Goal: Information Seeking & Learning: Learn about a topic

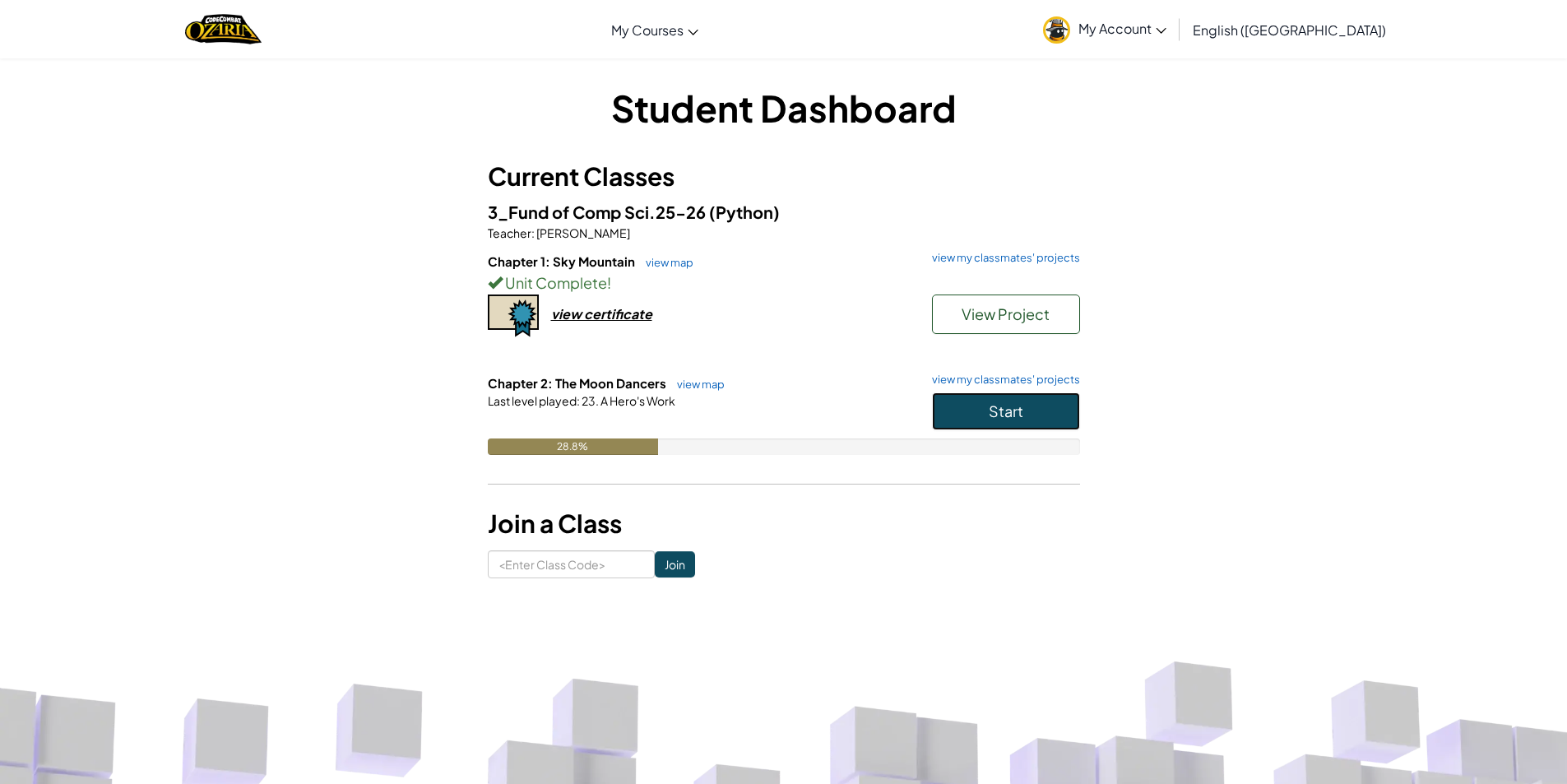
click at [1026, 407] on button "Start" at bounding box center [1006, 411] width 149 height 38
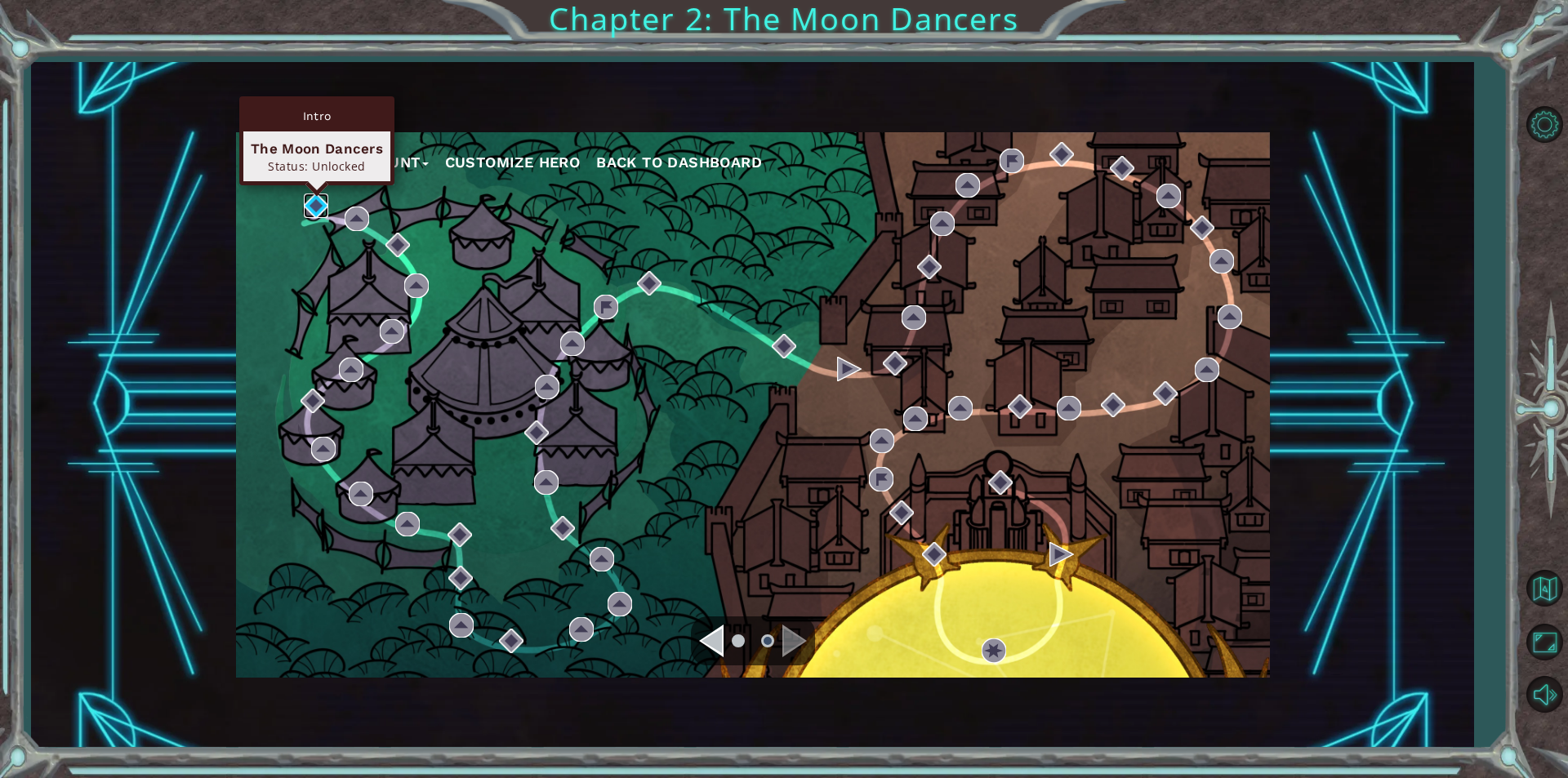
click at [318, 200] on img at bounding box center [316, 205] width 25 height 25
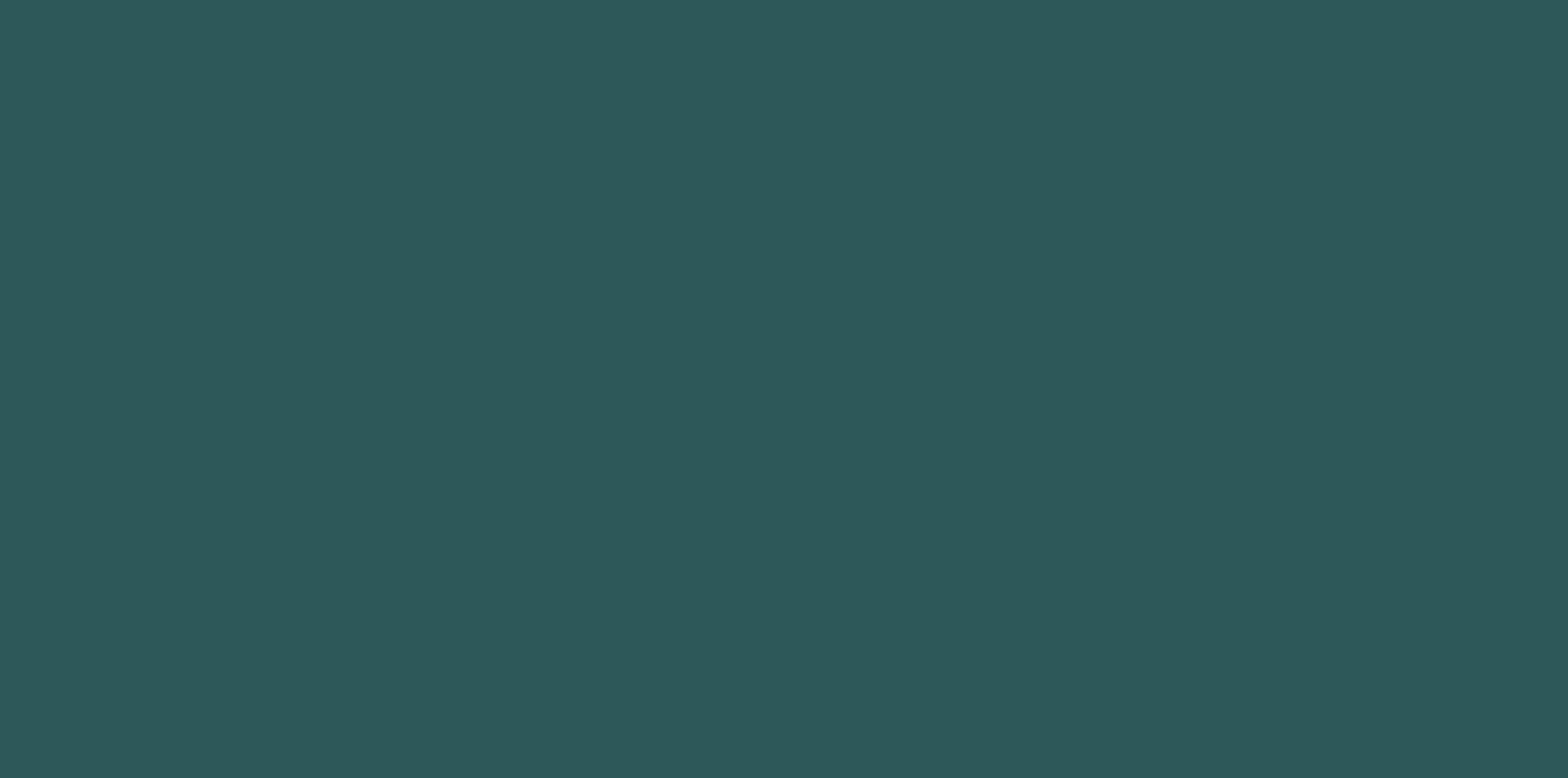
click at [318, 200] on body at bounding box center [784, 389] width 1568 height 778
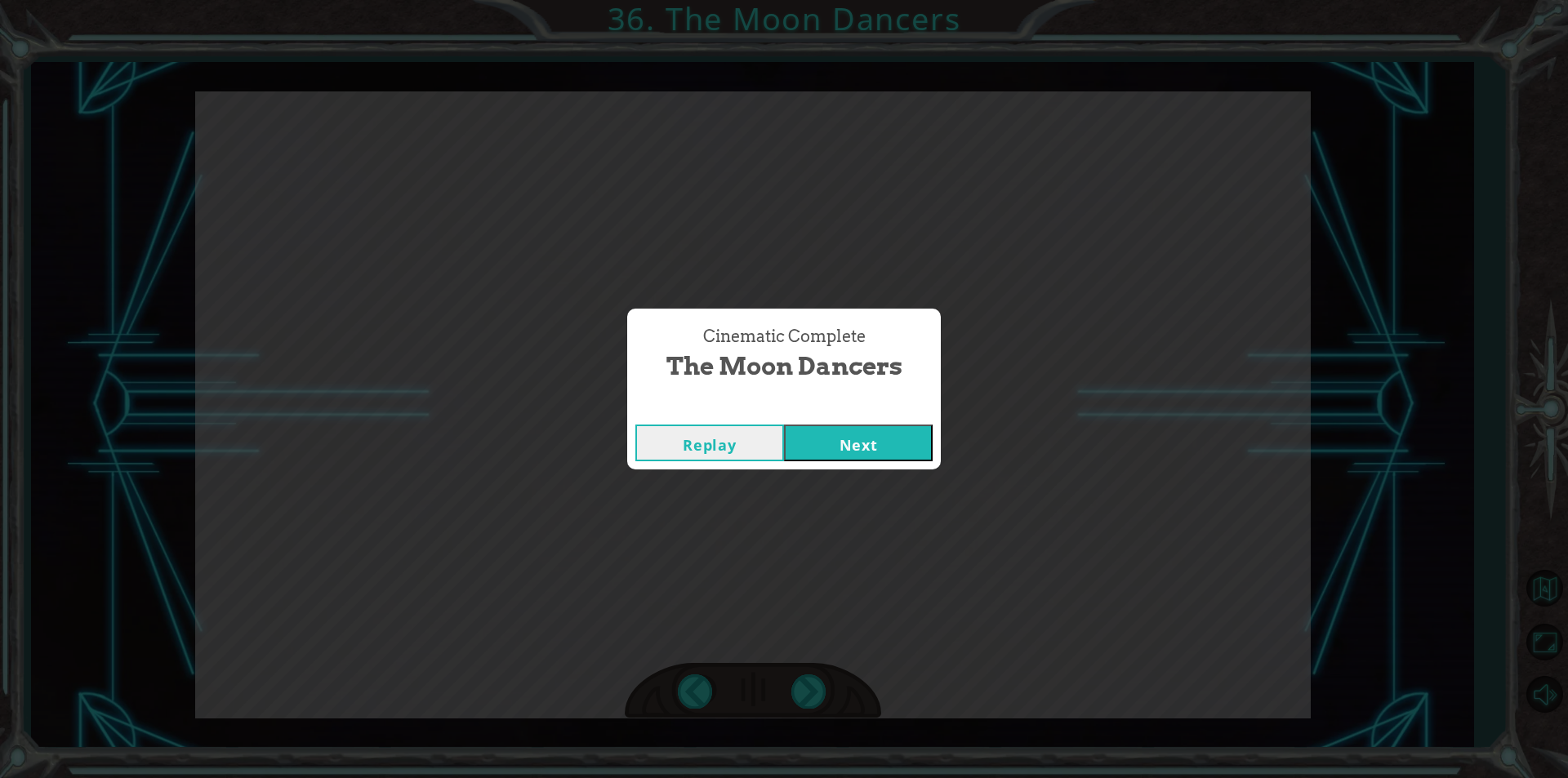
click at [784, 424] on button "Next" at bounding box center [857, 442] width 148 height 36
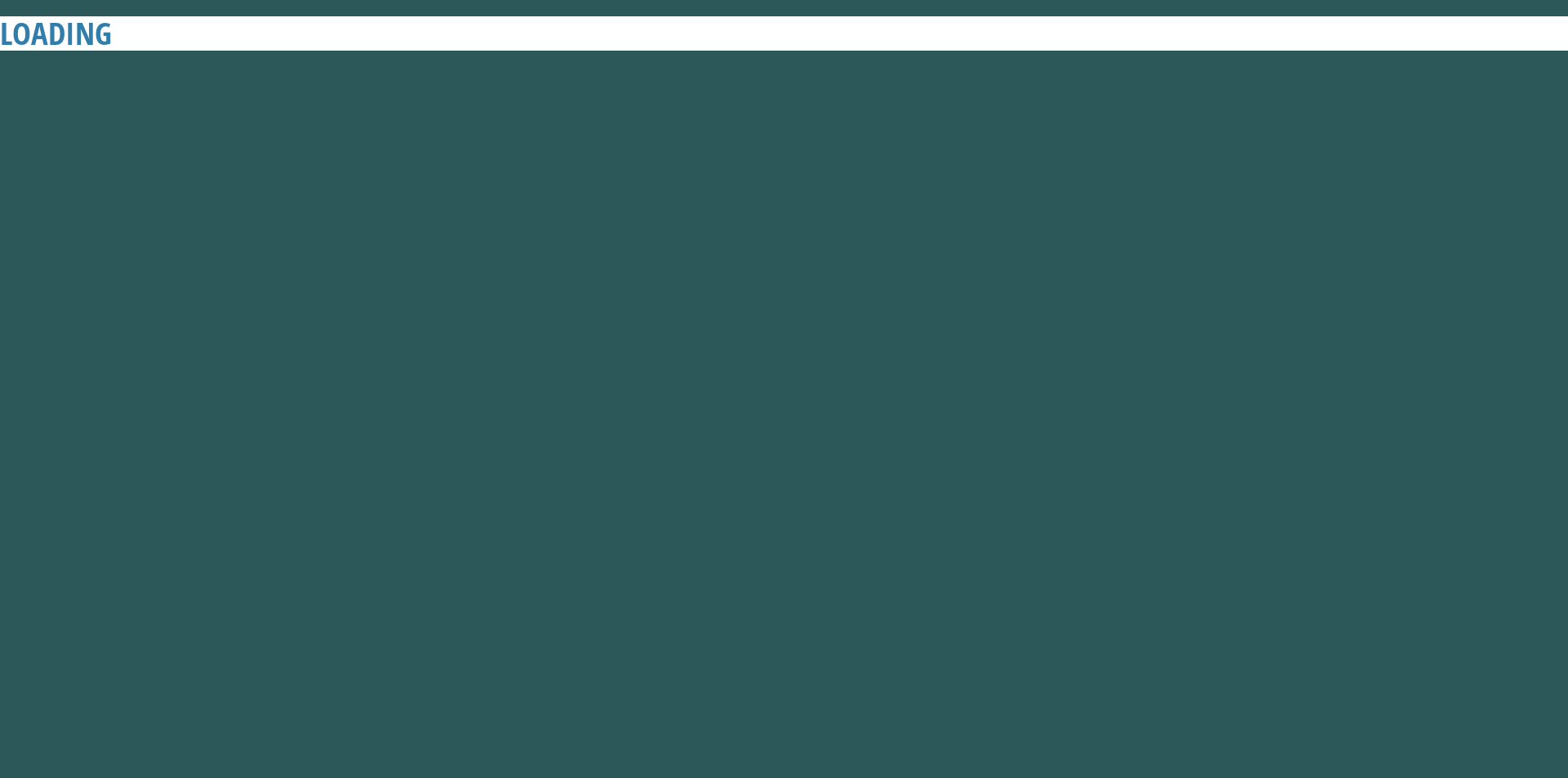
click at [784, 424] on button "Next" at bounding box center [857, 442] width 148 height 36
click button "Next" at bounding box center [857, 442] width 148 height 36
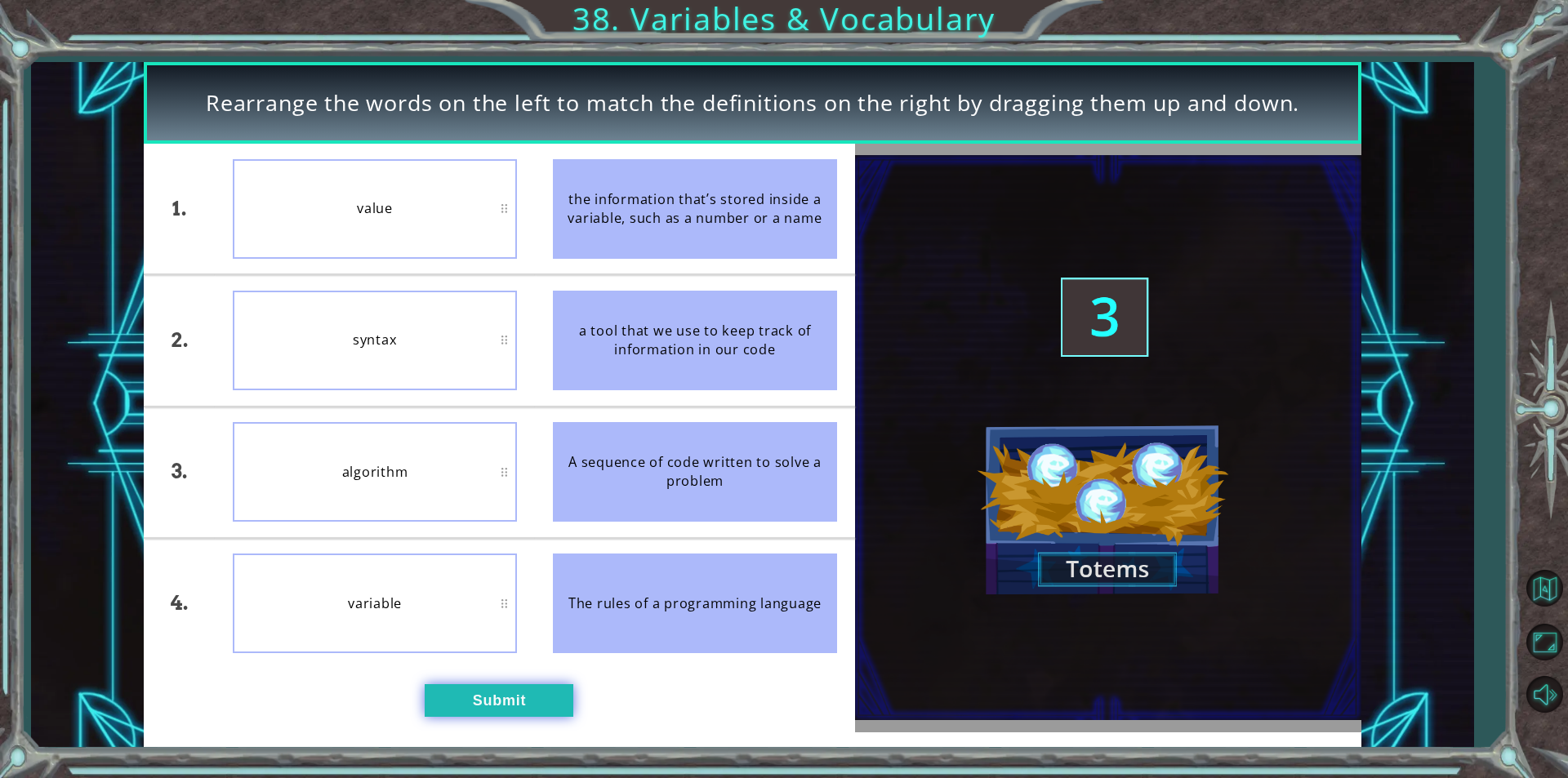
click at [491, 699] on button "Submit" at bounding box center [498, 700] width 148 height 33
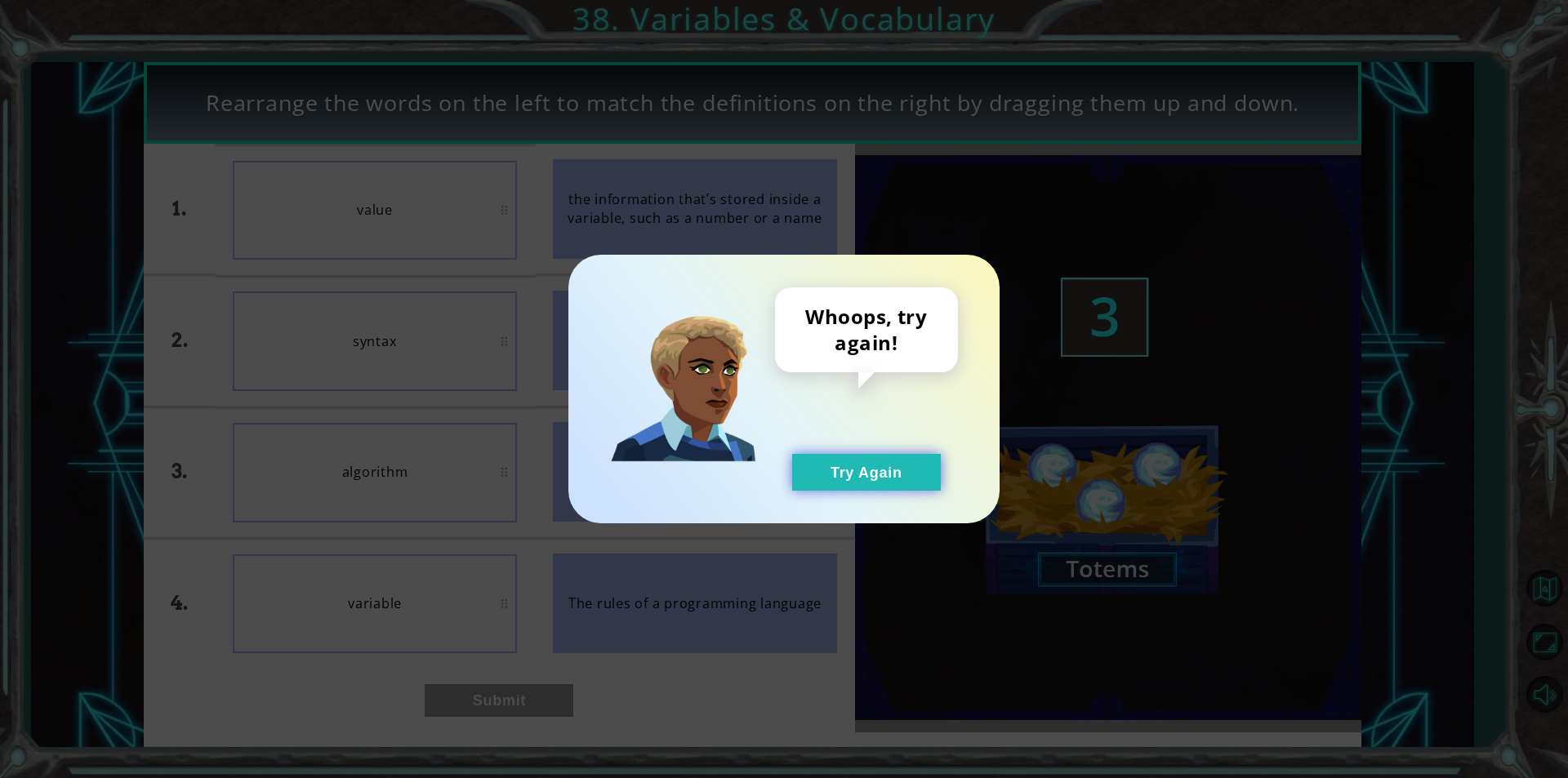
click at [873, 473] on button "Try Again" at bounding box center [866, 472] width 148 height 36
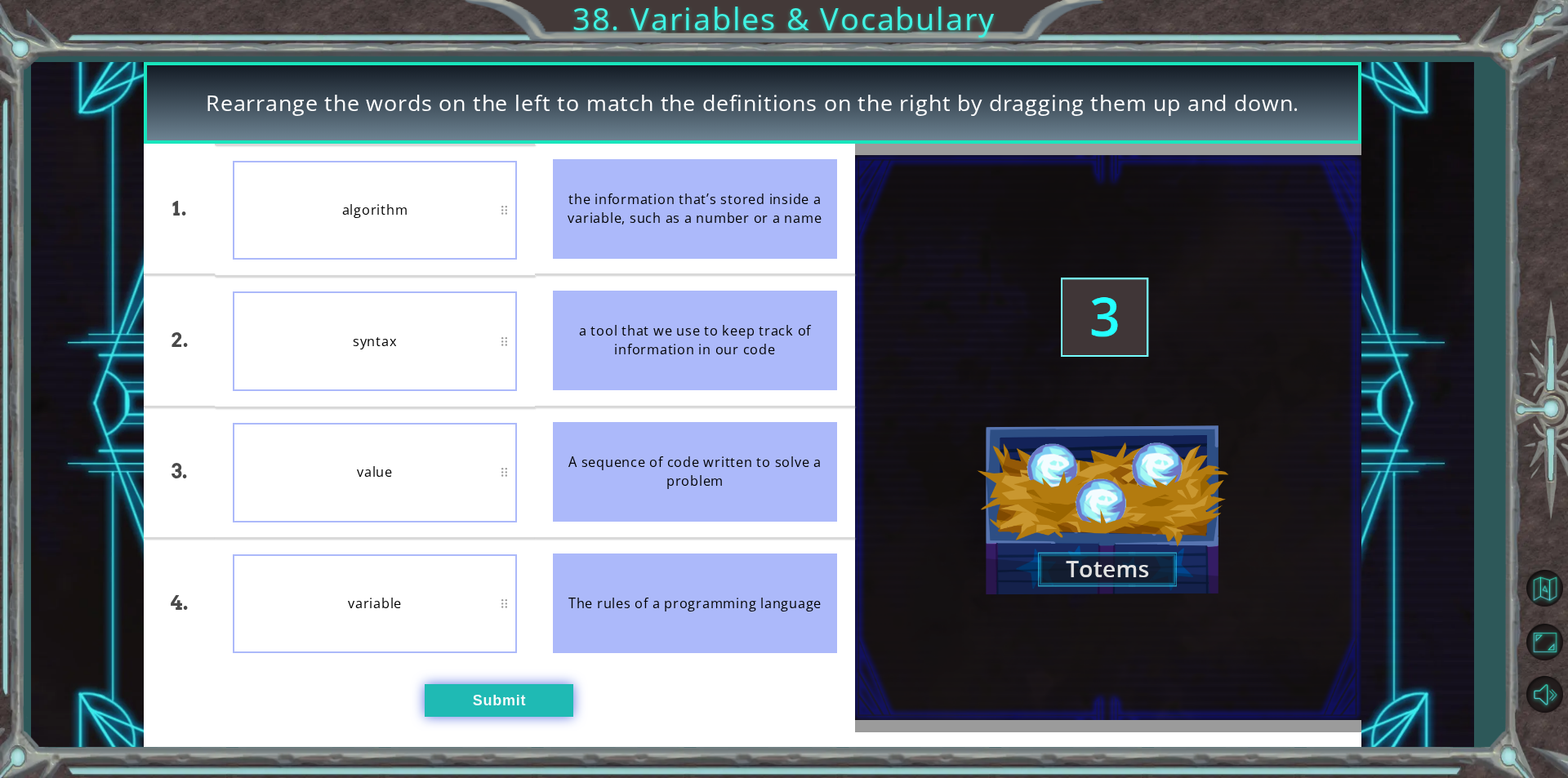
click at [488, 693] on button "Submit" at bounding box center [498, 700] width 148 height 33
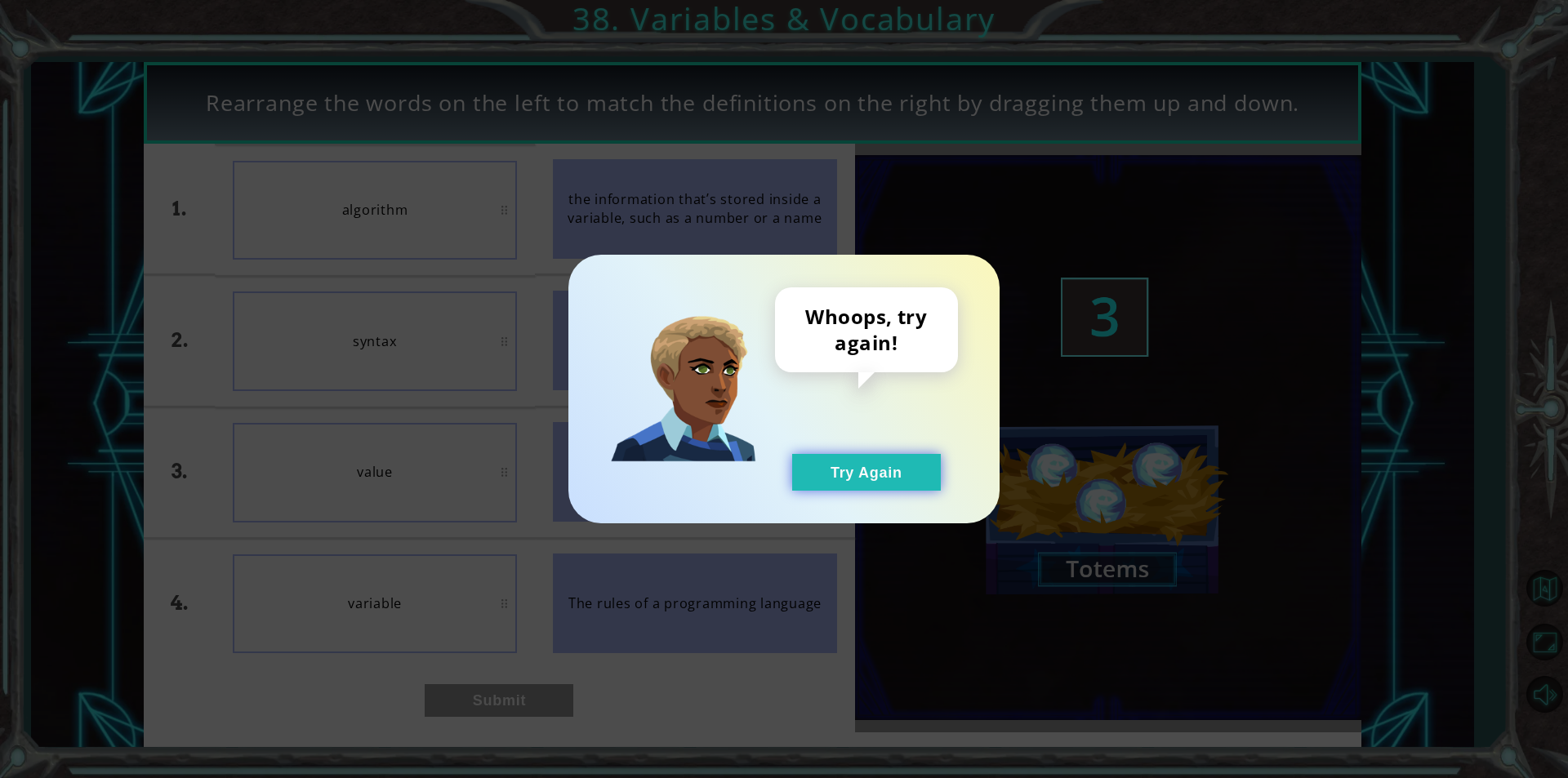
click at [912, 489] on button "Try Again" at bounding box center [866, 472] width 148 height 36
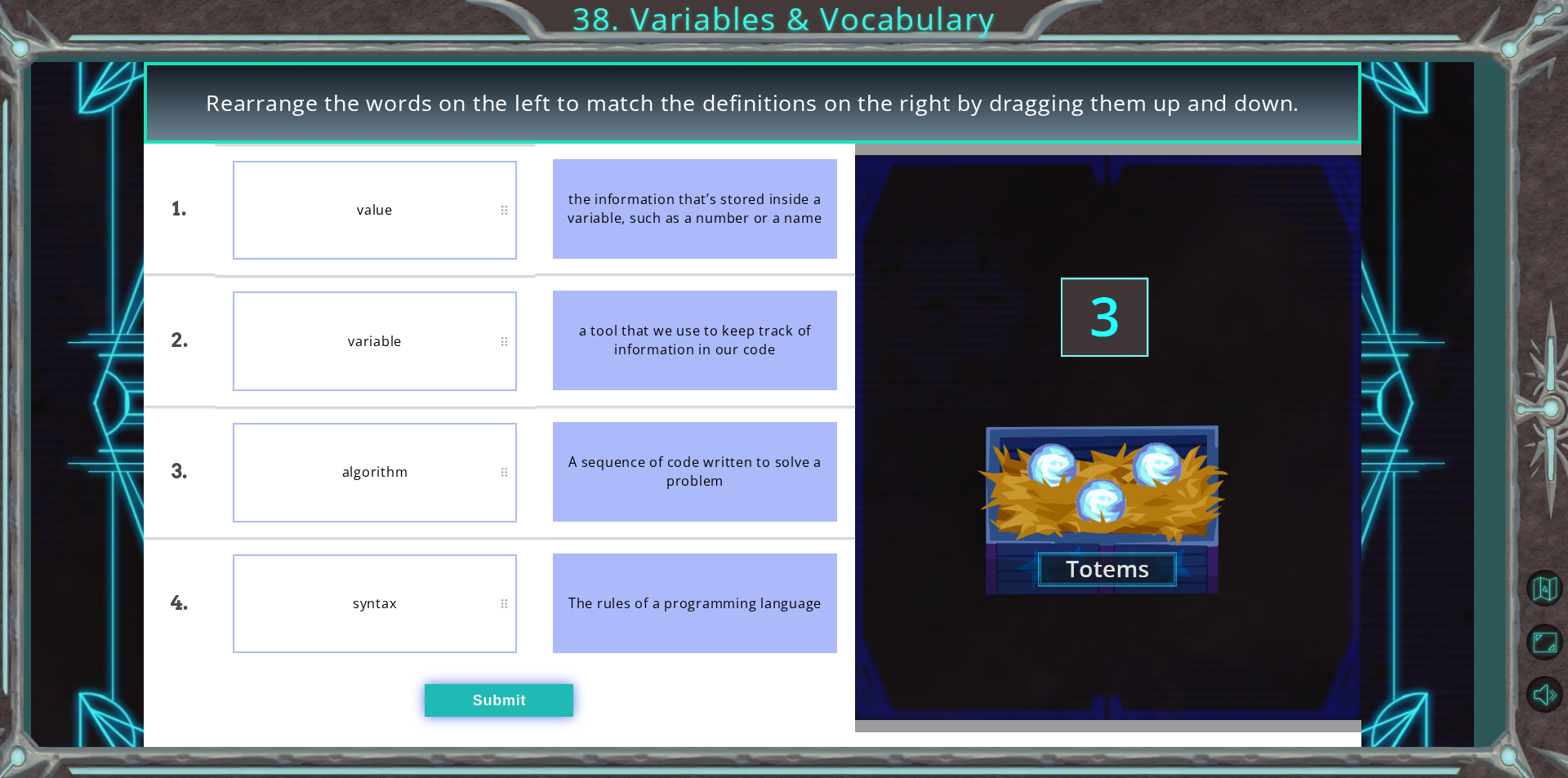
click at [517, 687] on button "Submit" at bounding box center [498, 700] width 148 height 33
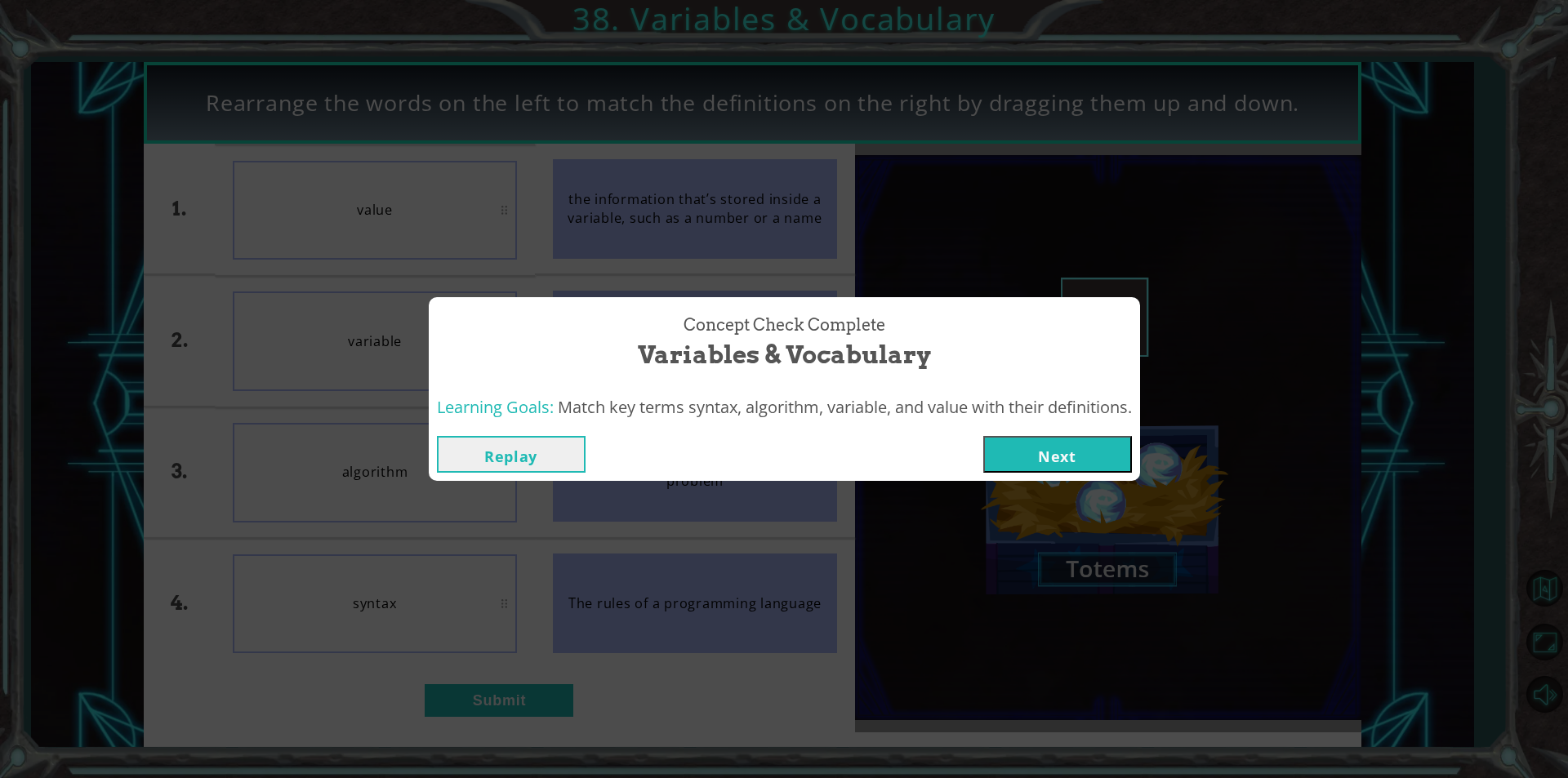
click at [1021, 456] on button "Next" at bounding box center [1057, 454] width 148 height 36
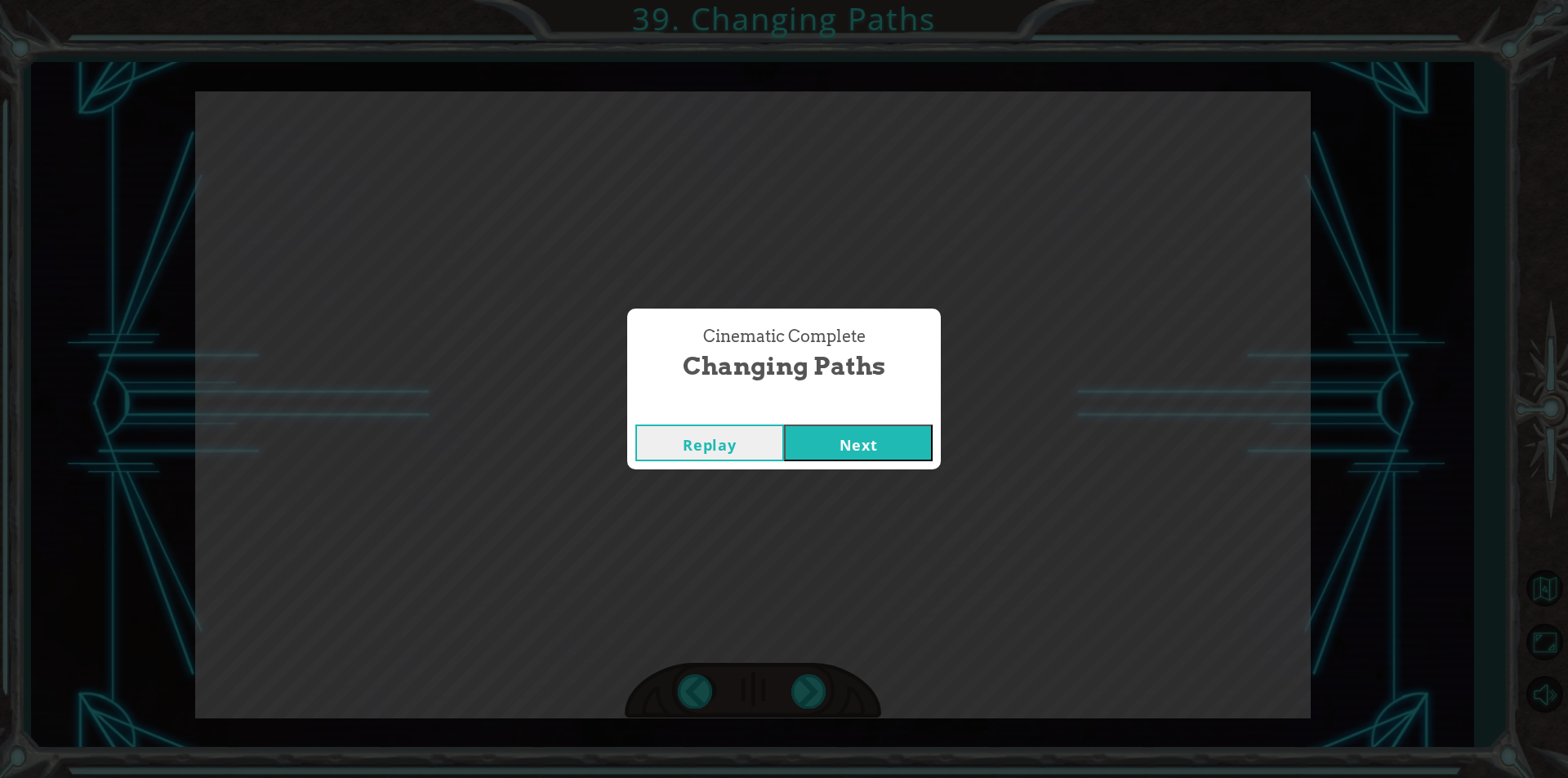
click at [784, 424] on button "Next" at bounding box center [857, 442] width 148 height 36
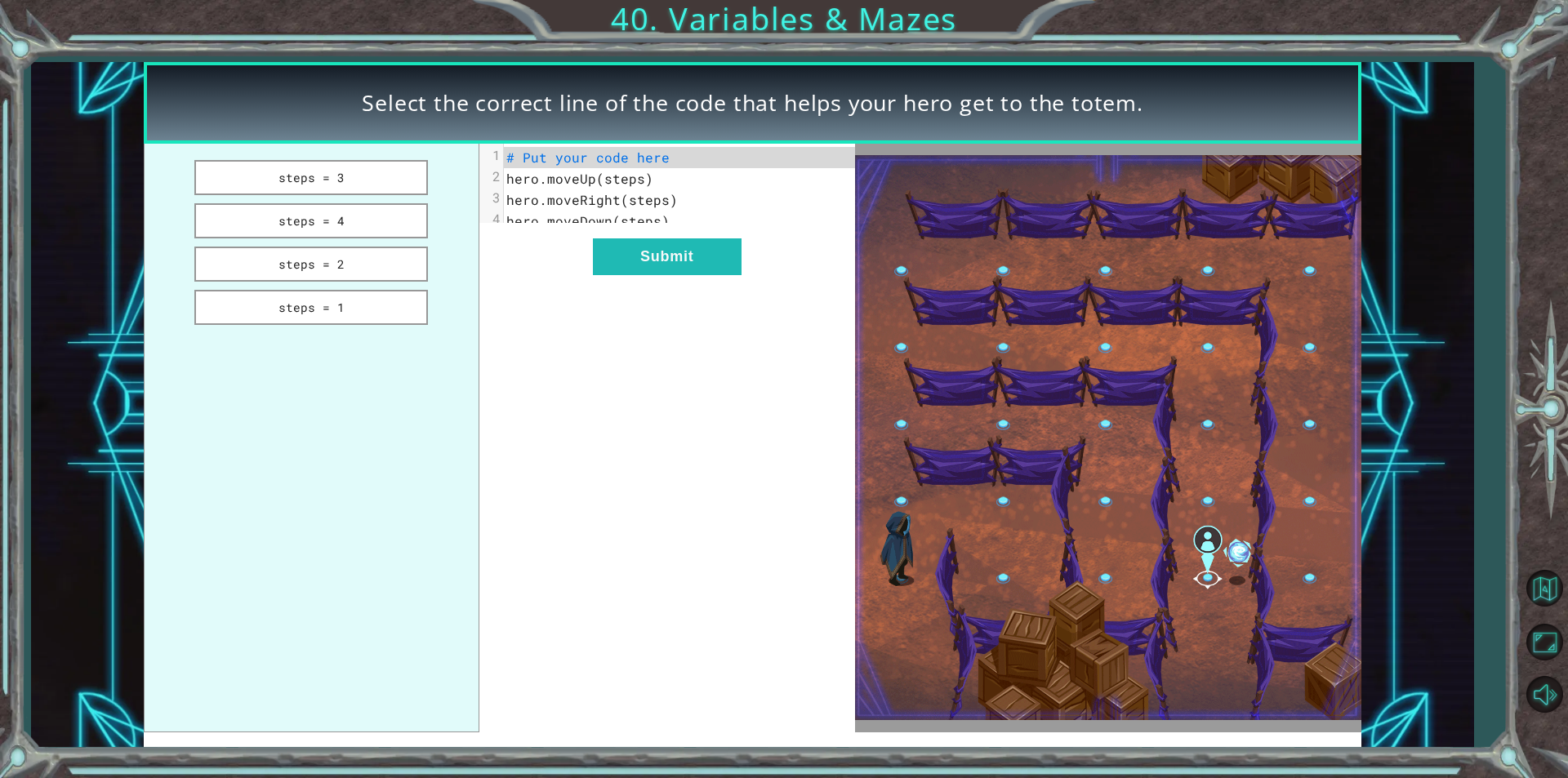
click at [570, 168] on pre "# Put your code here" at bounding box center [685, 157] width 363 height 21
click at [406, 295] on button "steps = 1" at bounding box center [311, 306] width 234 height 35
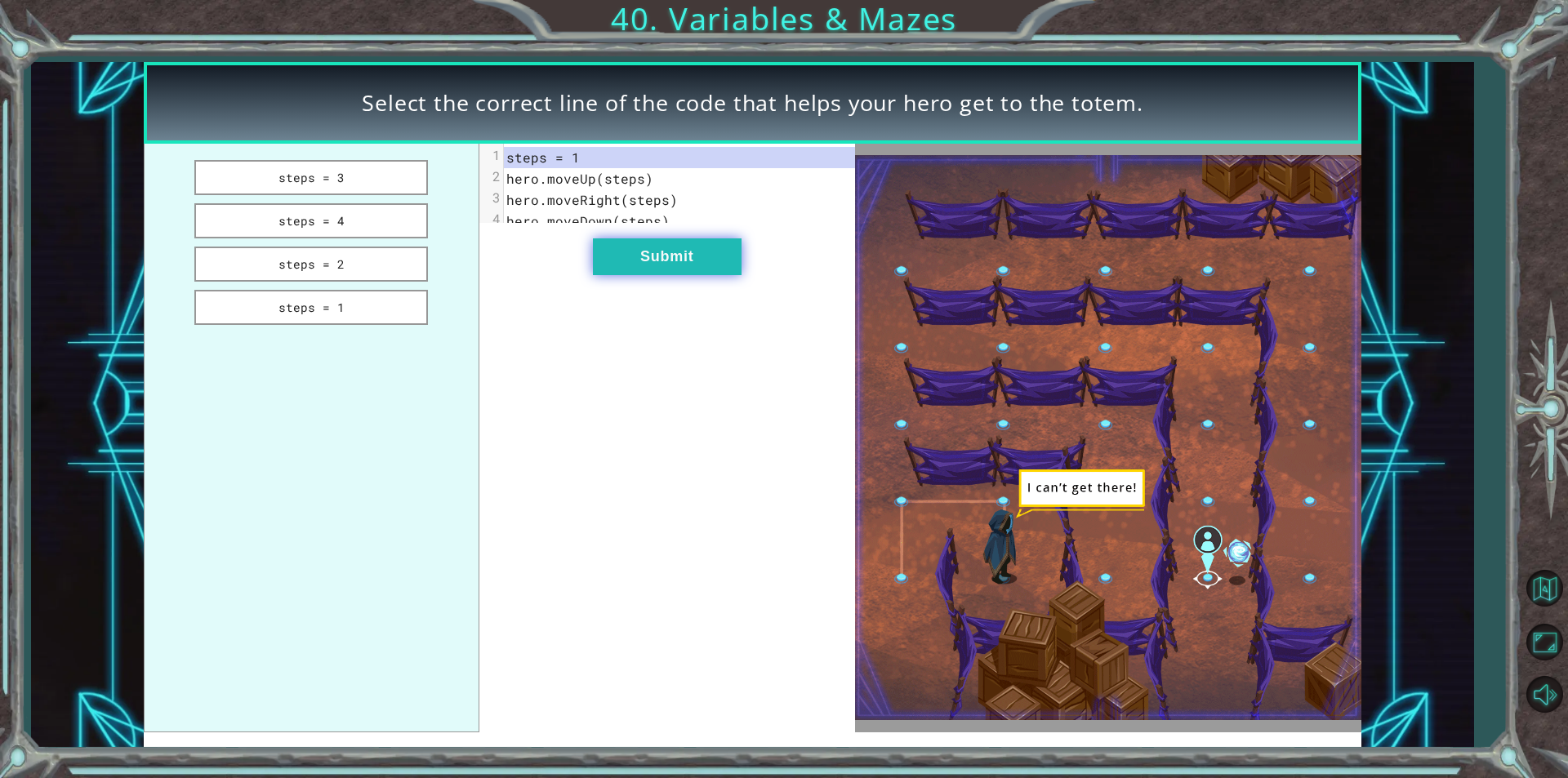
click at [635, 273] on button "Submit" at bounding box center [667, 256] width 148 height 36
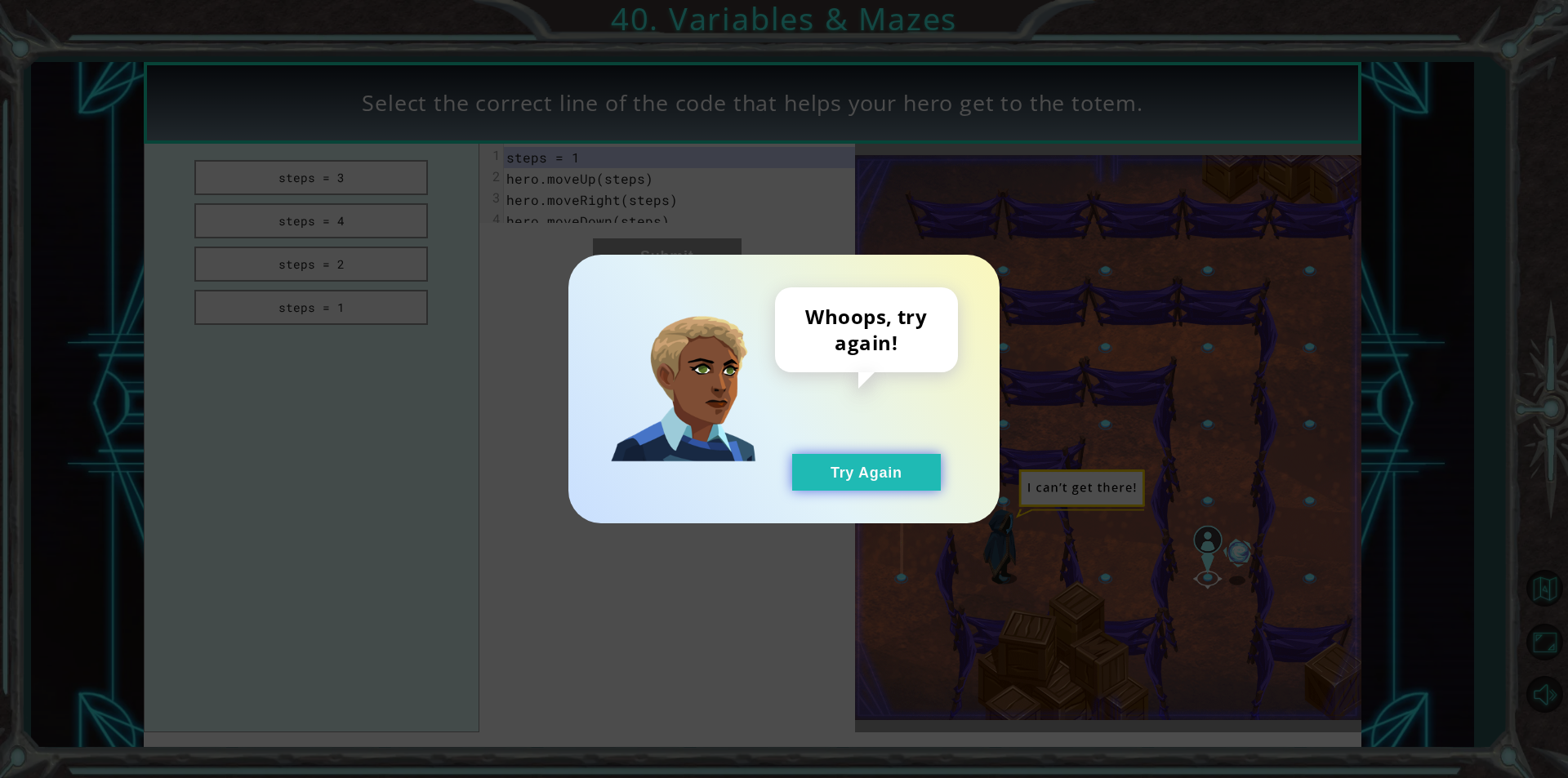
click at [867, 477] on button "Try Again" at bounding box center [866, 472] width 148 height 36
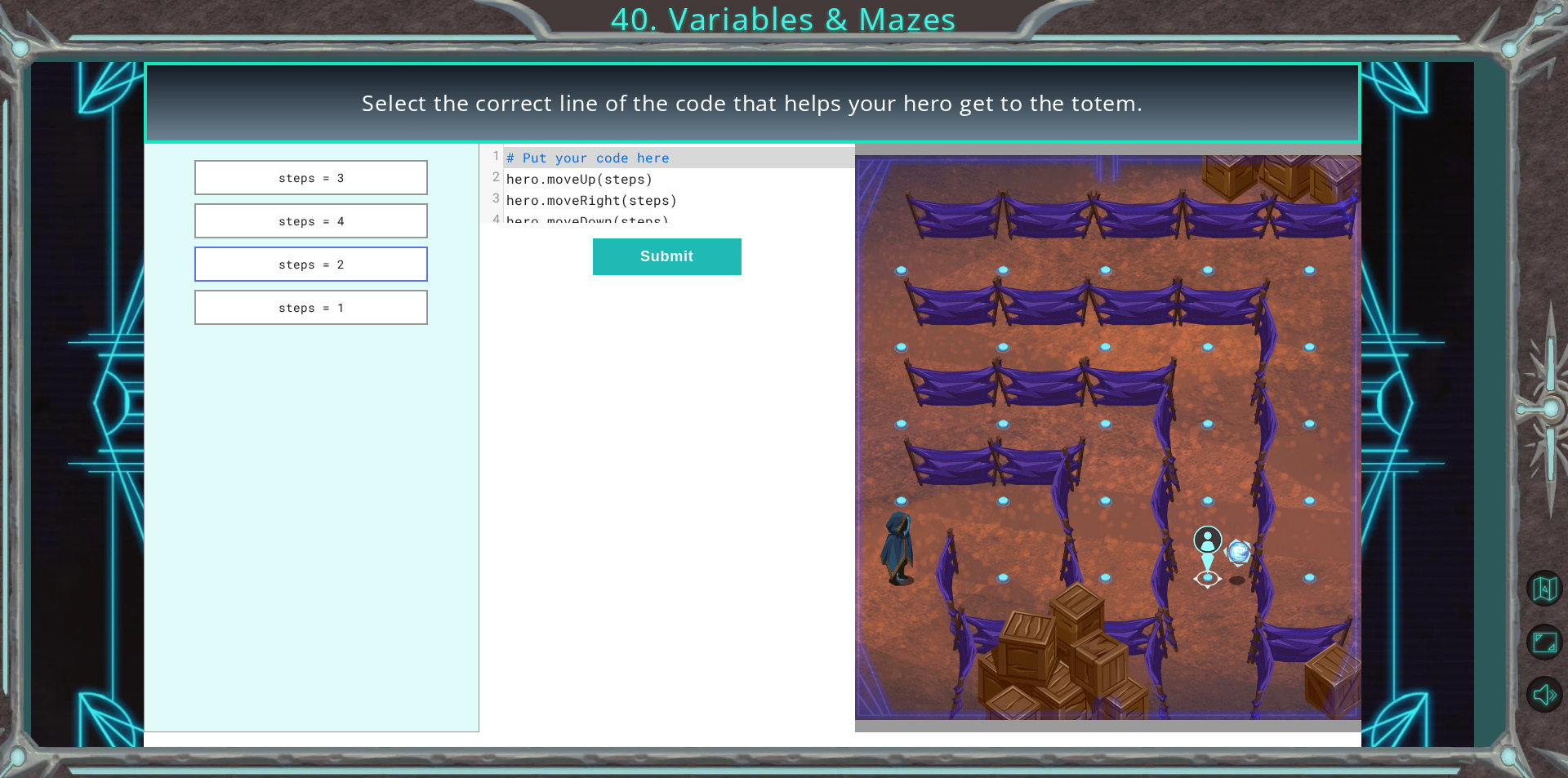
click at [280, 268] on button "steps = 2" at bounding box center [311, 263] width 234 height 35
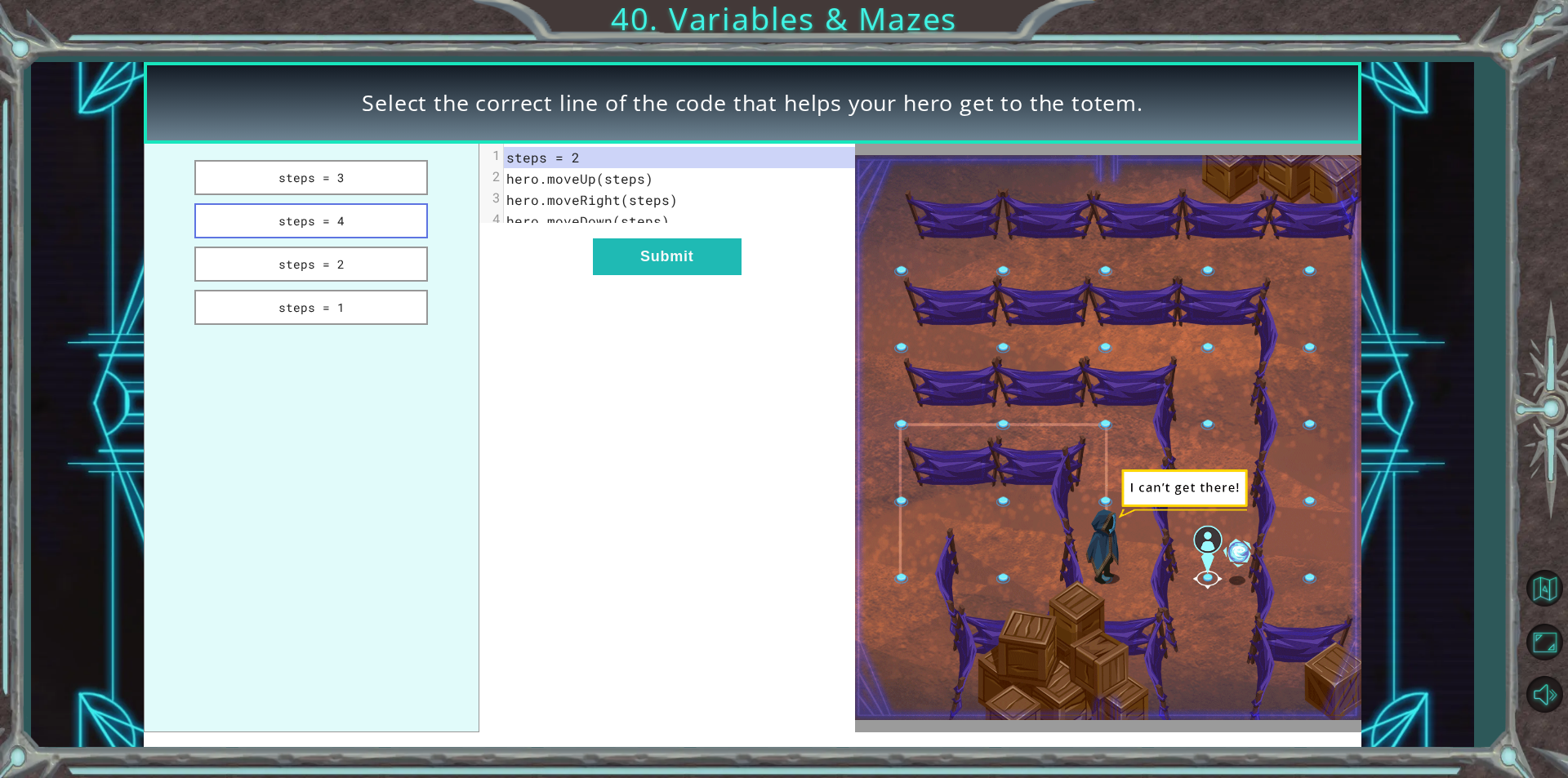
click at [321, 227] on button "steps = 4" at bounding box center [311, 220] width 234 height 35
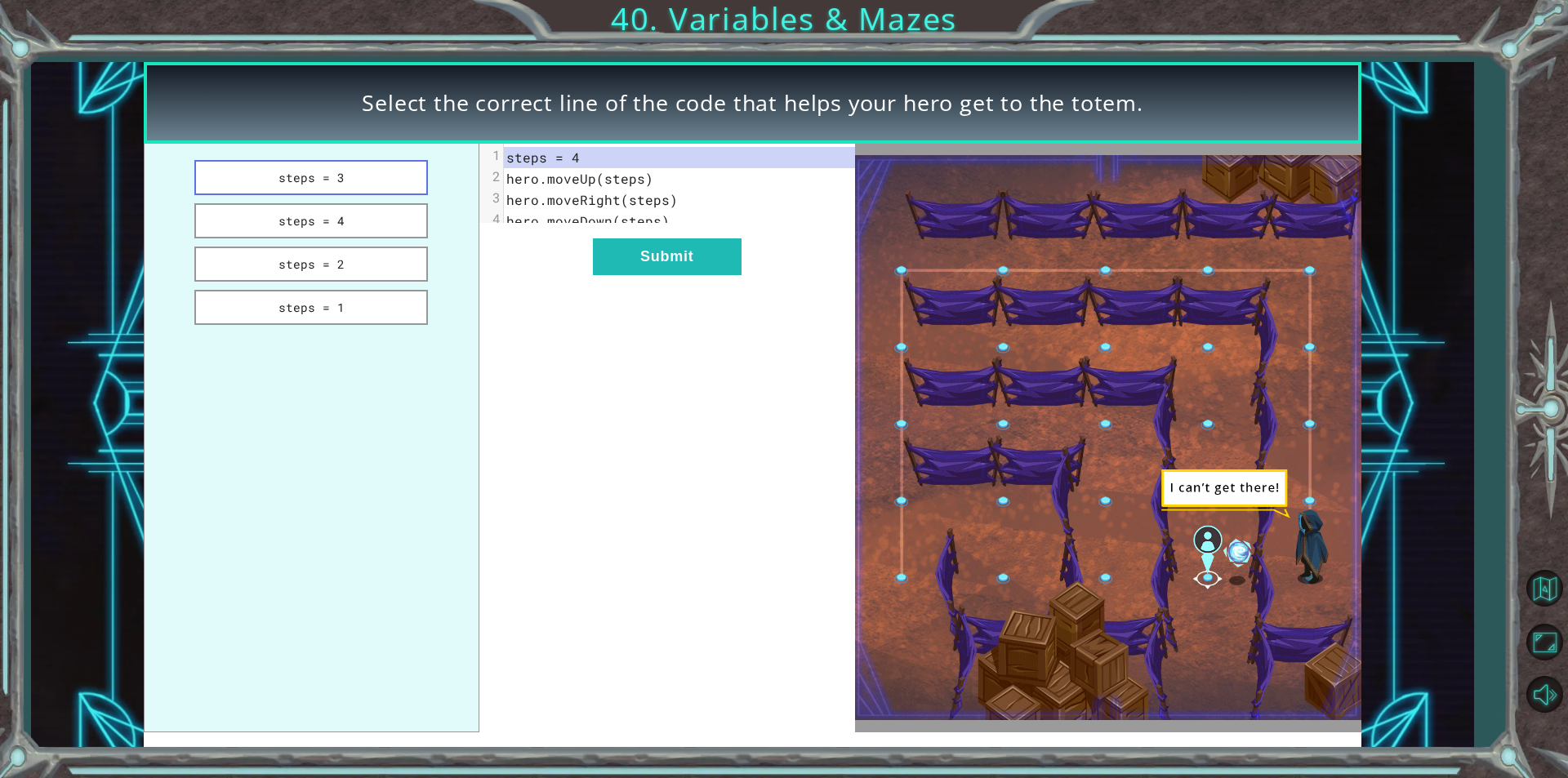
click at [374, 180] on button "steps = 3" at bounding box center [311, 177] width 234 height 35
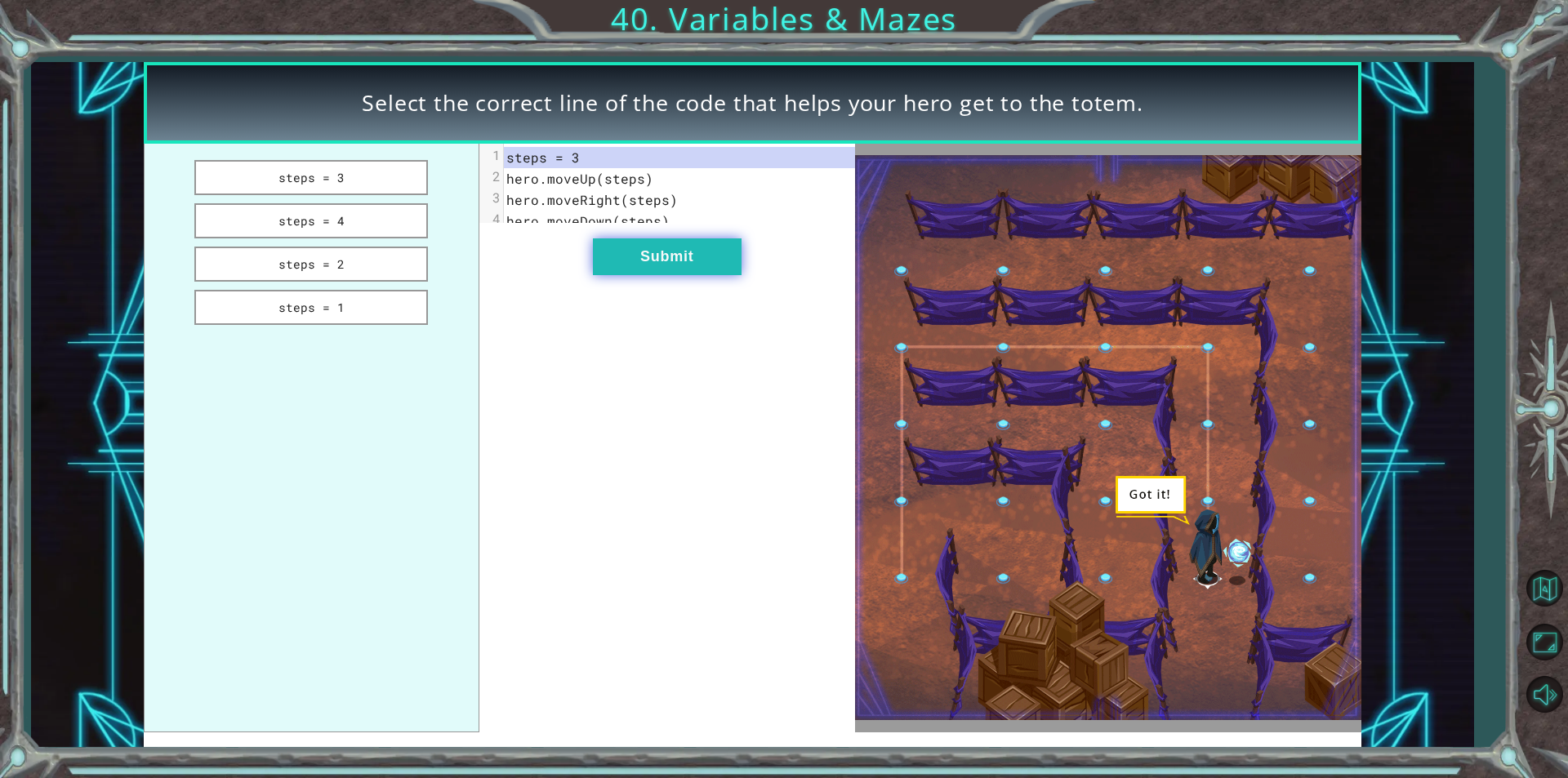
click at [623, 266] on button "Submit" at bounding box center [667, 256] width 148 height 36
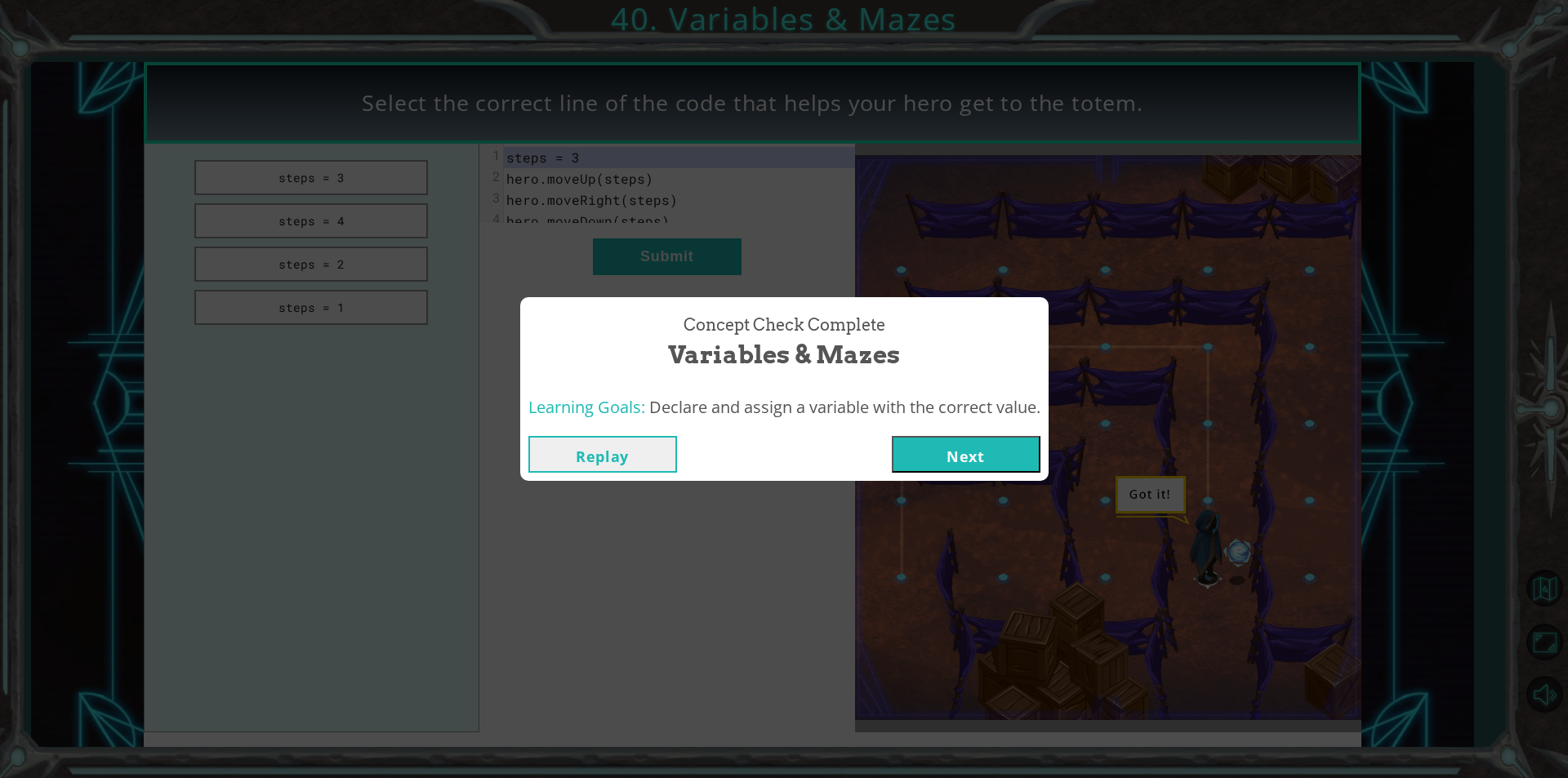
click at [939, 442] on button "Next" at bounding box center [966, 454] width 148 height 36
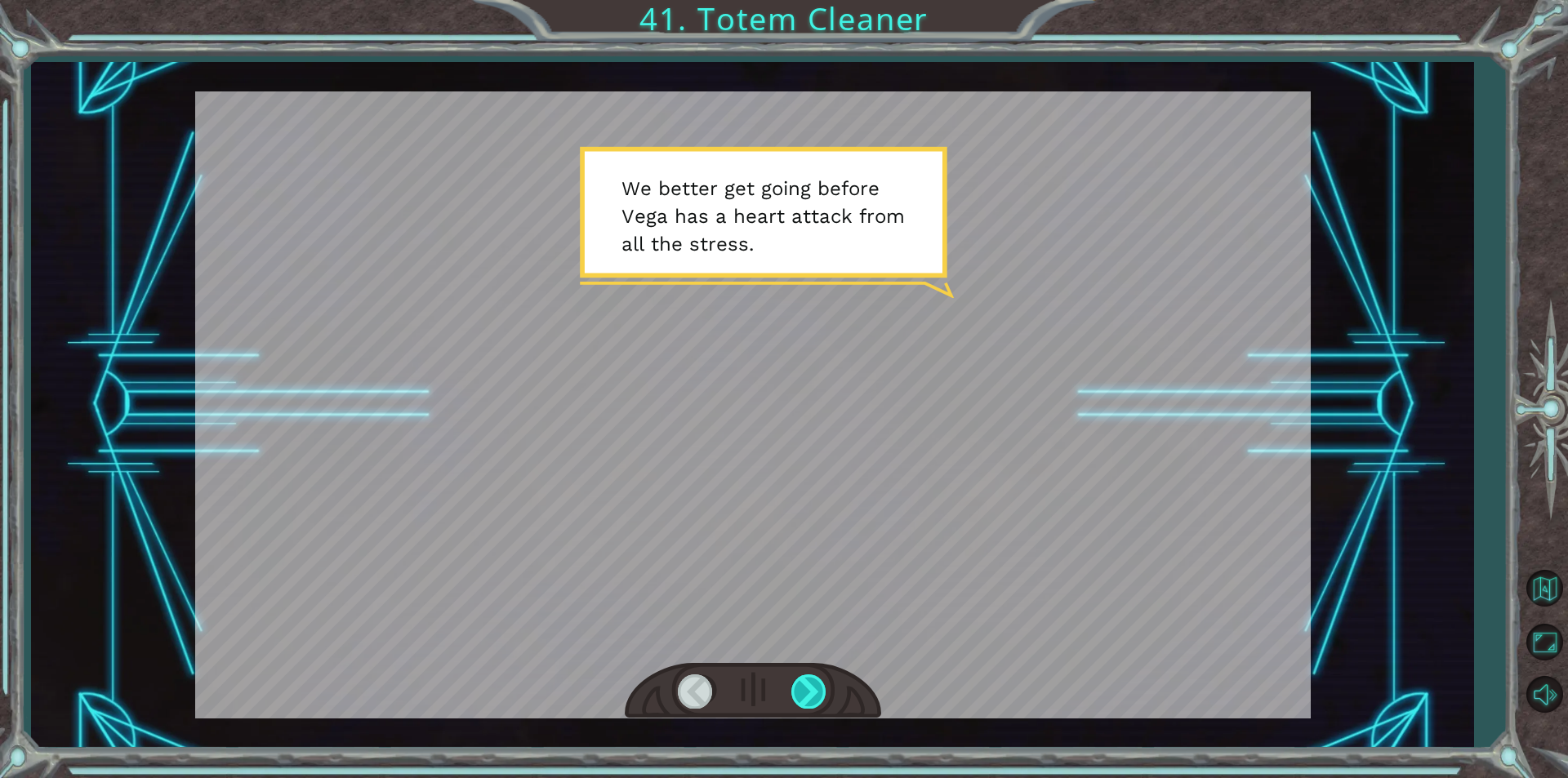
click at [811, 681] on div at bounding box center [809, 691] width 36 height 34
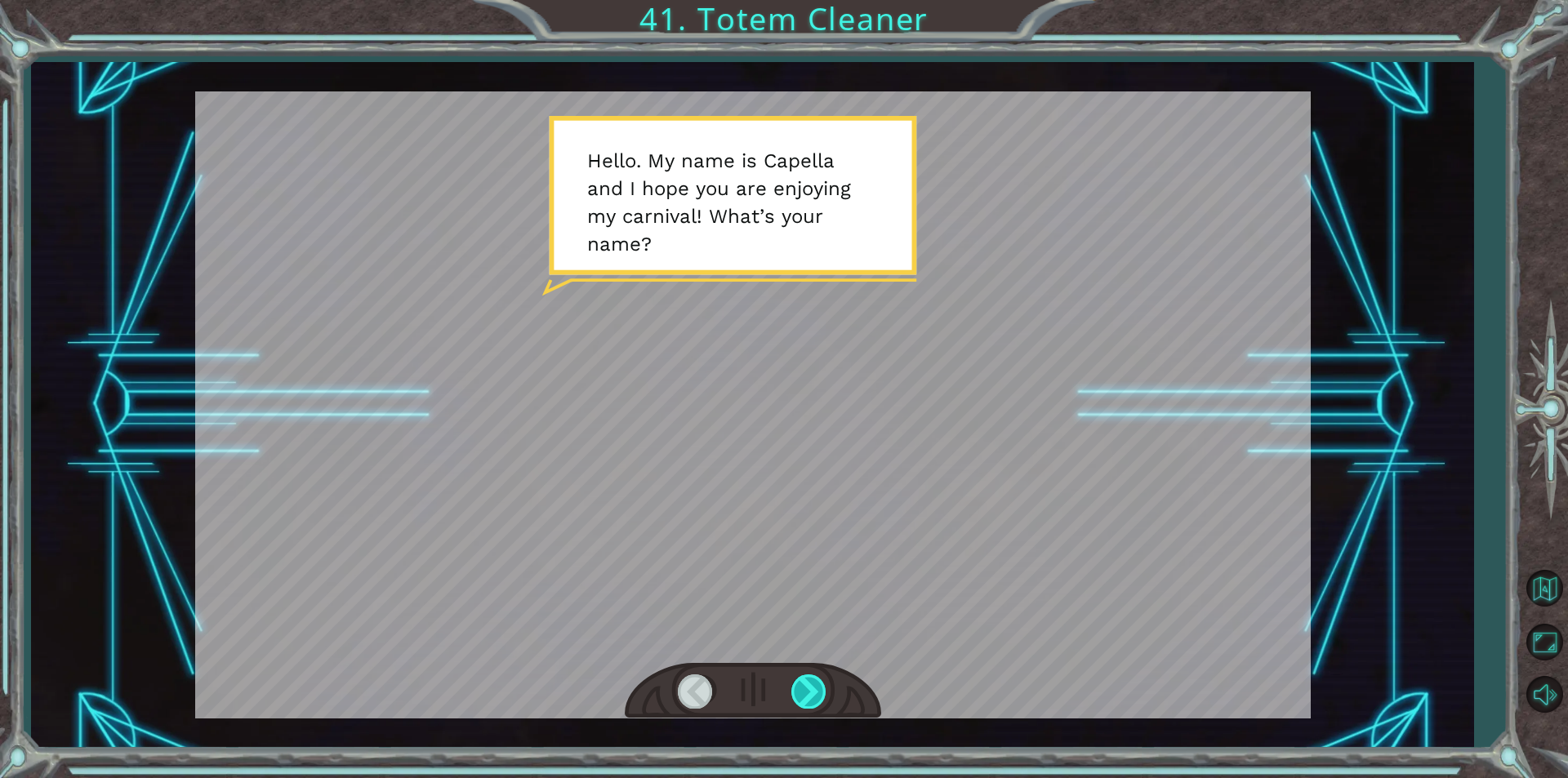
click at [811, 681] on div at bounding box center [809, 691] width 36 height 34
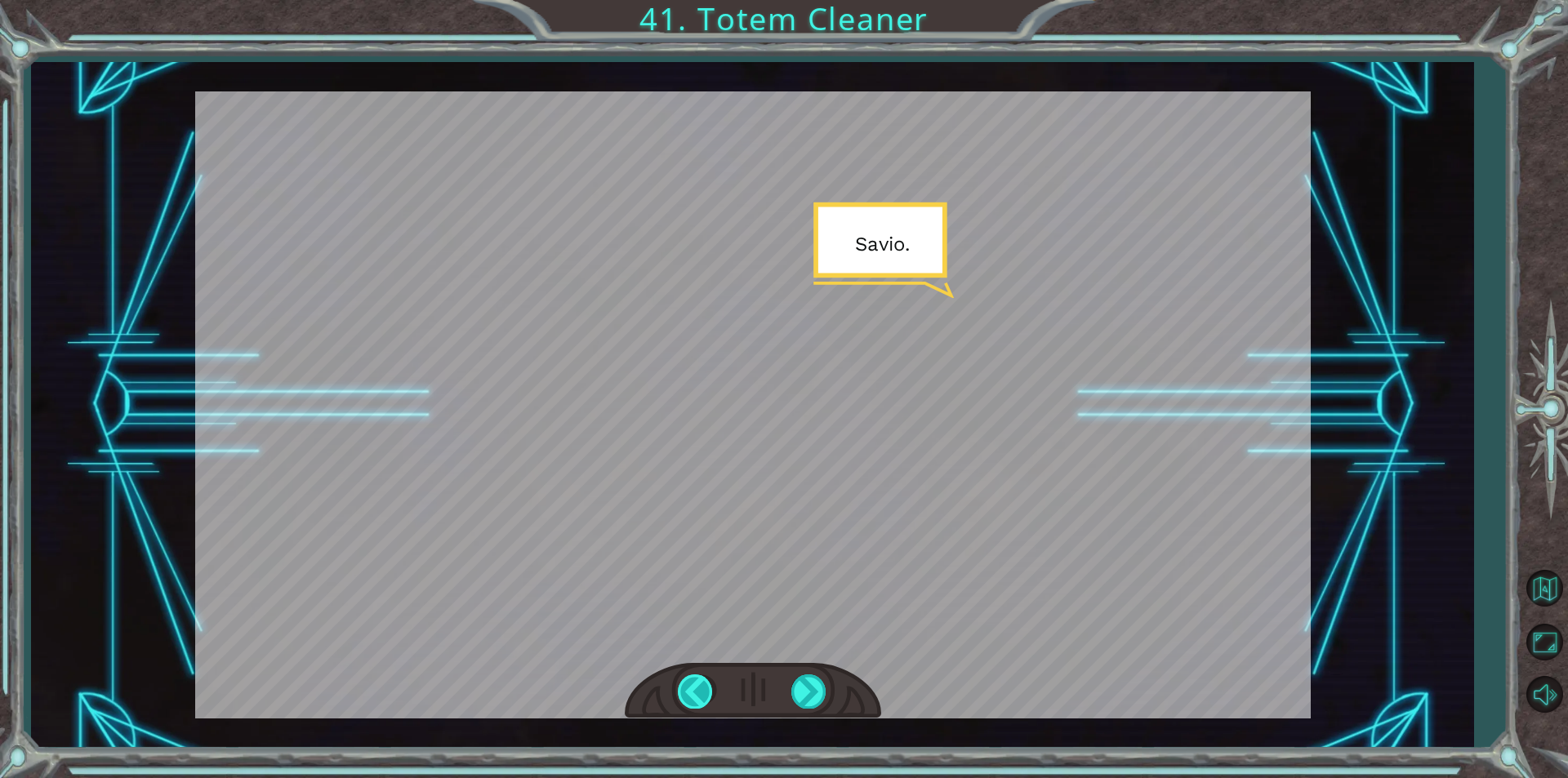
click at [696, 679] on div at bounding box center [695, 691] width 36 height 34
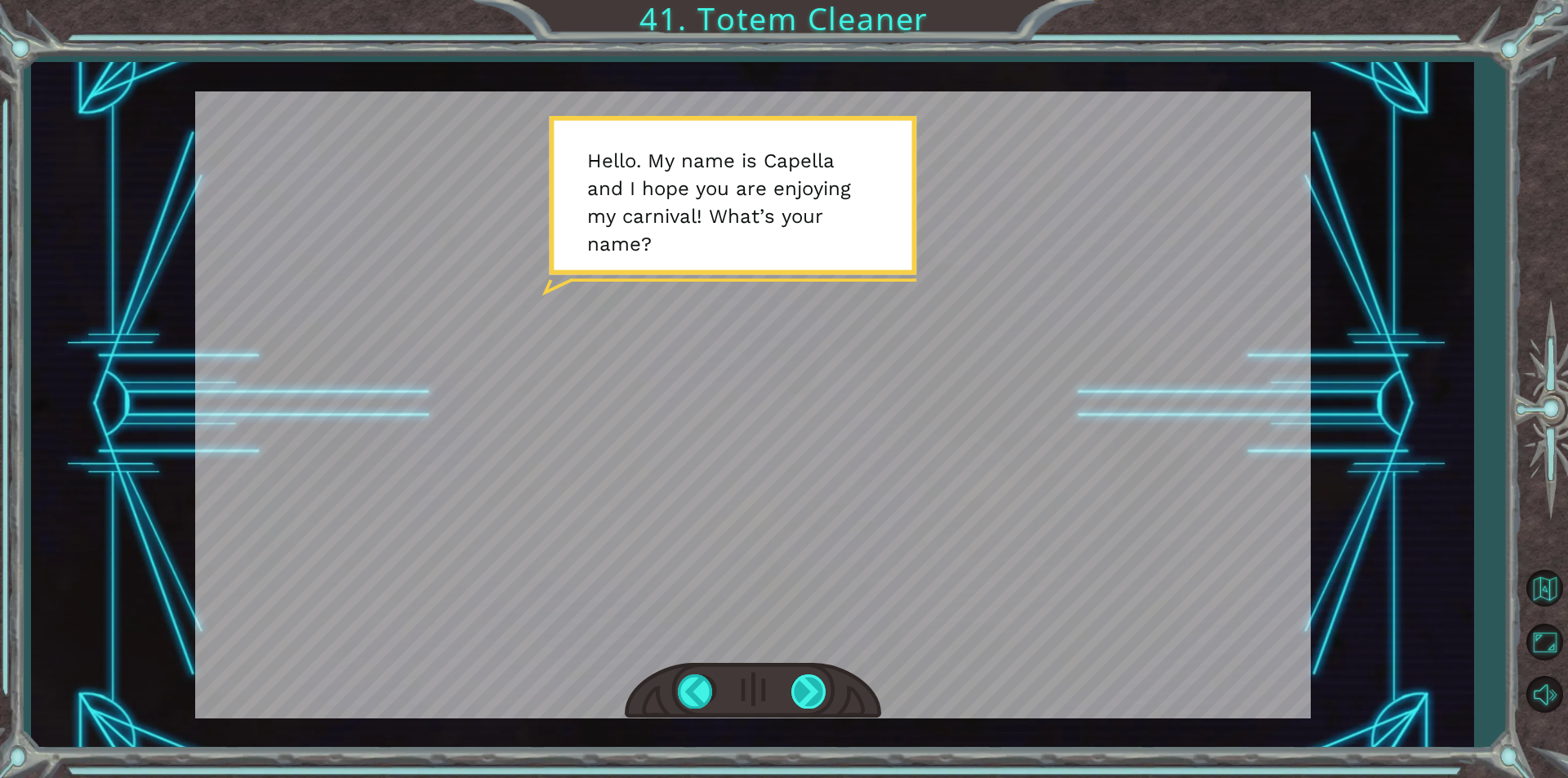
click at [799, 680] on div at bounding box center [809, 691] width 36 height 34
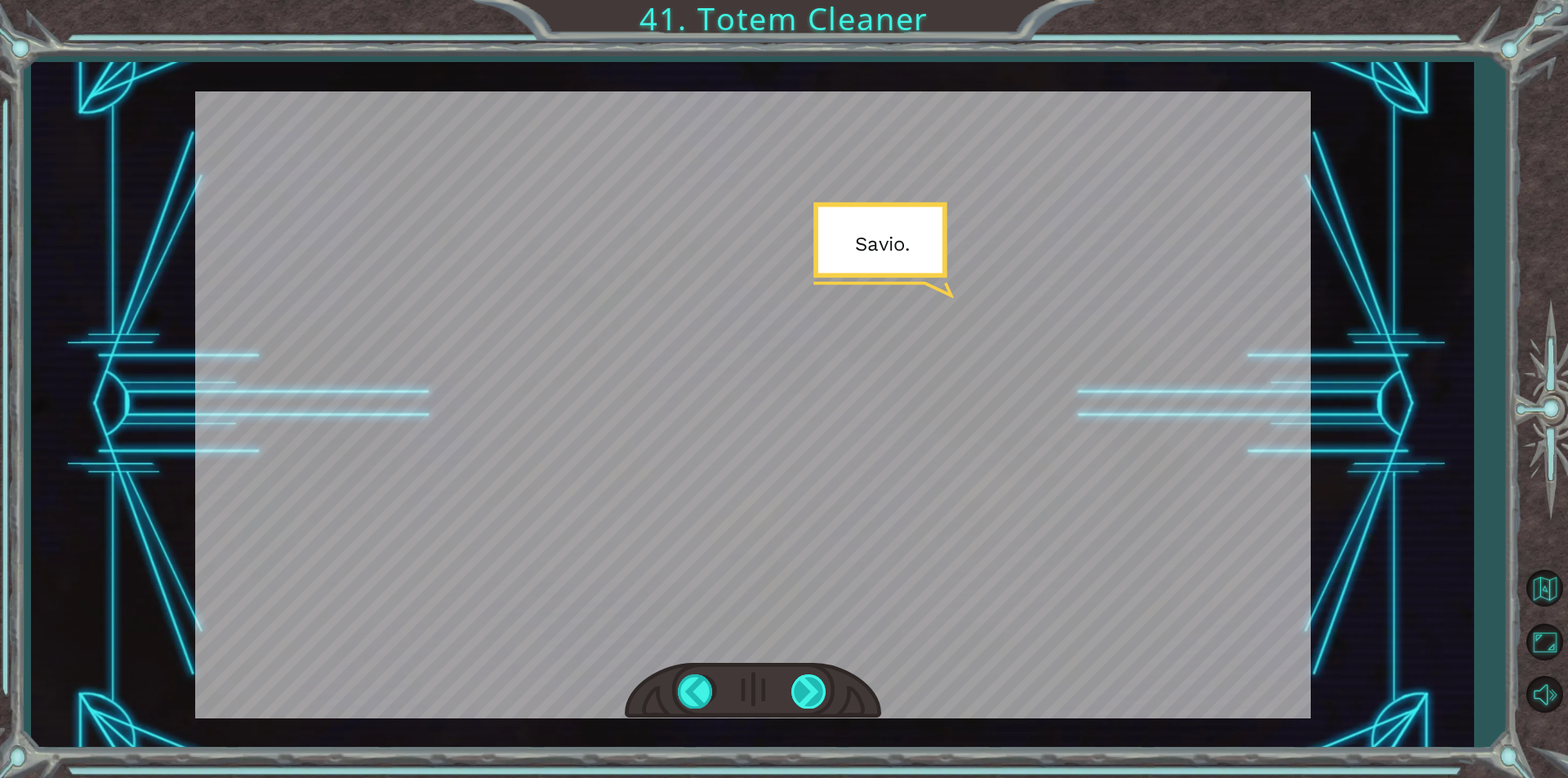
click at [813, 702] on div at bounding box center [809, 691] width 36 height 34
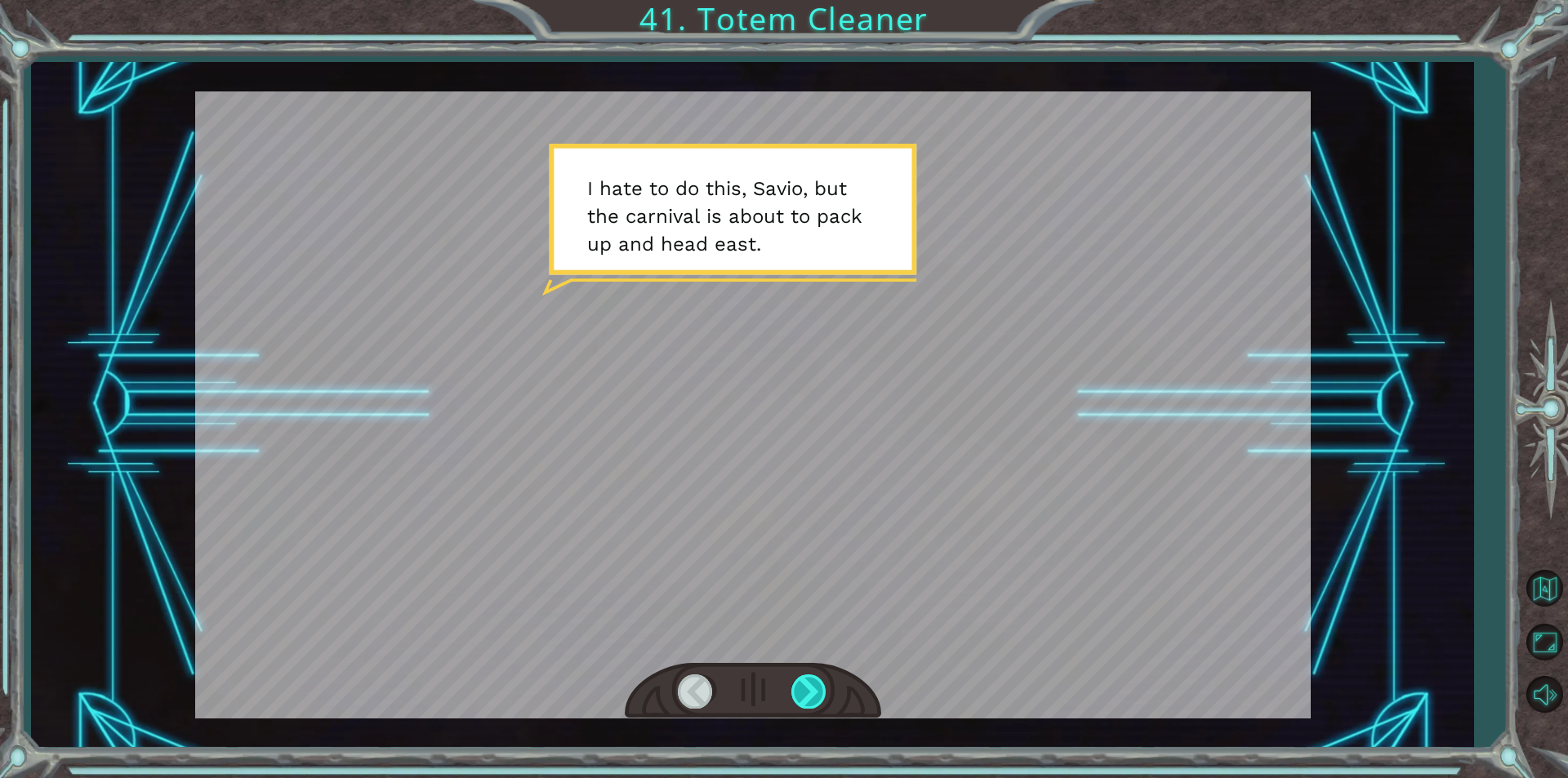
drag, startPoint x: 816, startPoint y: 695, endPoint x: 804, endPoint y: 694, distance: 12.0
click at [804, 694] on div at bounding box center [809, 691] width 36 height 34
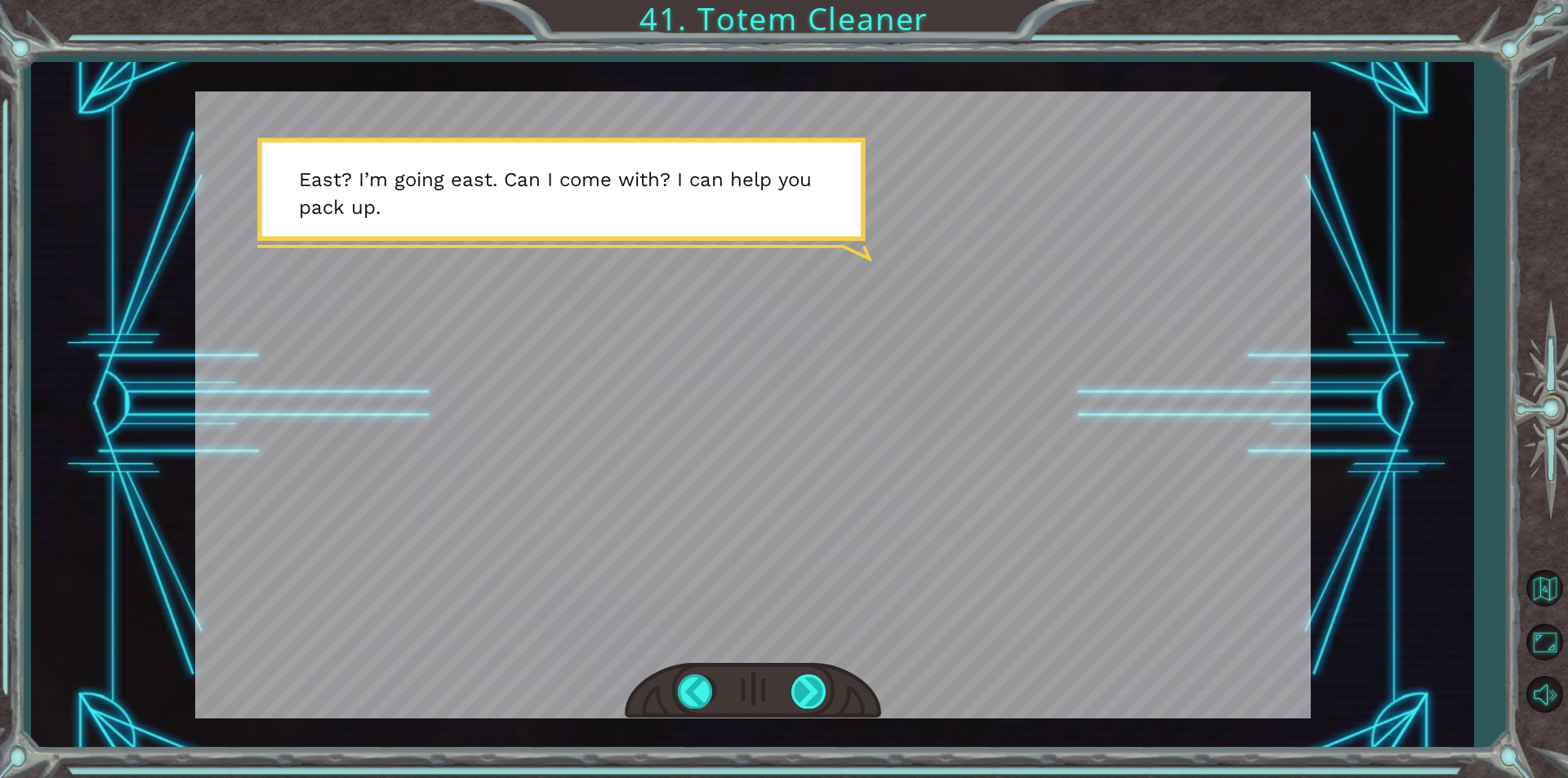
click at [795, 696] on div at bounding box center [809, 691] width 36 height 34
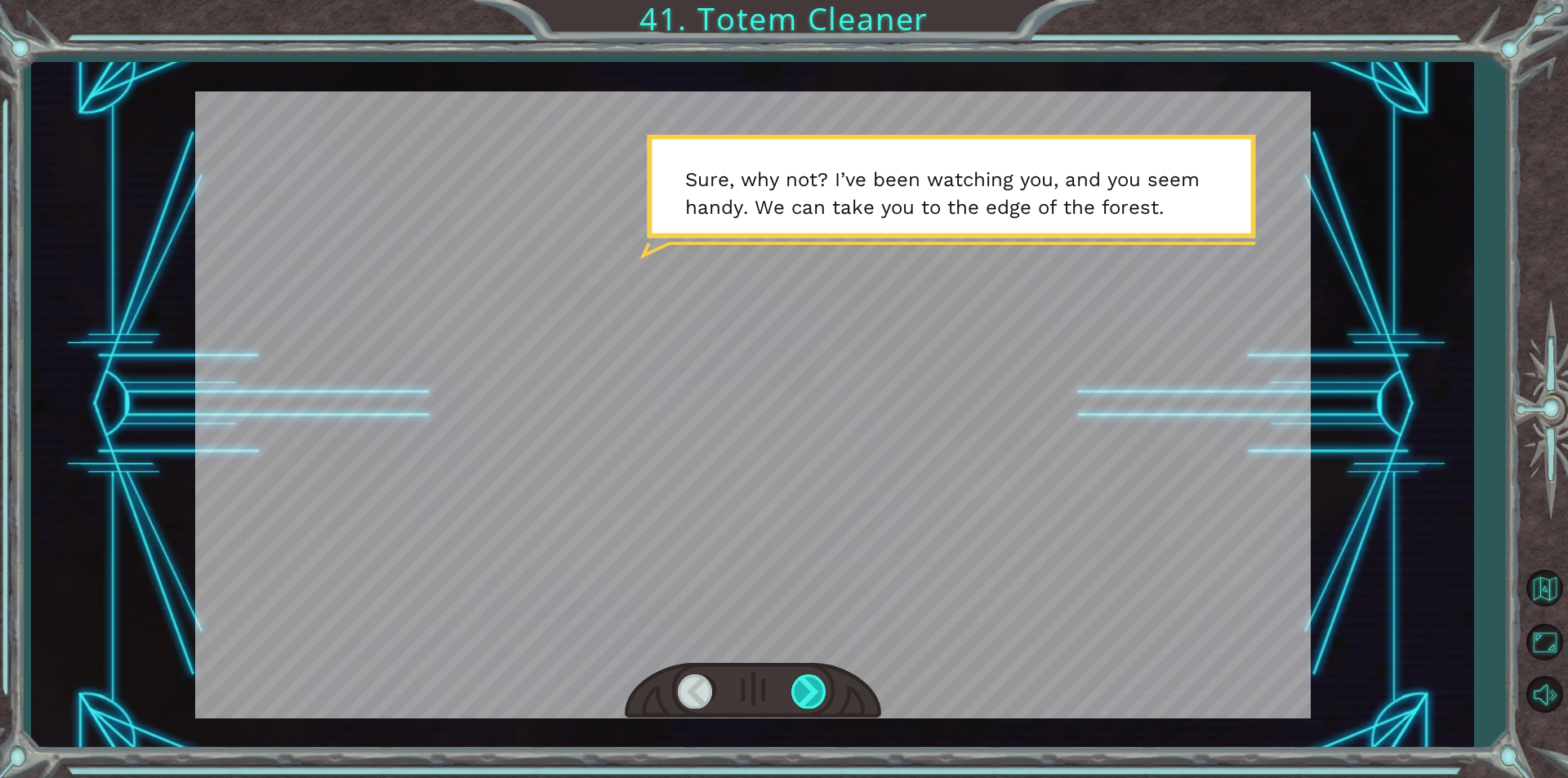
click at [795, 696] on div at bounding box center [809, 691] width 36 height 34
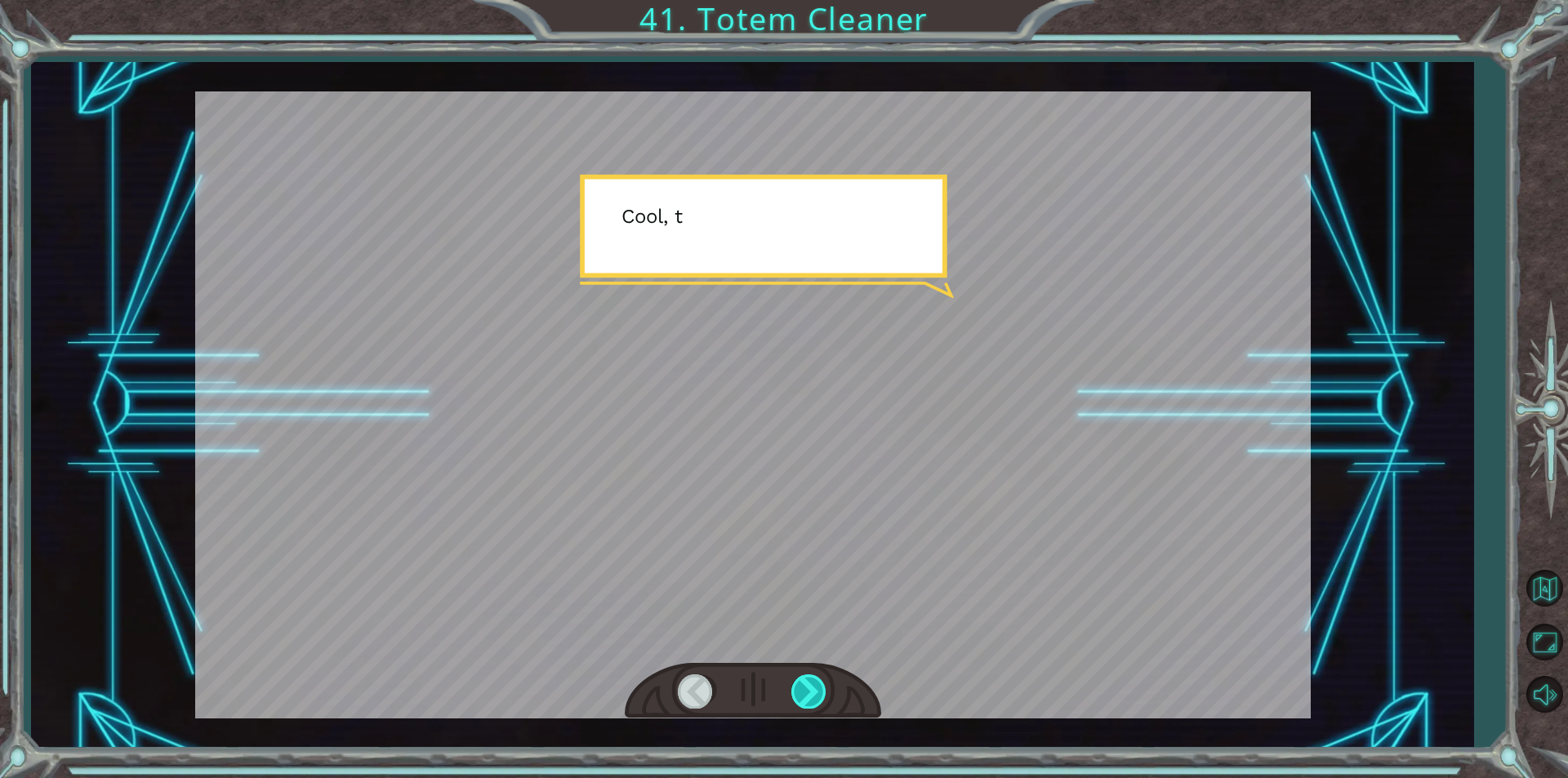
click at [795, 696] on div at bounding box center [809, 691] width 36 height 34
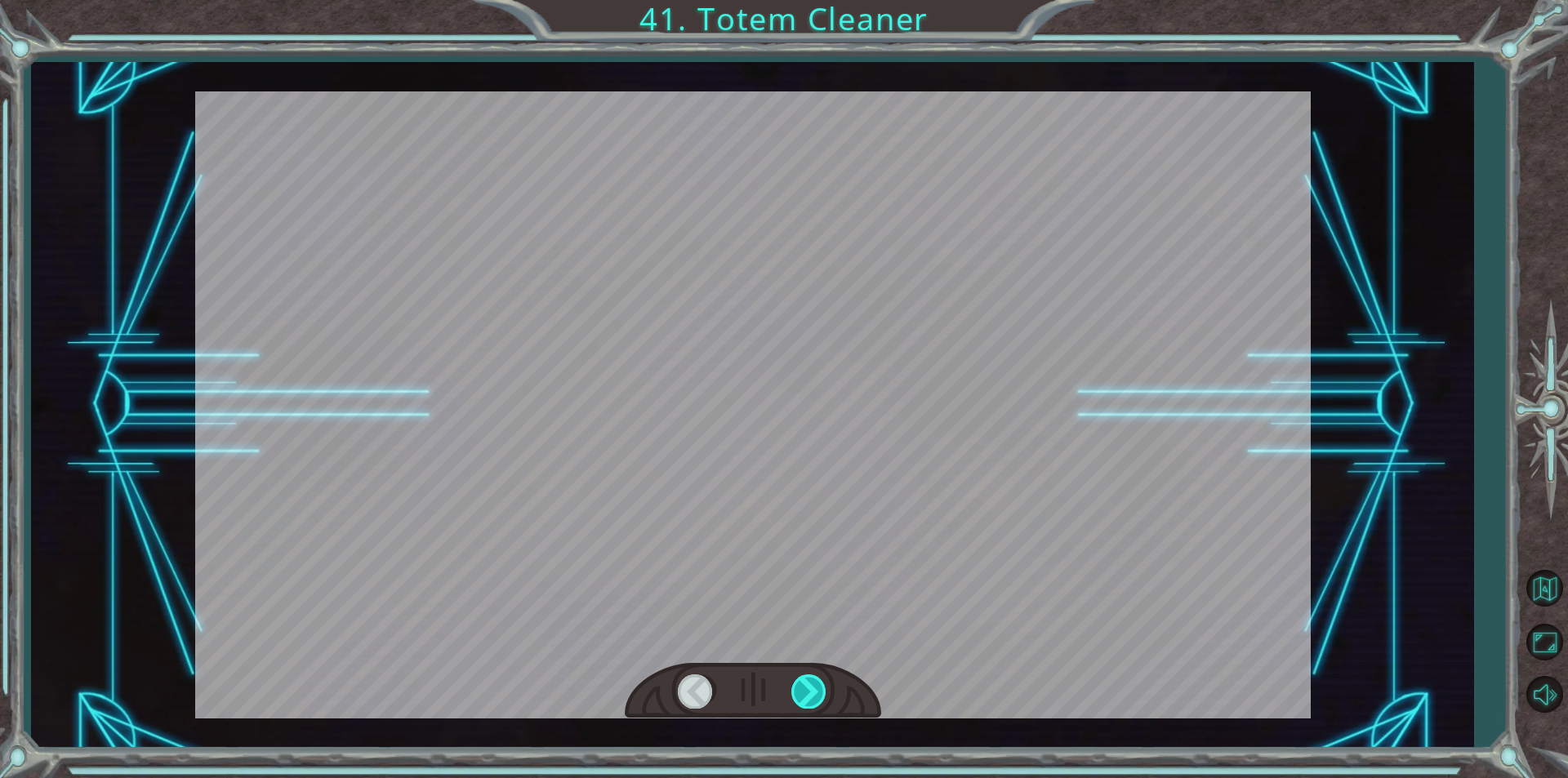
click at [795, 696] on div at bounding box center [809, 691] width 36 height 34
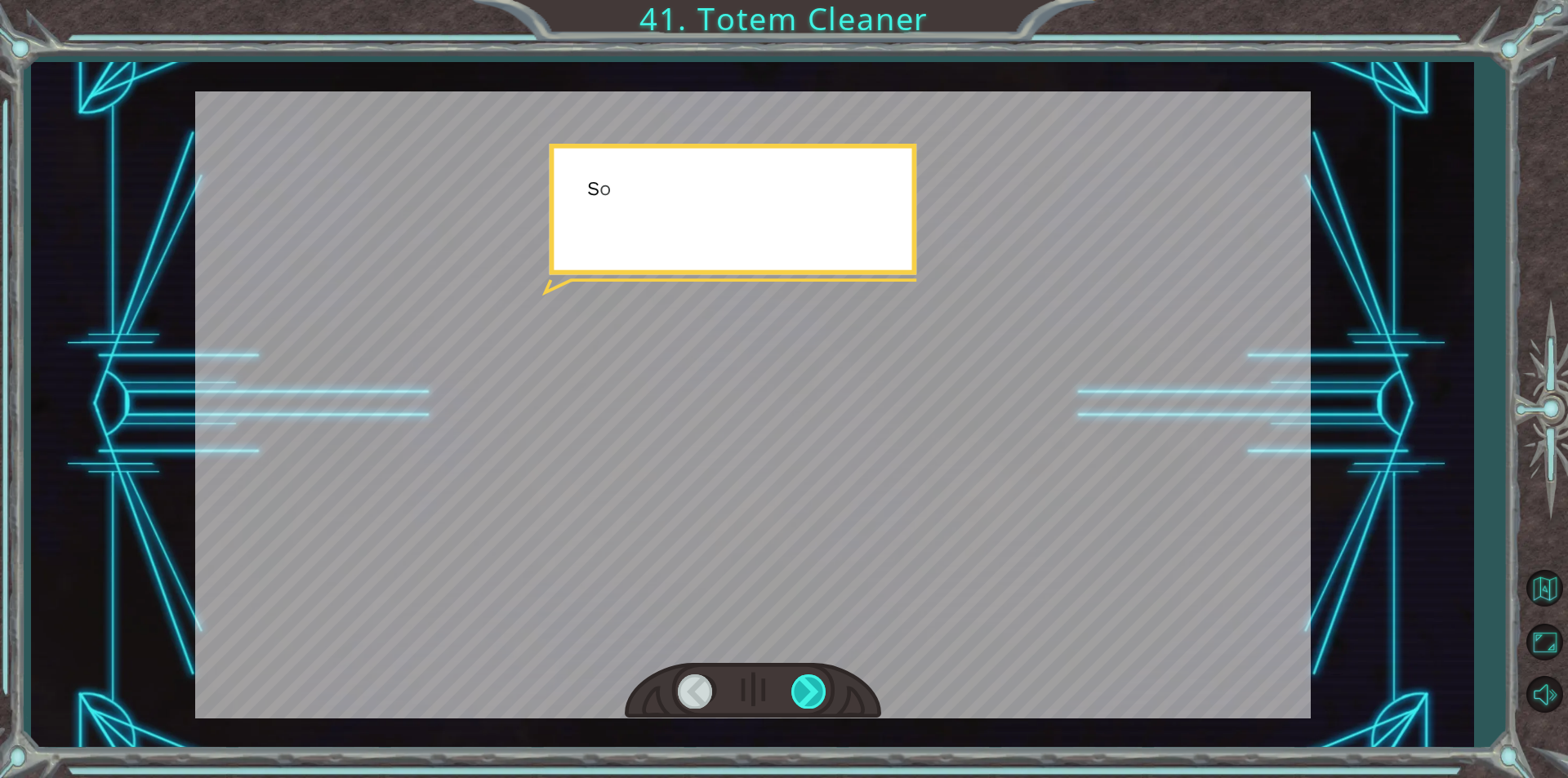
click at [795, 696] on div at bounding box center [809, 691] width 36 height 34
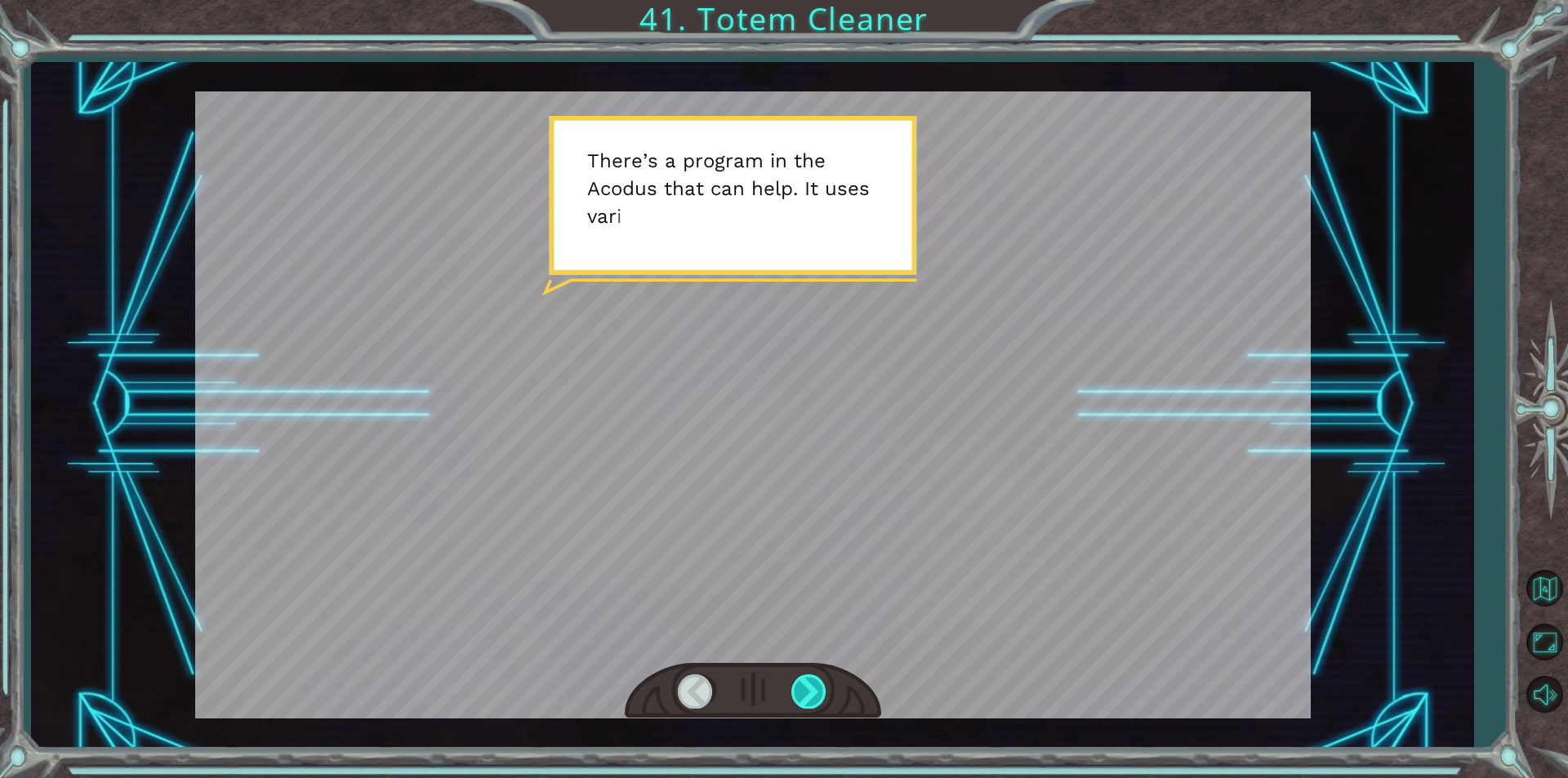
click at [795, 696] on div at bounding box center [809, 691] width 36 height 34
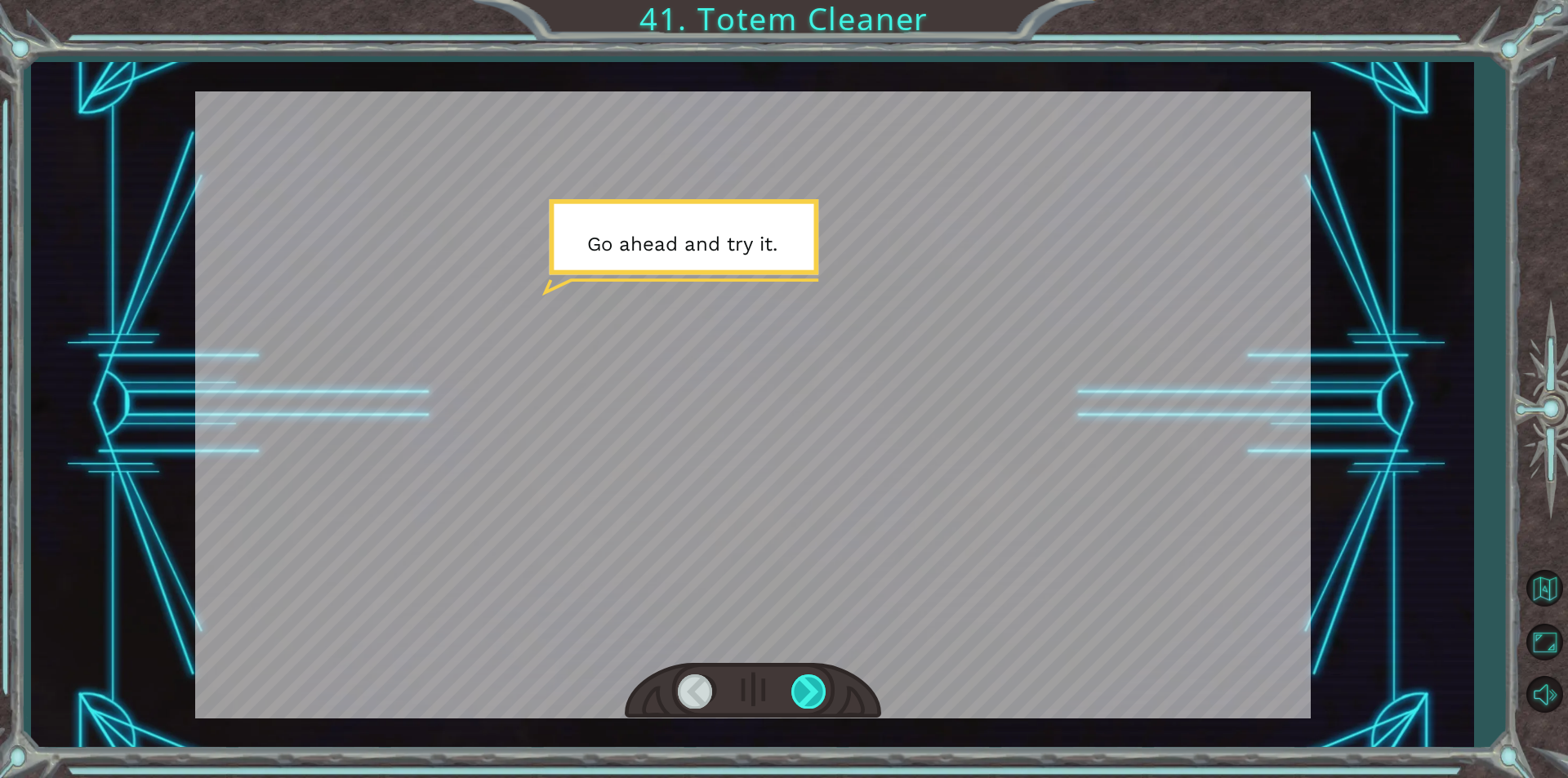
click at [795, 696] on div at bounding box center [809, 691] width 36 height 34
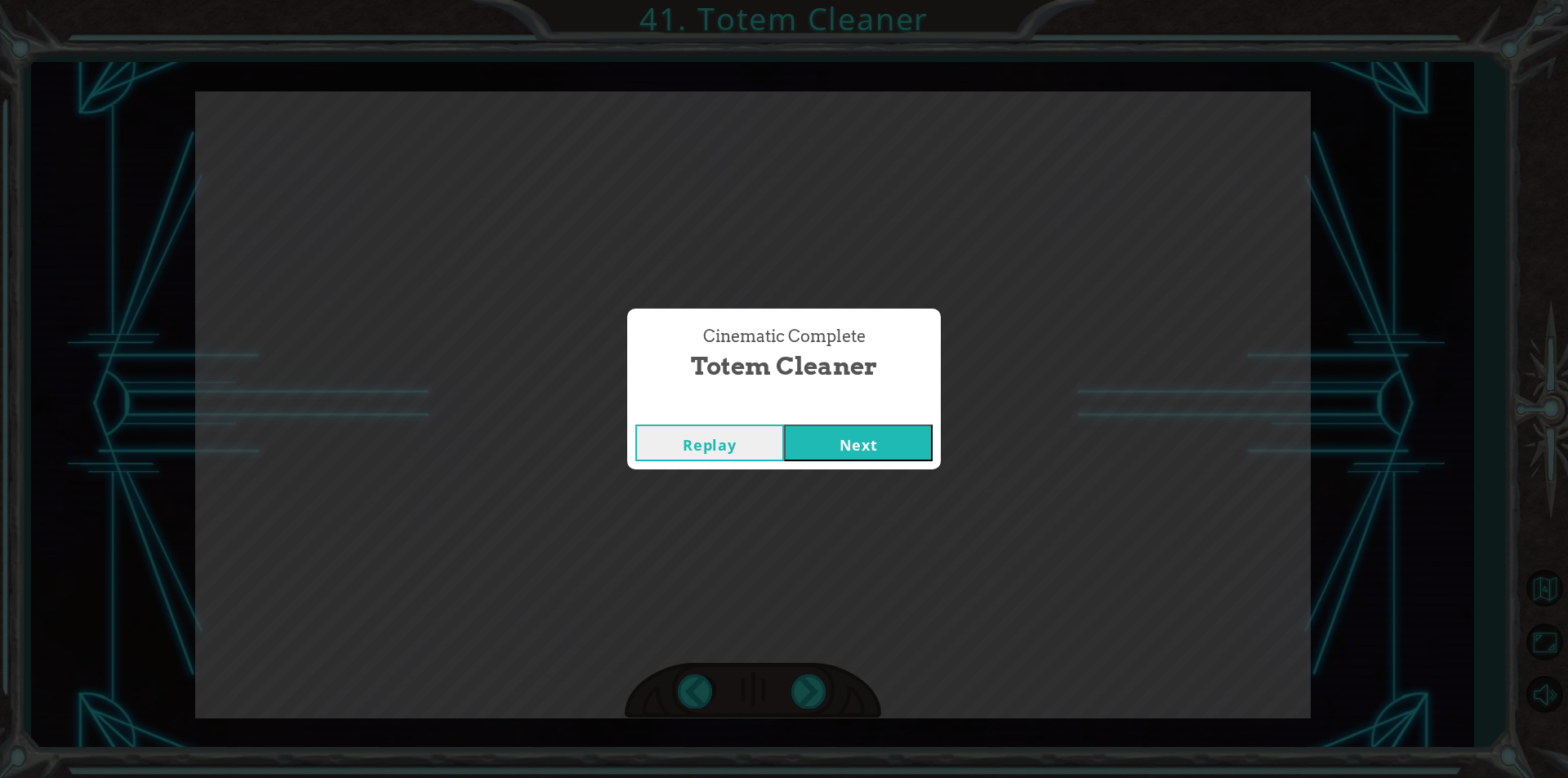
click at [834, 453] on button "Next" at bounding box center [857, 442] width 148 height 36
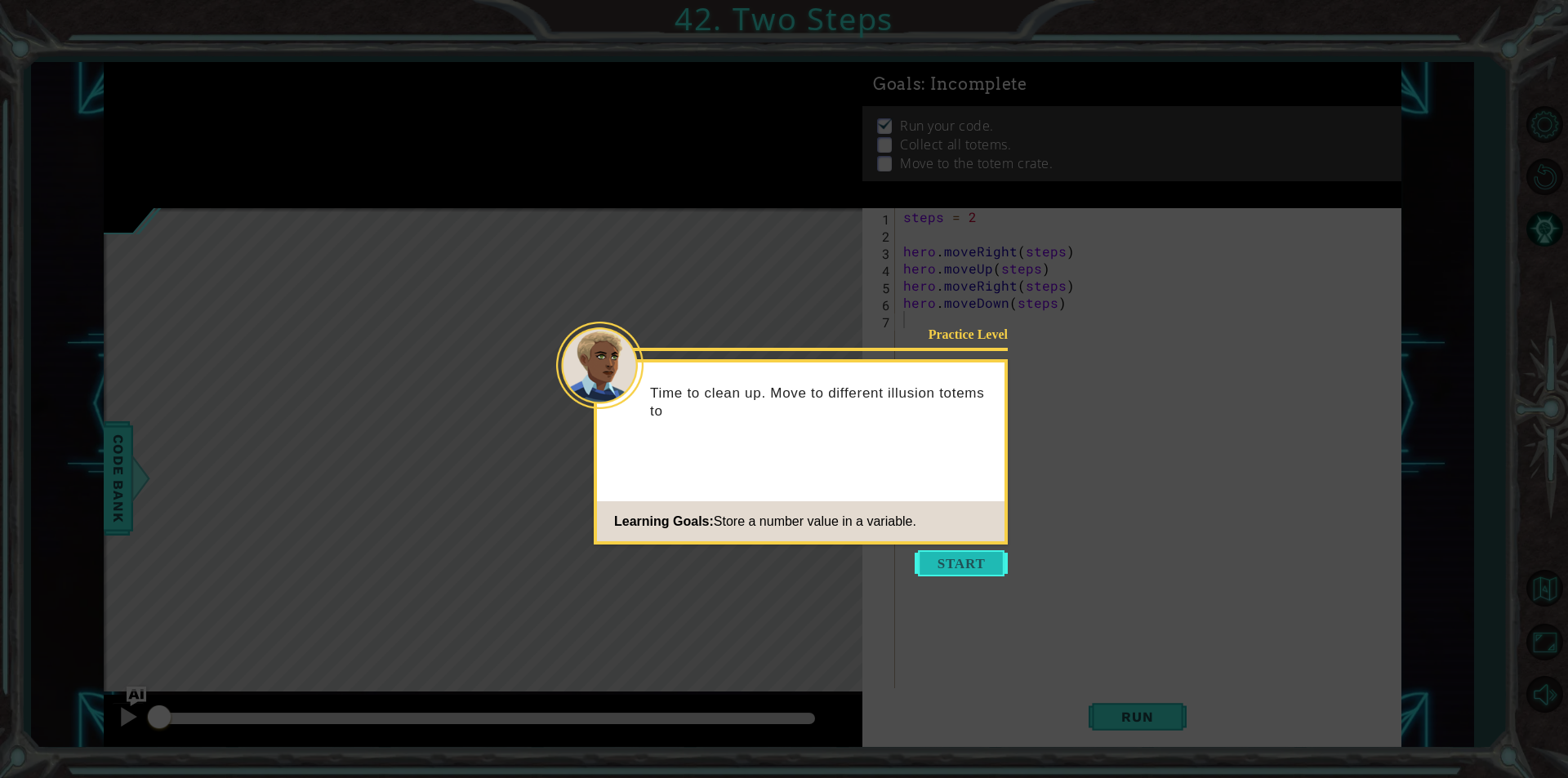
click at [973, 556] on button "Start" at bounding box center [961, 563] width 93 height 26
click at [974, 556] on icon at bounding box center [784, 389] width 1568 height 778
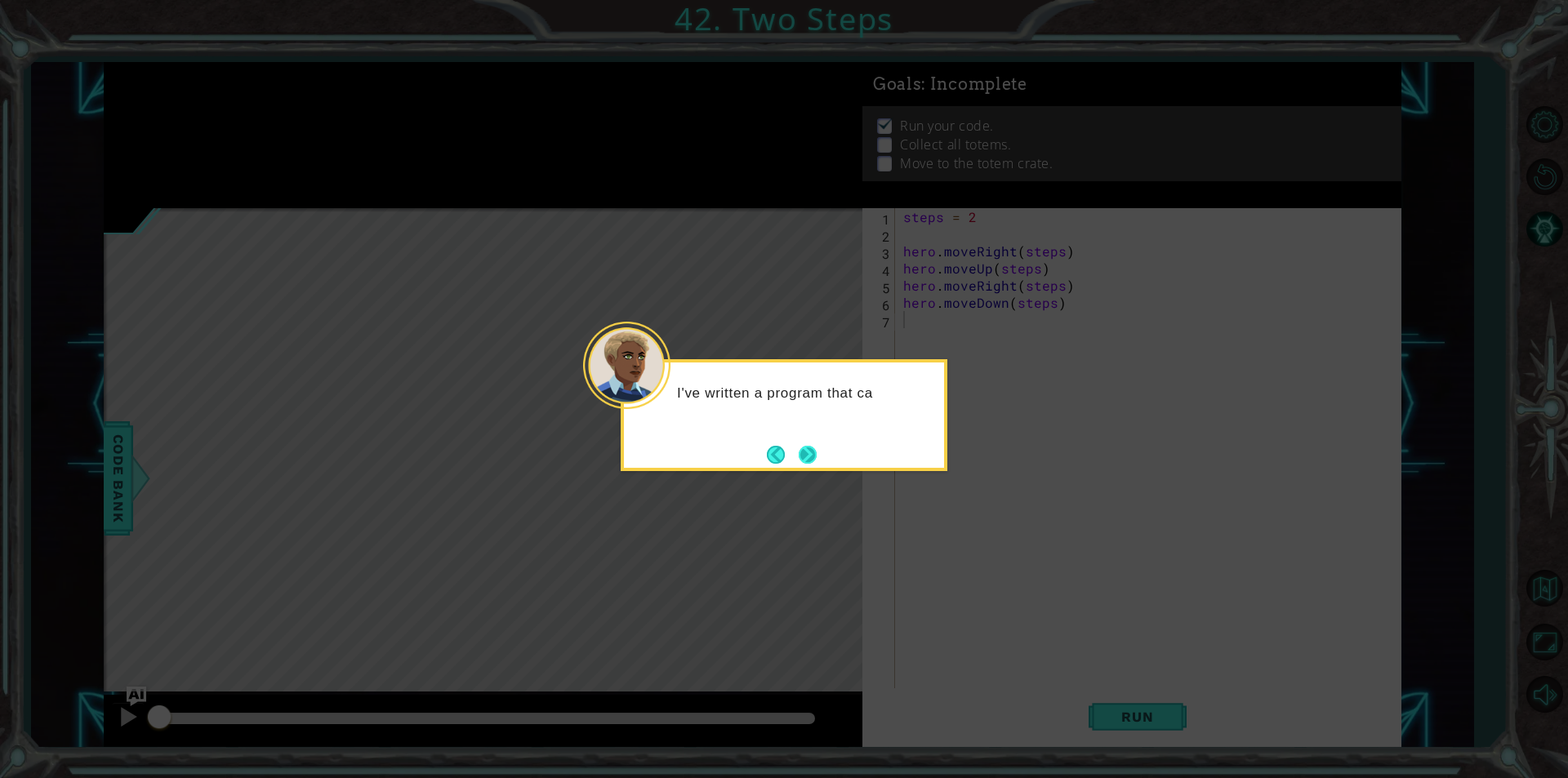
click at [806, 445] on button "Next" at bounding box center [807, 454] width 18 height 18
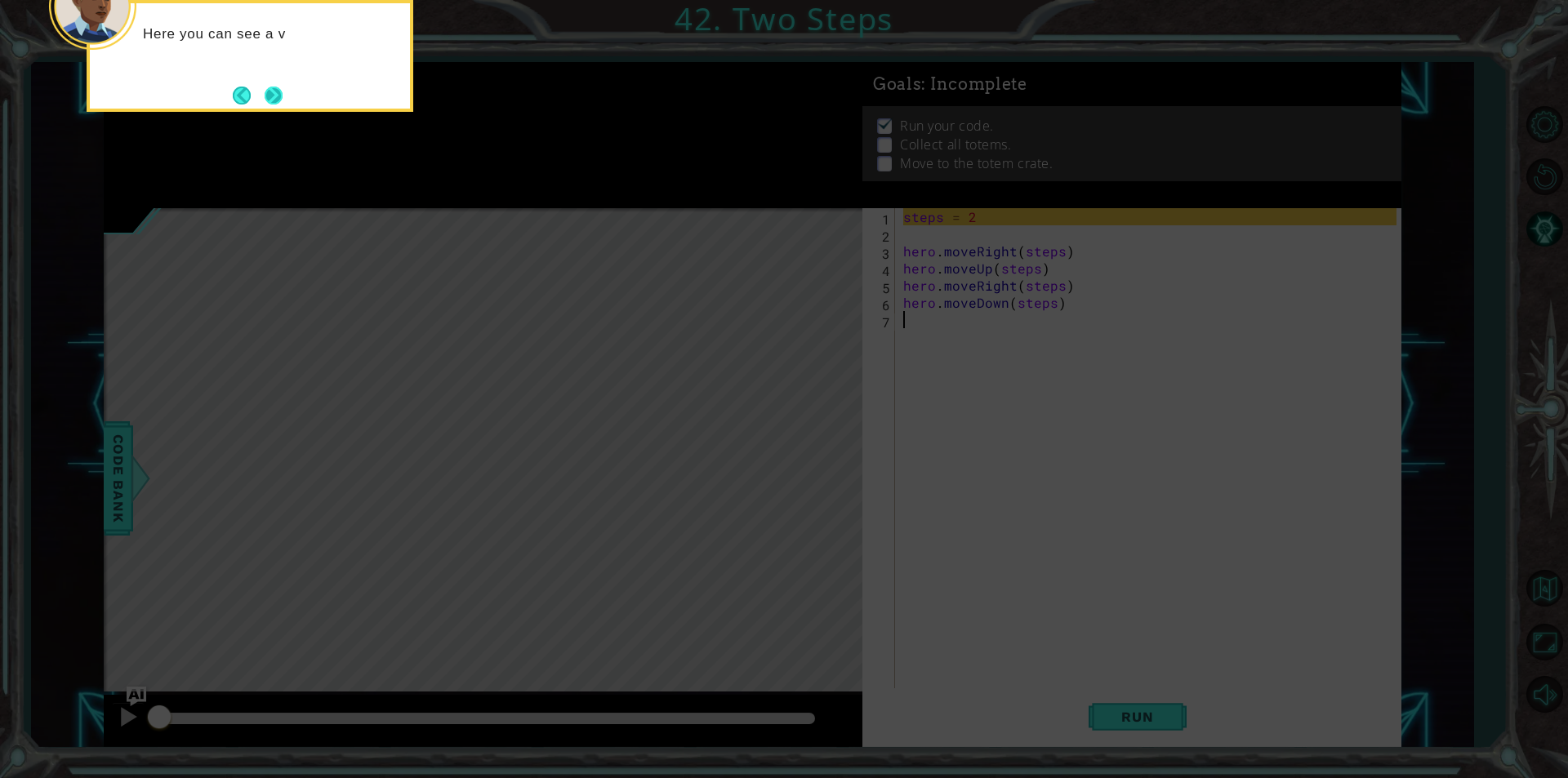
click at [270, 86] on button "Next" at bounding box center [273, 95] width 18 height 18
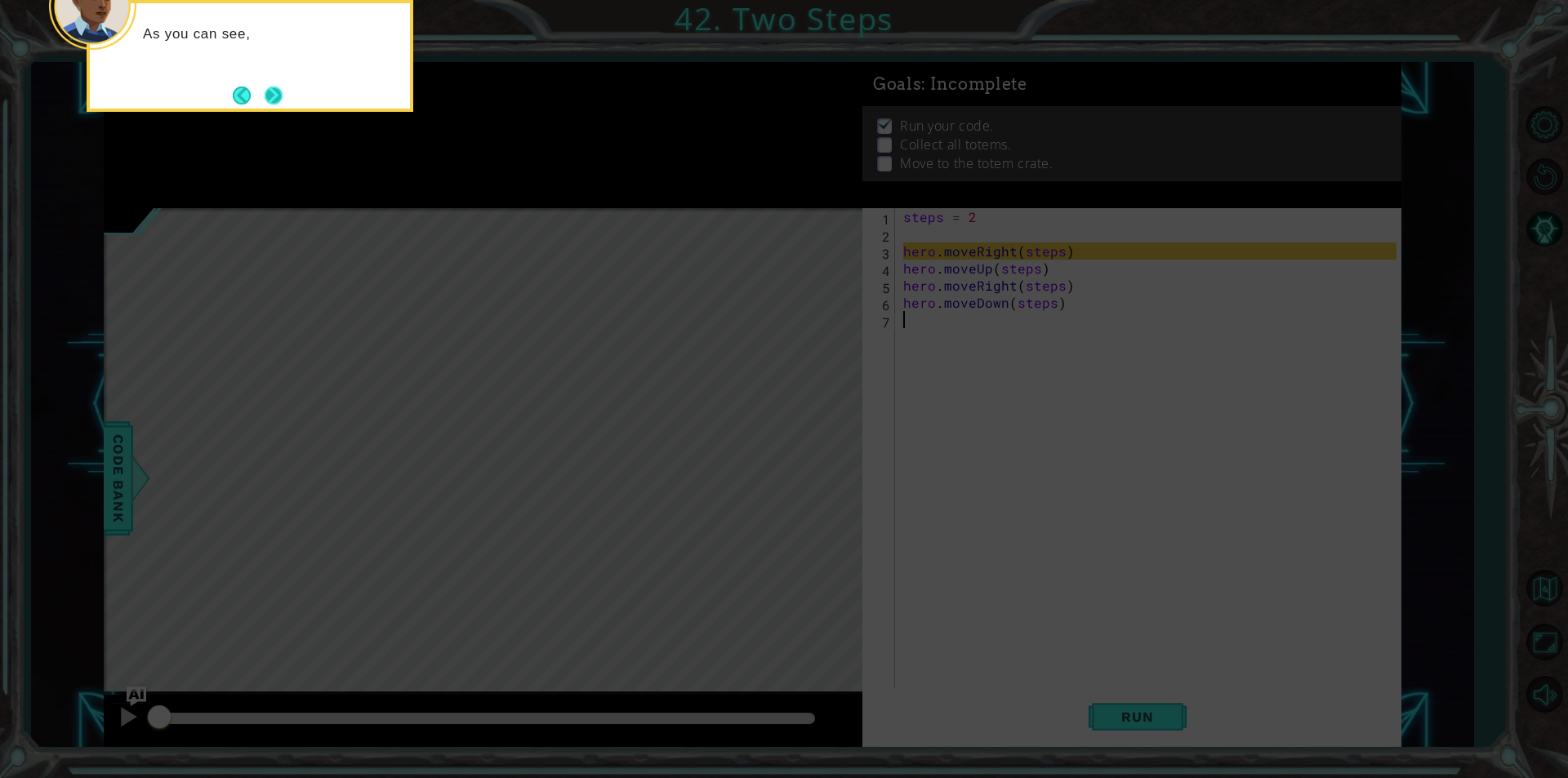
click at [268, 92] on button "Next" at bounding box center [273, 95] width 18 height 18
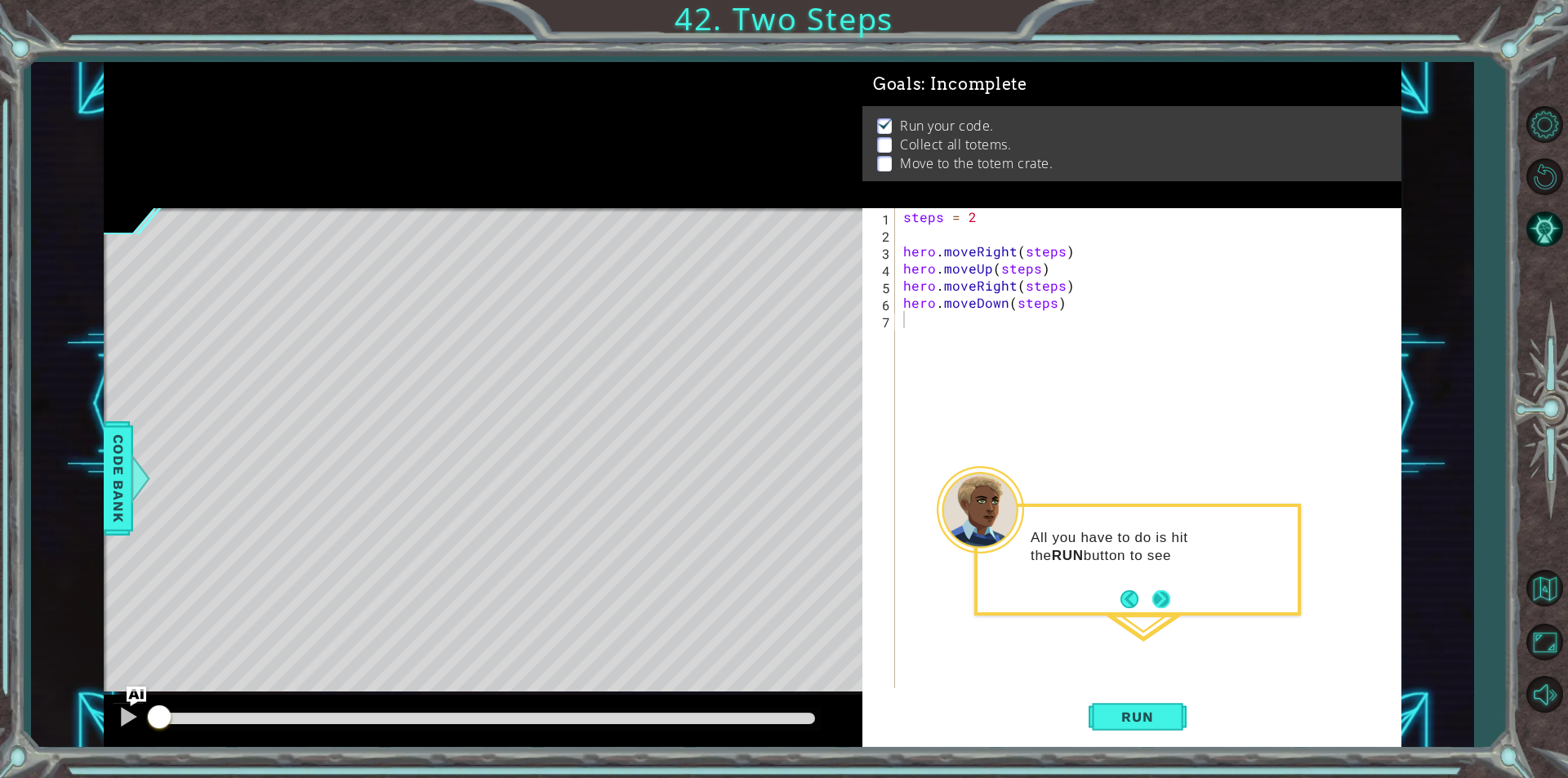
click at [1156, 606] on button "Next" at bounding box center [1161, 599] width 18 height 18
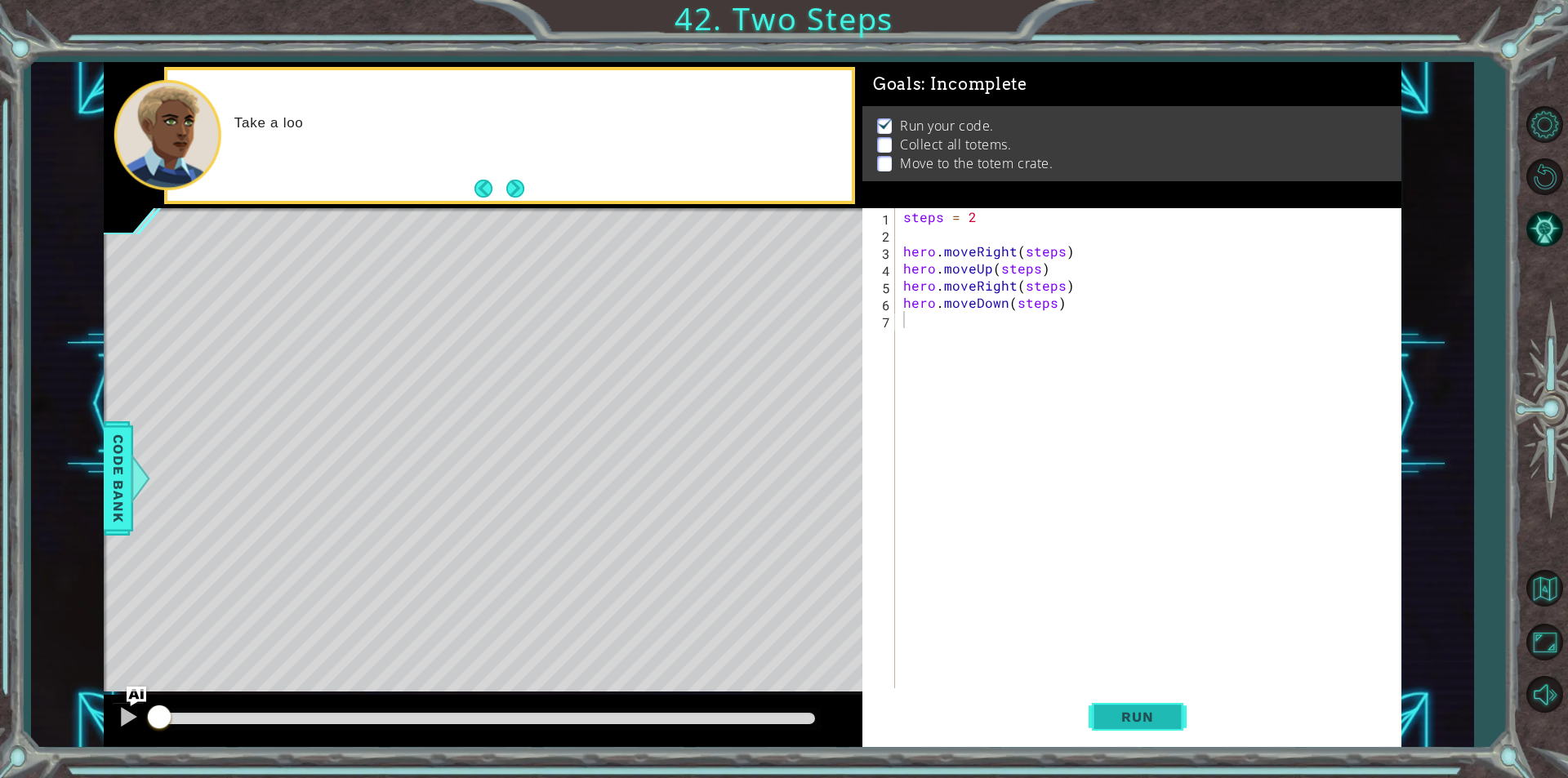
click at [1164, 726] on button "Run" at bounding box center [1138, 717] width 98 height 54
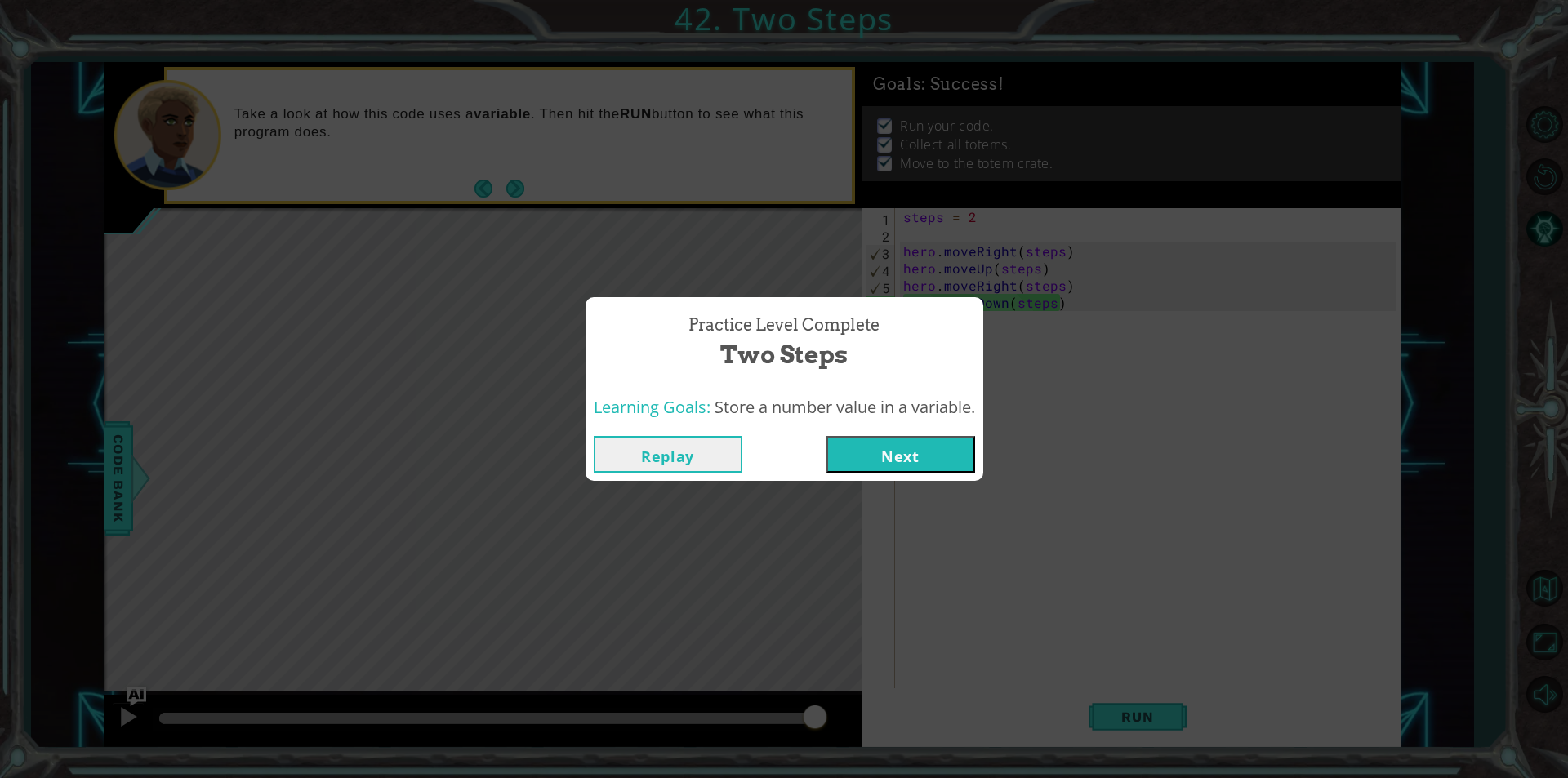
click at [930, 451] on button "Next" at bounding box center [900, 454] width 148 height 36
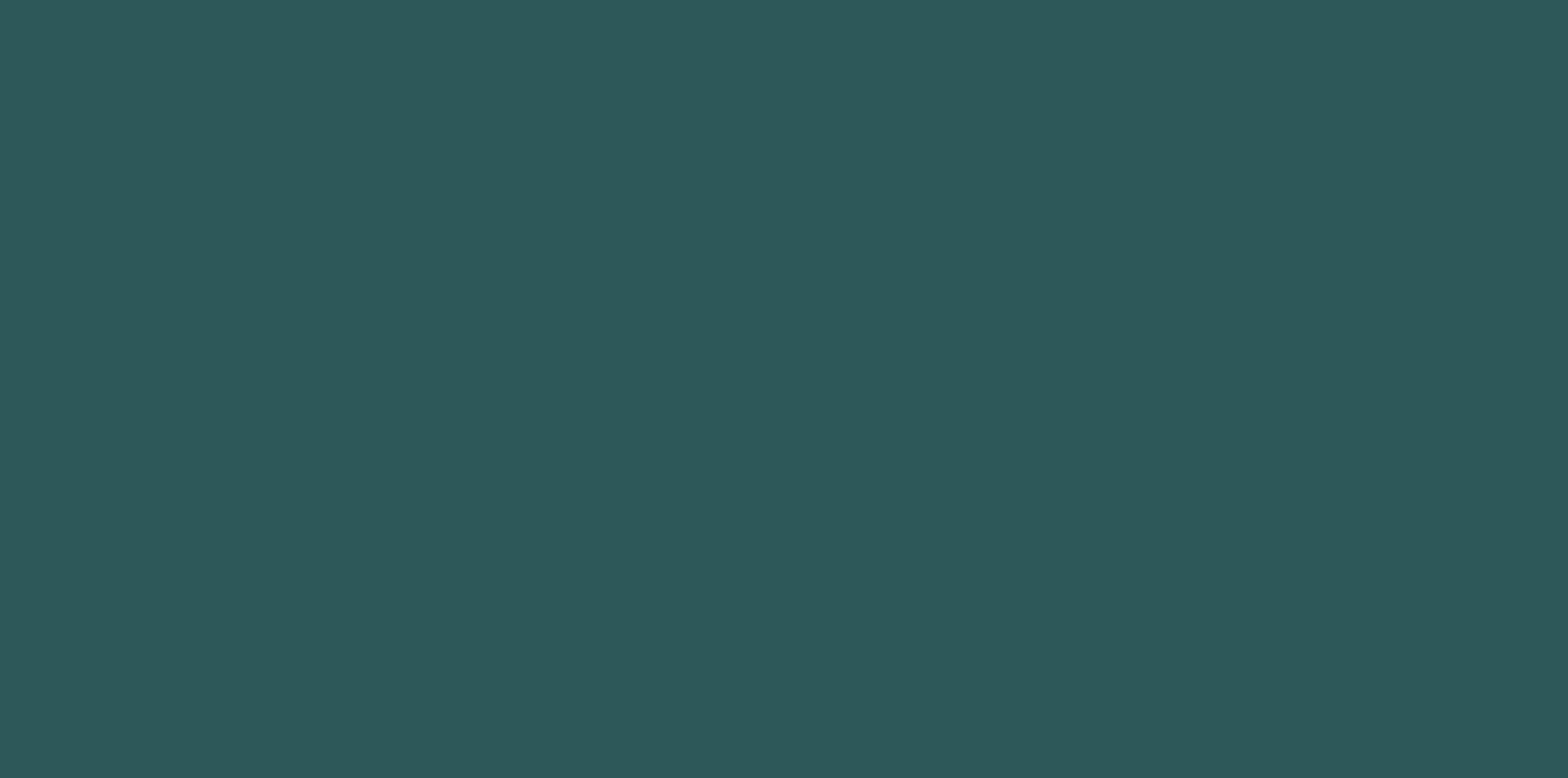
click at [930, 451] on body at bounding box center [784, 389] width 1568 height 778
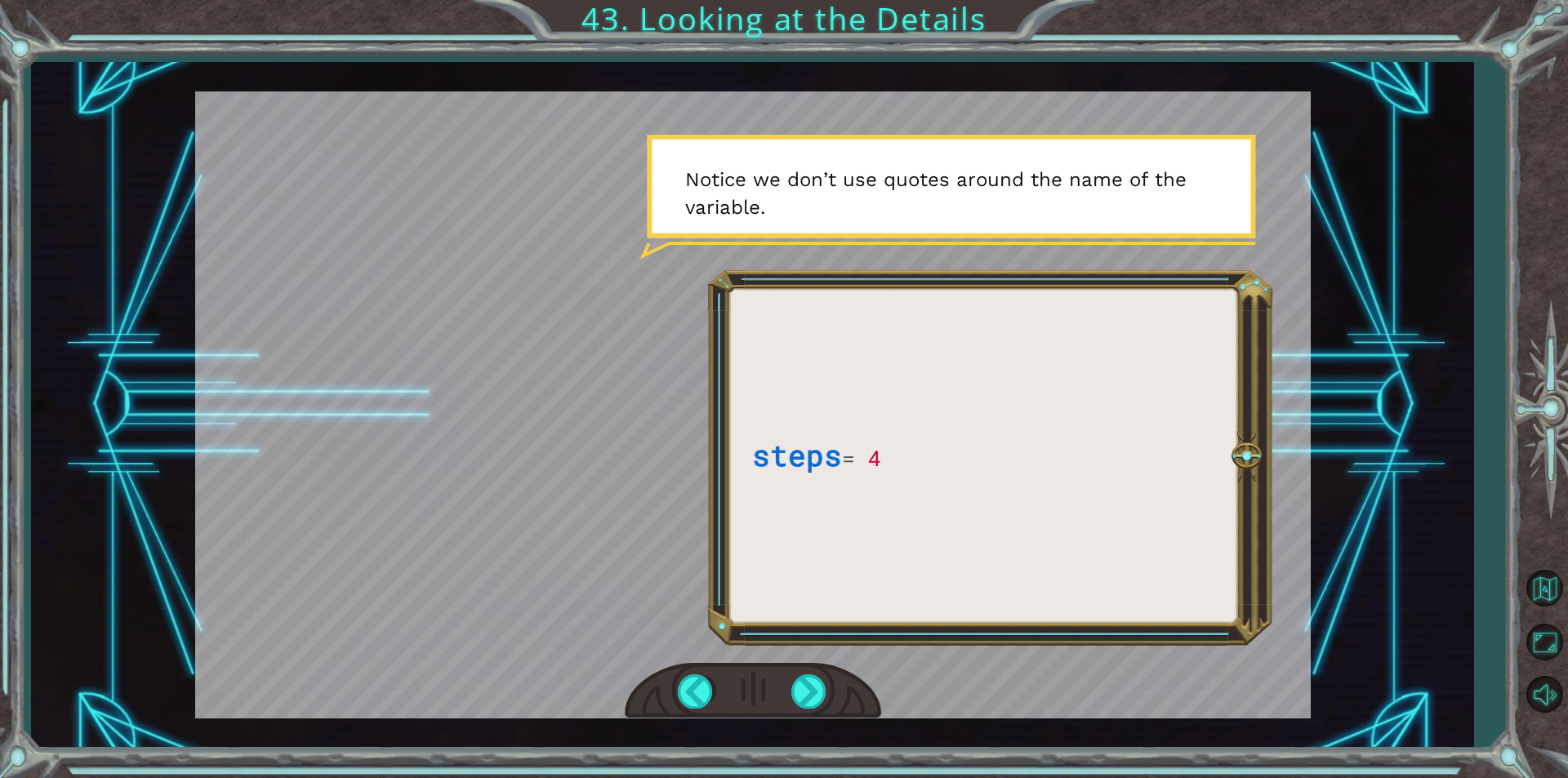
drag, startPoint x: 689, startPoint y: 461, endPoint x: 770, endPoint y: 351, distance: 136.6
drag, startPoint x: 770, startPoint y: 351, endPoint x: 808, endPoint y: 683, distance: 334.2
click at [808, 683] on div at bounding box center [809, 691] width 36 height 34
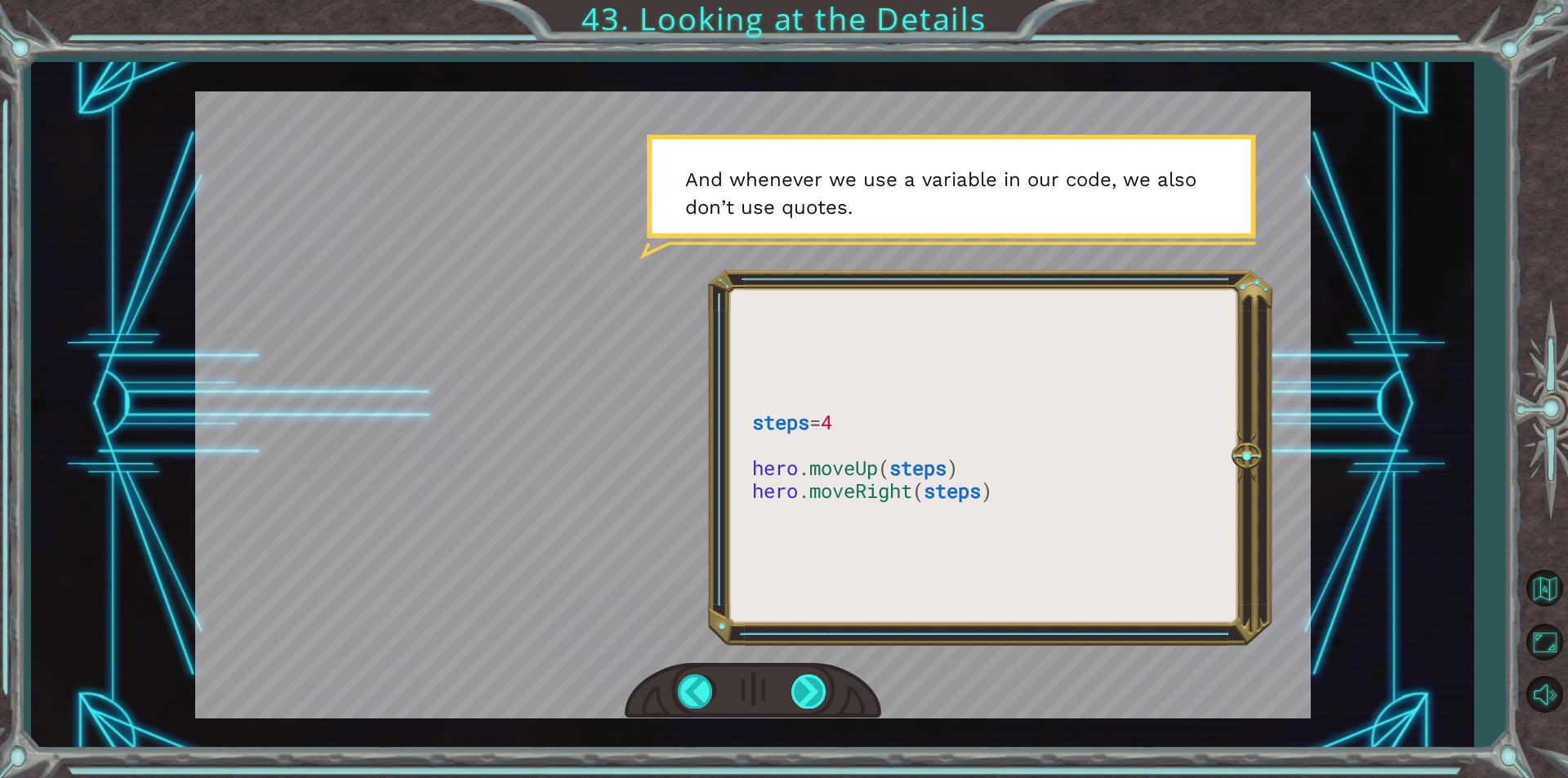
click at [808, 688] on div at bounding box center [809, 691] width 36 height 34
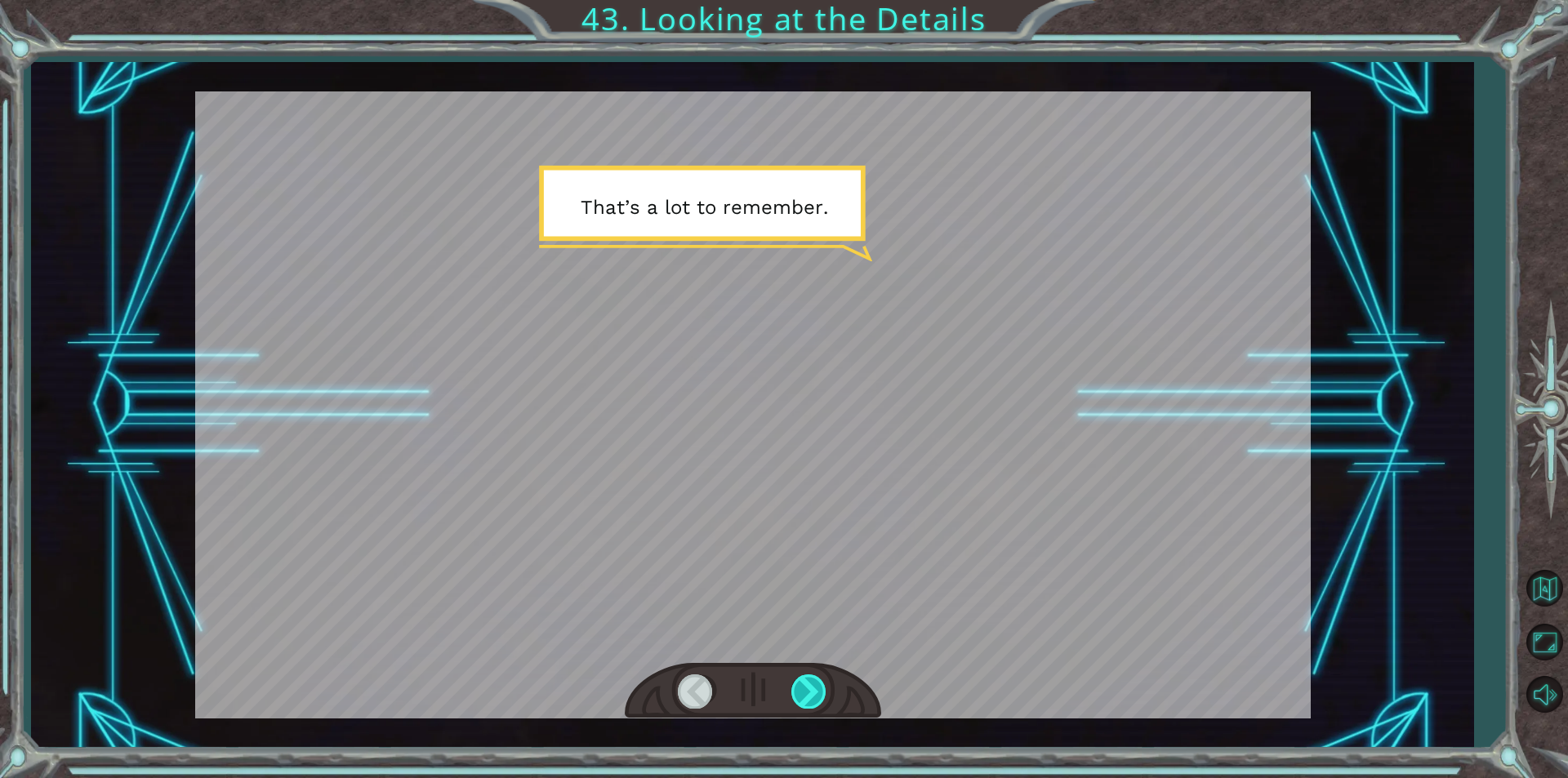
click at [808, 688] on div at bounding box center [809, 691] width 36 height 34
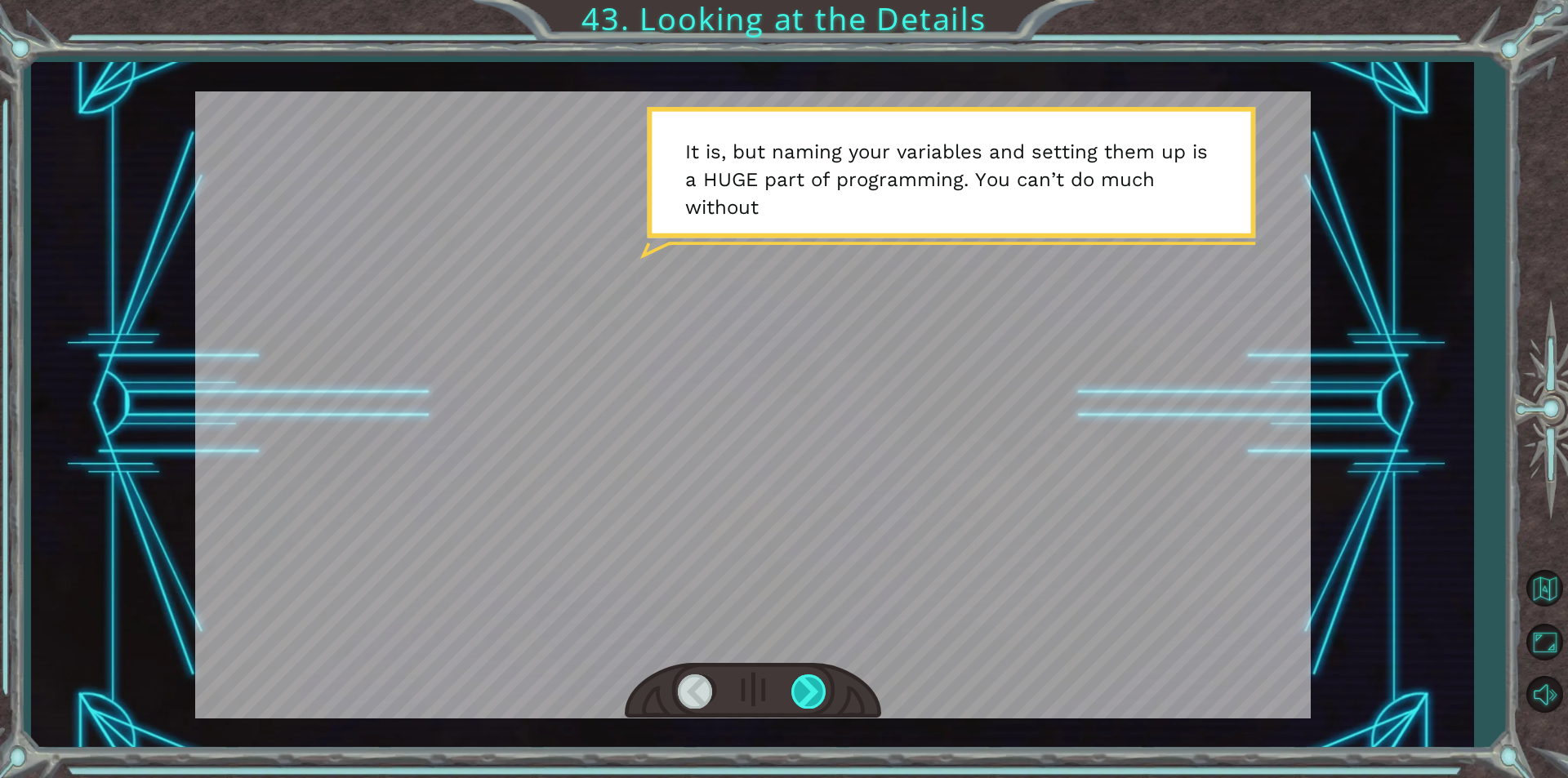
click at [808, 688] on div at bounding box center [809, 691] width 36 height 34
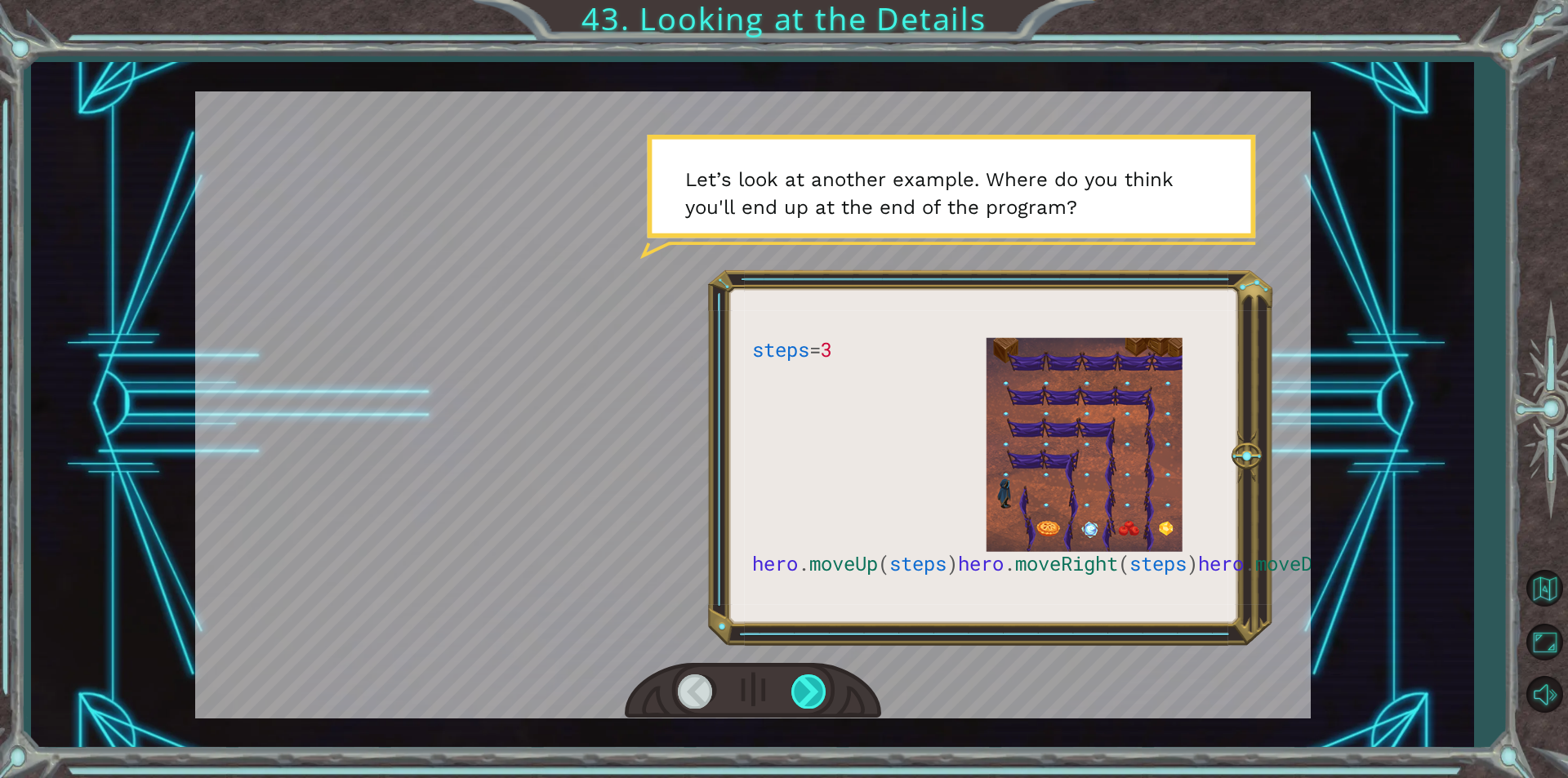
click at [808, 688] on div at bounding box center [809, 691] width 36 height 34
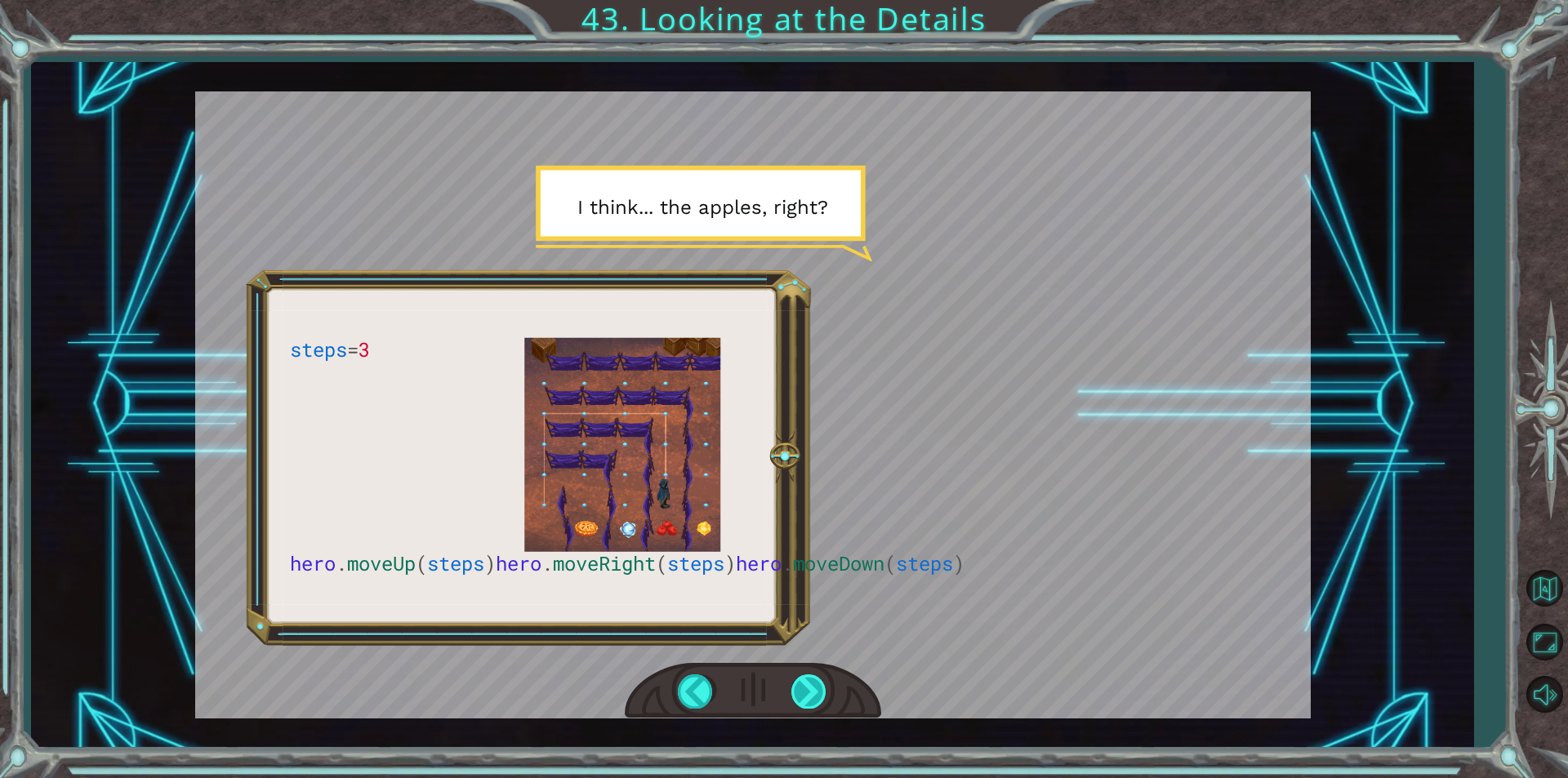
click at [808, 688] on div at bounding box center [809, 691] width 36 height 34
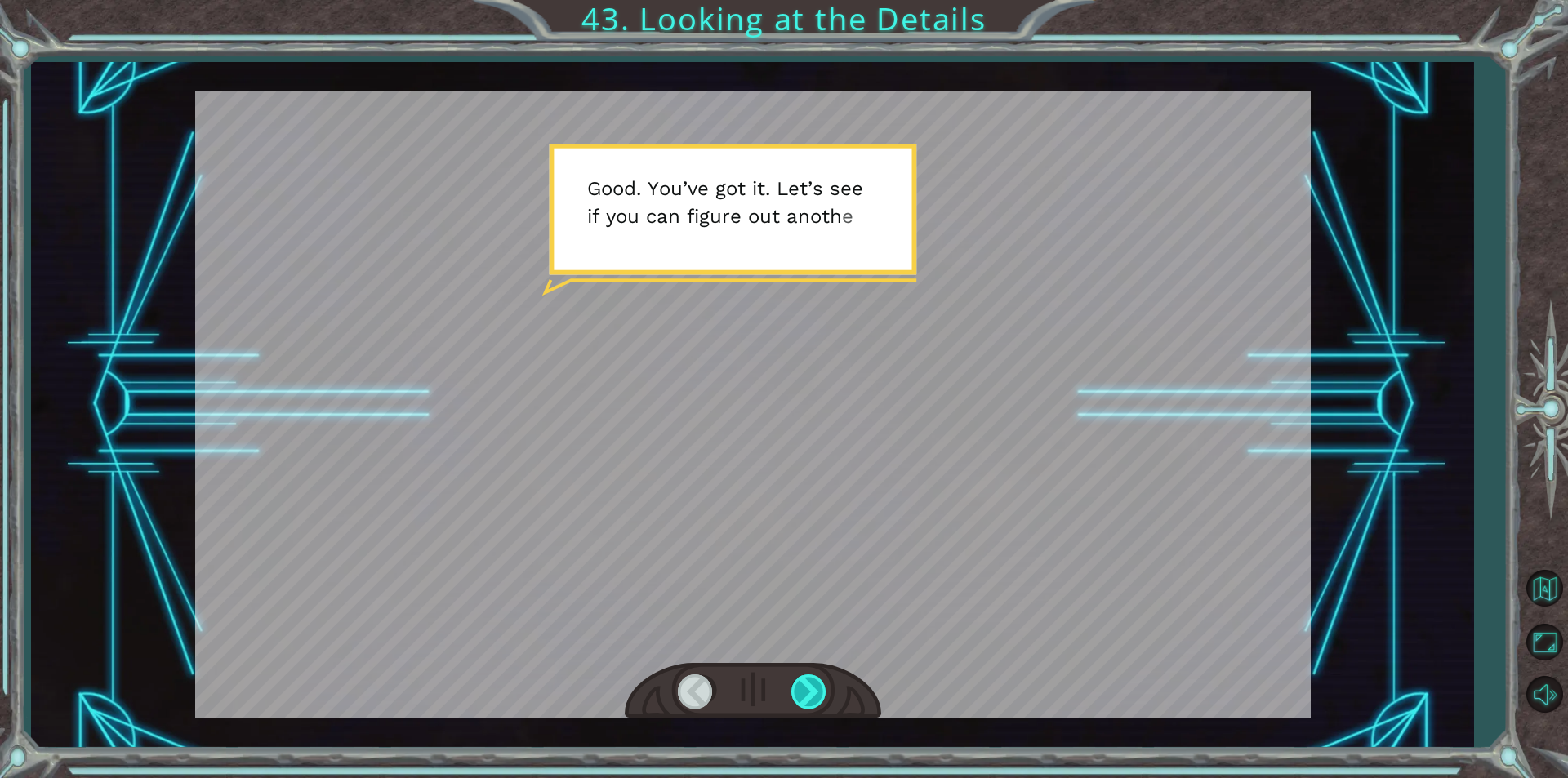
click at [808, 688] on div at bounding box center [809, 691] width 36 height 34
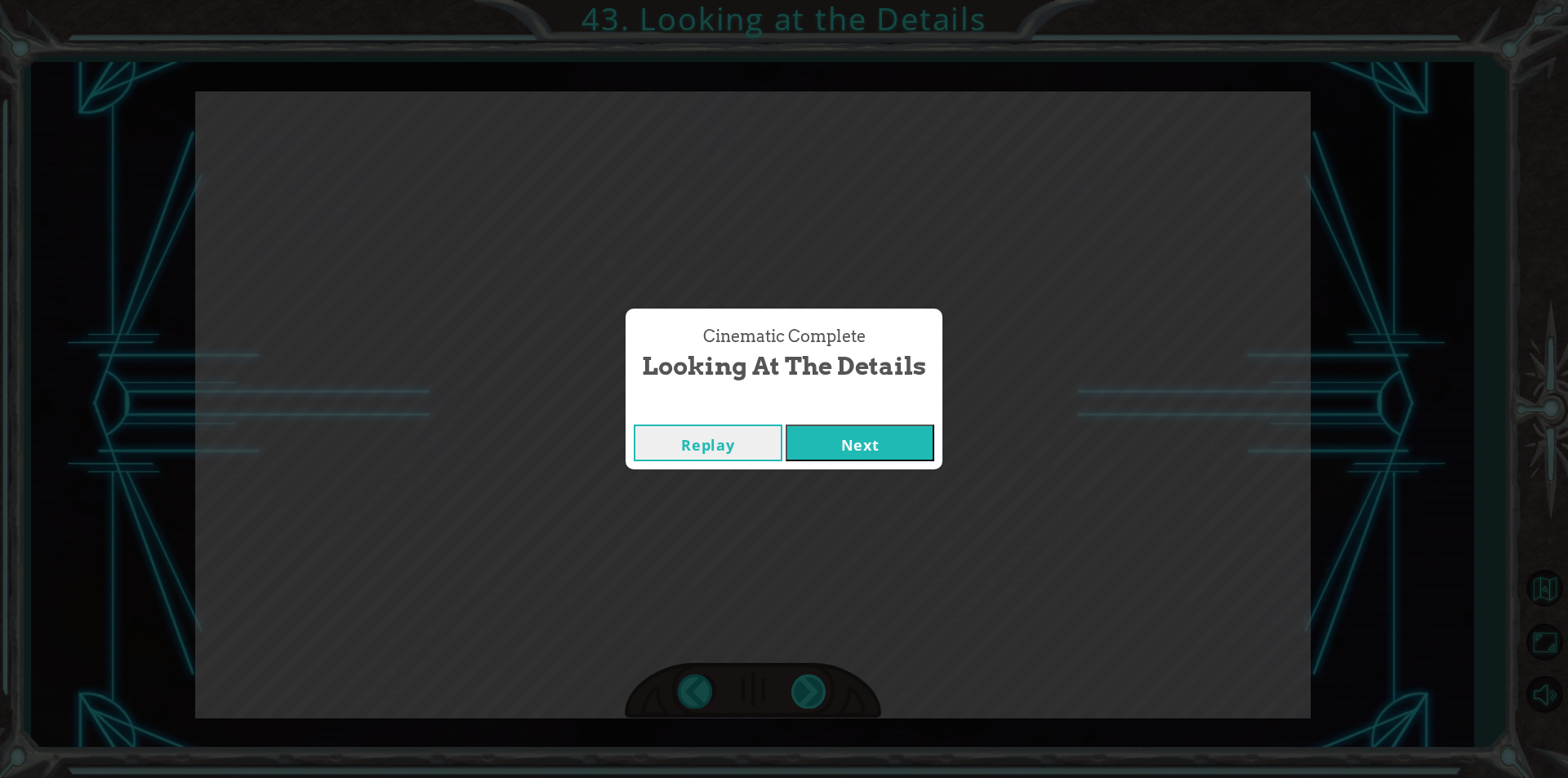
click at [808, 688] on div "Cinematic Complete Looking at the Details Replay Next" at bounding box center [784, 389] width 1568 height 778
click at [866, 424] on button "Next" at bounding box center [859, 442] width 148 height 36
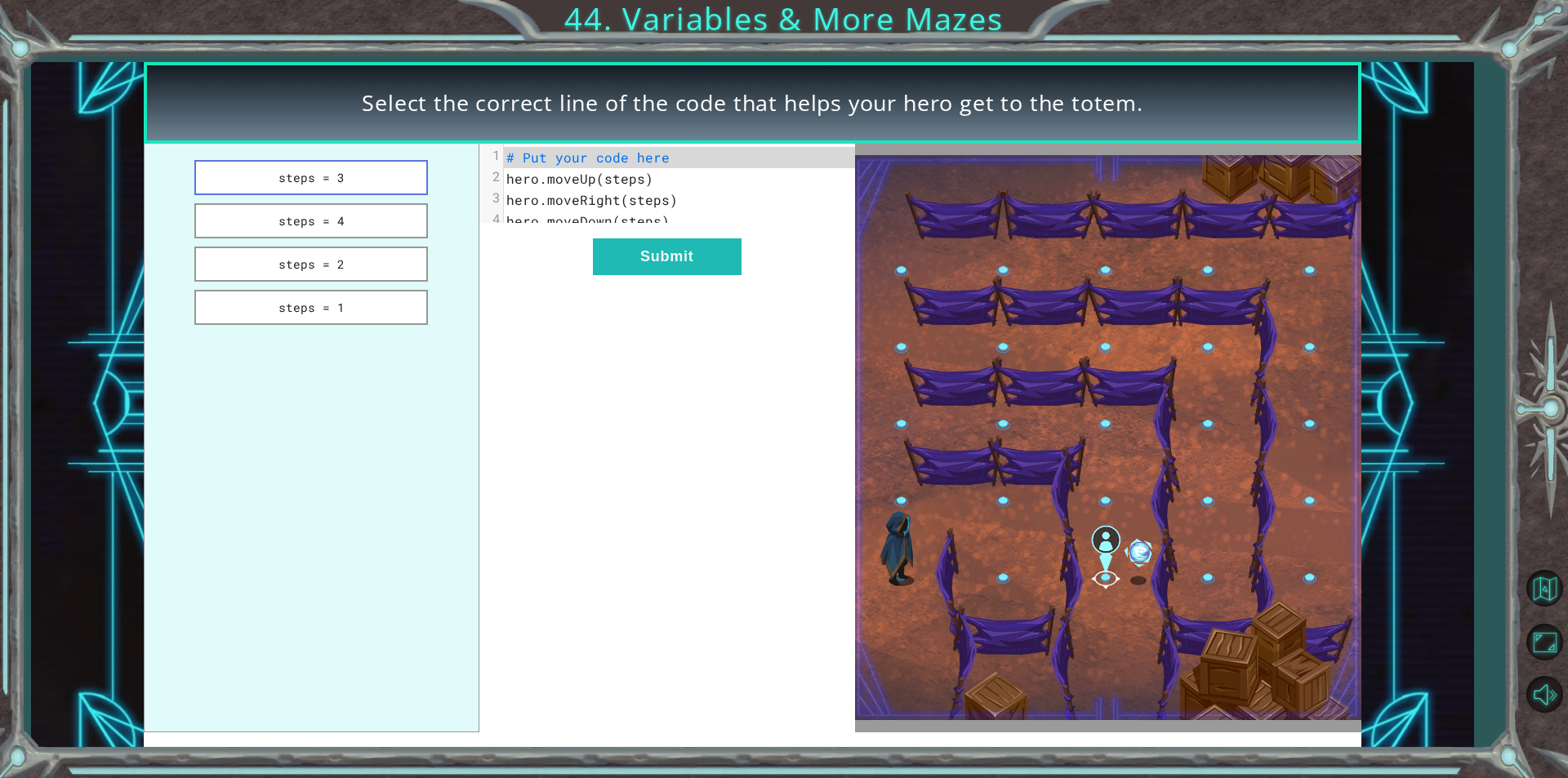
click at [351, 160] on button "steps = 3" at bounding box center [311, 177] width 234 height 35
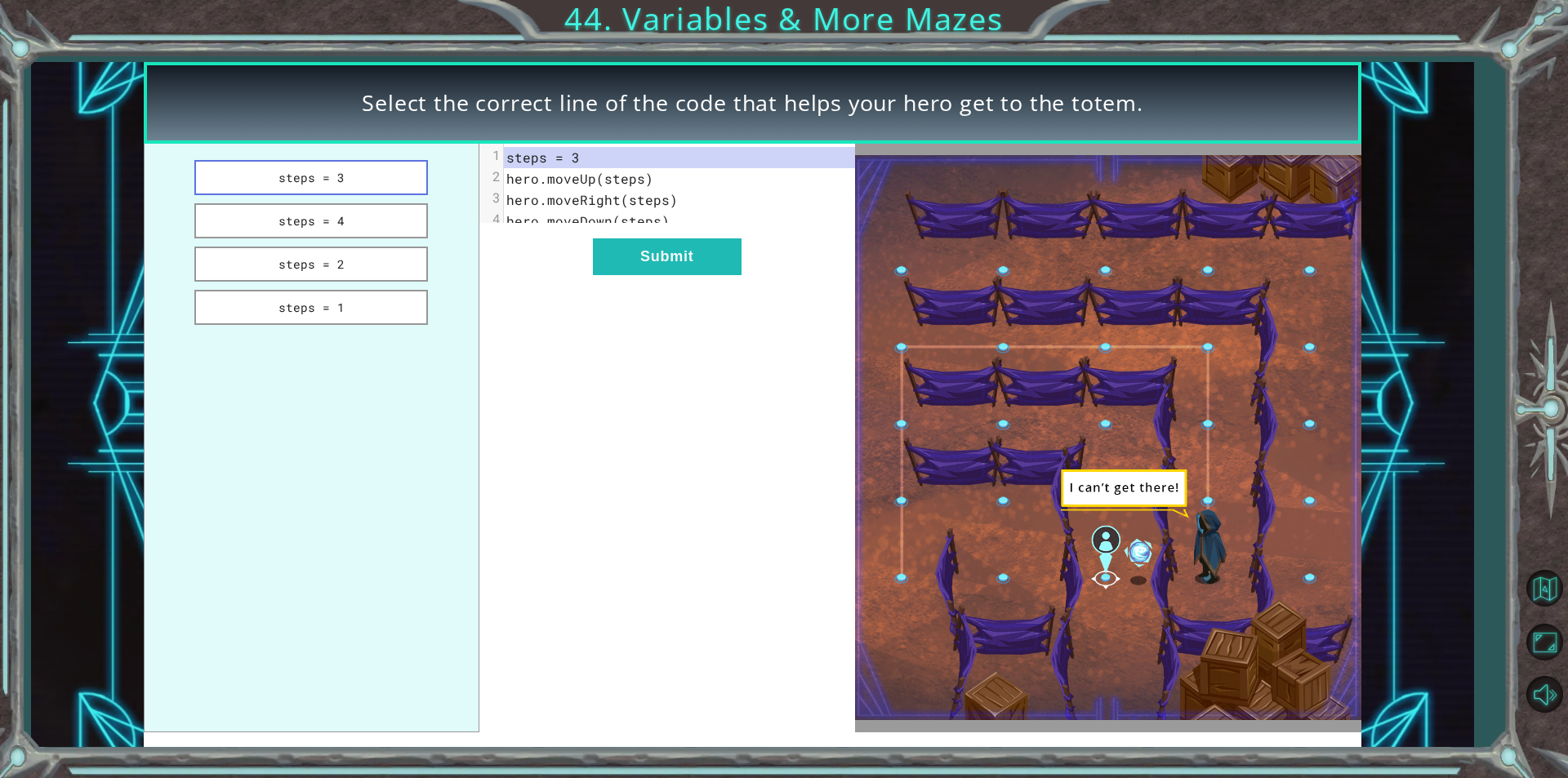
click at [371, 179] on button "steps = 3" at bounding box center [311, 177] width 234 height 35
click at [374, 227] on button "steps = 4" at bounding box center [311, 220] width 234 height 35
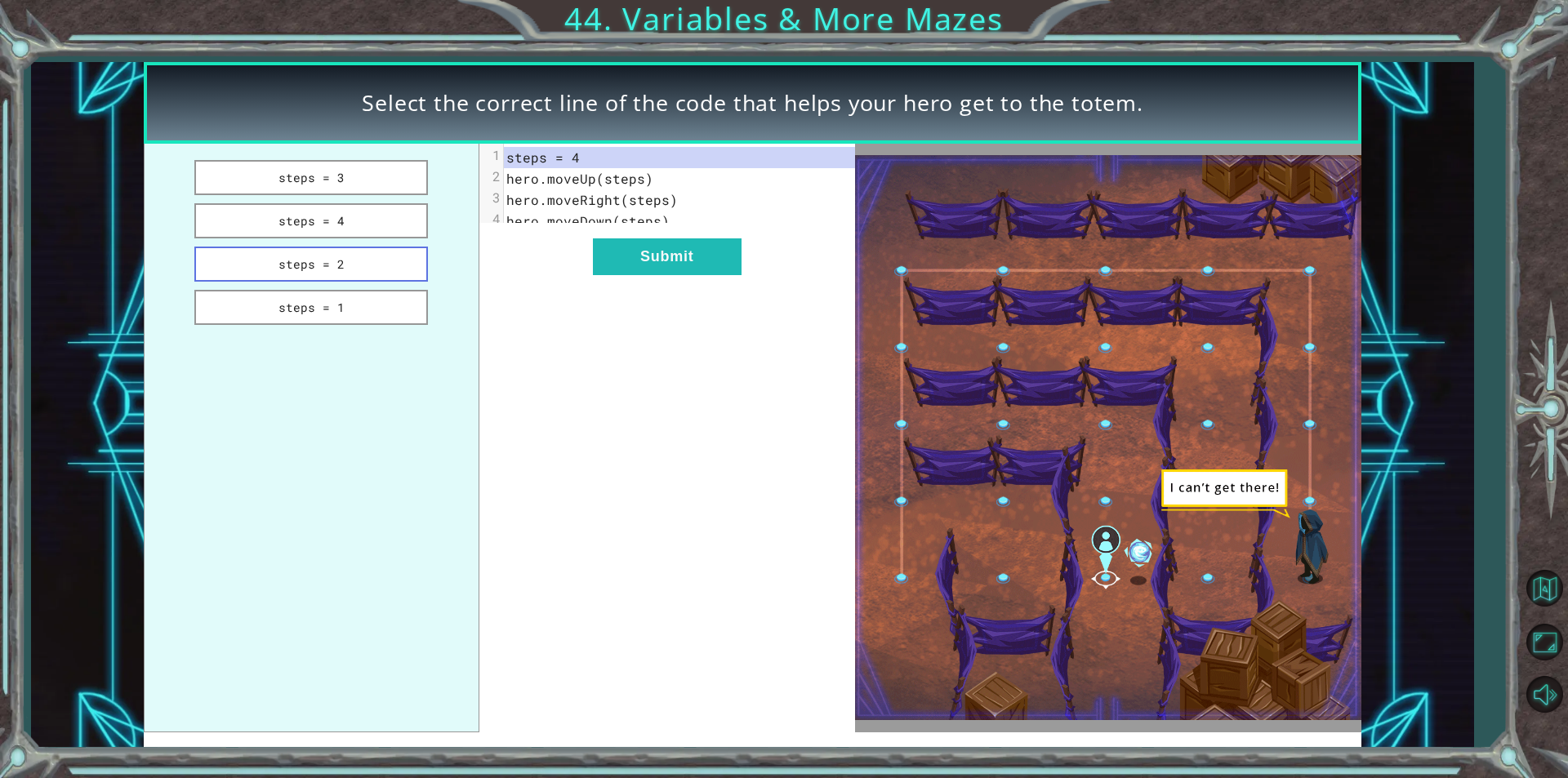
click at [407, 273] on button "steps = 2" at bounding box center [311, 263] width 234 height 35
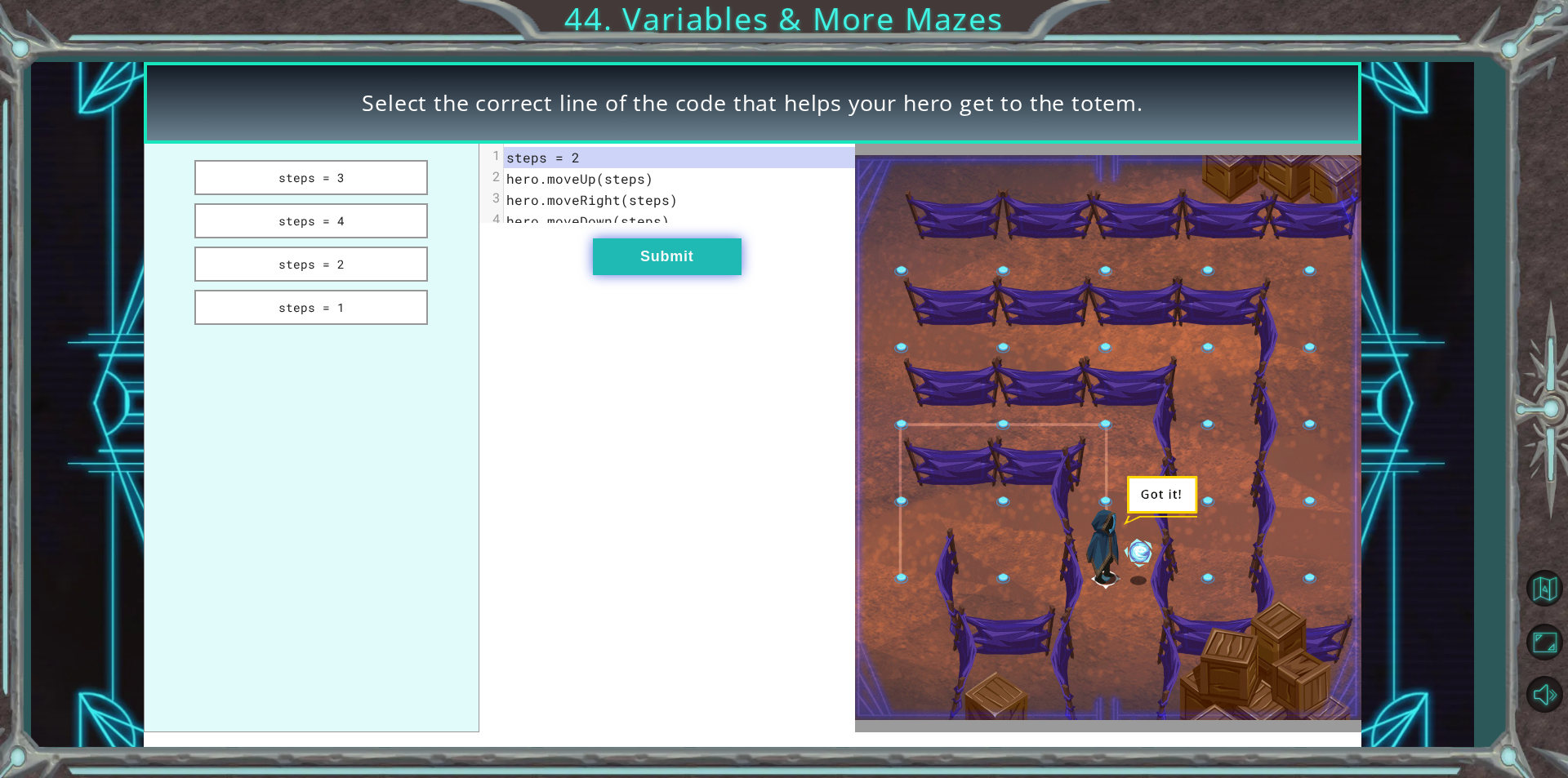
click at [628, 267] on button "Submit" at bounding box center [667, 256] width 148 height 36
click at [628, 0] on div "Select the correct line of the code that helps your hero get to the totem. step…" at bounding box center [784, 0] width 1568 height 0
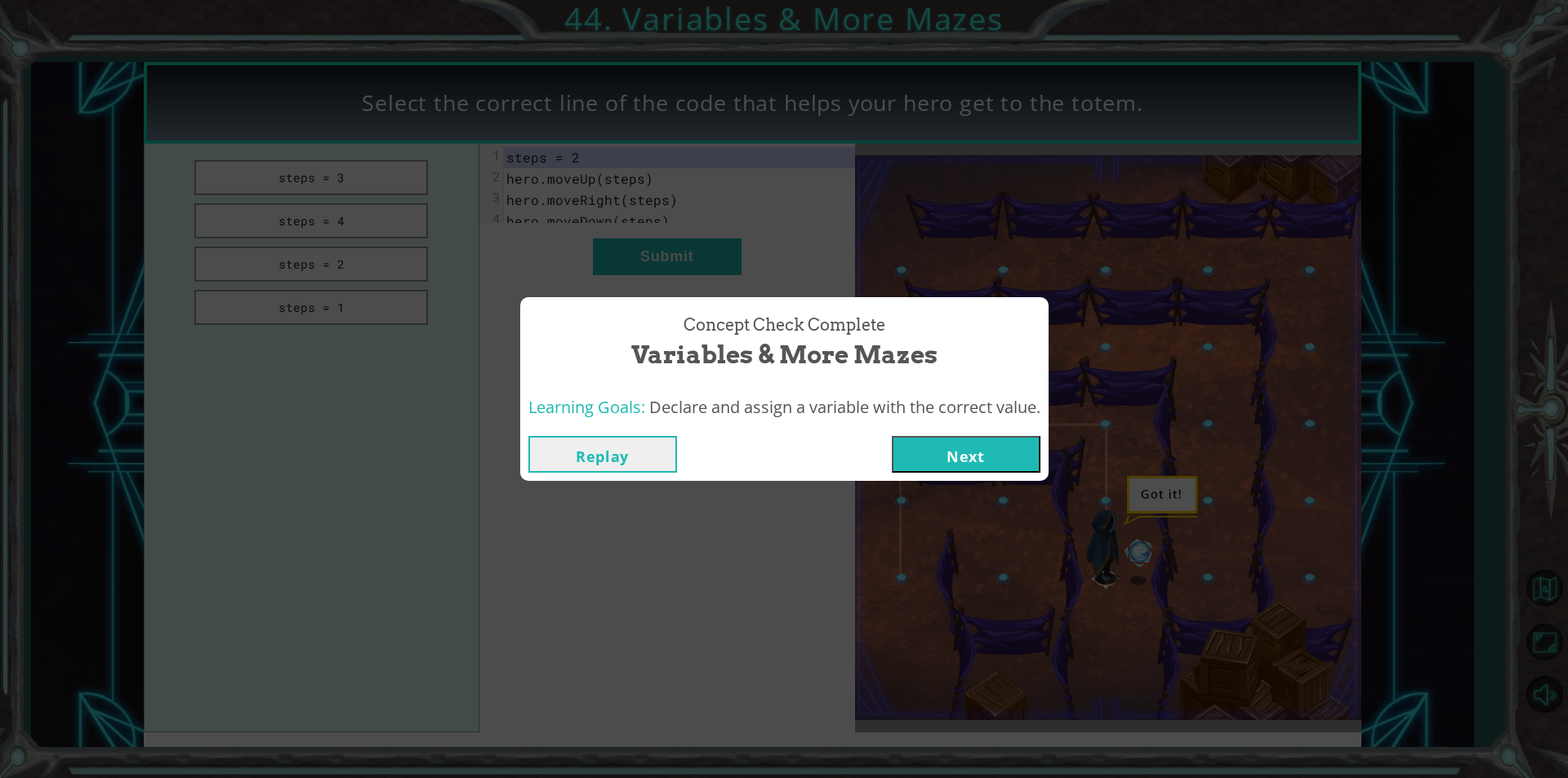
click at [959, 449] on button "Next" at bounding box center [966, 454] width 148 height 36
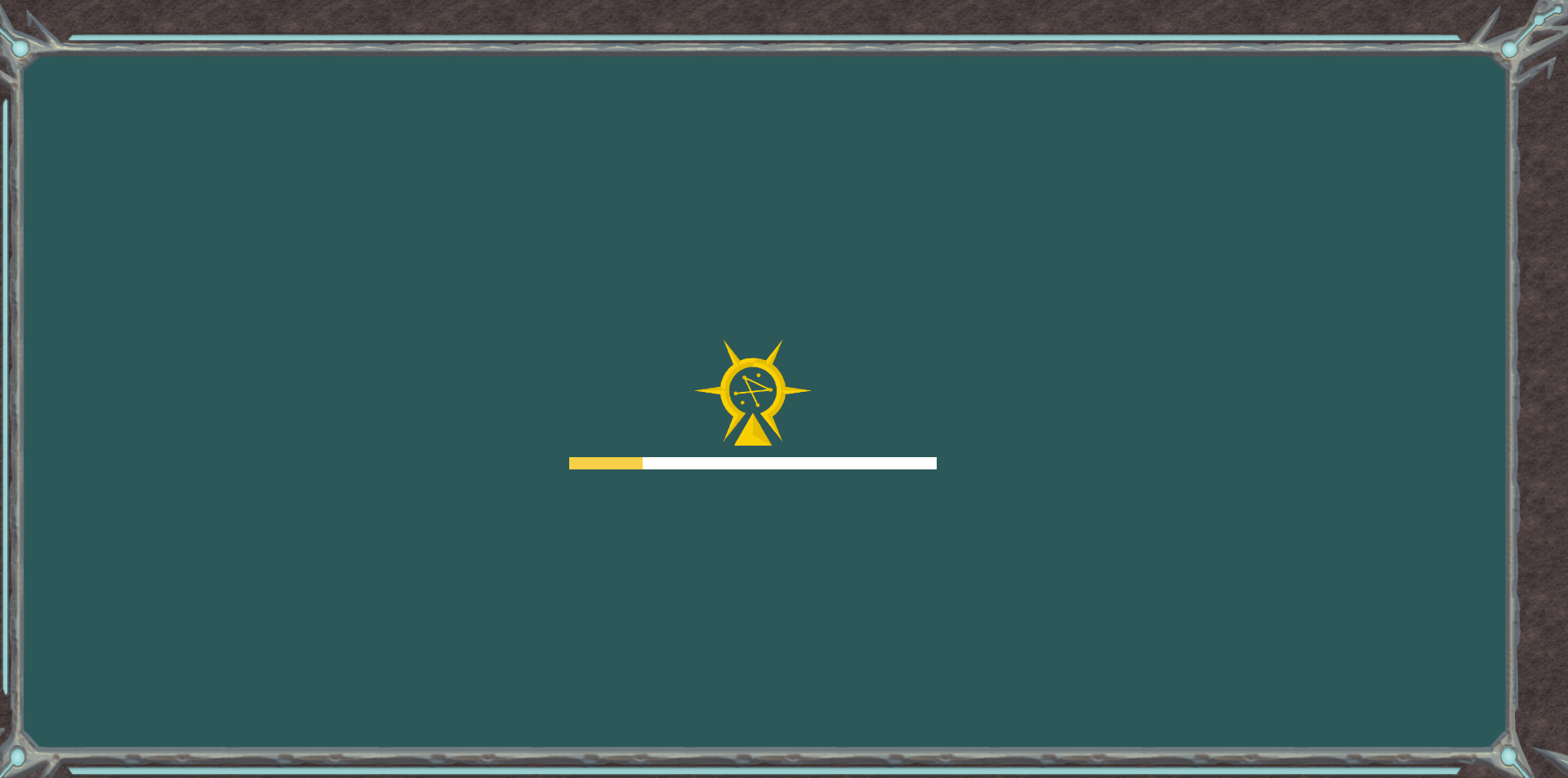
click at [961, 449] on div "Goals Error loading from server. Try refreshing the page. You'll need to join a…" at bounding box center [784, 389] width 1568 height 778
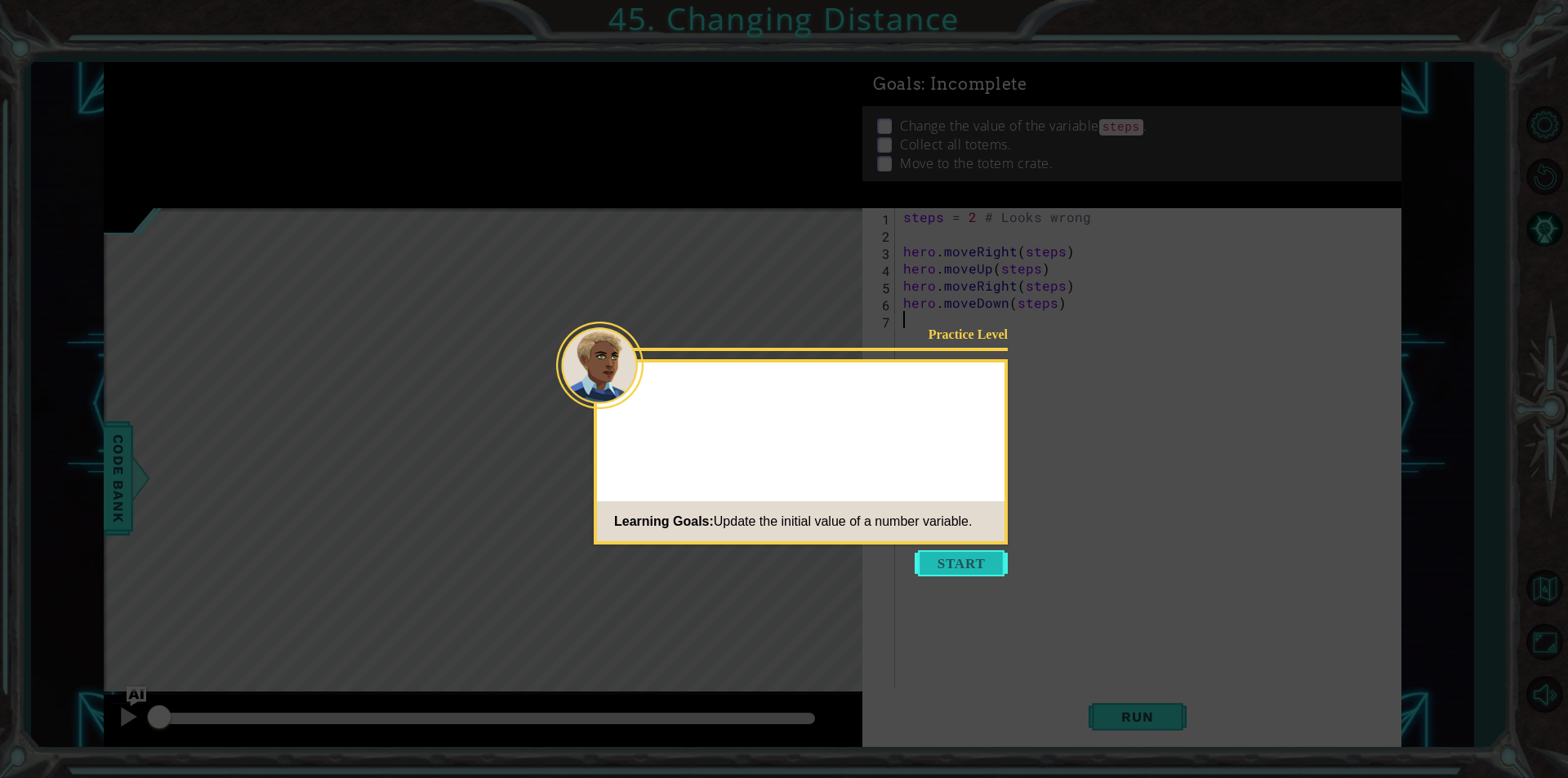
click at [956, 557] on button "Start" at bounding box center [961, 563] width 93 height 26
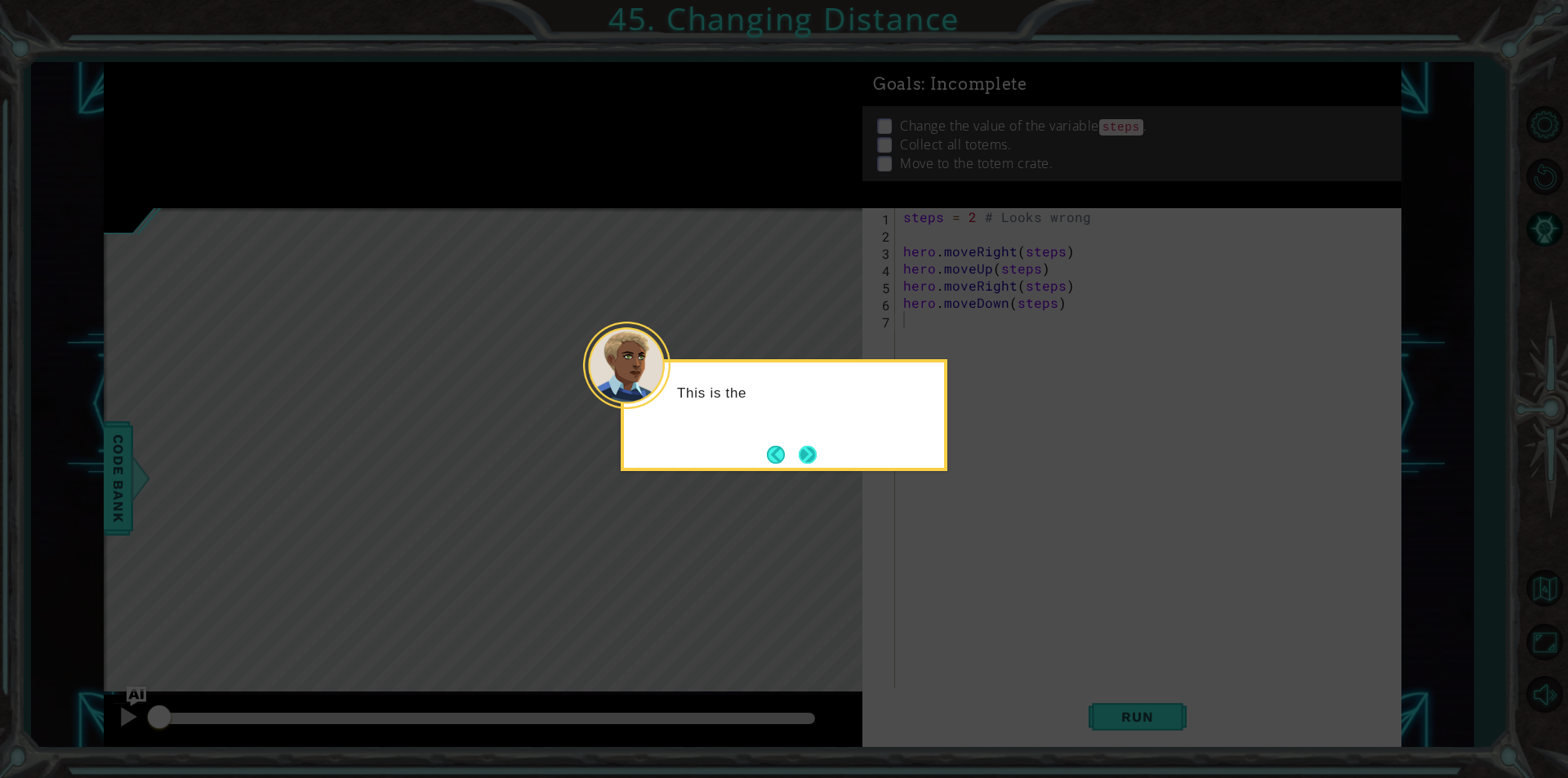
click at [815, 460] on button "Next" at bounding box center [807, 454] width 18 height 18
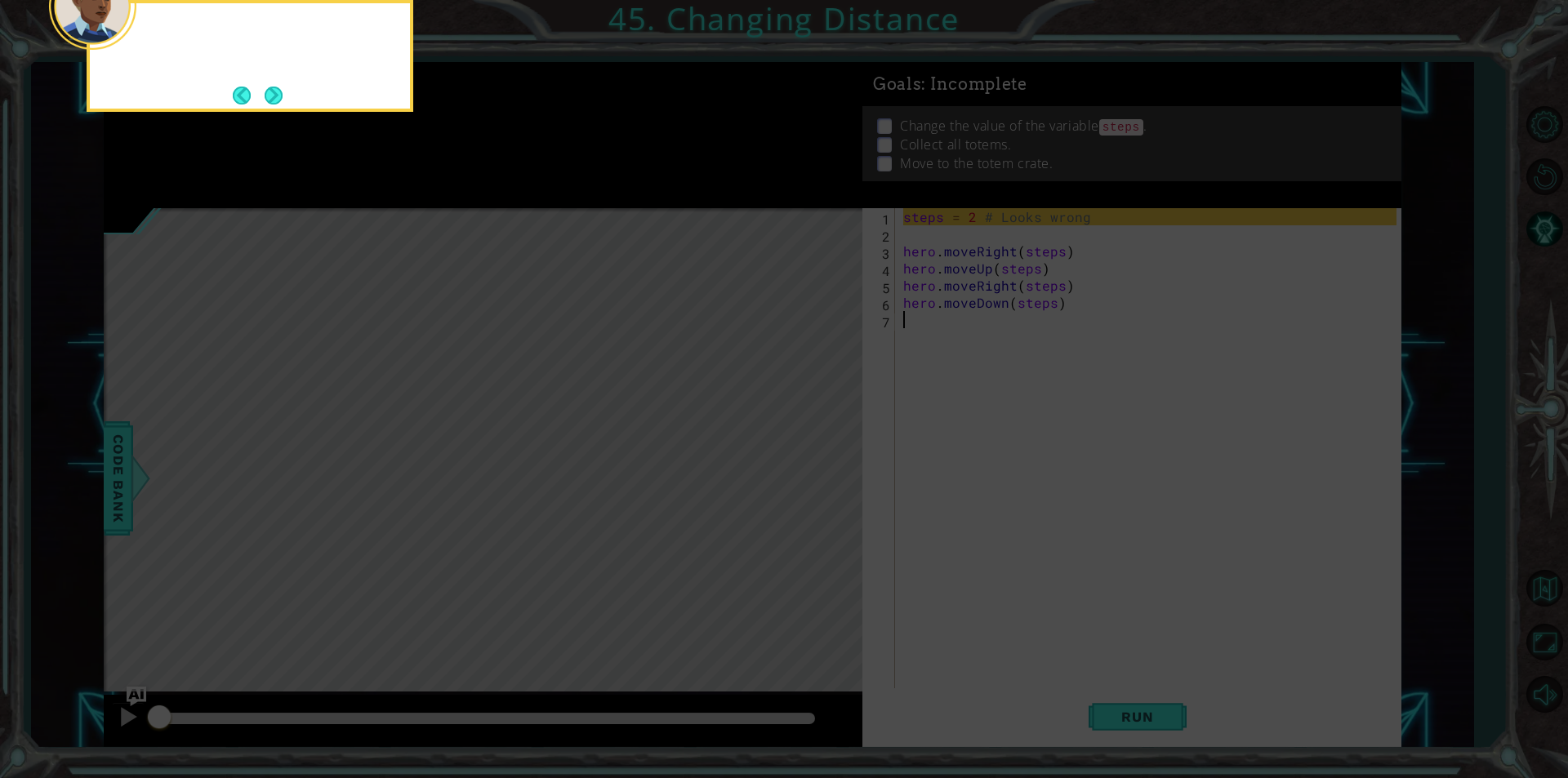
click at [815, 460] on icon at bounding box center [784, 116] width 1568 height 1323
click at [272, 97] on button "Next" at bounding box center [273, 95] width 18 height 18
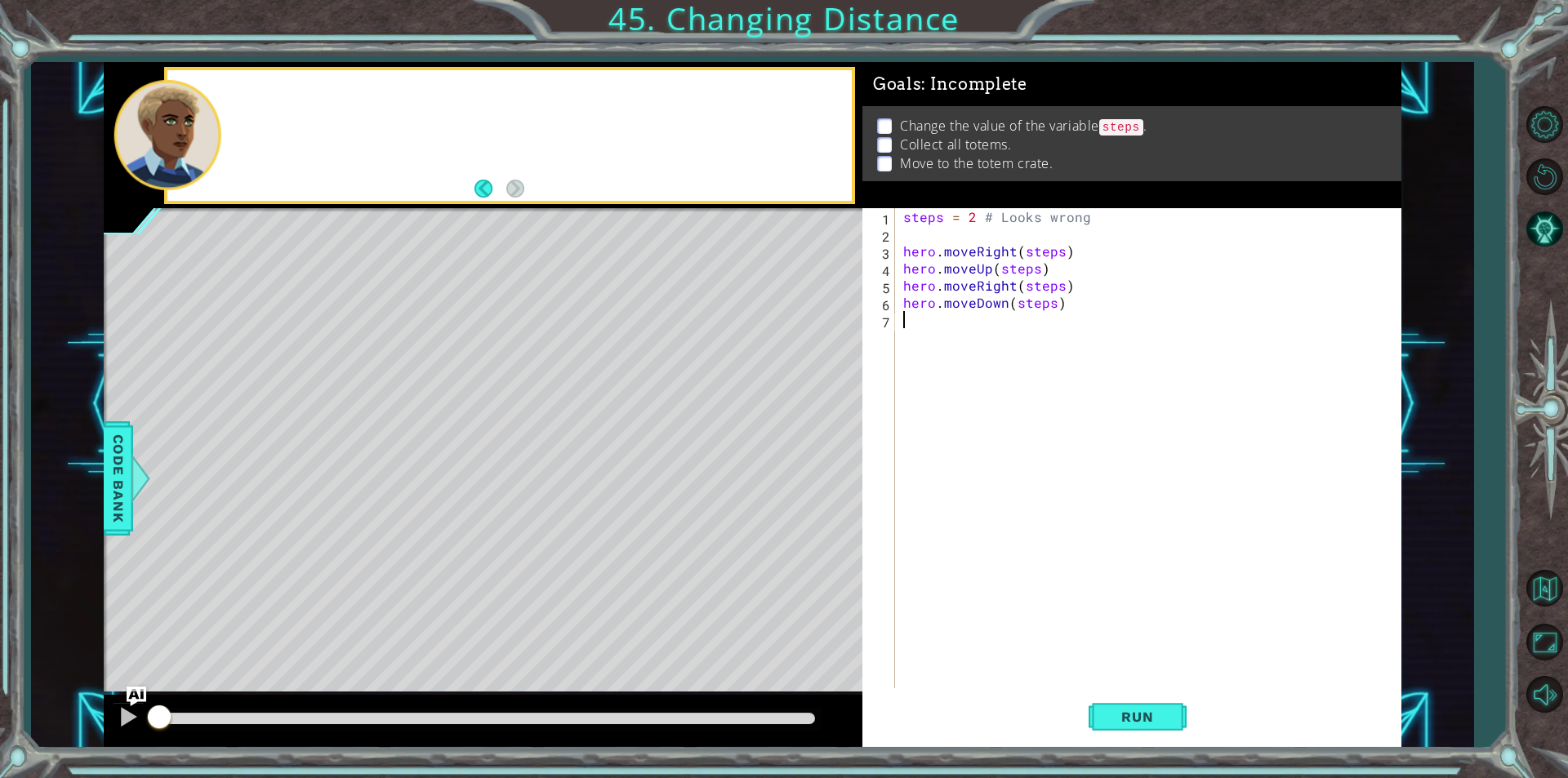
click at [272, 97] on div at bounding box center [509, 135] width 684 height 130
click at [972, 216] on div "steps = 2 # Looks wrong hero . moveRight ( steps ) hero . moveUp ( steps ) hero…" at bounding box center [1152, 465] width 505 height 514
click at [1151, 729] on button "Run" at bounding box center [1138, 717] width 98 height 54
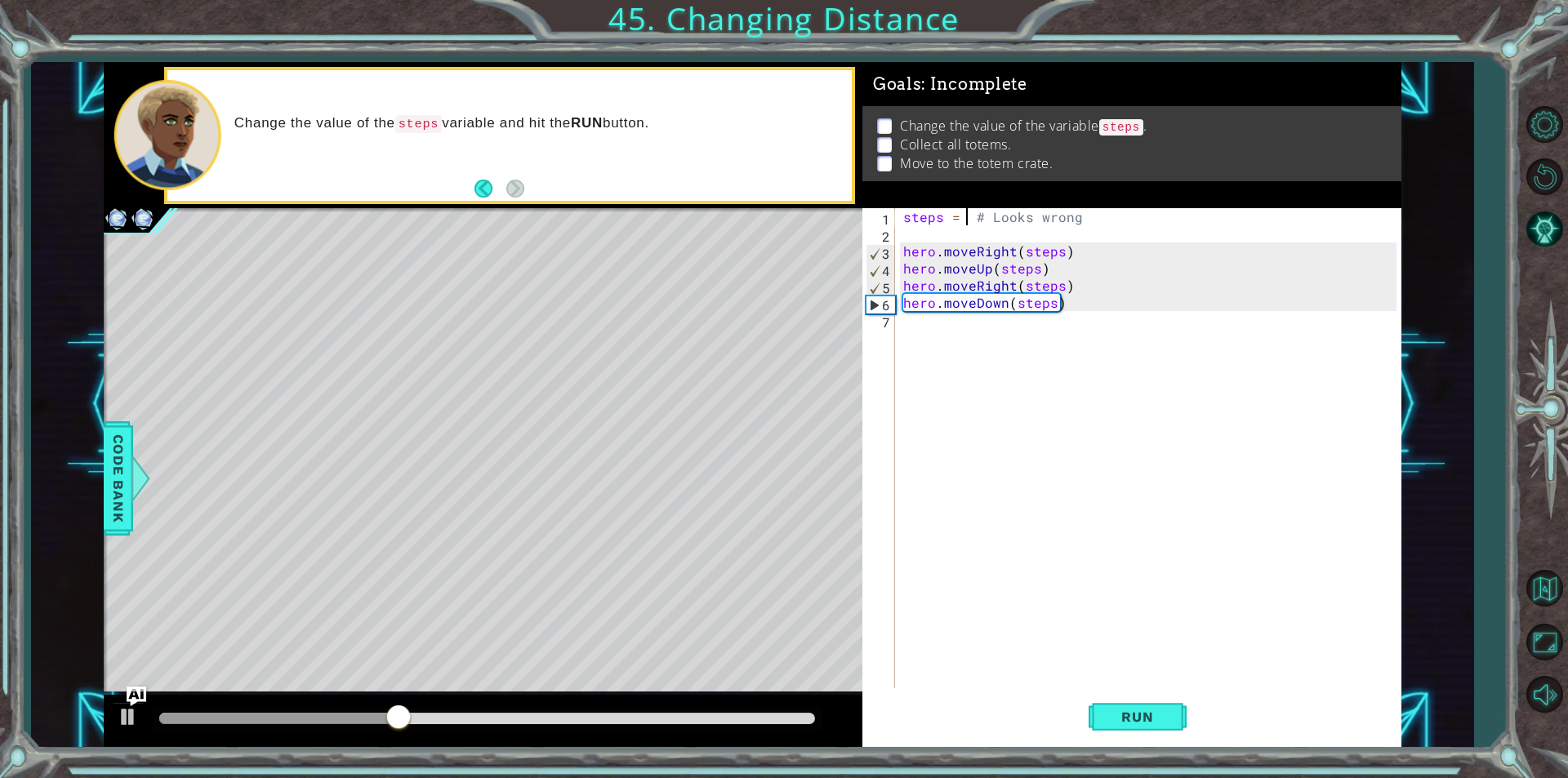
scroll to position [0, 4]
type textarea "steps = 3# Looks wrong"
click at [1116, 703] on button "Run" at bounding box center [1138, 717] width 98 height 54
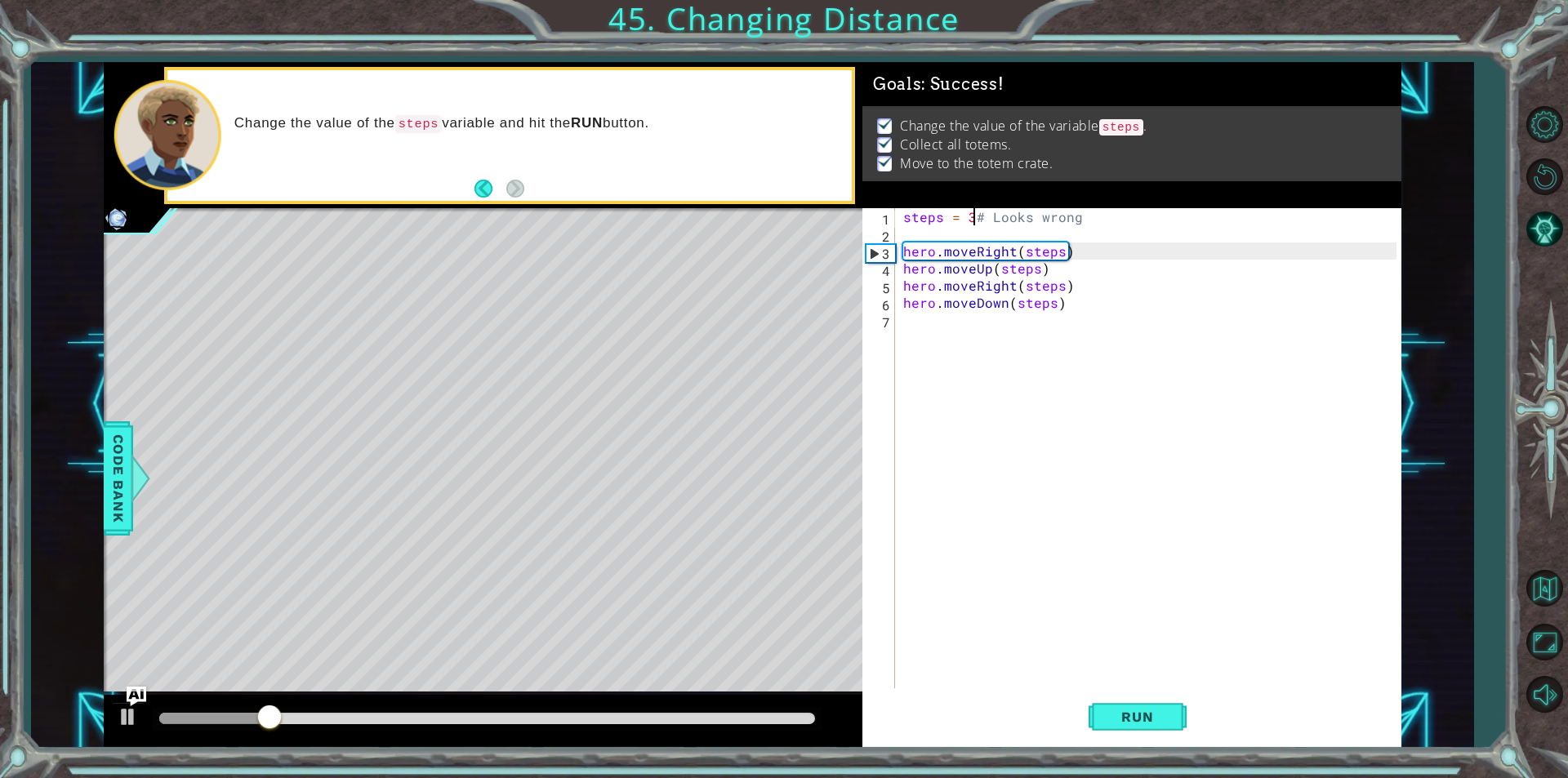
click at [772, 716] on div at bounding box center [487, 718] width 656 height 11
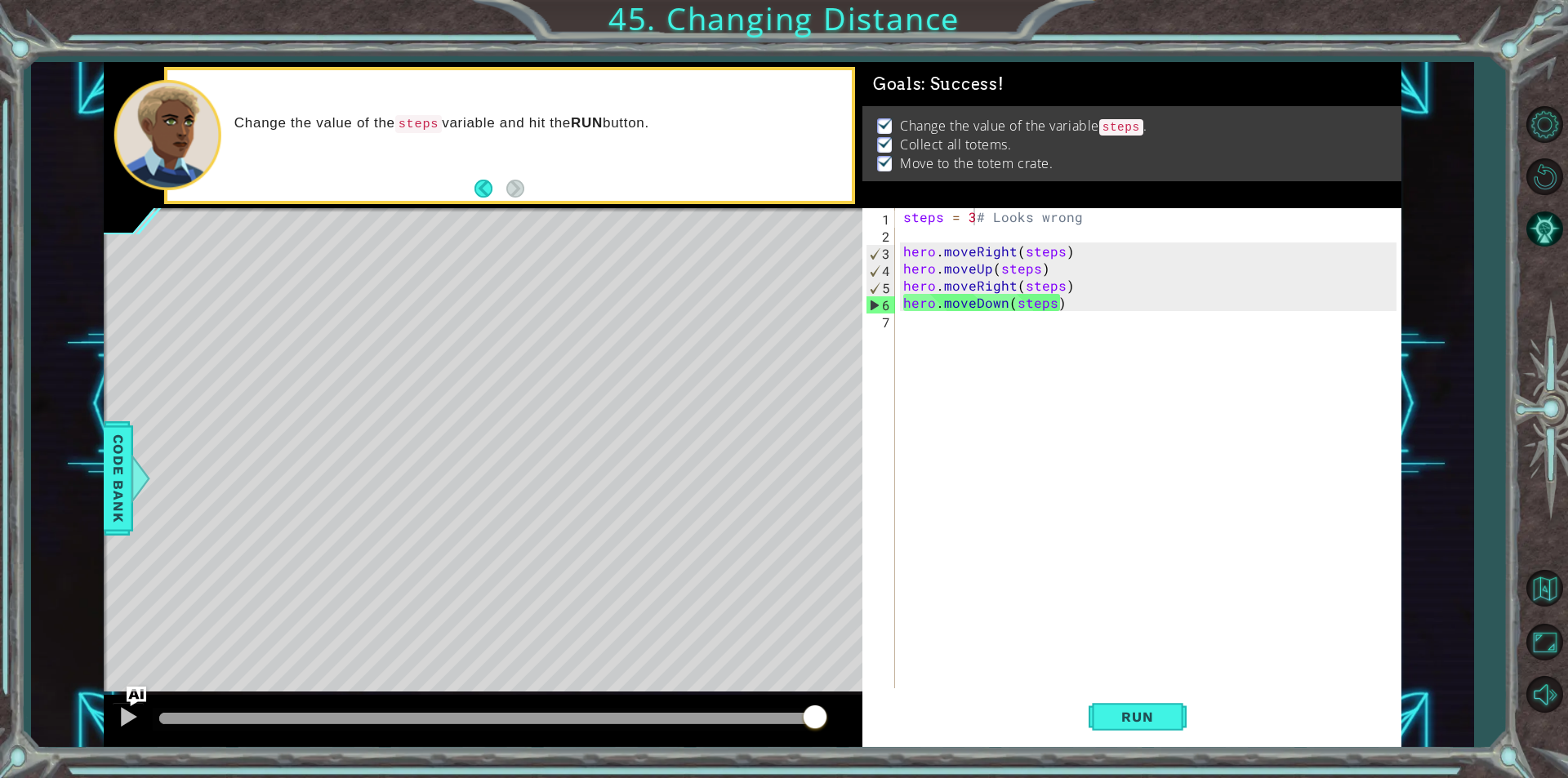
drag, startPoint x: 772, startPoint y: 716, endPoint x: 889, endPoint y: 712, distance: 117.1
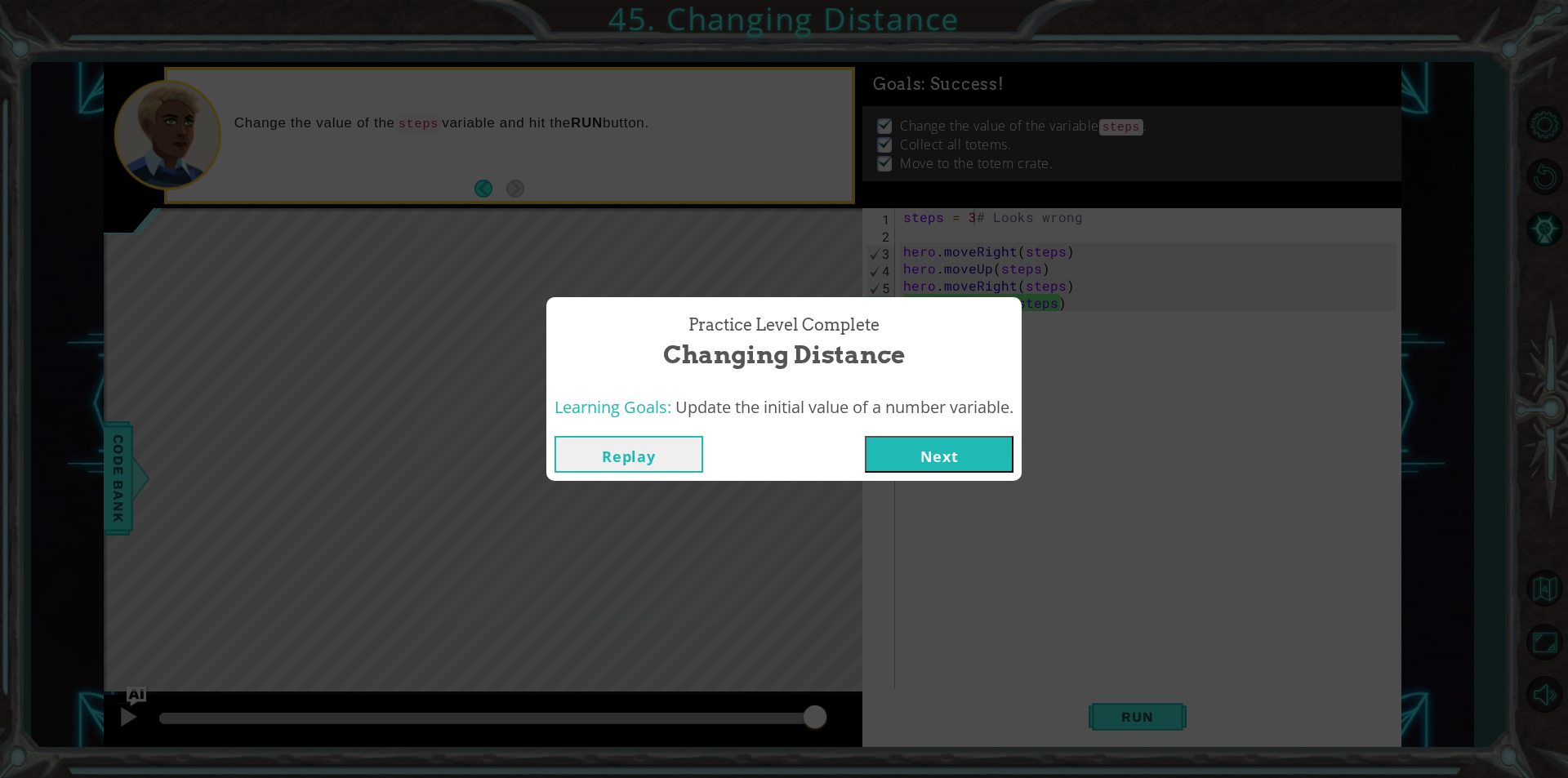
click at [905, 445] on button "Next" at bounding box center [939, 454] width 148 height 36
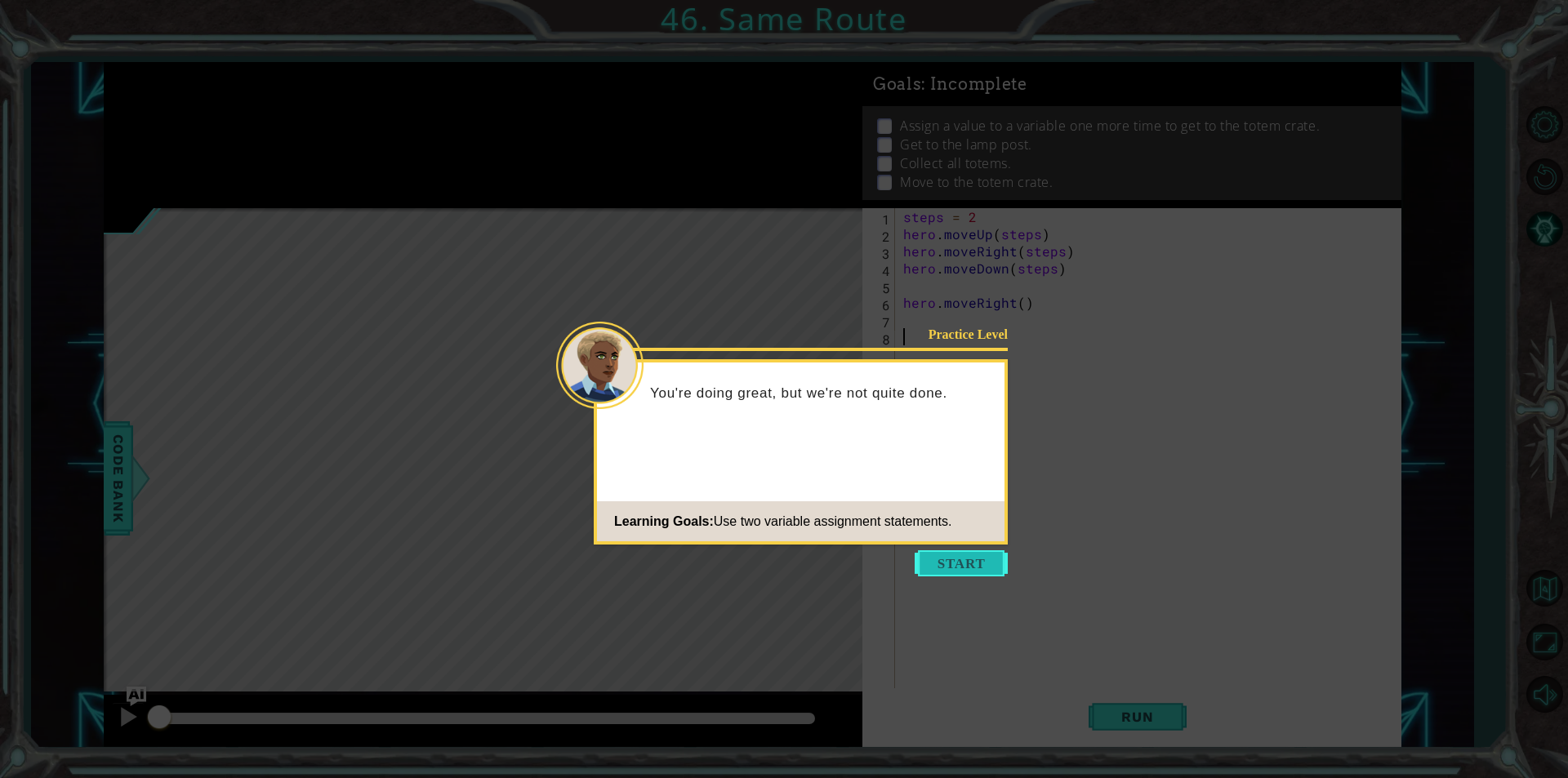
click at [993, 557] on button "Start" at bounding box center [961, 563] width 93 height 26
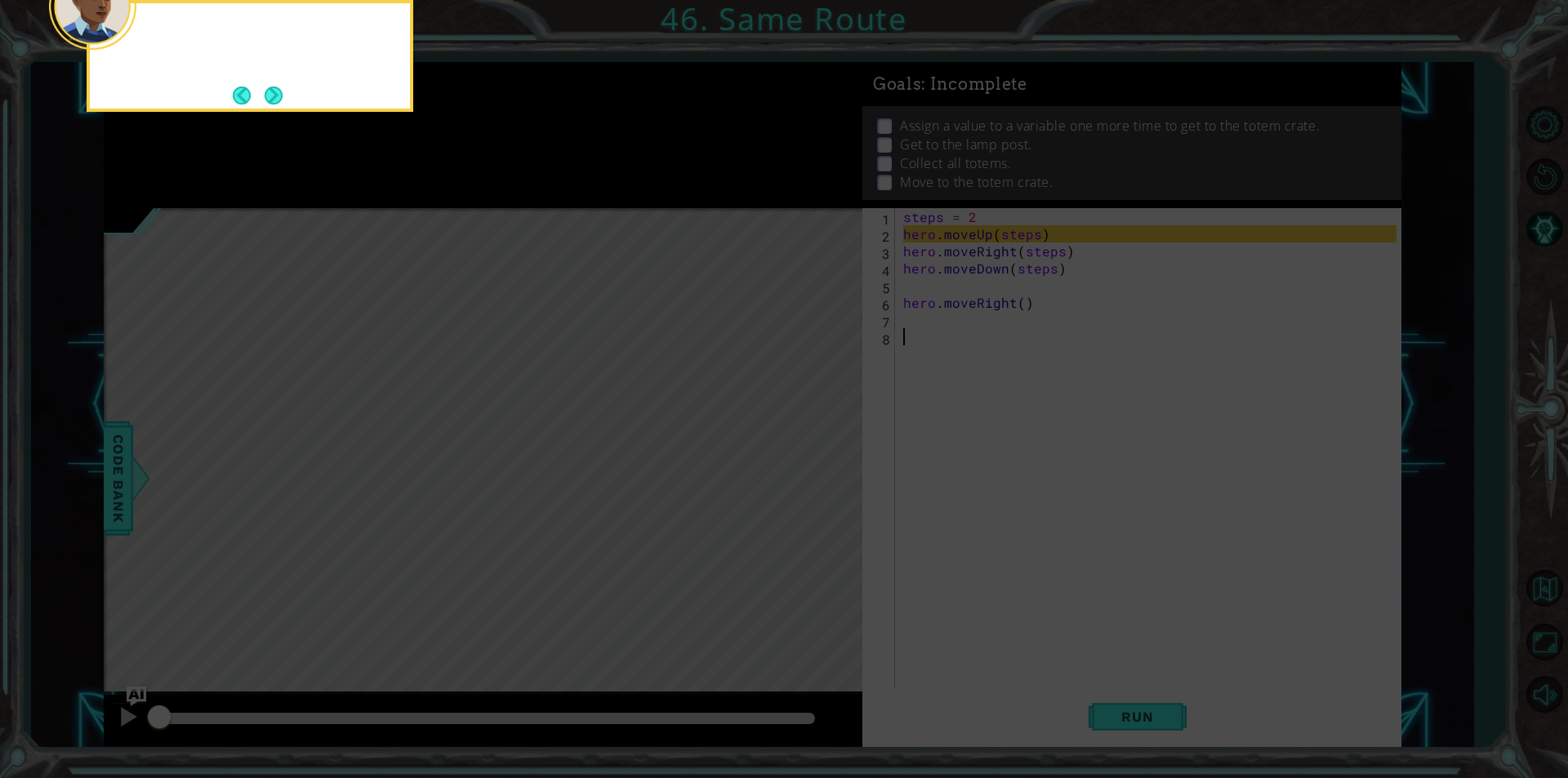
click at [993, 557] on icon at bounding box center [784, 116] width 1568 height 1323
click at [274, 91] on button "Next" at bounding box center [273, 95] width 18 height 18
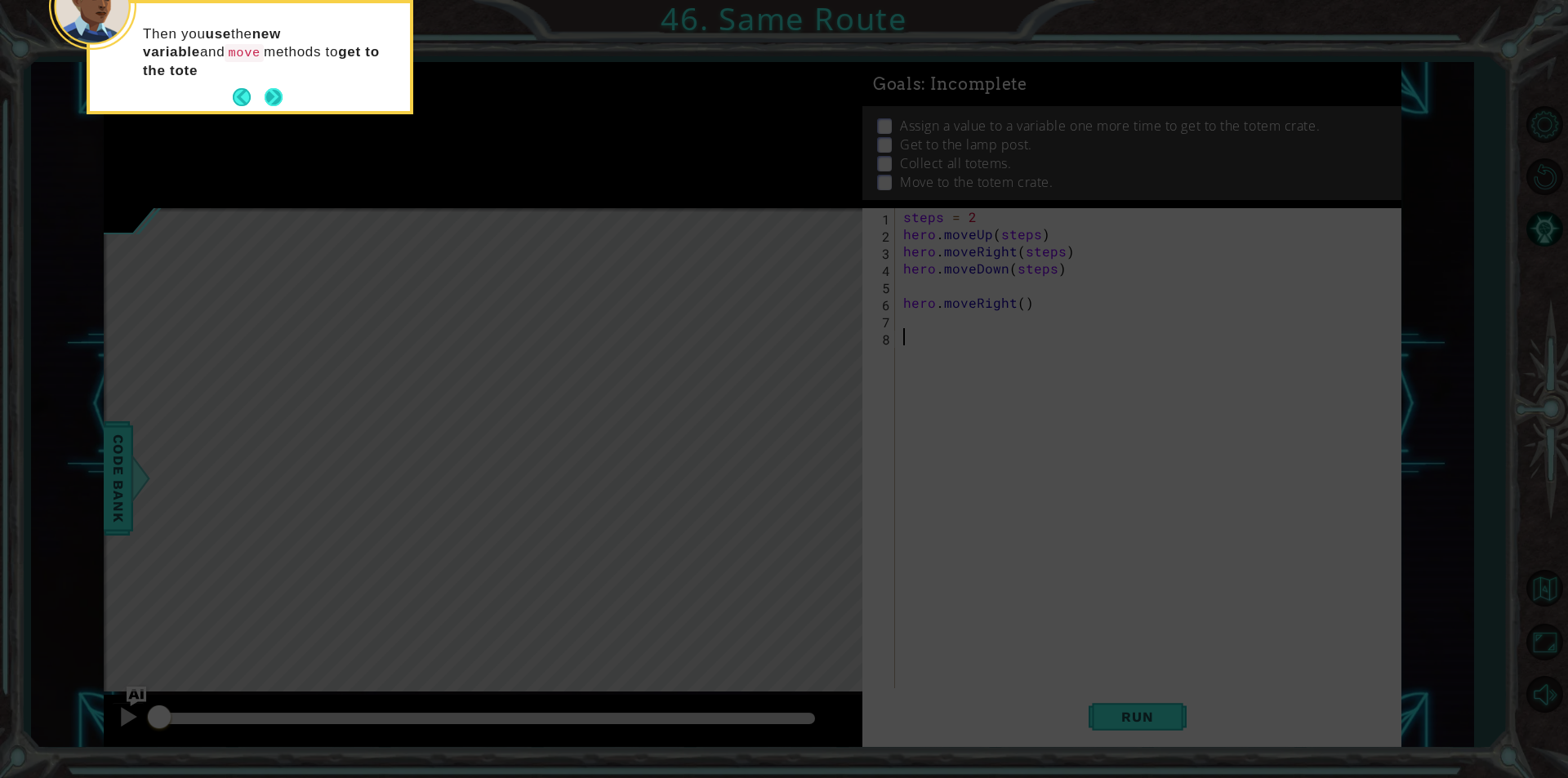
click at [267, 91] on button "Next" at bounding box center [273, 97] width 18 height 18
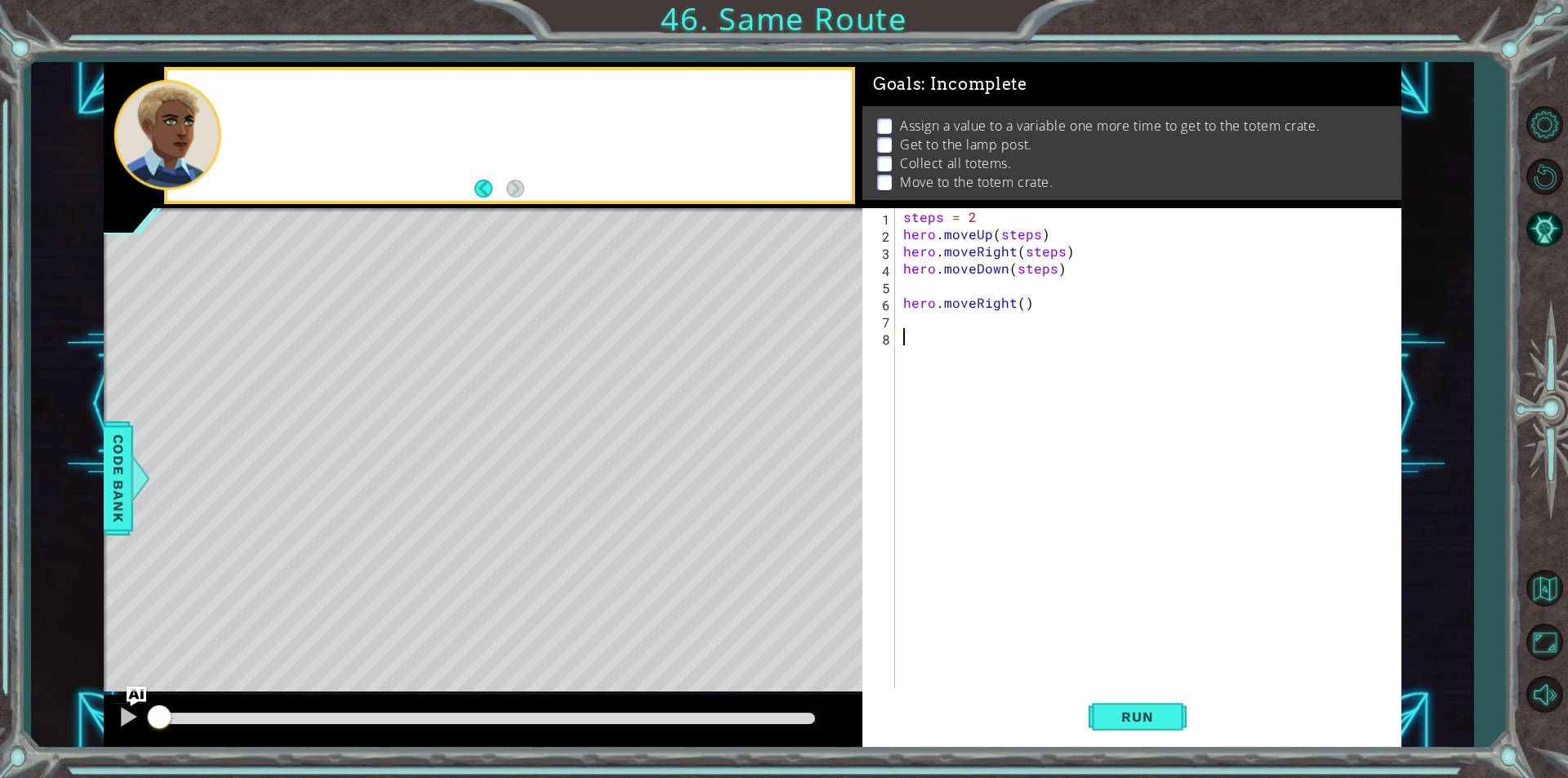
click at [267, 91] on div at bounding box center [509, 135] width 684 height 130
click at [1150, 718] on span "Run" at bounding box center [1137, 716] width 64 height 16
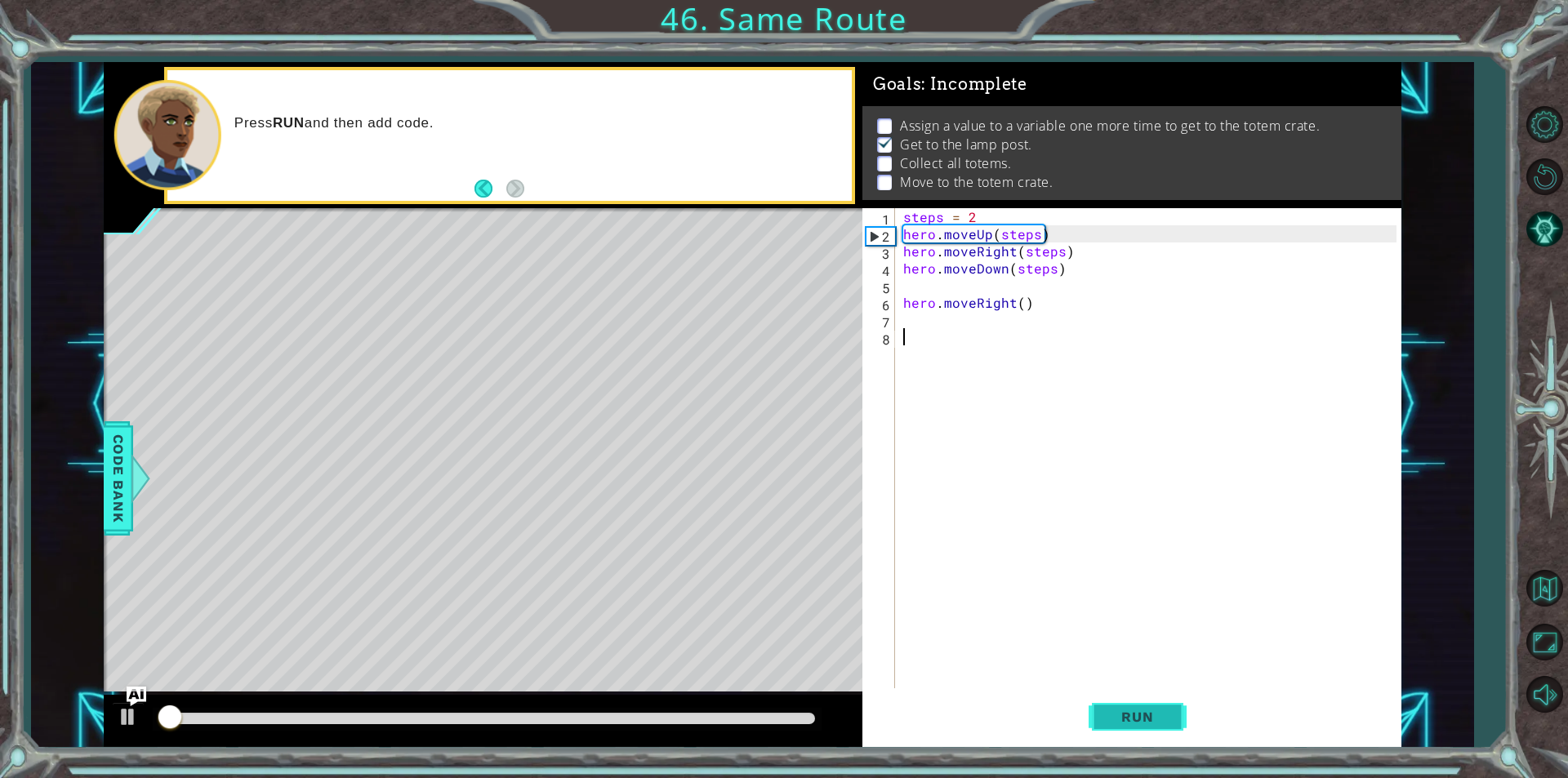
scroll to position [7, 0]
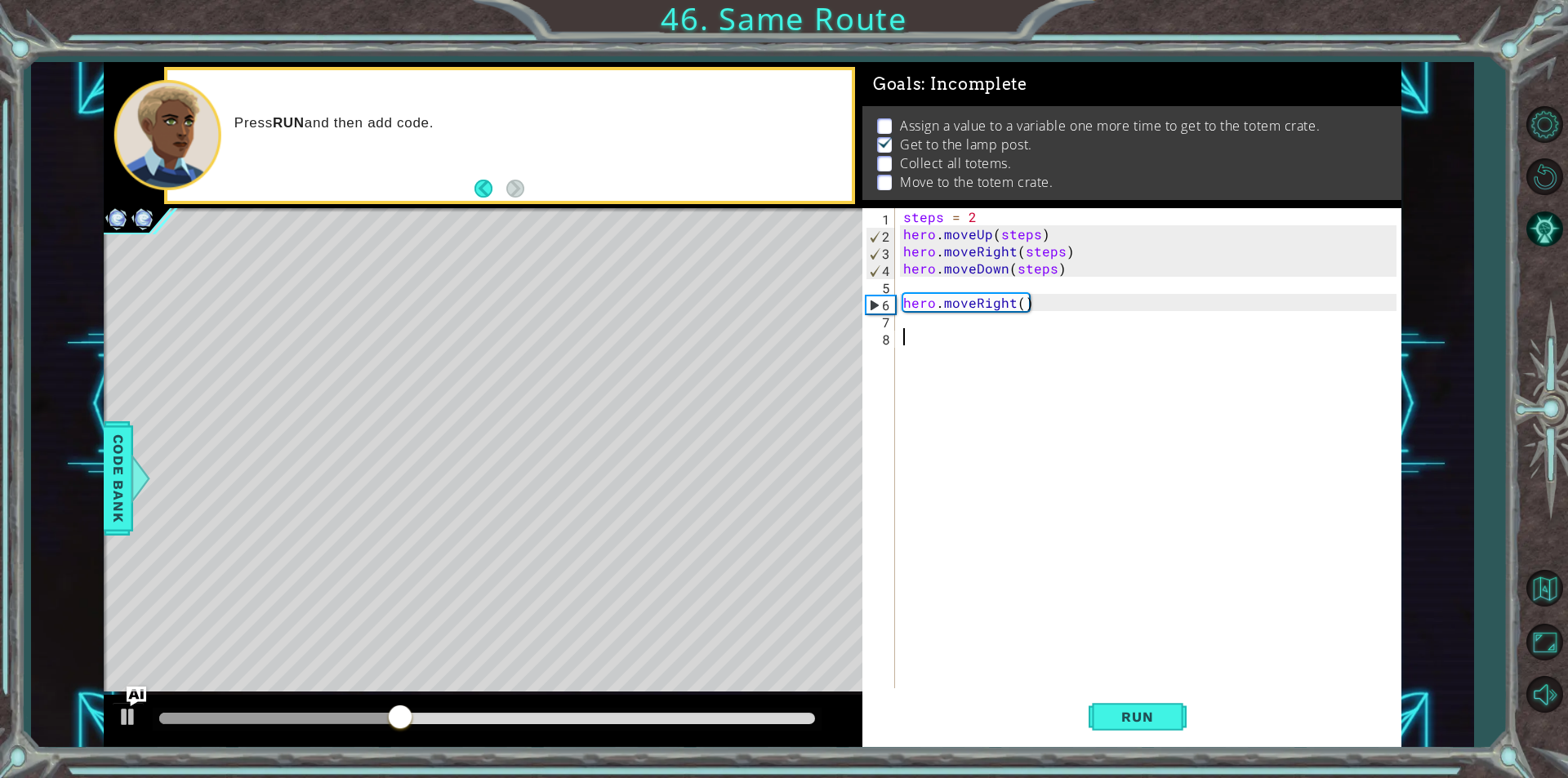
click at [1027, 308] on div "steps = 2 hero . moveUp ( steps ) hero . moveRight ( steps ) hero . moveDown ( …" at bounding box center [1152, 465] width 505 height 514
click at [1019, 306] on div "steps = 2 hero . moveUp ( steps ) hero . moveRight ( steps ) hero . moveDown ( …" at bounding box center [1152, 465] width 505 height 514
type textarea "hero.moveRight(3)"
click at [1168, 720] on span "Run" at bounding box center [1137, 716] width 64 height 16
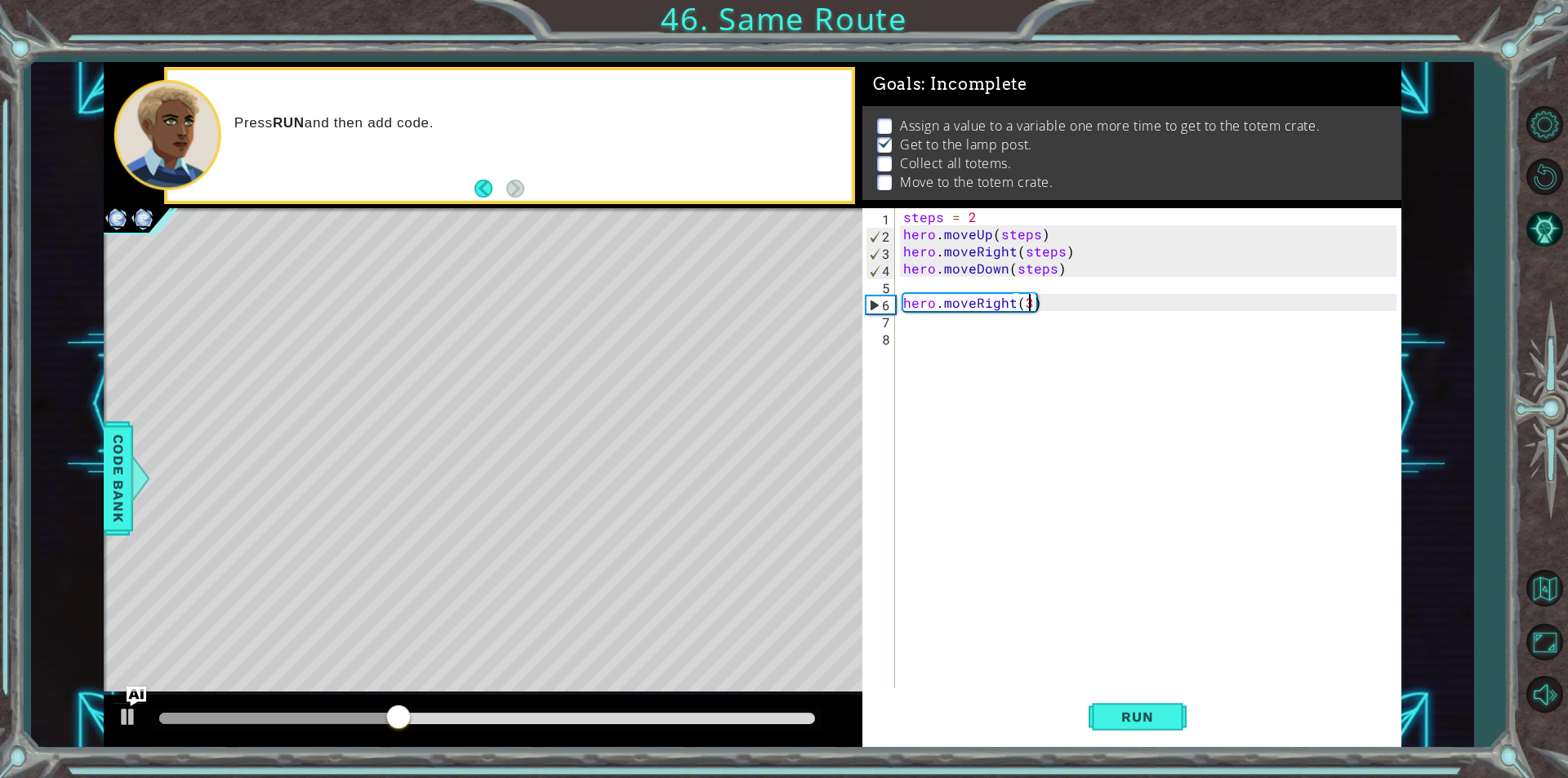
click at [986, 312] on div "steps = 2 hero . moveUp ( steps ) hero . moveRight ( steps ) hero . moveDown ( …" at bounding box center [1152, 465] width 505 height 514
click at [986, 312] on div "steps = 2 hero . moveUp ( steps ) hero . moveRight ( steps ) hero . moveDown ( …" at bounding box center [1152, 465] width 505 height 514
click at [987, 301] on div "steps = 2 hero . moveUp ( steps ) hero . moveRight ( steps ) hero . moveDown ( …" at bounding box center [1152, 465] width 505 height 514
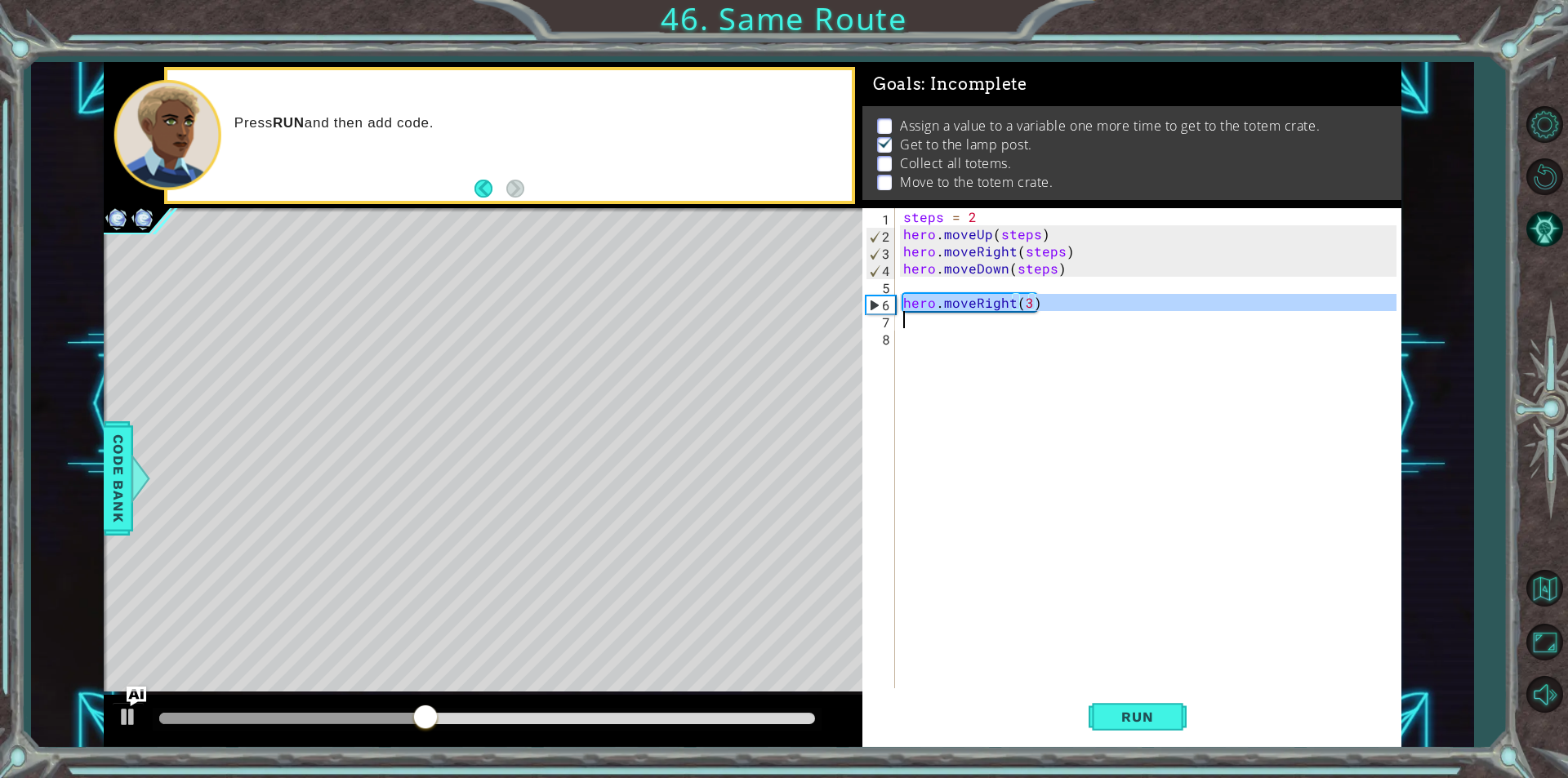
click at [987, 301] on div "steps = 2 hero . moveUp ( steps ) hero . moveRight ( steps ) hero . moveDown ( …" at bounding box center [1152, 465] width 505 height 514
click at [978, 301] on div "steps = 2 hero . moveUp ( steps ) hero . moveRight ( steps ) hero . moveDown ( …" at bounding box center [1148, 448] width 496 height 480
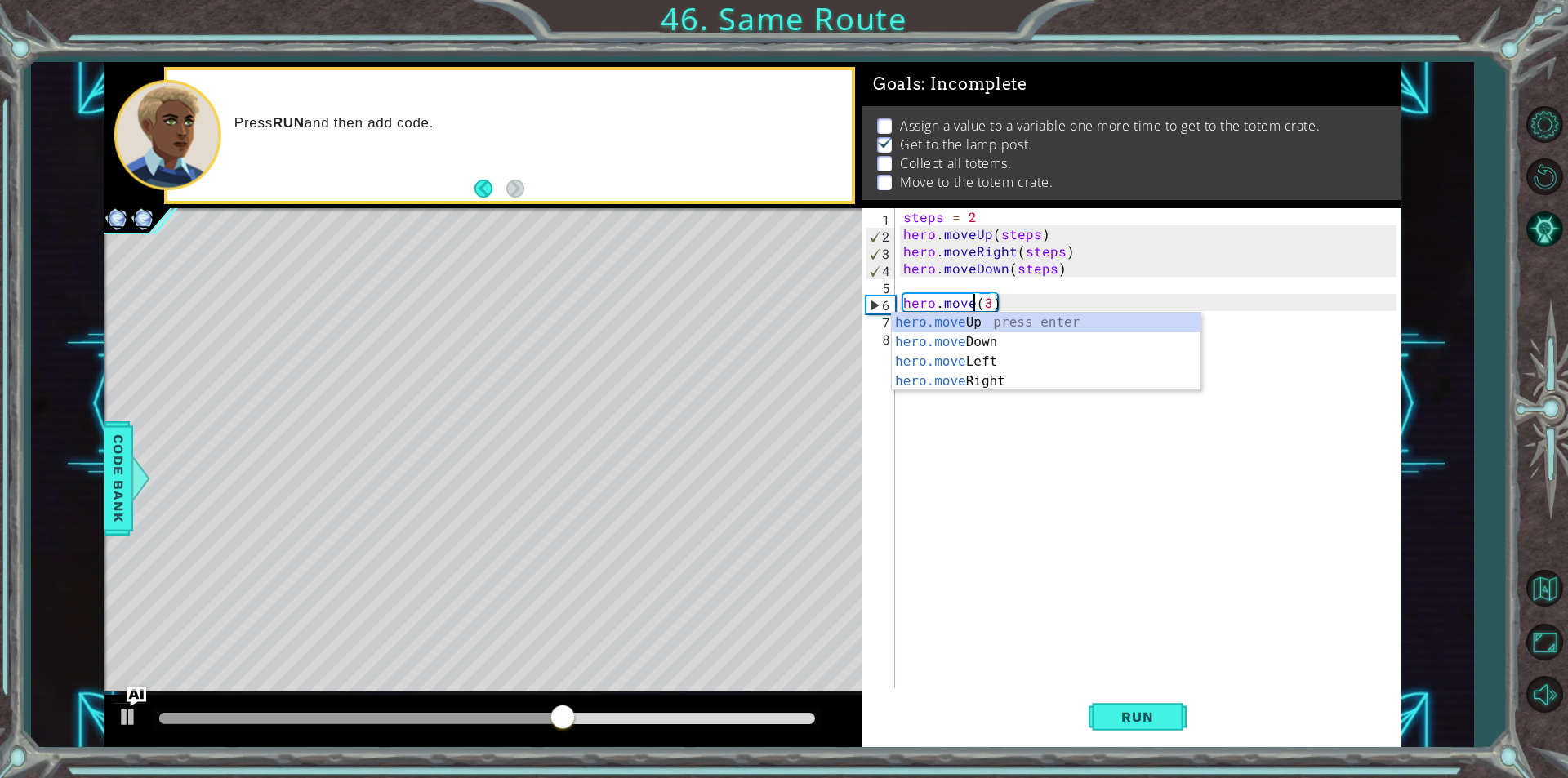
scroll to position [0, 5]
type textarea "hero.moveUp(3)"
click at [987, 439] on div "steps = 2 hero . moveUp ( steps ) hero . moveRight ( steps ) hero . moveDown ( …" at bounding box center [1152, 465] width 505 height 514
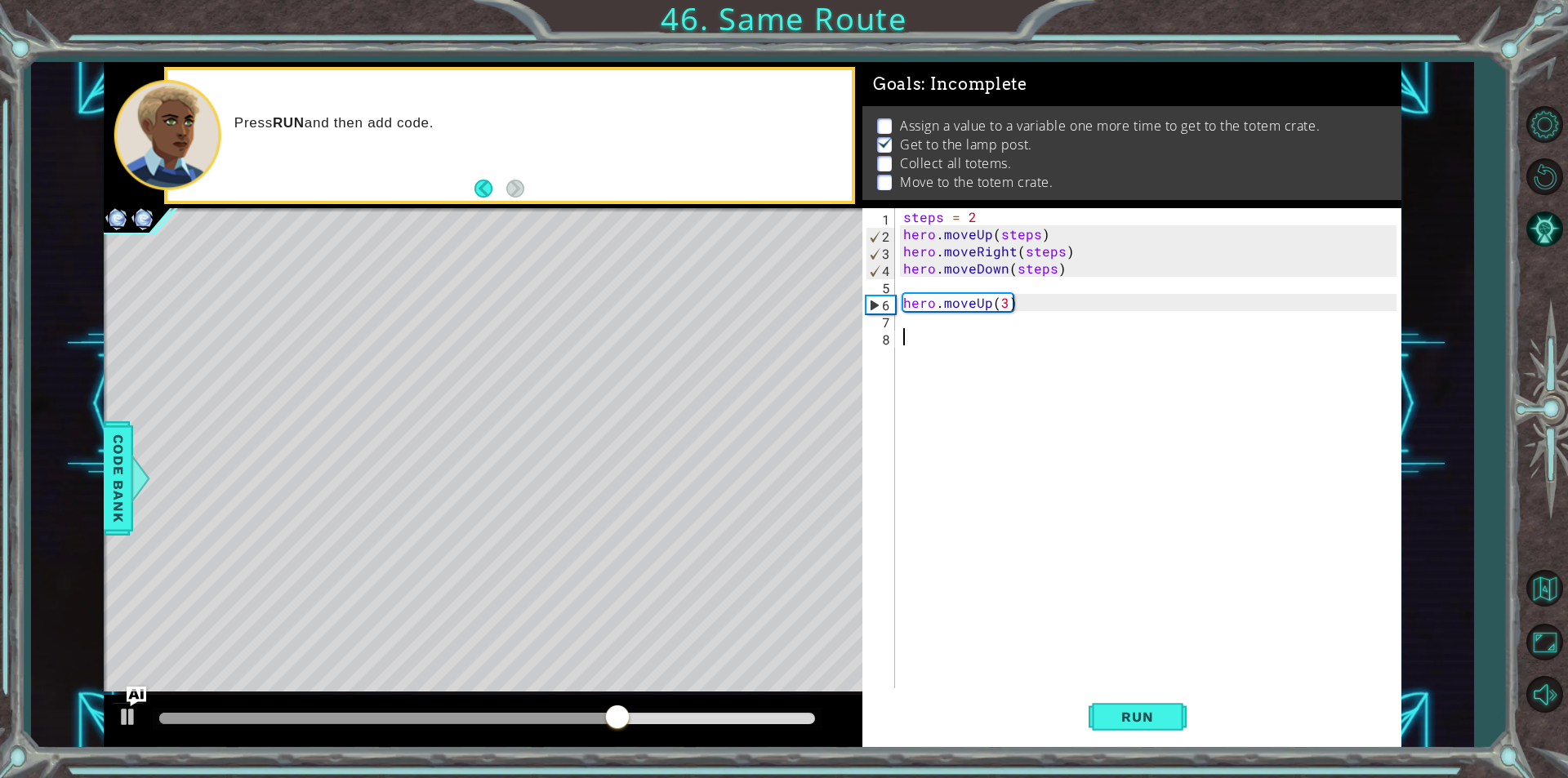
scroll to position [0, 0]
click at [1170, 706] on button "Run" at bounding box center [1138, 717] width 98 height 54
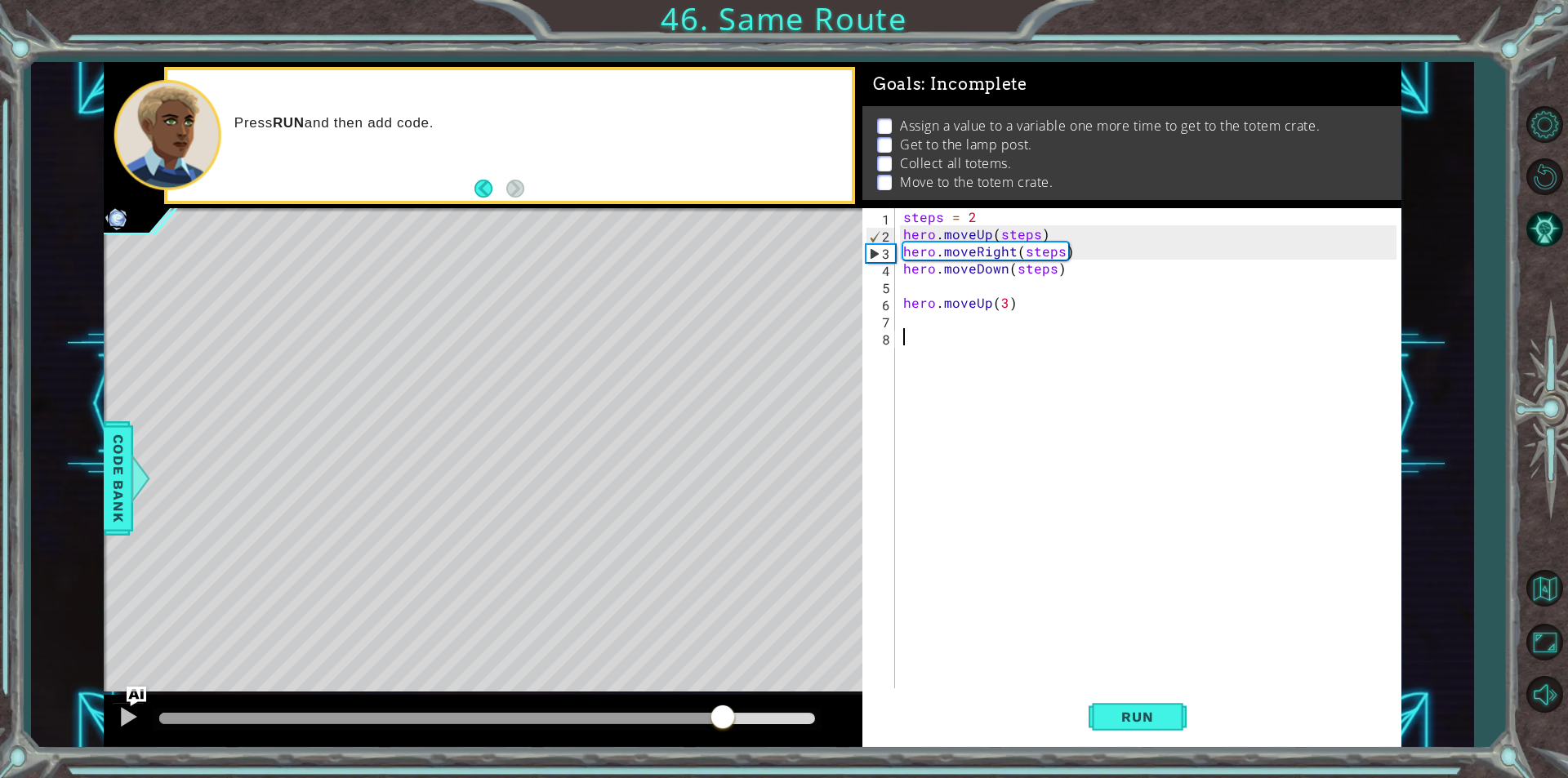
drag, startPoint x: 723, startPoint y: 715, endPoint x: 989, endPoint y: 710, distance: 266.0
click at [989, 710] on div "1 ההההההההההההההההההההההההההההההההההההההההההההההההההההההההההההההההההההההההההההה…" at bounding box center [752, 404] width 1298 height 685
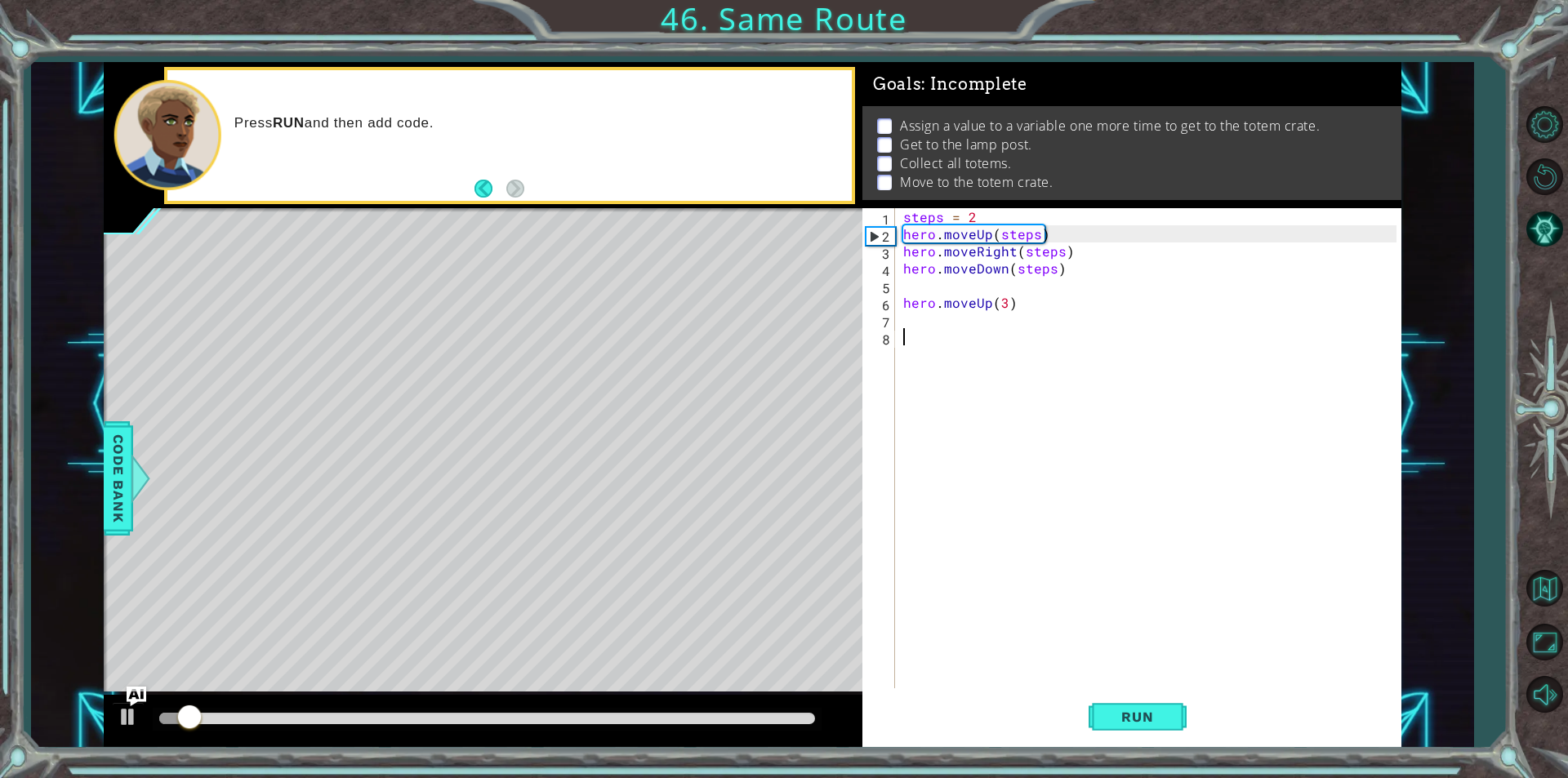
click at [749, 717] on div at bounding box center [487, 718] width 656 height 11
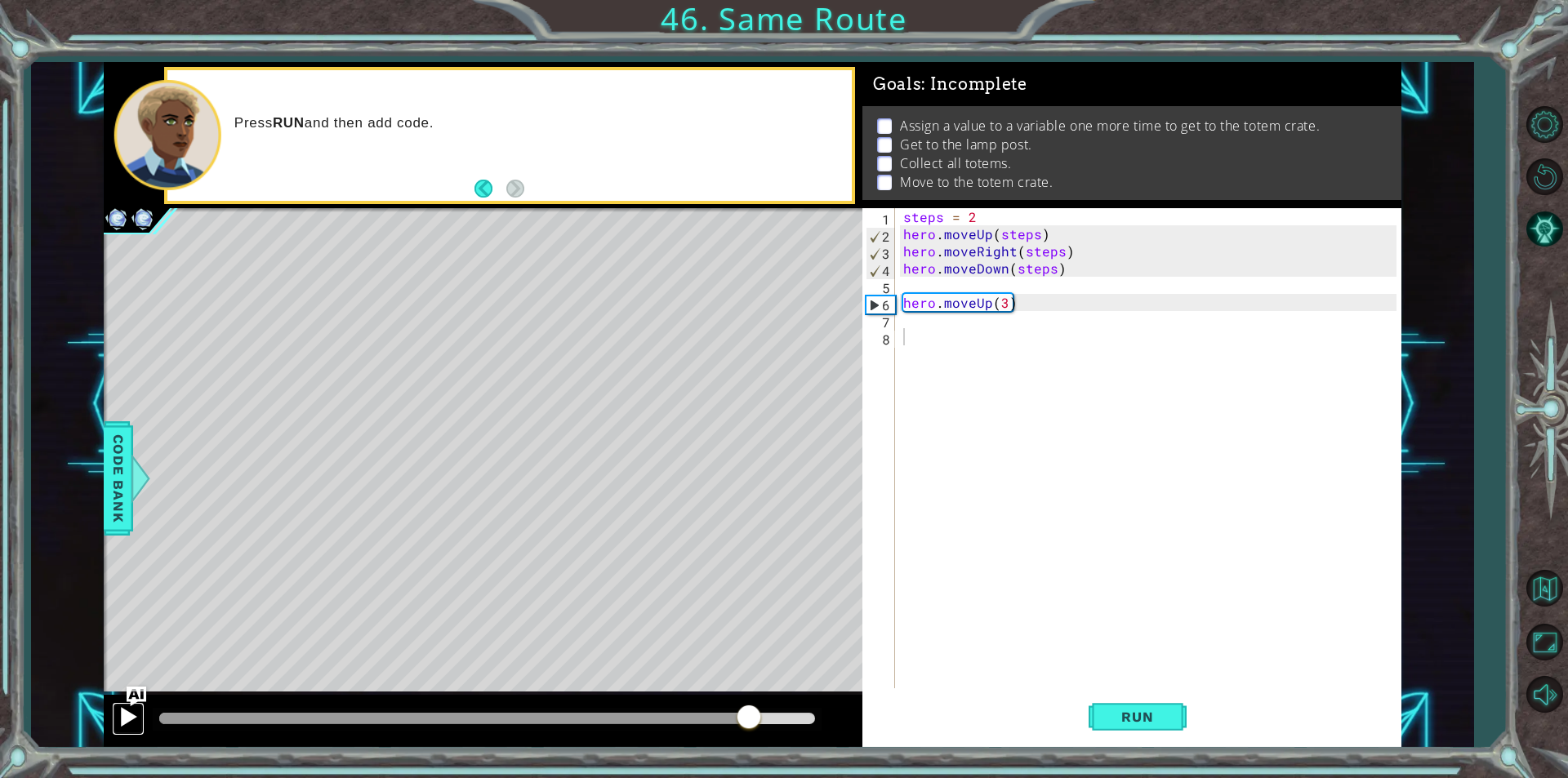
click at [118, 719] on div at bounding box center [128, 716] width 21 height 21
click at [124, 711] on div at bounding box center [128, 716] width 21 height 21
click at [948, 281] on div "steps = 2 hero . moveUp ( steps ) hero . moveRight ( steps ) hero . moveDown ( …" at bounding box center [1152, 465] width 505 height 514
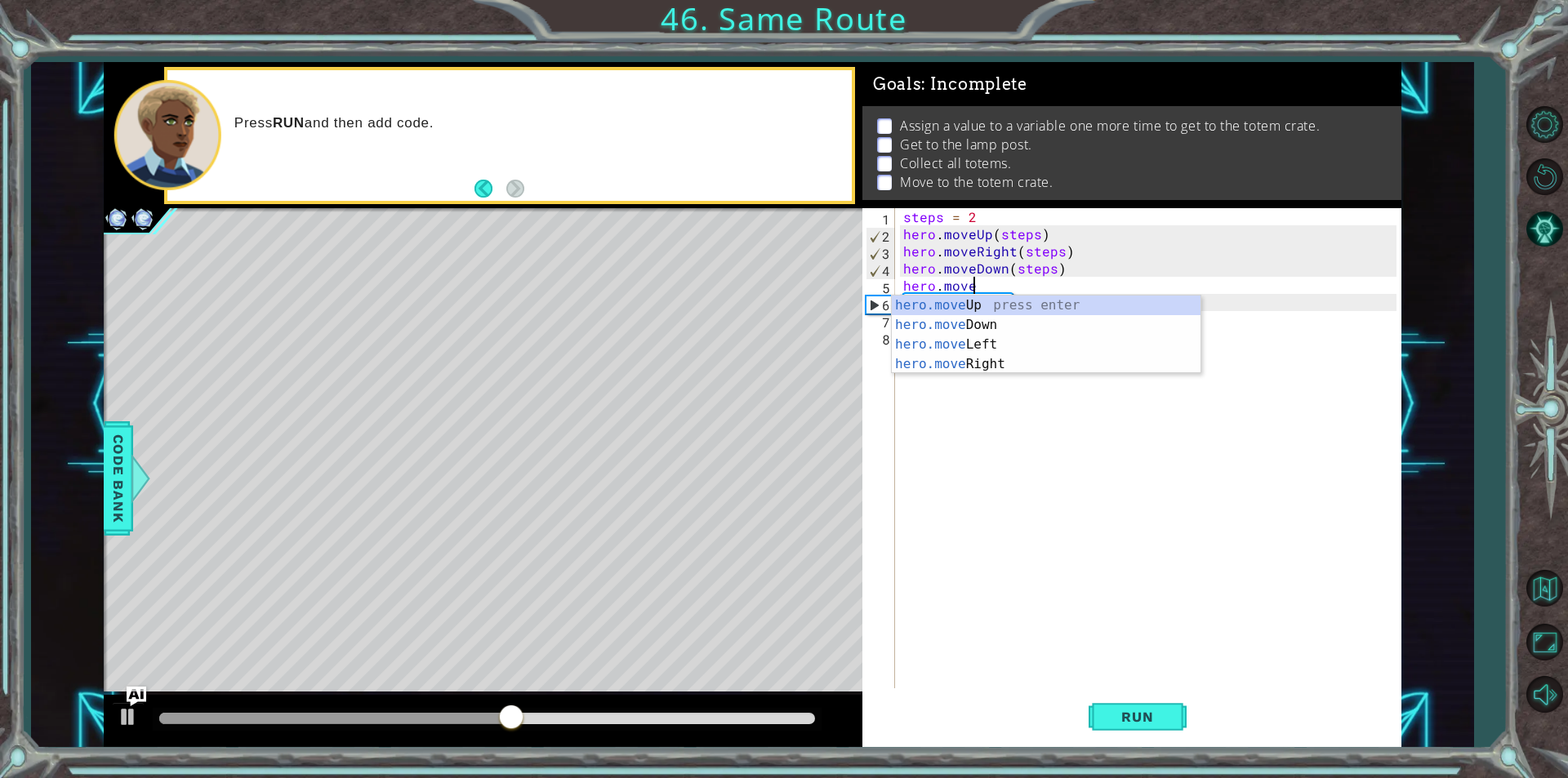
scroll to position [0, 3]
click at [1009, 372] on div "hero.move Up press enter hero.move Down press enter hero.move Left press enter …" at bounding box center [1046, 354] width 308 height 118
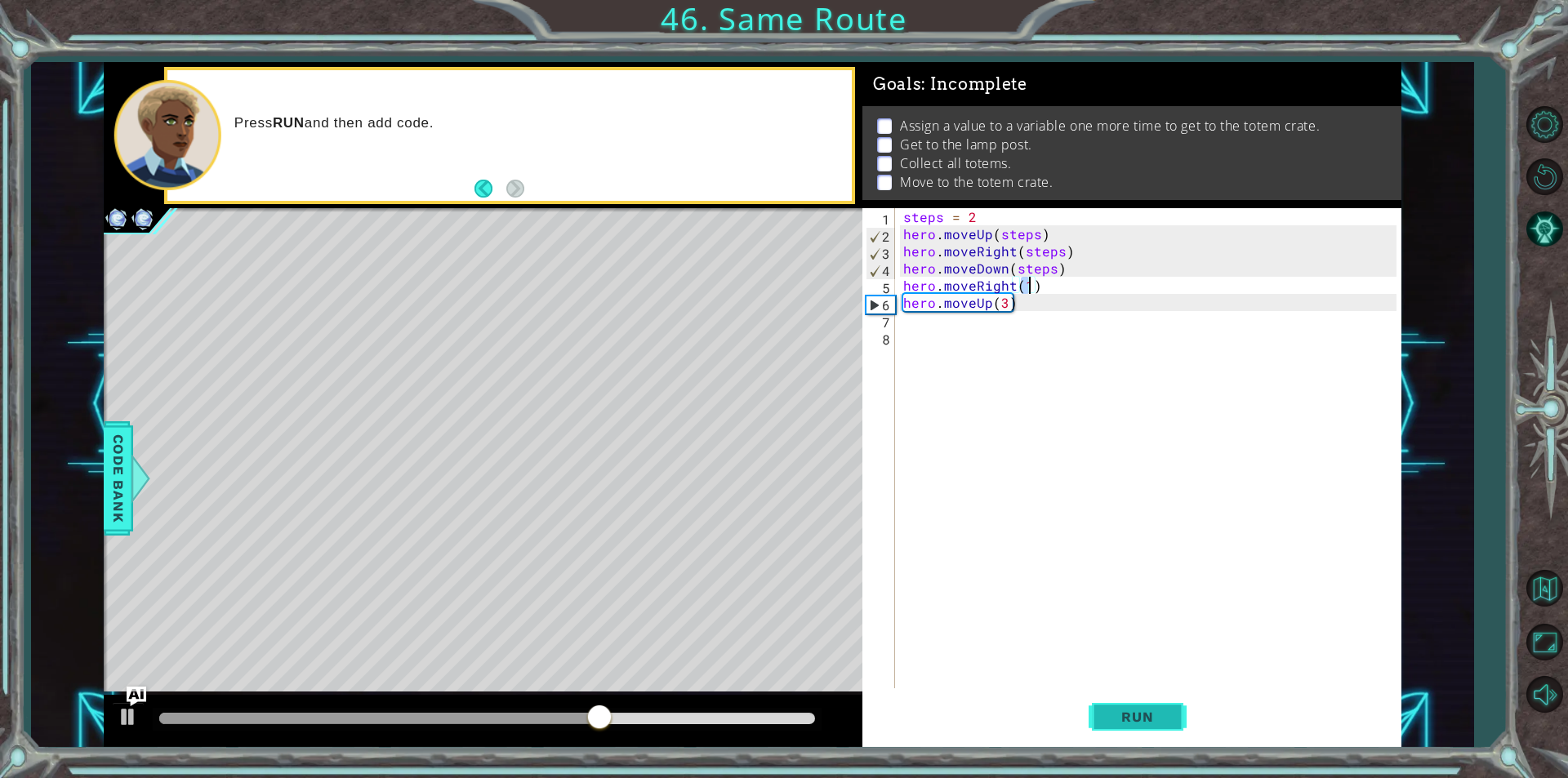
type textarea "hero.moveRight(1)"
click at [1146, 698] on button "Run" at bounding box center [1138, 717] width 98 height 54
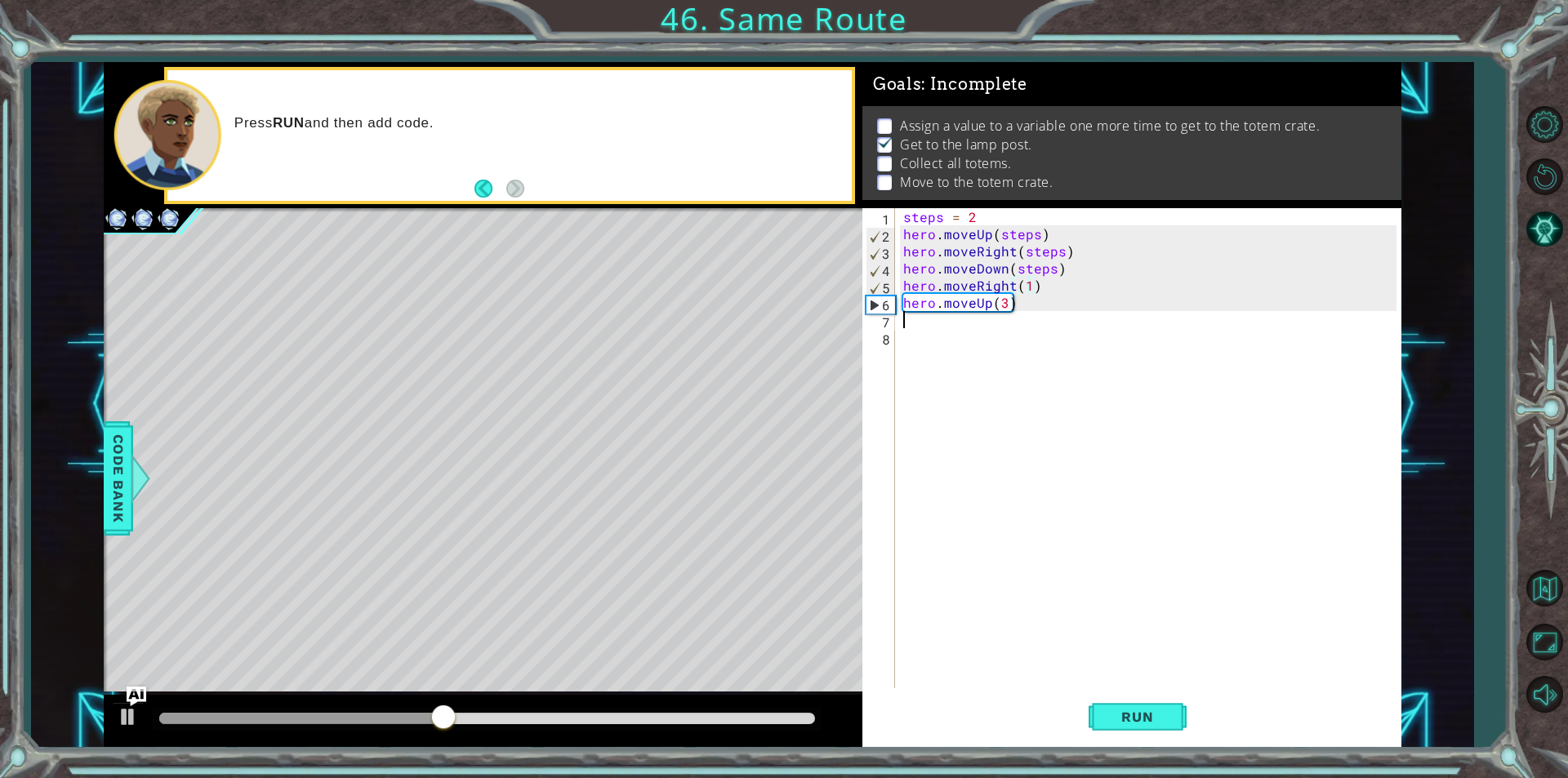
click at [972, 322] on div "steps = 2 hero . moveUp ( steps ) hero . moveRight ( steps ) hero . moveDown ( …" at bounding box center [1152, 465] width 505 height 514
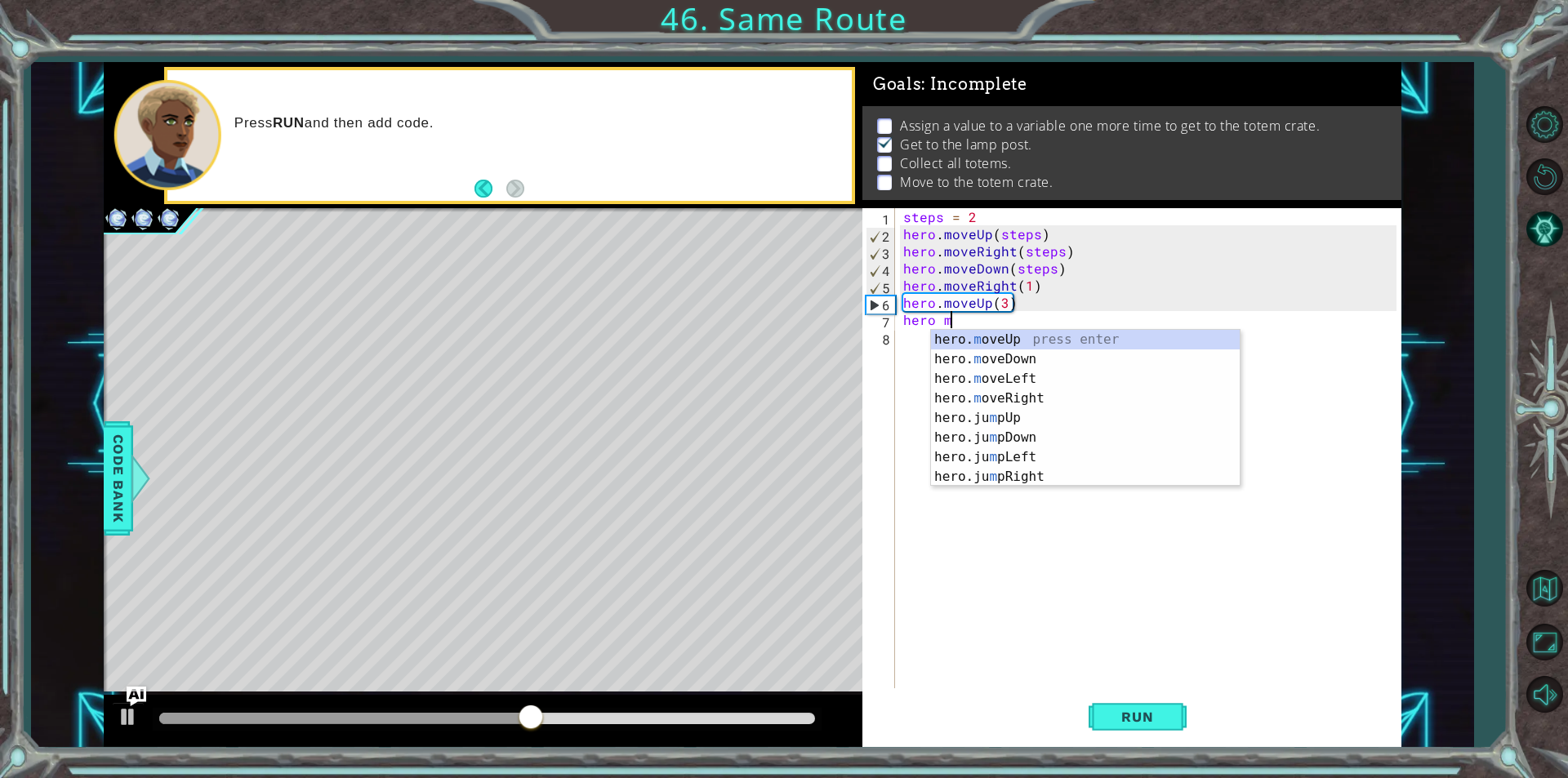
scroll to position [0, 2]
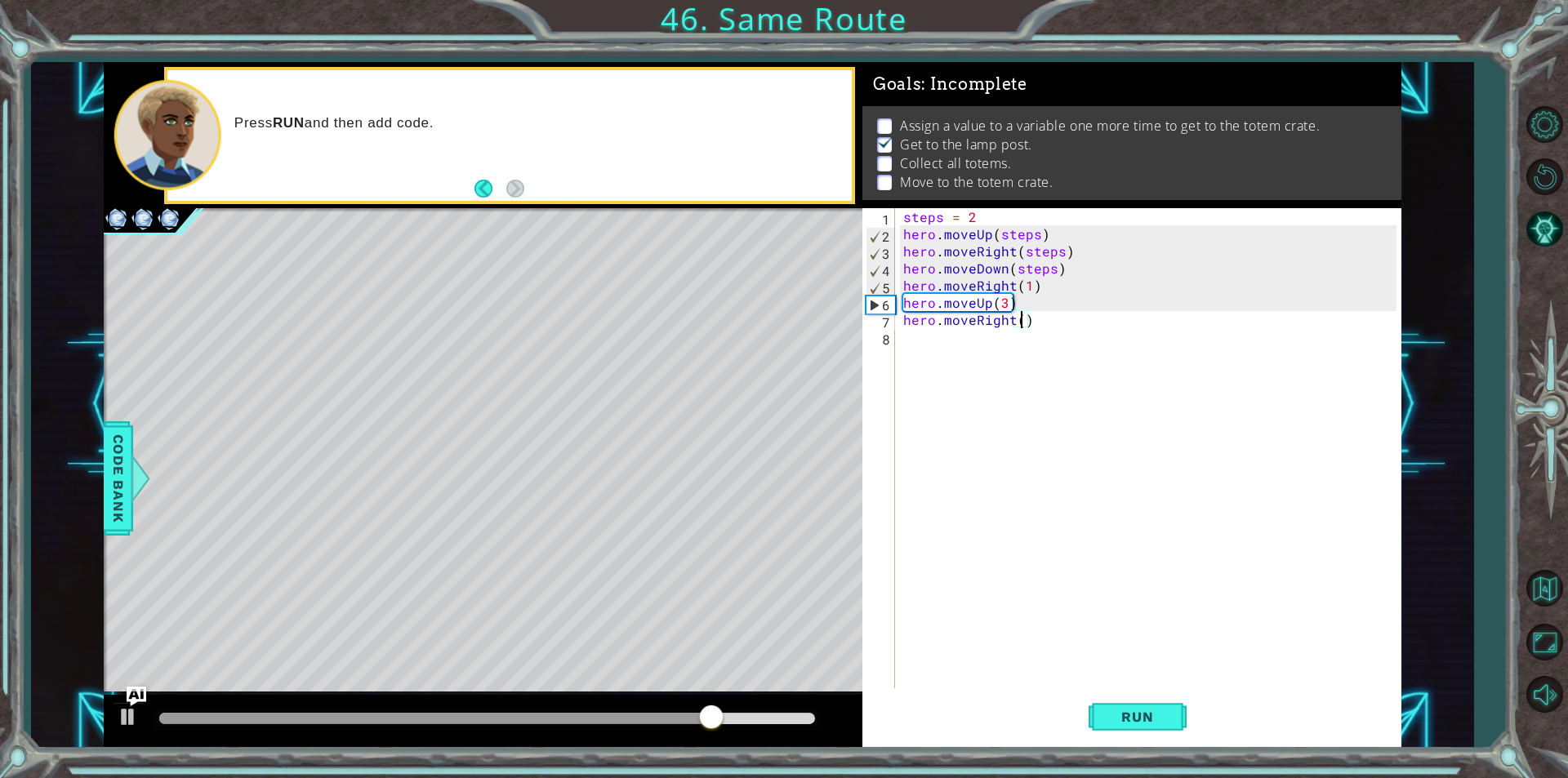
type textarea "hero.moveRight(3)"
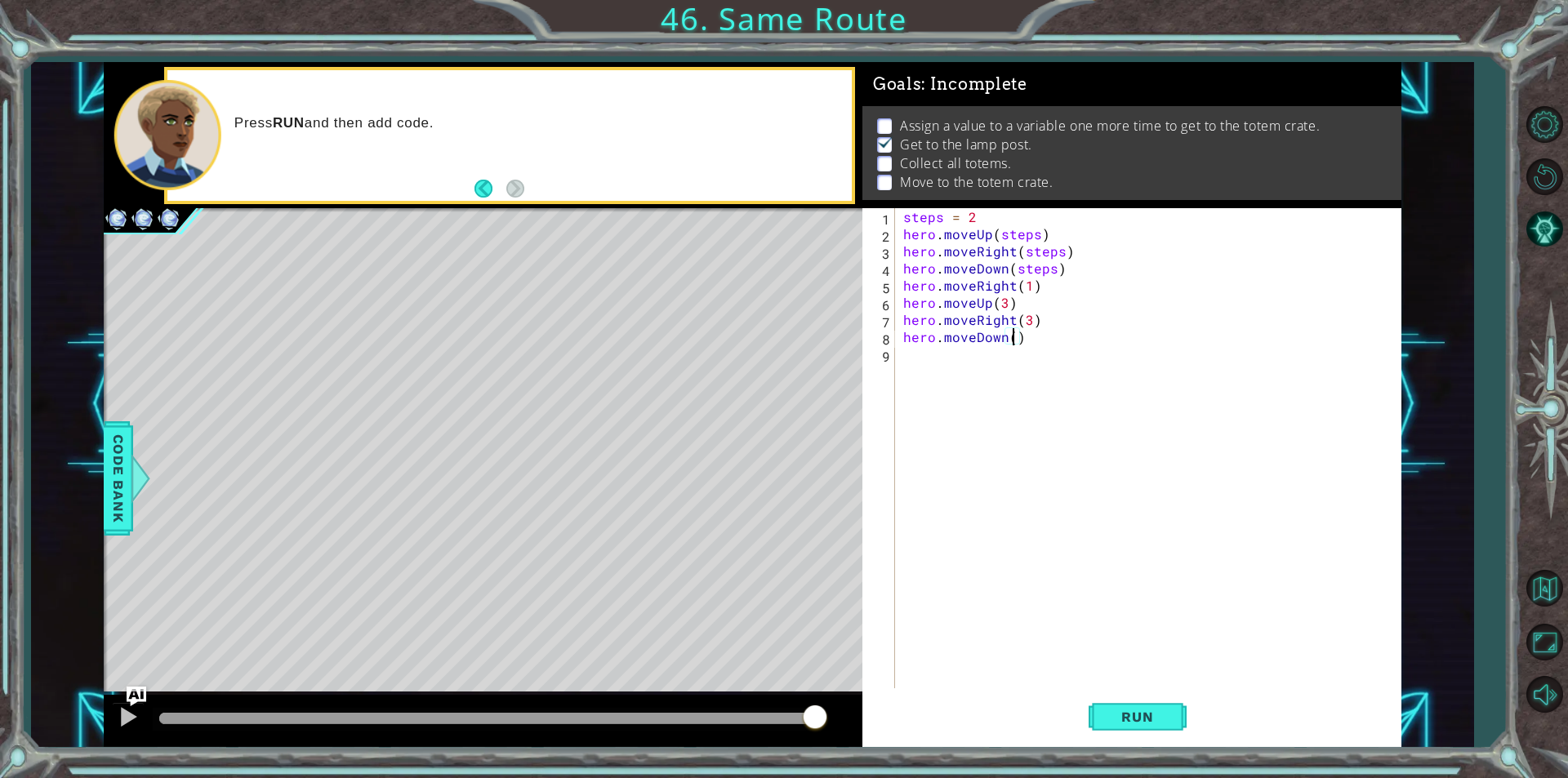
scroll to position [0, 7]
click at [1169, 726] on button "Run" at bounding box center [1138, 717] width 98 height 54
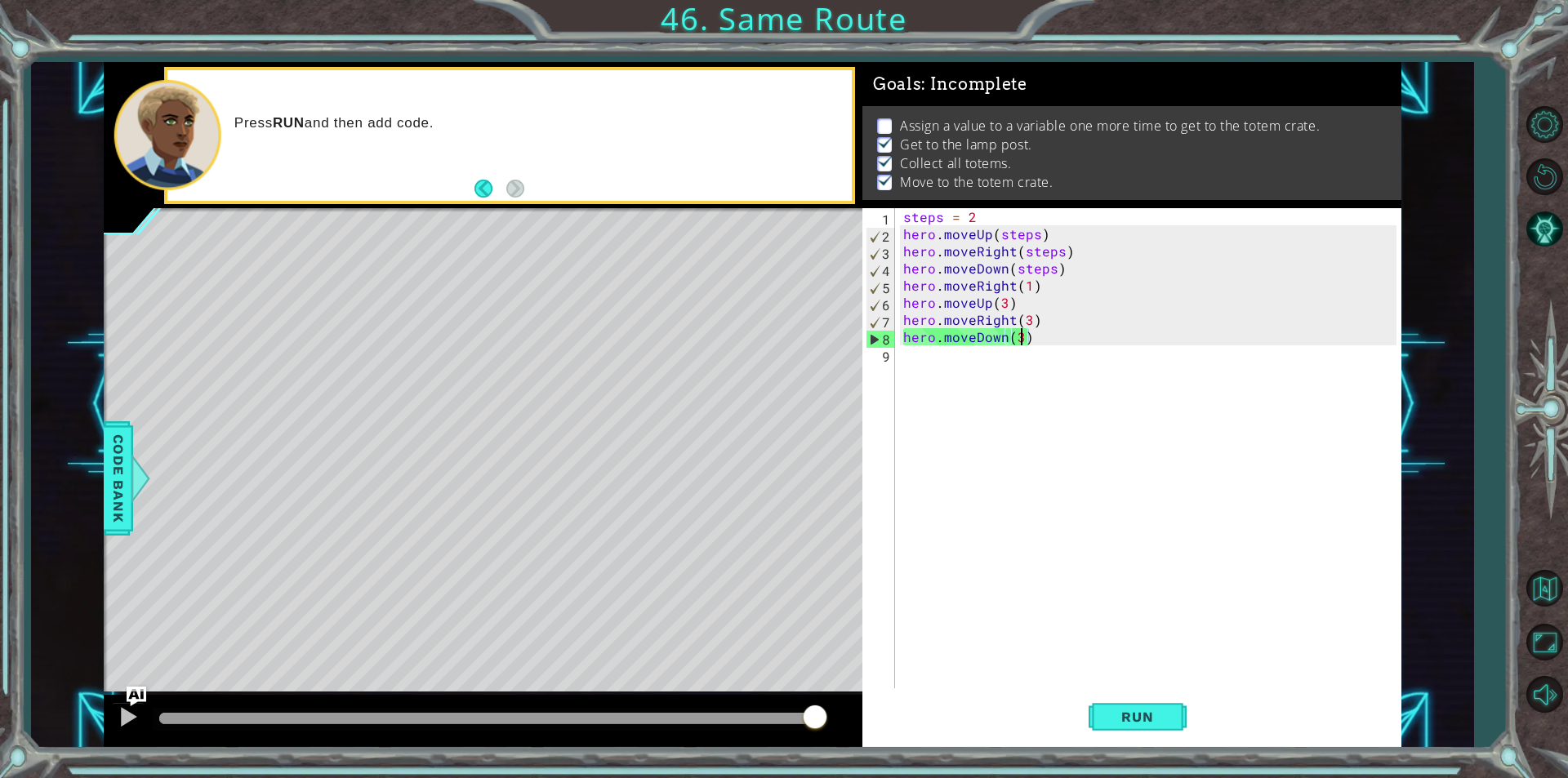
drag, startPoint x: 711, startPoint y: 714, endPoint x: 1031, endPoint y: 674, distance: 322.5
click at [1021, 673] on div "1 ההההההההההההההההההההההההההההההההההההההההההההההההההההההההההההההההההההההההההההה…" at bounding box center [752, 404] width 1298 height 685
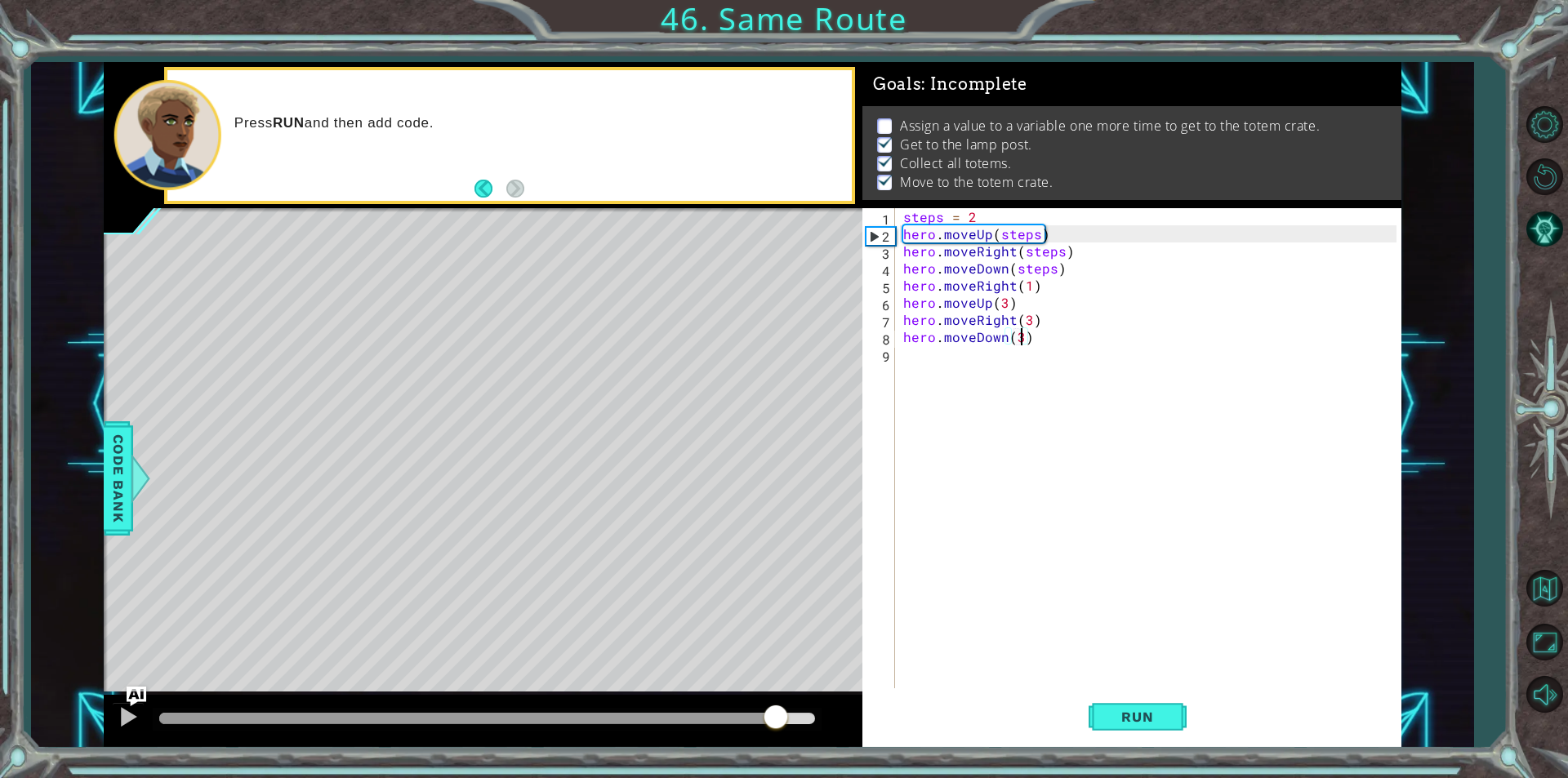
click at [776, 720] on div at bounding box center [487, 718] width 656 height 11
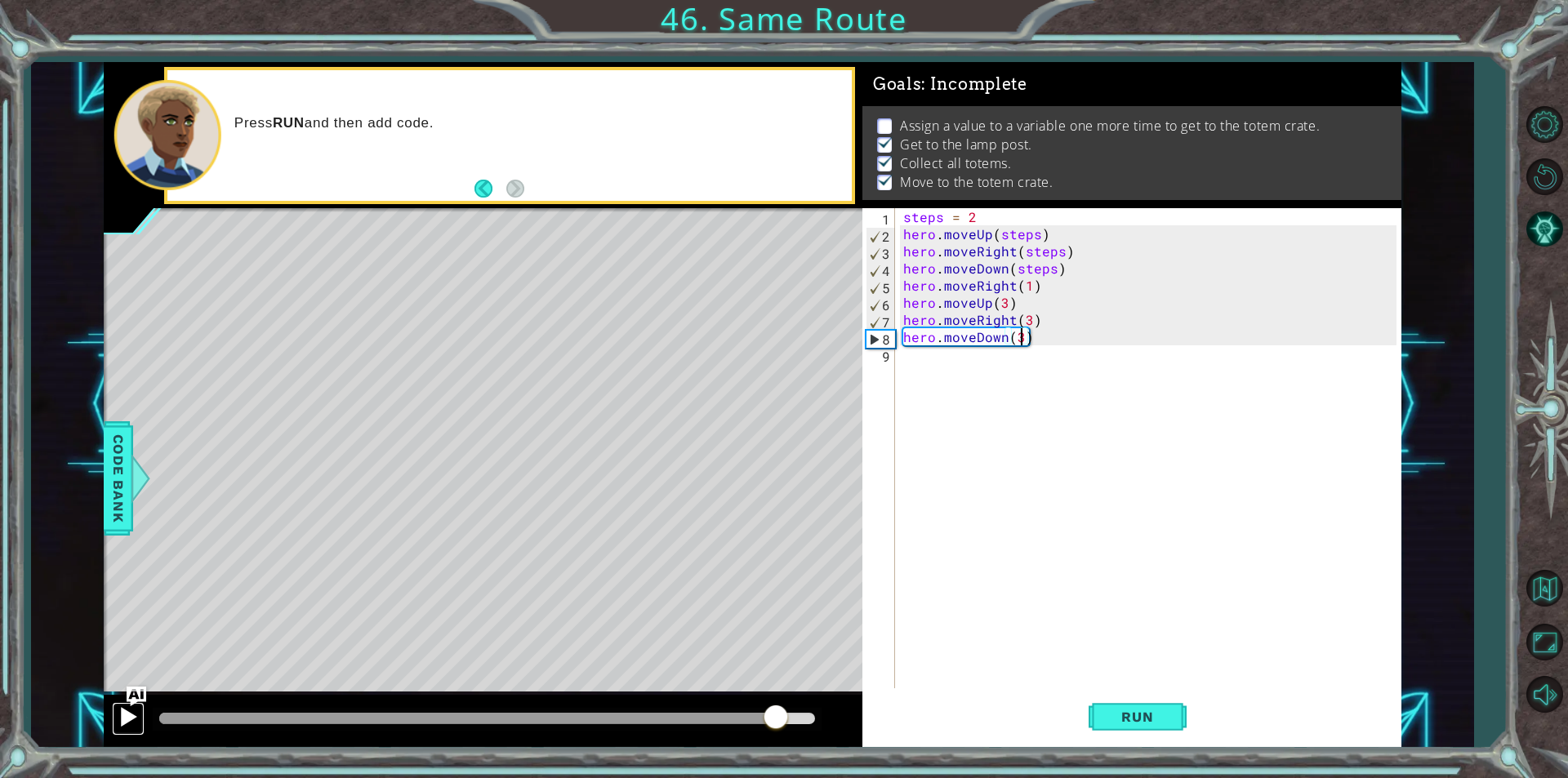
click at [128, 718] on div at bounding box center [128, 716] width 21 height 21
click at [981, 211] on div "steps = 2 hero . moveUp ( steps ) hero . moveRight ( steps ) hero . moveDown ( …" at bounding box center [1152, 465] width 505 height 514
drag, startPoint x: 981, startPoint y: 211, endPoint x: 965, endPoint y: 212, distance: 16.0
click at [965, 212] on div "steps = 2 hero . moveUp ( steps ) hero . moveRight ( steps ) hero . moveDown ( …" at bounding box center [1152, 465] width 505 height 514
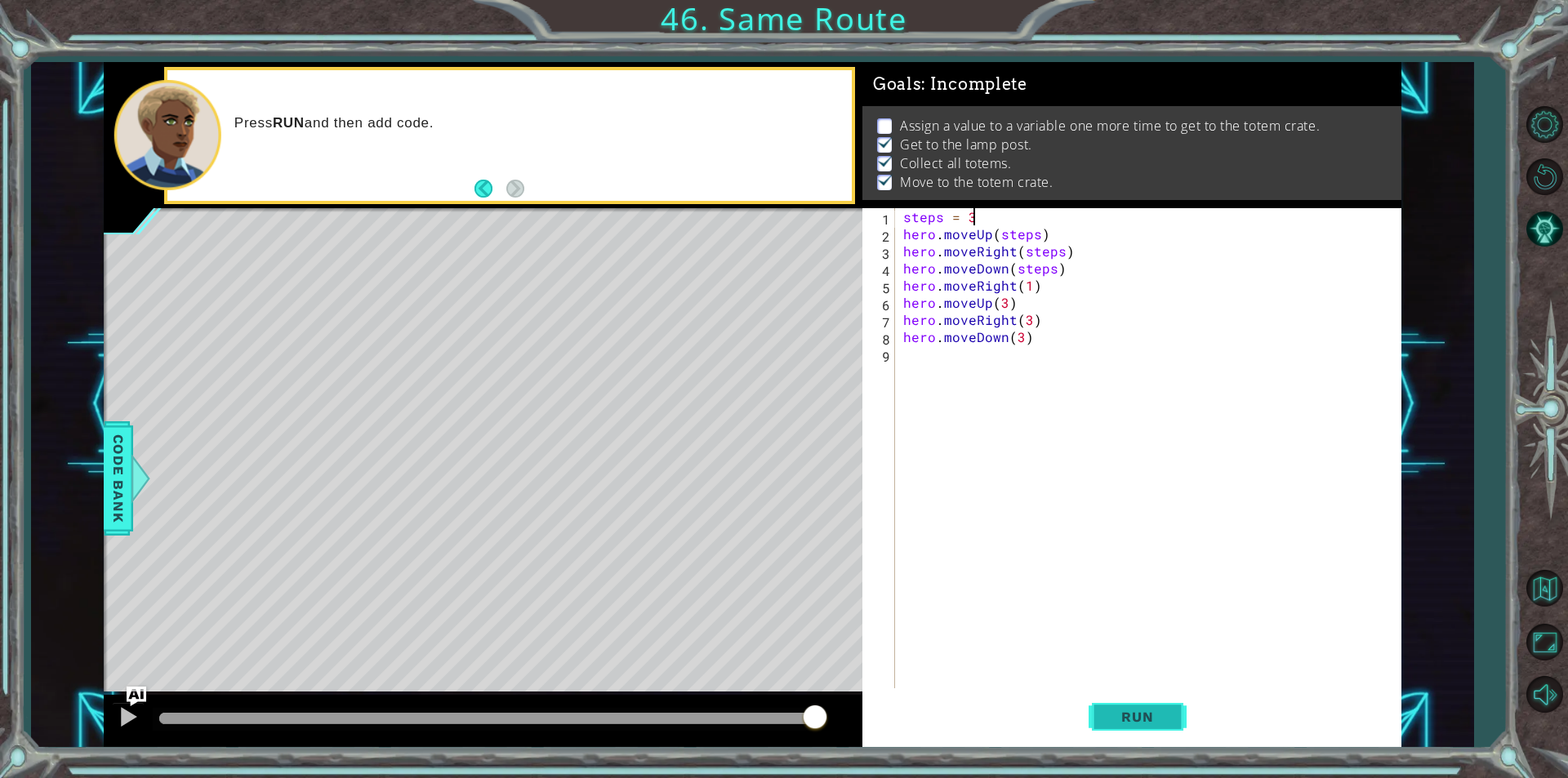
type textarea "steps = 3"
click at [1162, 715] on span "Run" at bounding box center [1137, 716] width 64 height 16
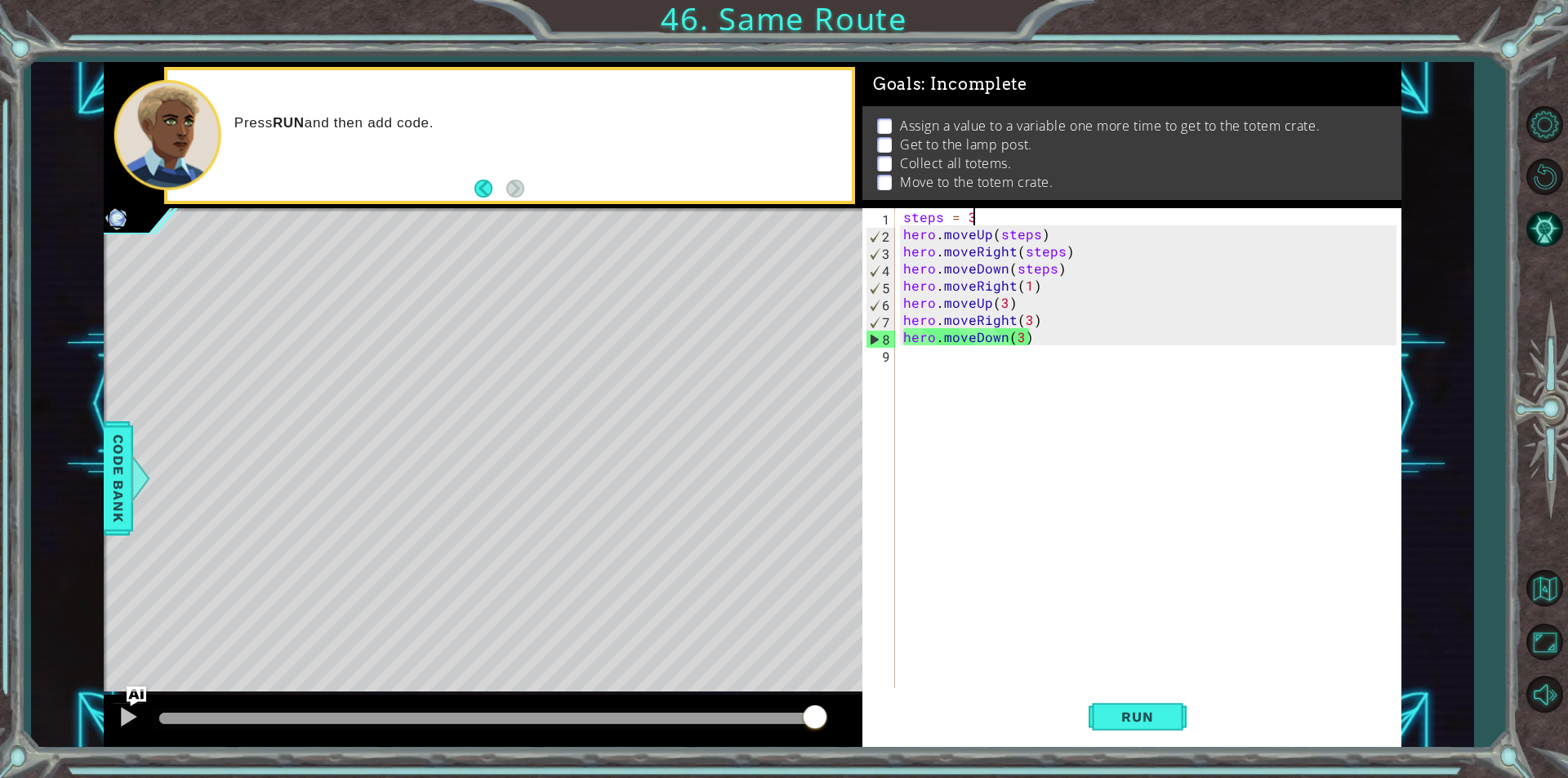
drag, startPoint x: 771, startPoint y: 715, endPoint x: 887, endPoint y: 716, distance: 116.0
click at [887, 716] on div "1 ההההההההההההההההההההההההההההההההההההההההההההההההההההההההההההההההההההההההההההה…" at bounding box center [752, 404] width 1298 height 685
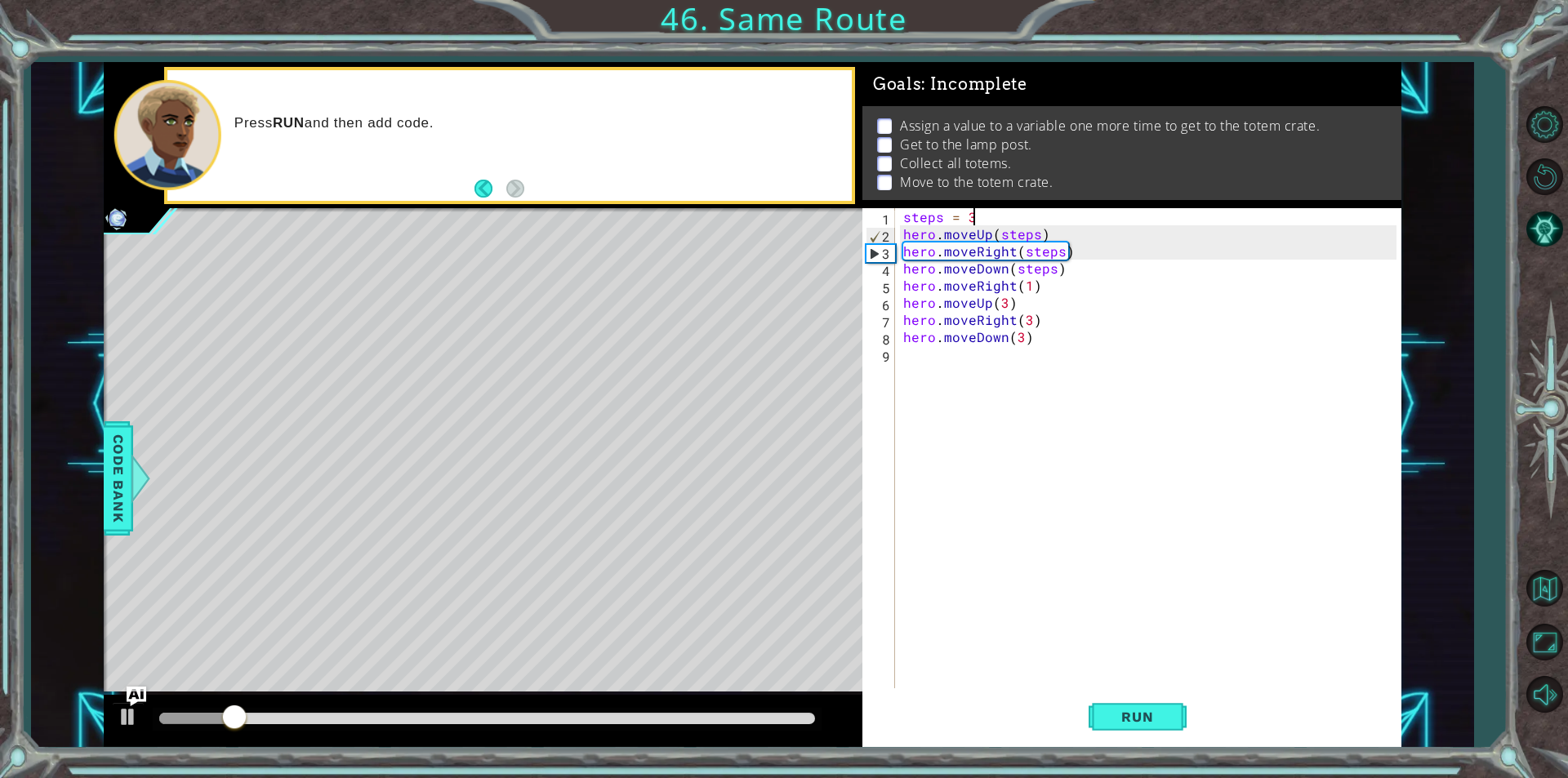
click at [994, 216] on div "steps = 3 hero . moveUp ( steps ) hero . moveRight ( steps ) hero . moveDown ( …" at bounding box center [1152, 465] width 505 height 514
click at [982, 215] on div "steps = 3 hero . moveUp ( steps ) hero . moveRight ( steps ) hero . moveDown ( …" at bounding box center [1152, 465] width 505 height 514
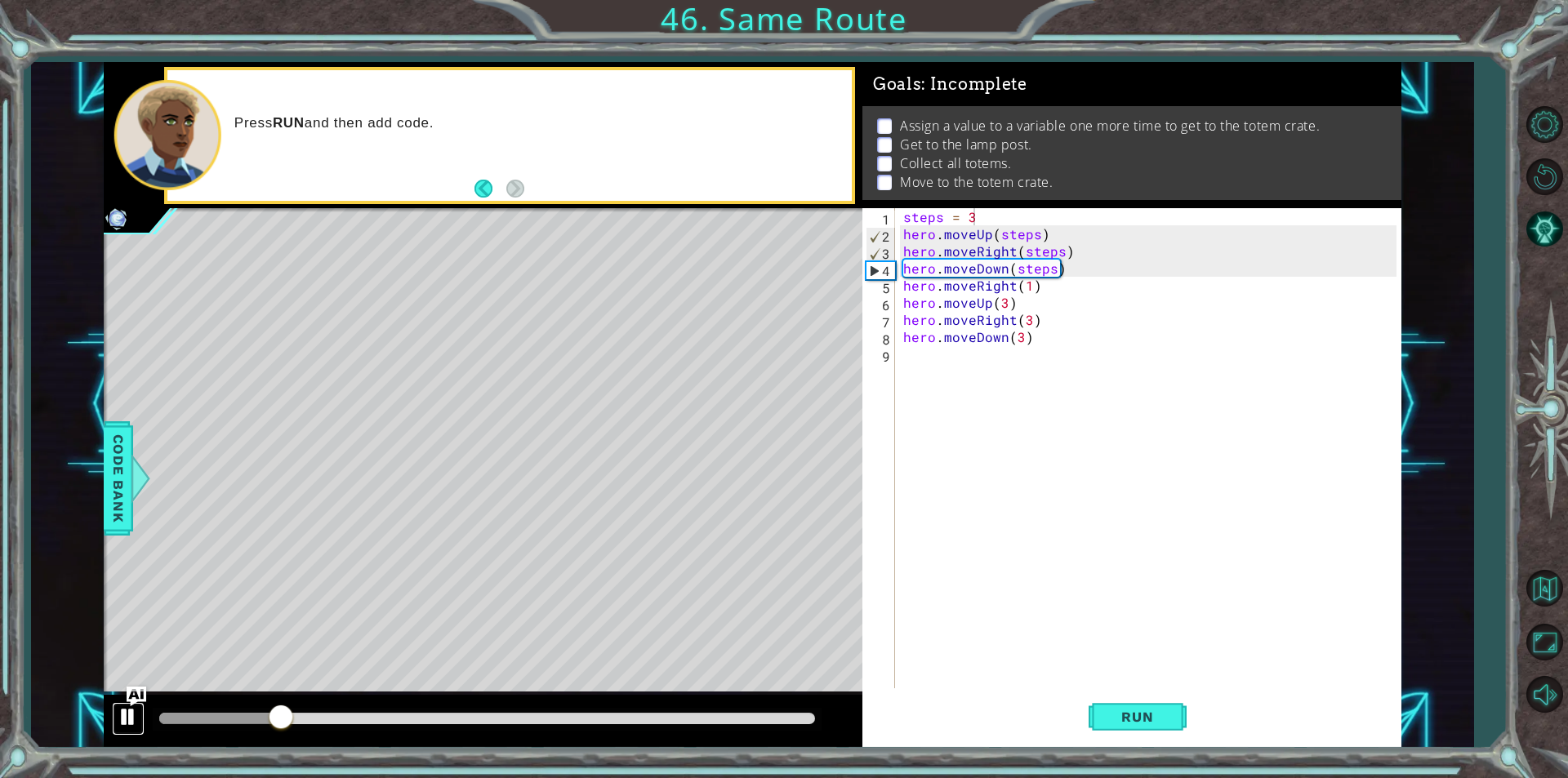
click at [131, 714] on div at bounding box center [128, 716] width 21 height 21
click at [133, 698] on img "Ask AI" at bounding box center [136, 696] width 21 height 21
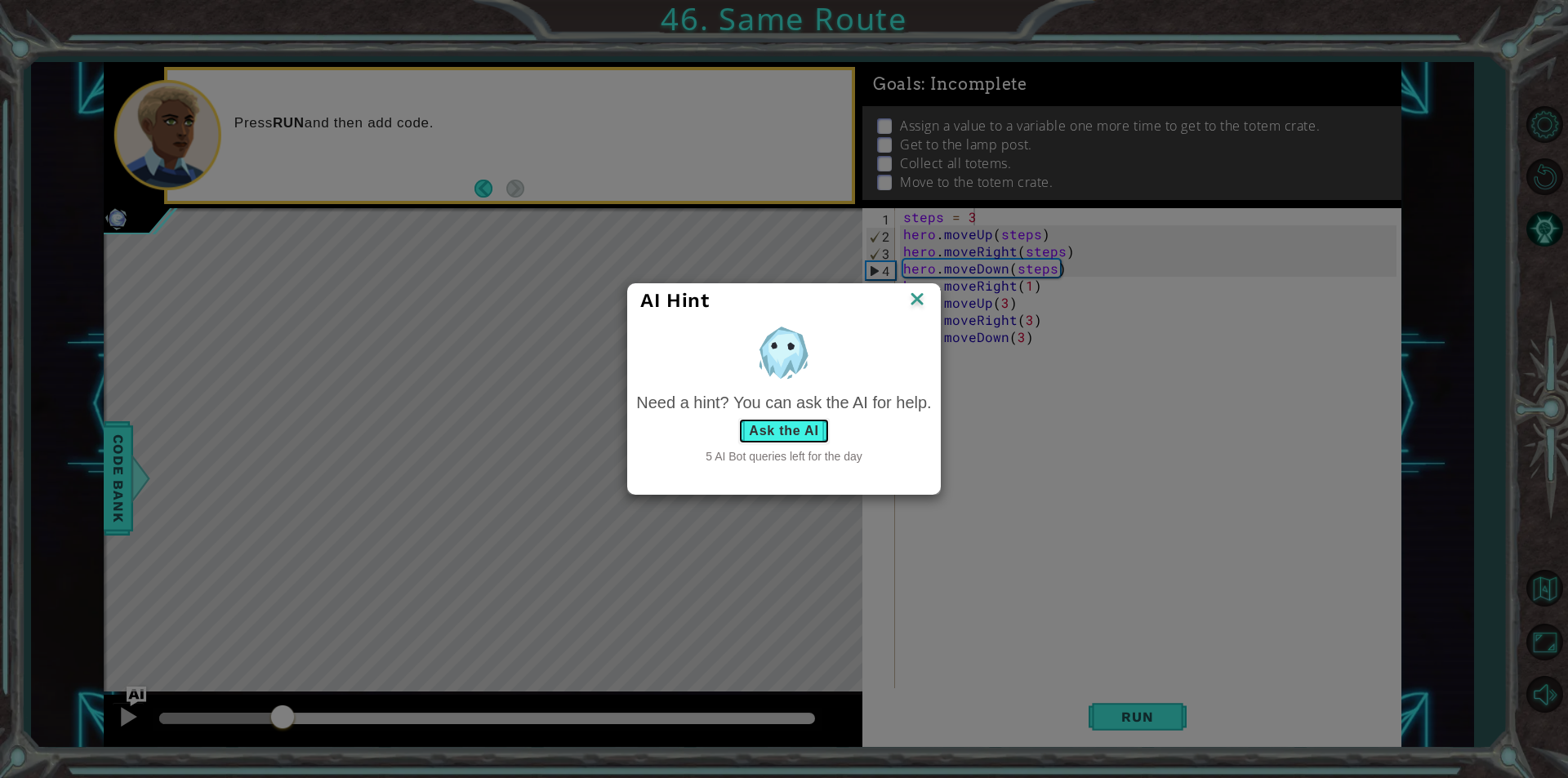
click at [764, 434] on button "Ask the AI" at bounding box center [783, 431] width 91 height 26
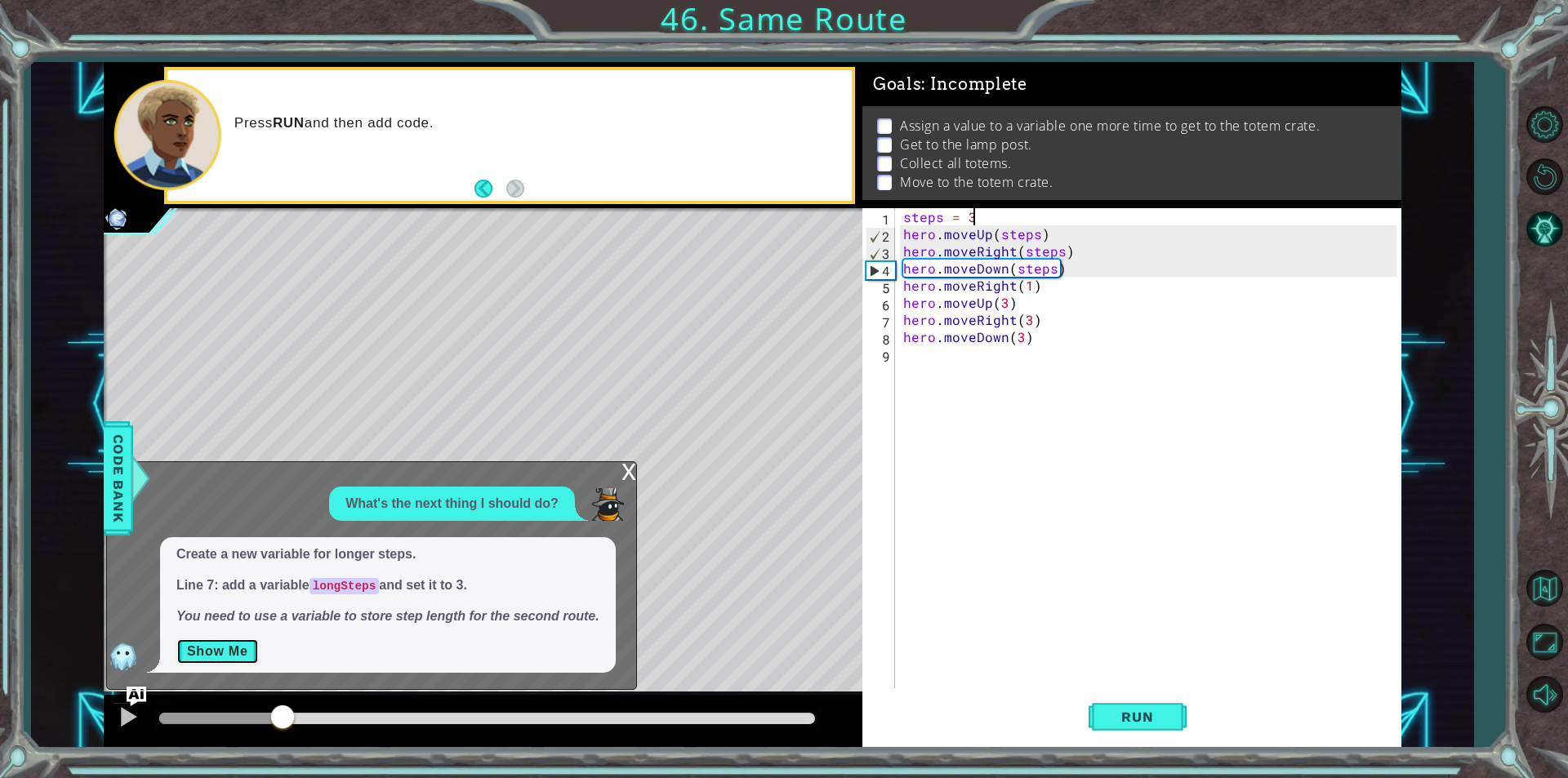
click at [216, 661] on button "Show Me" at bounding box center [217, 651] width 82 height 26
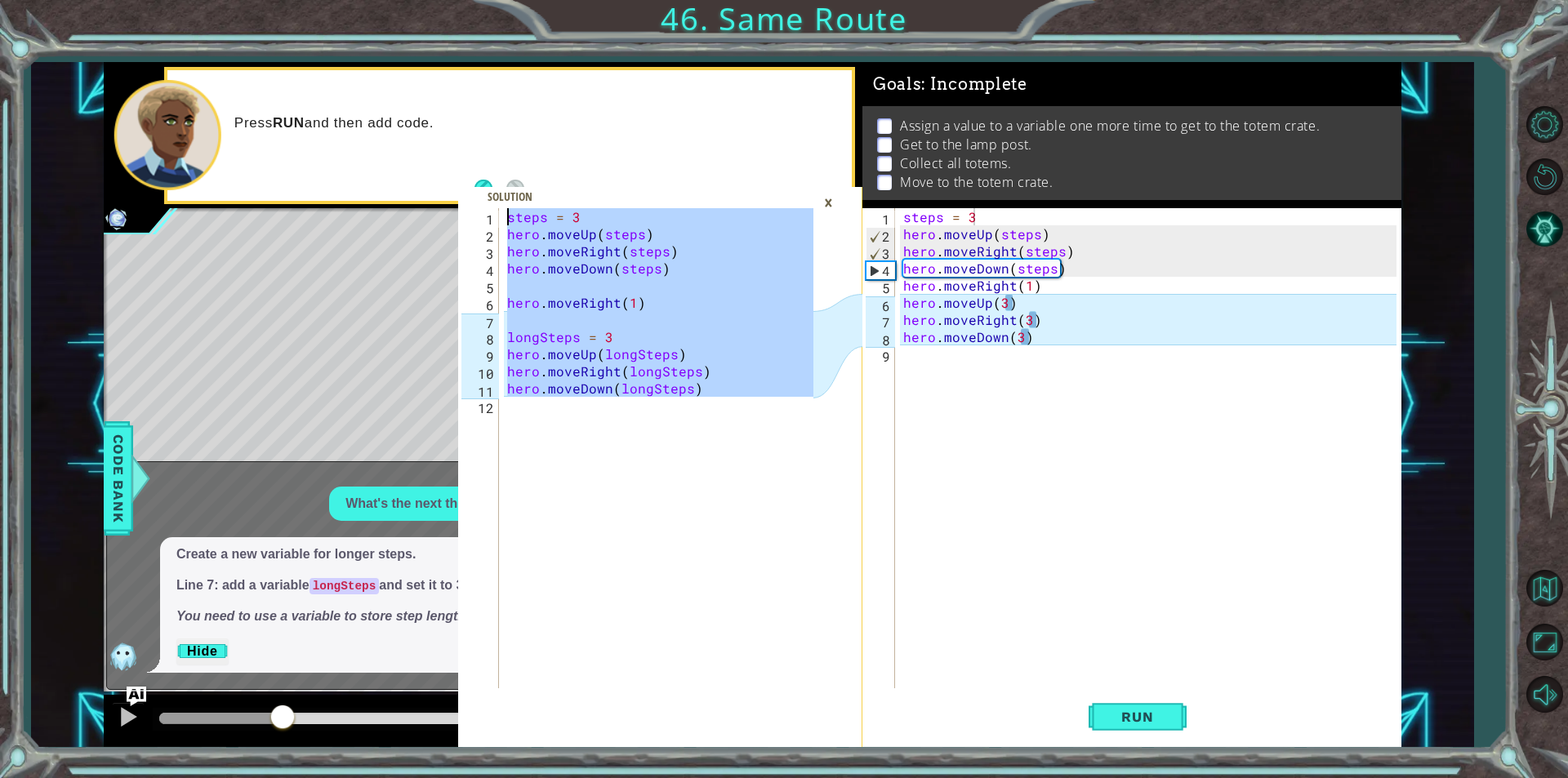
drag, startPoint x: 688, startPoint y: 405, endPoint x: 471, endPoint y: 147, distance: 337.1
click at [471, 147] on div "1 2 3 4 5 6 7 8 9 10 11 12 steps = 3 hero . moveUp ( steps ) hero . moveRight (…" at bounding box center [660, 404] width 404 height 685
type textarea "steps = 3 hero.moveUp(steps)"
click at [827, 198] on div "×" at bounding box center [828, 202] width 25 height 28
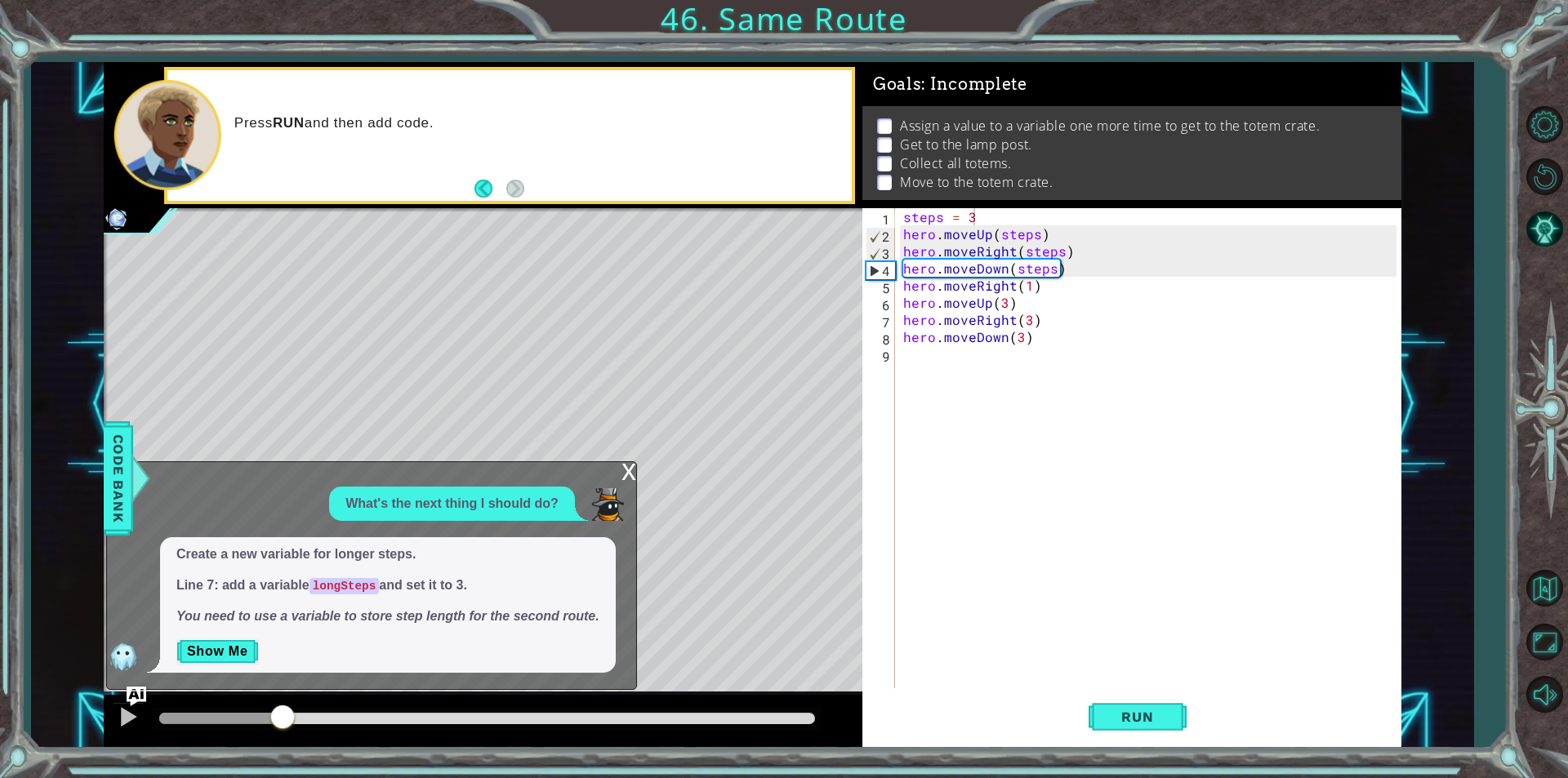
click at [1150, 427] on div "steps = 3 hero . moveUp ( steps ) hero . moveRight ( steps ) hero . moveDown ( …" at bounding box center [1152, 465] width 505 height 514
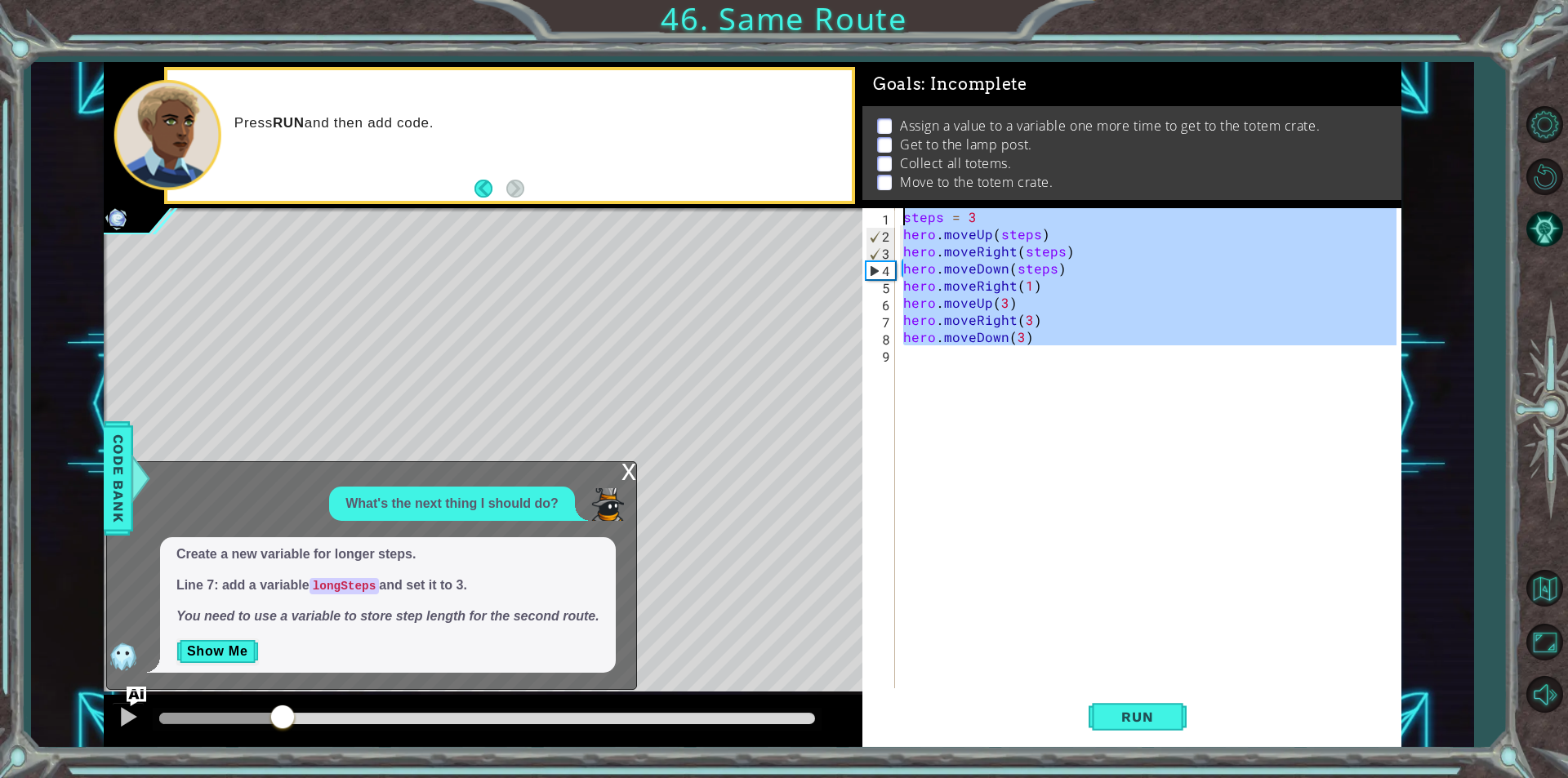
drag, startPoint x: 1120, startPoint y: 374, endPoint x: 752, endPoint y: 192, distance: 410.5
click at [752, 192] on div "steps = 3 hero.moveUp(steps) 1 2 3 4 5 6 7 8 9 10 11 12 steps = 3 hero . moveUp…" at bounding box center [752, 404] width 1298 height 685
type textarea "steps = 3 hero.moveUp(steps)"
paste textarea "Code Area"
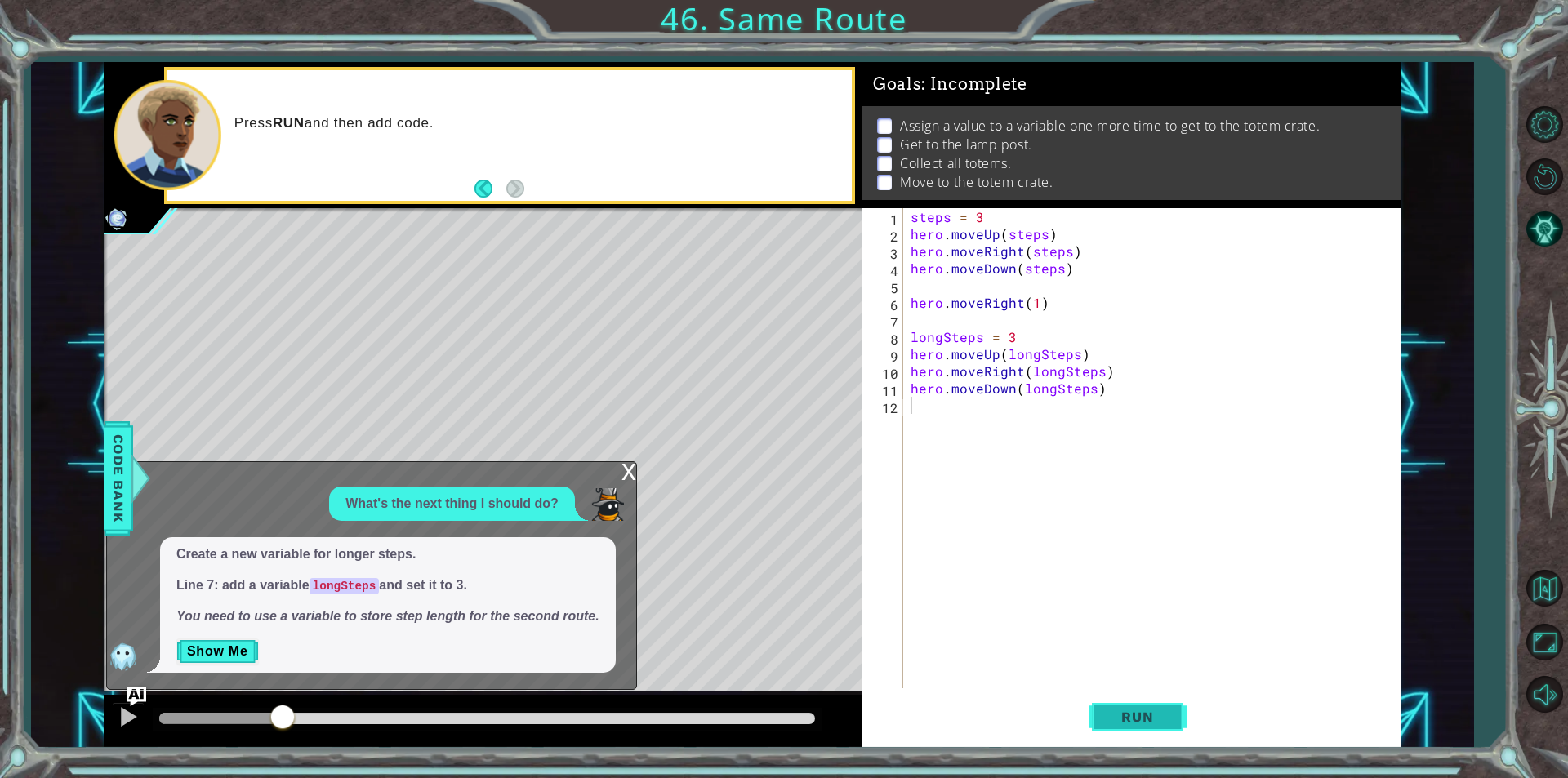
click at [1164, 715] on span "Run" at bounding box center [1137, 716] width 64 height 16
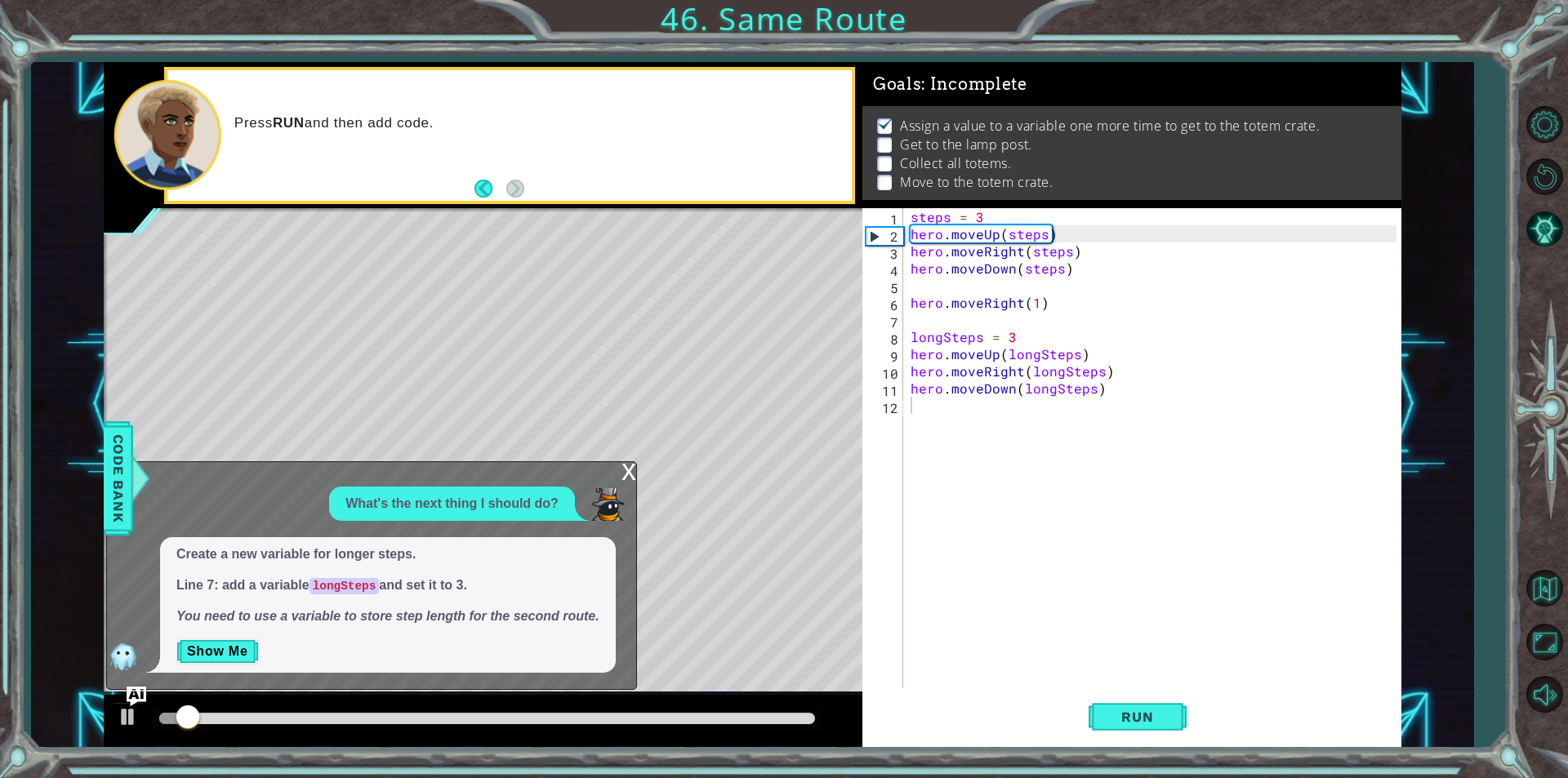
click at [629, 470] on div "x" at bounding box center [629, 470] width 14 height 16
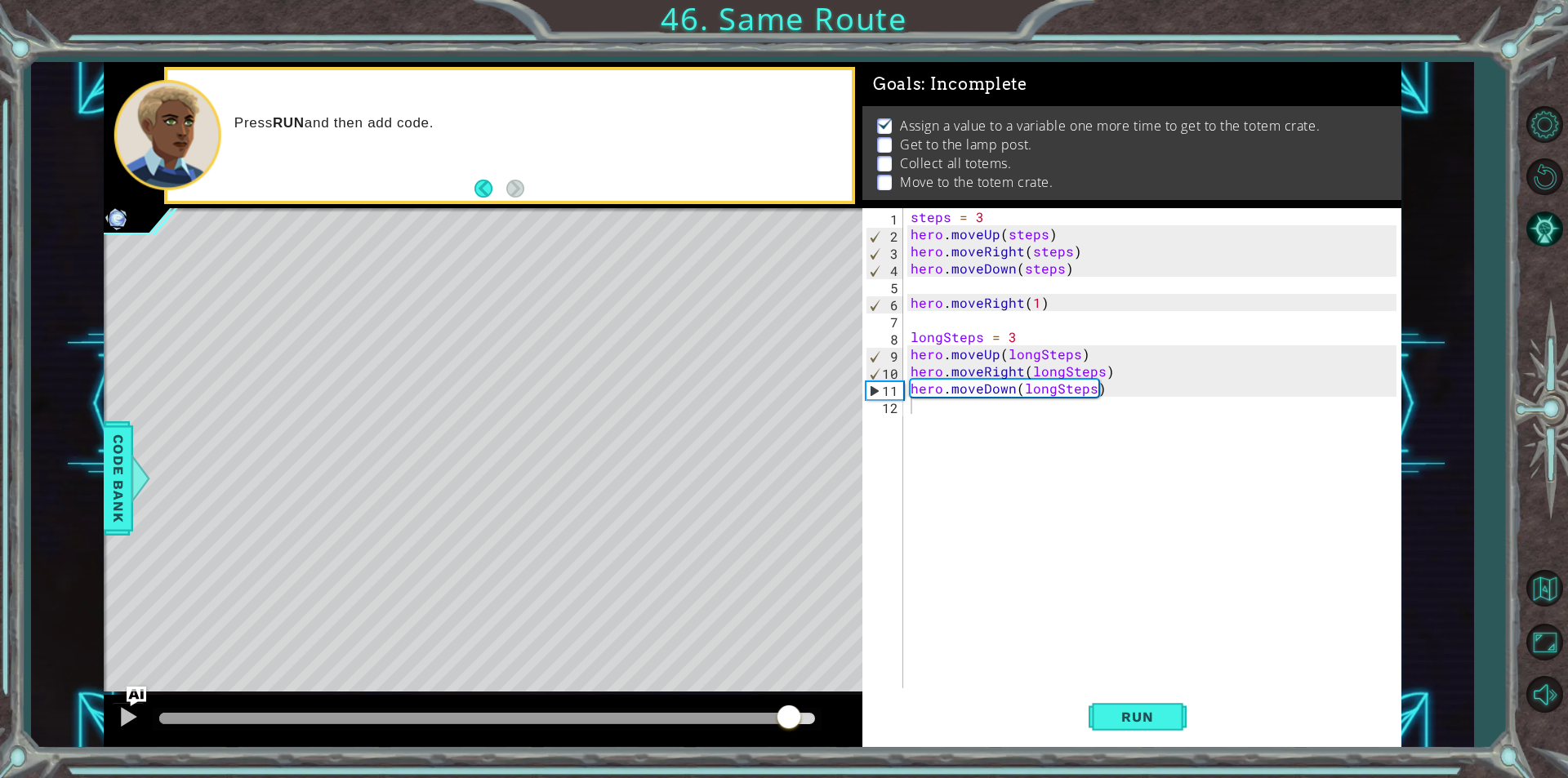
drag, startPoint x: 582, startPoint y: 717, endPoint x: 797, endPoint y: 706, distance: 215.3
click at [794, 713] on div at bounding box center [487, 718] width 656 height 11
click at [144, 716] on button at bounding box center [128, 719] width 33 height 34
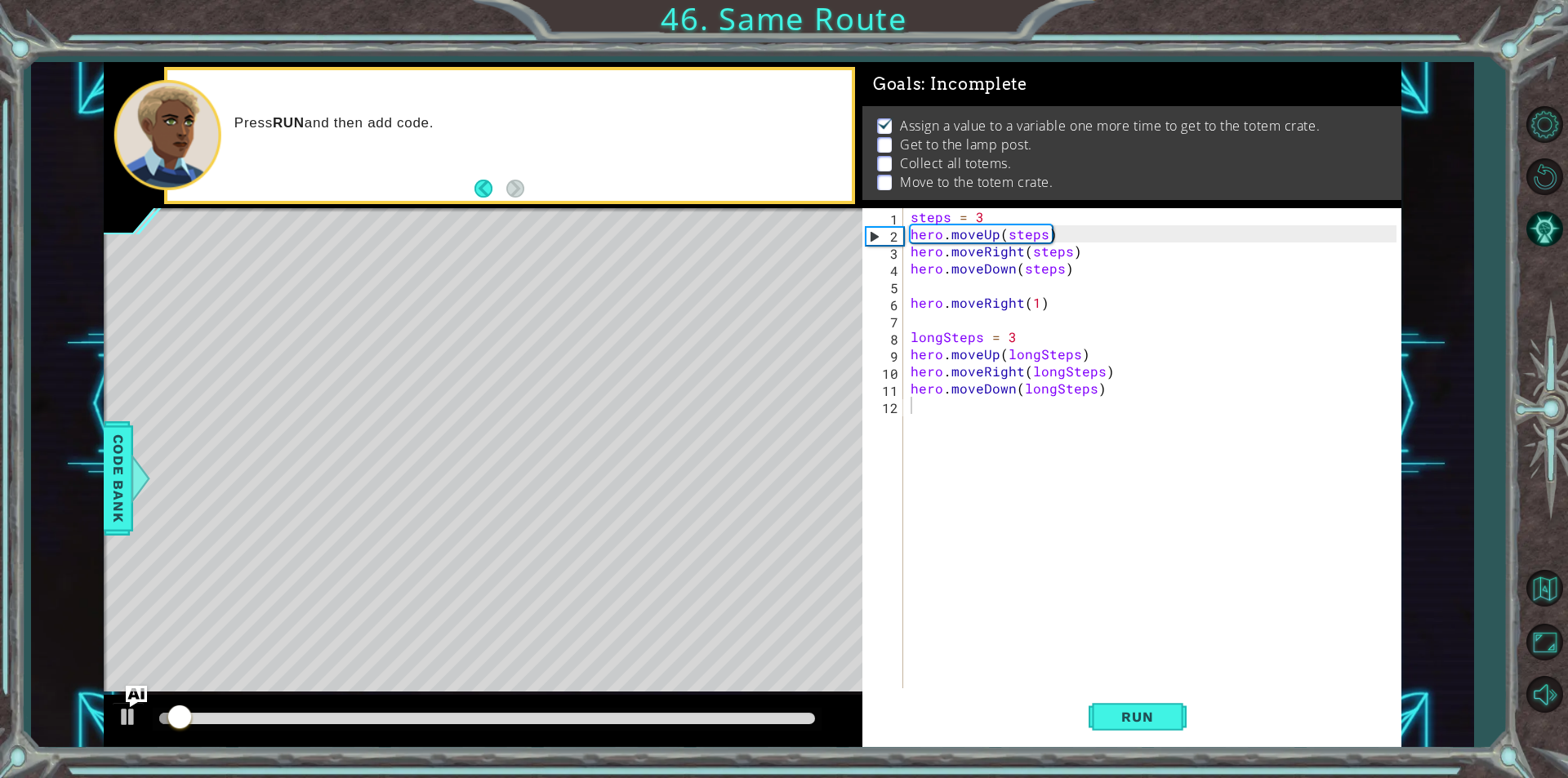
click at [144, 692] on img "Ask AI" at bounding box center [136, 696] width 21 height 21
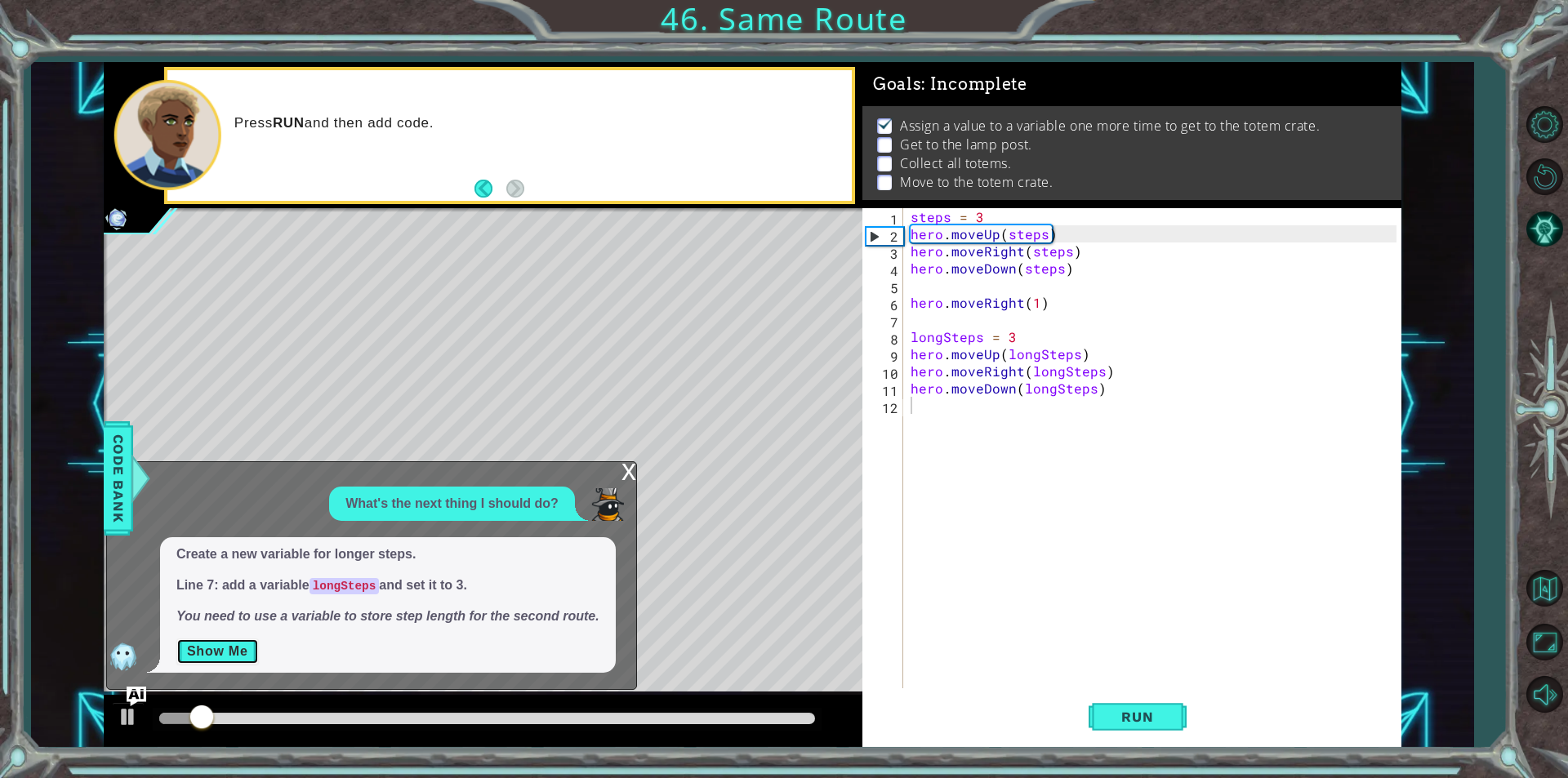
click at [217, 648] on button "Show Me" at bounding box center [217, 651] width 82 height 26
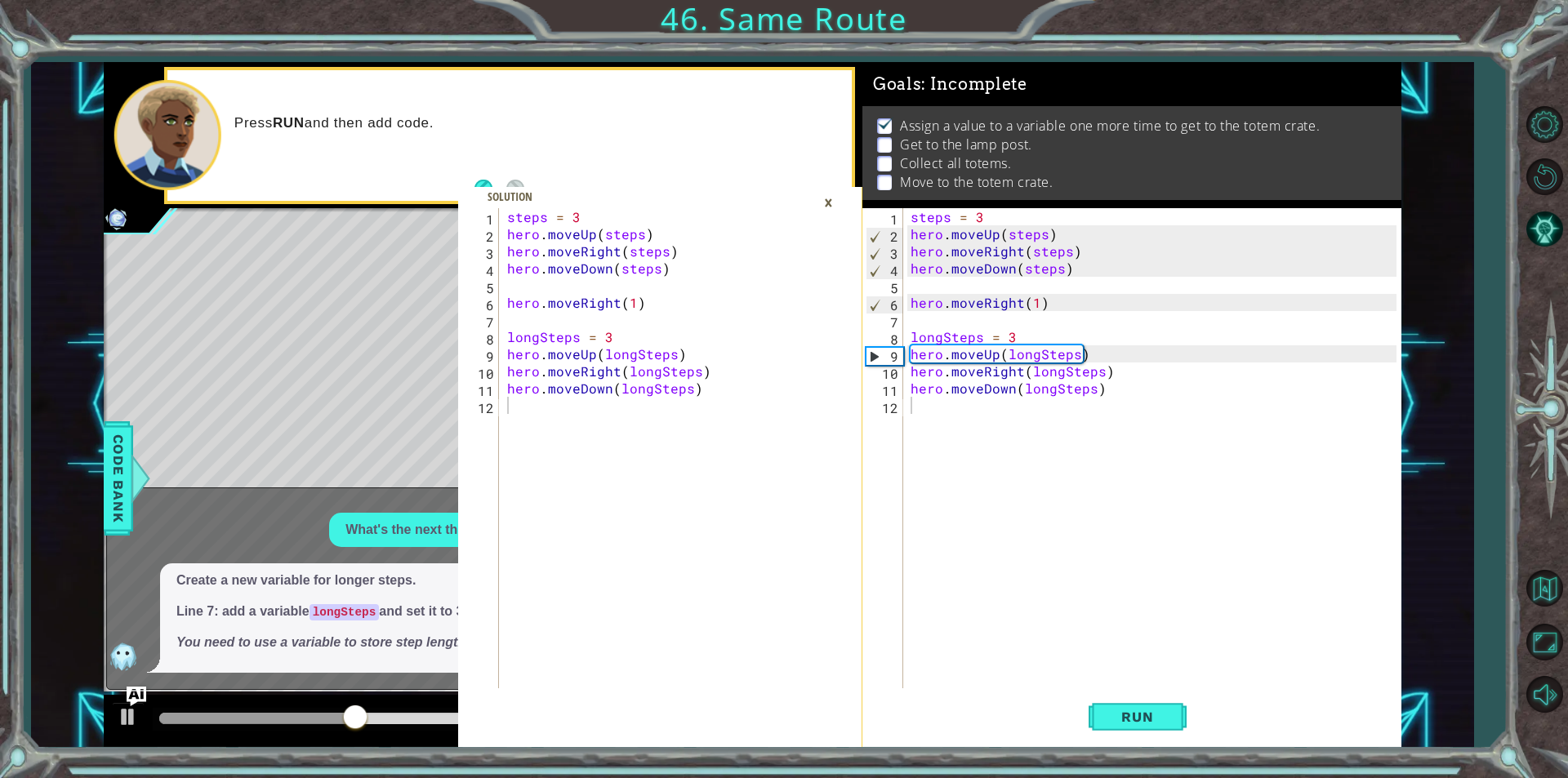
click at [835, 197] on div "×" at bounding box center [828, 202] width 25 height 28
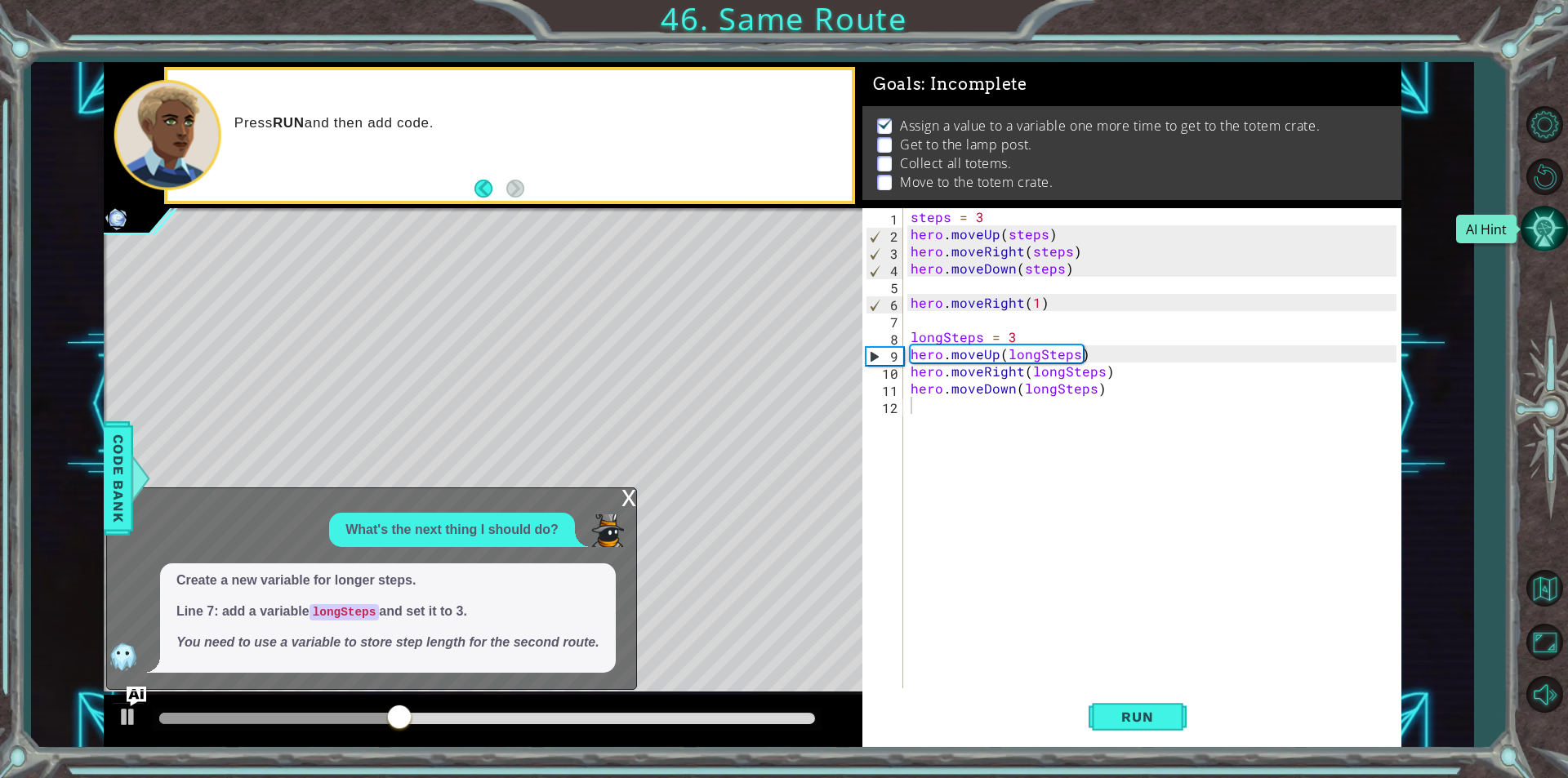
click at [1552, 210] on button "AI Hint" at bounding box center [1544, 229] width 47 height 47
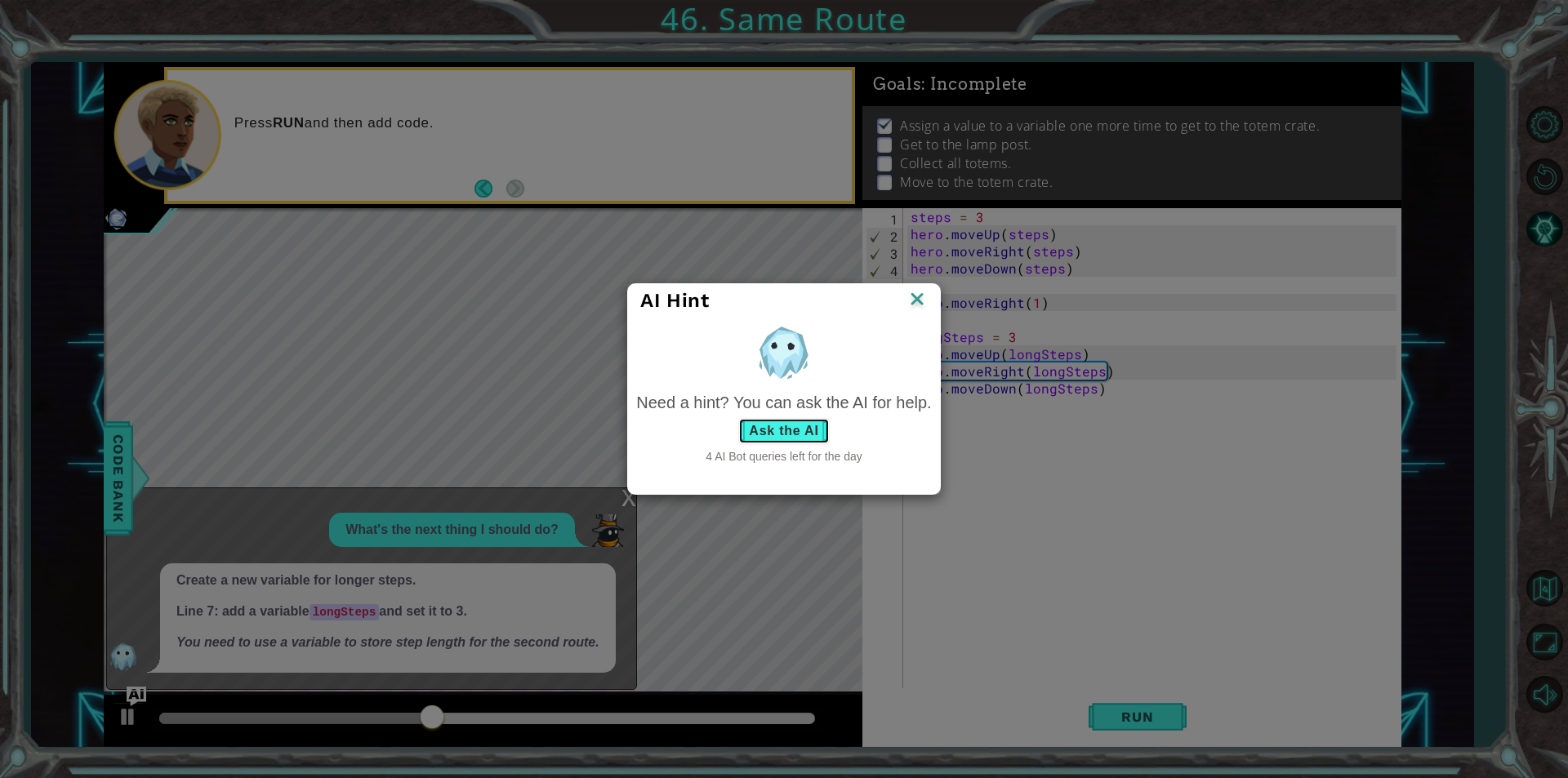
click at [782, 424] on button "Ask the AI" at bounding box center [783, 431] width 91 height 26
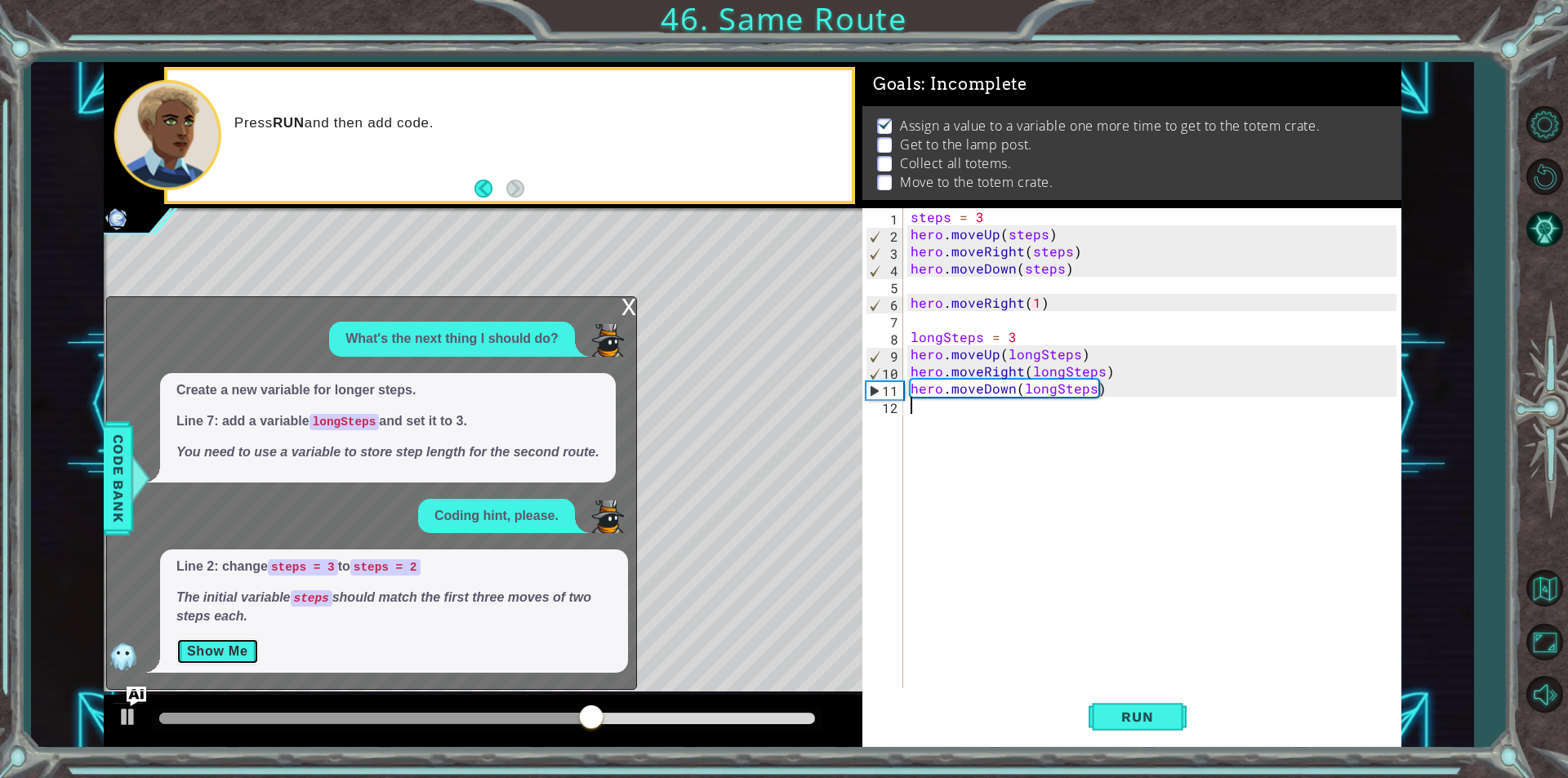
click at [247, 647] on button "Show Me" at bounding box center [217, 651] width 82 height 26
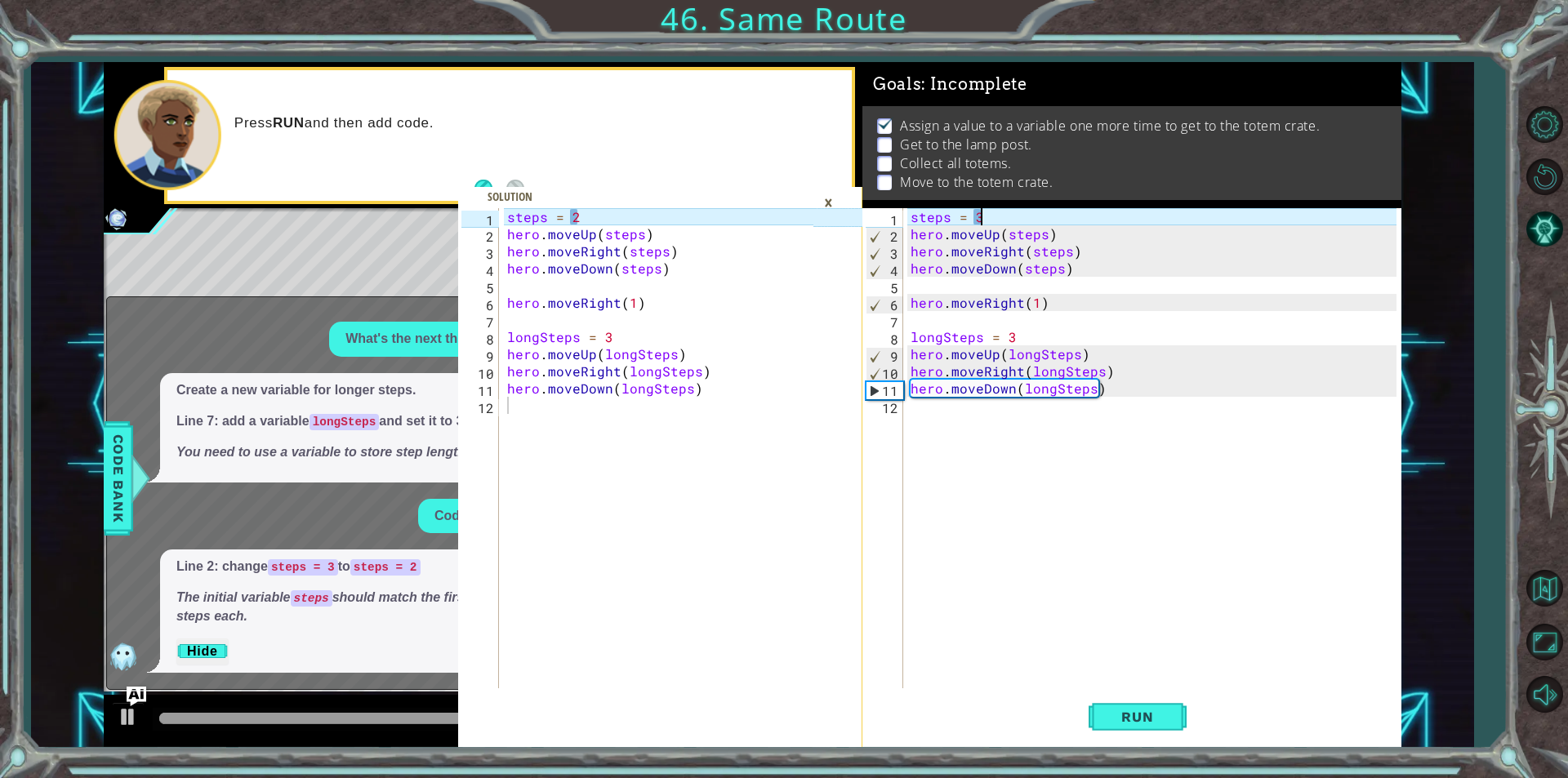
click at [981, 223] on div "steps = 3 hero . moveUp ( steps ) hero . moveRight ( steps ) hero . moveDown ( …" at bounding box center [1155, 465] width 497 height 514
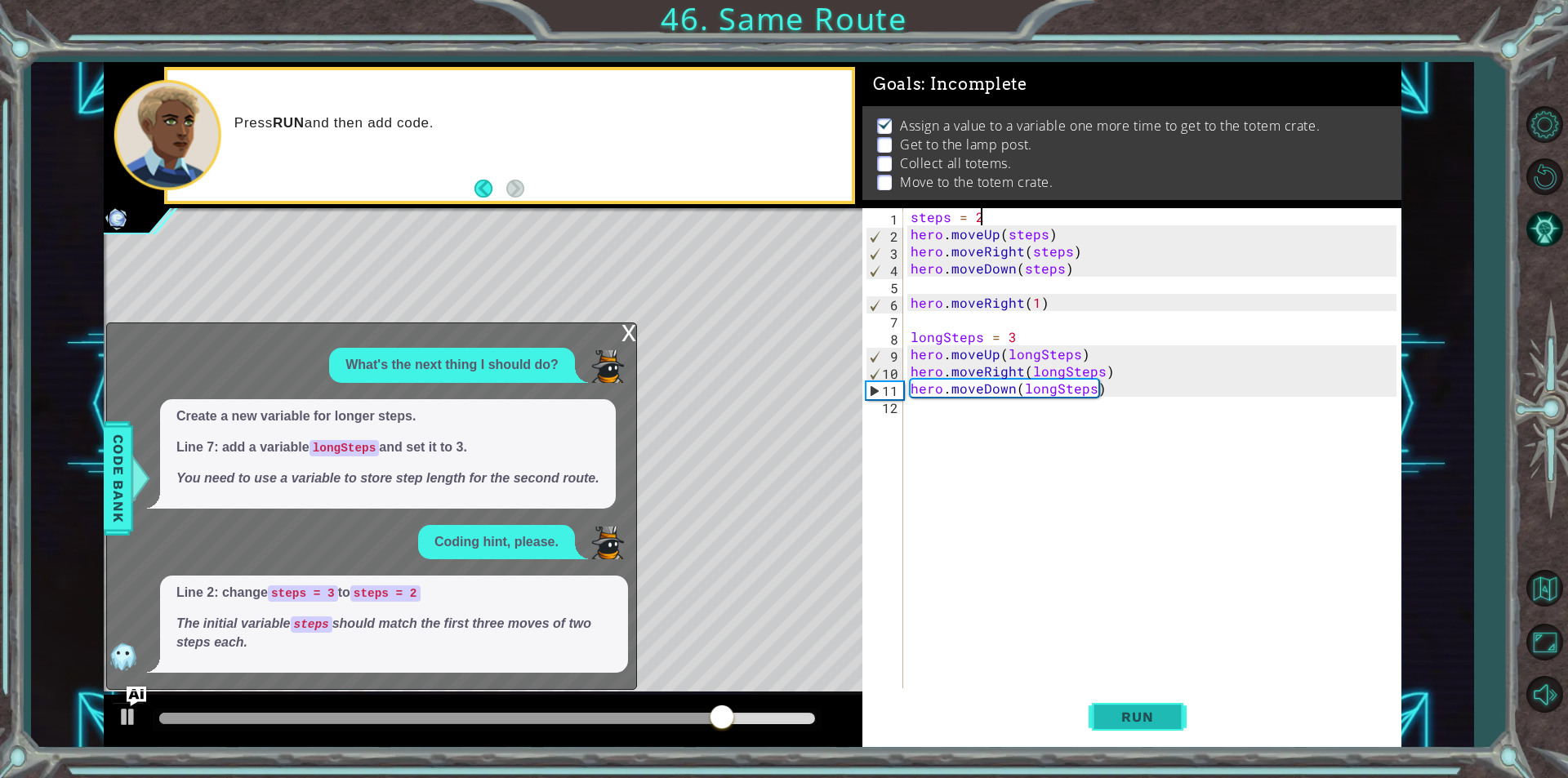
type textarea "steps = 2"
click at [1144, 705] on button "Run" at bounding box center [1138, 717] width 98 height 54
click at [843, 671] on div "methods hero use(thing) moveUp(steps) moveDown(steps) moveLeft(steps) moveRight…" at bounding box center [752, 404] width 1298 height 685
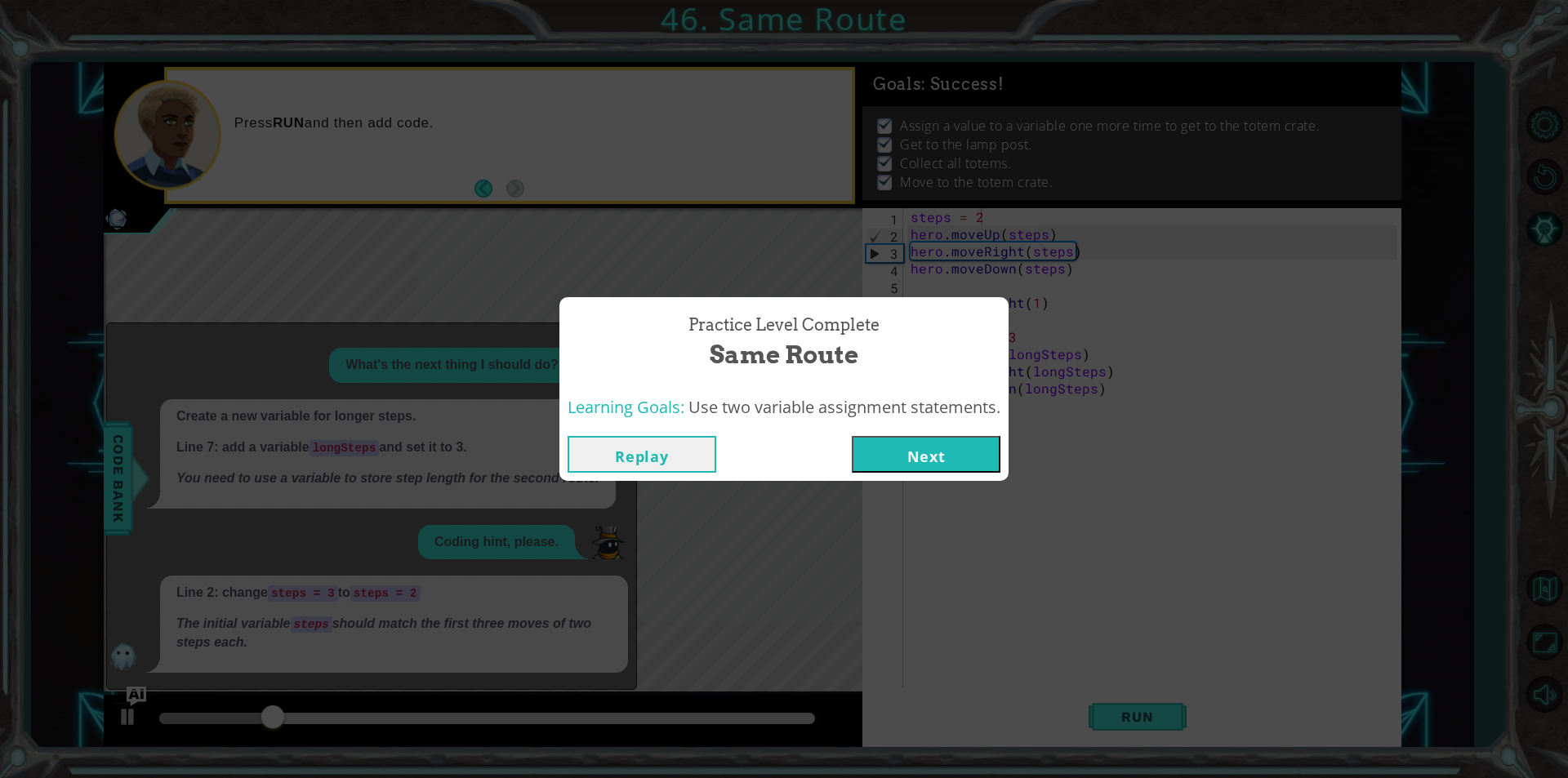
click at [927, 439] on button "Next" at bounding box center [925, 454] width 148 height 36
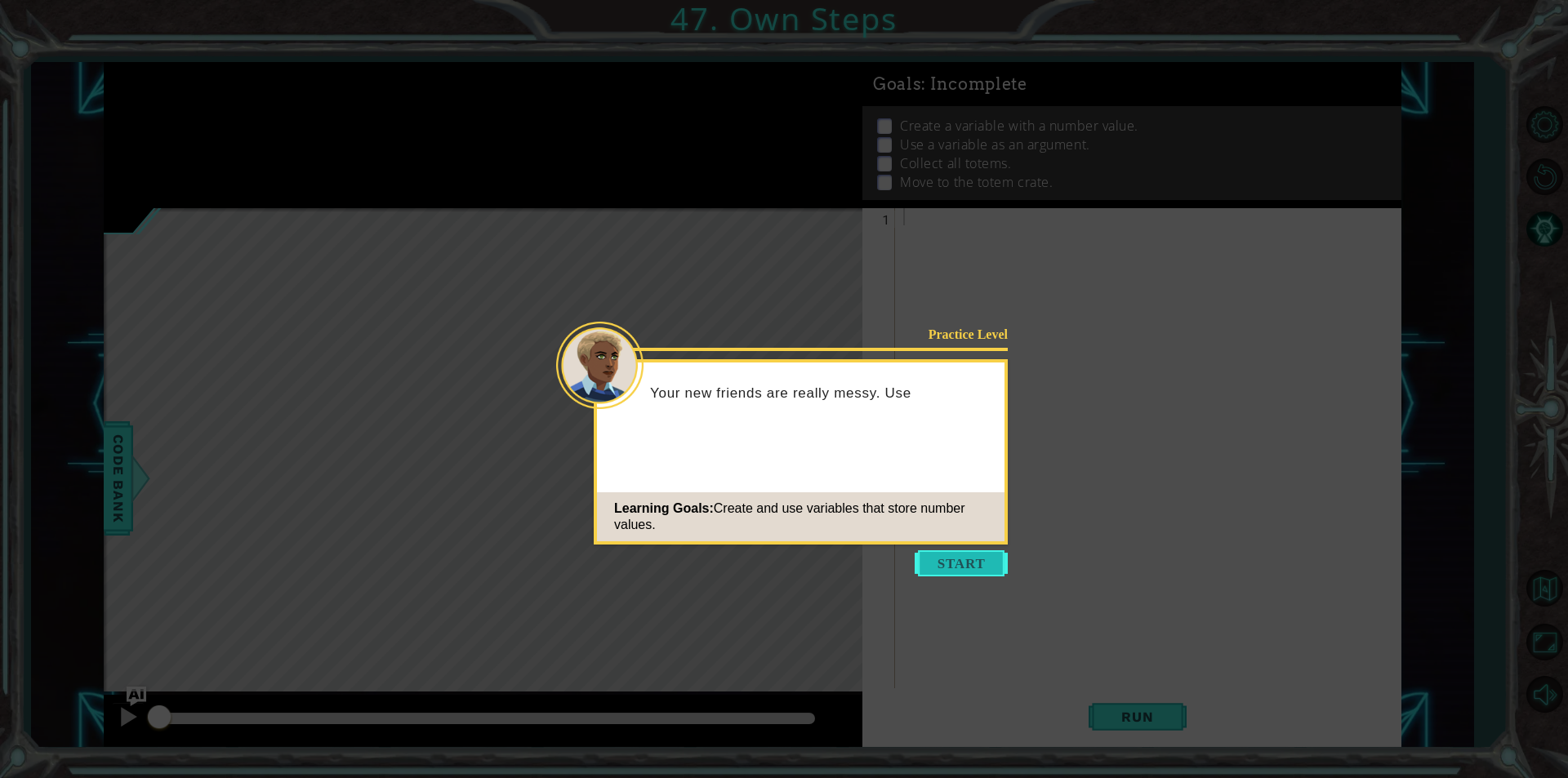
click at [949, 561] on button "Start" at bounding box center [961, 563] width 93 height 26
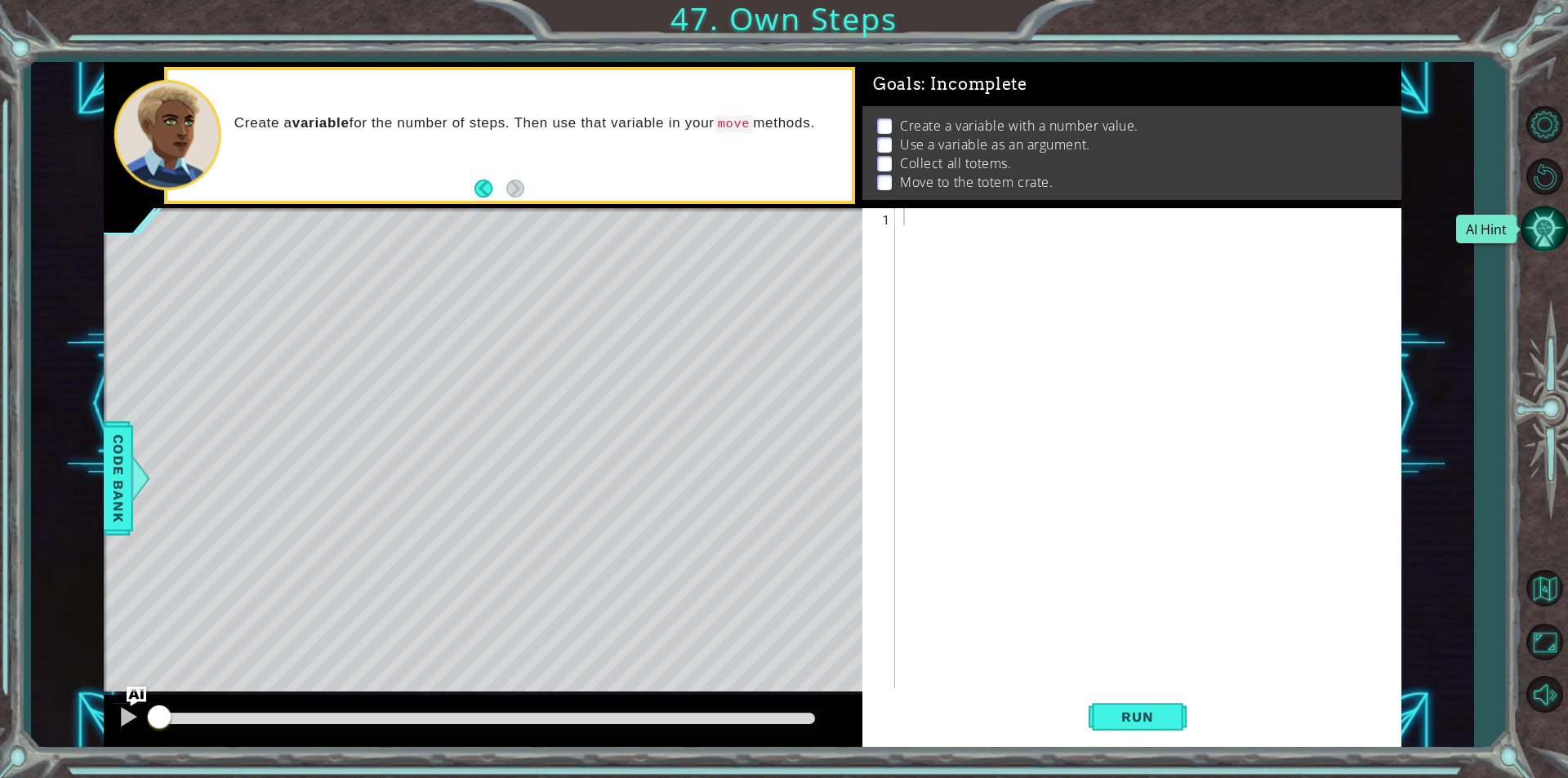
click at [1537, 226] on button "AI Hint" at bounding box center [1544, 229] width 47 height 47
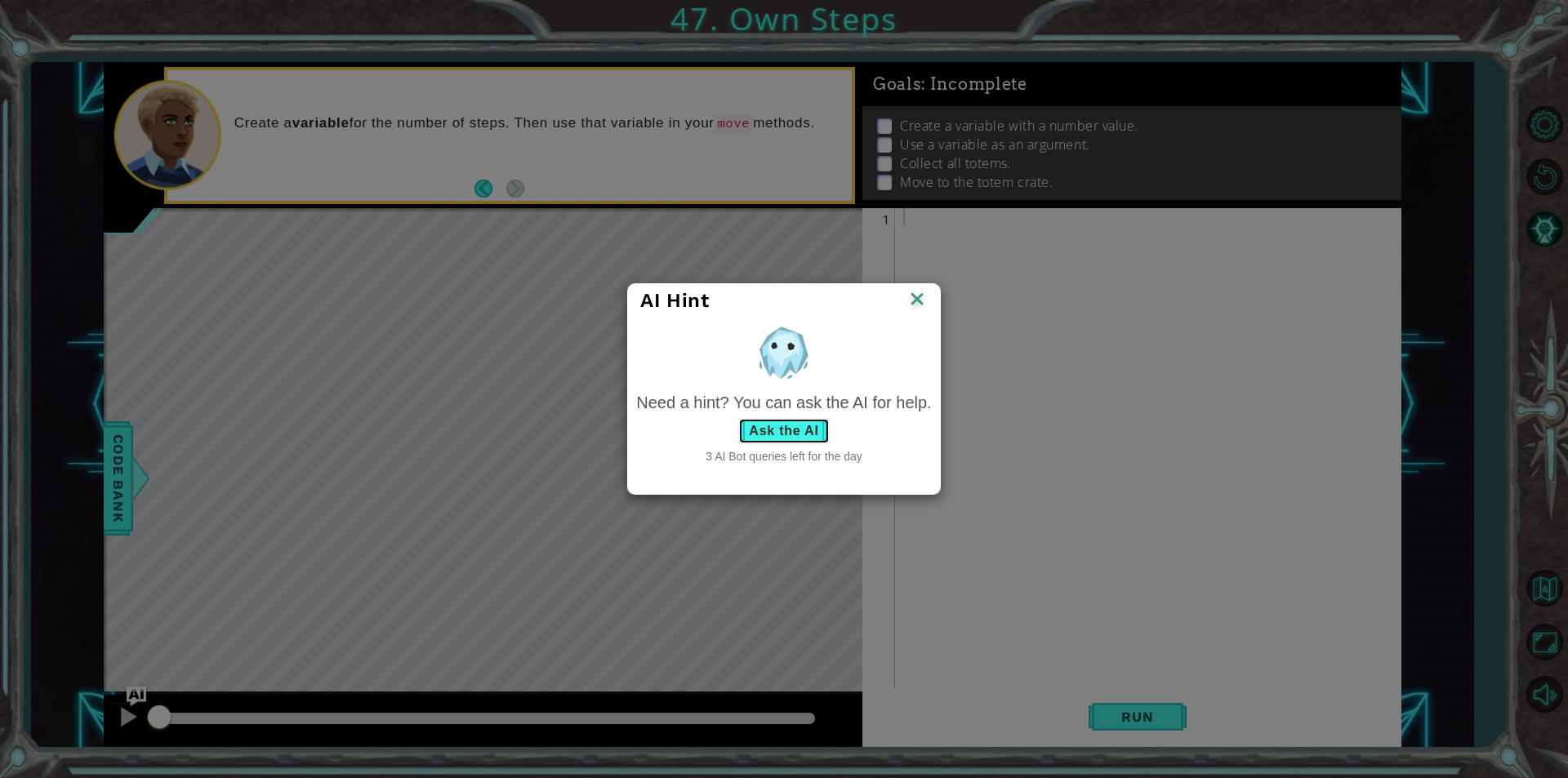
click at [767, 425] on button "Ask the AI" at bounding box center [783, 431] width 91 height 26
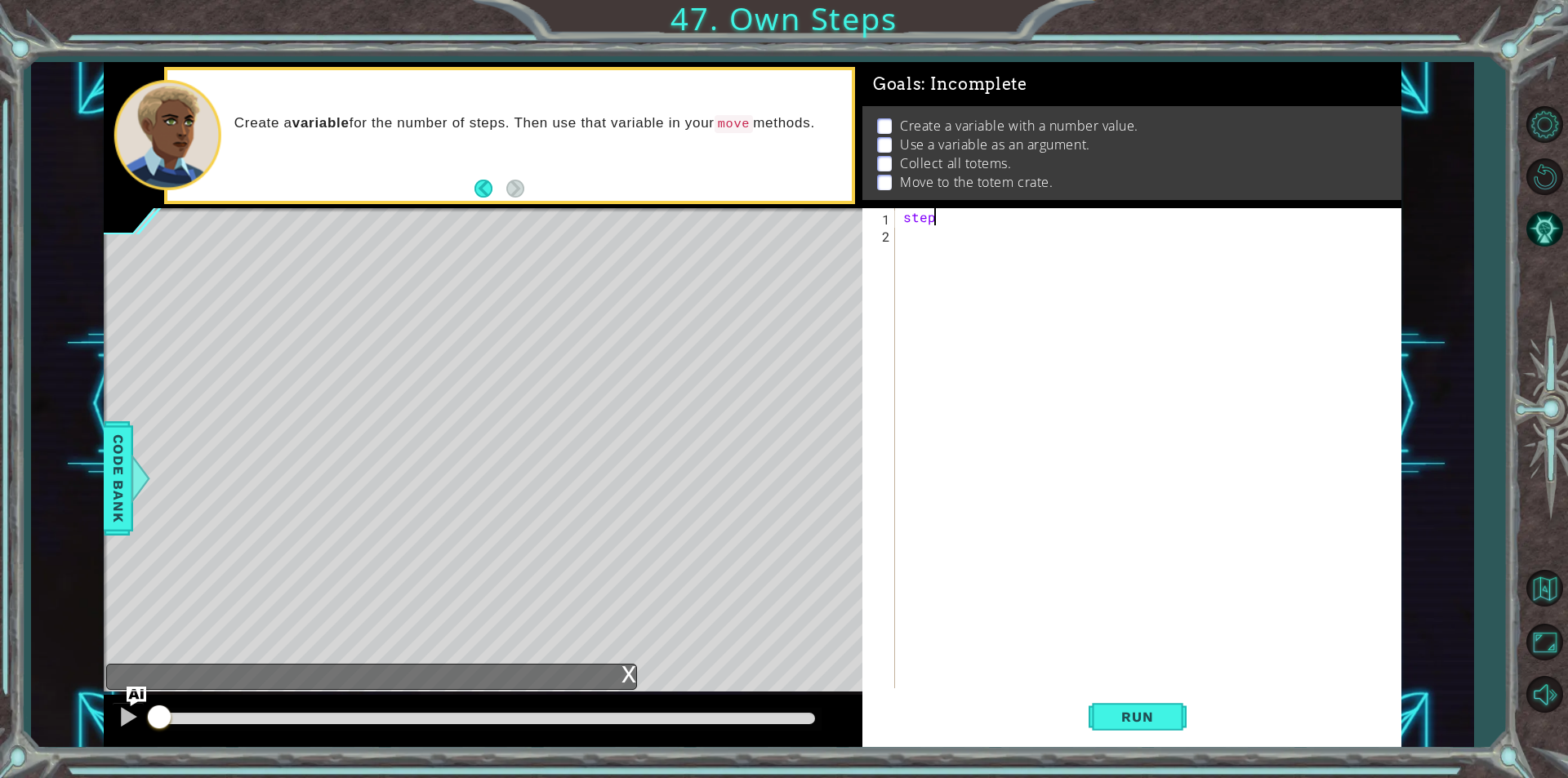
scroll to position [0, 2]
type textarea "steps=3"
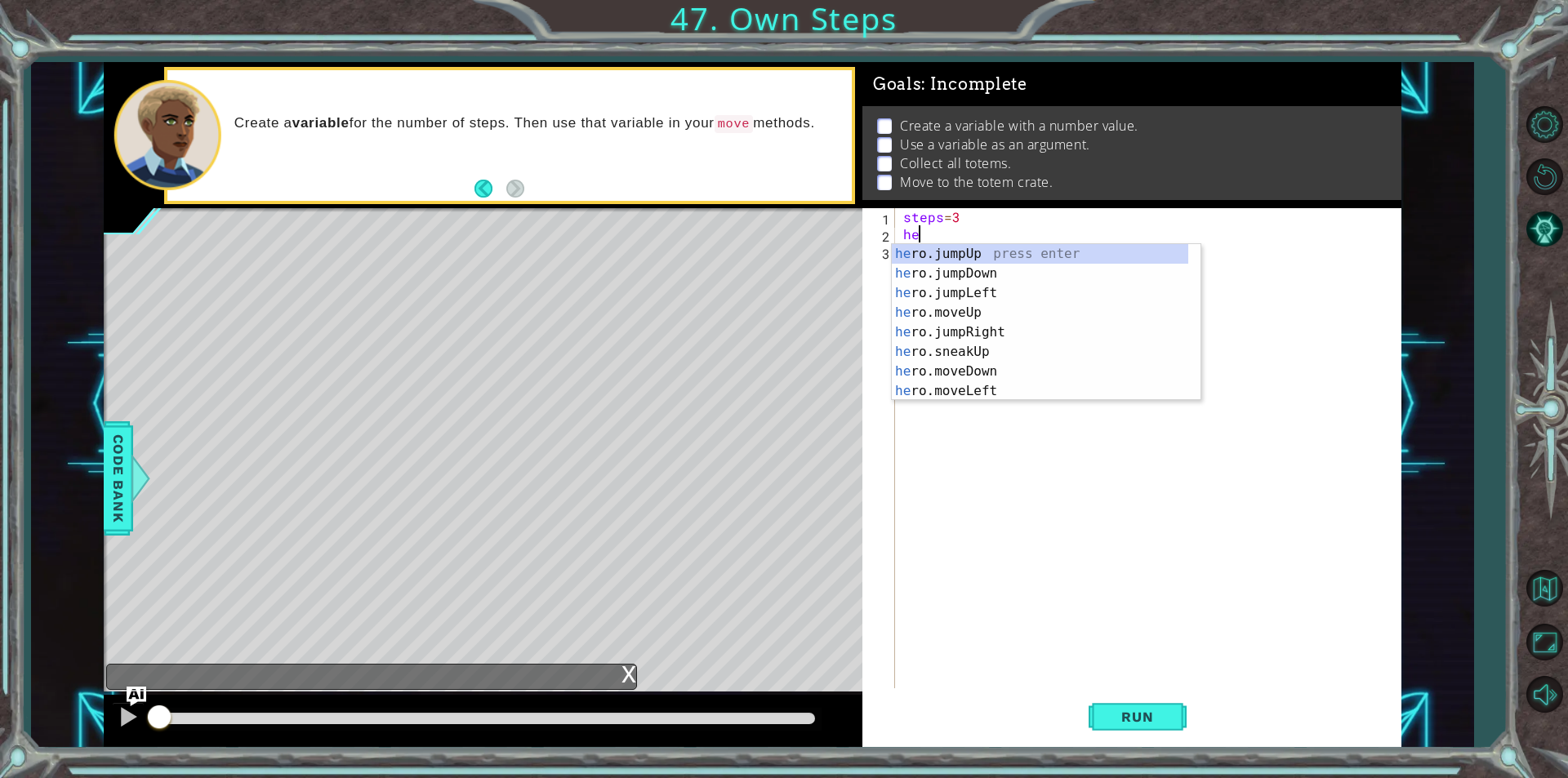
type textarea "her"
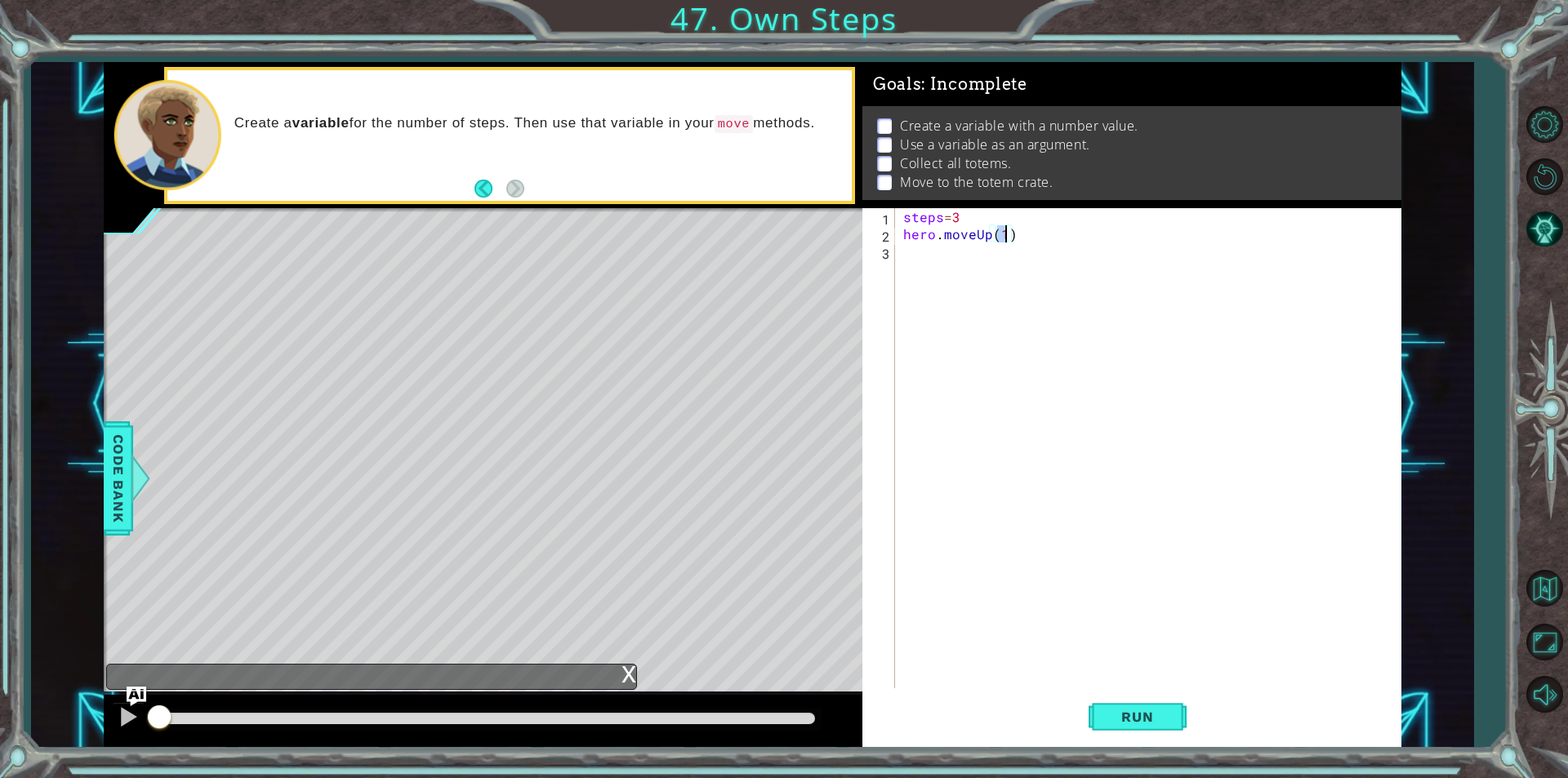
type textarea "hero.moveUp()"
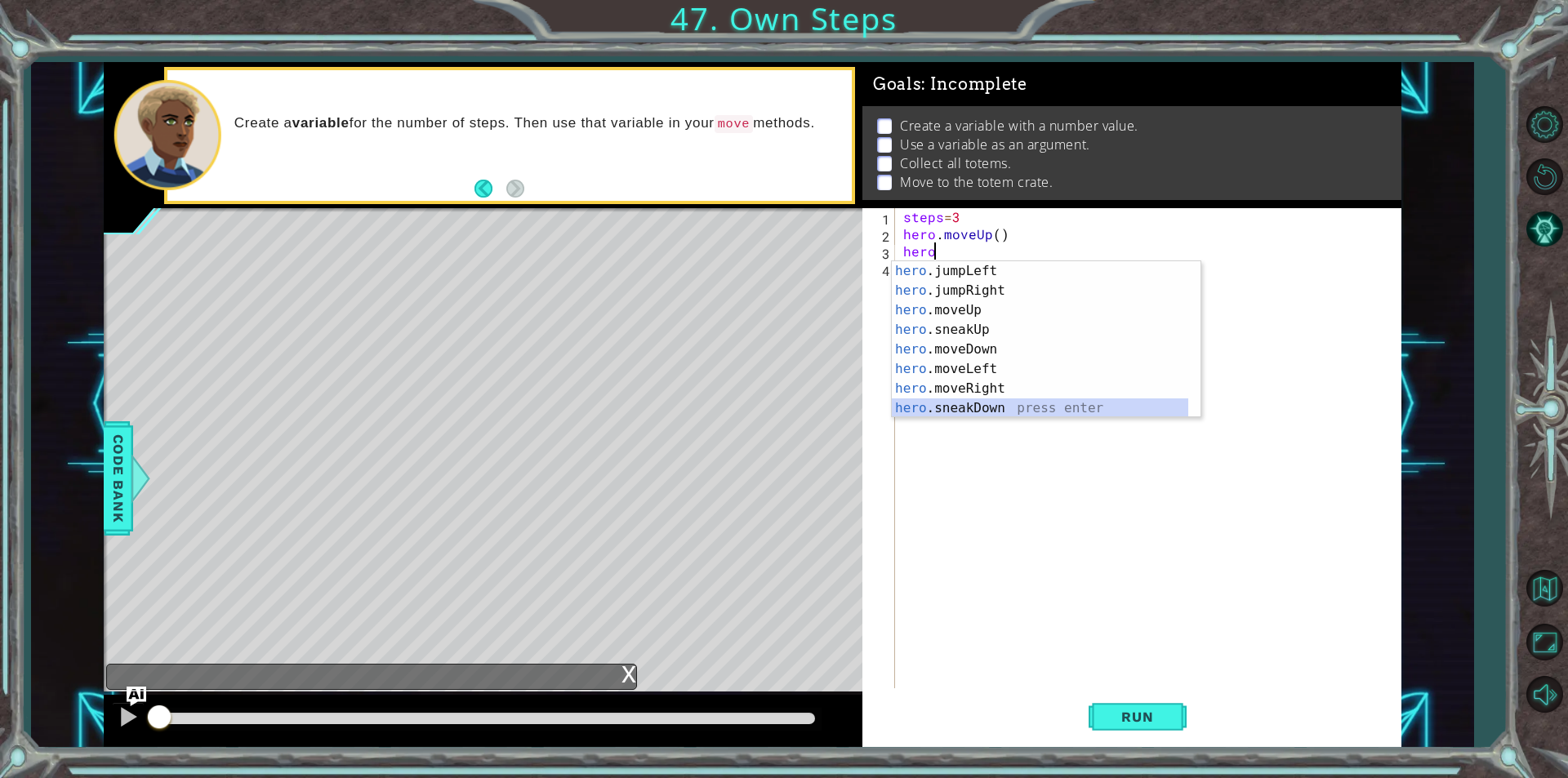
scroll to position [39, 0]
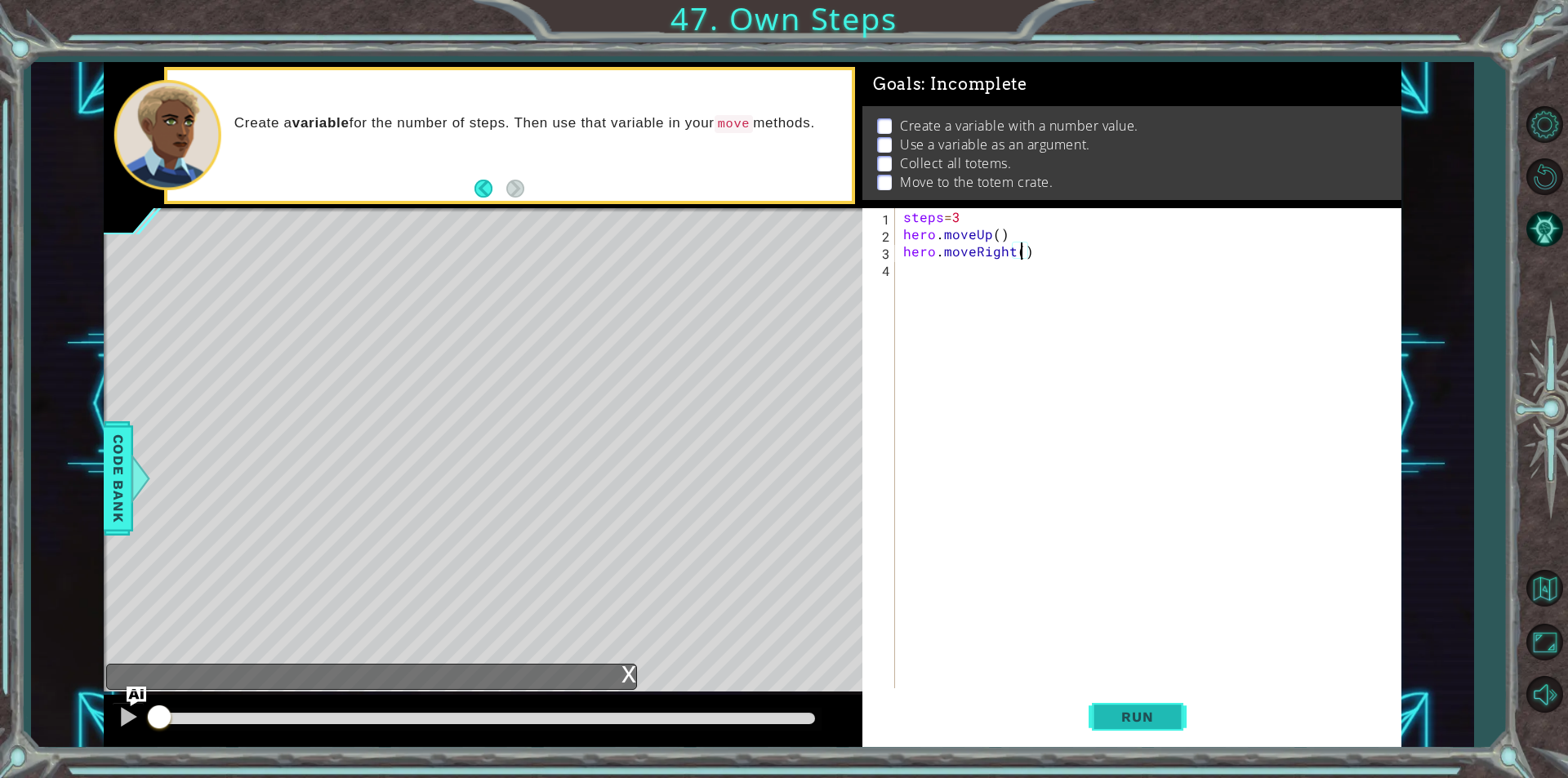
type textarea "hero.moveRight()"
click at [1160, 732] on button "Run" at bounding box center [1138, 717] width 98 height 54
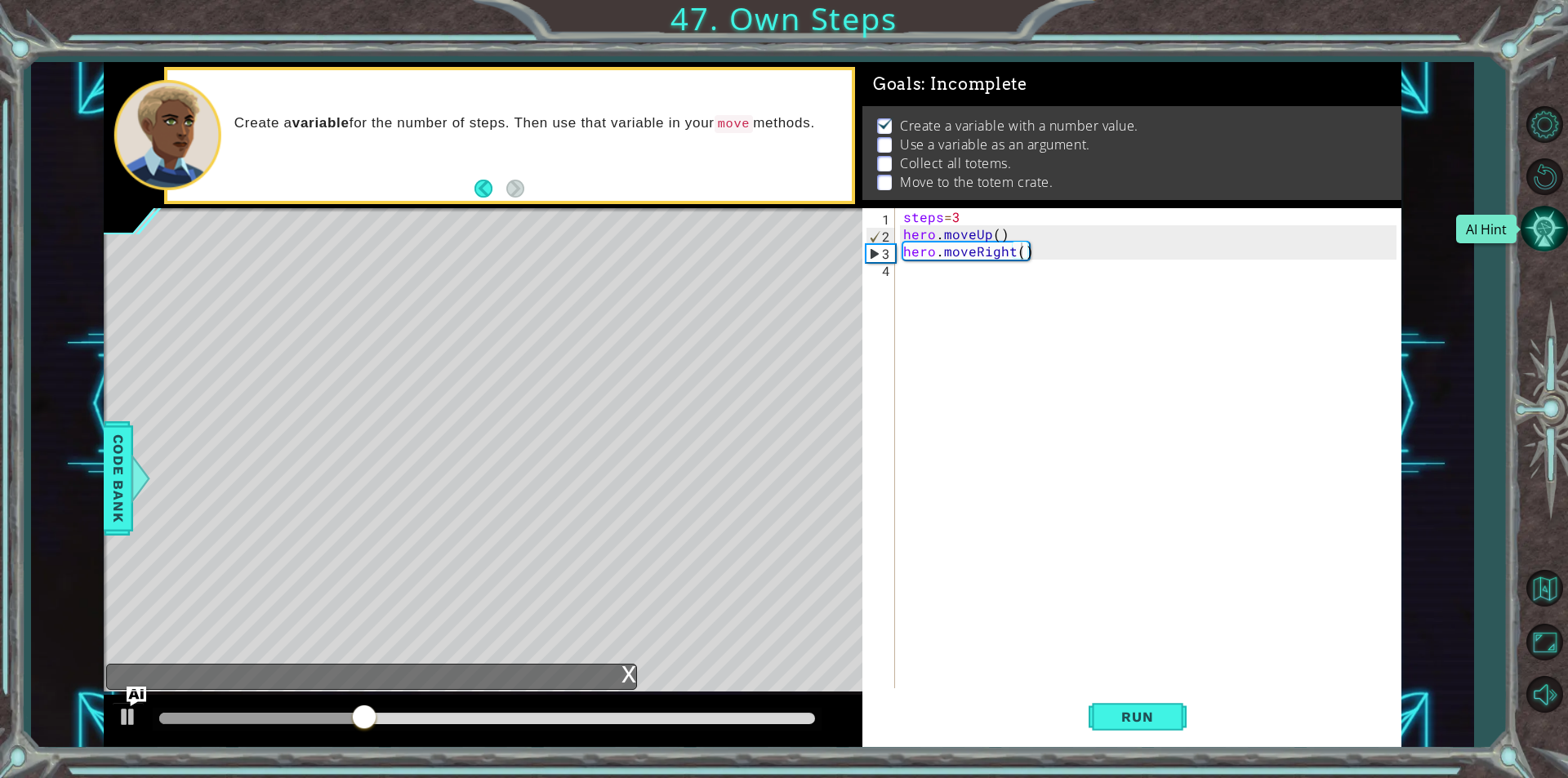
click at [1554, 234] on button "AI Hint" at bounding box center [1544, 229] width 47 height 47
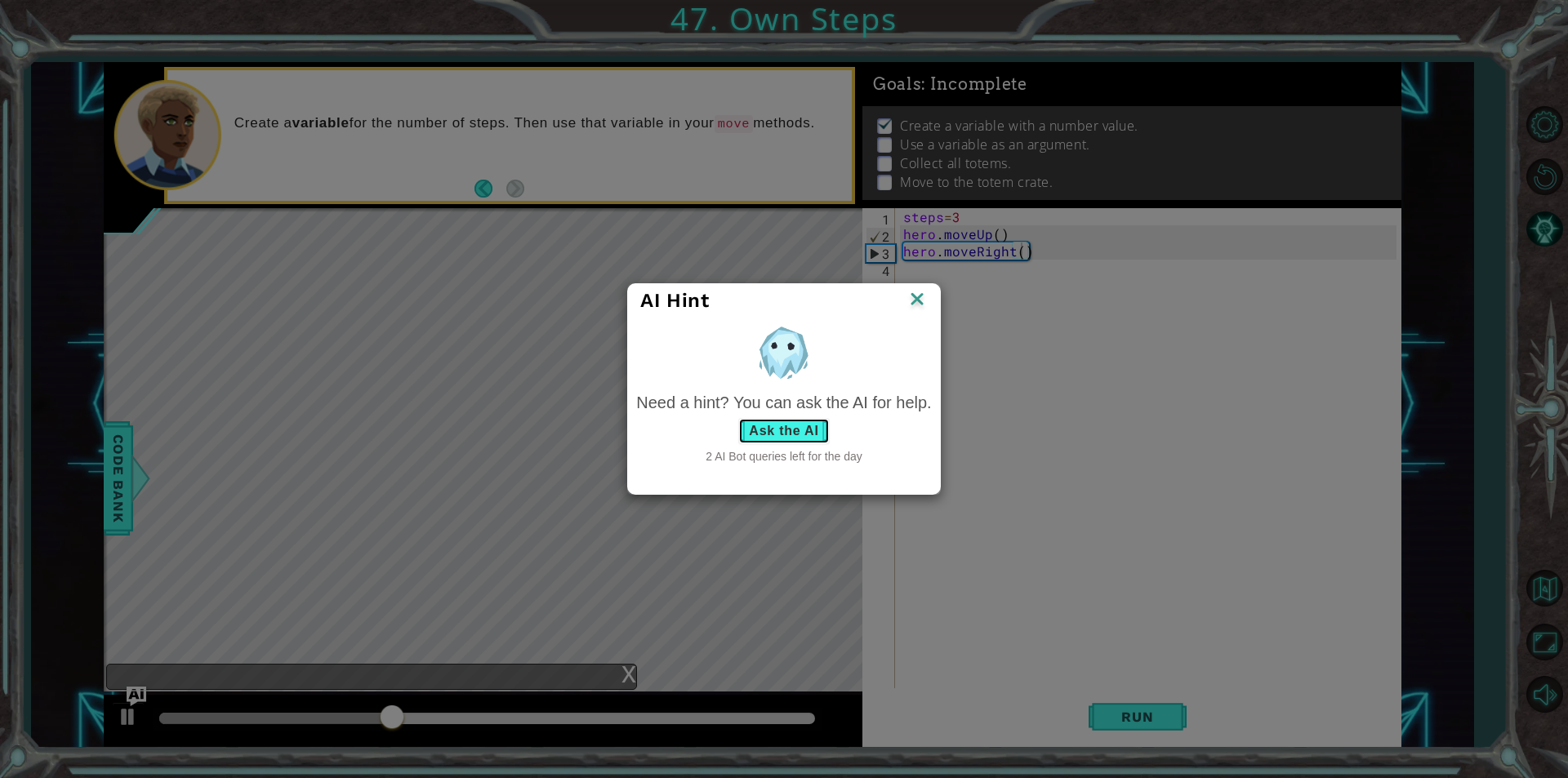
click at [798, 432] on button "Ask the AI" at bounding box center [783, 431] width 91 height 26
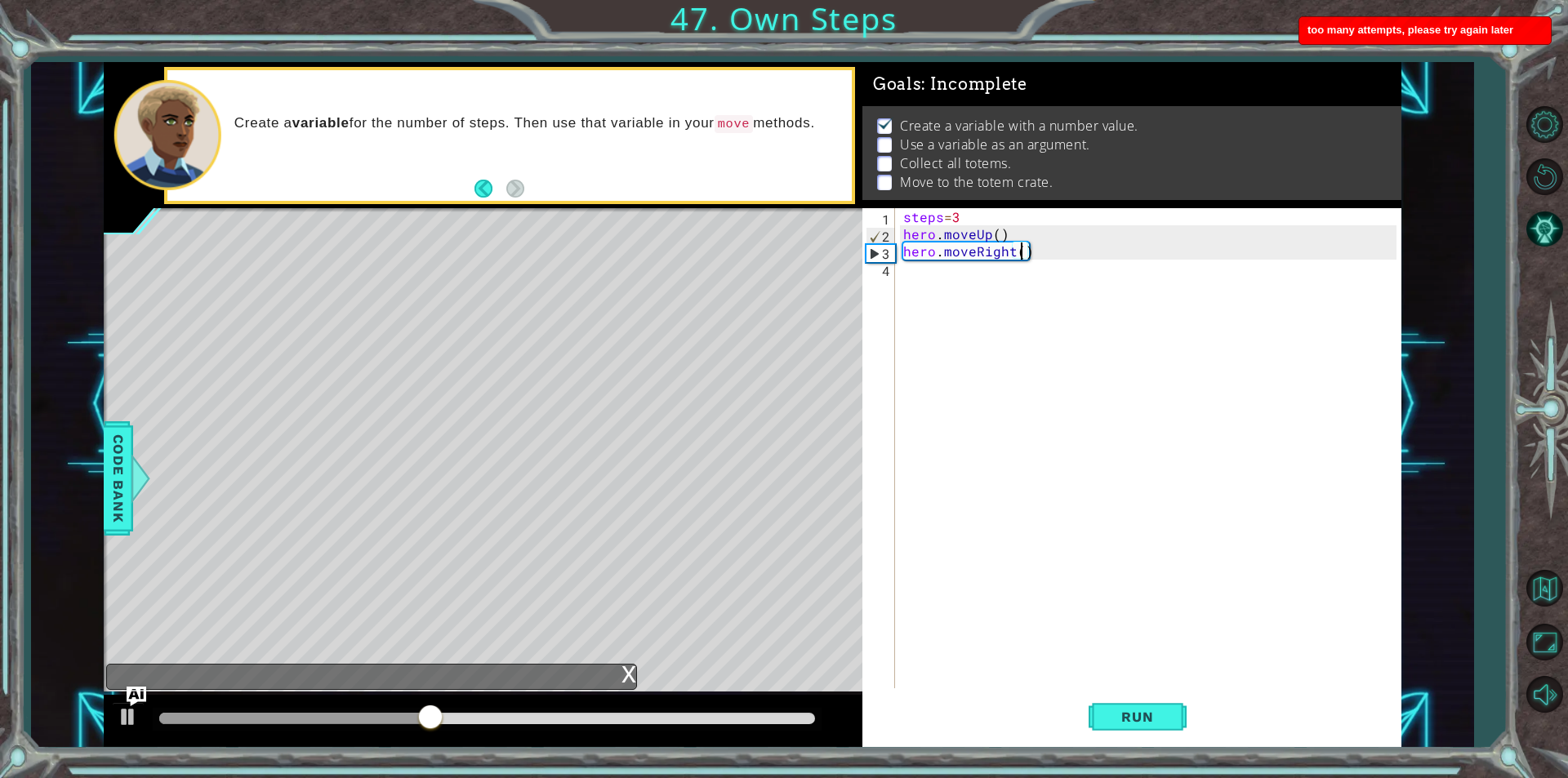
click at [1512, 34] on span "too many attempts, please try again later" at bounding box center [1410, 30] width 206 height 12
click at [1512, 34] on li "too many attempts, please try again later" at bounding box center [1425, 30] width 253 height 28
click at [1478, 34] on div "1 ההההההההההההההההההההההההההההההההההההההההההההההההההההההההההההההההההההההההההההה…" at bounding box center [784, 389] width 1568 height 778
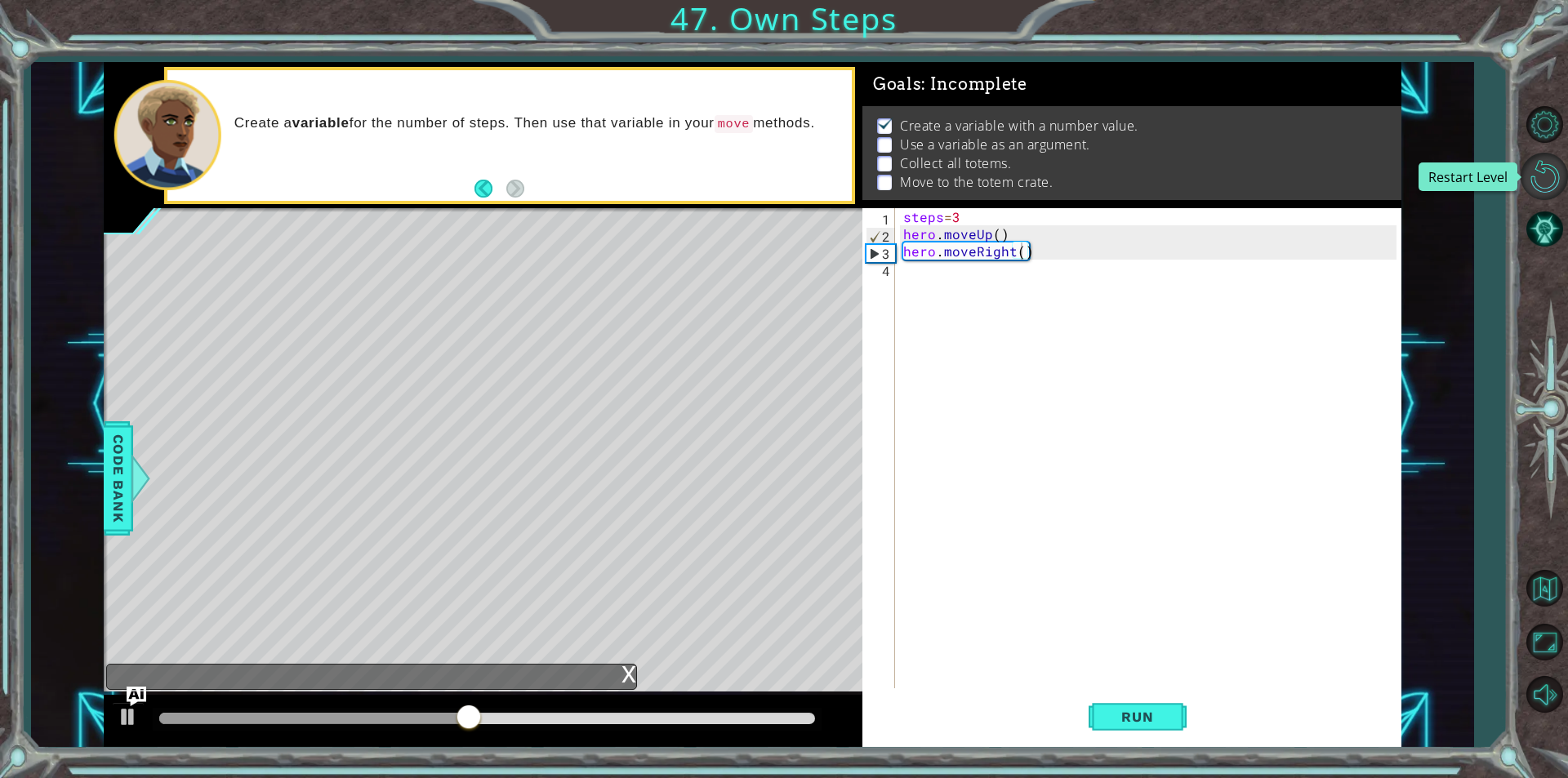
click at [1531, 161] on button "Restart Level" at bounding box center [1544, 176] width 47 height 47
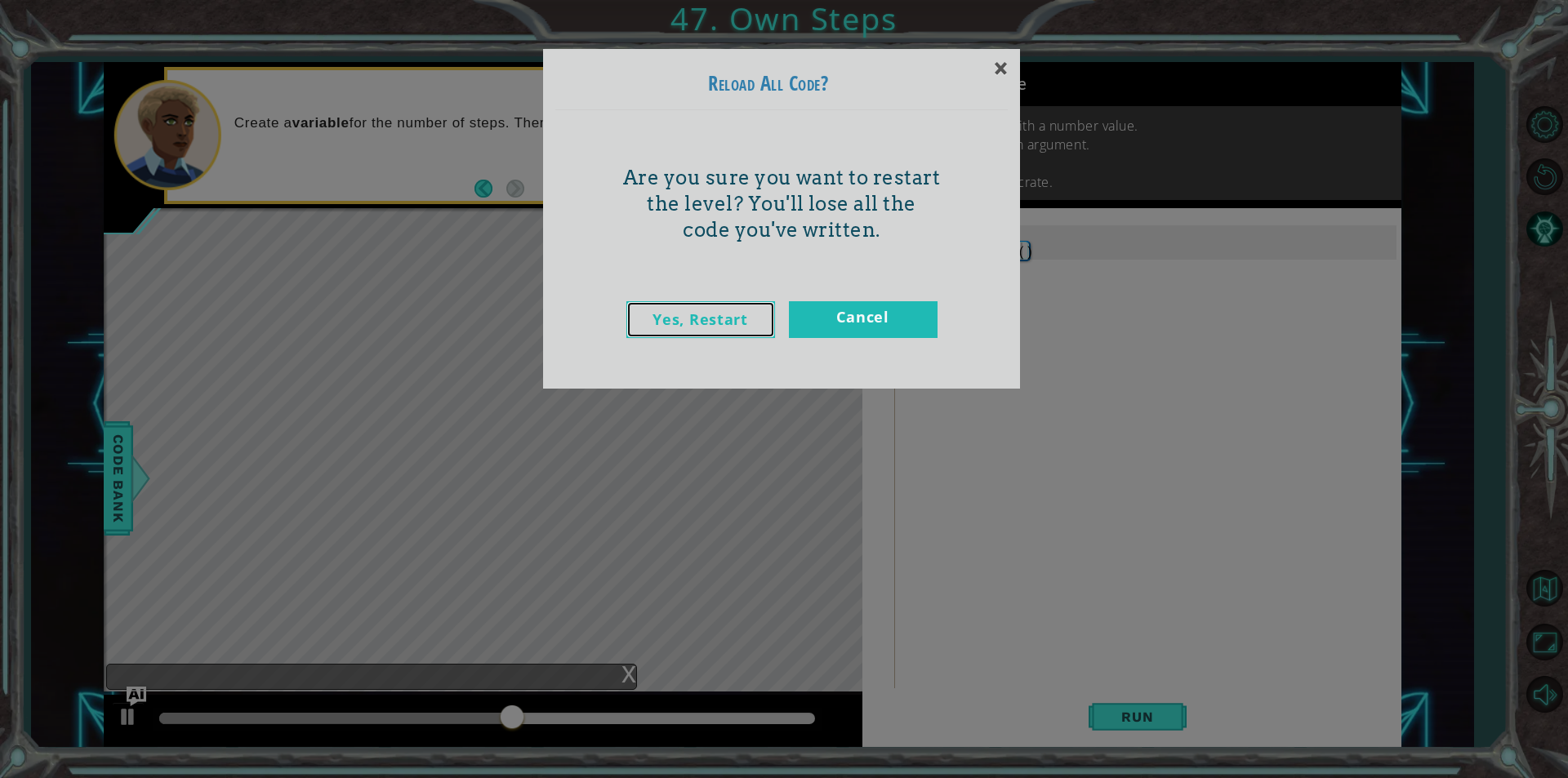
click at [666, 317] on link "Yes, Restart" at bounding box center [700, 319] width 148 height 36
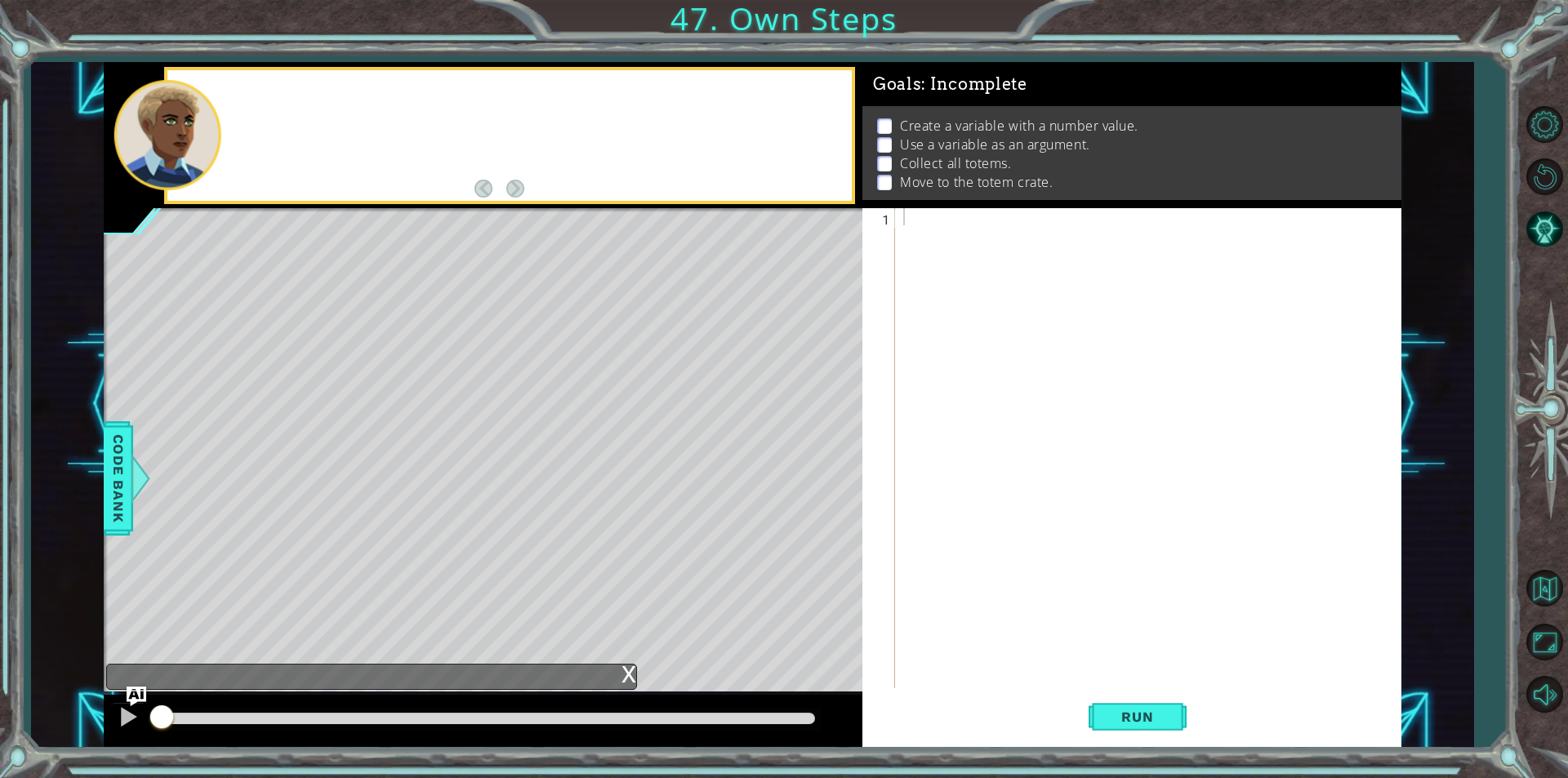
scroll to position [0, 0]
click at [963, 139] on p "Use a variable as an argument." at bounding box center [995, 144] width 191 height 18
click at [978, 135] on p "Use a variable as an argument." at bounding box center [995, 144] width 191 height 18
click at [973, 183] on div "Create a variable with a number value. Use a variable as an argument. Collect a…" at bounding box center [1132, 152] width 539 height 94
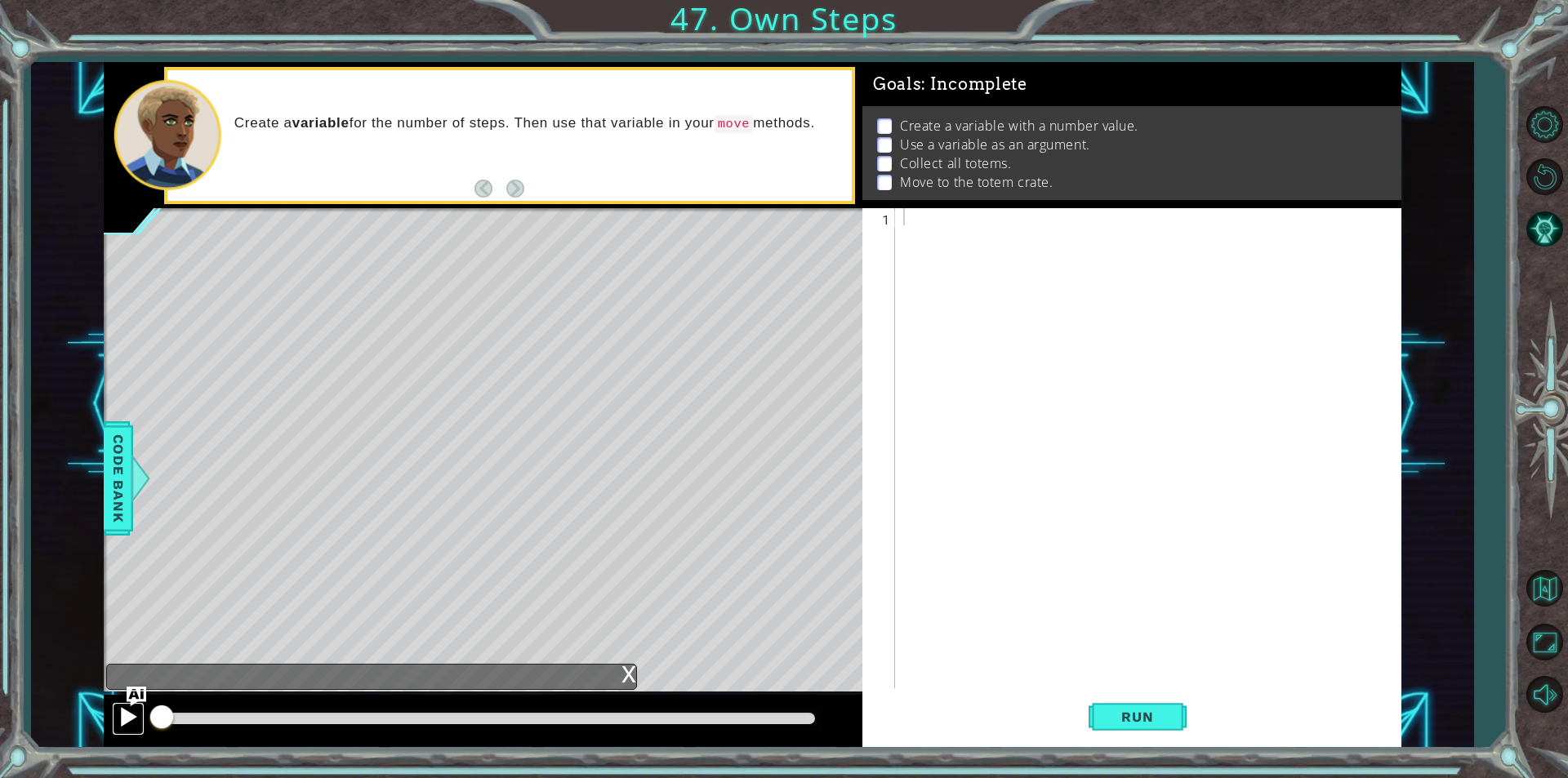
click at [127, 709] on div at bounding box center [128, 716] width 21 height 21
click at [130, 693] on img "Ask AI" at bounding box center [136, 696] width 21 height 21
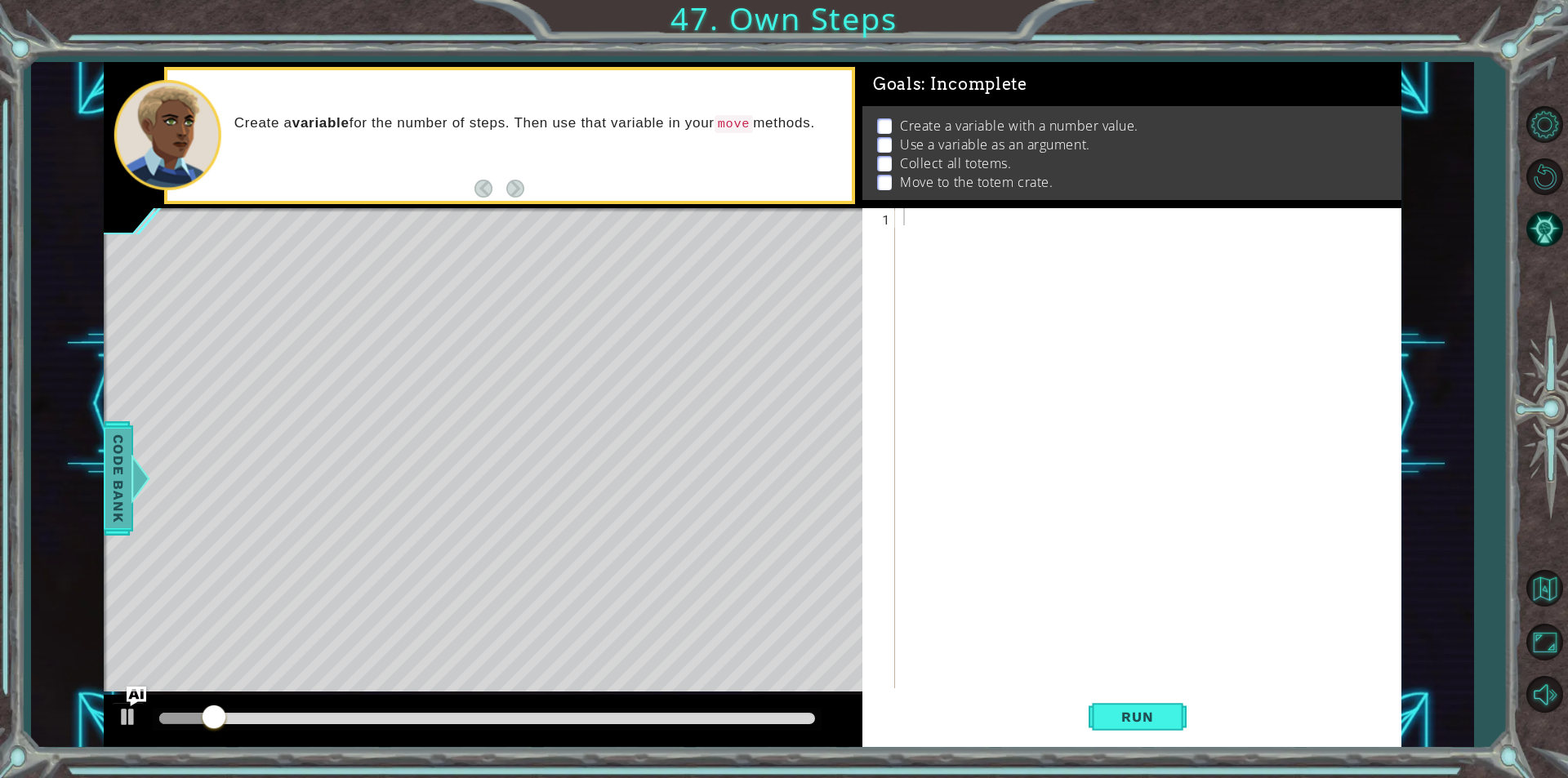
click at [108, 494] on span "Code Bank" at bounding box center [118, 478] width 26 height 100
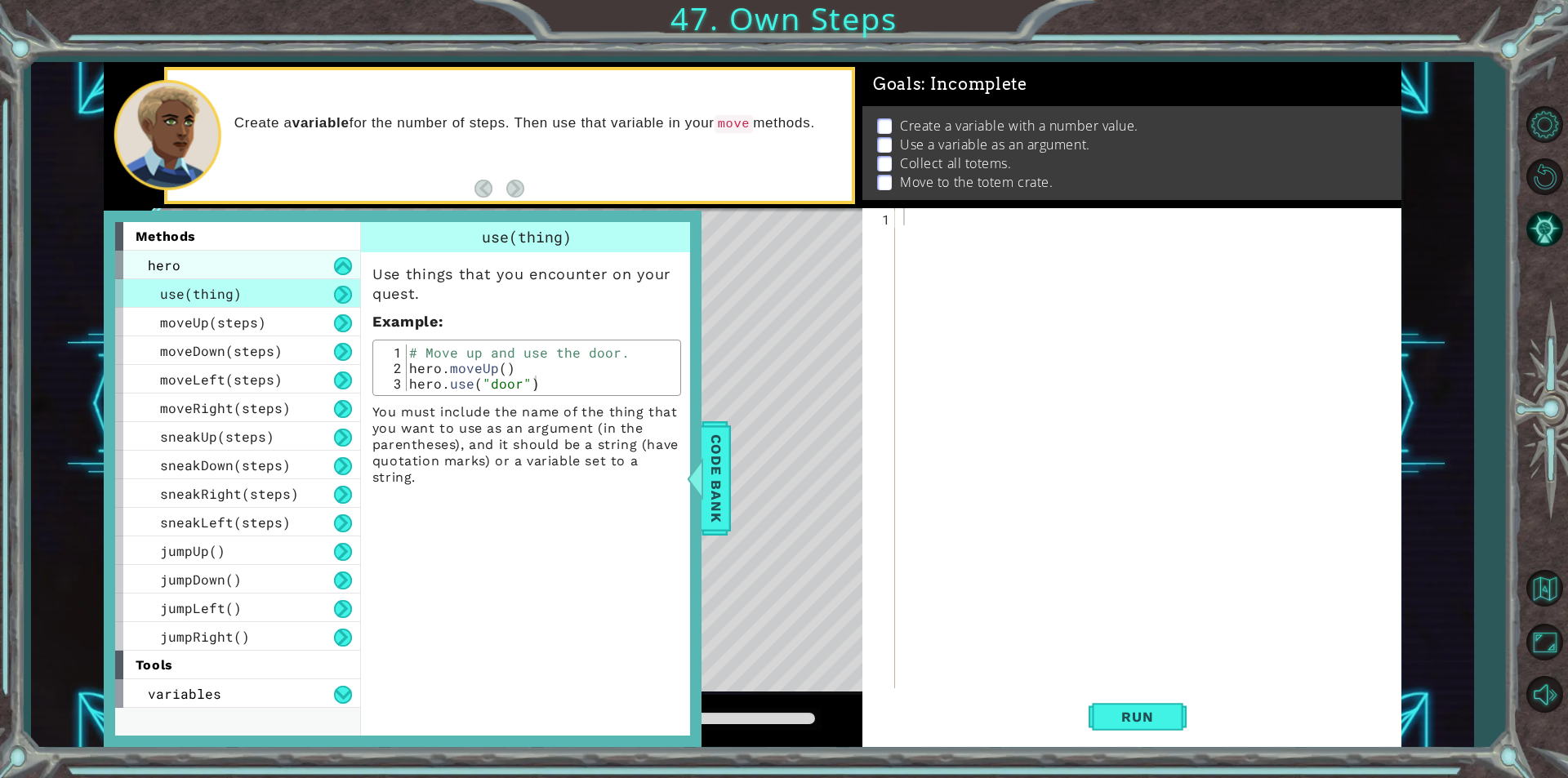
click at [277, 276] on div "hero" at bounding box center [237, 265] width 245 height 29
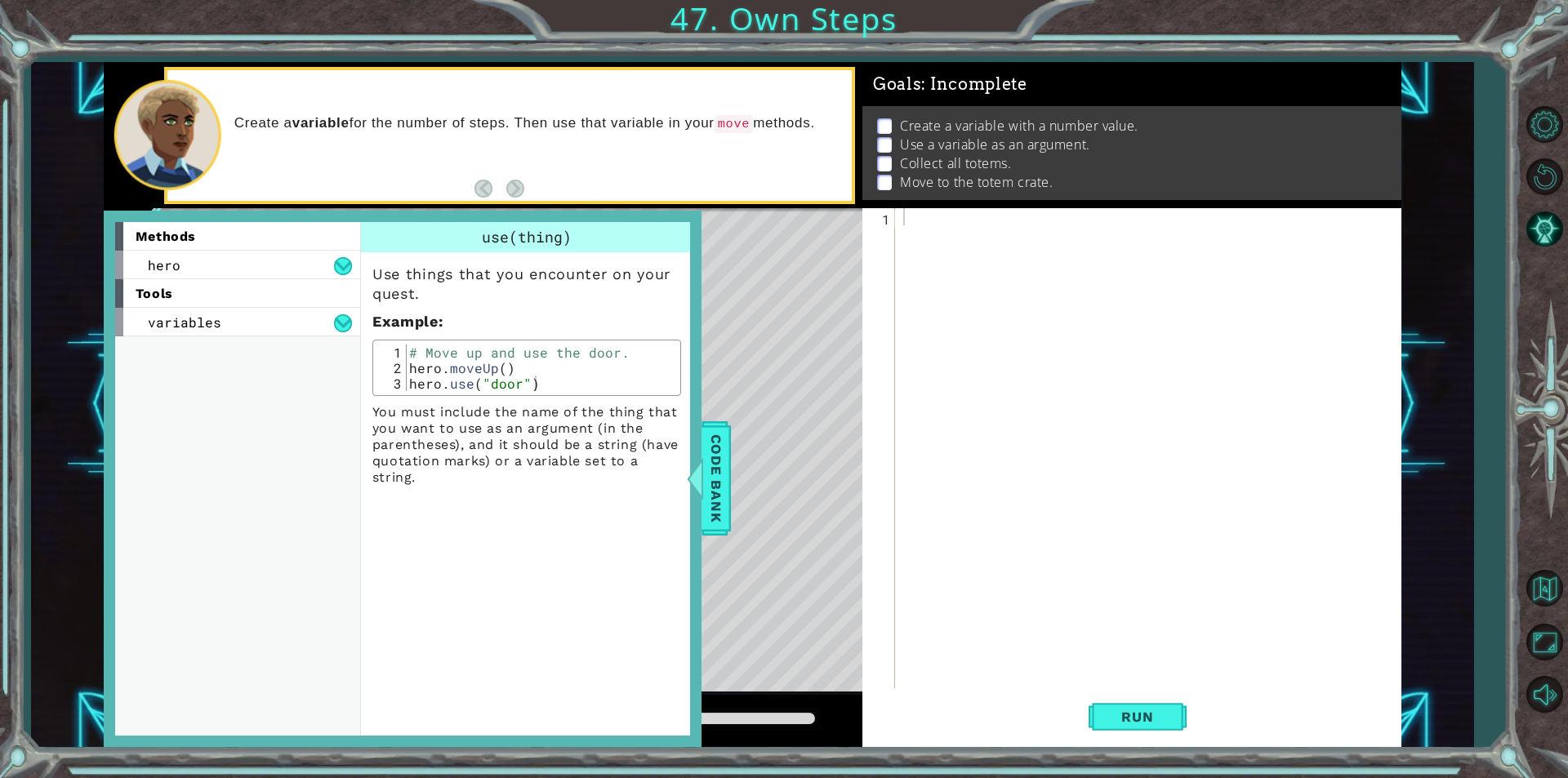
click at [274, 306] on div "tools" at bounding box center [237, 294] width 245 height 29
click at [285, 279] on div "hero" at bounding box center [237, 265] width 245 height 29
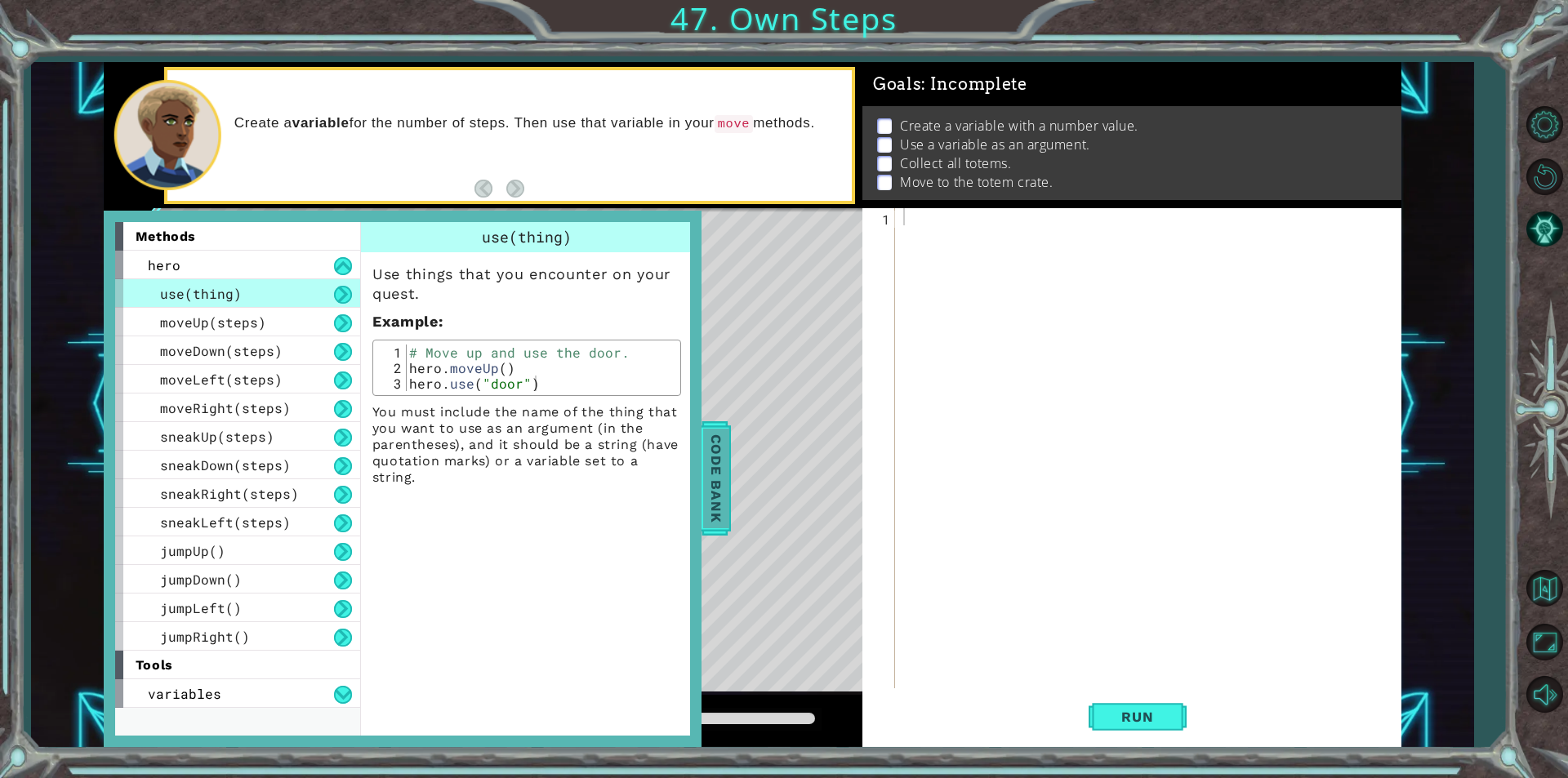
click at [705, 455] on div at bounding box center [695, 478] width 20 height 49
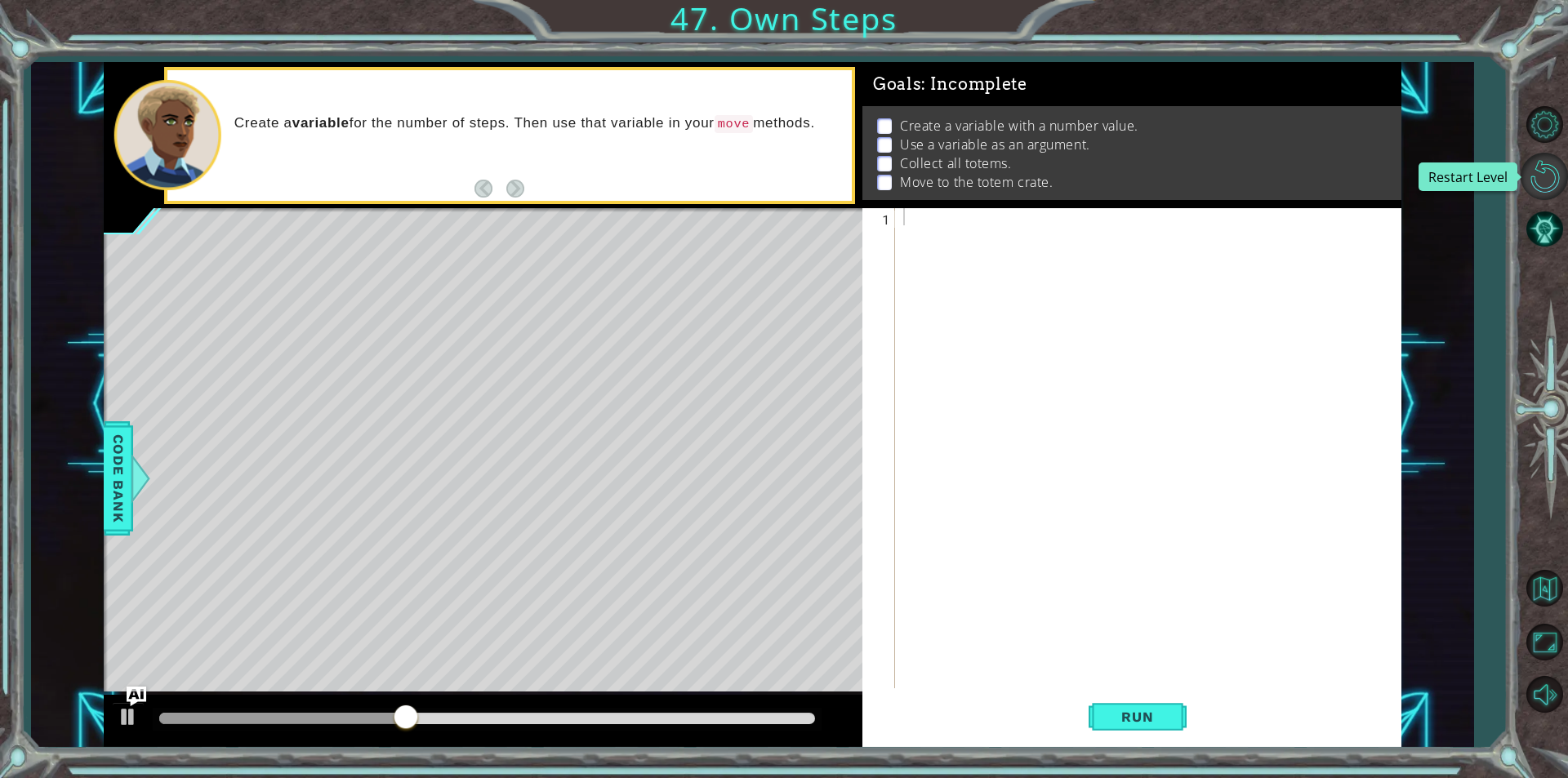
click at [1549, 176] on button "Restart Level" at bounding box center [1544, 176] width 47 height 47
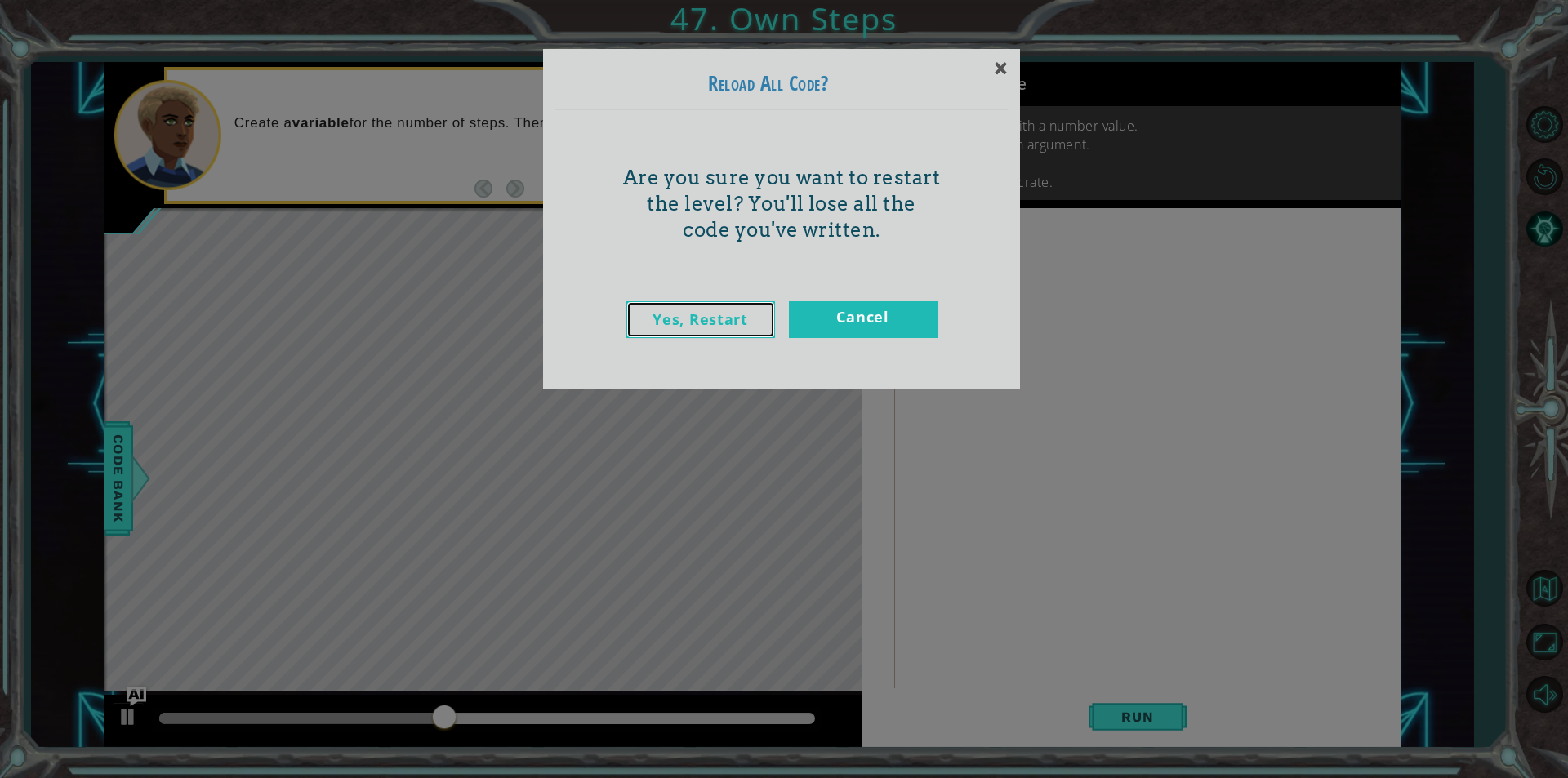
click at [740, 323] on link "Yes, Restart" at bounding box center [700, 319] width 148 height 36
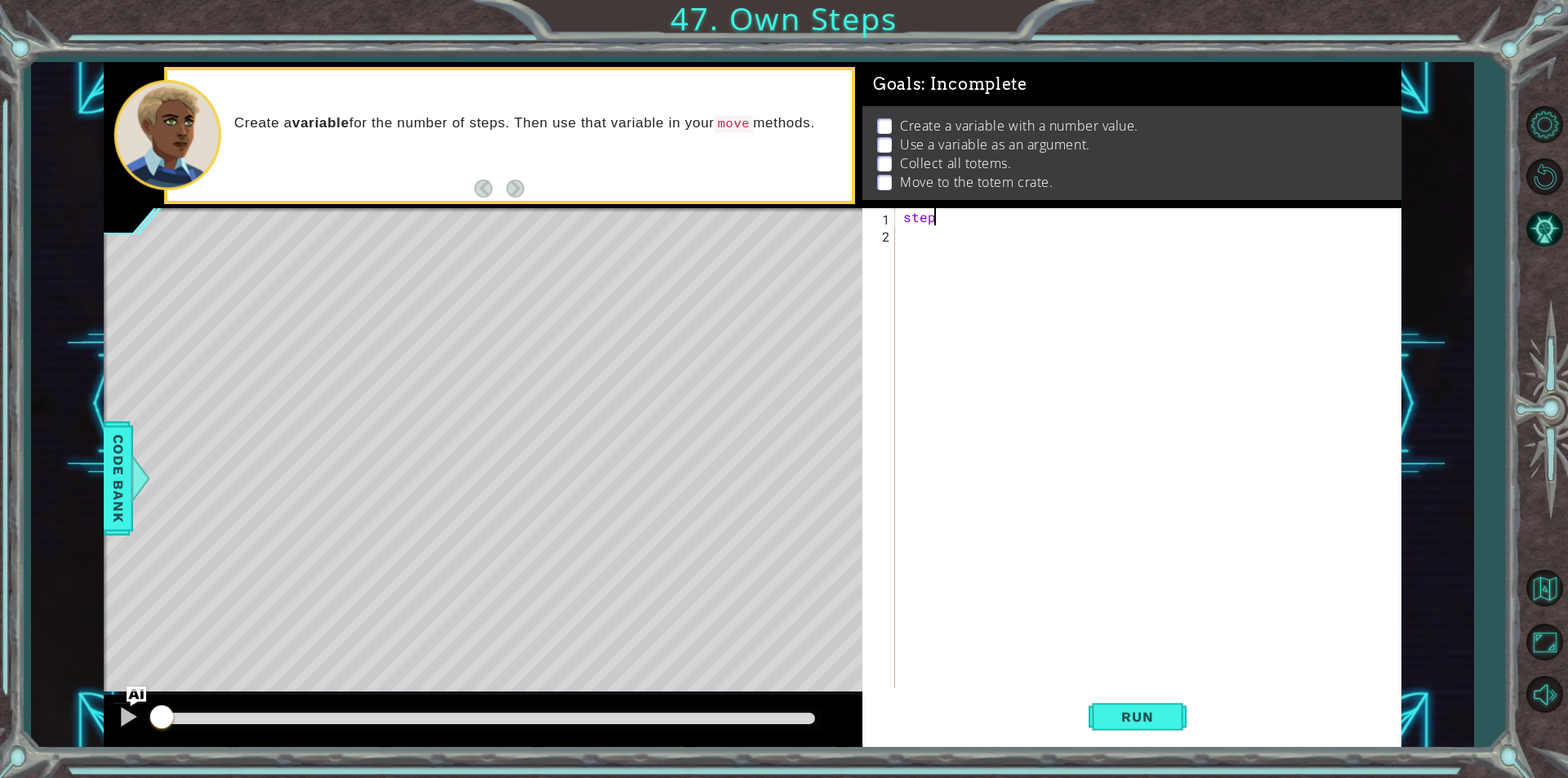
scroll to position [0, 2]
type textarea "steps=3"
click at [971, 245] on div "steps = 3" at bounding box center [1152, 465] width 505 height 514
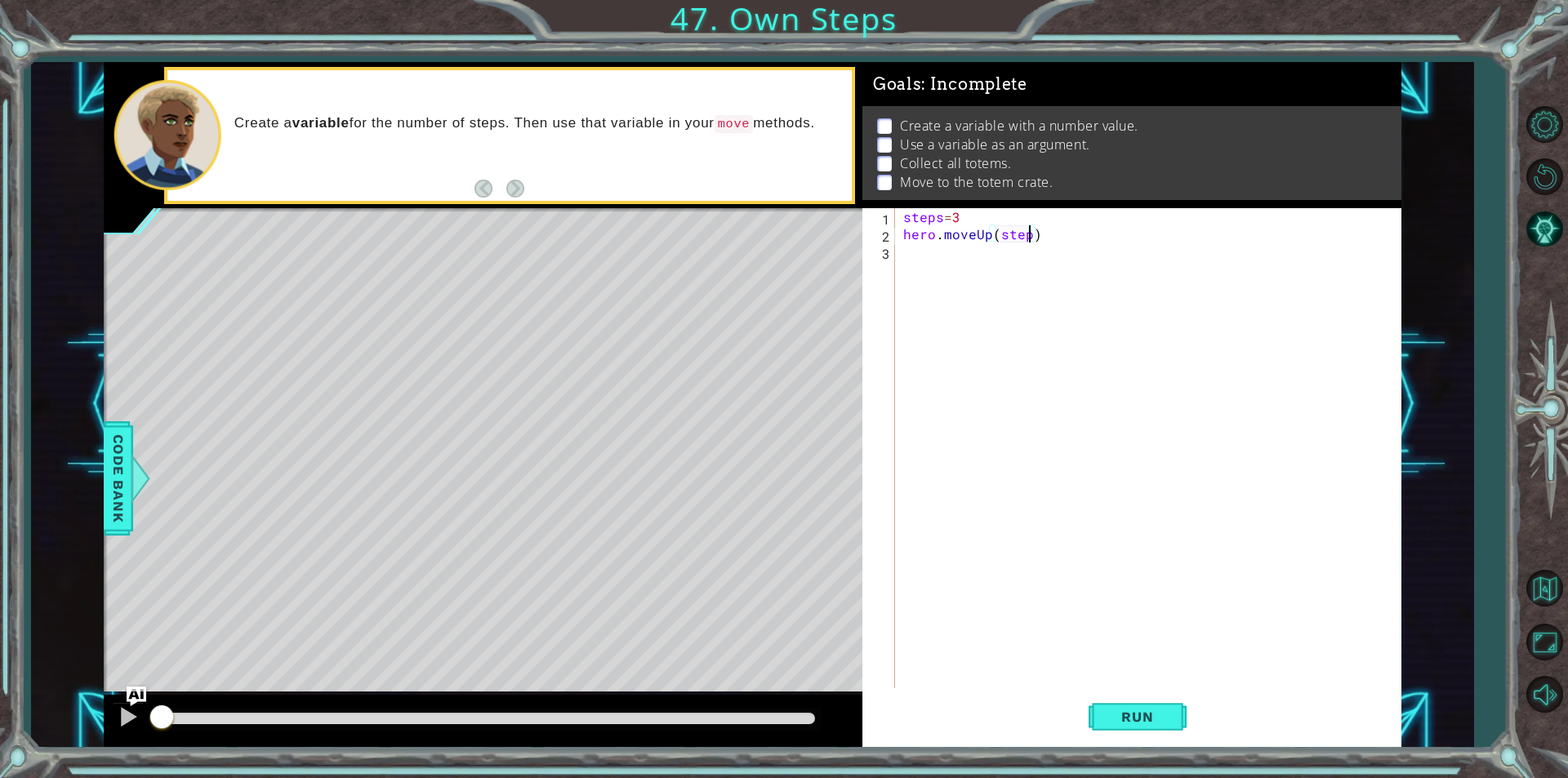
type textarea "hero.moveUp(steps)"
click at [977, 257] on div "steps = 3 hero . moveUp ( steps )" at bounding box center [1152, 465] width 505 height 514
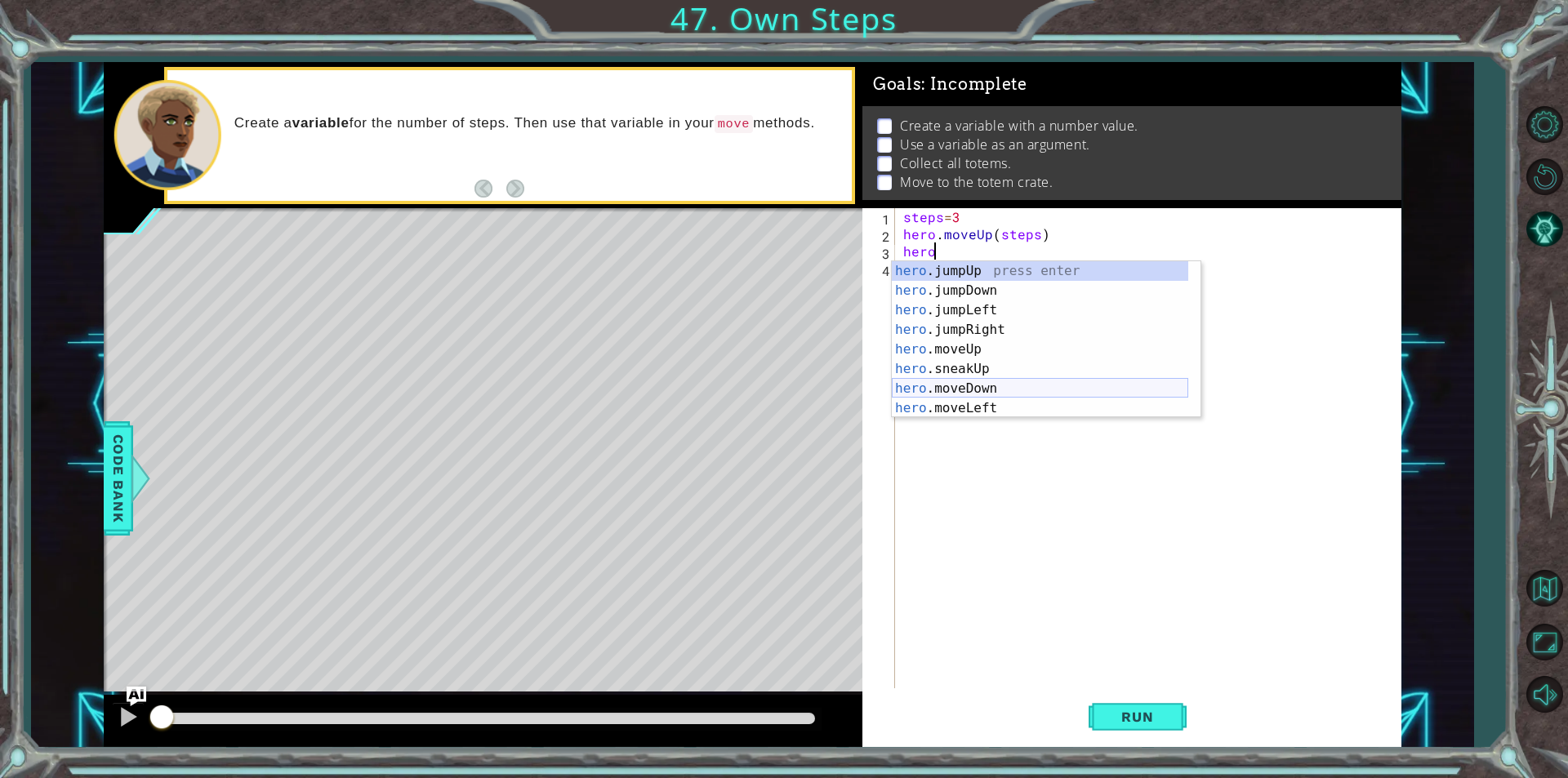
scroll to position [98, 0]
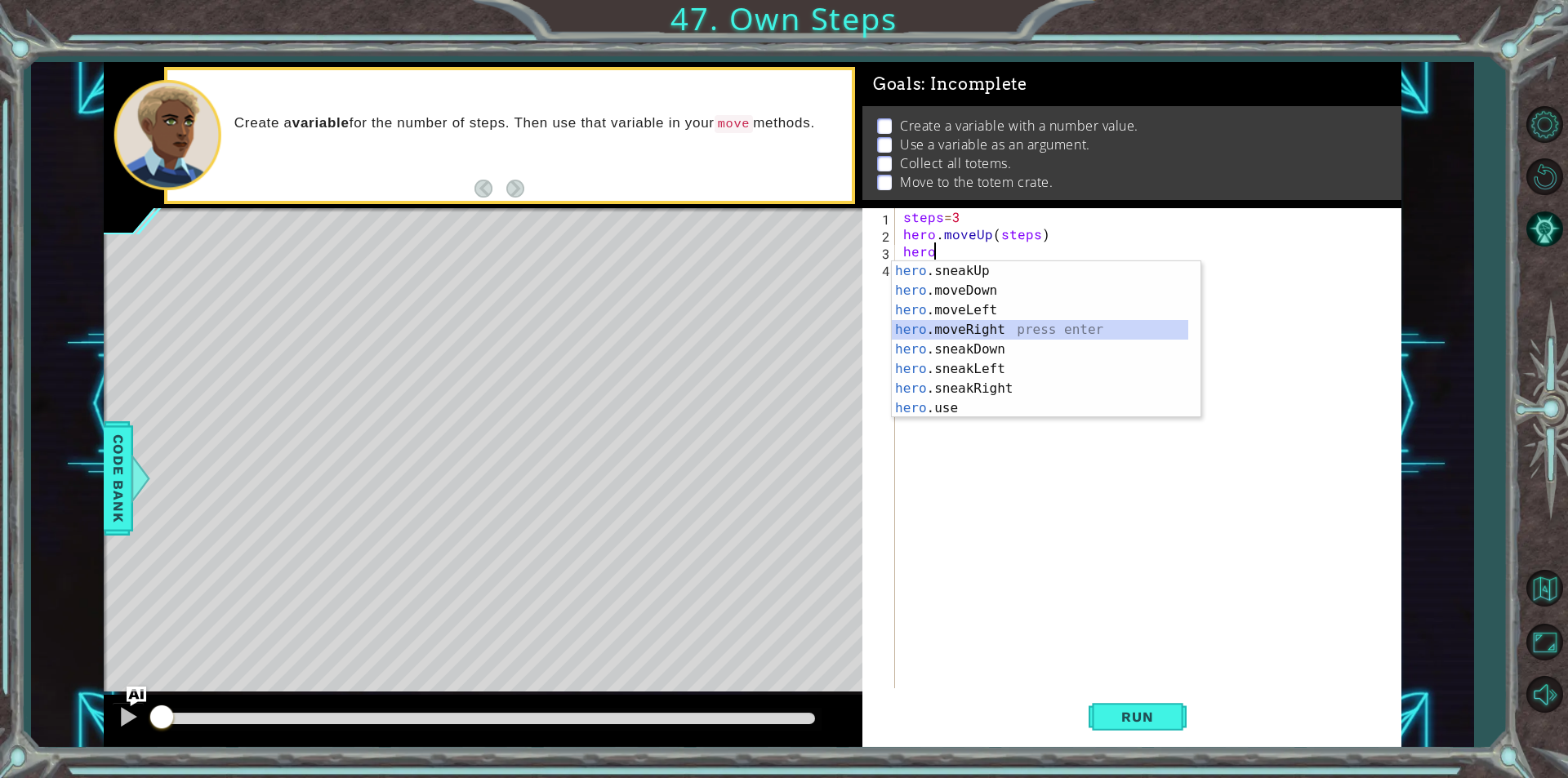
click at [992, 336] on div "hero .sneakUp press enter hero .moveDown press enter hero .moveLeft press enter…" at bounding box center [1040, 358] width 296 height 196
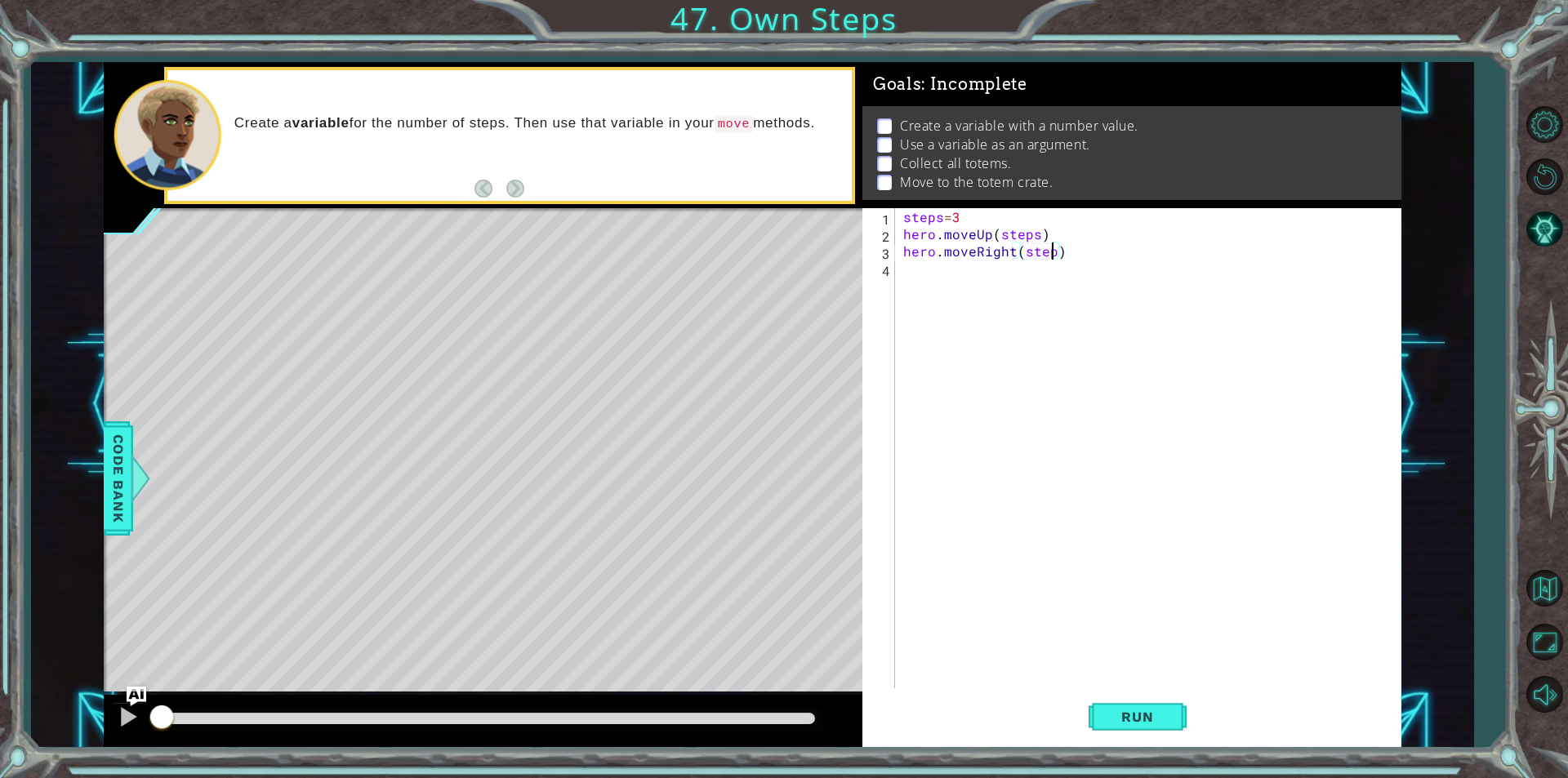
scroll to position [0, 9]
type textarea "hero.moveRight(steps)"
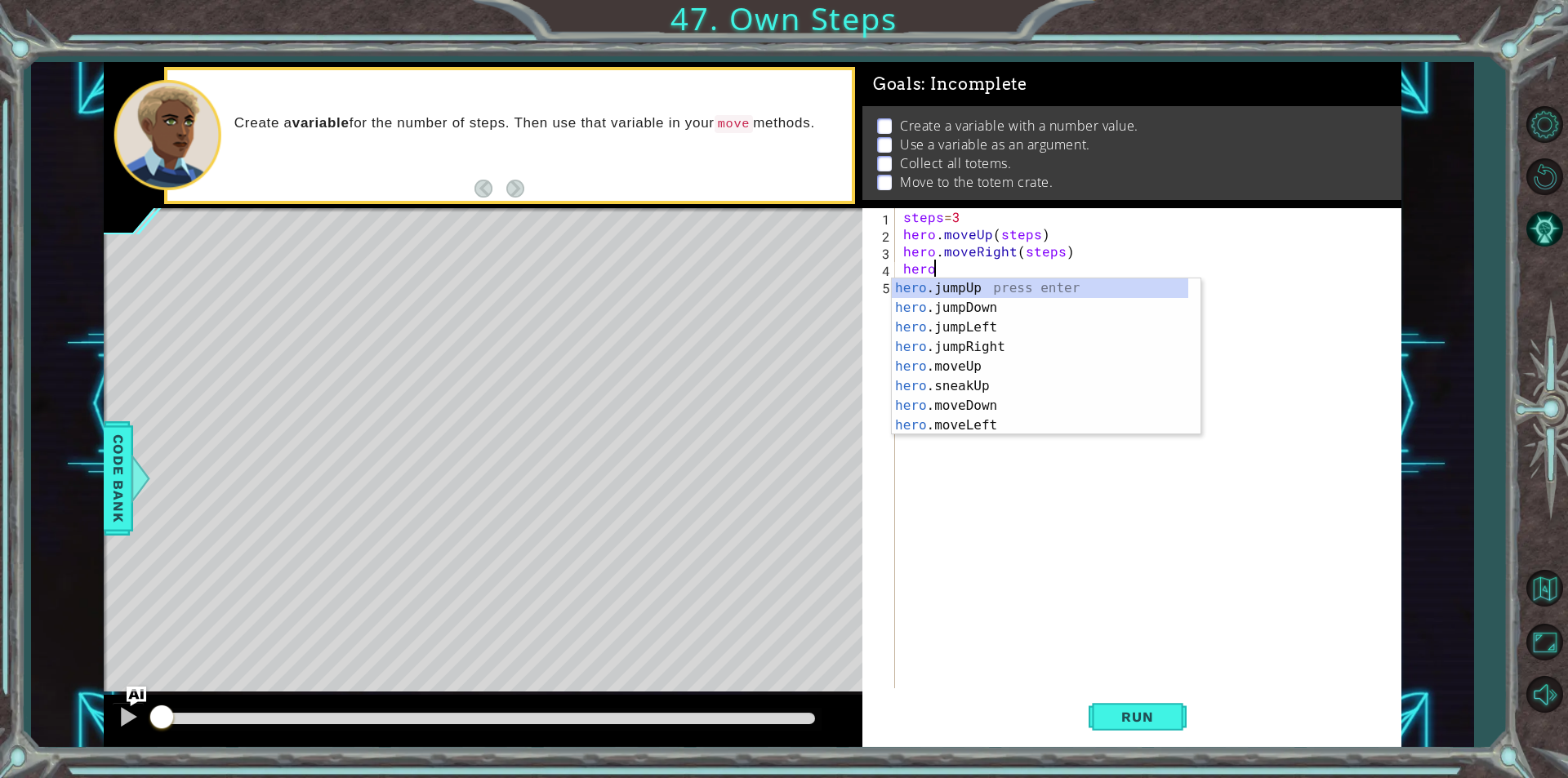
scroll to position [0, 1]
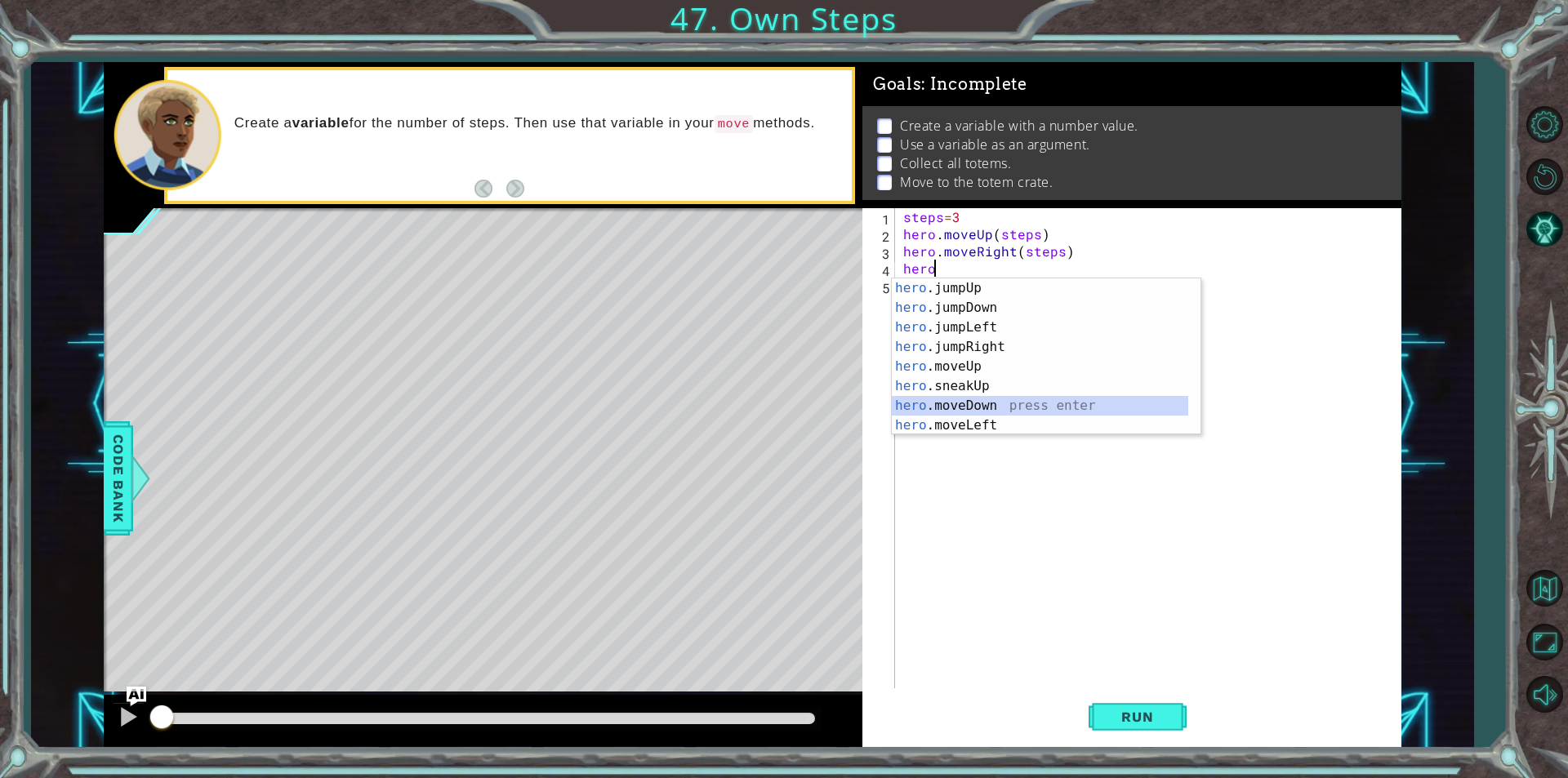
click at [1029, 398] on div "hero .jumpUp press enter hero .jumpDown press enter hero .jumpLeft press enter …" at bounding box center [1040, 376] width 296 height 196
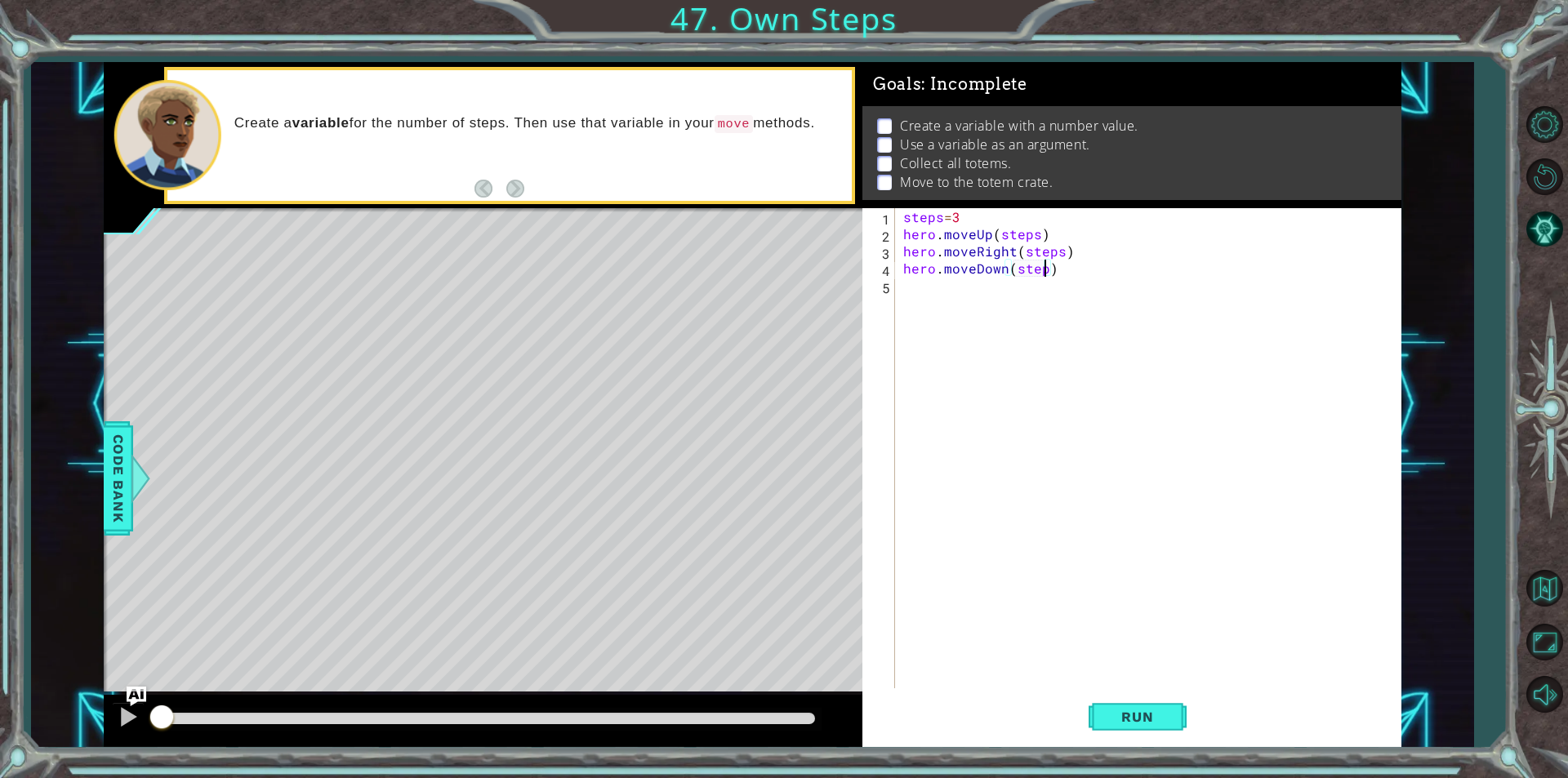
scroll to position [0, 9]
type textarea "hero.moveDown(steps)"
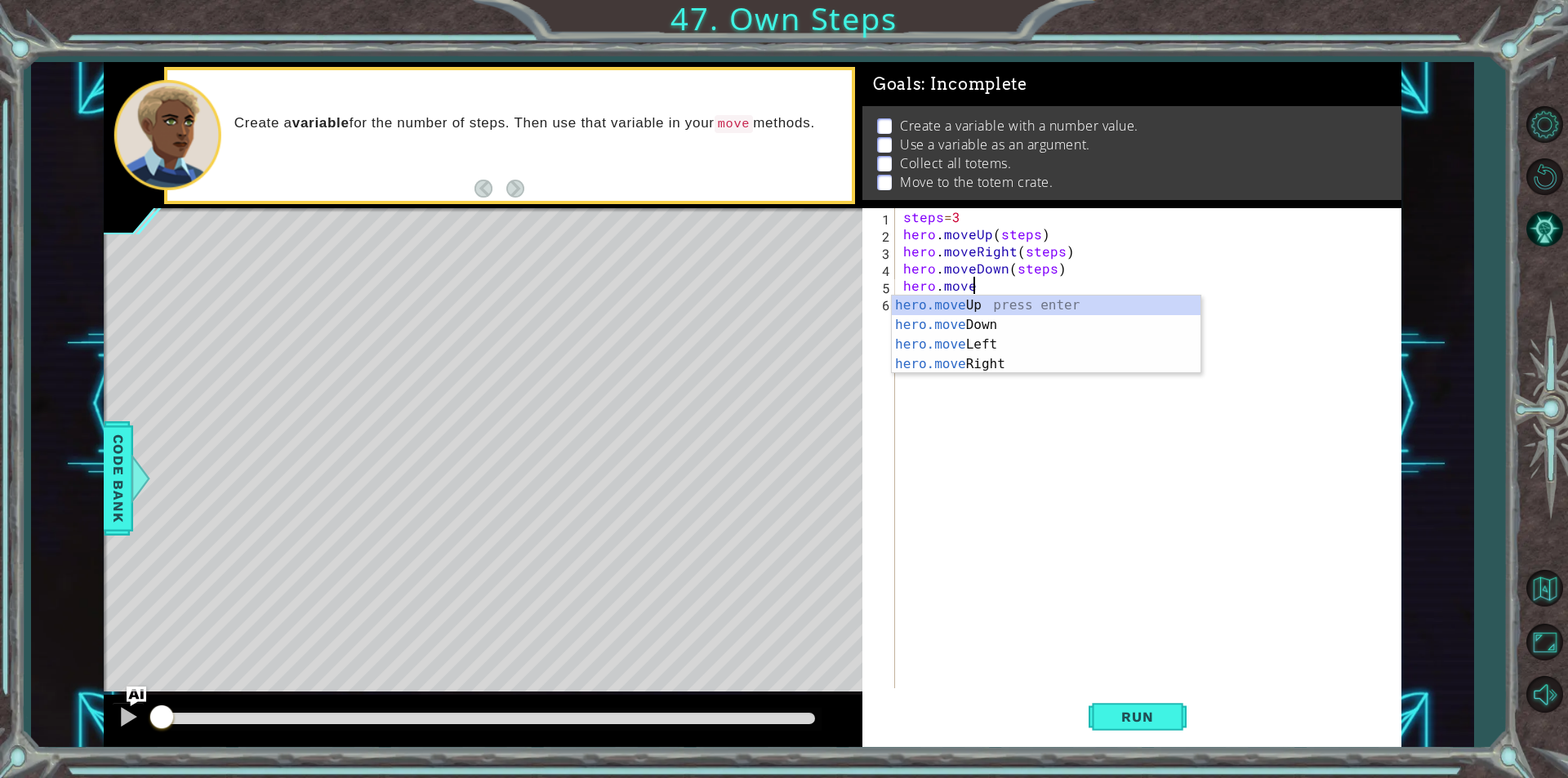
scroll to position [0, 4]
click at [1086, 301] on div "hero.moveR ight press enter" at bounding box center [1046, 324] width 308 height 58
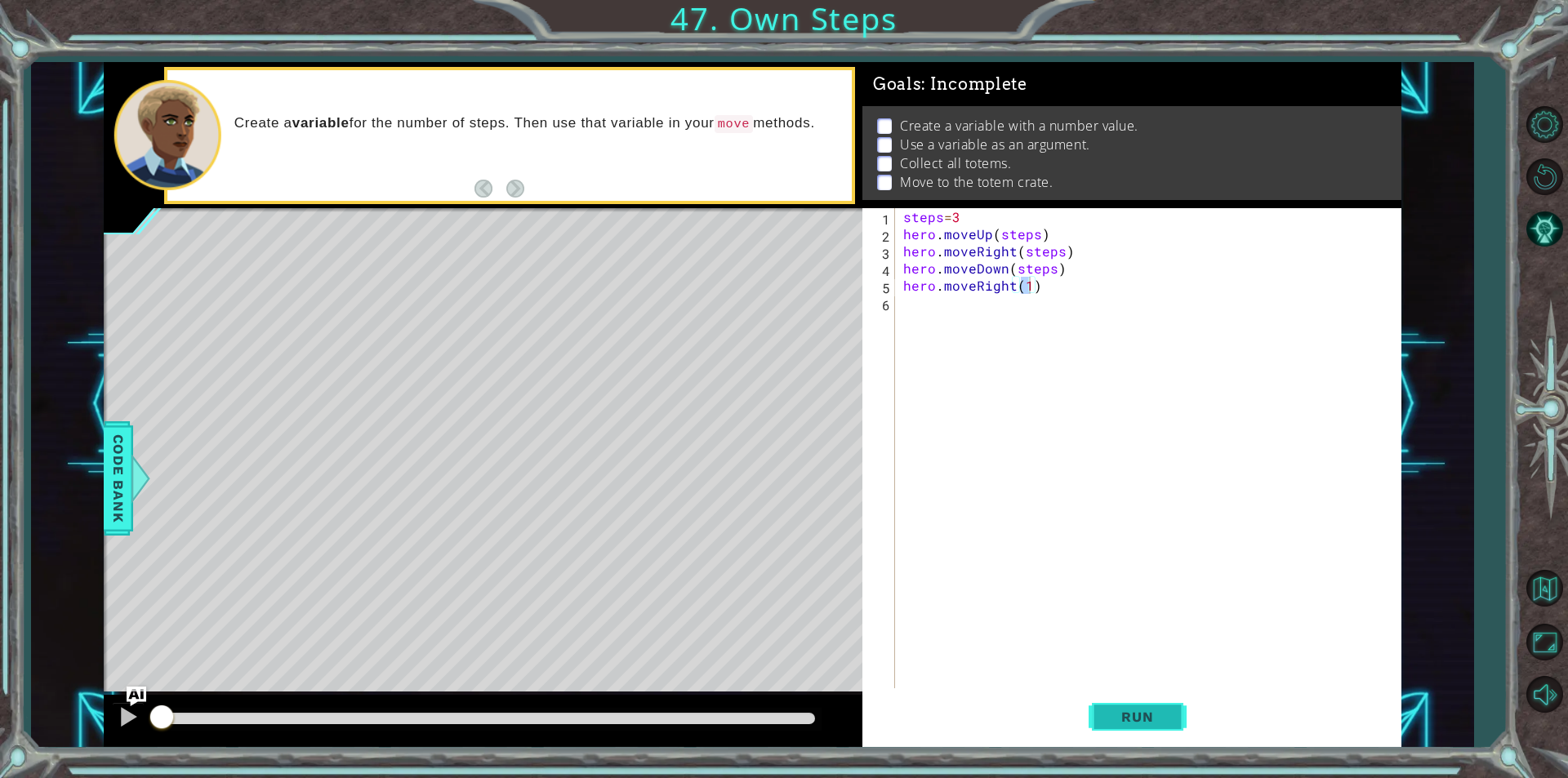
click at [1140, 713] on span "Run" at bounding box center [1137, 716] width 64 height 16
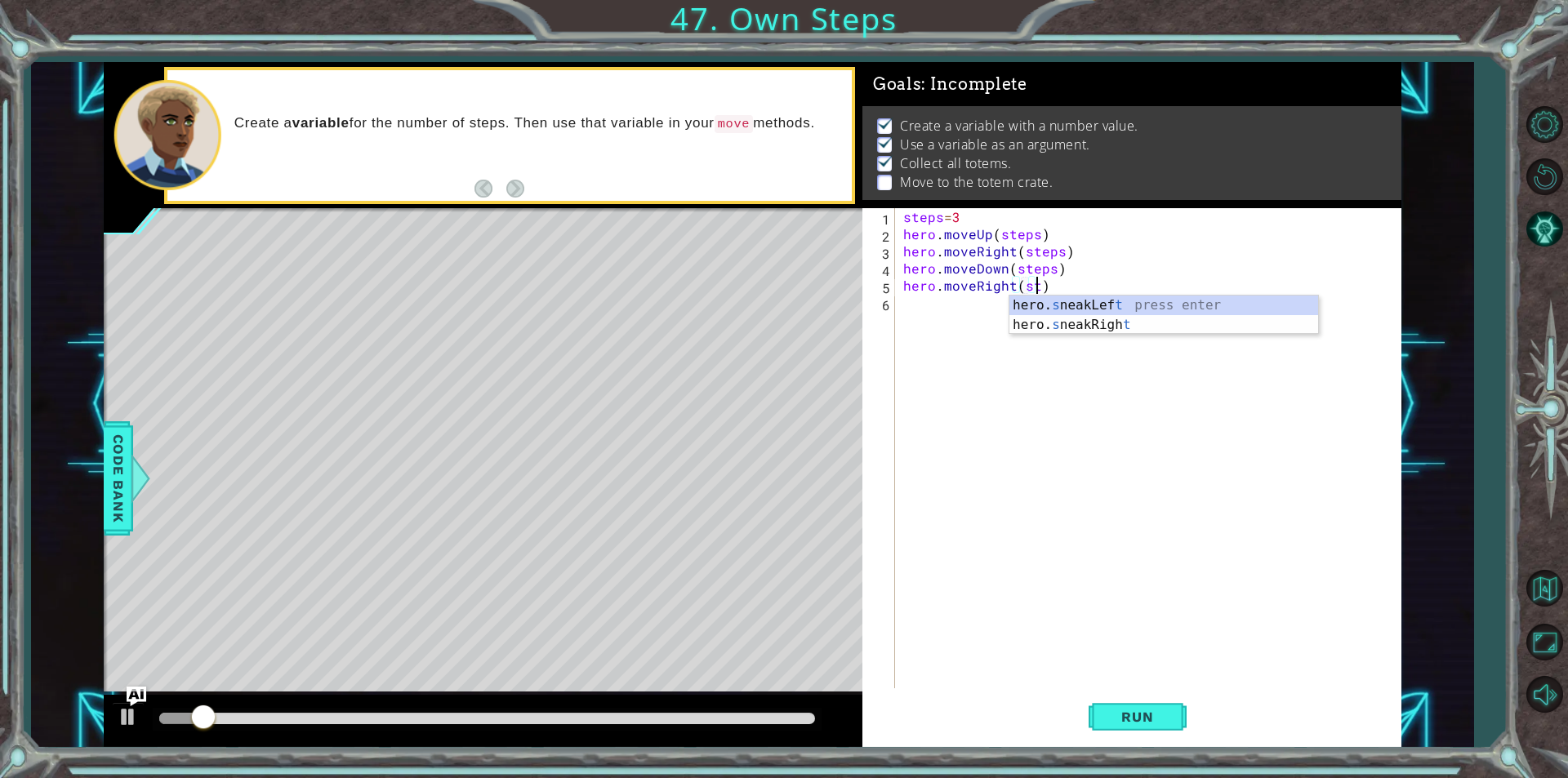
scroll to position [0, 9]
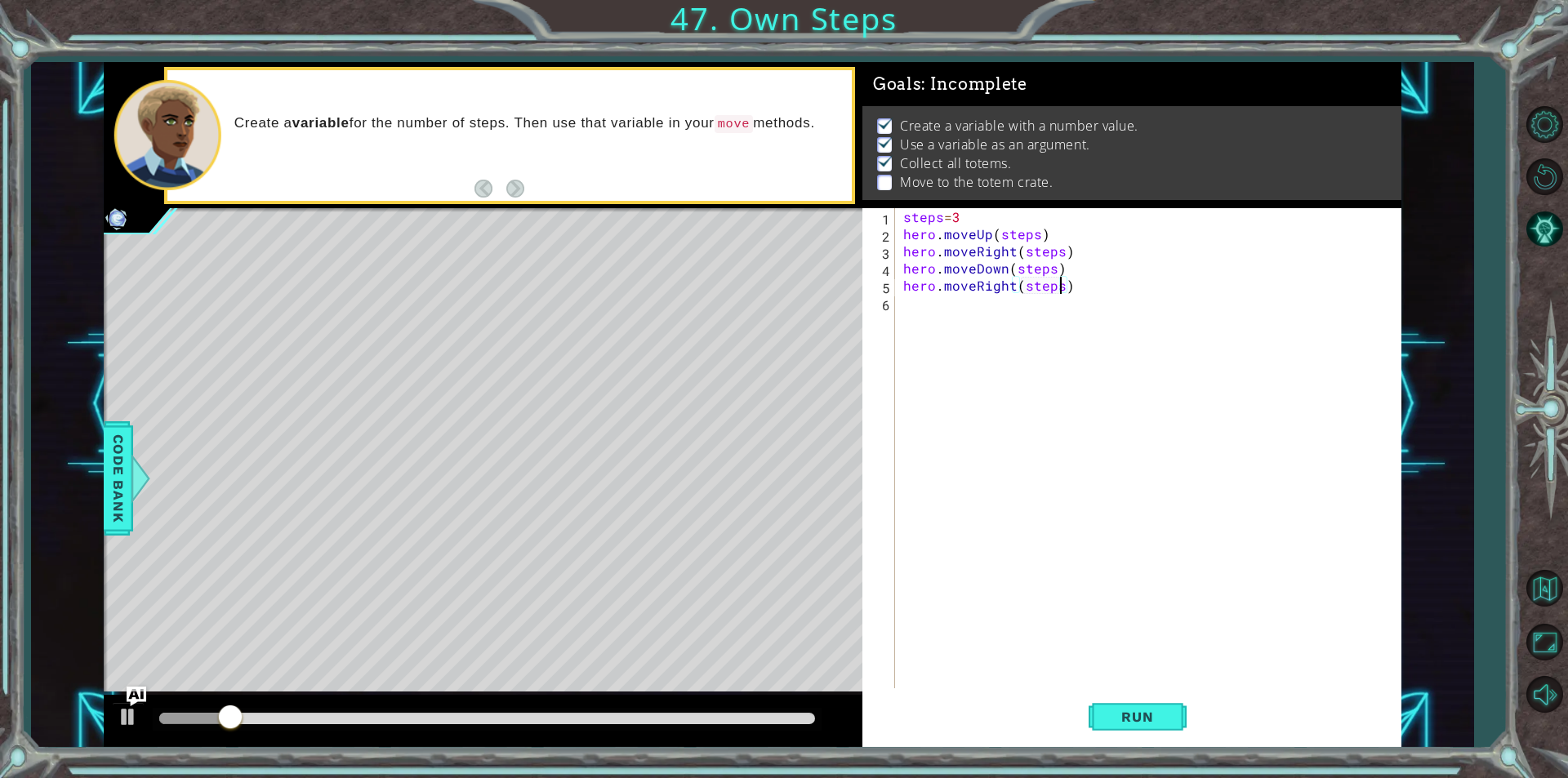
type textarea "hero.moveRight(steps)"
click at [1141, 702] on button "Run" at bounding box center [1138, 717] width 98 height 54
click at [1151, 716] on span "Run" at bounding box center [1137, 716] width 64 height 16
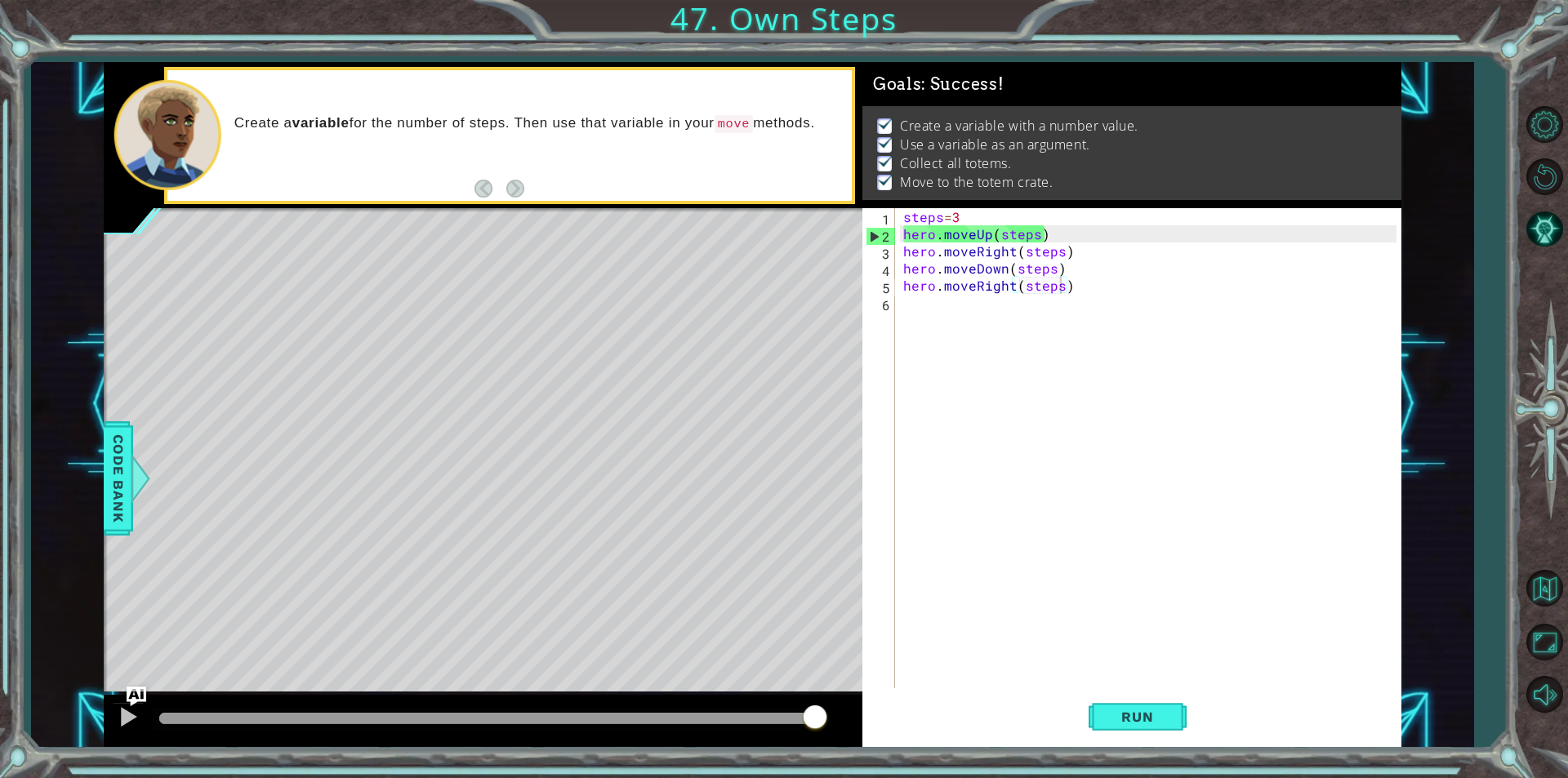
drag, startPoint x: 748, startPoint y: 720, endPoint x: 934, endPoint y: 707, distance: 186.5
click at [934, 721] on div "1 ההההההההההההההההההההההההההההההההההההההההההההההההההההההההההההההההההההההההההההה…" at bounding box center [752, 404] width 1298 height 685
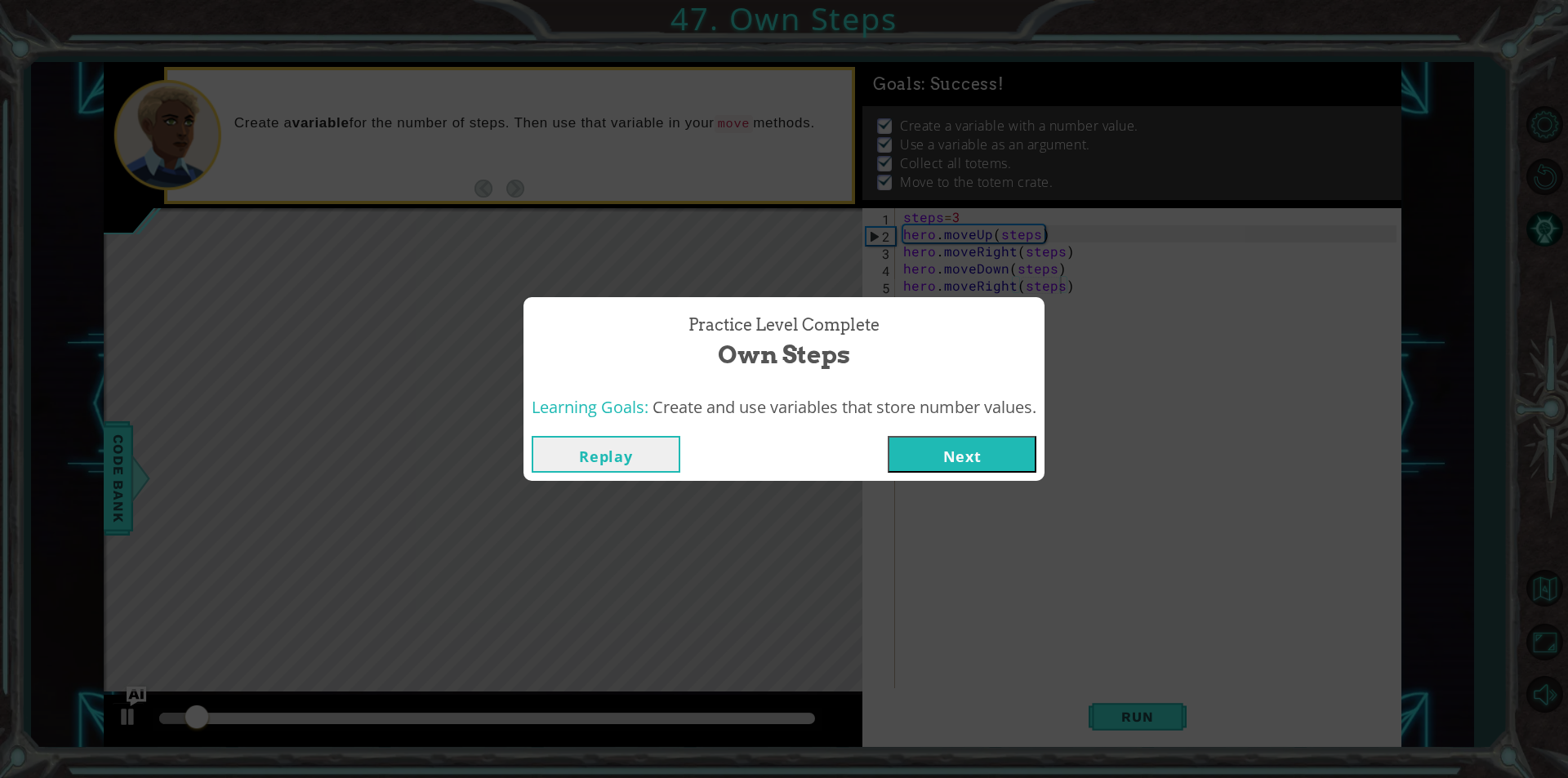
click at [960, 453] on button "Next" at bounding box center [961, 454] width 148 height 36
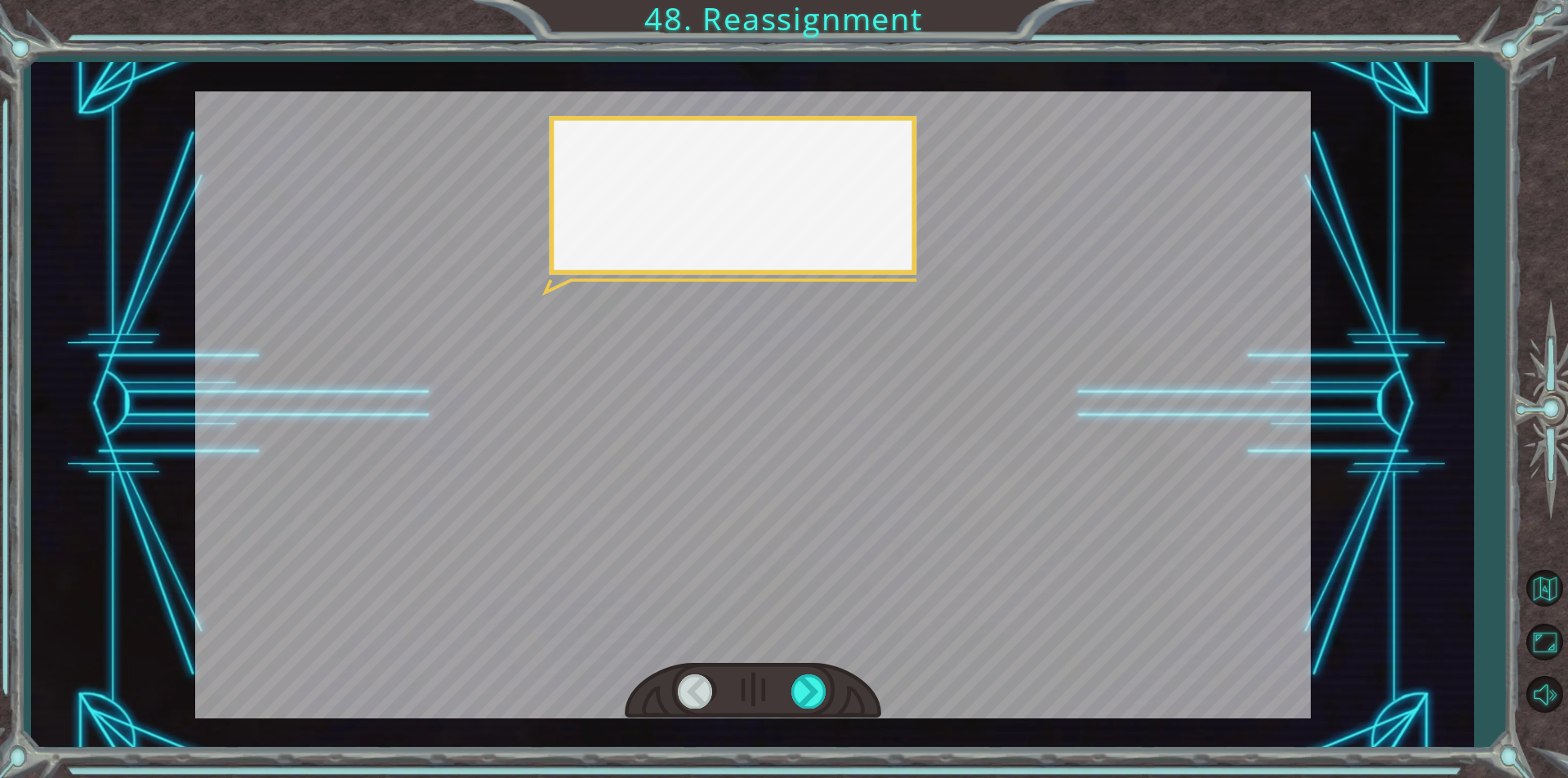
drag, startPoint x: 1002, startPoint y: 365, endPoint x: 985, endPoint y: 364, distance: 17.0
click at [989, 364] on div at bounding box center [752, 405] width 1116 height 626
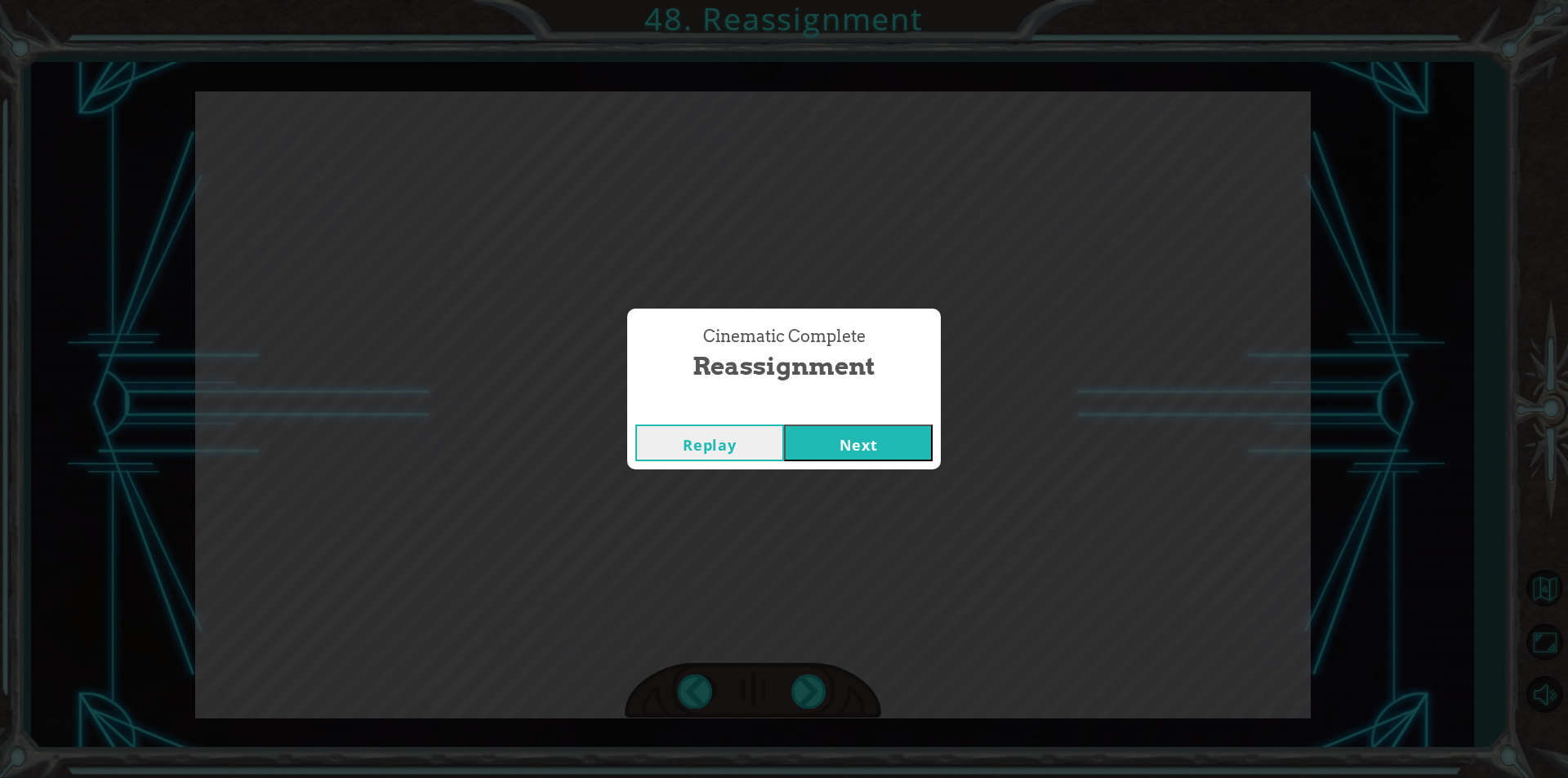
click at [784, 424] on button "Next" at bounding box center [857, 442] width 148 height 36
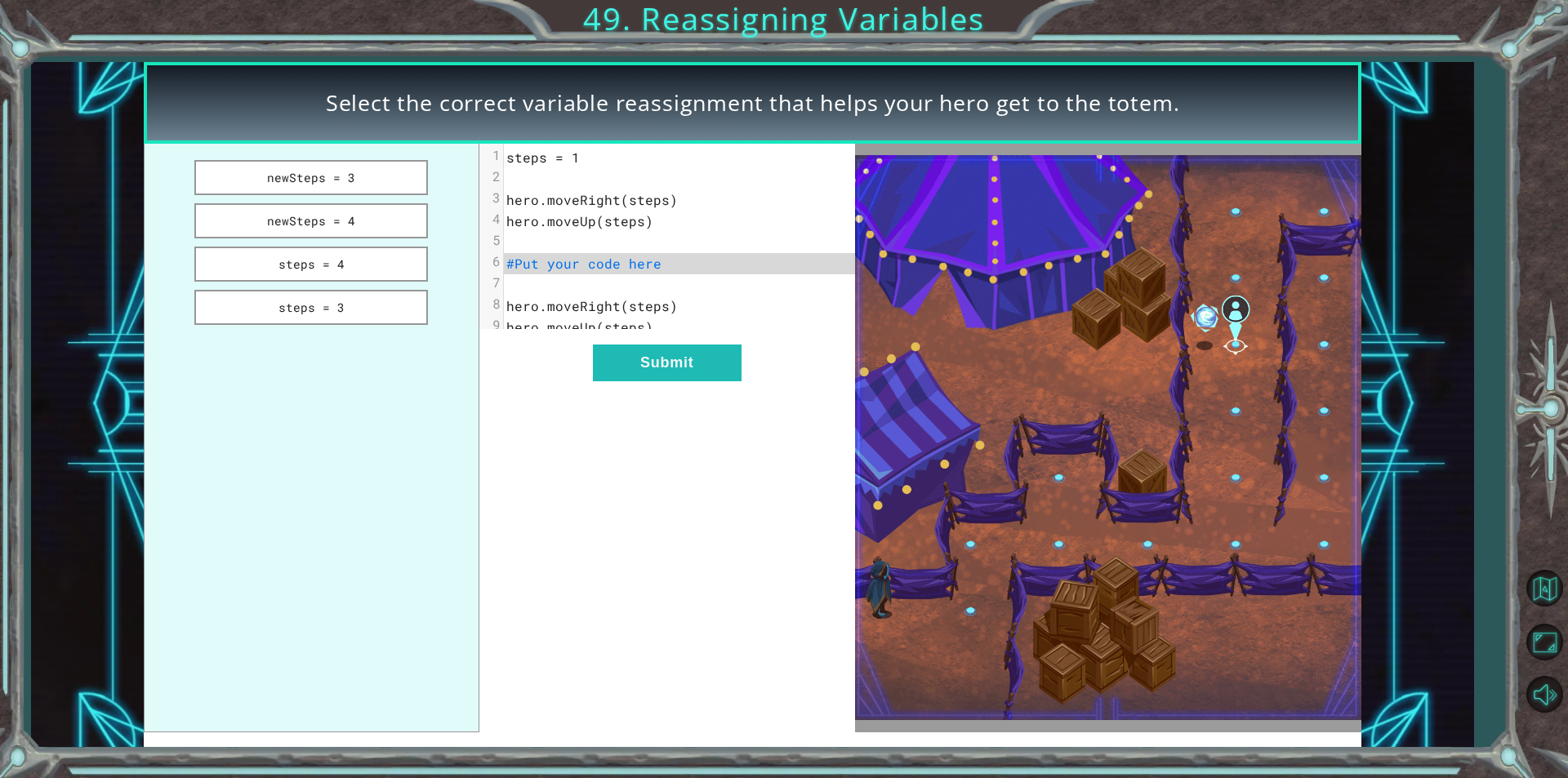
click at [784, 424] on button "Next" at bounding box center [857, 442] width 148 height 36
click at [354, 168] on button "newSteps = 3" at bounding box center [311, 177] width 234 height 35
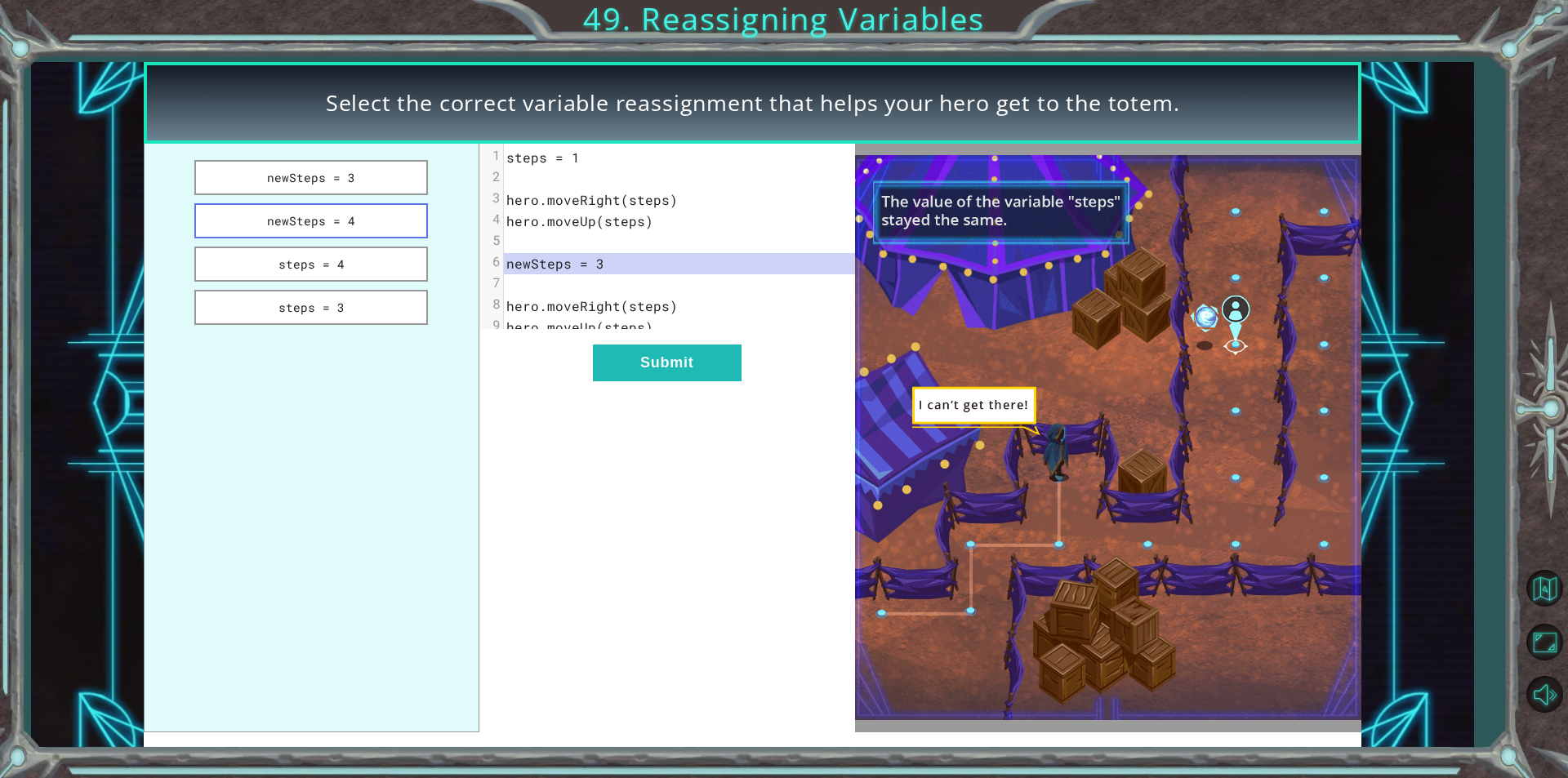
click at [317, 230] on button "newSteps = 4" at bounding box center [311, 220] width 234 height 35
click at [346, 267] on button "steps = 4" at bounding box center [311, 263] width 234 height 35
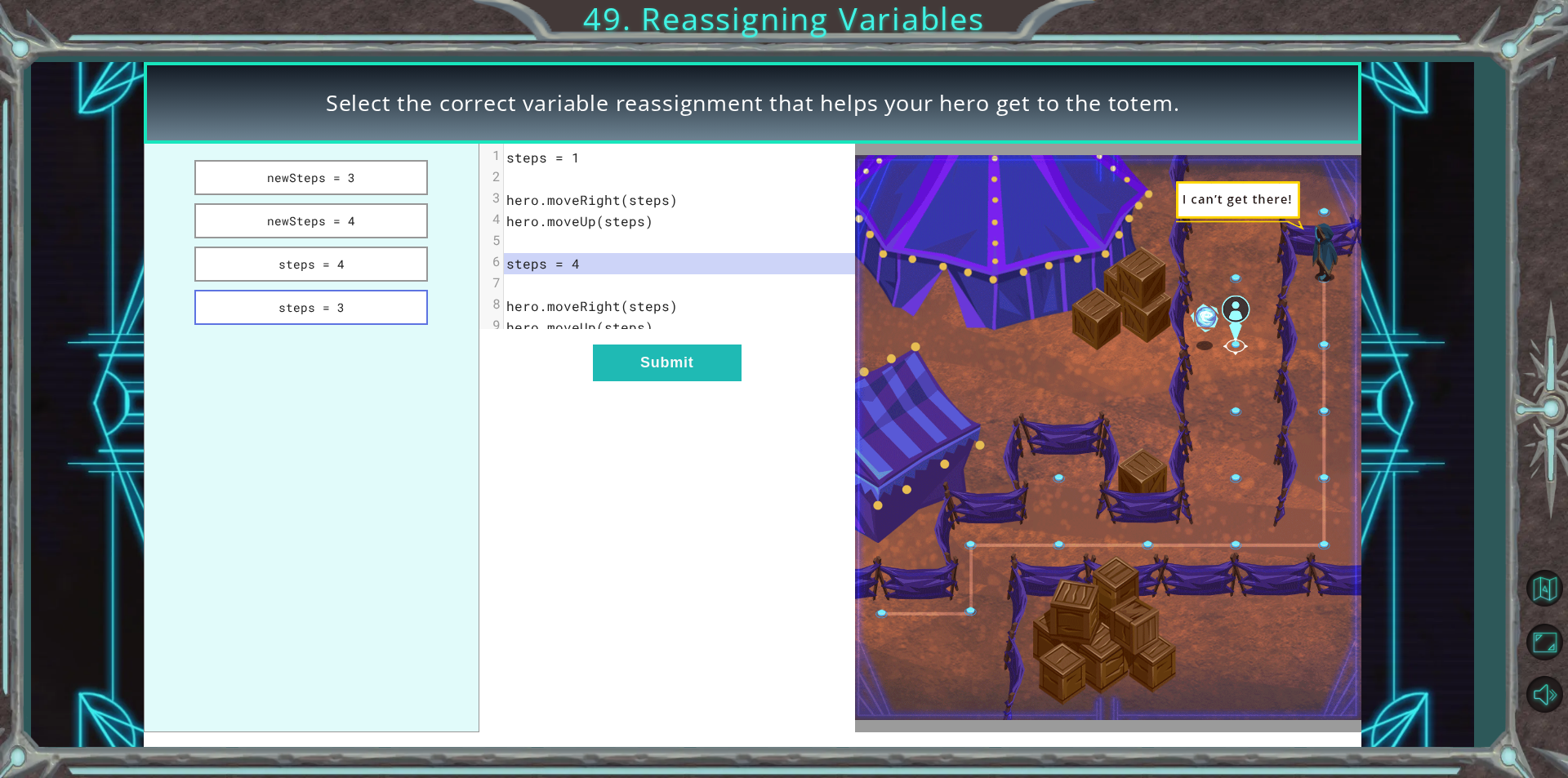
click at [355, 313] on button "steps = 3" at bounding box center [311, 306] width 234 height 35
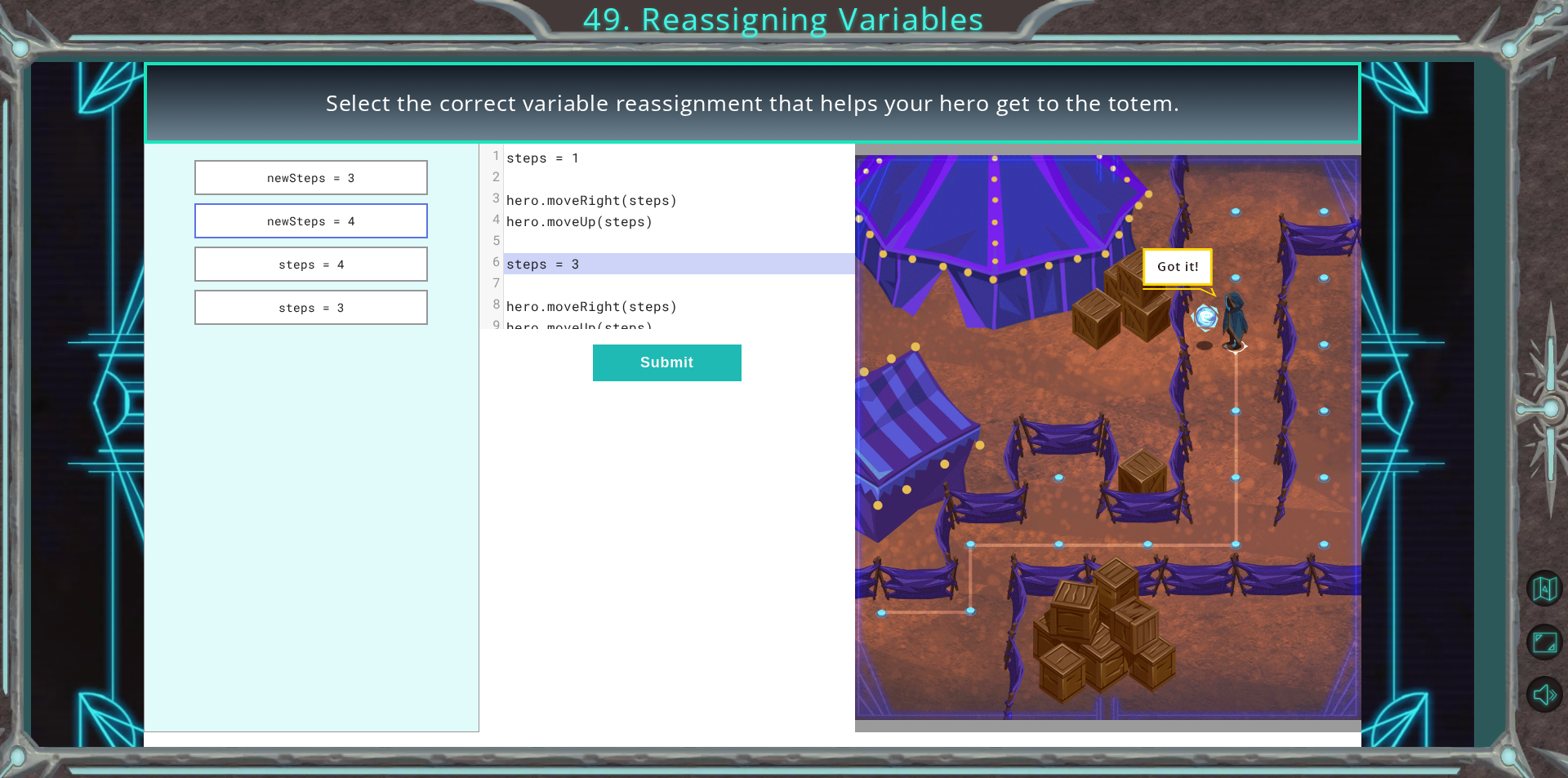
click at [313, 216] on button "newSteps = 4" at bounding box center [311, 220] width 234 height 35
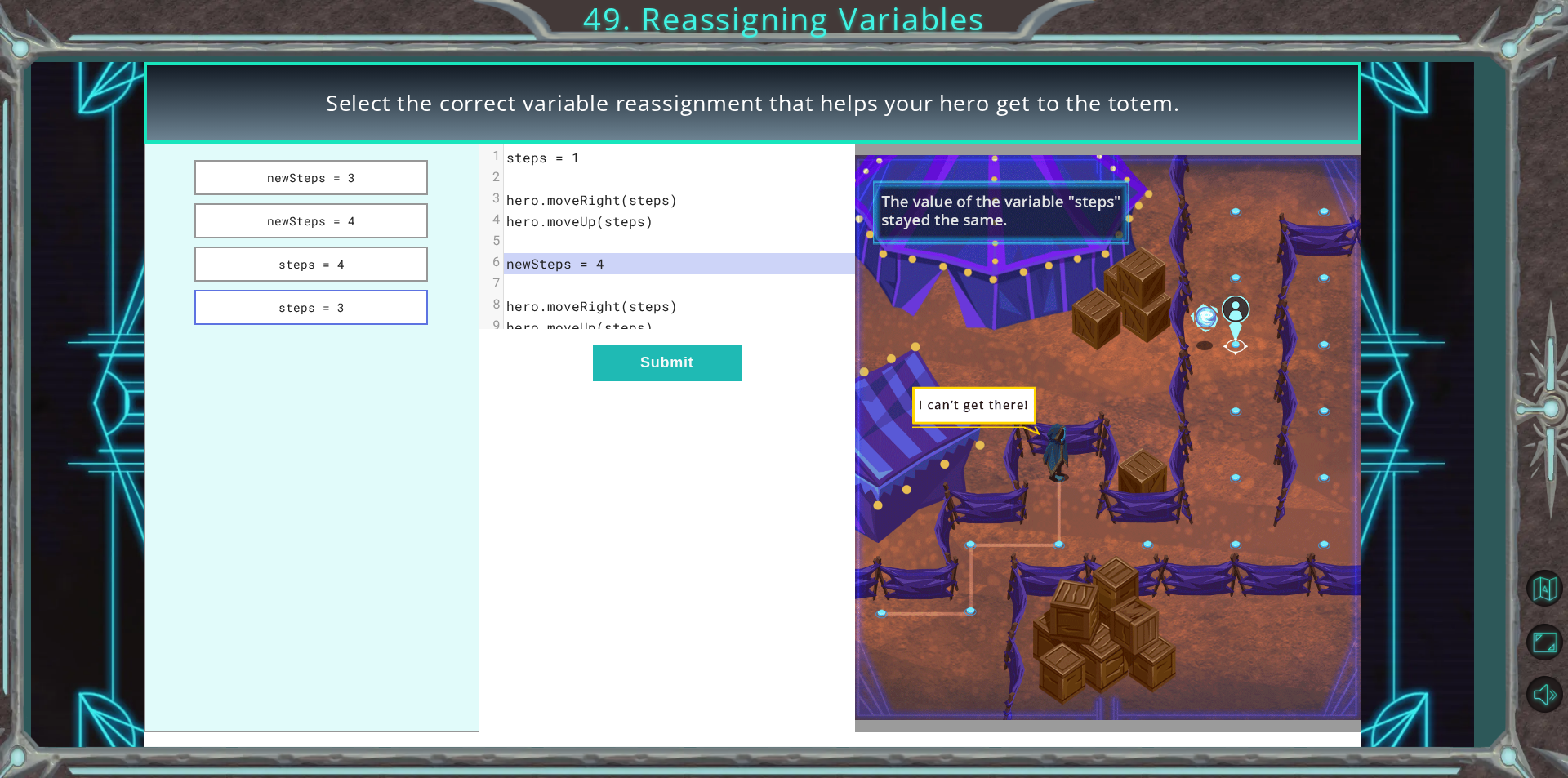
click at [333, 292] on button "steps = 3" at bounding box center [311, 306] width 234 height 35
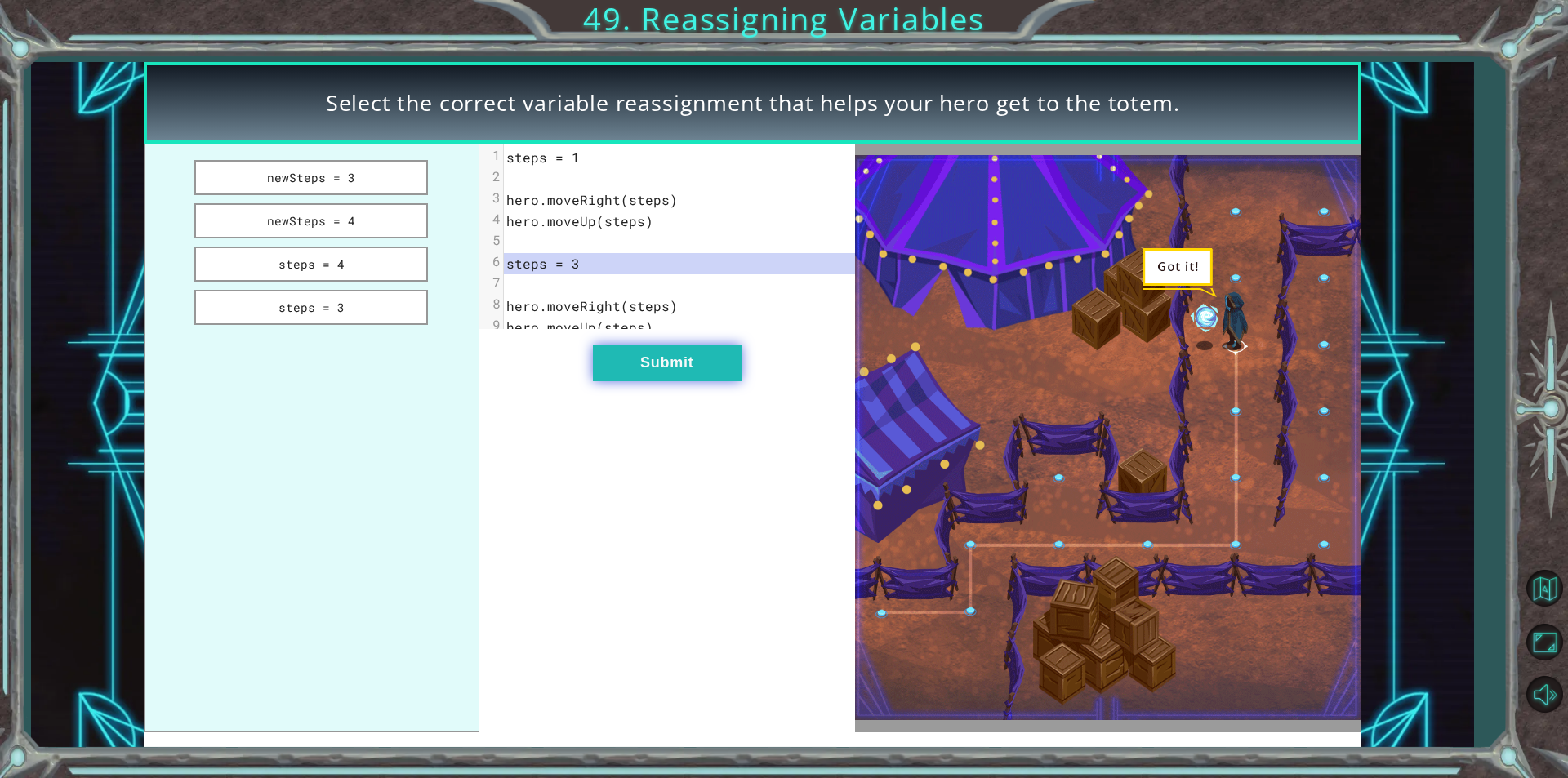
click at [603, 376] on button "Submit" at bounding box center [667, 362] width 148 height 36
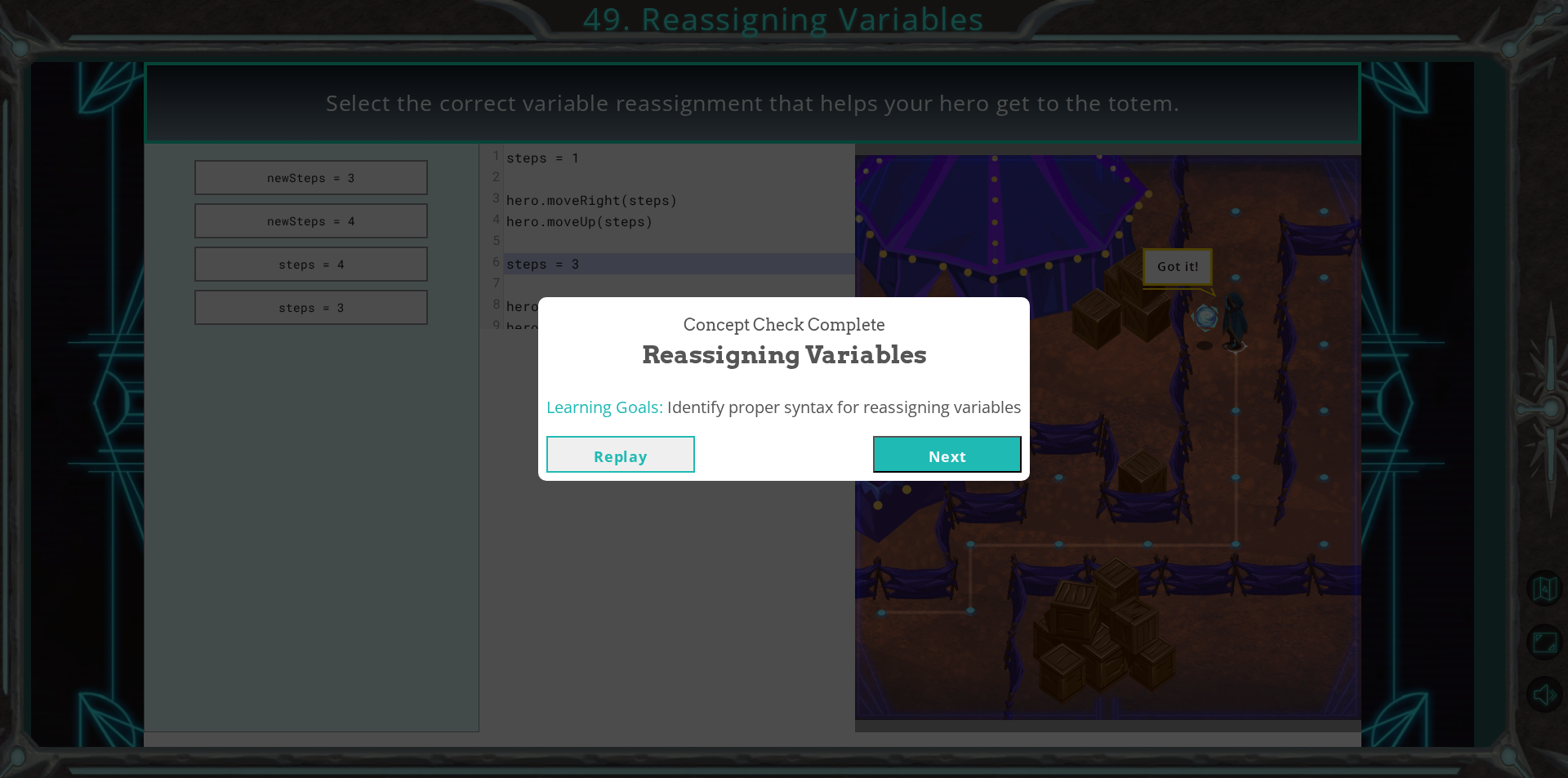
click at [925, 444] on button "Next" at bounding box center [947, 454] width 148 height 36
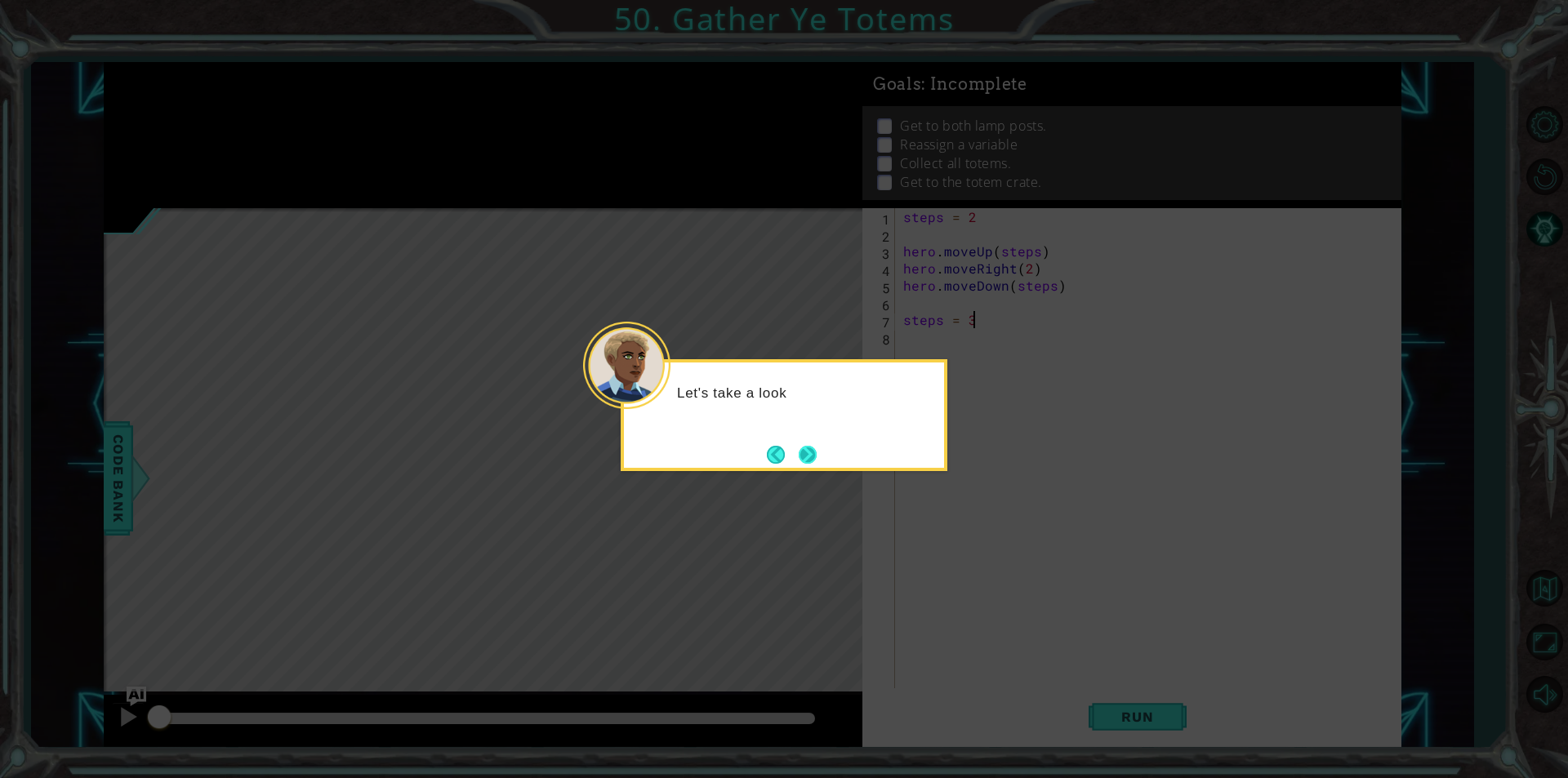
click at [813, 445] on button "Next" at bounding box center [807, 454] width 18 height 18
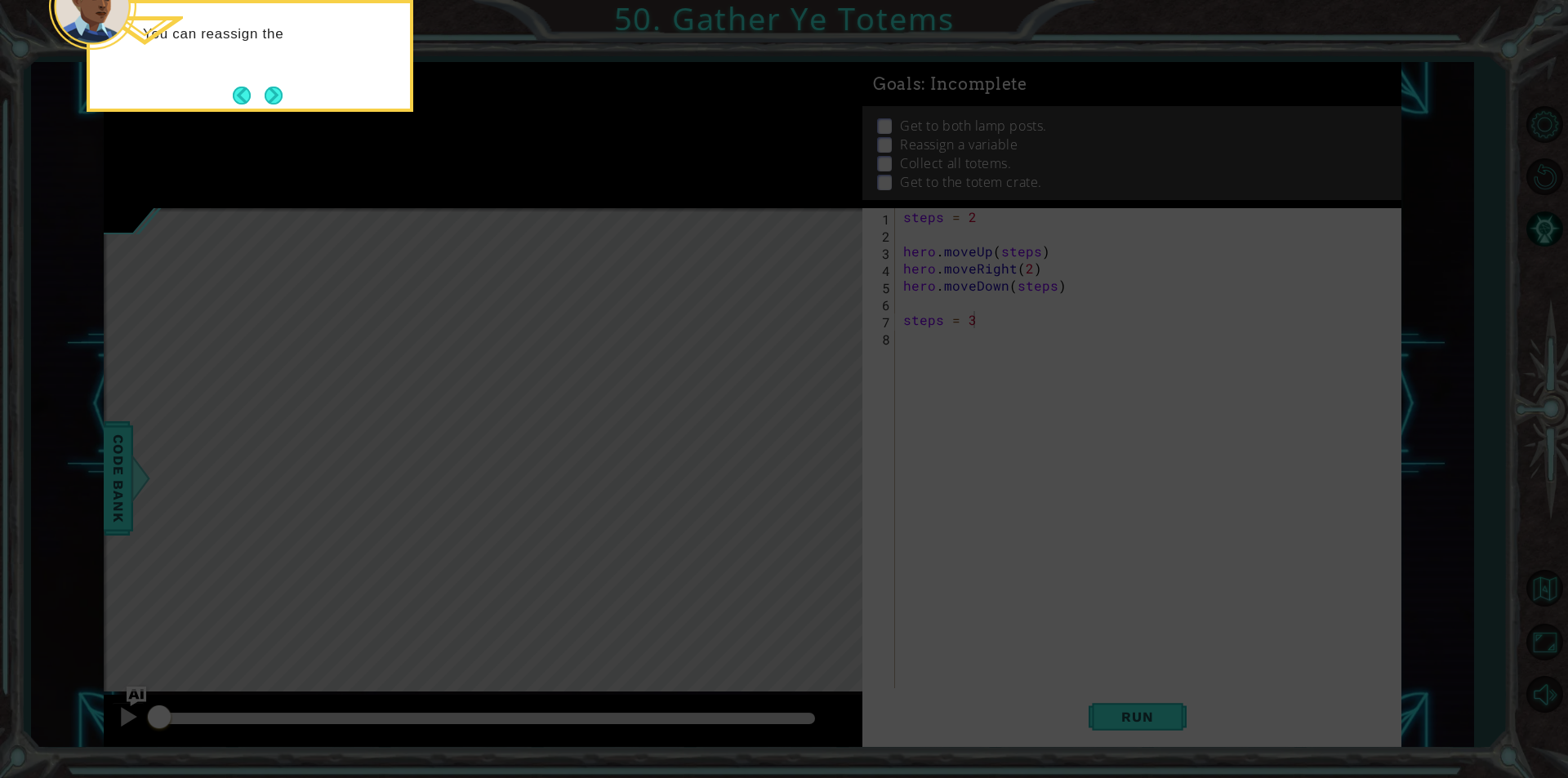
click at [271, 79] on div "You can reassign the" at bounding box center [250, 56] width 327 height 112
click at [290, 107] on div "You can reassign the step" at bounding box center [250, 56] width 327 height 112
click at [276, 101] on button "Next" at bounding box center [273, 95] width 18 height 18
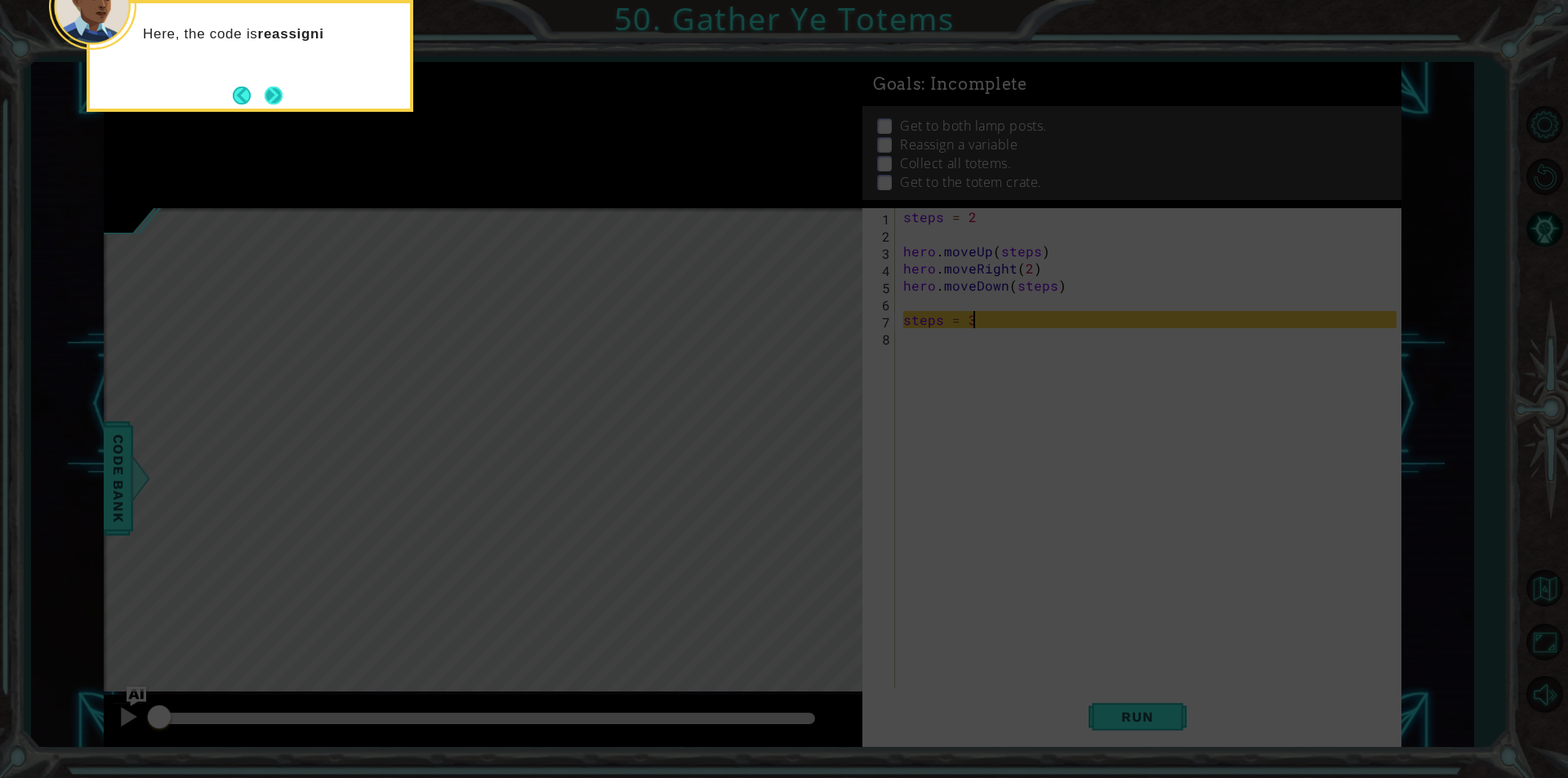
click at [275, 102] on button "Next" at bounding box center [273, 95] width 18 height 18
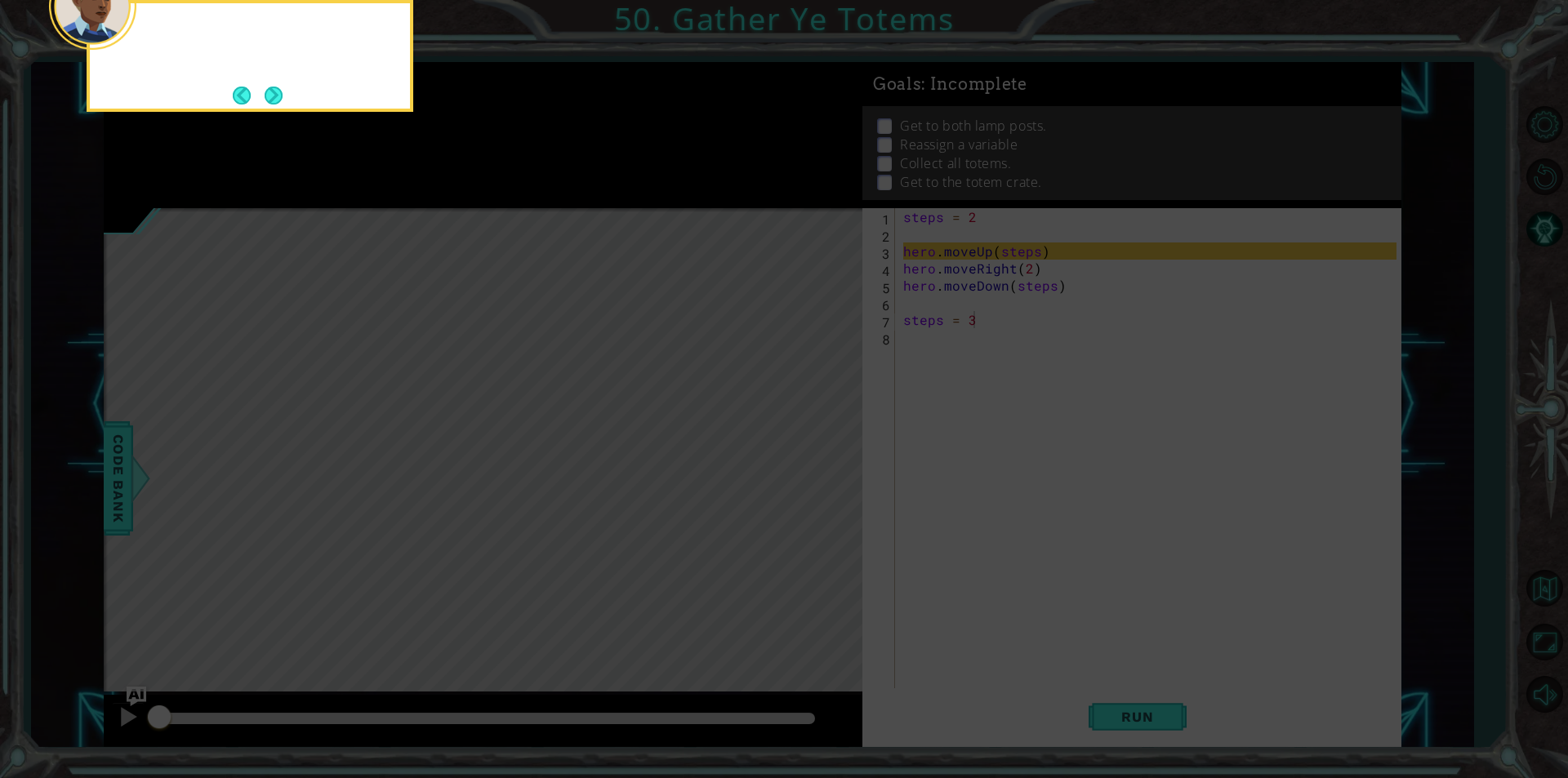
click at [275, 102] on button "Next" at bounding box center [273, 95] width 18 height 18
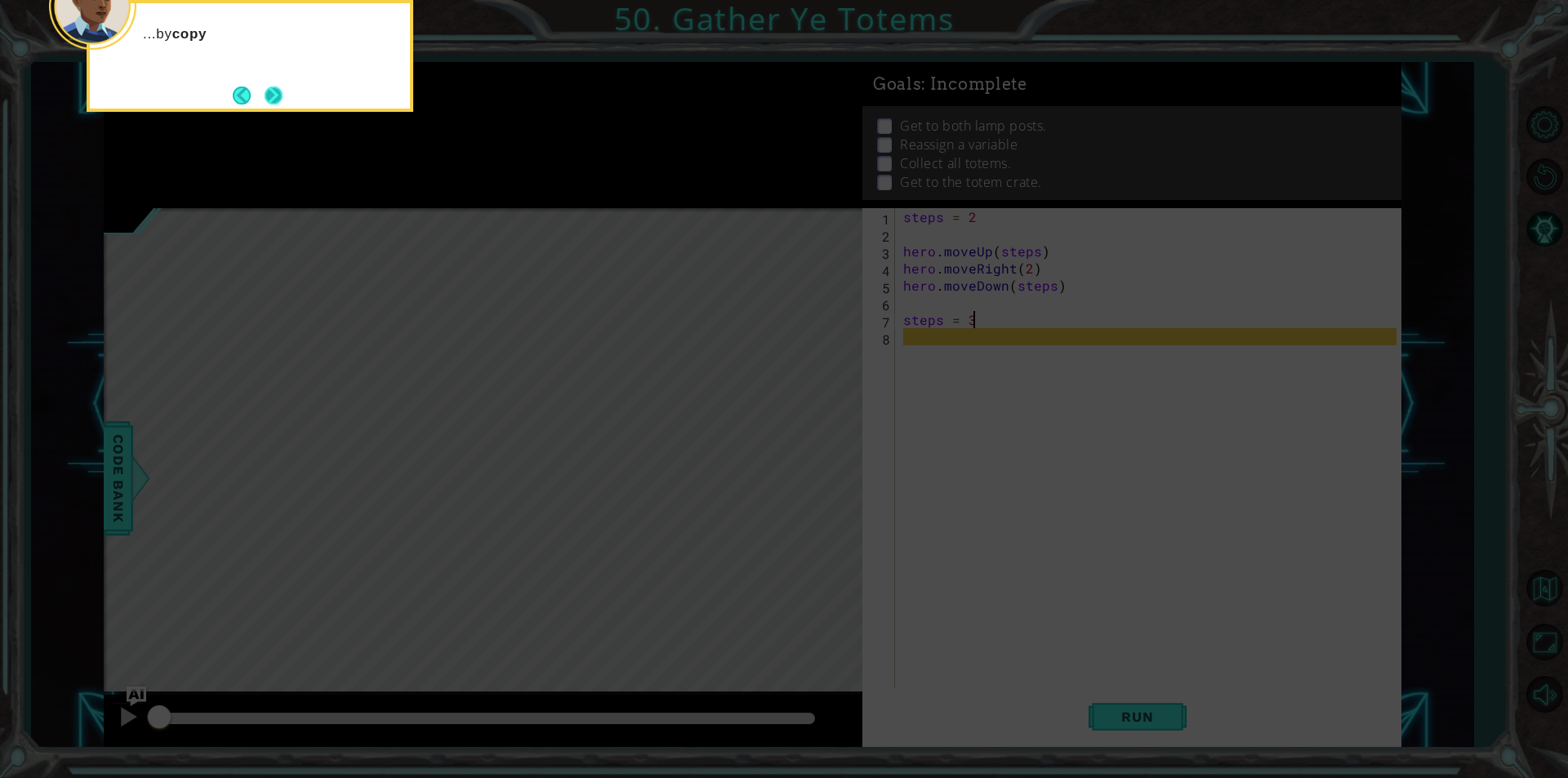
click at [279, 100] on button "Next" at bounding box center [273, 95] width 18 height 18
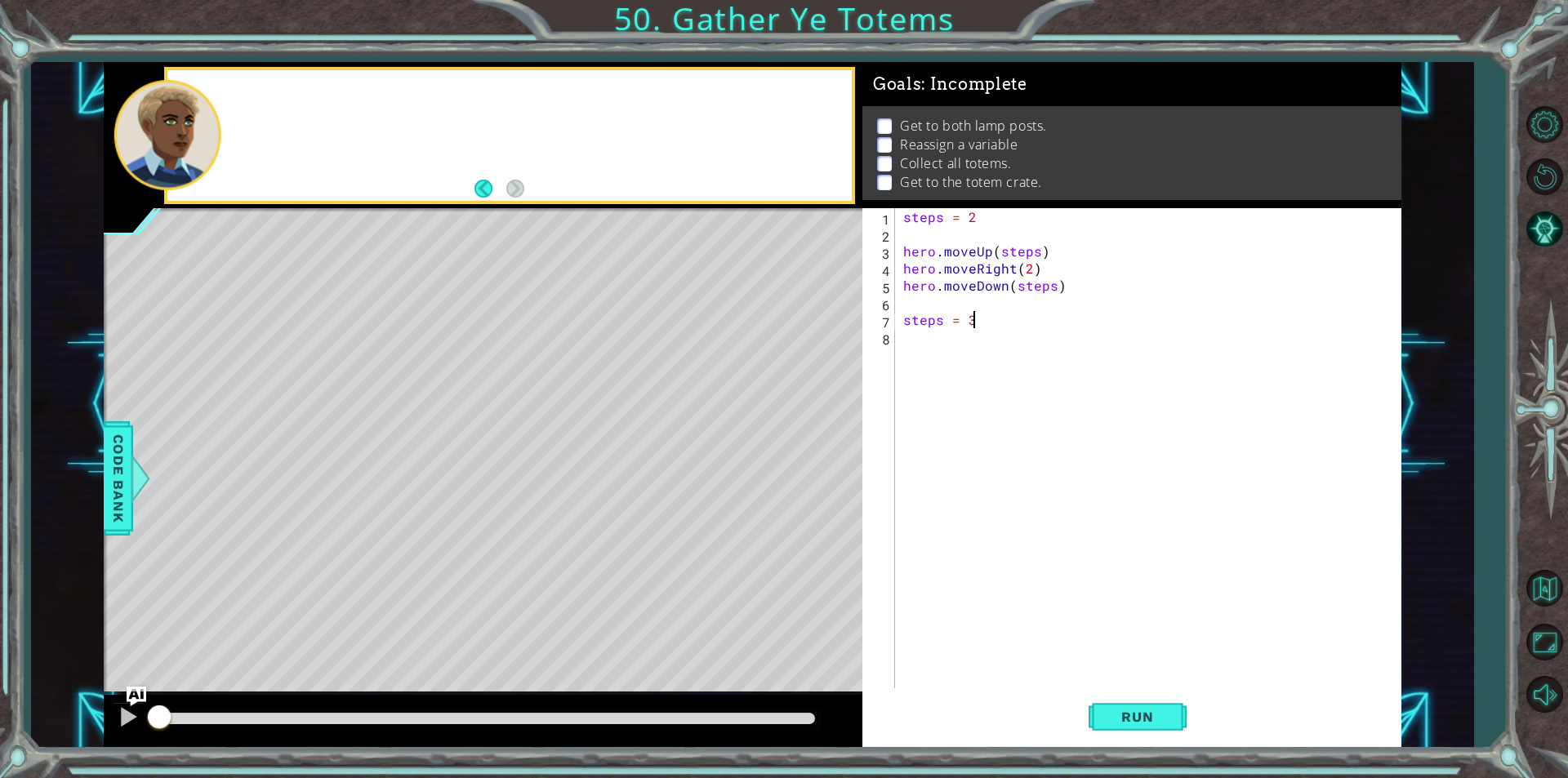
click at [279, 100] on div at bounding box center [509, 135] width 684 height 130
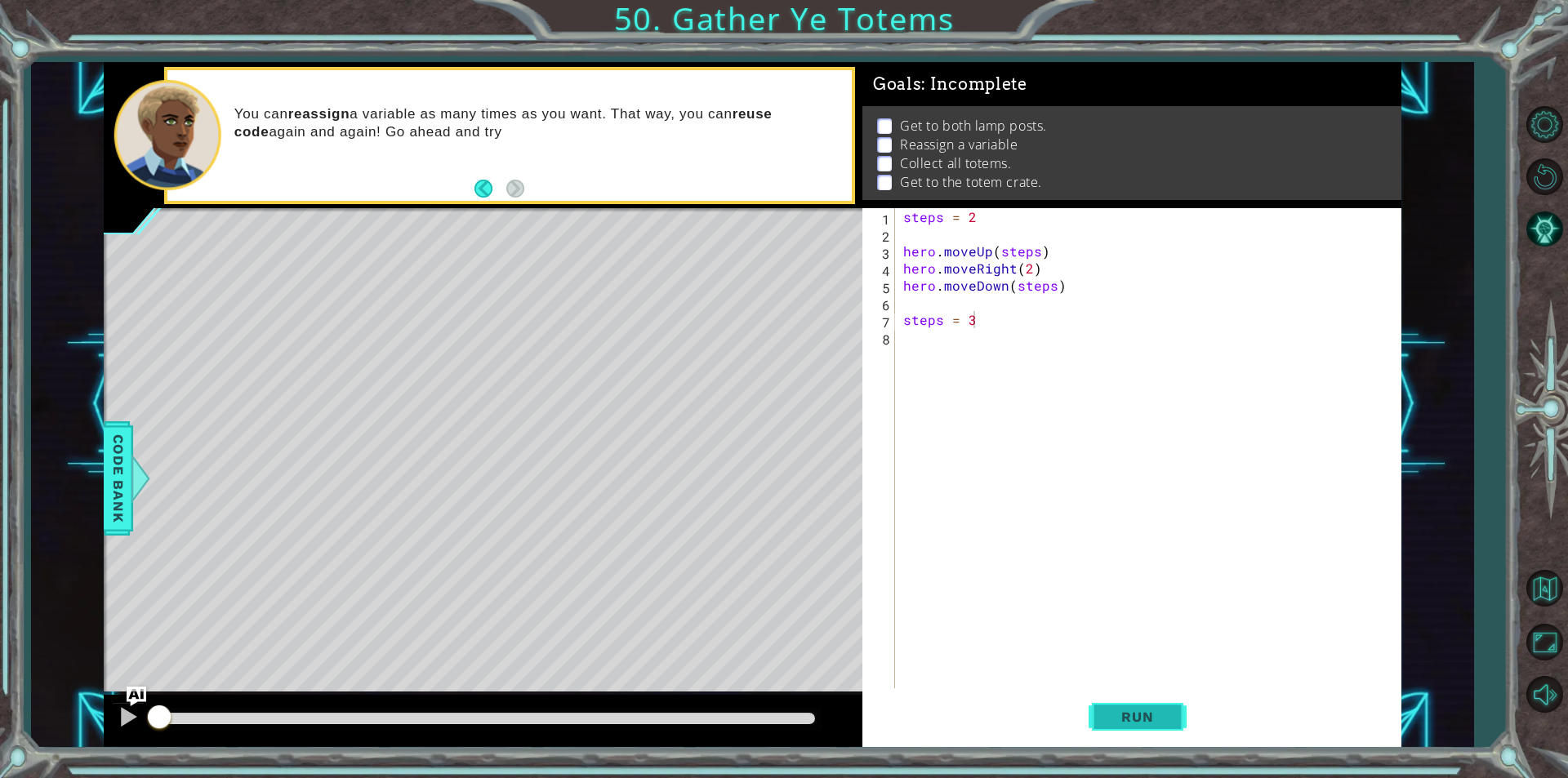
drag, startPoint x: 1133, startPoint y: 697, endPoint x: 1133, endPoint y: 706, distance: 9.0
click at [1133, 698] on button "Run" at bounding box center [1138, 717] width 98 height 54
click at [1136, 710] on span "Run" at bounding box center [1137, 716] width 64 height 16
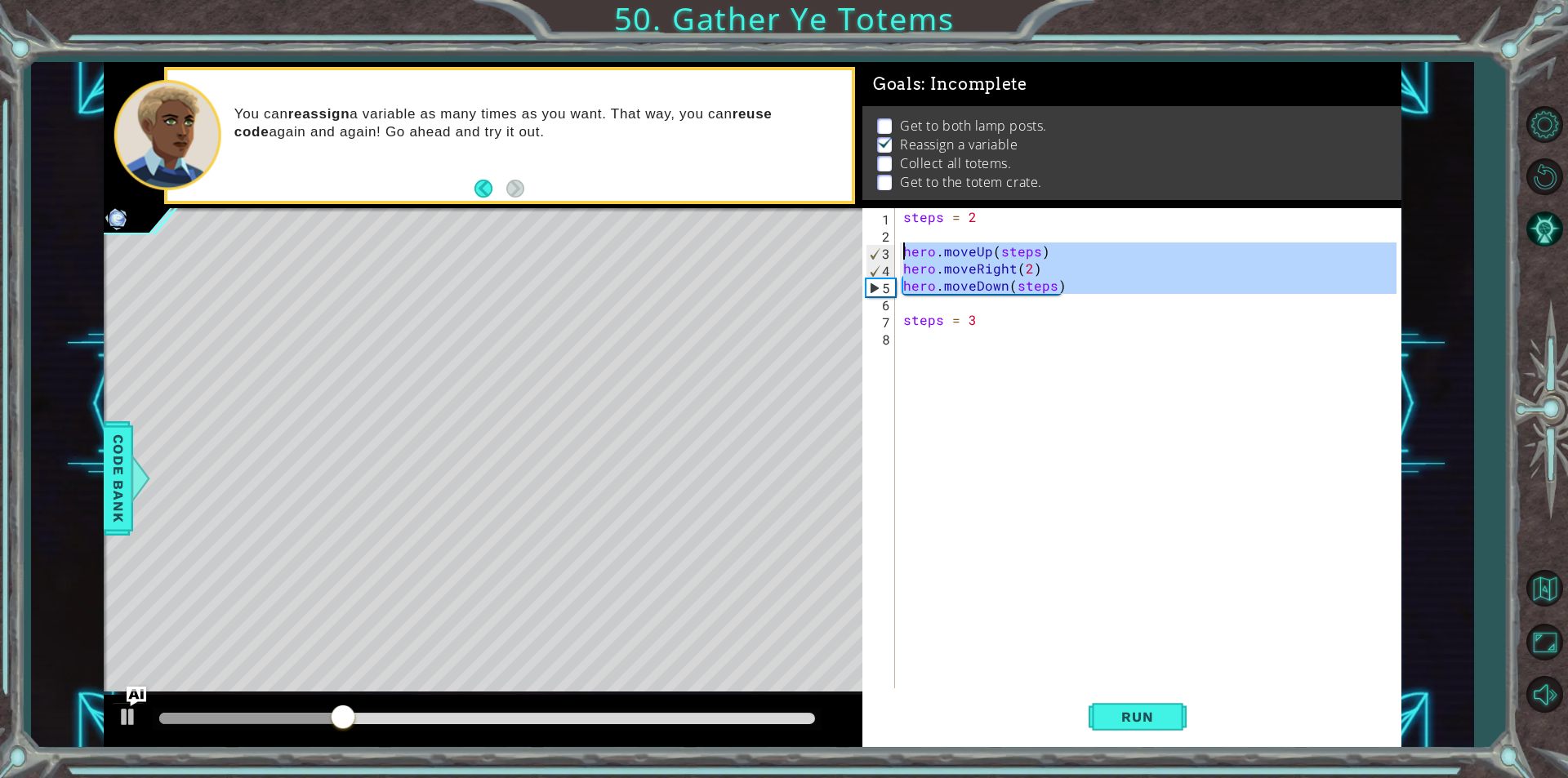
drag, startPoint x: 1078, startPoint y: 295, endPoint x: 873, endPoint y: 253, distance: 209.3
click at [873, 253] on div "steps = 3 1 2 3 4 5 6 7 8 steps = 2 hero . moveUp ( steps ) hero . moveRight ( …" at bounding box center [1129, 448] width 534 height 480
type textarea "hero.moveUp(steps) hero.moveRight(2)"
click at [945, 348] on div "steps = 2 hero . moveUp ( steps ) hero . moveRight ( 2 ) hero . moveDown ( step…" at bounding box center [1152, 465] width 505 height 514
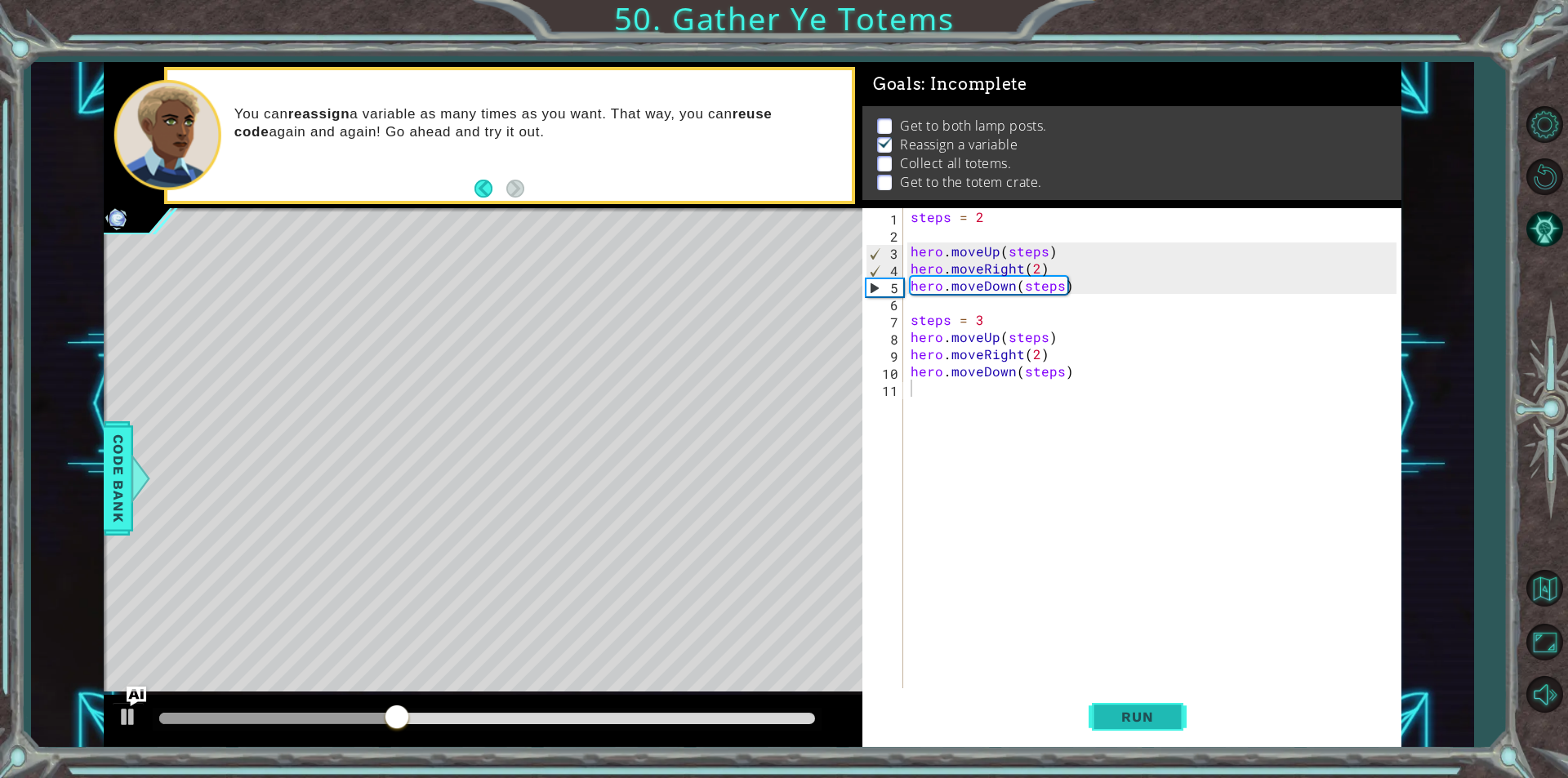
click at [1144, 718] on span "Run" at bounding box center [1137, 716] width 64 height 16
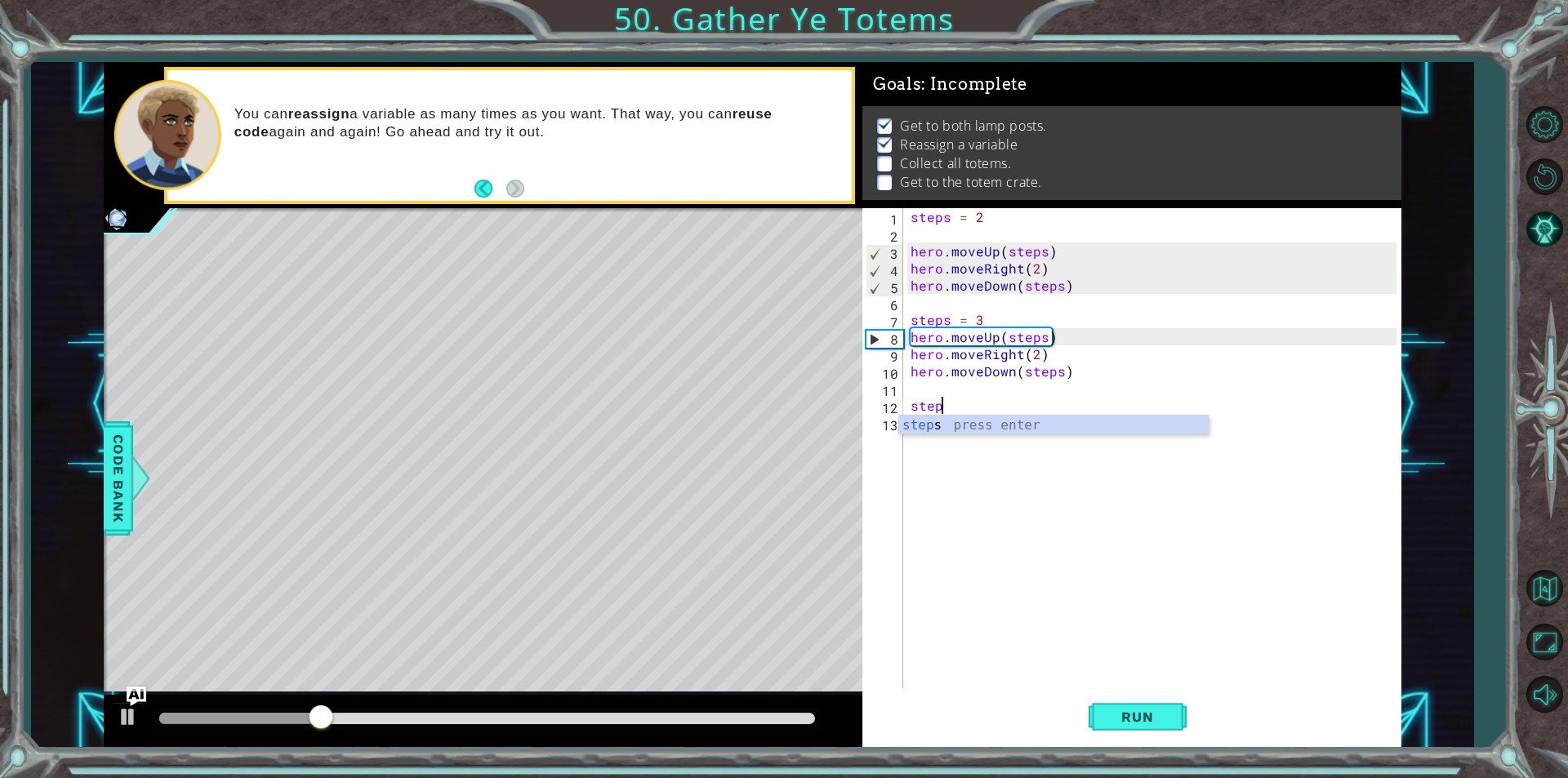
scroll to position [0, 1]
click at [965, 433] on div "step s press enter" at bounding box center [1053, 444] width 308 height 58
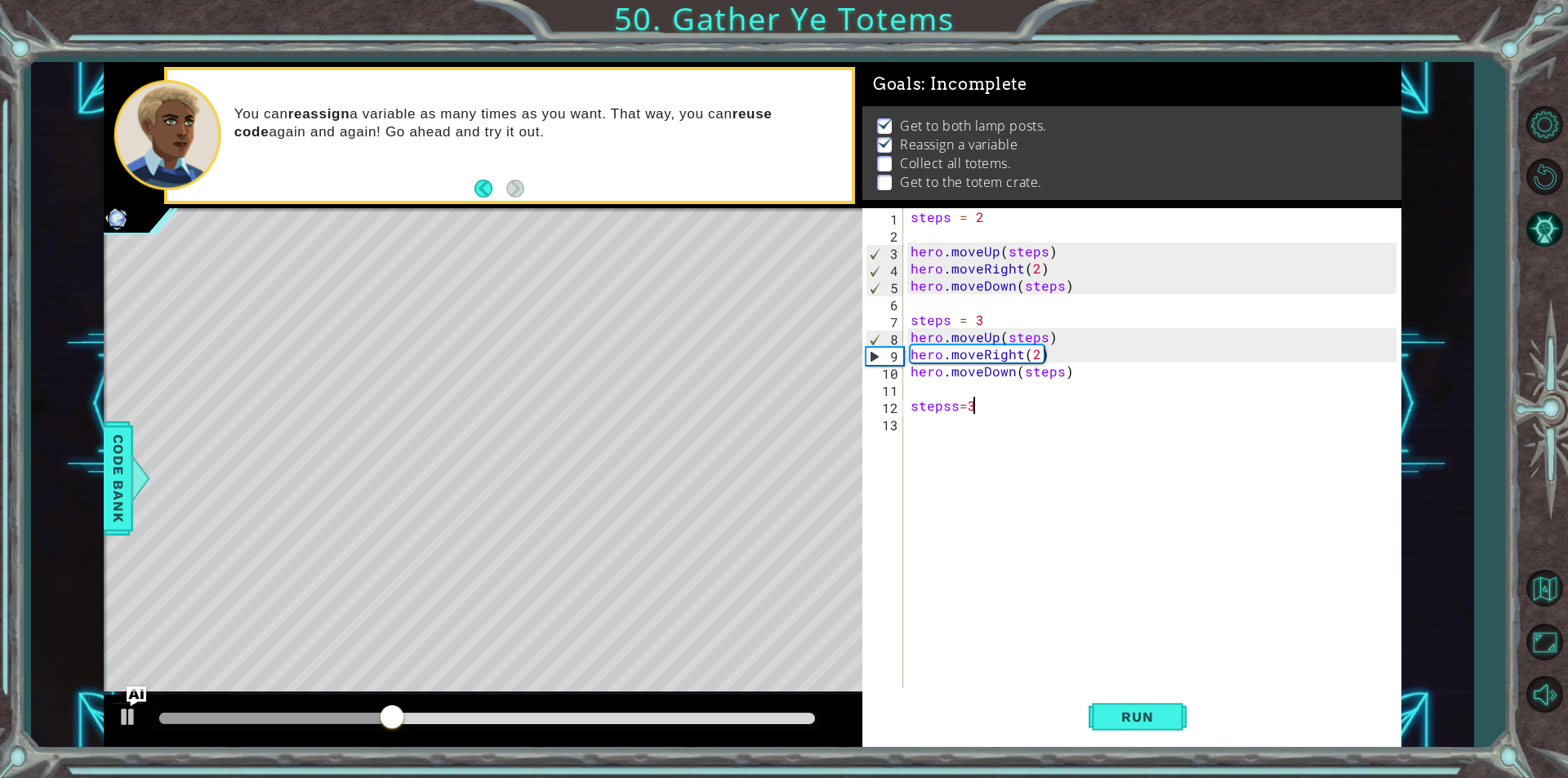
click at [953, 405] on div "steps = 2 hero . moveUp ( steps ) hero . moveRight ( 2 ) hero . moveDown ( step…" at bounding box center [1155, 465] width 497 height 514
type textarea "steps=3"
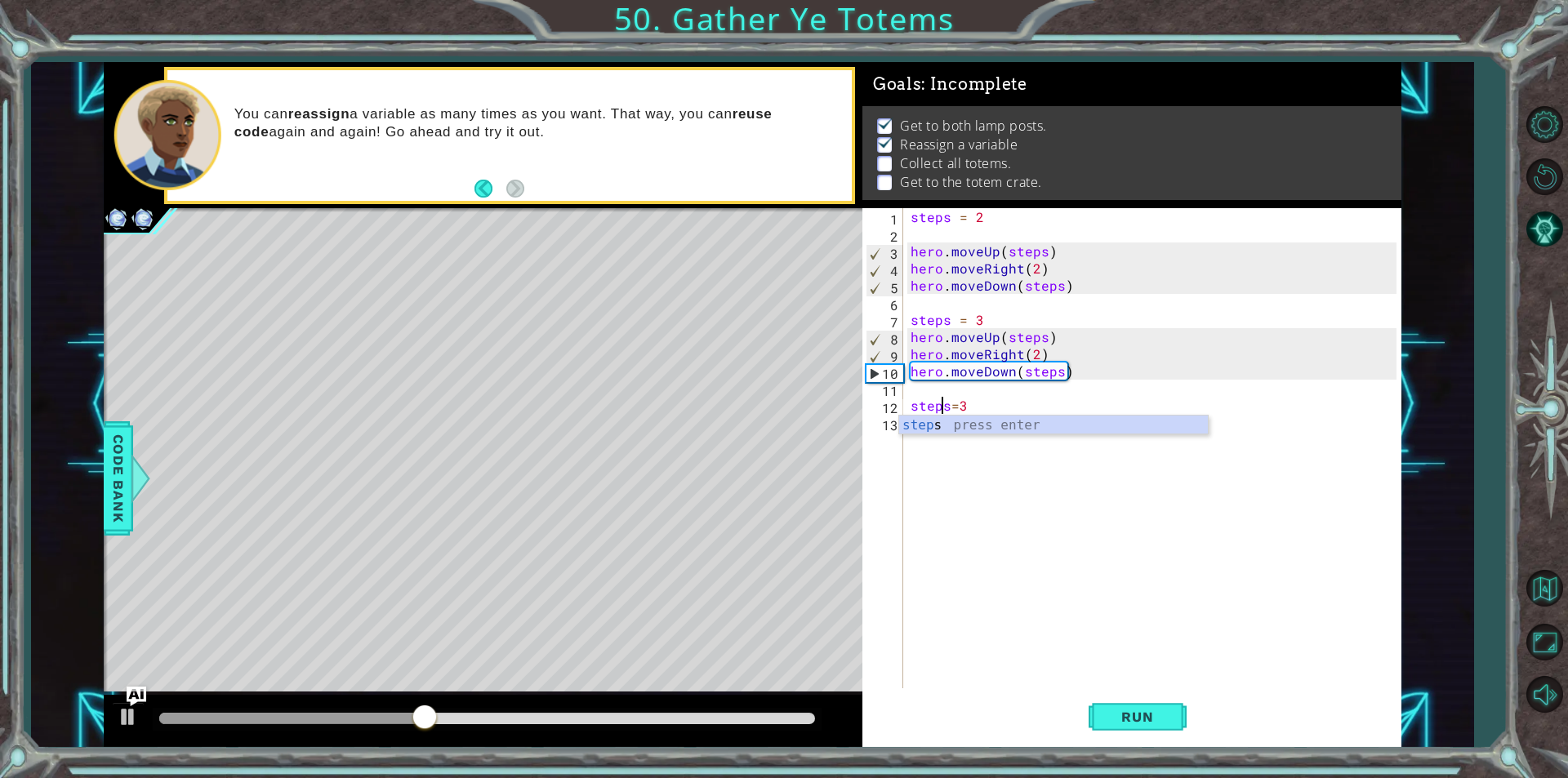
click at [982, 437] on div "steps = 2 hero . moveUp ( steps ) hero . moveRight ( 2 ) hero . moveDown ( step…" at bounding box center [1155, 465] width 497 height 514
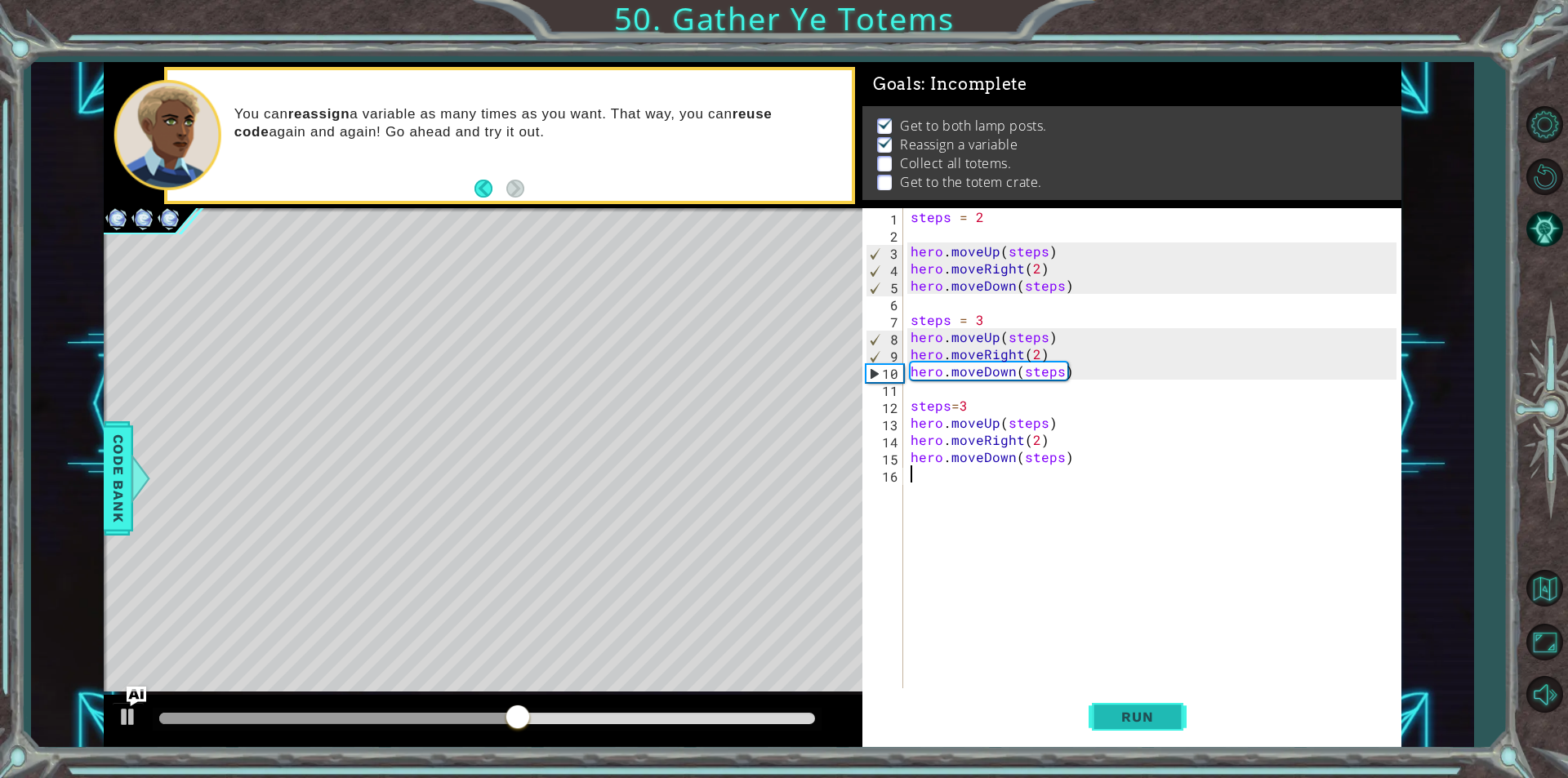
click at [1093, 704] on button "Run" at bounding box center [1138, 717] width 98 height 54
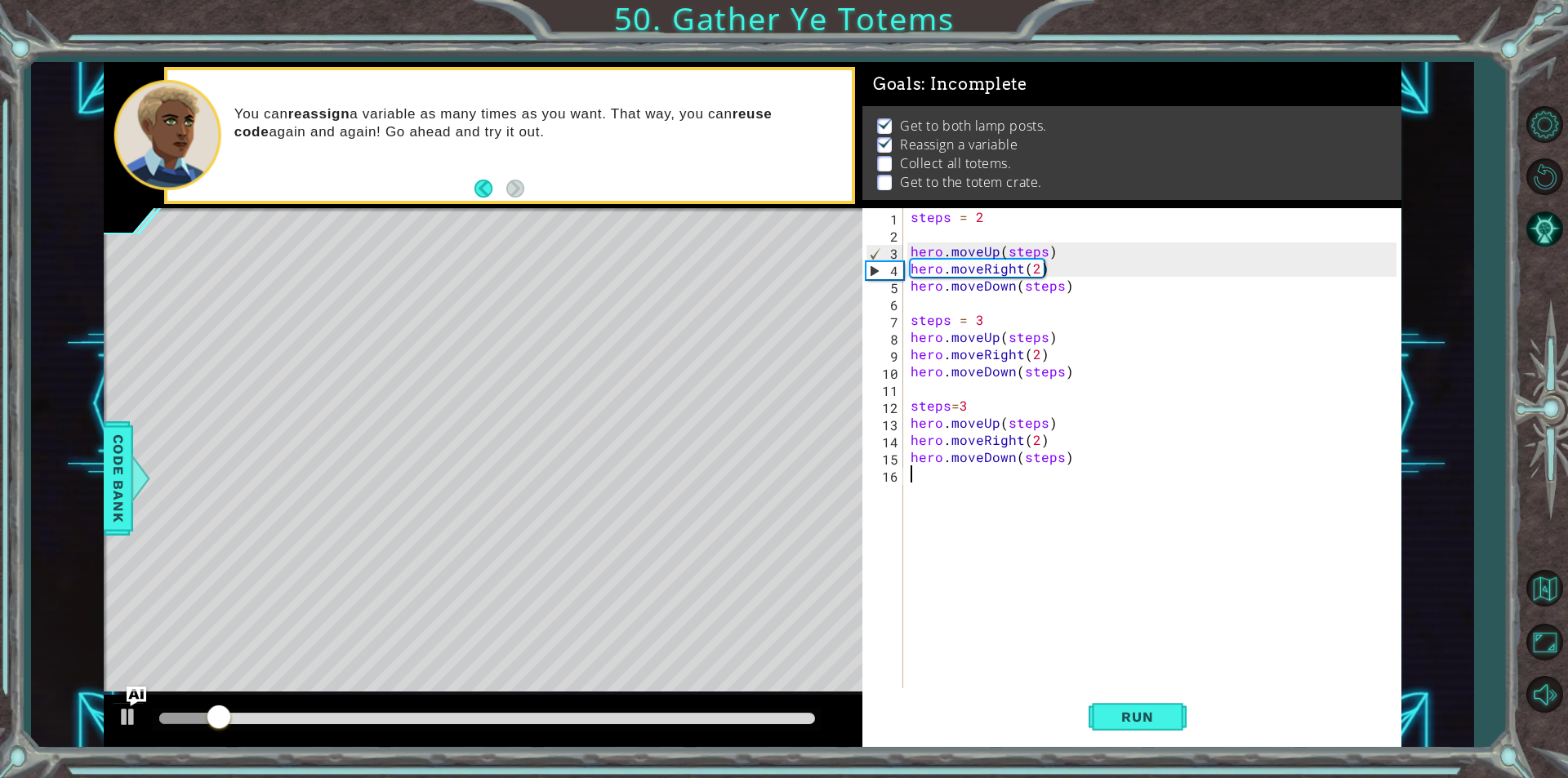
click at [991, 405] on div "steps = 2 hero . moveUp ( steps ) hero . moveRight ( 2 ) hero . moveDown ( step…" at bounding box center [1155, 465] width 497 height 514
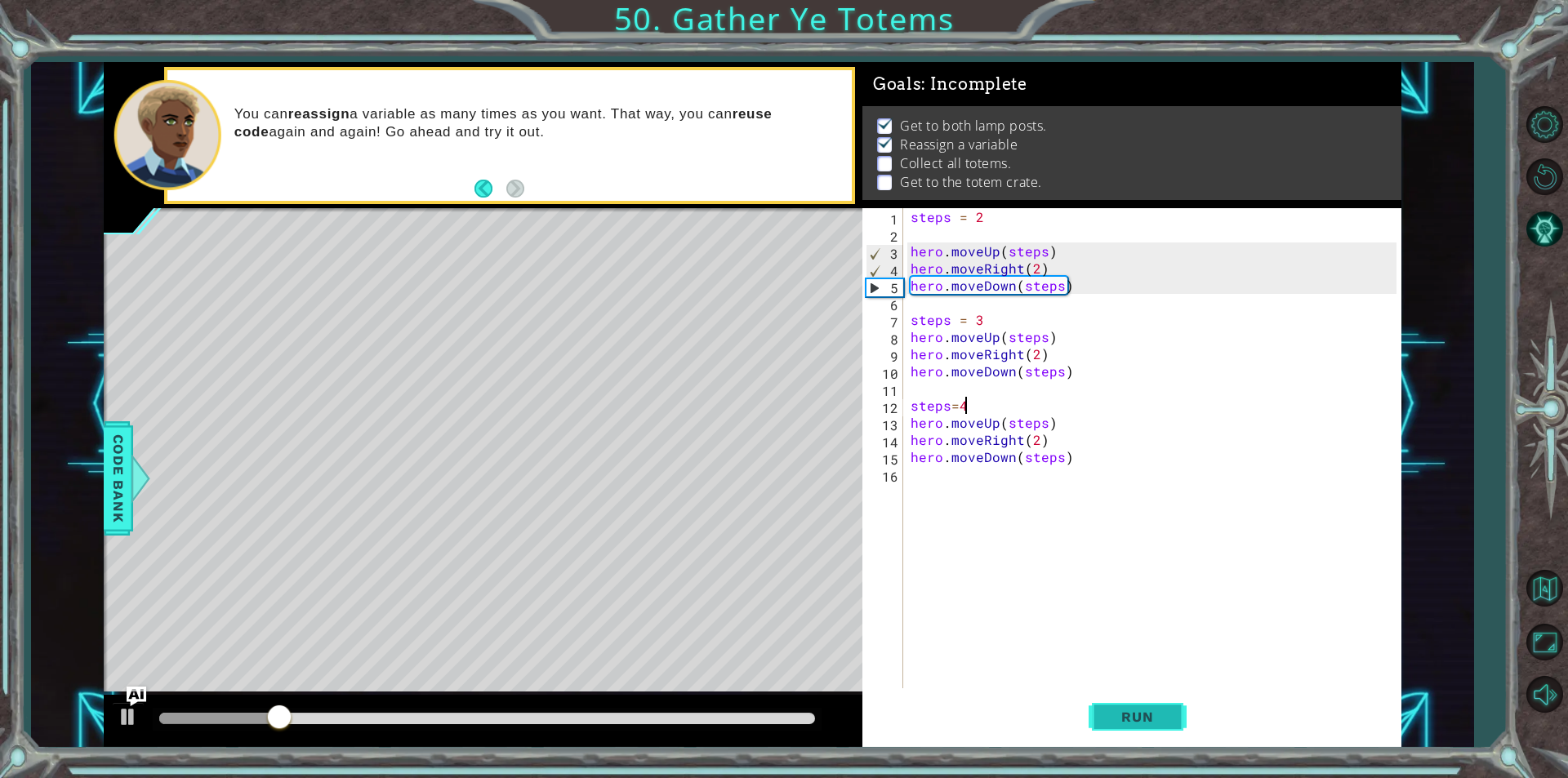
type textarea "steps=4"
click at [1114, 709] on span "Run" at bounding box center [1137, 716] width 64 height 16
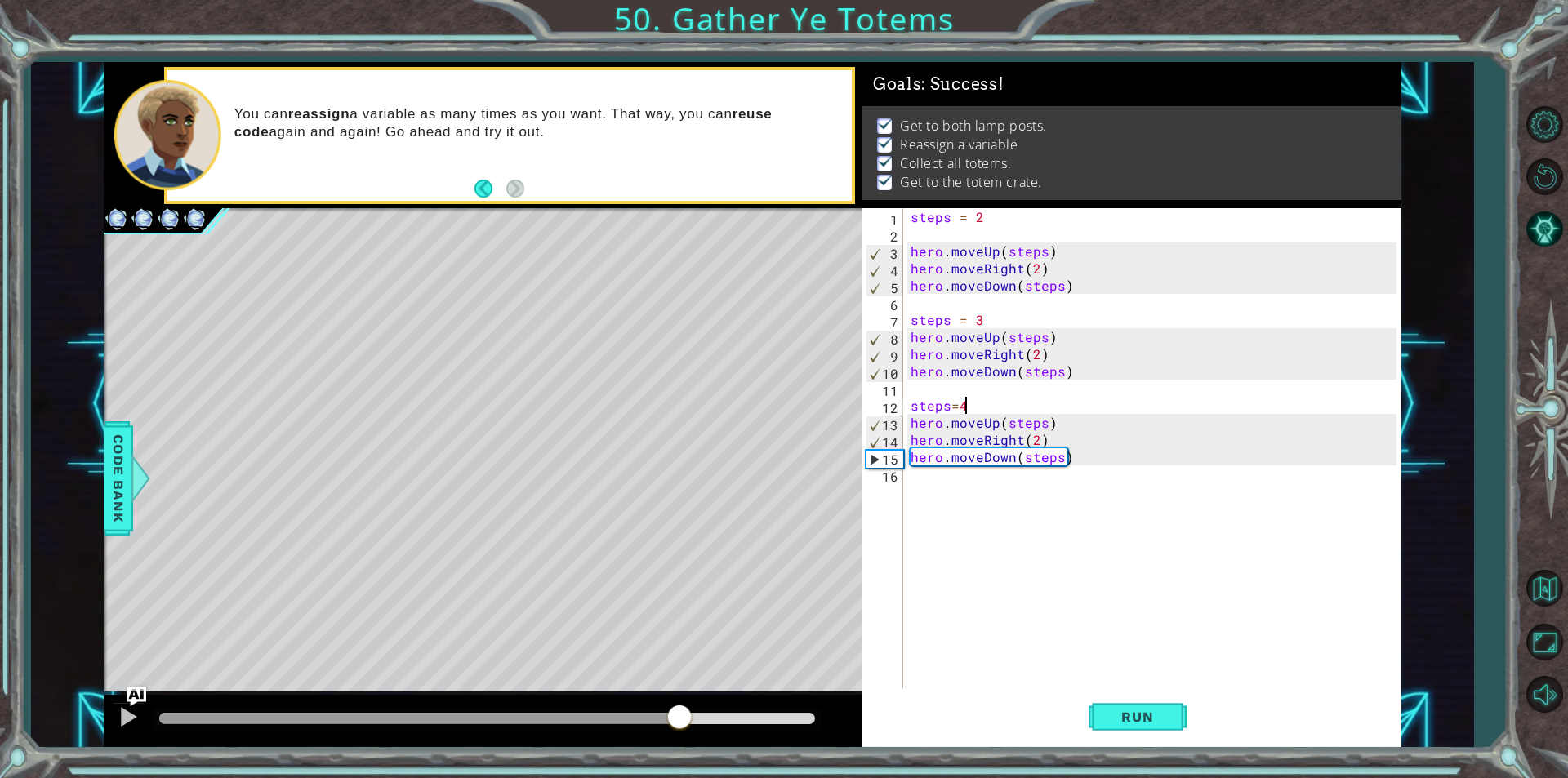
drag, startPoint x: 680, startPoint y: 716, endPoint x: 1050, endPoint y: 737, distance: 370.6
click at [1050, 737] on div "1 ההההההההההההההההההההההההההההההההההההההההההההההההההההההההההההההההההההההההההההה…" at bounding box center [752, 404] width 1298 height 685
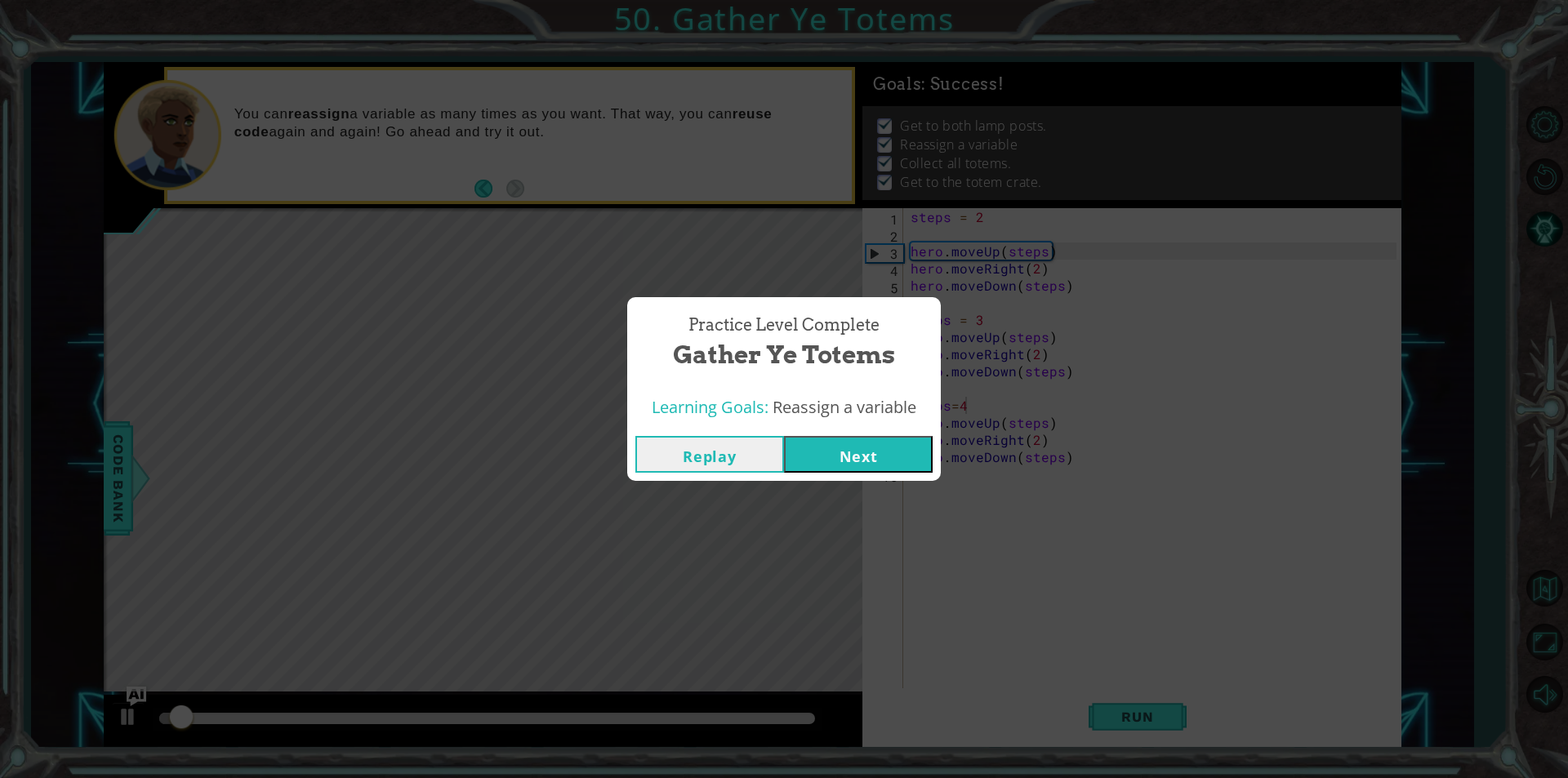
click at [834, 455] on button "Next" at bounding box center [857, 454] width 148 height 36
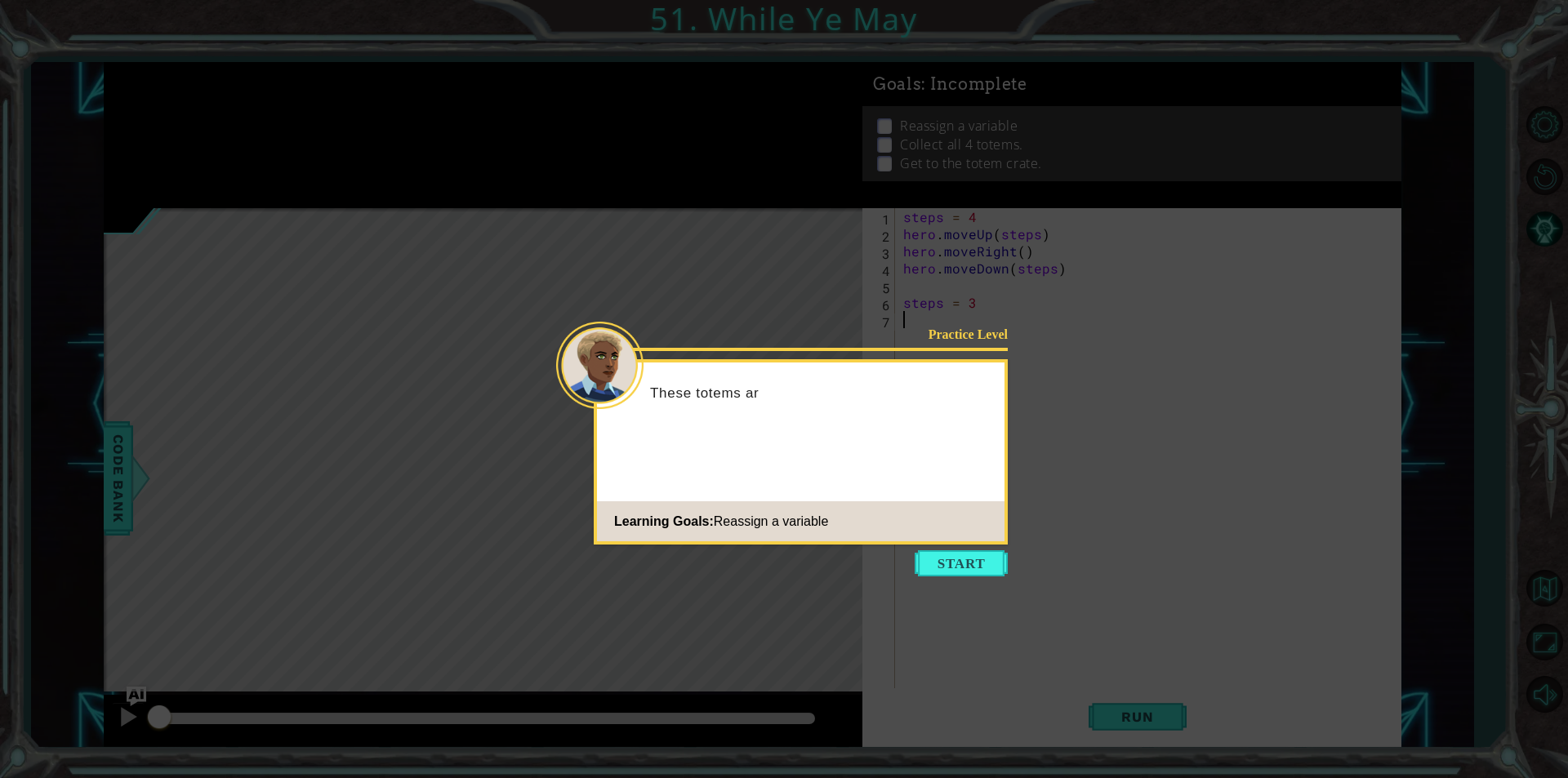
drag, startPoint x: 965, startPoint y: 562, endPoint x: 968, endPoint y: 573, distance: 11.4
click at [968, 573] on button "Start" at bounding box center [961, 563] width 93 height 26
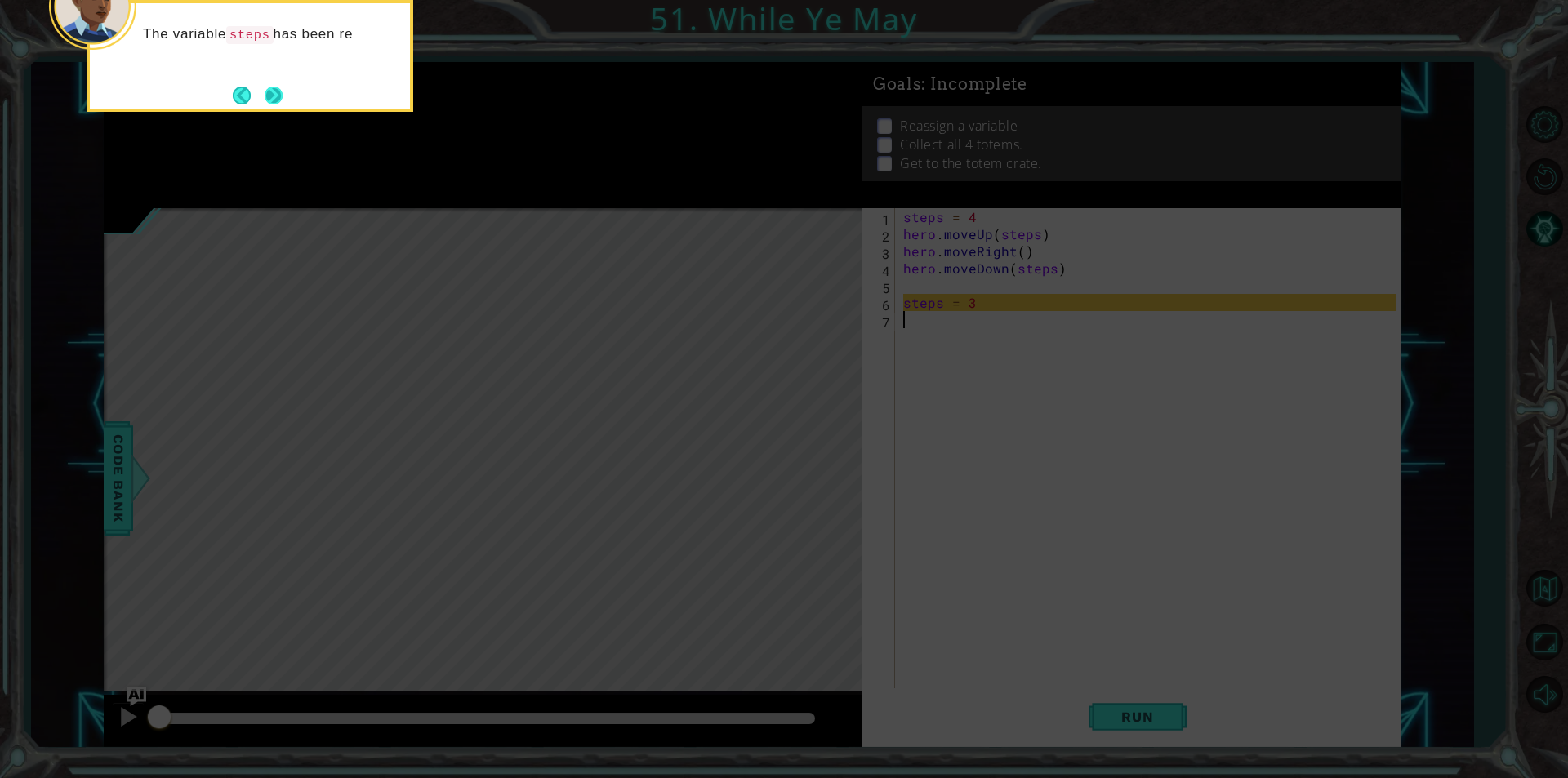
click at [283, 102] on button "Next" at bounding box center [273, 95] width 18 height 18
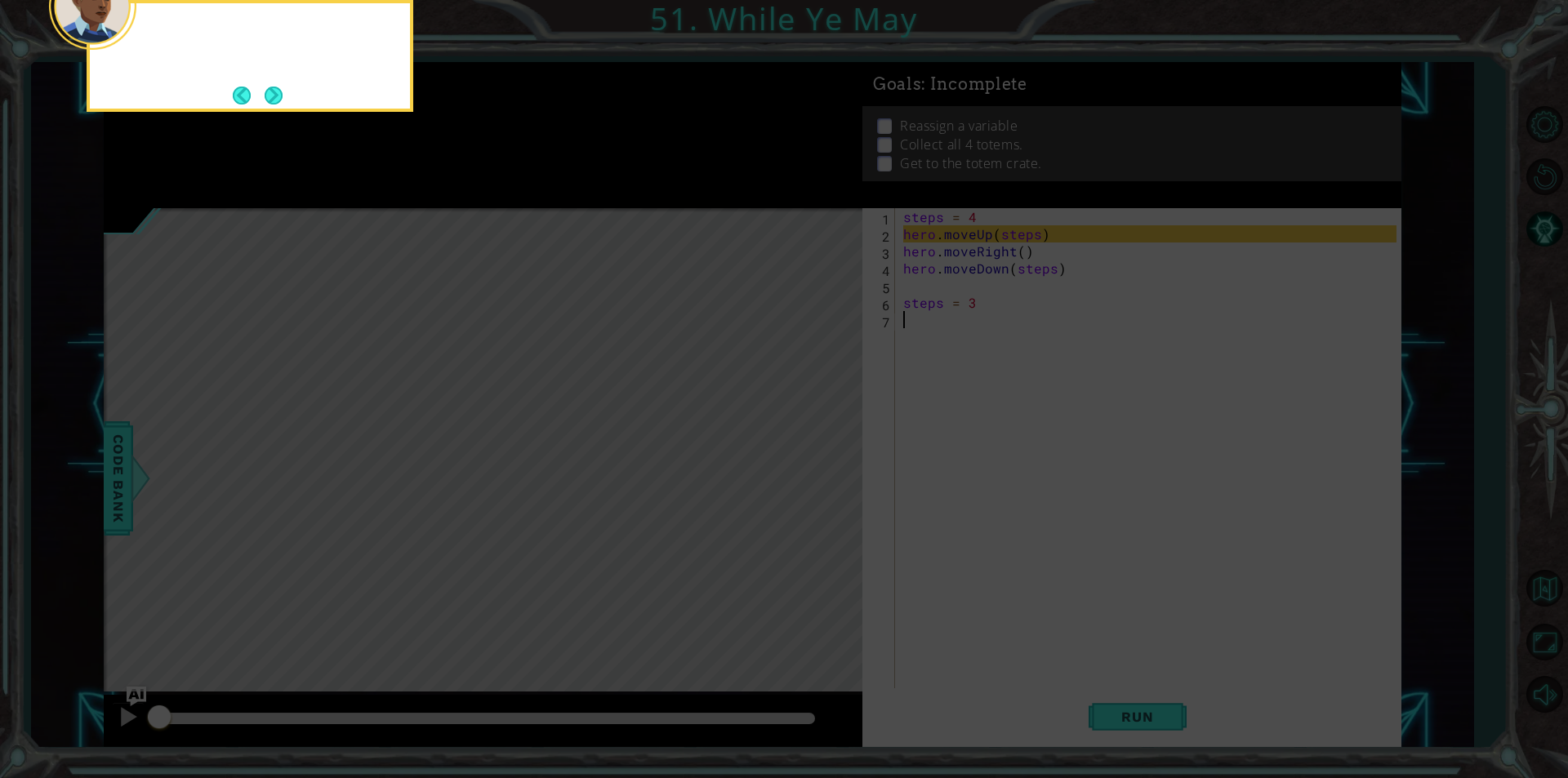
click at [283, 102] on button "Next" at bounding box center [273, 95] width 18 height 18
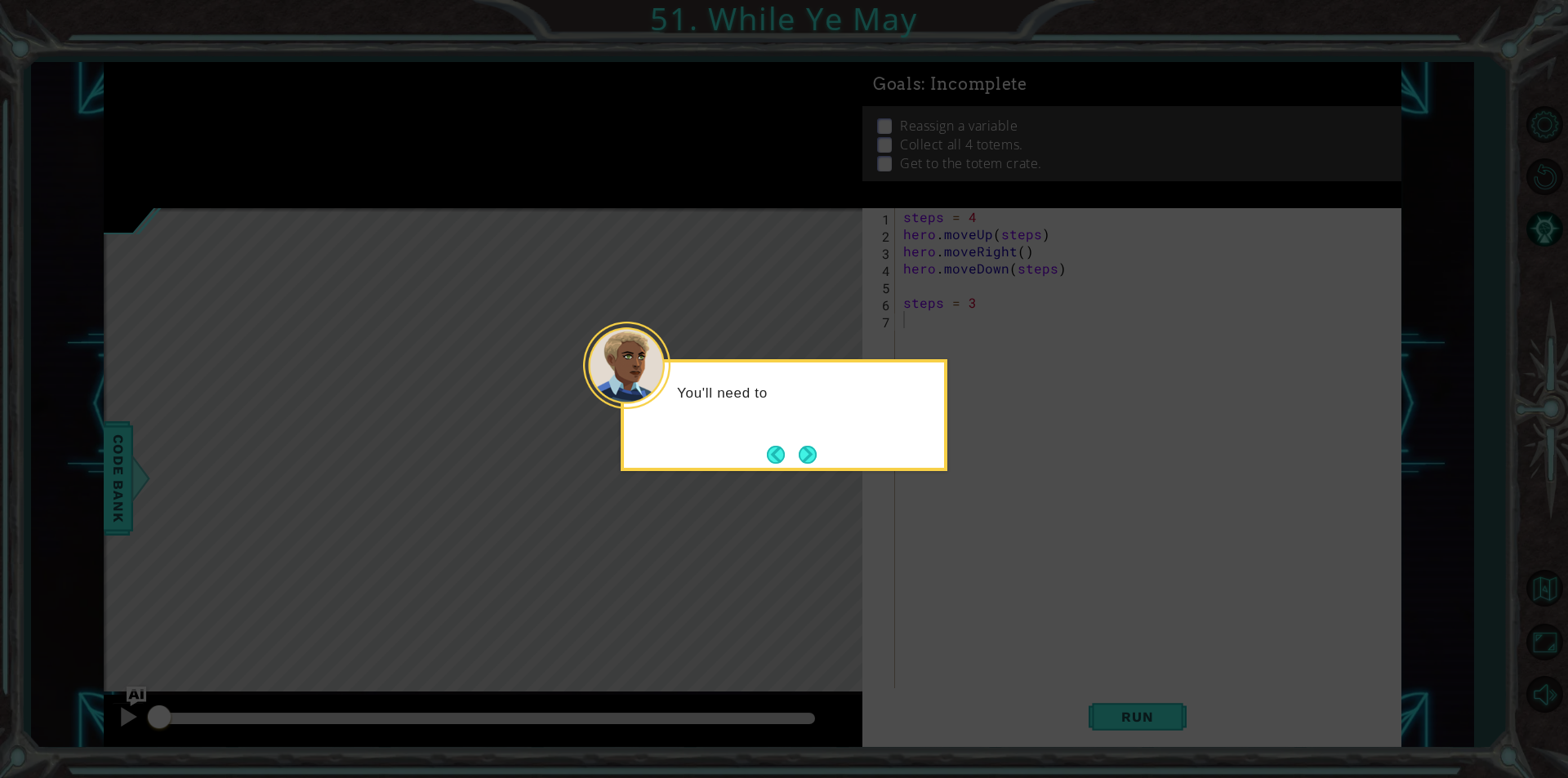
click at [832, 444] on div "You'll need to" at bounding box center [784, 415] width 327 height 112
drag, startPoint x: 825, startPoint y: 444, endPoint x: 818, endPoint y: 453, distance: 11.4
click at [825, 446] on div "You'll need to reassign the variabl" at bounding box center [784, 415] width 327 height 112
click at [817, 453] on button "Next" at bounding box center [807, 454] width 18 height 18
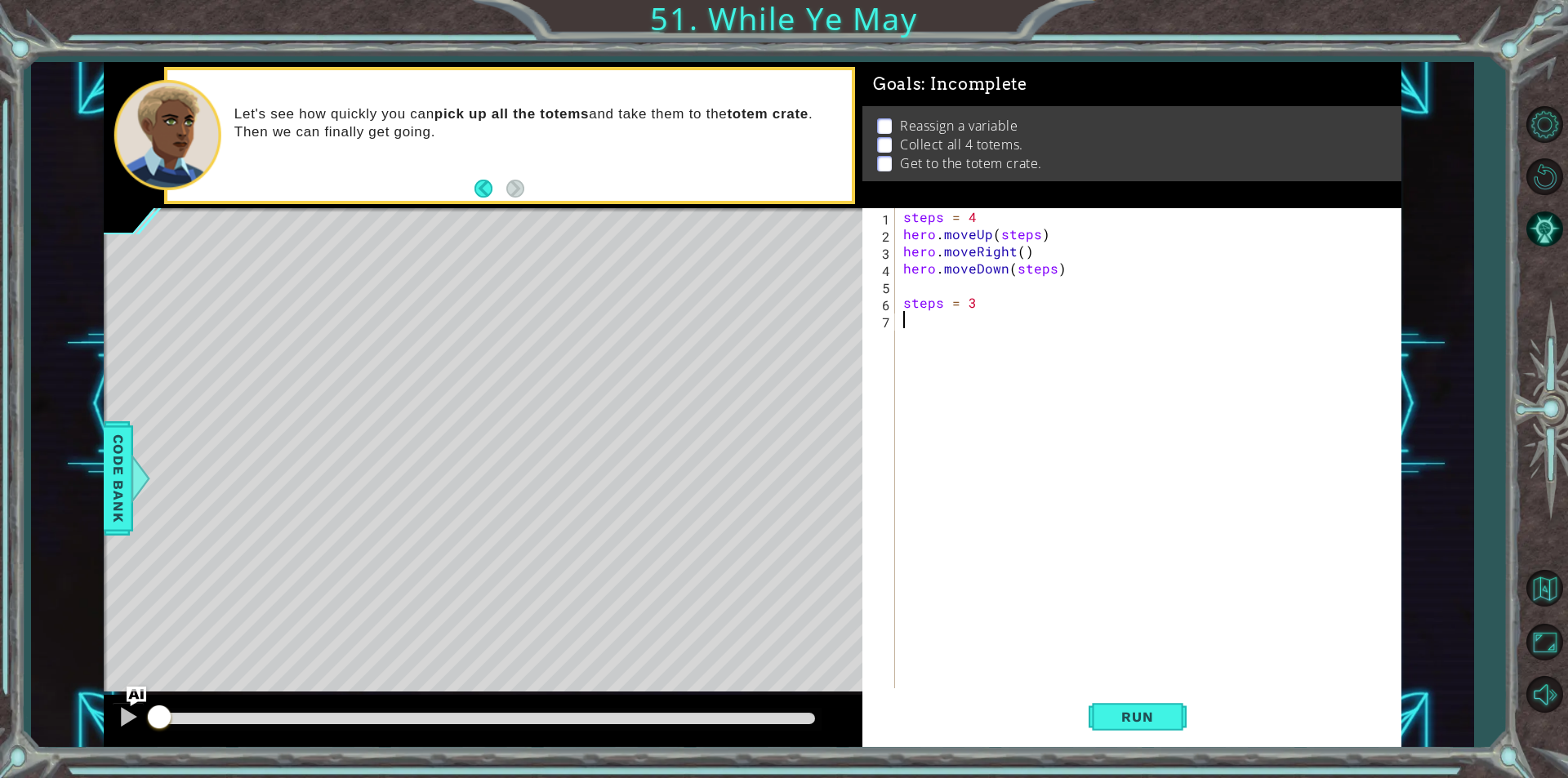
click at [992, 237] on div "steps = 4 hero . moveUp ( steps ) hero . moveRight ( ) hero . moveDown ( steps …" at bounding box center [1152, 465] width 505 height 514
type textarea "hero.moveUp(steps)"
click at [992, 237] on div "steps = 4 hero . moveUp ( steps ) hero . moveRight ( ) hero . moveDown ( steps …" at bounding box center [1152, 465] width 505 height 514
click at [1177, 384] on div "steps = 4 hero . moveUp ( steps ) hero . moveRight ( ) hero . moveDown ( steps …" at bounding box center [1152, 465] width 505 height 514
click at [1024, 255] on div "steps = 4 hero . moveUp ( steps ) hero . moveRight ( ) hero . moveDown ( steps …" at bounding box center [1152, 465] width 505 height 514
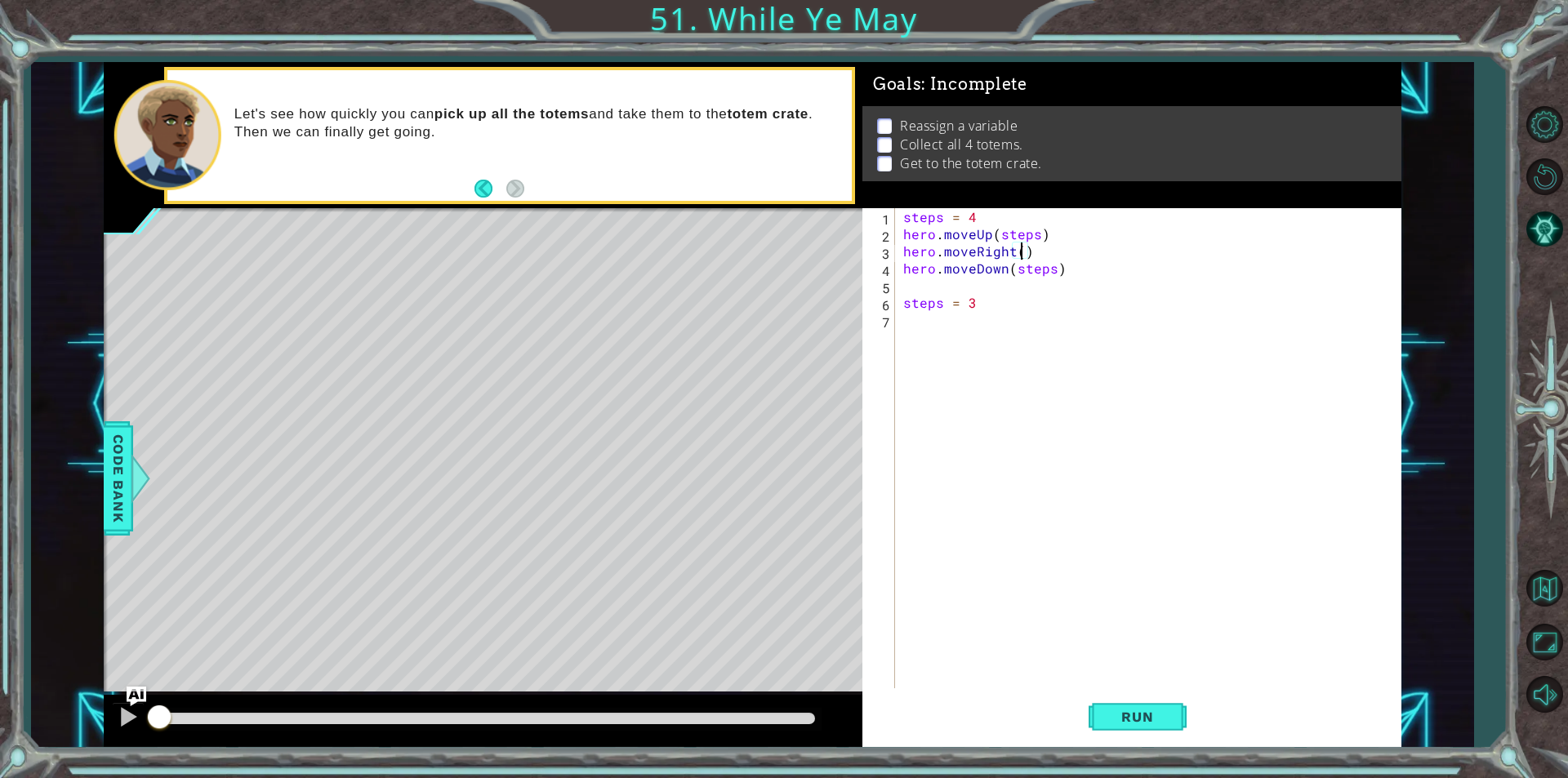
scroll to position [0, 8]
click at [1066, 273] on div "steps = 4 hero . moveUp ( steps ) hero . moveRight ( 1 ) hero . moveDown ( step…" at bounding box center [1152, 465] width 505 height 514
type textarea "hero.moveDown(steps)"
click at [925, 324] on div "steps = 4 hero . moveUp ( steps ) hero . moveRight ( 1 ) hero . moveDown ( step…" at bounding box center [1152, 465] width 505 height 514
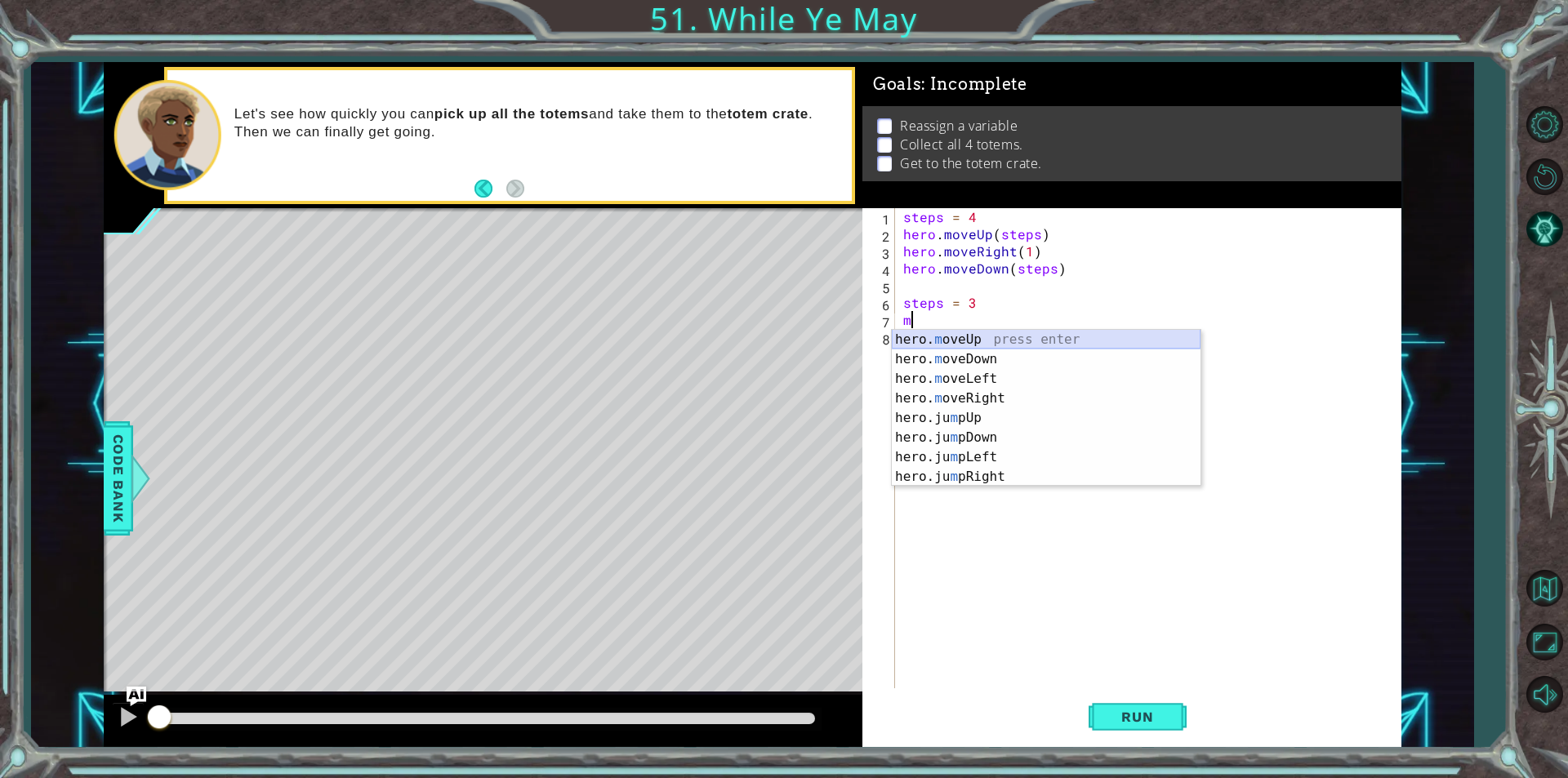
click at [944, 342] on div "hero. m oveUp press enter hero. m oveDown press enter hero. m oveLeft press ent…" at bounding box center [1046, 427] width 308 height 196
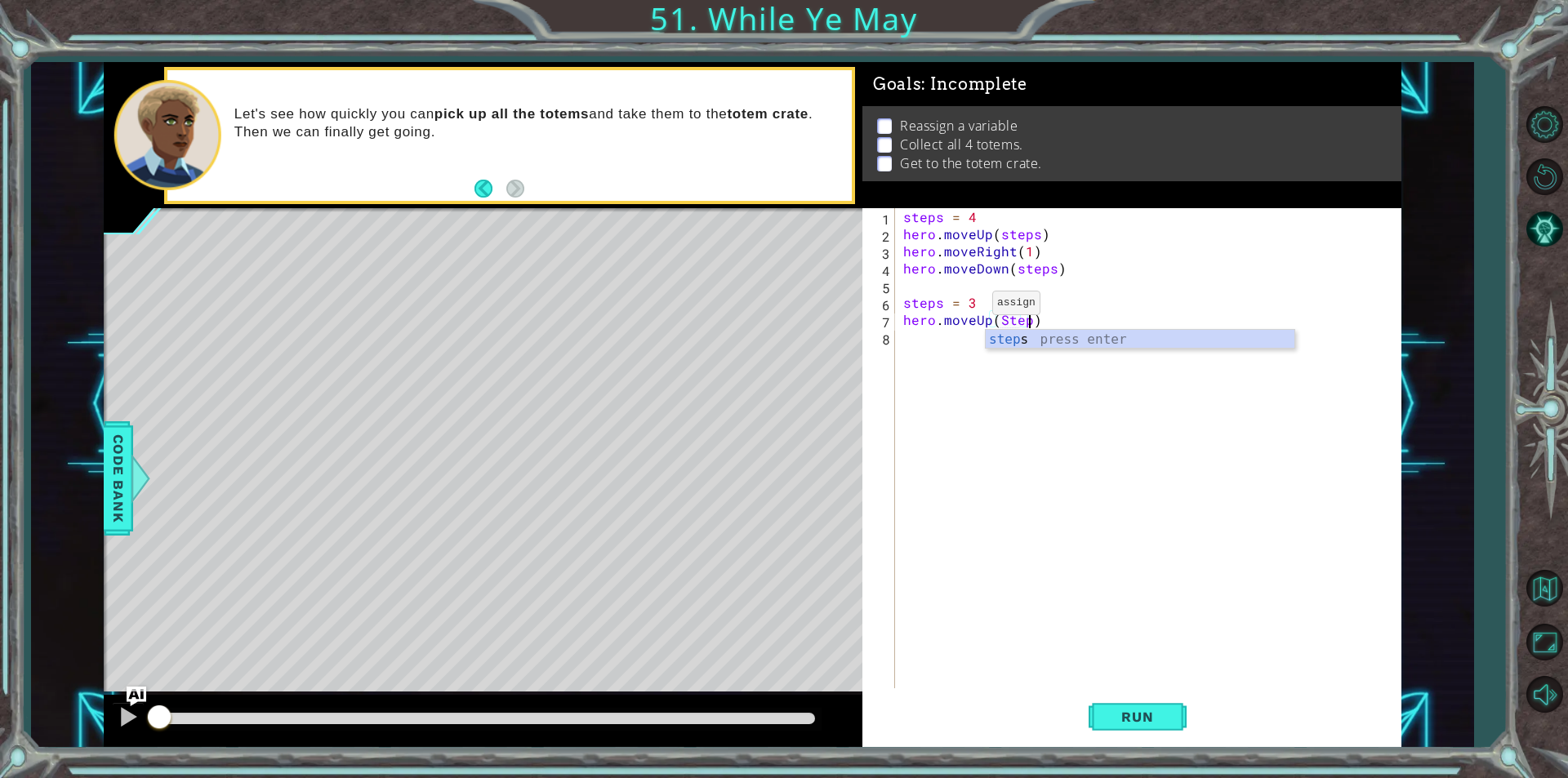
scroll to position [0, 8]
click at [1020, 338] on div "steps press enter" at bounding box center [1140, 358] width 308 height 58
type textarea "hero.moveUp(steps)"
click at [988, 341] on div "steps = 4 hero . moveUp ( steps ) hero . moveRight ( 1 ) hero . moveDown ( step…" at bounding box center [1152, 465] width 505 height 514
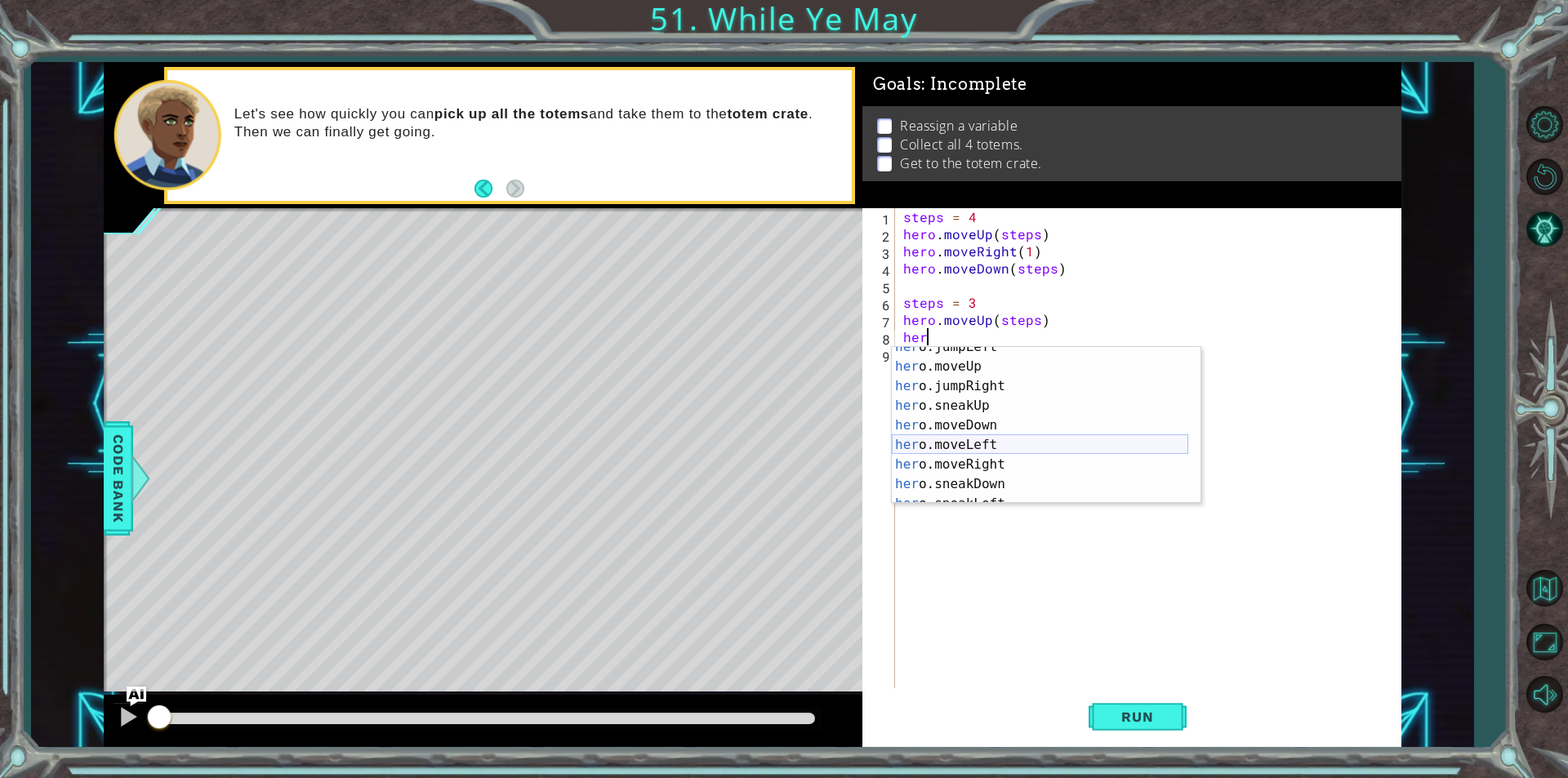
scroll to position [49, 0]
click at [974, 464] on div "her o.jumpLeft press enter her o.moveUp press enter her o.jumpRight press enter…" at bounding box center [1040, 434] width 296 height 196
type textarea "hero.moveRight(1)"
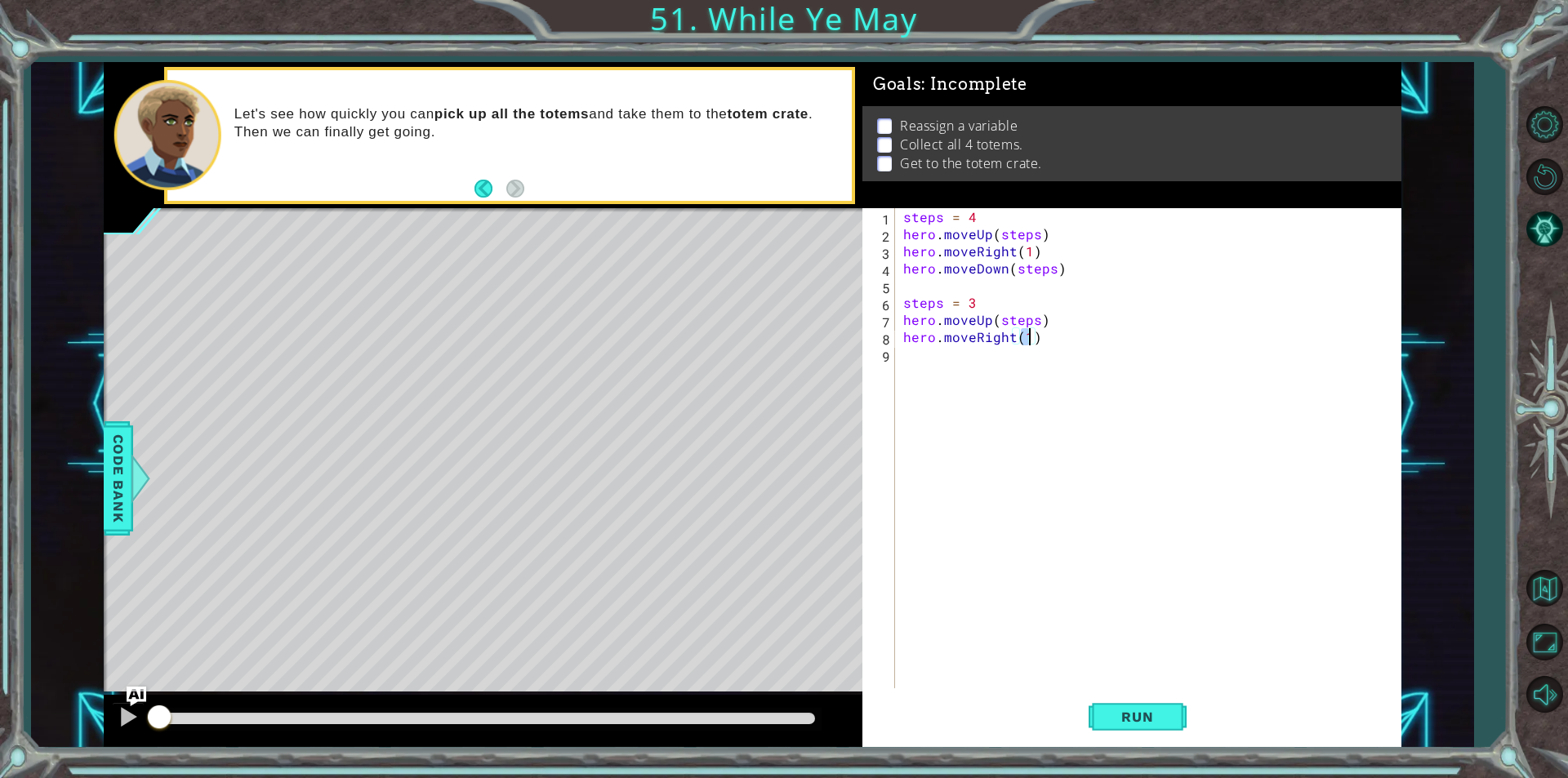
click at [984, 362] on div "steps = 4 hero . moveUp ( steps ) hero . moveRight ( 1 ) hero . moveDown ( step…" at bounding box center [1152, 465] width 505 height 514
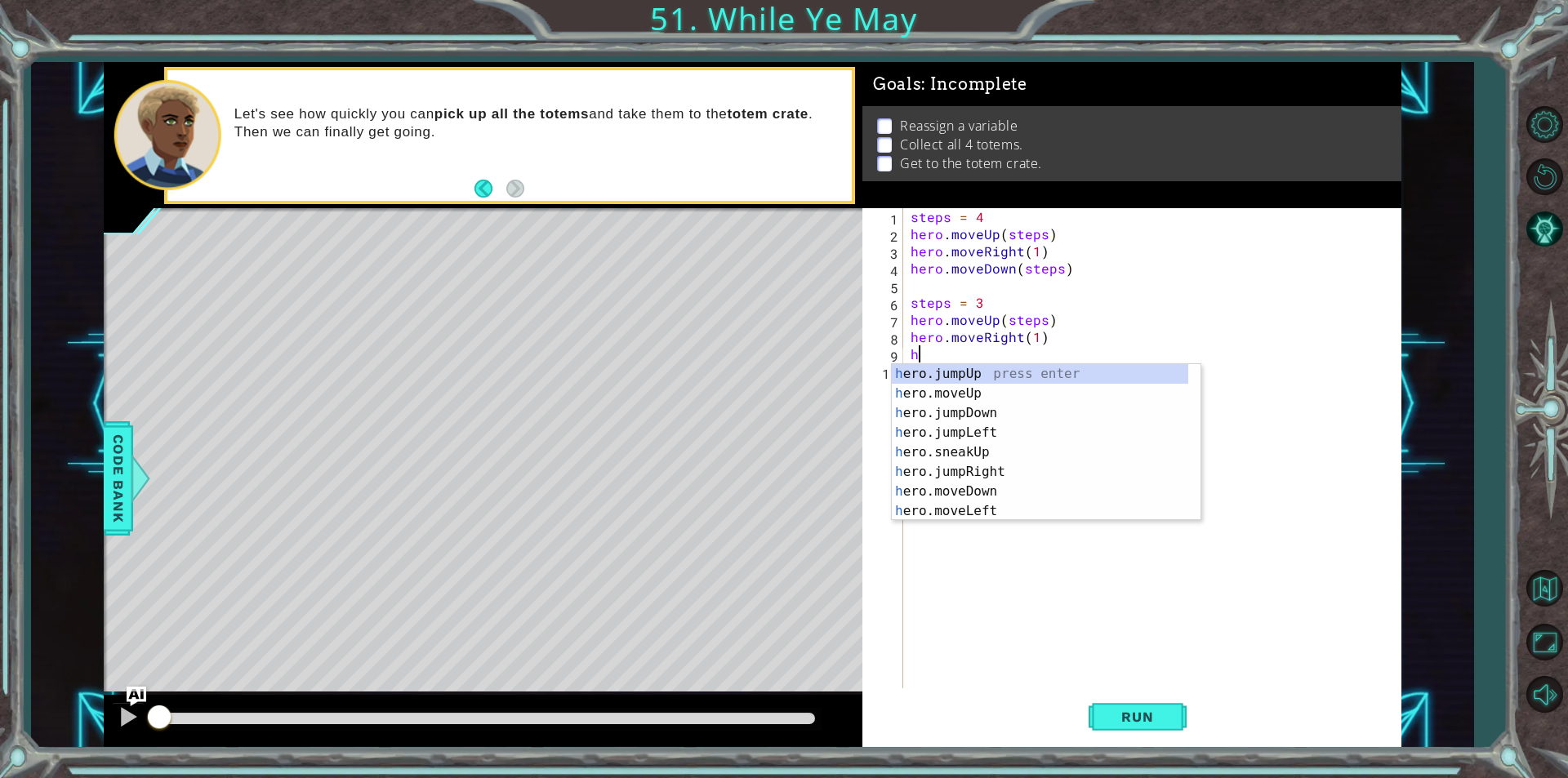
scroll to position [0, 0]
click at [989, 495] on div "her o.jumpUp press enter her o.jumpDown press enter her o.jumpLeft press enter …" at bounding box center [1047, 461] width 296 height 196
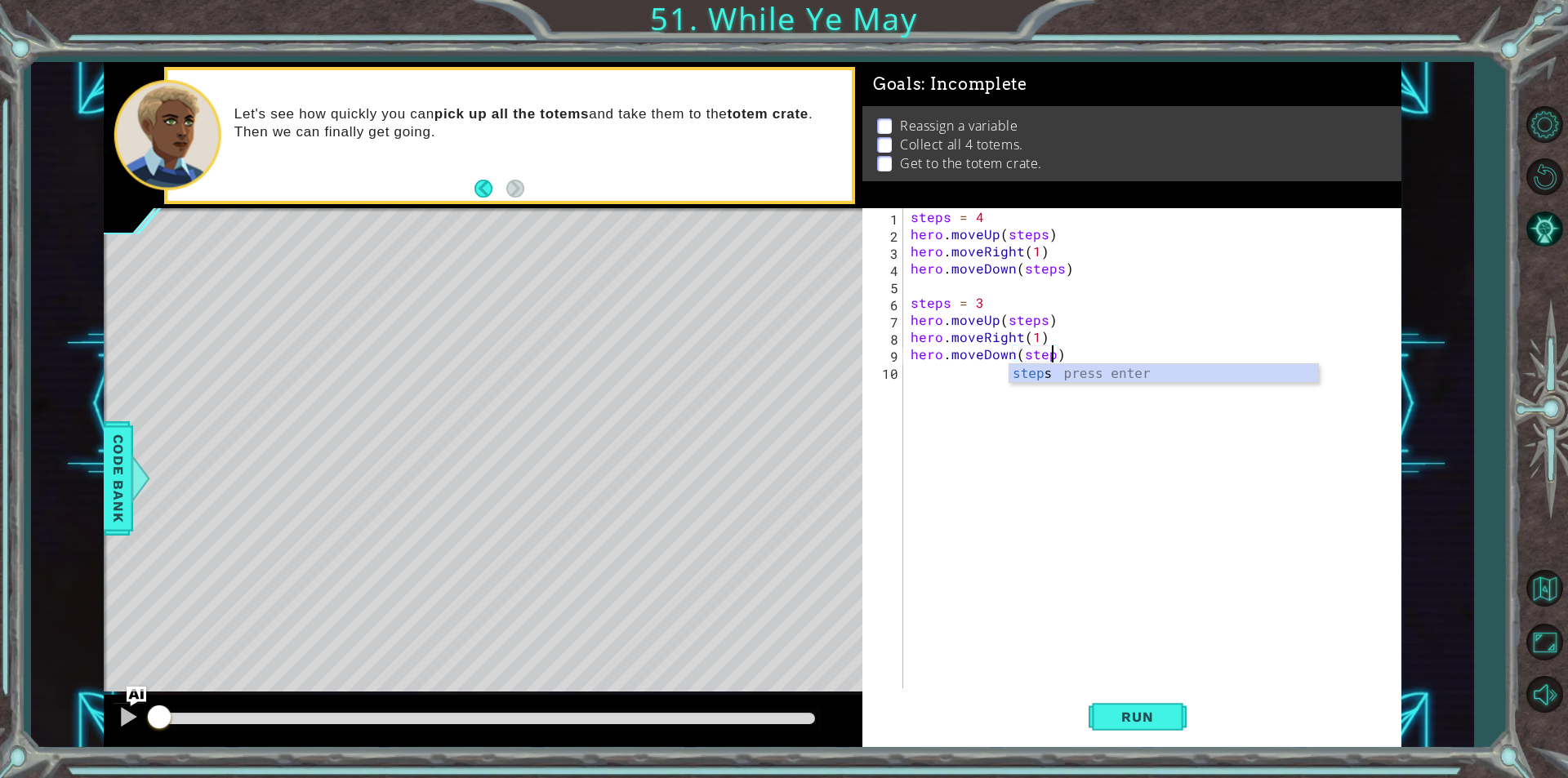
scroll to position [0, 9]
type textarea "hero.moveDown(steps)"
click at [1153, 381] on div "steps press enter" at bounding box center [1164, 393] width 308 height 58
click at [1055, 377] on div "steps = 4 hero . moveUp ( steps ) hero . moveRight ( 1 ) hero . moveDown ( step…" at bounding box center [1155, 465] width 497 height 514
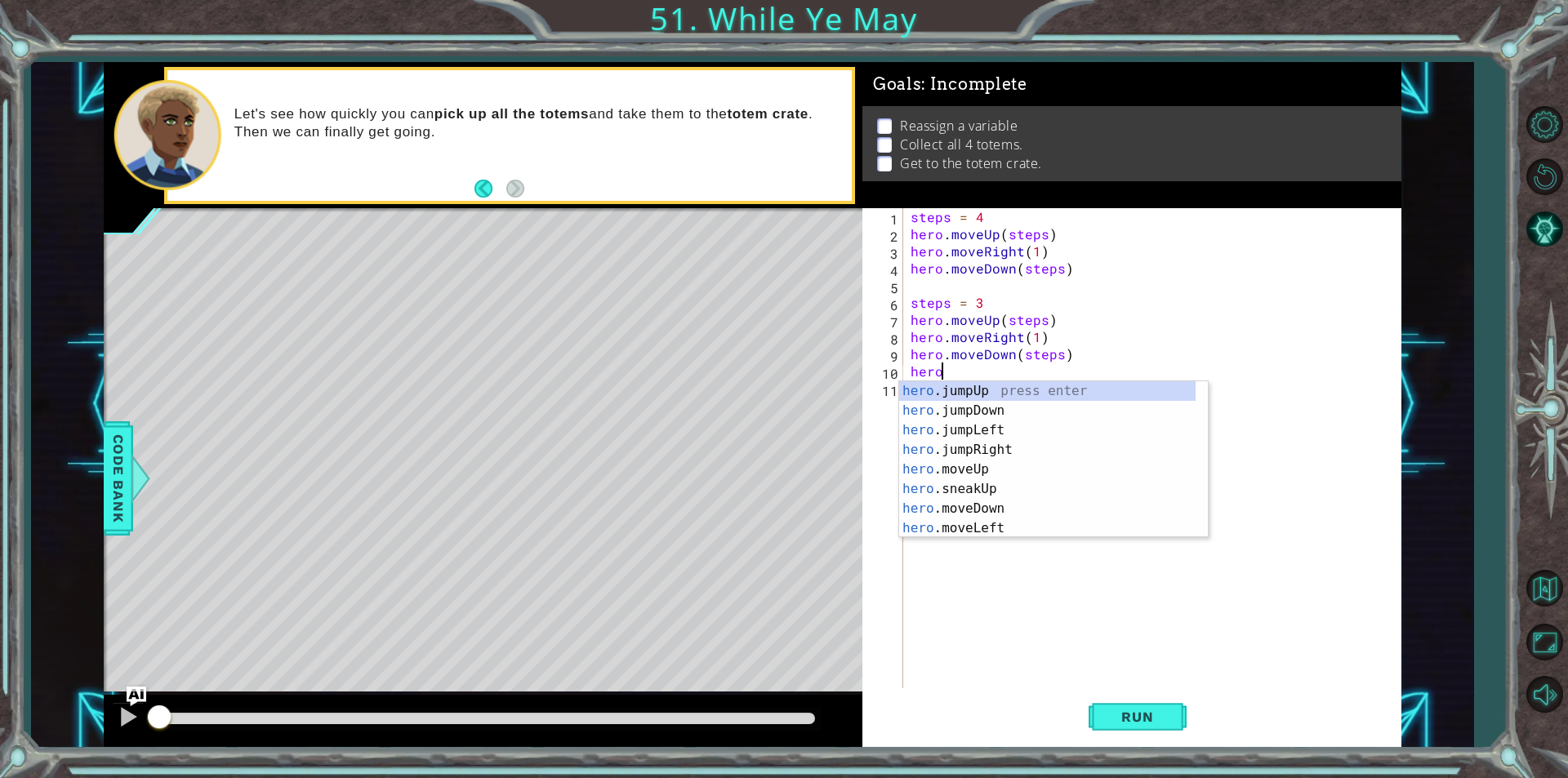
scroll to position [0, 1]
click at [1044, 462] on div "hero .jumpUp press enter hero .jumpDown press enter hero .jumpLeft press enter …" at bounding box center [1047, 478] width 296 height 196
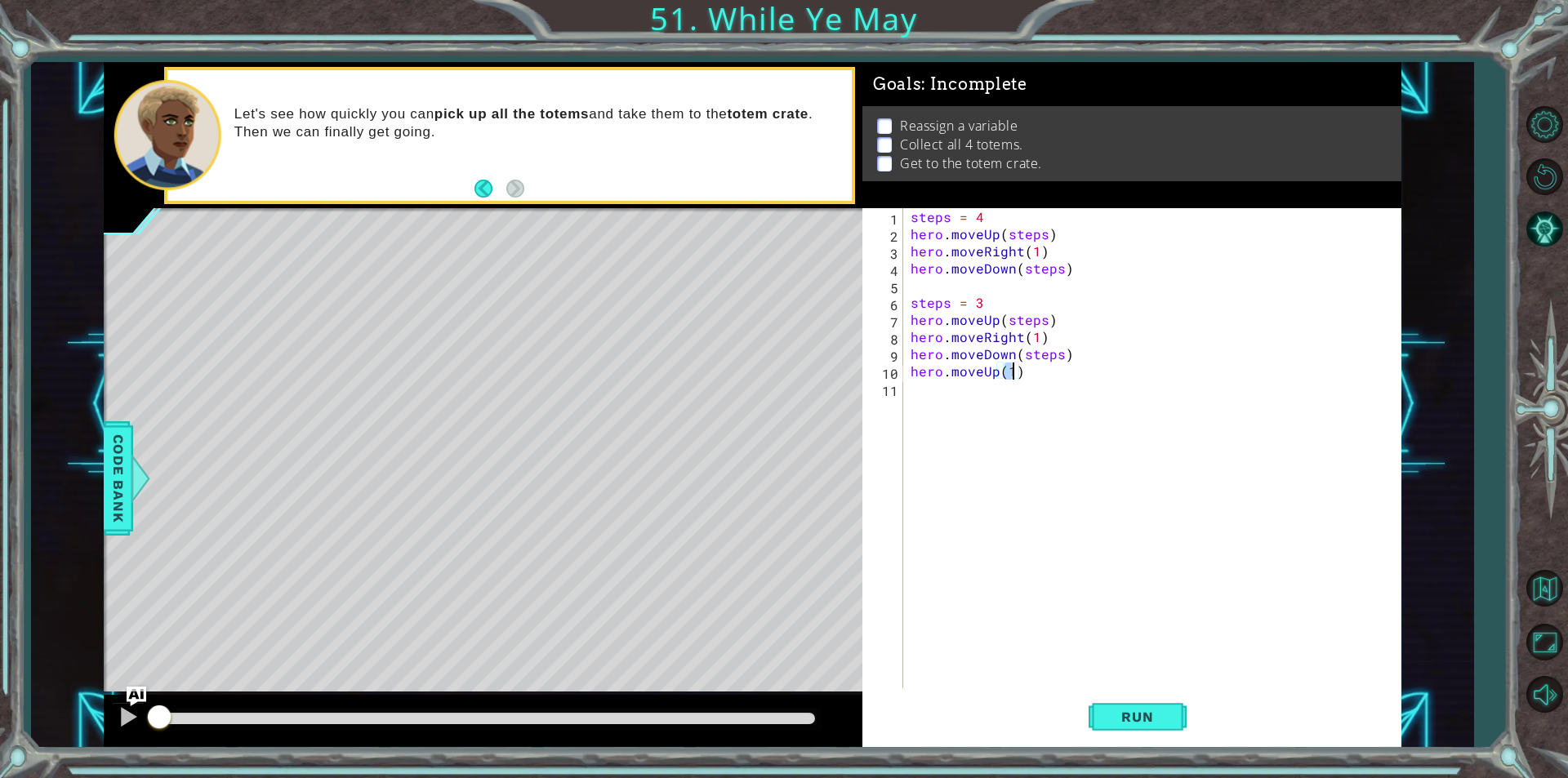
type textarea "hero.moveUp(2)"
click at [987, 389] on div "steps = 4 hero . moveUp ( steps ) hero . moveRight ( 1 ) hero . moveDown ( step…" at bounding box center [1155, 465] width 497 height 514
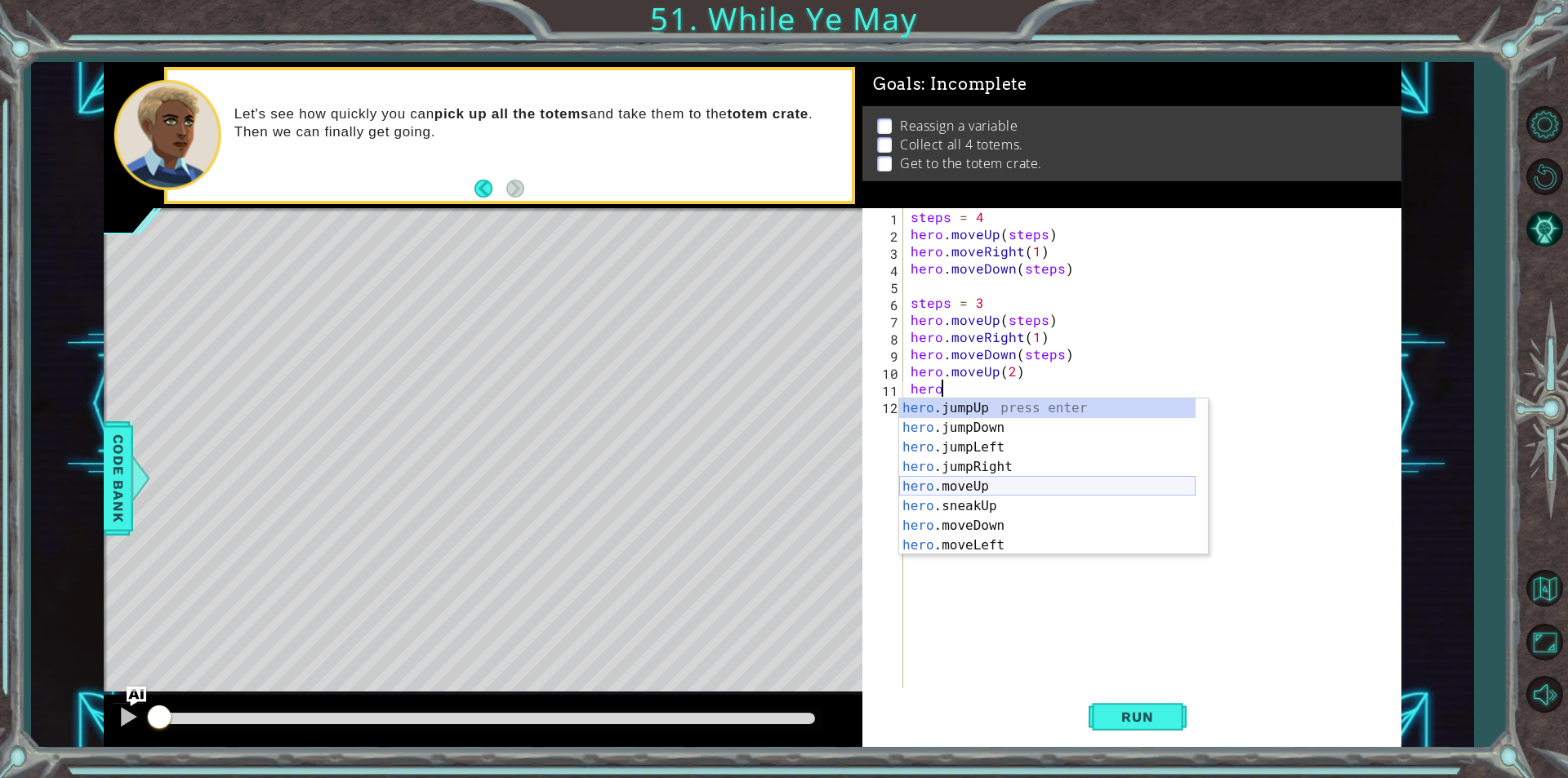
scroll to position [49, 0]
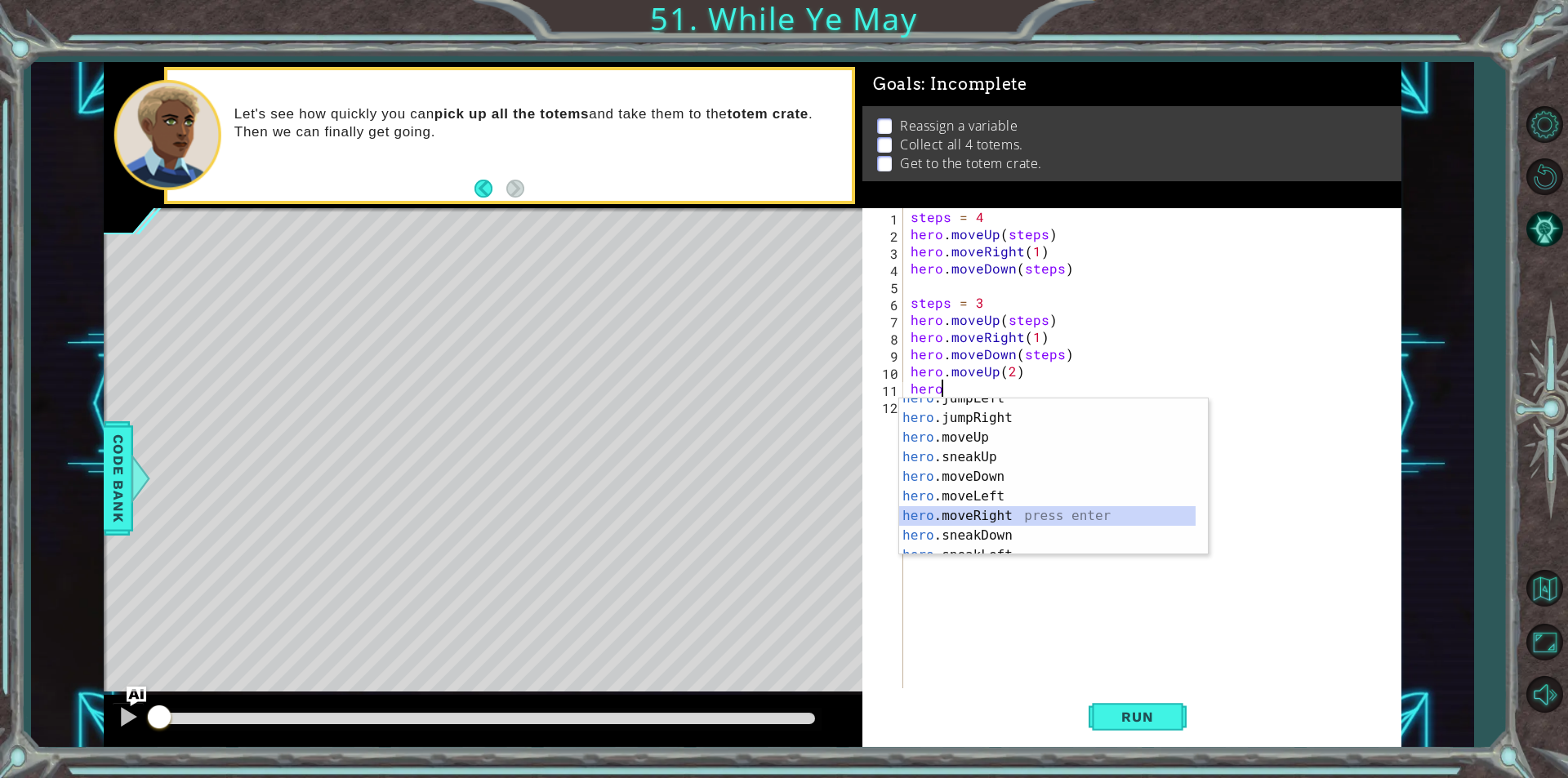
click at [990, 506] on div "hero .jumpLeft press enter hero .jumpRight press enter hero .moveUp press enter…" at bounding box center [1047, 486] width 296 height 196
type textarea "hero.moveRight(1)"
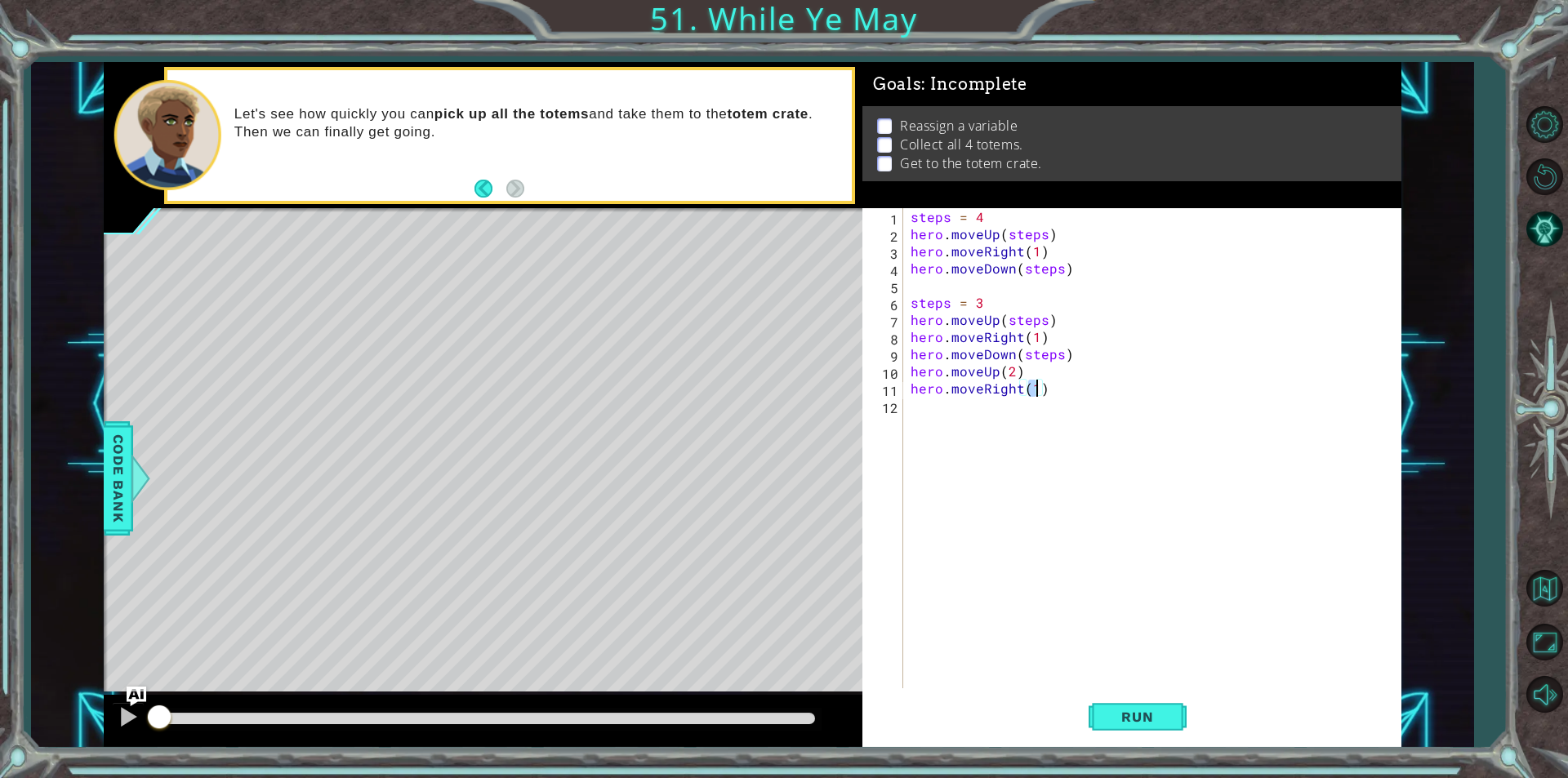
click at [965, 404] on div "steps = 4 hero . moveUp ( steps ) hero . moveRight ( 1 ) hero . moveDown ( step…" at bounding box center [1155, 465] width 497 height 514
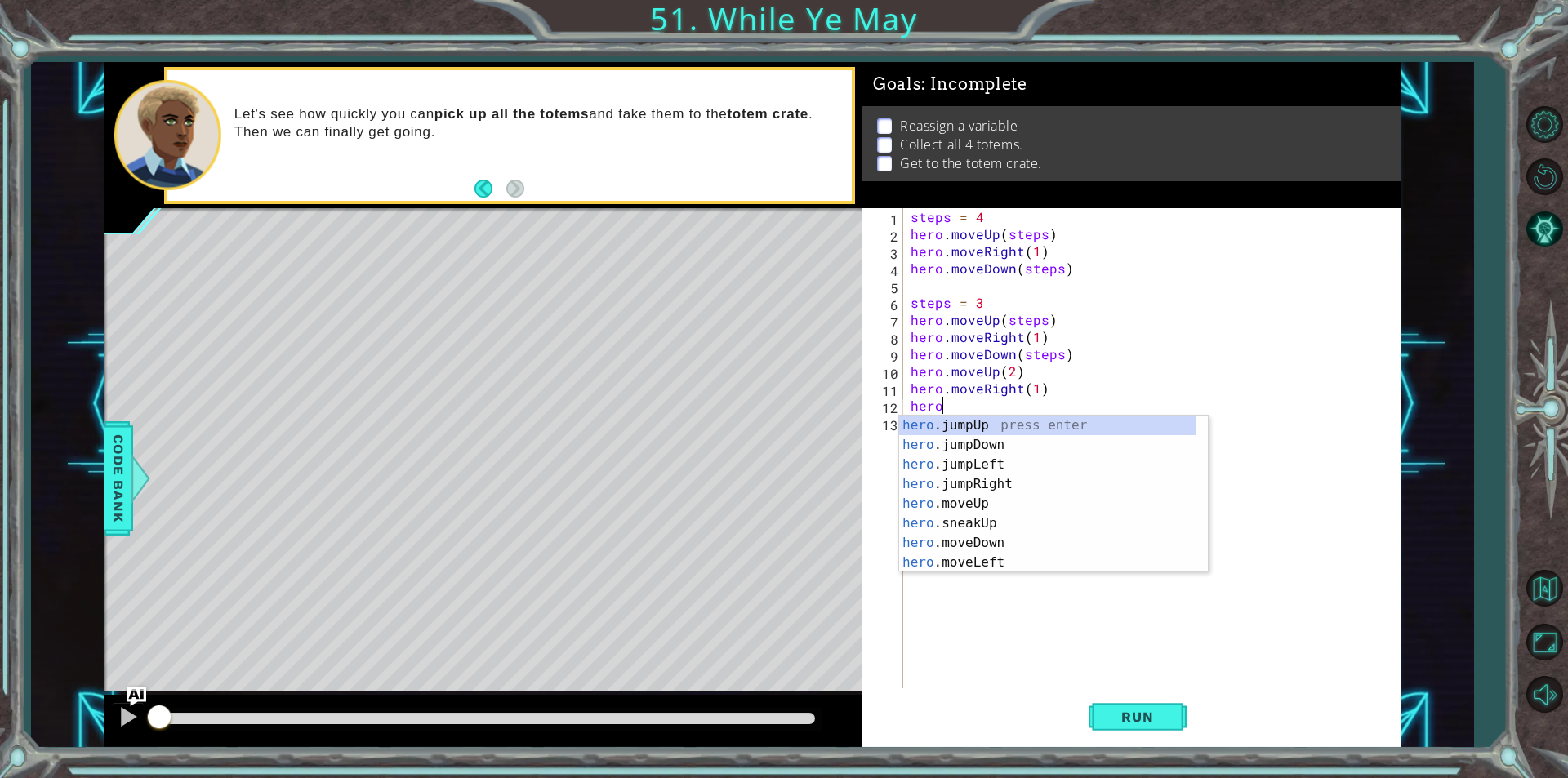
scroll to position [0, 1]
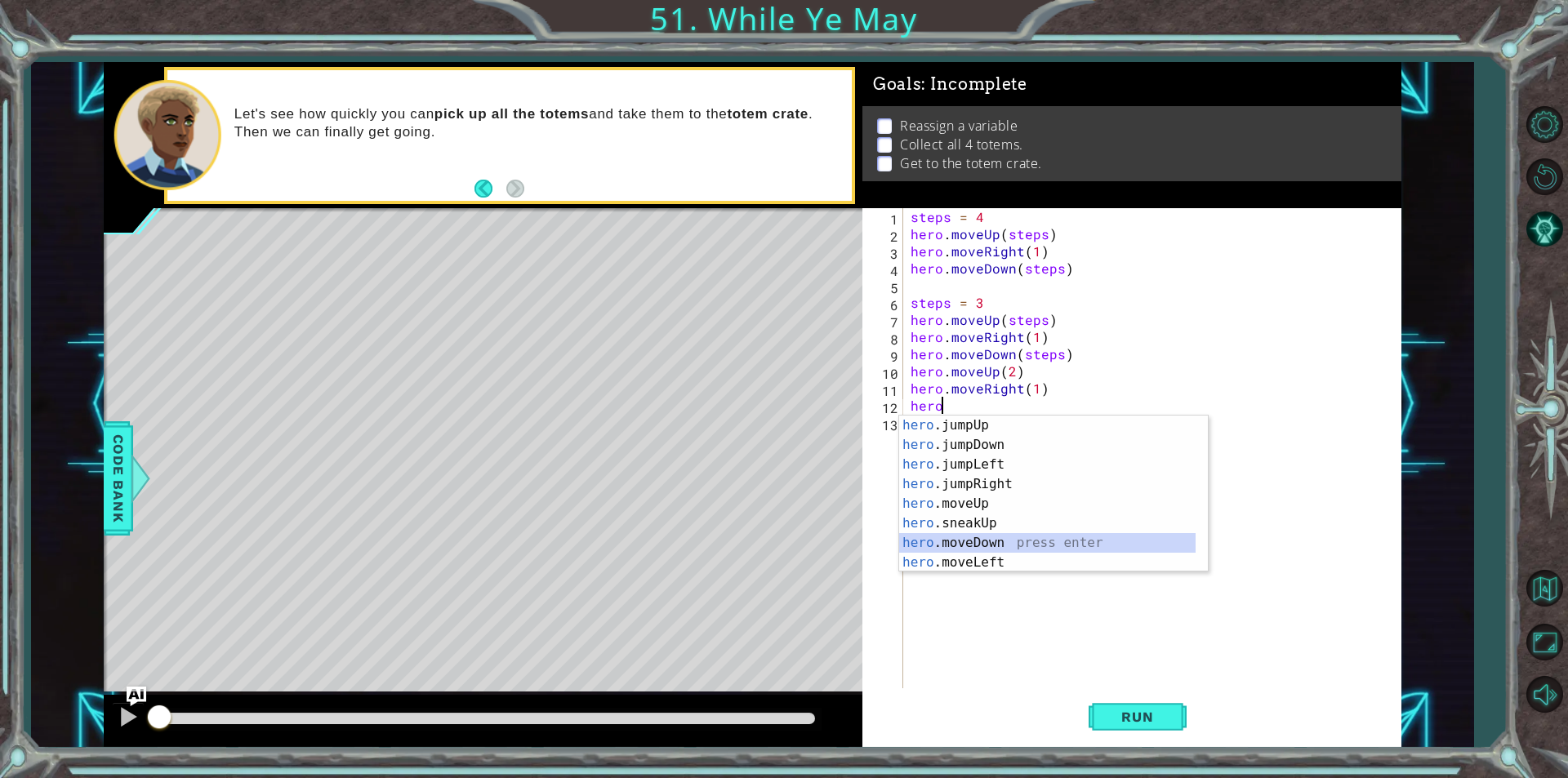
click at [997, 540] on div "hero .jumpUp press enter hero .jumpDown press enter hero .jumpLeft press enter …" at bounding box center [1047, 513] width 296 height 196
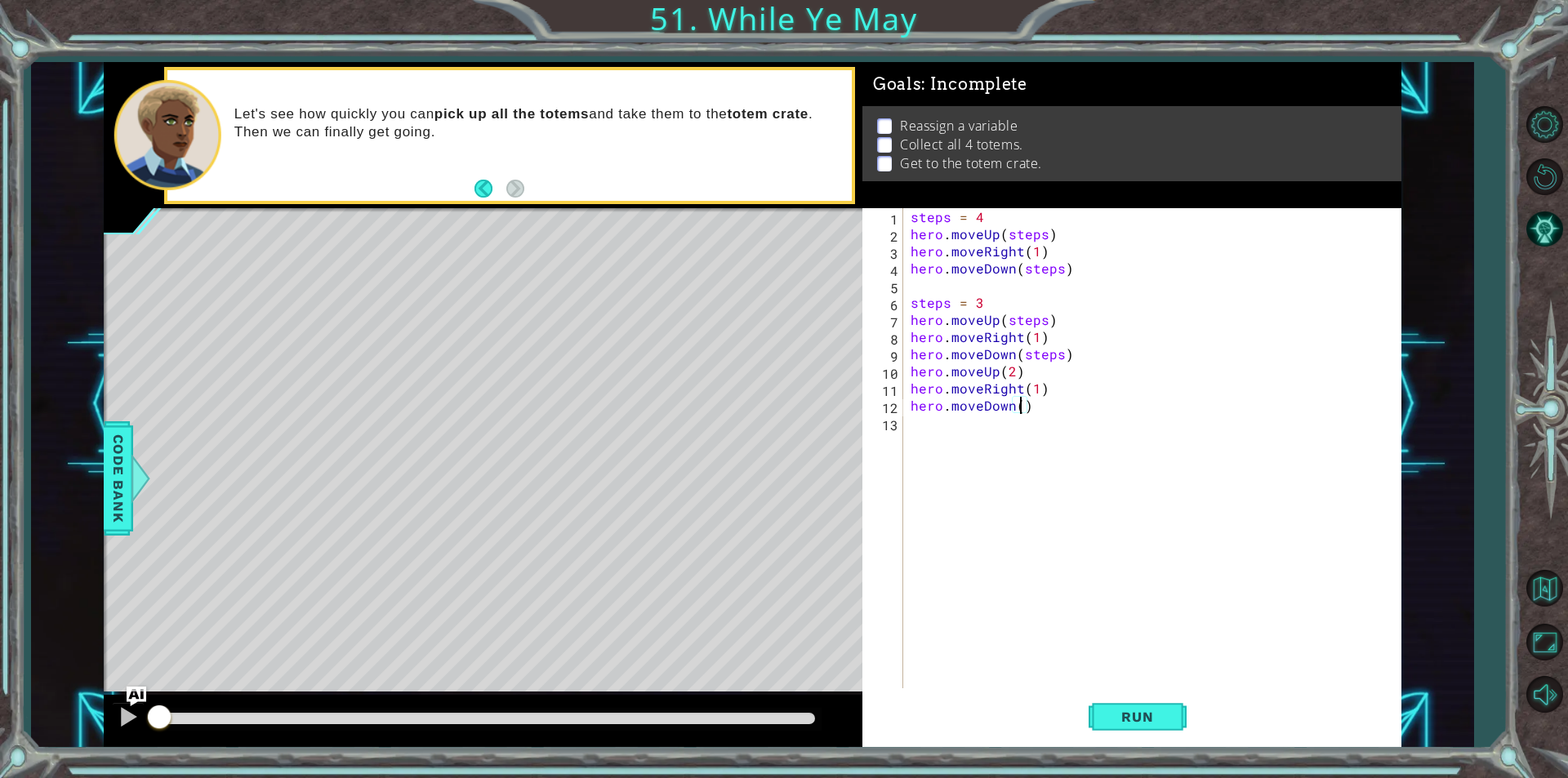
type textarea "hero.moveDown(2)"
click at [971, 431] on div "steps = 4 hero . moveUp ( steps ) hero . moveRight ( 1 ) hero . moveDown ( step…" at bounding box center [1155, 465] width 497 height 514
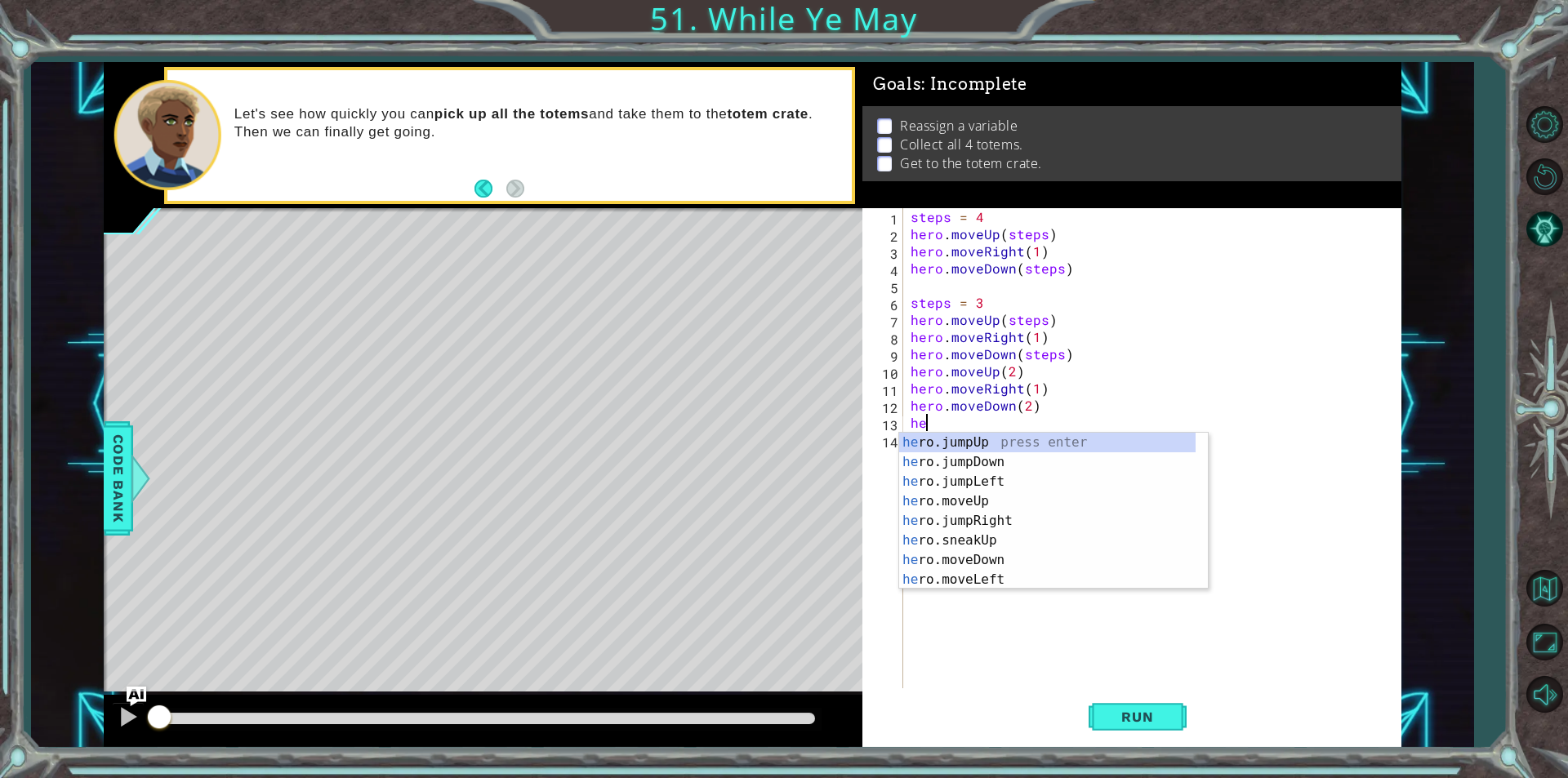
scroll to position [0, 1]
click at [1009, 521] on div "hero .jumpUp press enter hero .jumpDown press enter hero .jumpLeft press enter …" at bounding box center [1047, 530] width 296 height 196
type textarea "hero.moveUp(1)"
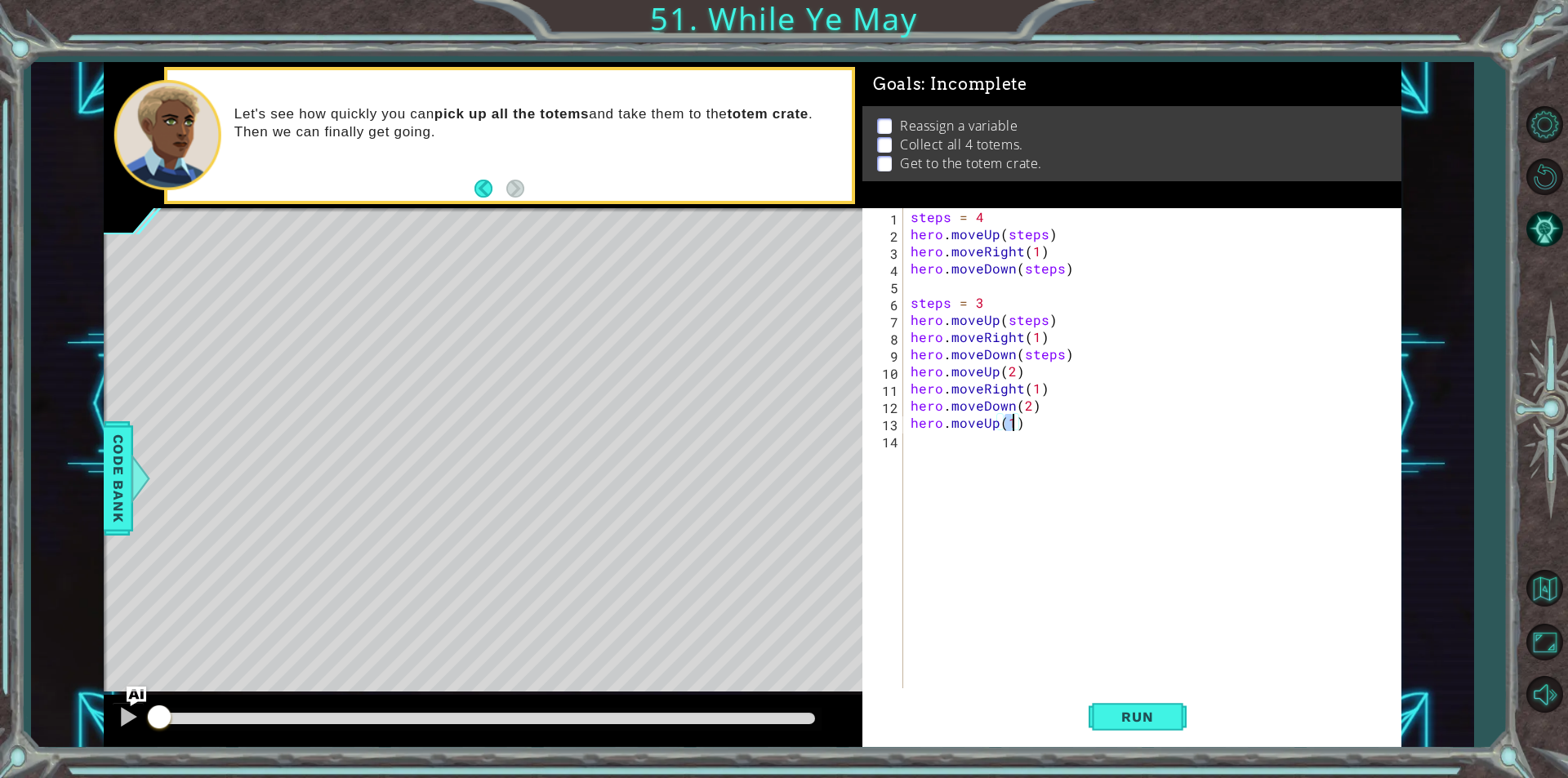
click at [1010, 450] on div "steps = 4 hero . moveUp ( steps ) hero . moveRight ( 1 ) hero . moveDown ( step…" at bounding box center [1155, 465] width 497 height 514
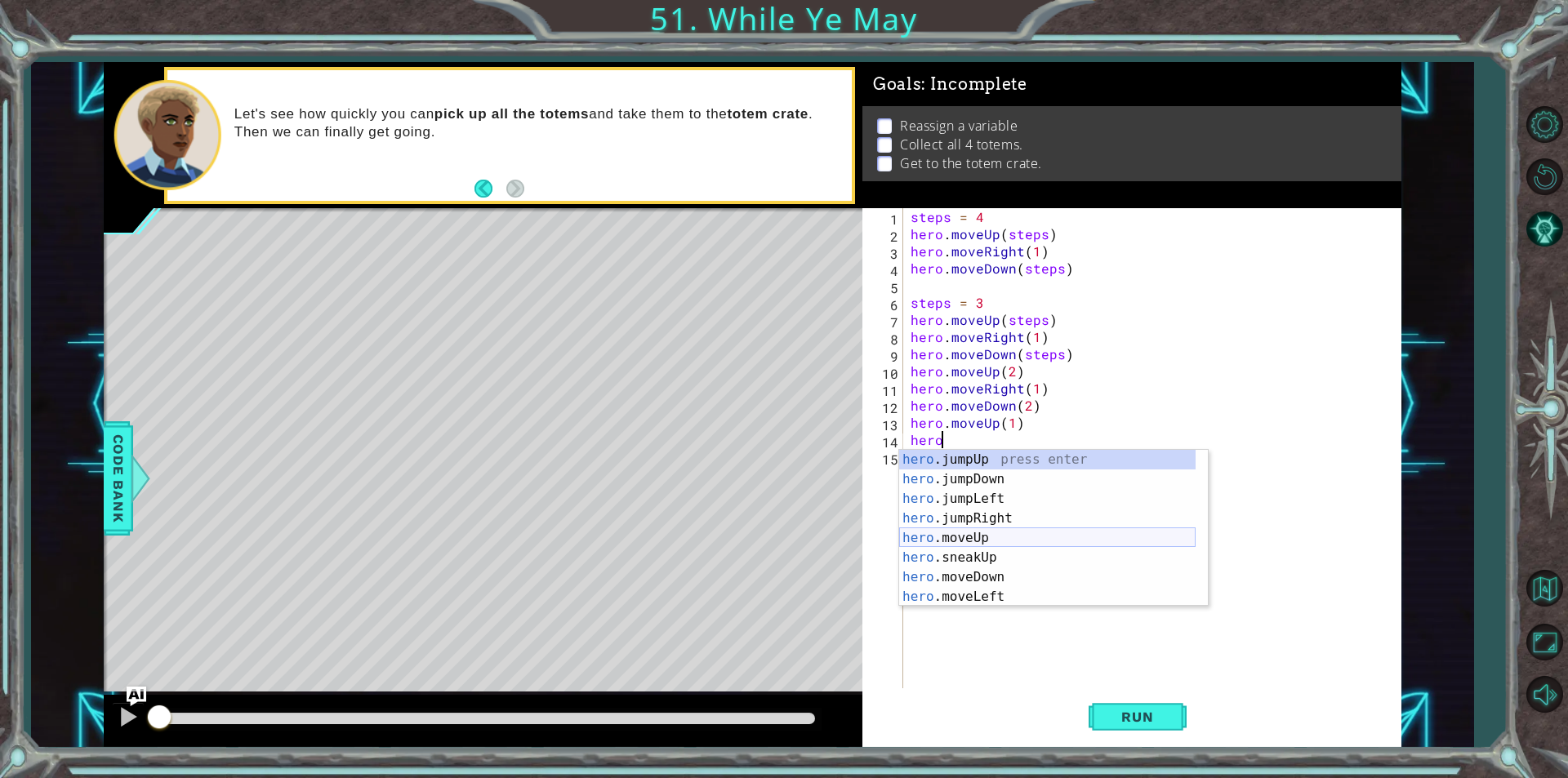
click at [972, 535] on div "hero .jumpUp press enter hero .jumpDown press enter hero .jumpLeft press enter …" at bounding box center [1047, 547] width 296 height 196
type textarea "hero.moveUp(1)"
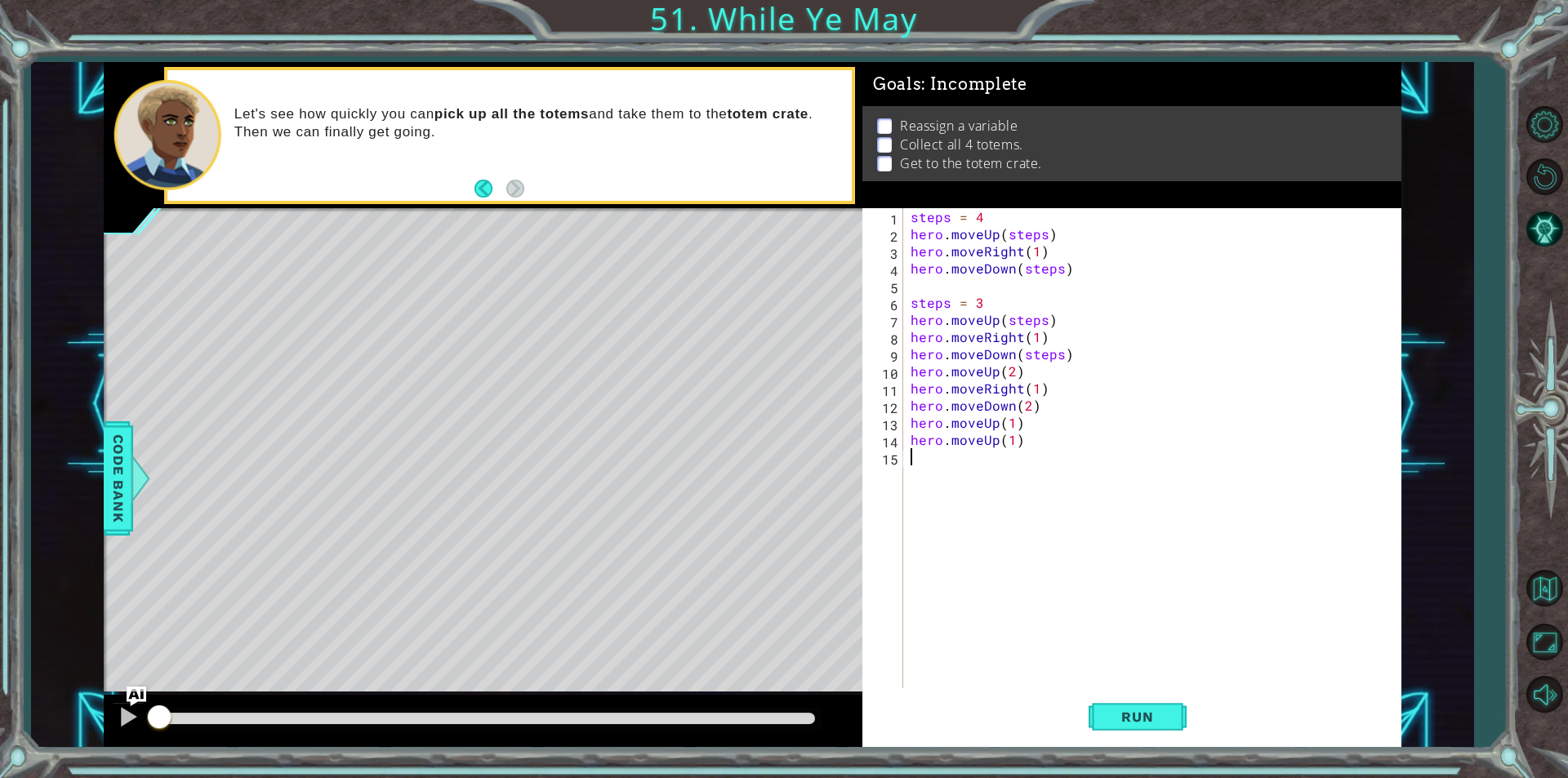
click at [988, 462] on div "steps = 4 hero . moveUp ( steps ) hero . moveRight ( 1 ) hero . moveDown ( step…" at bounding box center [1155, 465] width 497 height 514
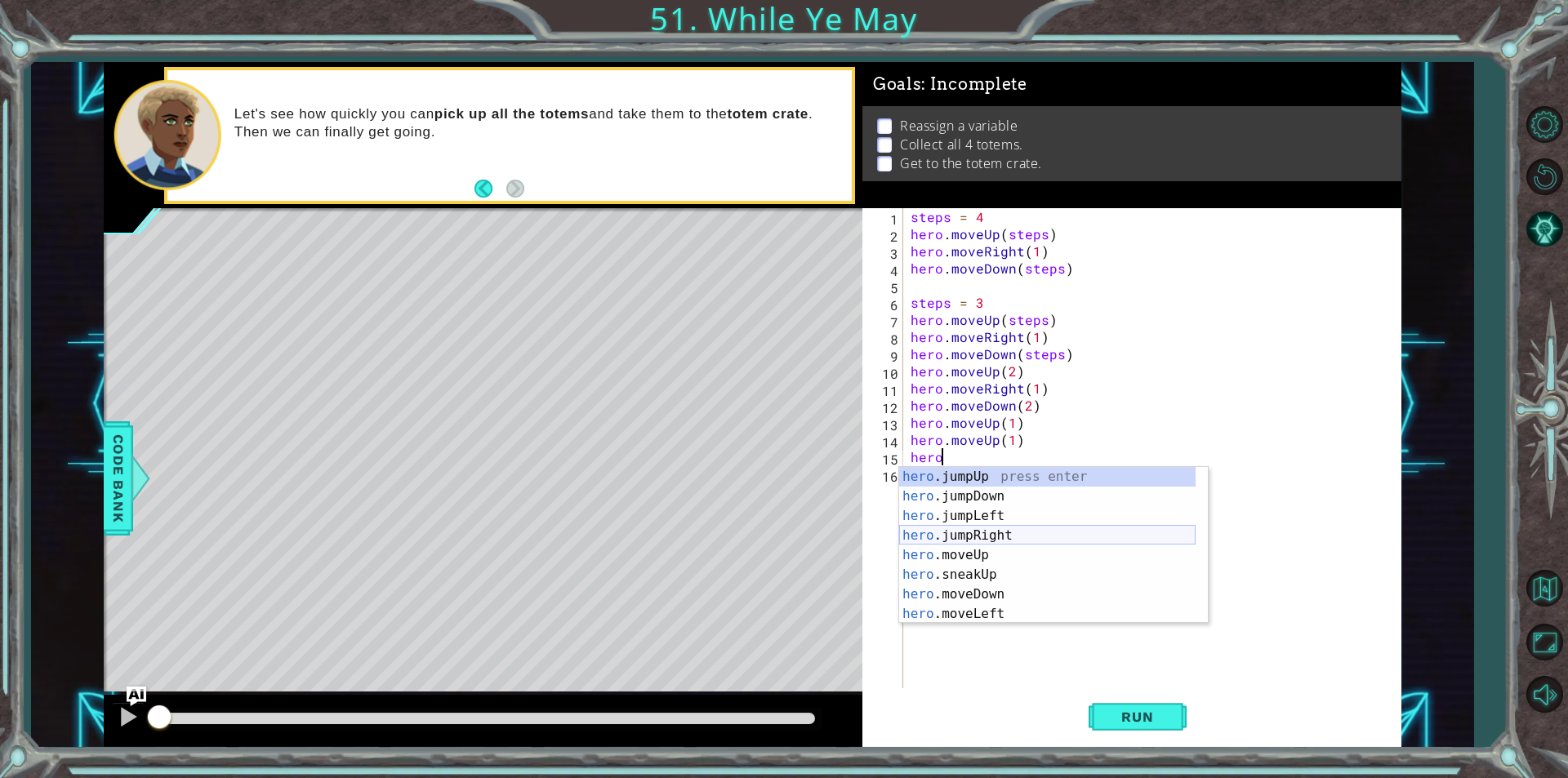
scroll to position [49, 0]
click at [1002, 581] on div "hero .jumpLeft press enter hero .jumpRight press enter hero .moveUp press enter…" at bounding box center [1047, 555] width 296 height 196
type textarea "hero.moveRight(1)"
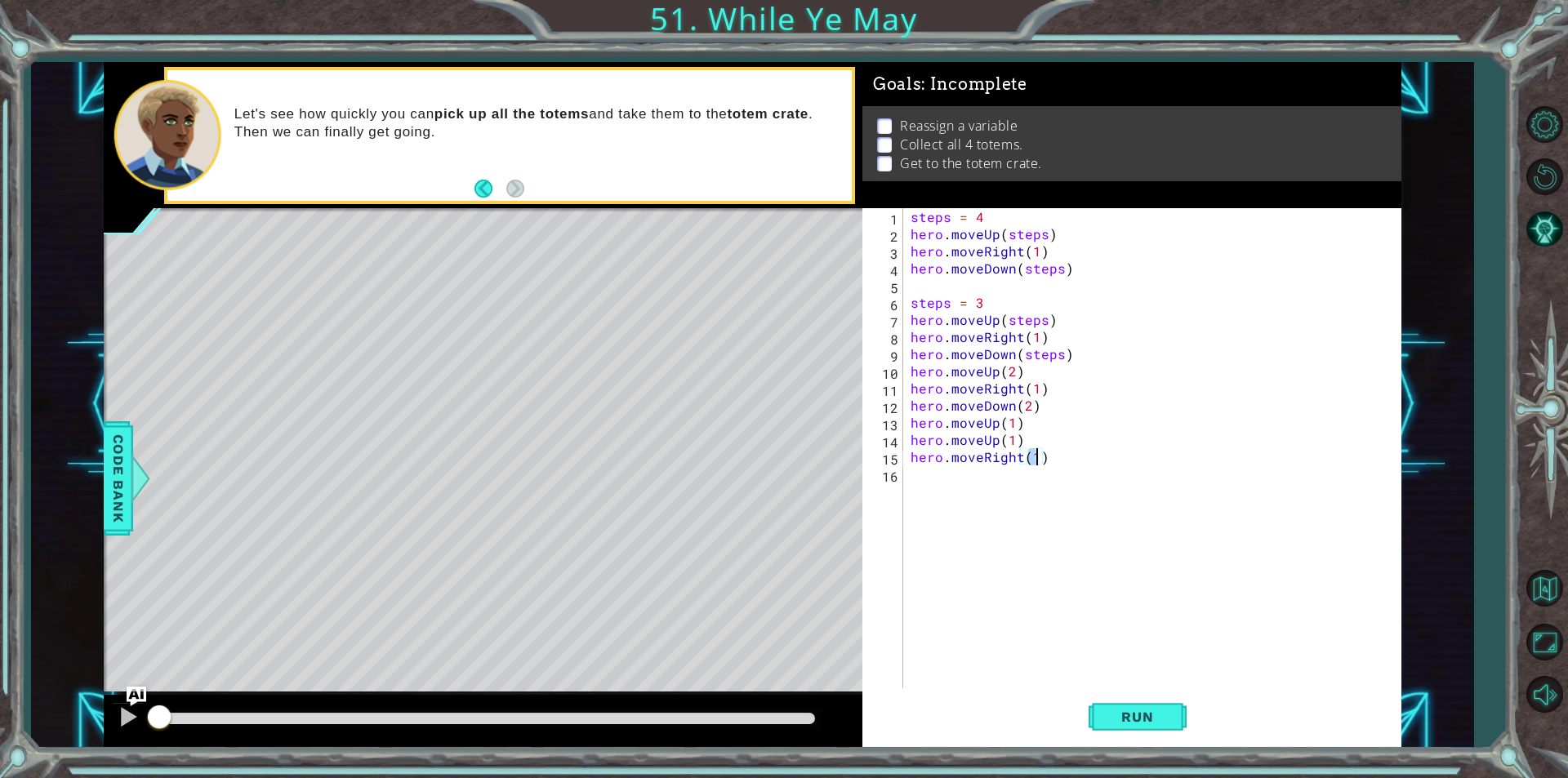
click at [979, 484] on div "steps = 4 hero . moveUp ( steps ) hero . moveRight ( 1 ) hero . moveDown ( step…" at bounding box center [1155, 465] width 497 height 514
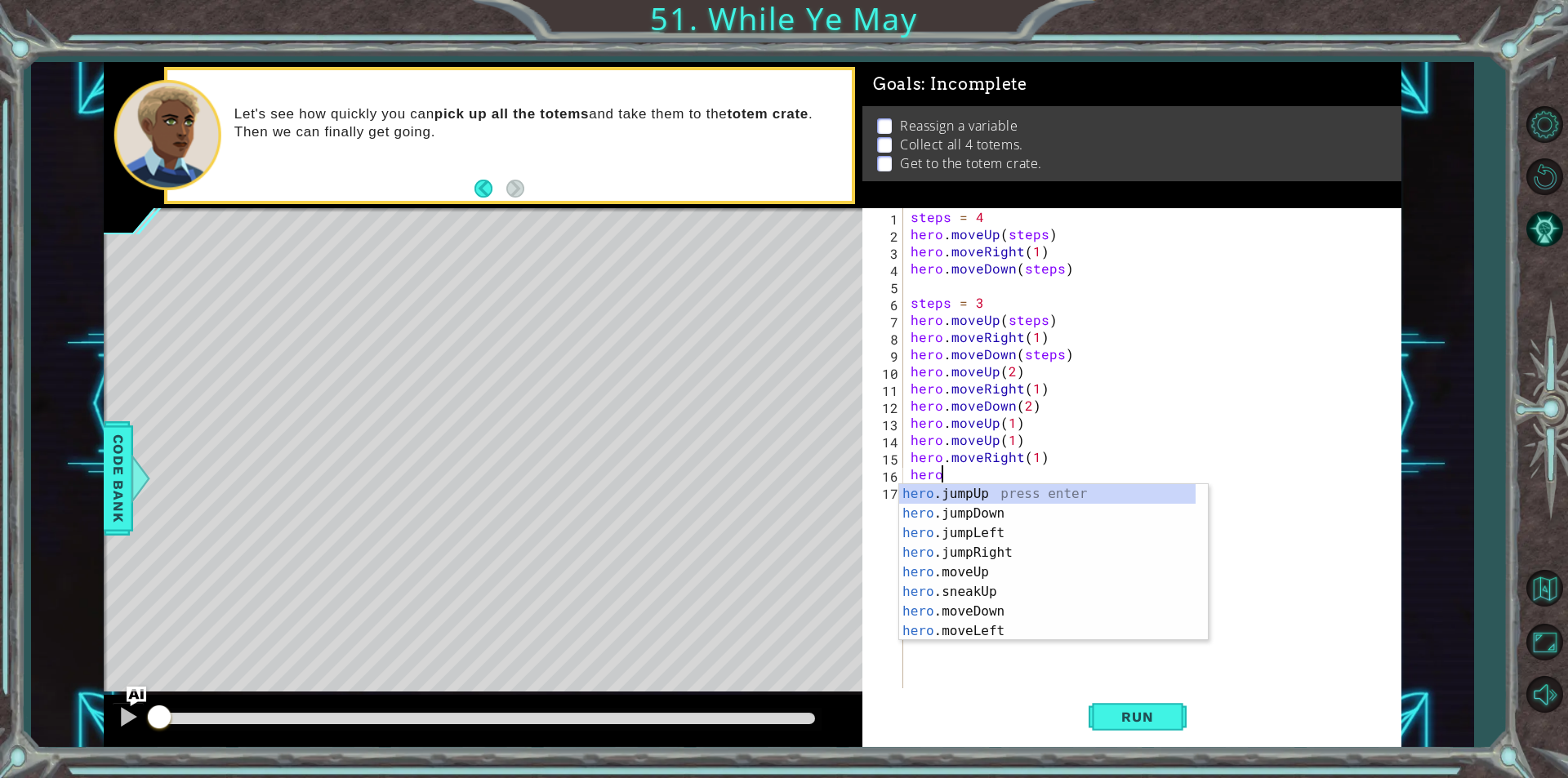
scroll to position [0, 1]
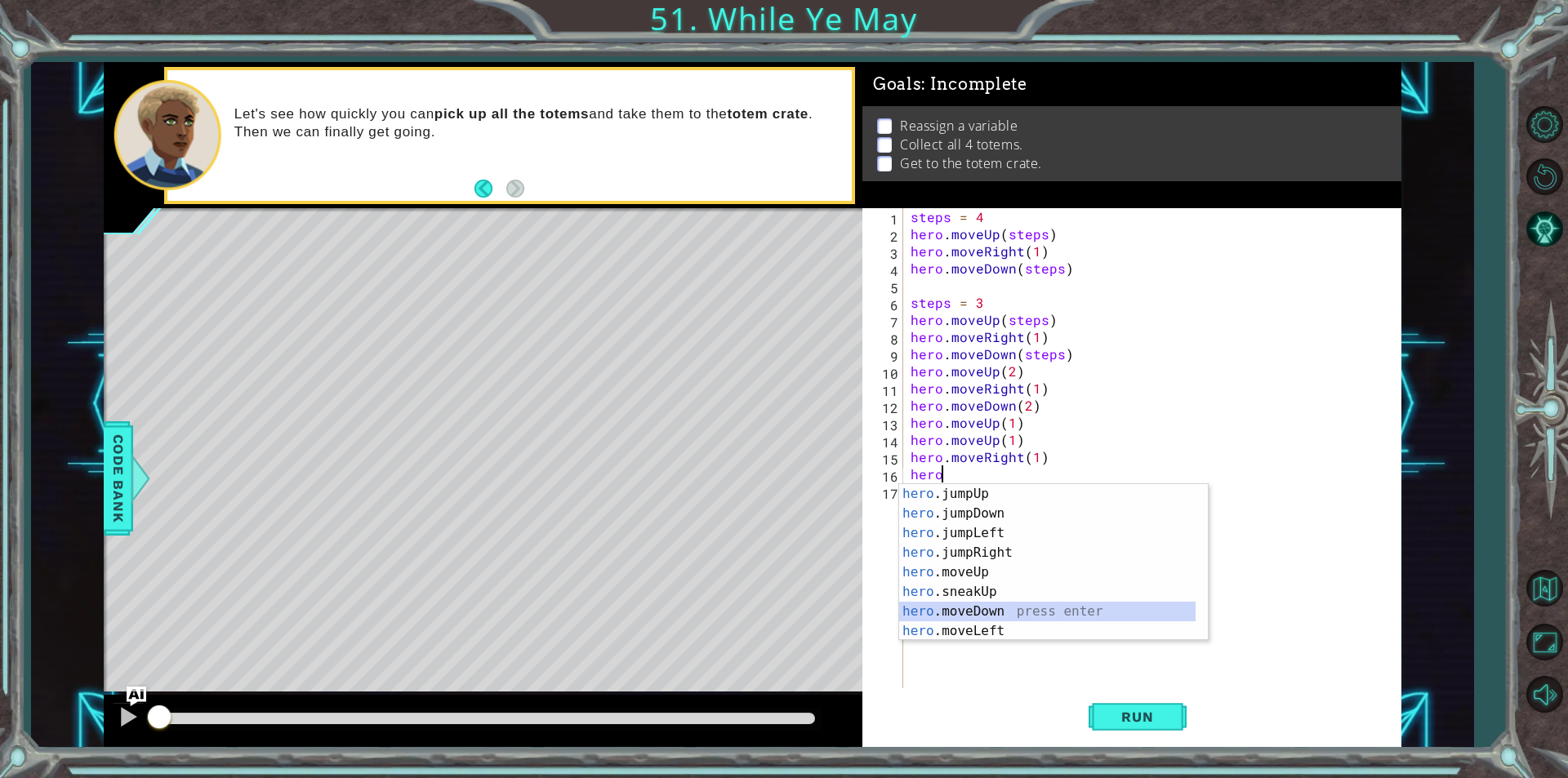
drag, startPoint x: 999, startPoint y: 615, endPoint x: 1080, endPoint y: 640, distance: 84.8
click at [998, 615] on div "hero .jumpUp press enter hero .jumpDown press enter hero .jumpLeft press enter …" at bounding box center [1047, 582] width 296 height 196
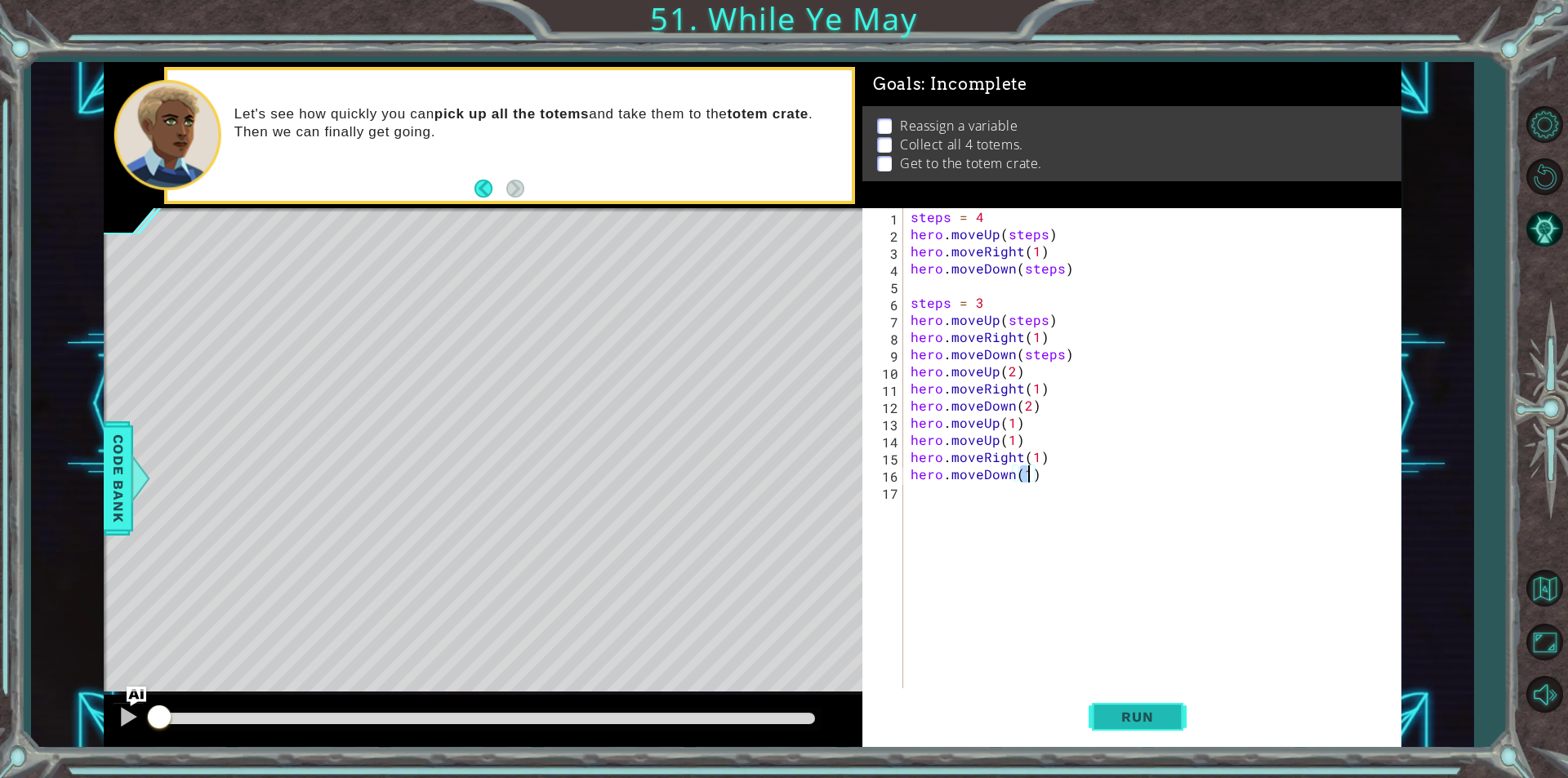
click at [1138, 714] on span "Run" at bounding box center [1137, 716] width 64 height 16
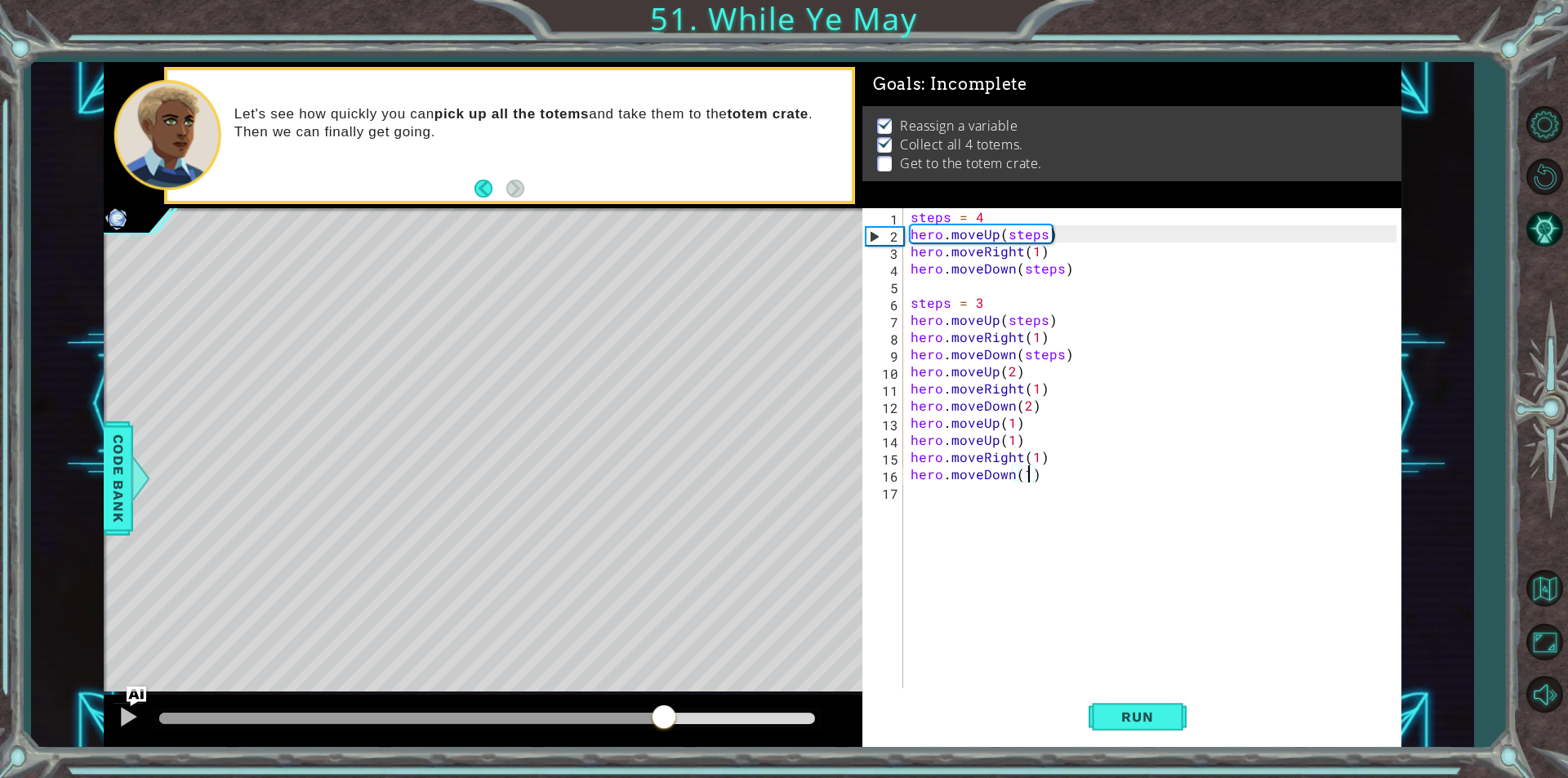
click at [662, 714] on div at bounding box center [487, 718] width 656 height 11
click at [126, 715] on div at bounding box center [128, 716] width 21 height 21
drag, startPoint x: 692, startPoint y: 713, endPoint x: 407, endPoint y: 715, distance: 285.0
click at [407, 715] on div at bounding box center [311, 718] width 303 height 11
drag, startPoint x: 1017, startPoint y: 435, endPoint x: 881, endPoint y: 439, distance: 136.1
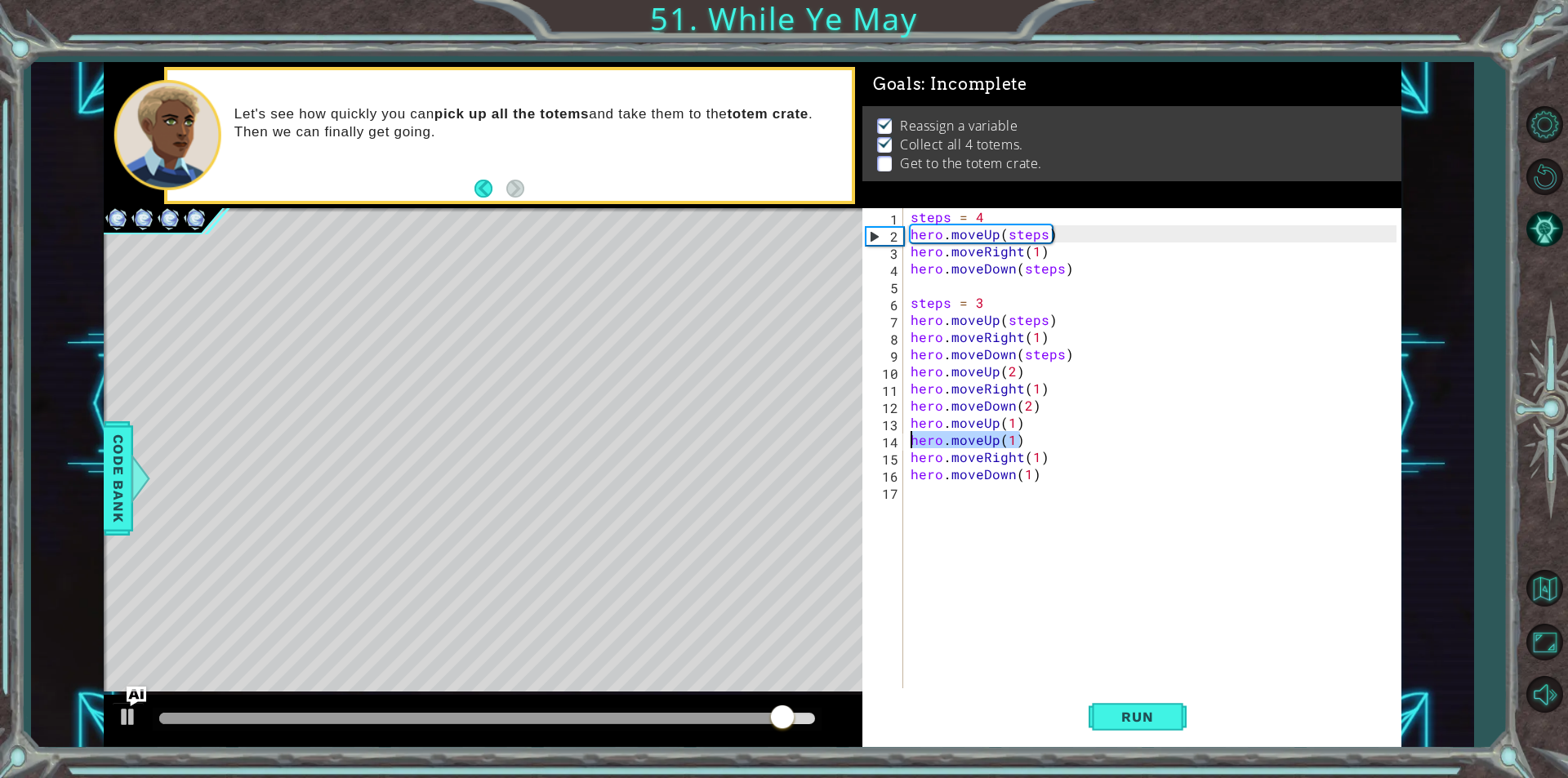
click at [881, 439] on div "hero.moveDown(1) 1 2 3 4 5 6 7 8 9 10 11 12 13 14 15 16 17 steps = 4 hero . mov…" at bounding box center [1129, 448] width 534 height 480
type textarea "hero.moveUp(1)"
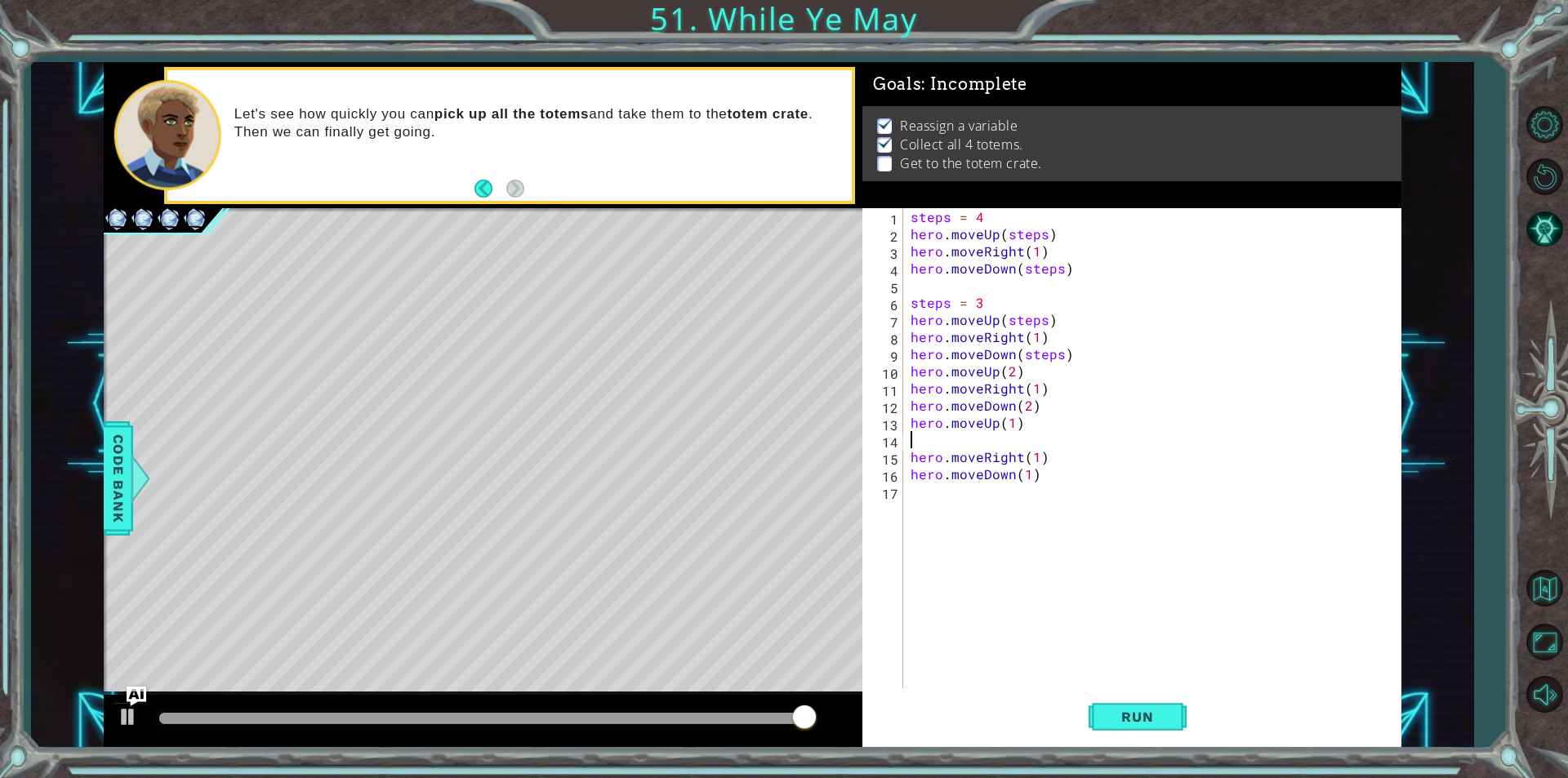
type textarea "hero.moveUp(1)"
drag, startPoint x: 1164, startPoint y: 716, endPoint x: 1150, endPoint y: 715, distance: 14.0
click at [1161, 717] on span "Run" at bounding box center [1137, 716] width 64 height 16
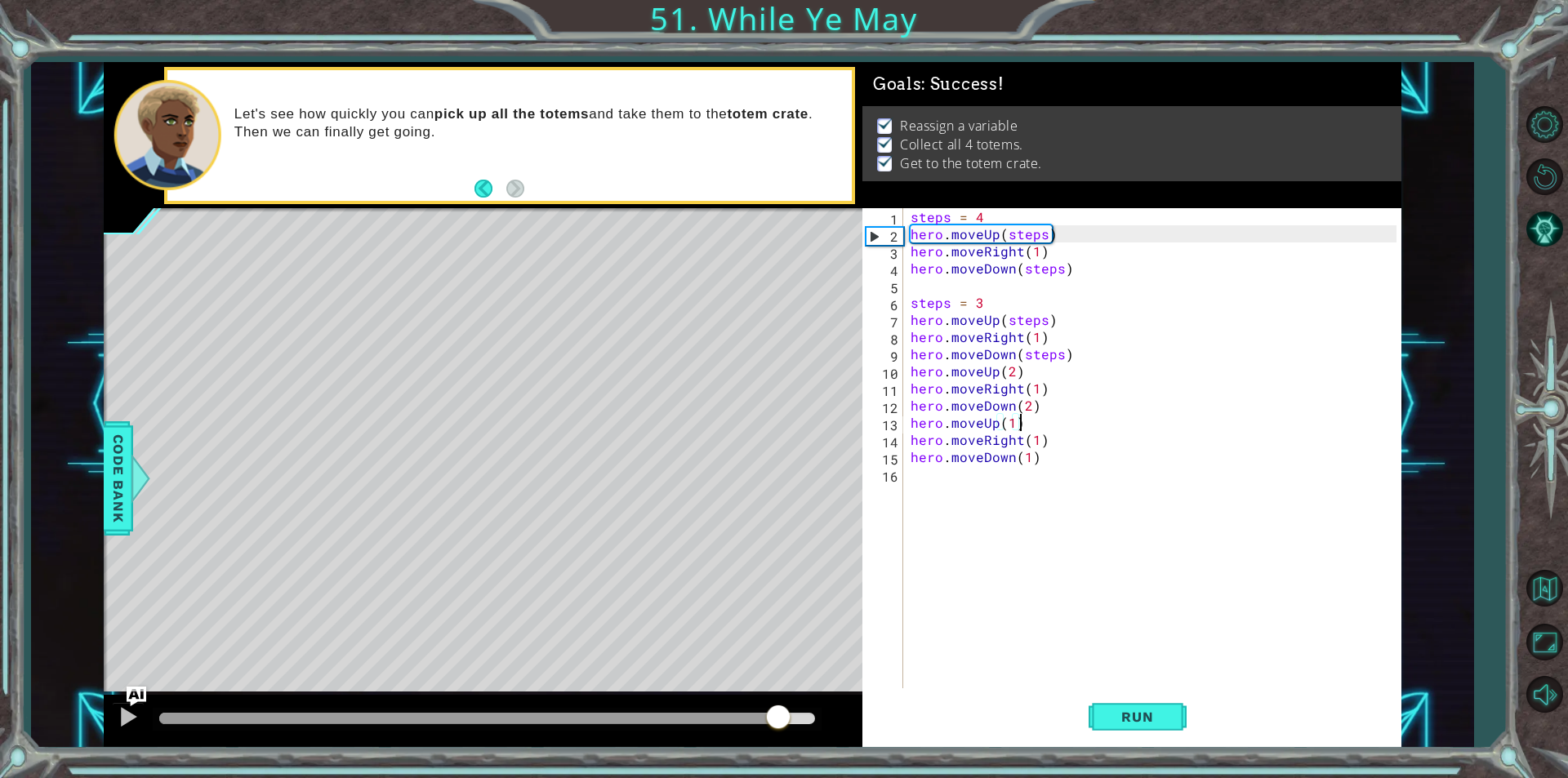
drag, startPoint x: 778, startPoint y: 717, endPoint x: 1123, endPoint y: 687, distance: 346.3
click at [1123, 698] on div "1 ההההההההההההההההההההההההההההההההההההההההההההההההההההההההההההההההההההההההההההה…" at bounding box center [752, 404] width 1298 height 685
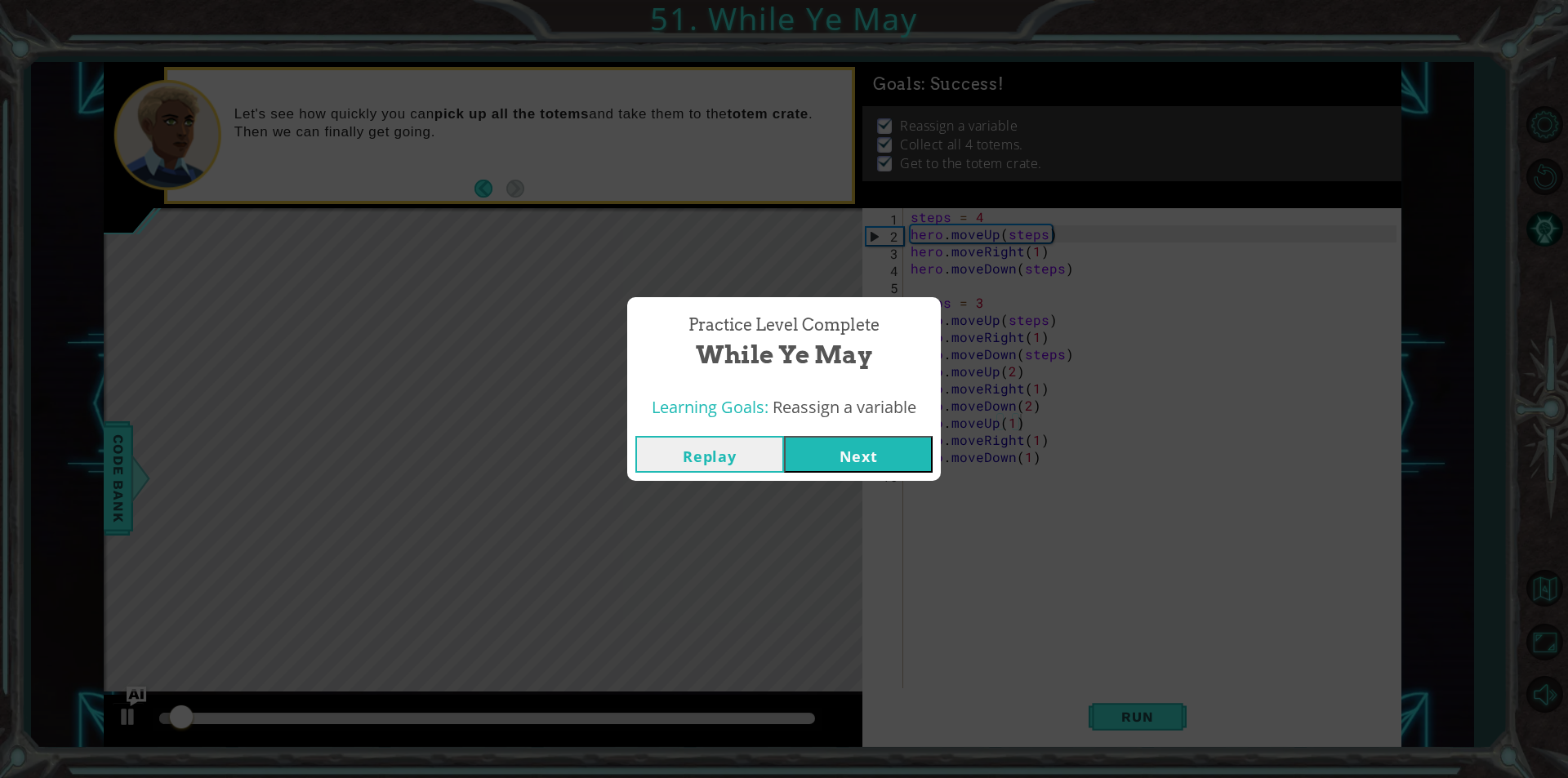
click at [878, 443] on button "Next" at bounding box center [857, 454] width 148 height 36
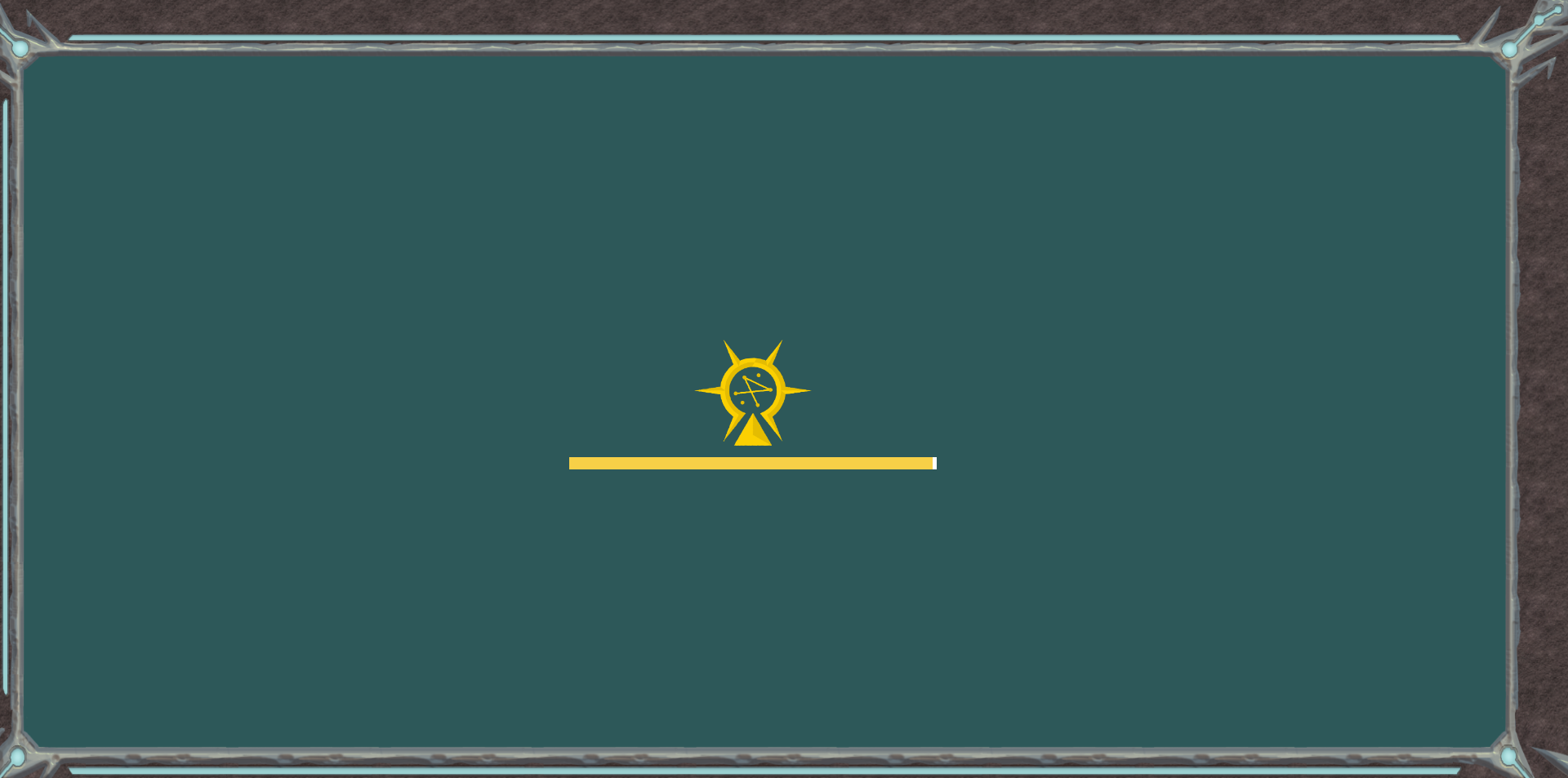
click at [889, 351] on body "Goals Error loading from server. Try refreshing the page. You'll need to join a…" at bounding box center [784, 389] width 1568 height 778
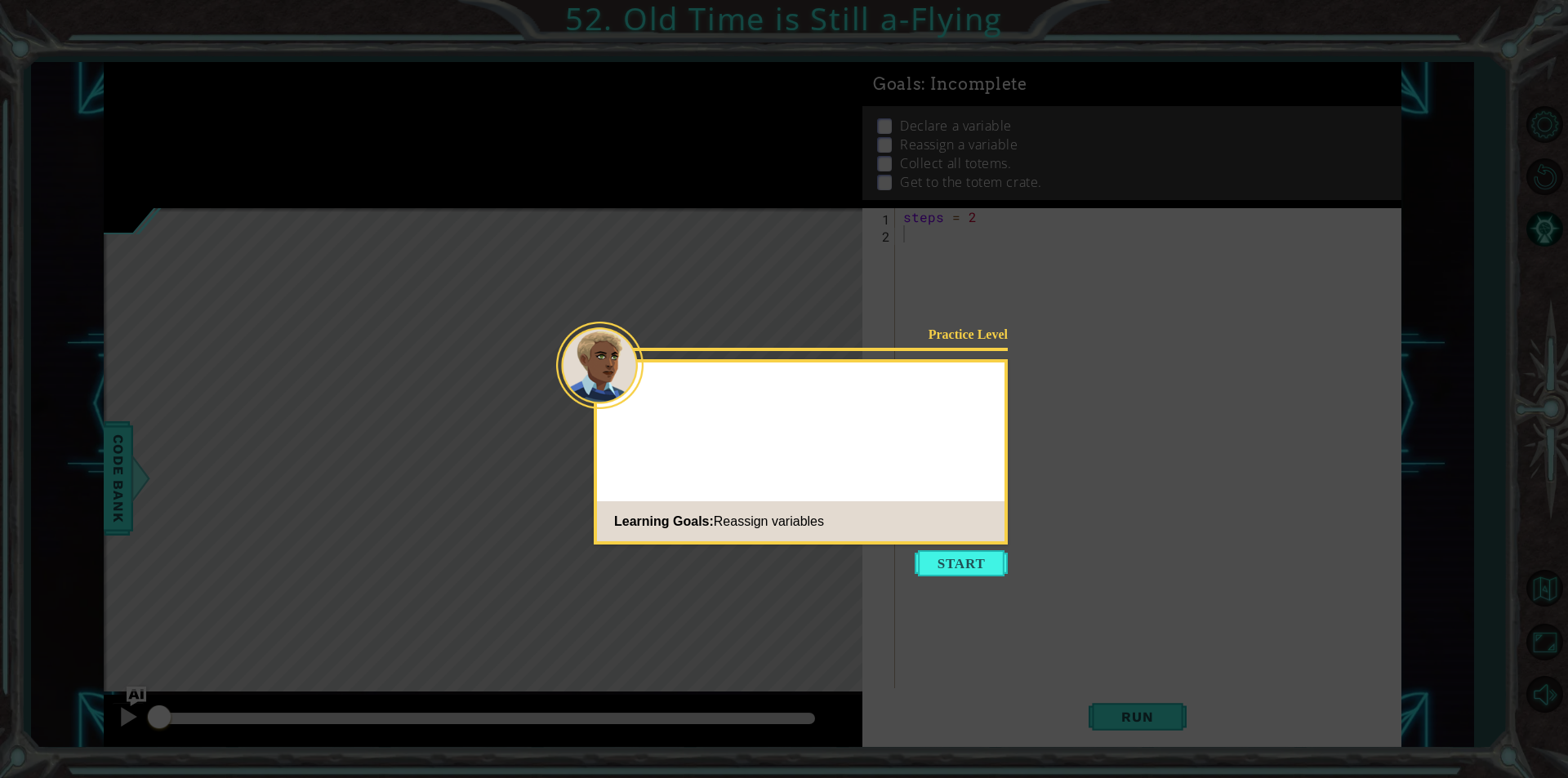
drag, startPoint x: 911, startPoint y: 363, endPoint x: 1087, endPoint y: 513, distance: 231.2
click at [924, 376] on body "1 ההההההההההההההההההההההההההההההההההההההההההההההההההההההההההההההההההההההההההההה…" at bounding box center [784, 389] width 1568 height 778
click at [969, 553] on button "Start" at bounding box center [961, 563] width 93 height 26
click at [969, 553] on icon at bounding box center [784, 389] width 1568 height 778
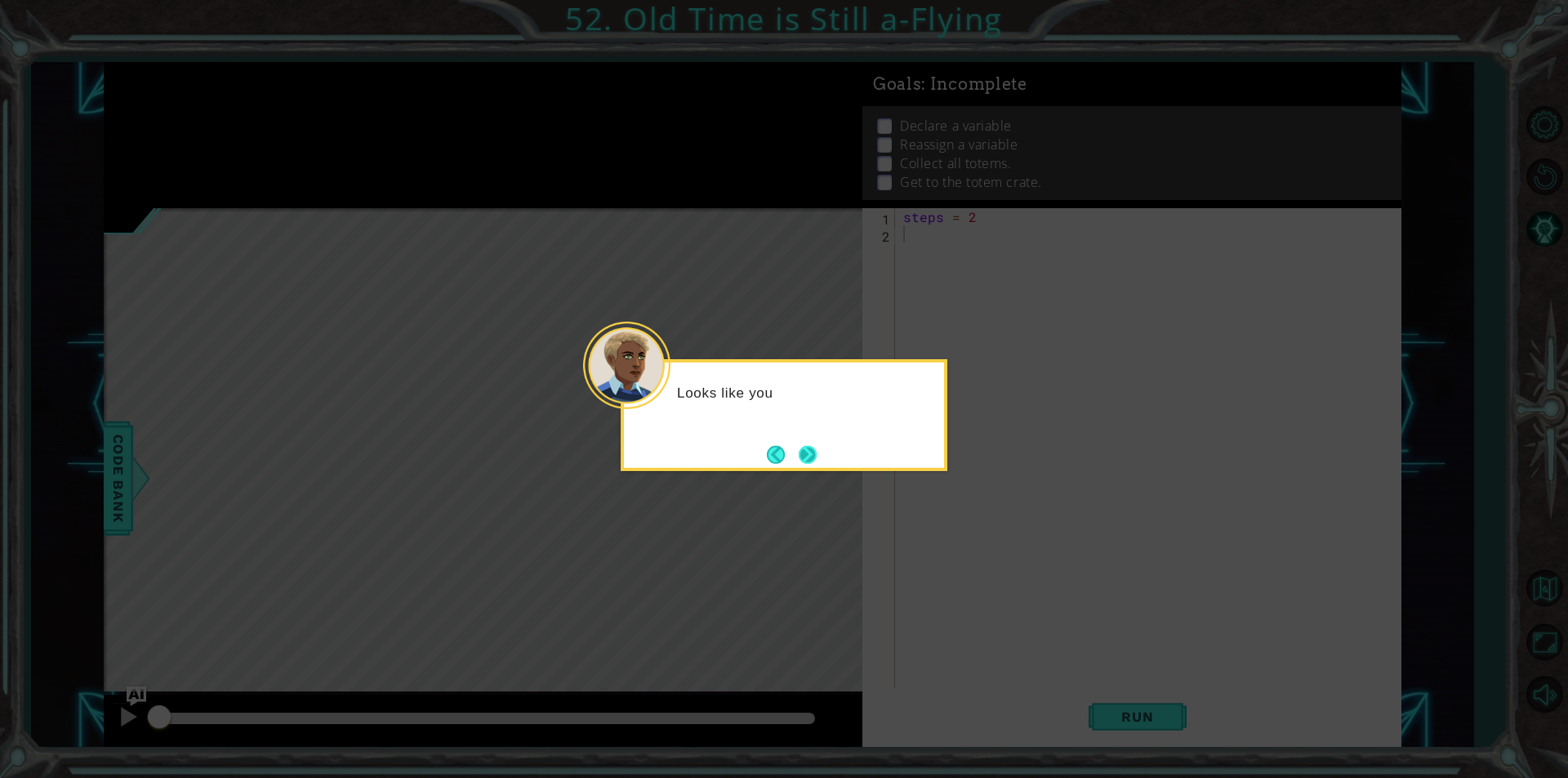
click at [817, 460] on button "Next" at bounding box center [807, 454] width 18 height 18
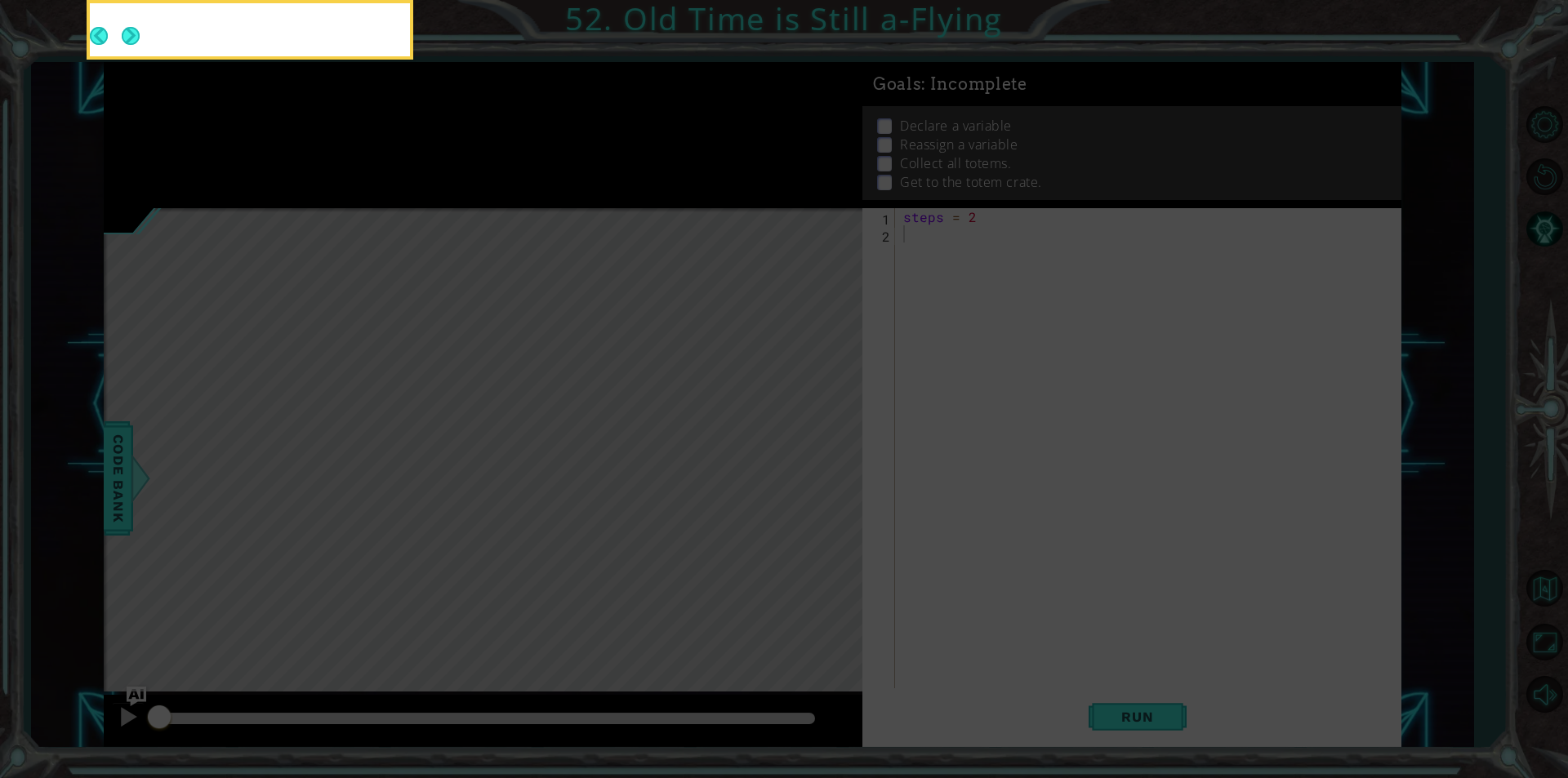
click at [817, 460] on icon at bounding box center [784, 116] width 1568 height 1323
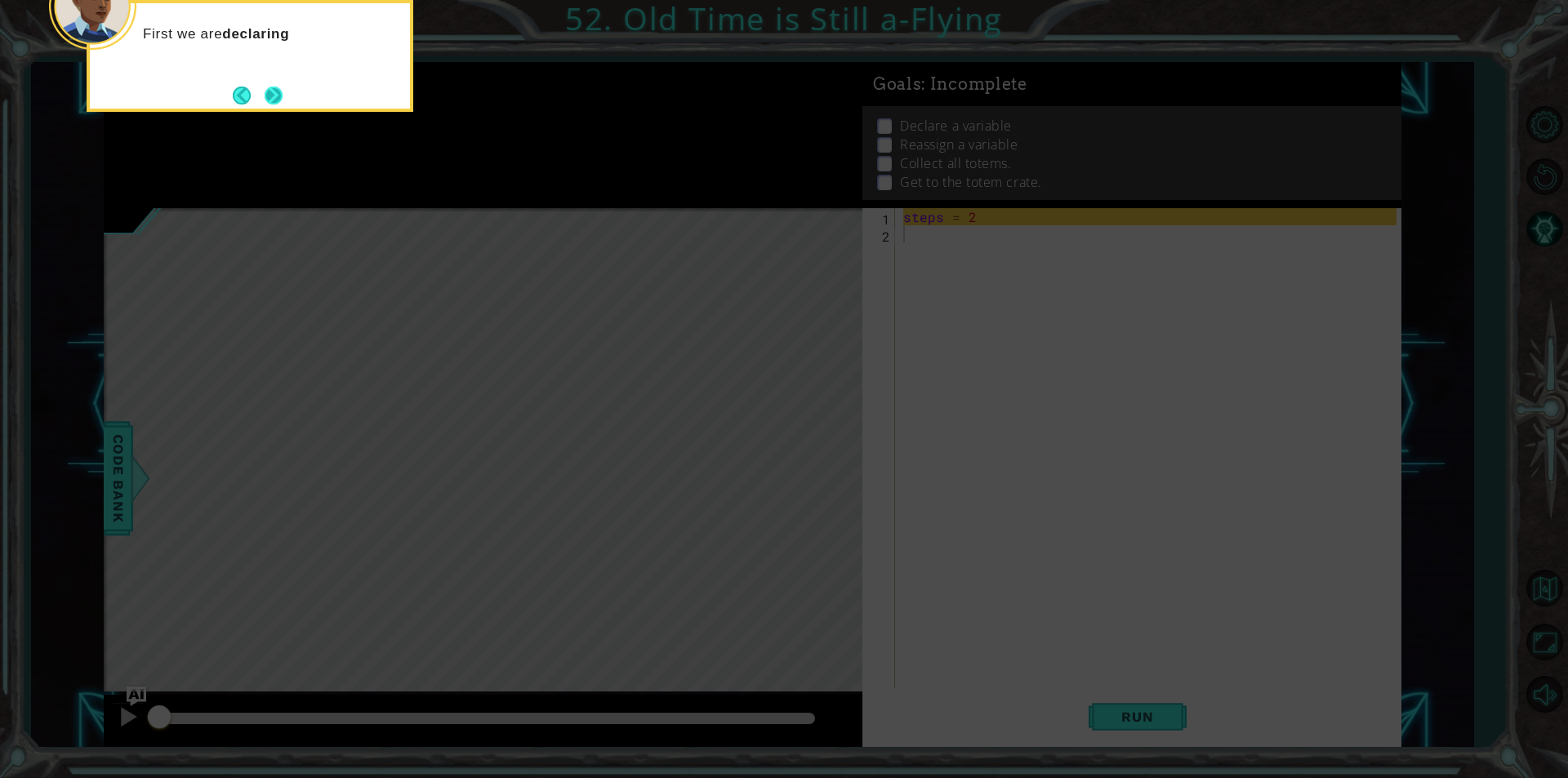
click at [278, 104] on button "Next" at bounding box center [273, 95] width 18 height 18
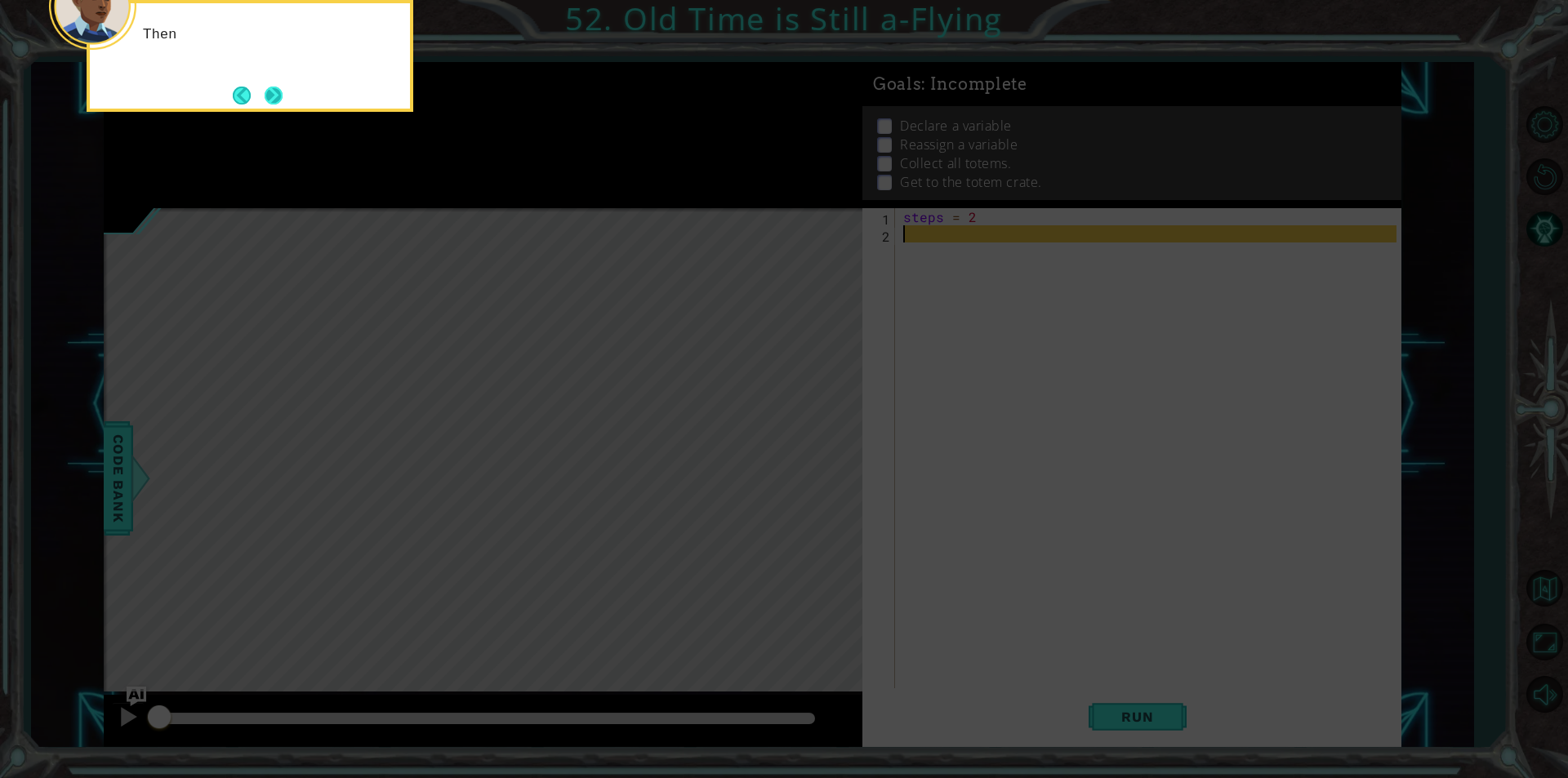
click at [281, 86] on button "Next" at bounding box center [273, 95] width 18 height 18
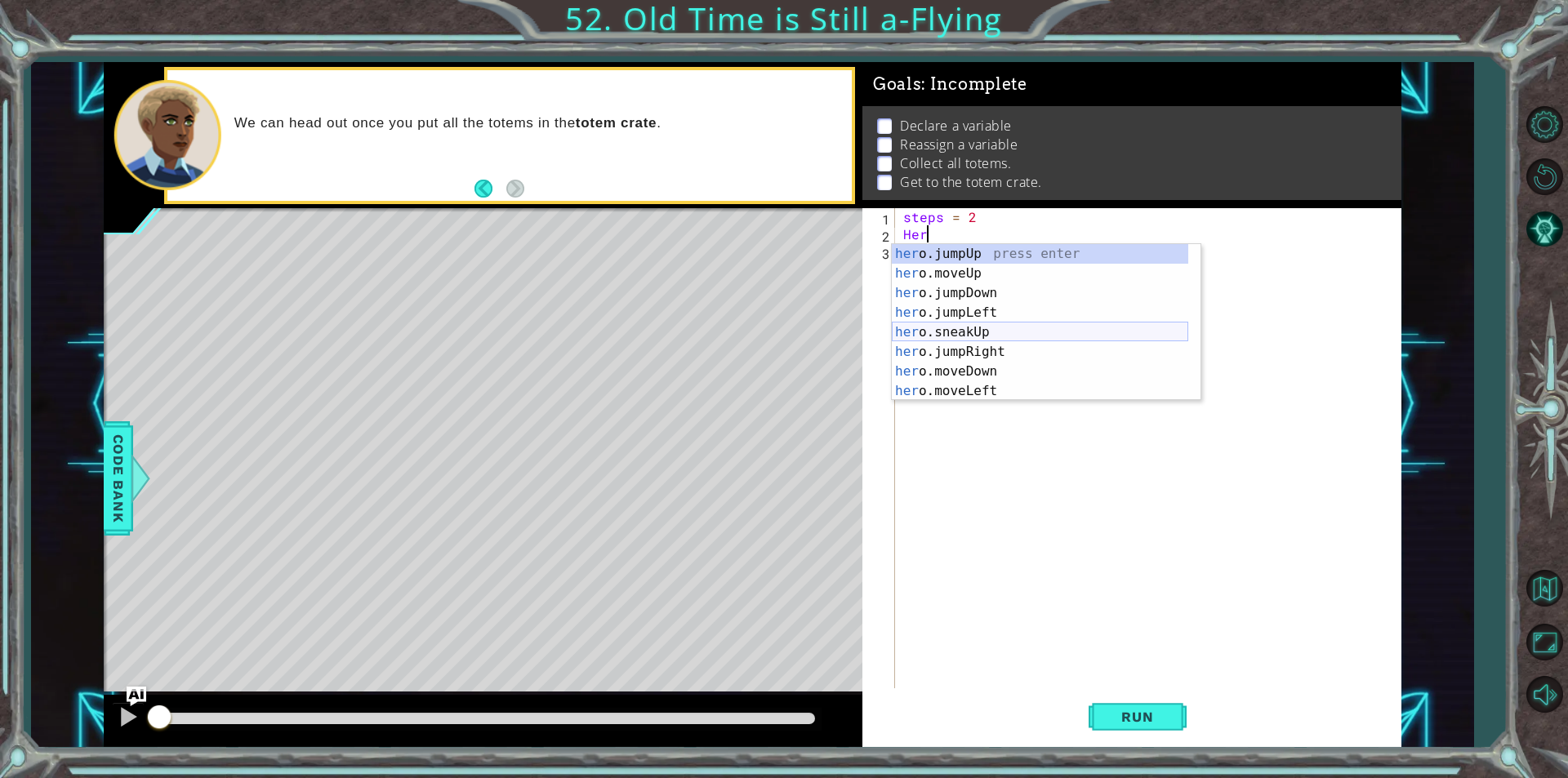
scroll to position [49, 0]
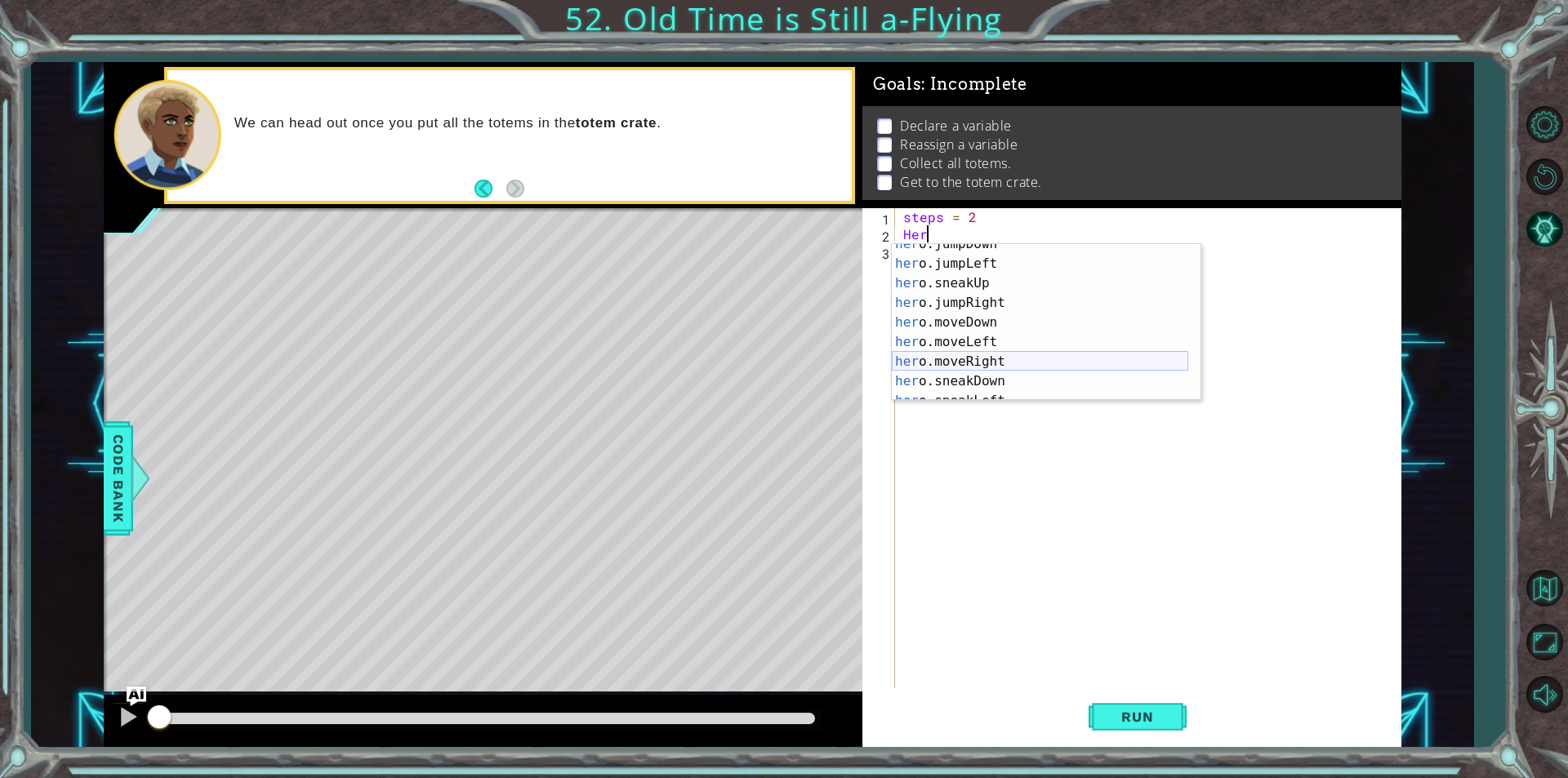
click at [976, 353] on div "her o.jumpDown press enter her o.jumpLeft press enter her o.sneakUp press enter…" at bounding box center [1040, 332] width 296 height 196
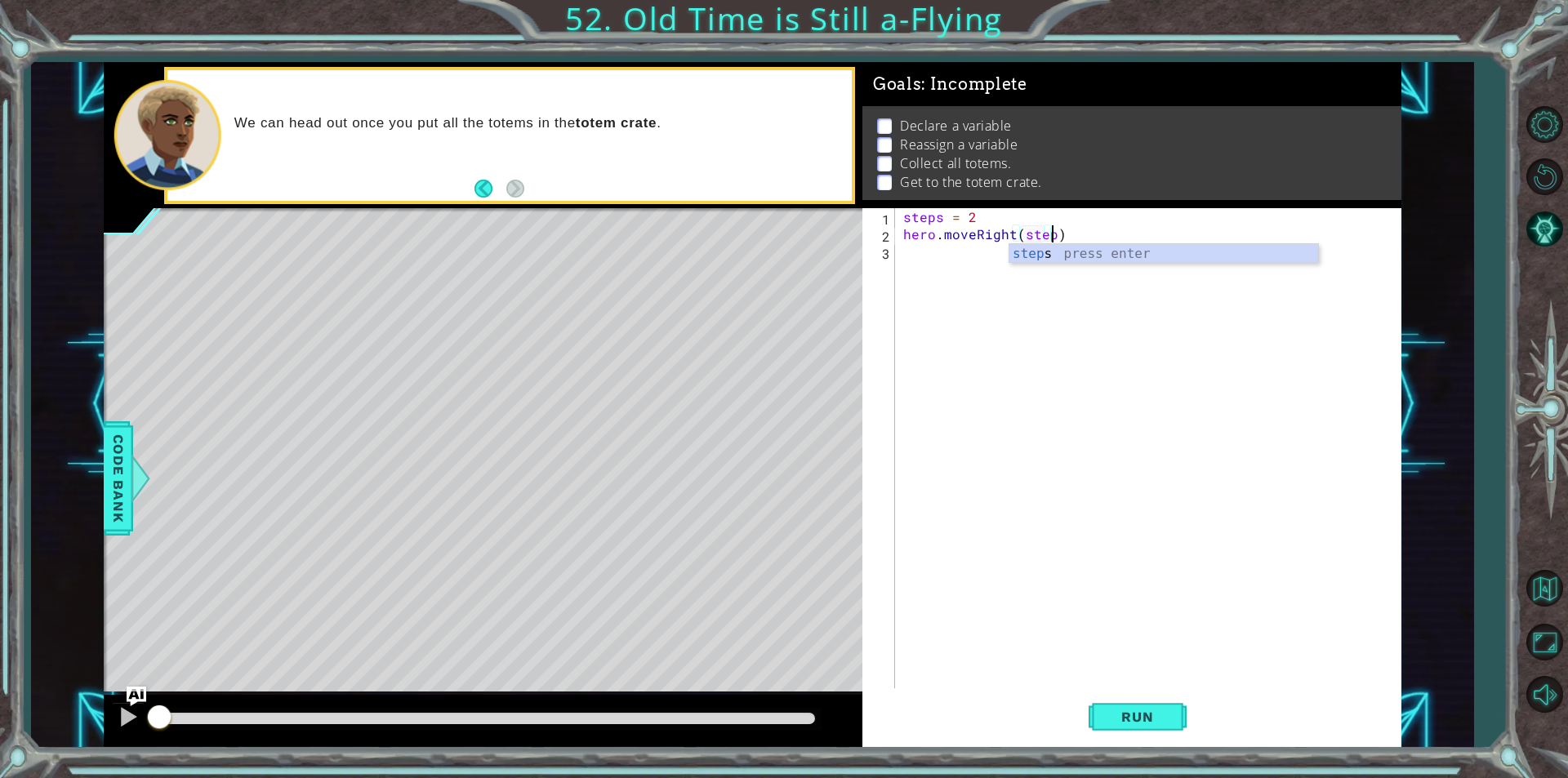
scroll to position [0, 9]
type textarea "hero.moveRight(steps)"
click at [1068, 262] on div "steps = 2 hero . moveRight ( steps )" at bounding box center [1152, 465] width 505 height 514
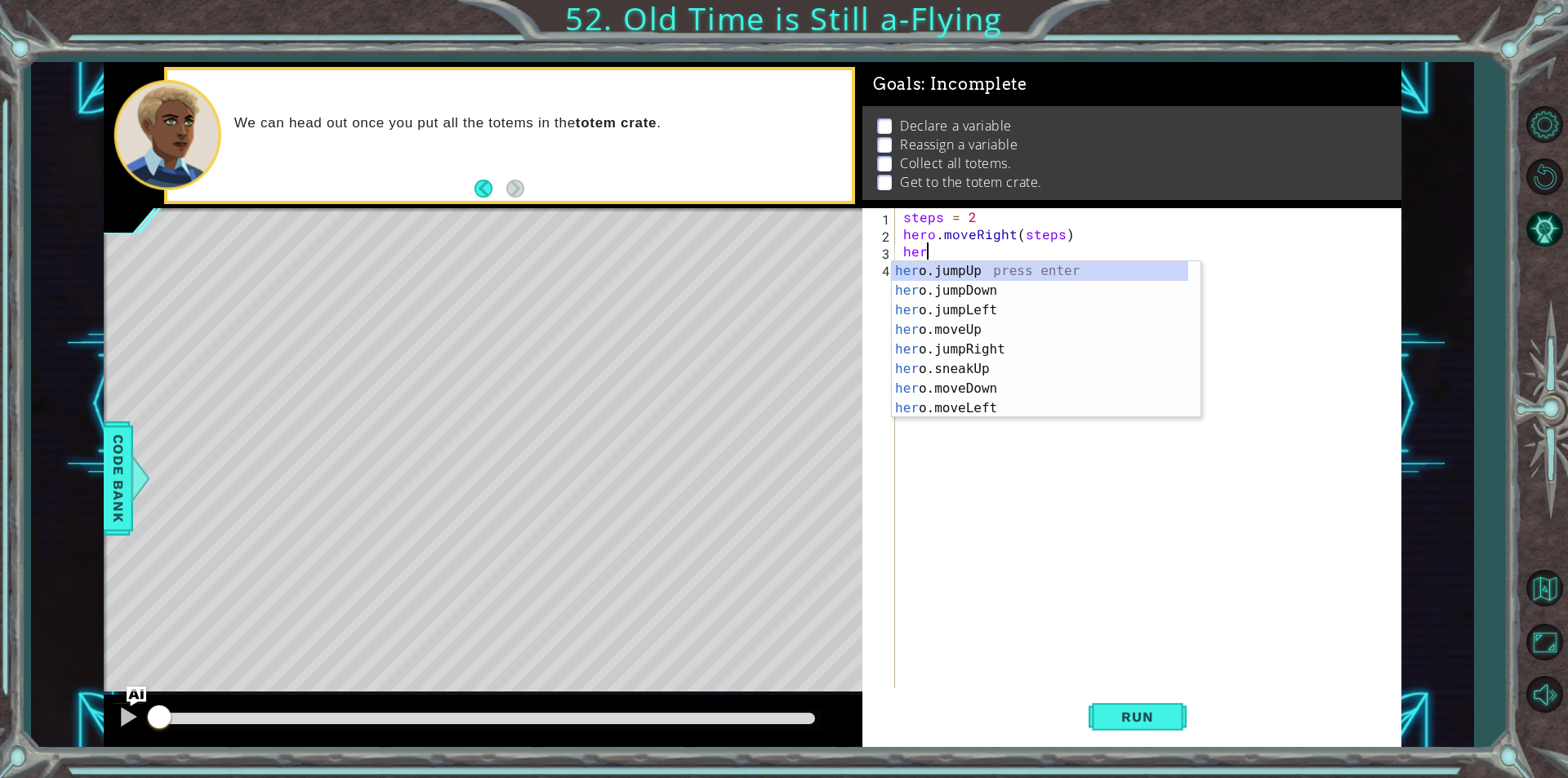
scroll to position [0, 1]
click at [979, 384] on div "hero .jumpUp press enter hero .jumpDown press enter hero .jumpLeft press enter …" at bounding box center [1040, 358] width 296 height 196
type textarea "hero.moveDown(1)"
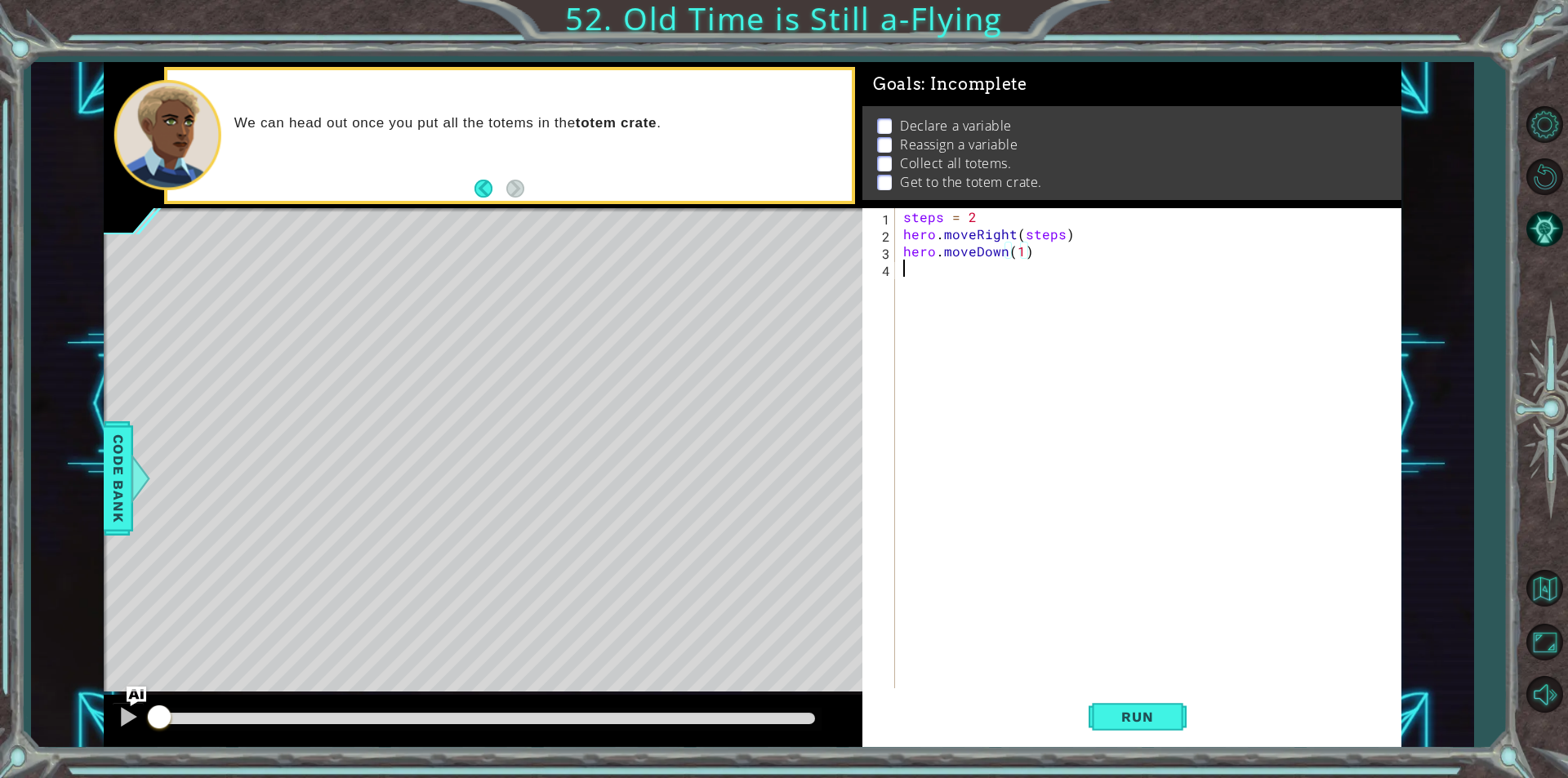
click at [958, 261] on div "steps = 2 hero . moveRight ( steps ) hero . moveDown ( 1 )" at bounding box center [1152, 465] width 505 height 514
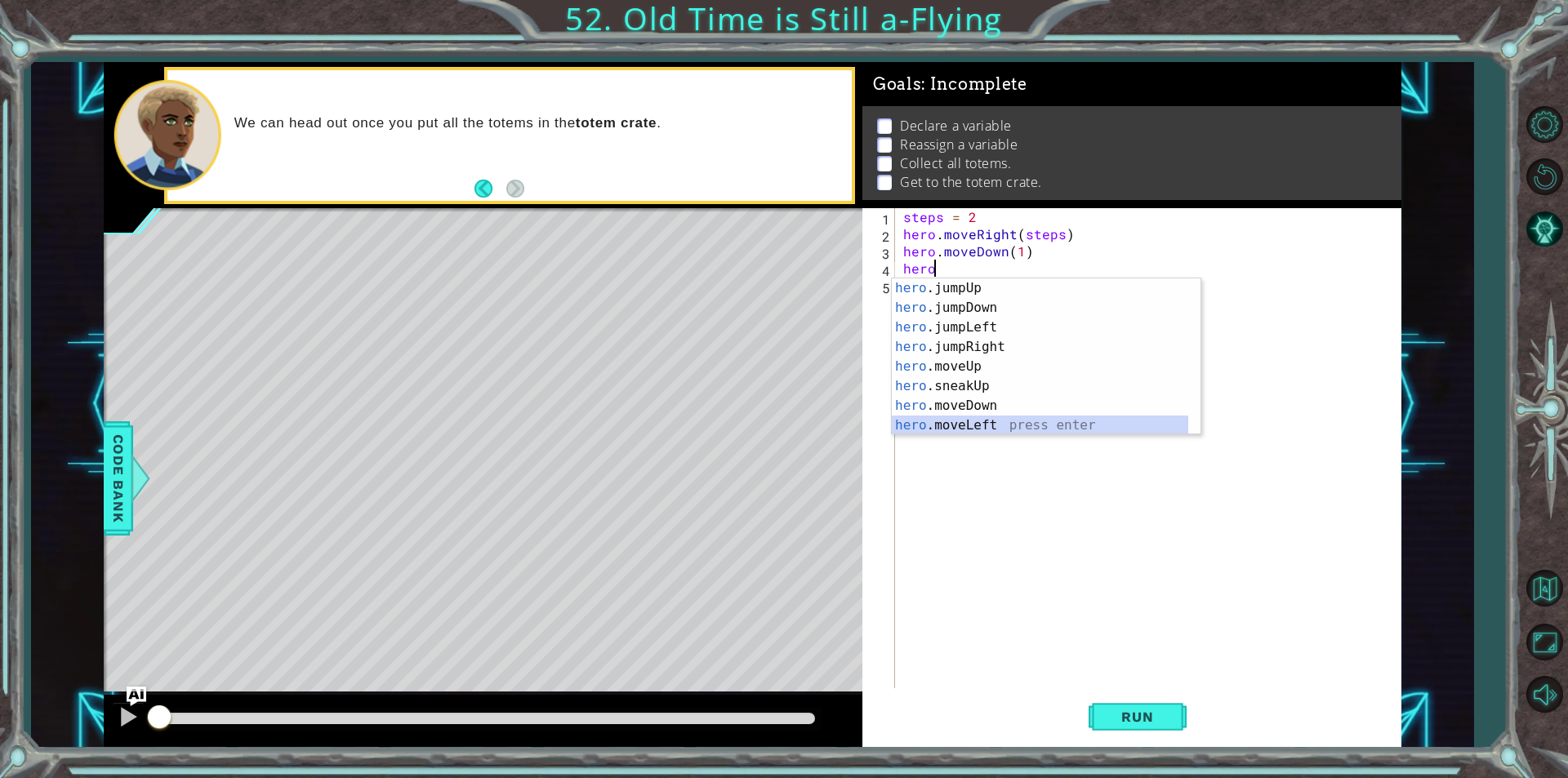
click at [978, 425] on div "hero .jumpUp press enter hero .jumpDown press enter hero .jumpLeft press enter …" at bounding box center [1040, 376] width 296 height 196
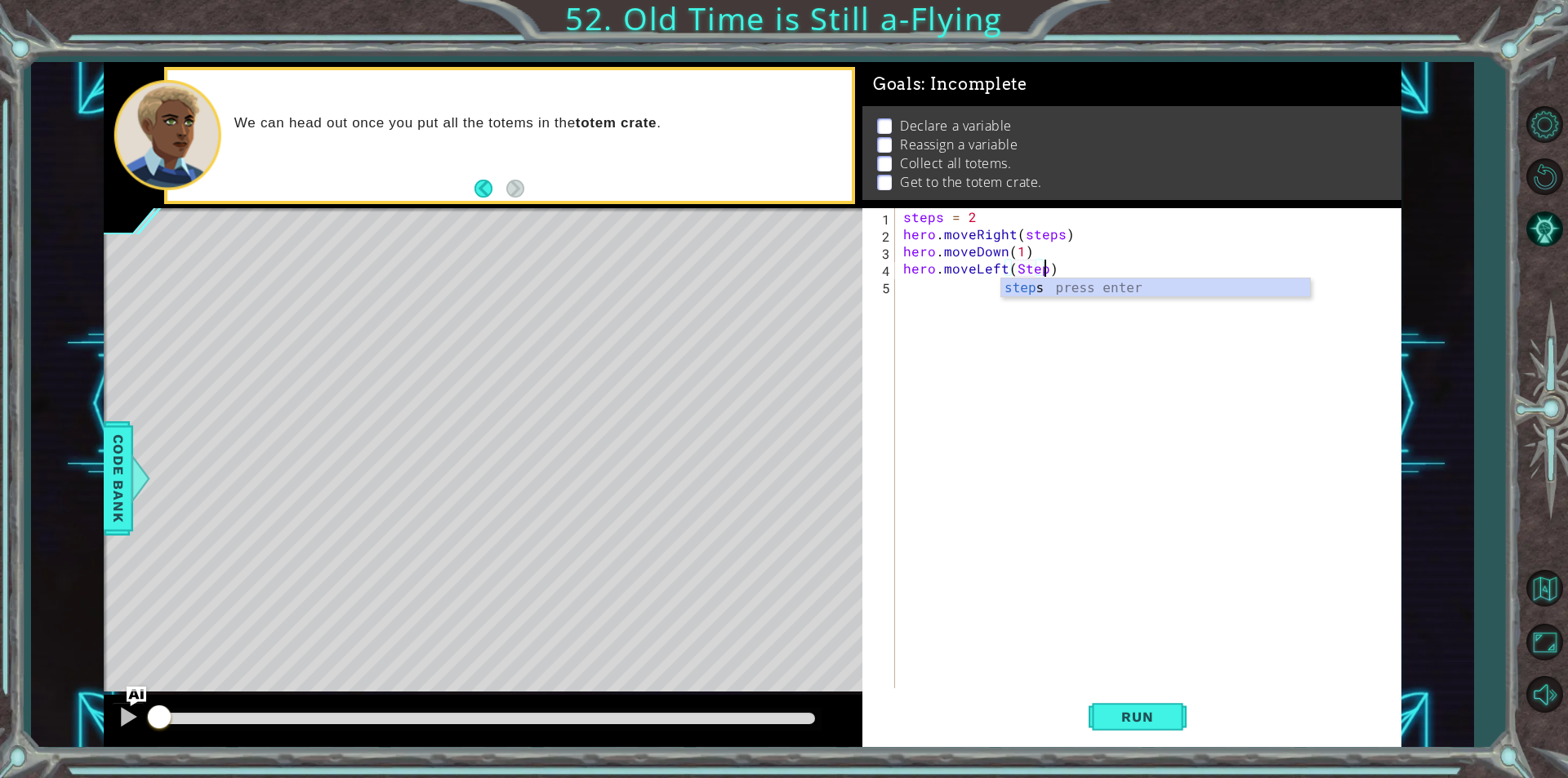
scroll to position [0, 9]
click at [1126, 290] on div "steps press enter" at bounding box center [1155, 307] width 308 height 58
type textarea "hero.moveLeft(steps)"
click at [1038, 284] on div "steps = 2 hero . moveRight ( steps ) hero . moveDown ( 1 ) hero . moveLeft ( st…" at bounding box center [1152, 465] width 505 height 514
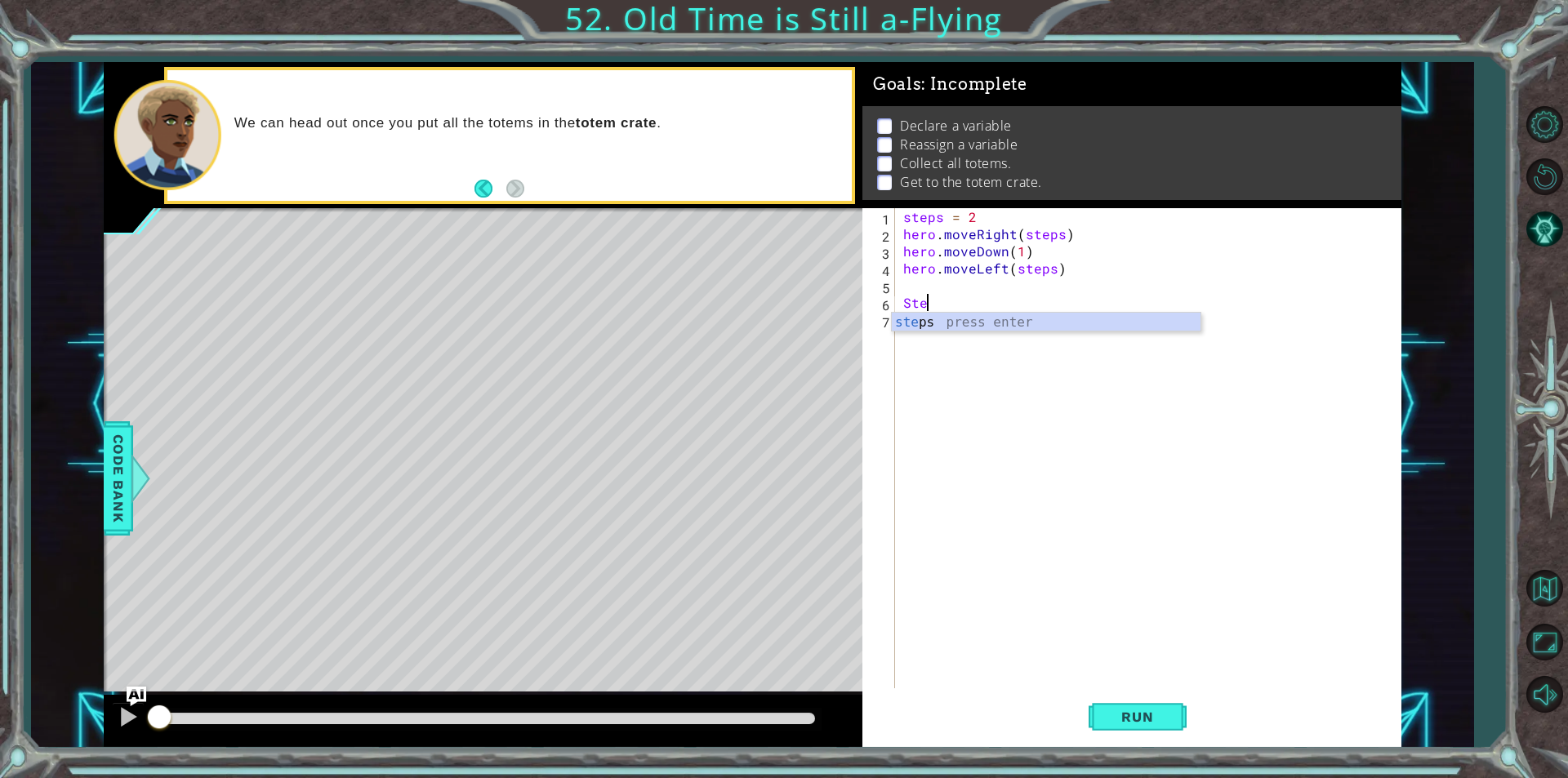
type textarea "S"
type textarea "steps = 4"
click at [971, 333] on div "steps = 2 hero . moveRight ( steps ) hero . moveDown ( 1 ) hero . moveLeft ( st…" at bounding box center [1152, 465] width 505 height 514
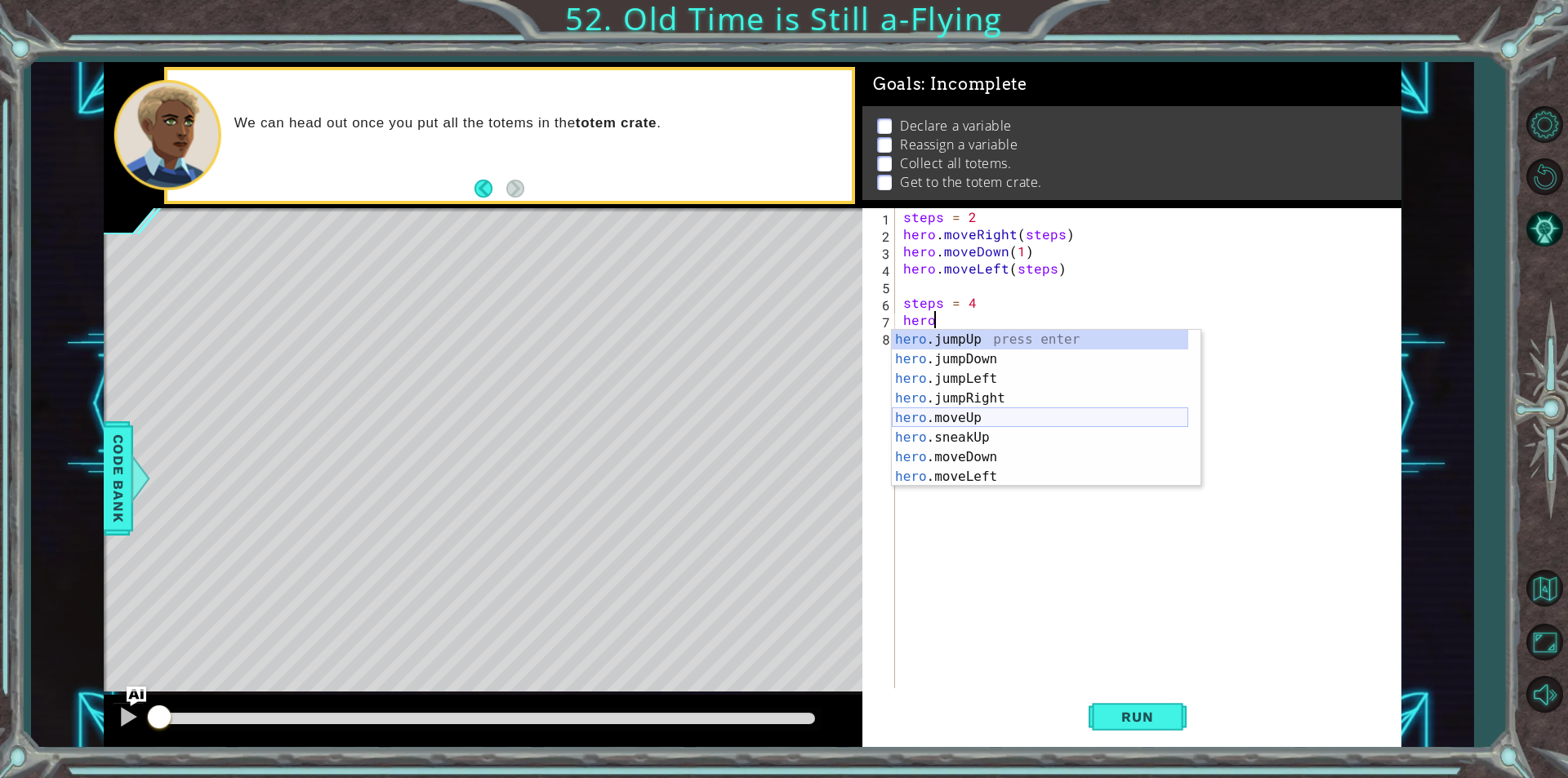
scroll to position [49, 0]
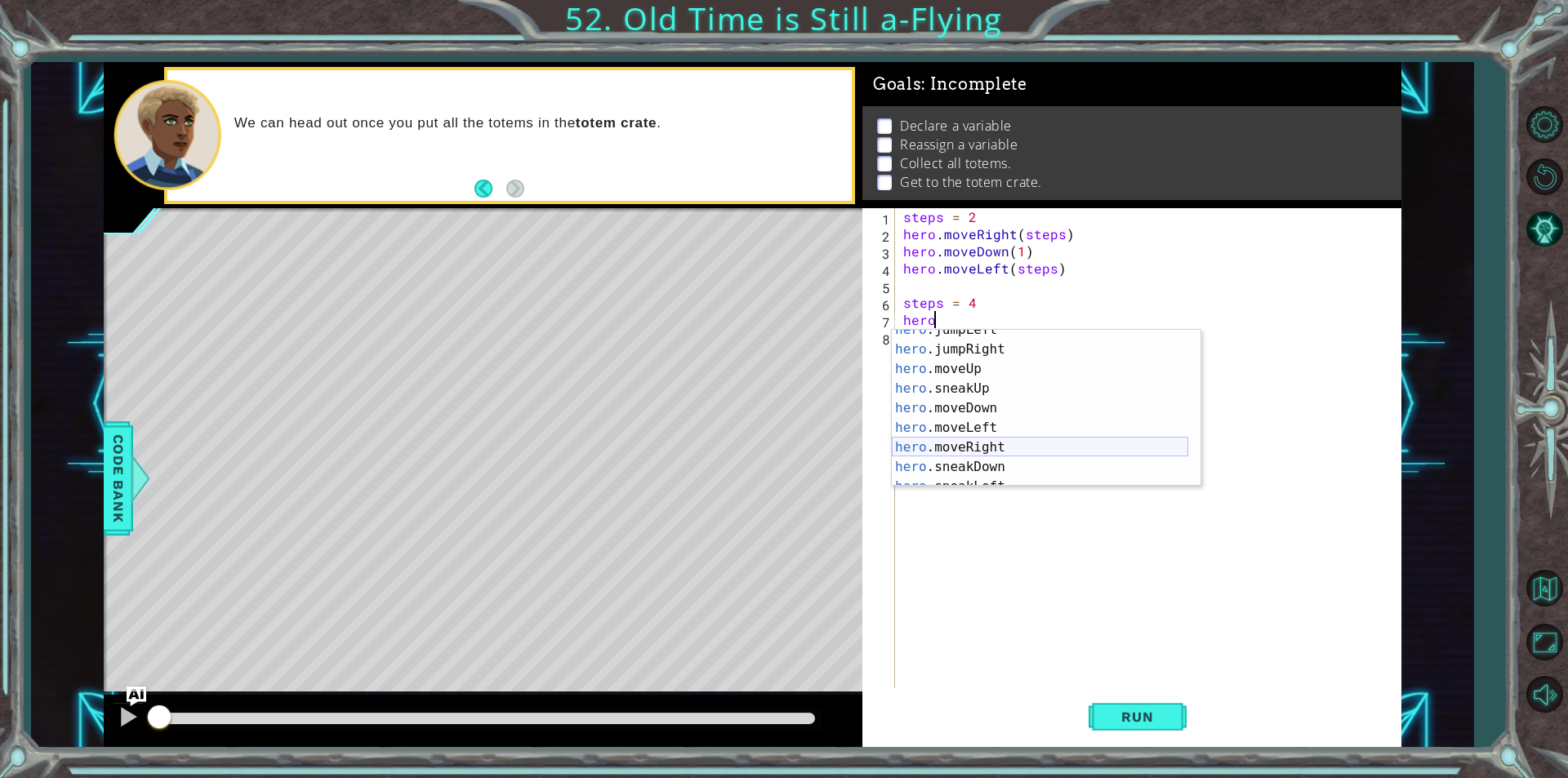
click at [995, 439] on div "hero .jumpLeft press enter hero .jumpRight press enter hero .moveUp press enter…" at bounding box center [1040, 417] width 296 height 196
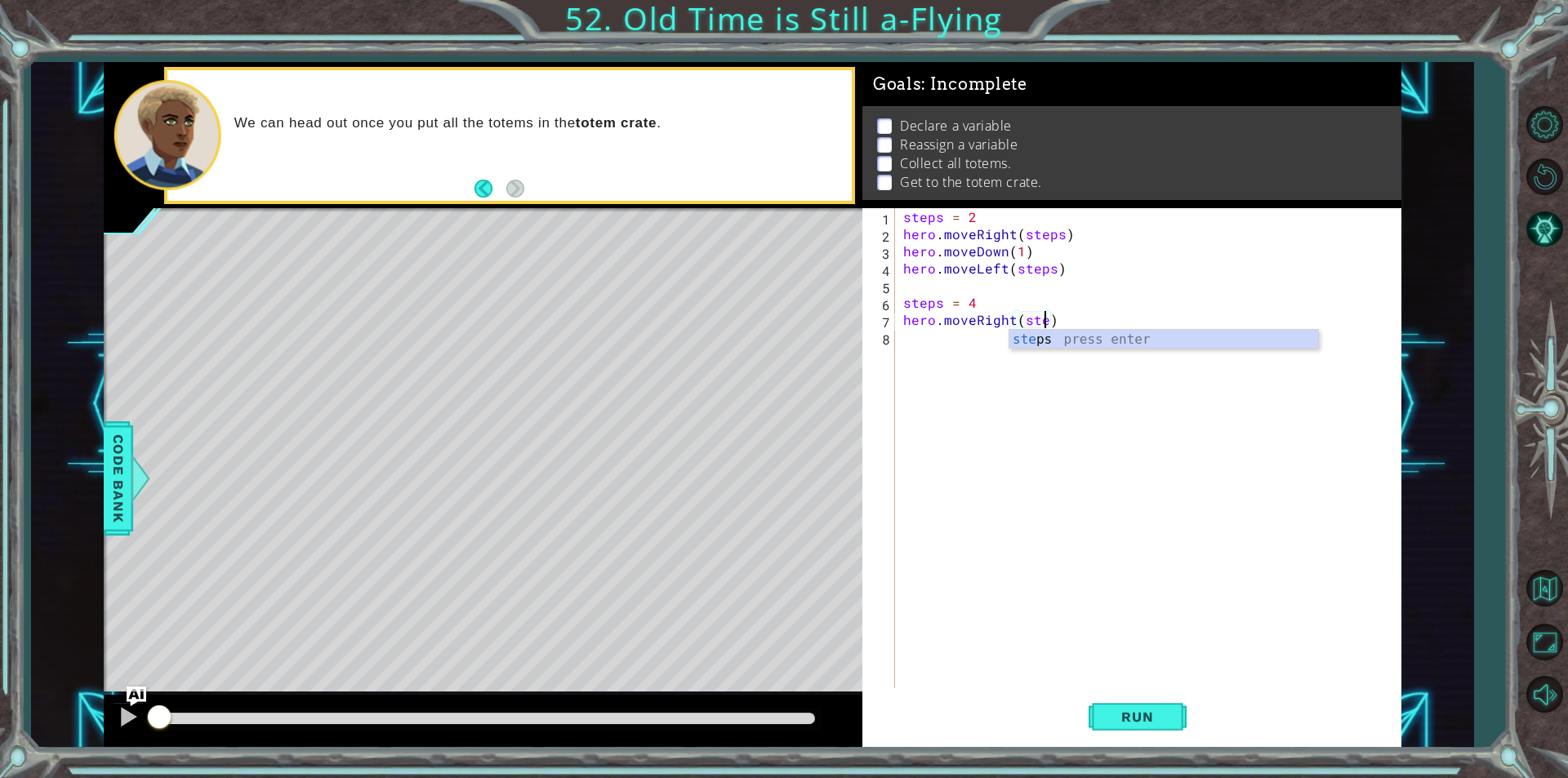
type textarea "hero.moveRight(steps)"
click at [1044, 339] on div "steps press enter" at bounding box center [1164, 358] width 308 height 58
click at [1039, 335] on div "steps = 2 hero . moveRight ( steps ) hero . moveDown ( 1 ) hero . moveLeft ( st…" at bounding box center [1152, 465] width 505 height 514
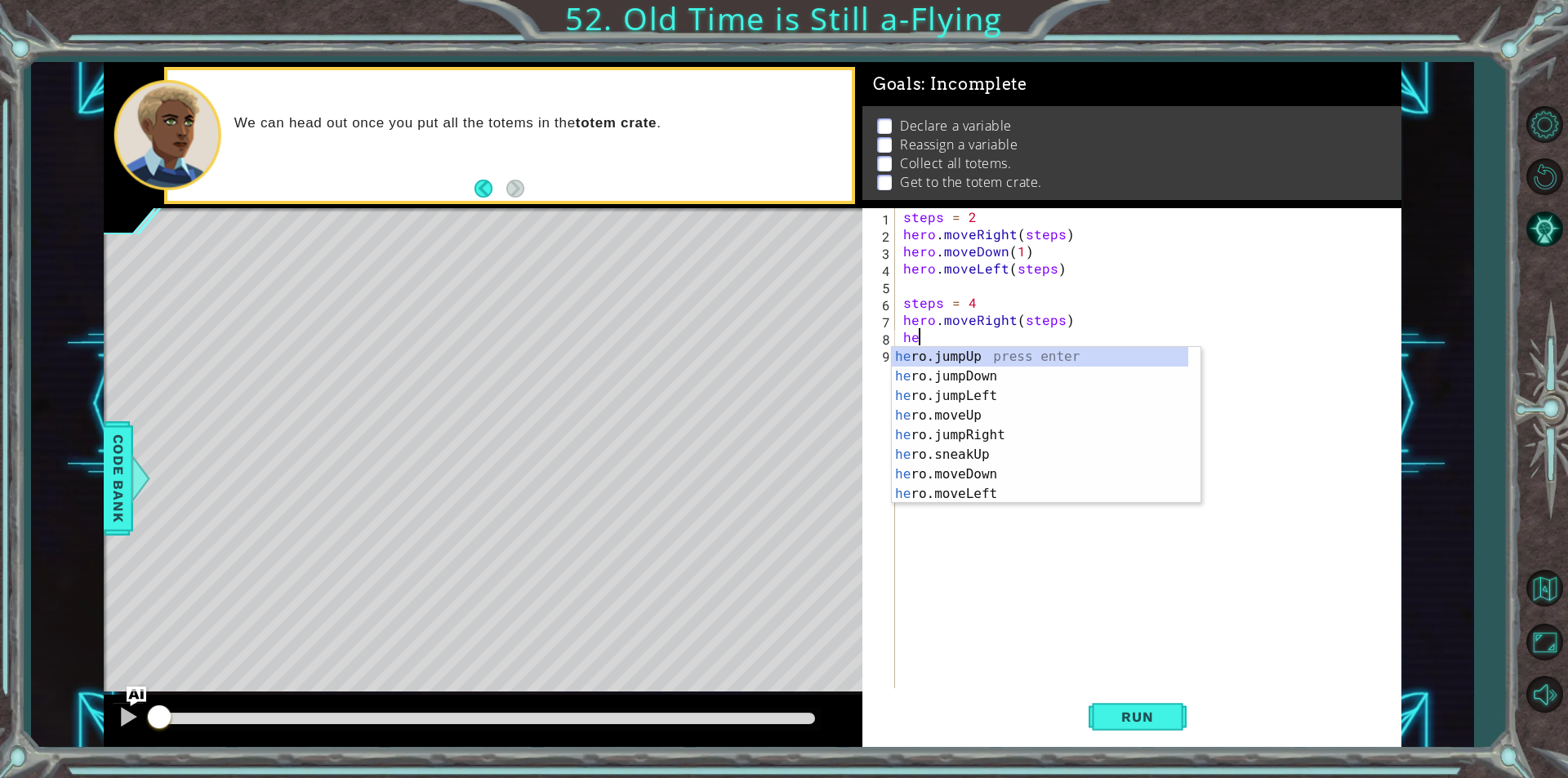
scroll to position [0, 1]
click at [986, 473] on div "hero .jumpUp press enter hero .jumpDown press enter hero .jumpLeft press enter …" at bounding box center [1040, 444] width 296 height 196
type textarea "hero.moveDown(1)"
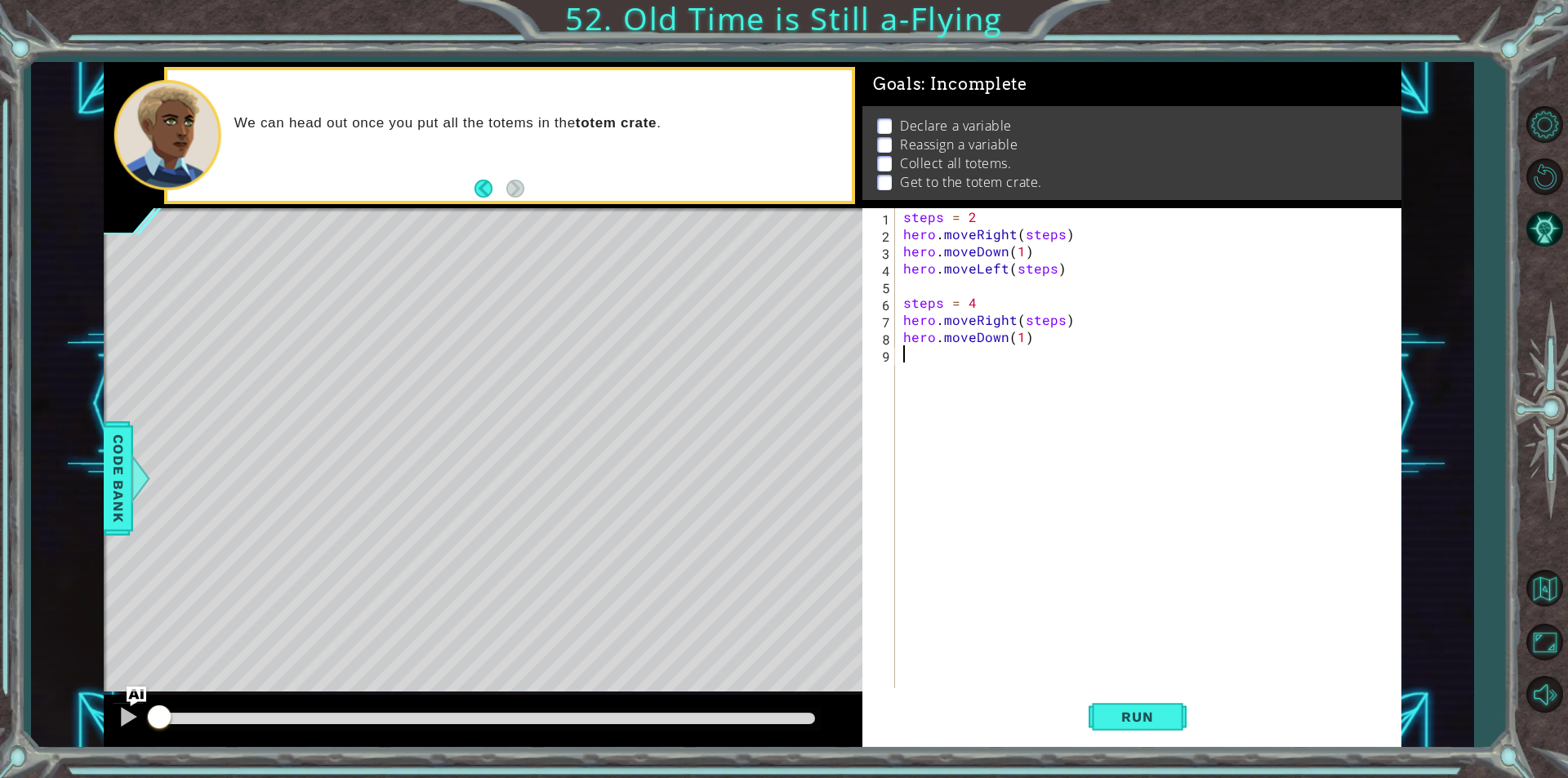
click at [964, 369] on div "steps = 2 hero . moveRight ( steps ) hero . moveDown ( 1 ) hero . moveLeft ( st…" at bounding box center [1152, 465] width 505 height 514
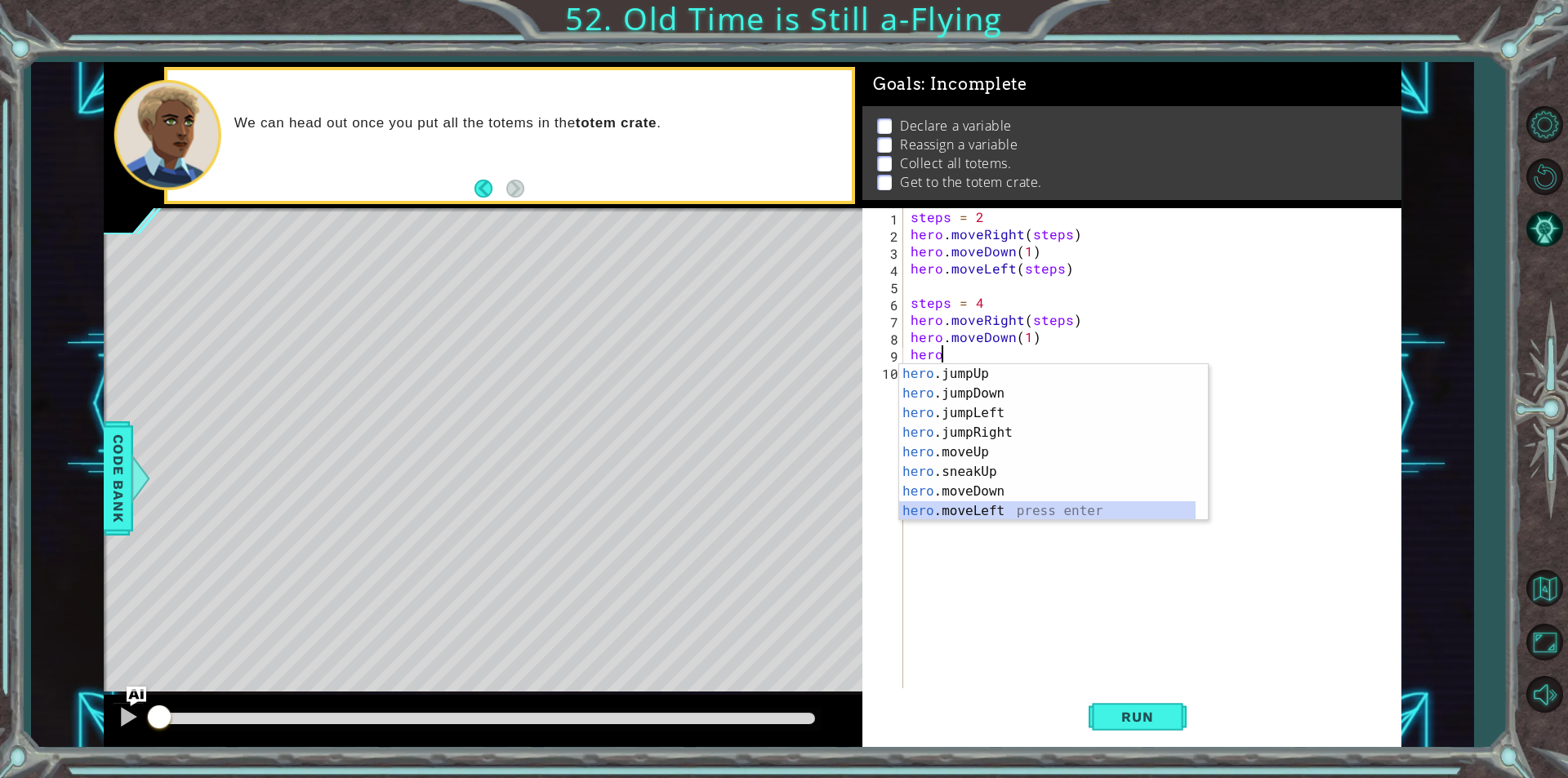
click at [1016, 513] on div "hero .jumpUp press enter hero .jumpDown press enter hero .jumpLeft press enter …" at bounding box center [1047, 461] width 296 height 196
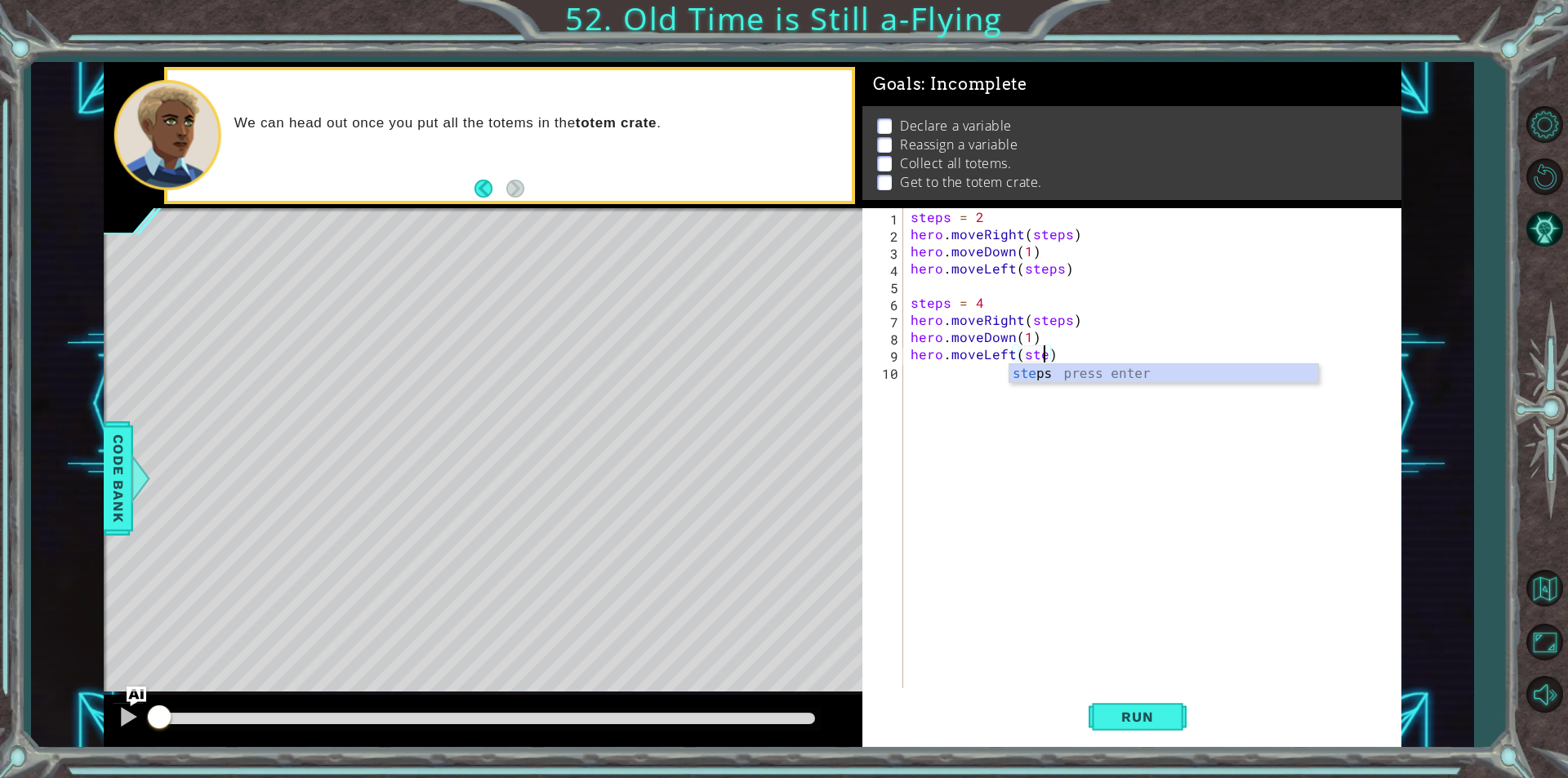
type textarea "hero.moveLeft(steps)"
click at [1042, 374] on div "steps press enter" at bounding box center [1164, 393] width 308 height 58
click at [967, 373] on div "steps = 2 hero . moveRight ( steps ) hero . moveDown ( 1 ) hero . moveLeft ( st…" at bounding box center [1155, 465] width 497 height 514
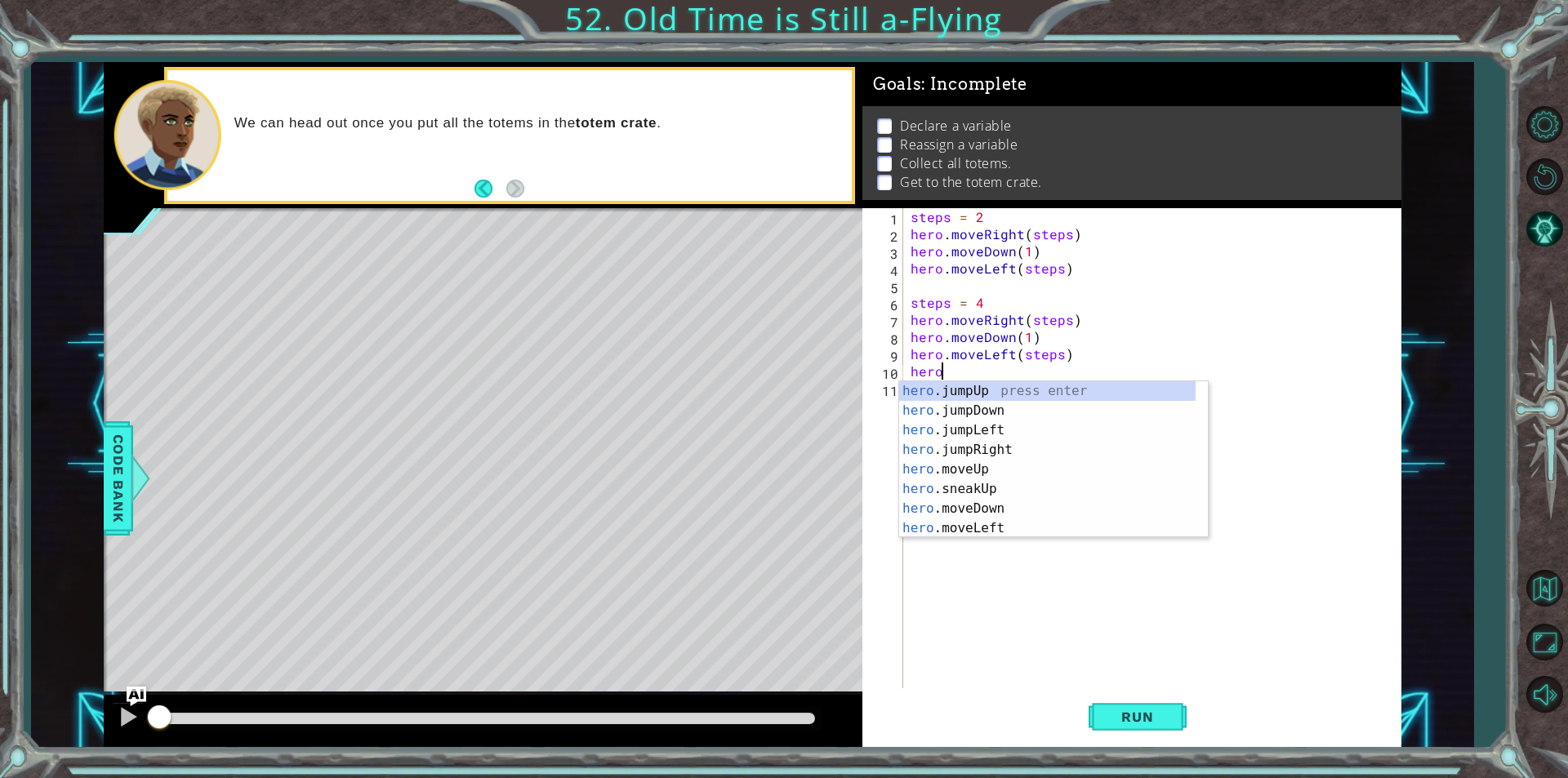
scroll to position [0, 1]
click at [1011, 527] on div "hero .jumpUp press enter hero .jumpDown press enter hero .jumpLeft press enter …" at bounding box center [1047, 478] width 296 height 196
type textarea "hero.moveLeft(1)"
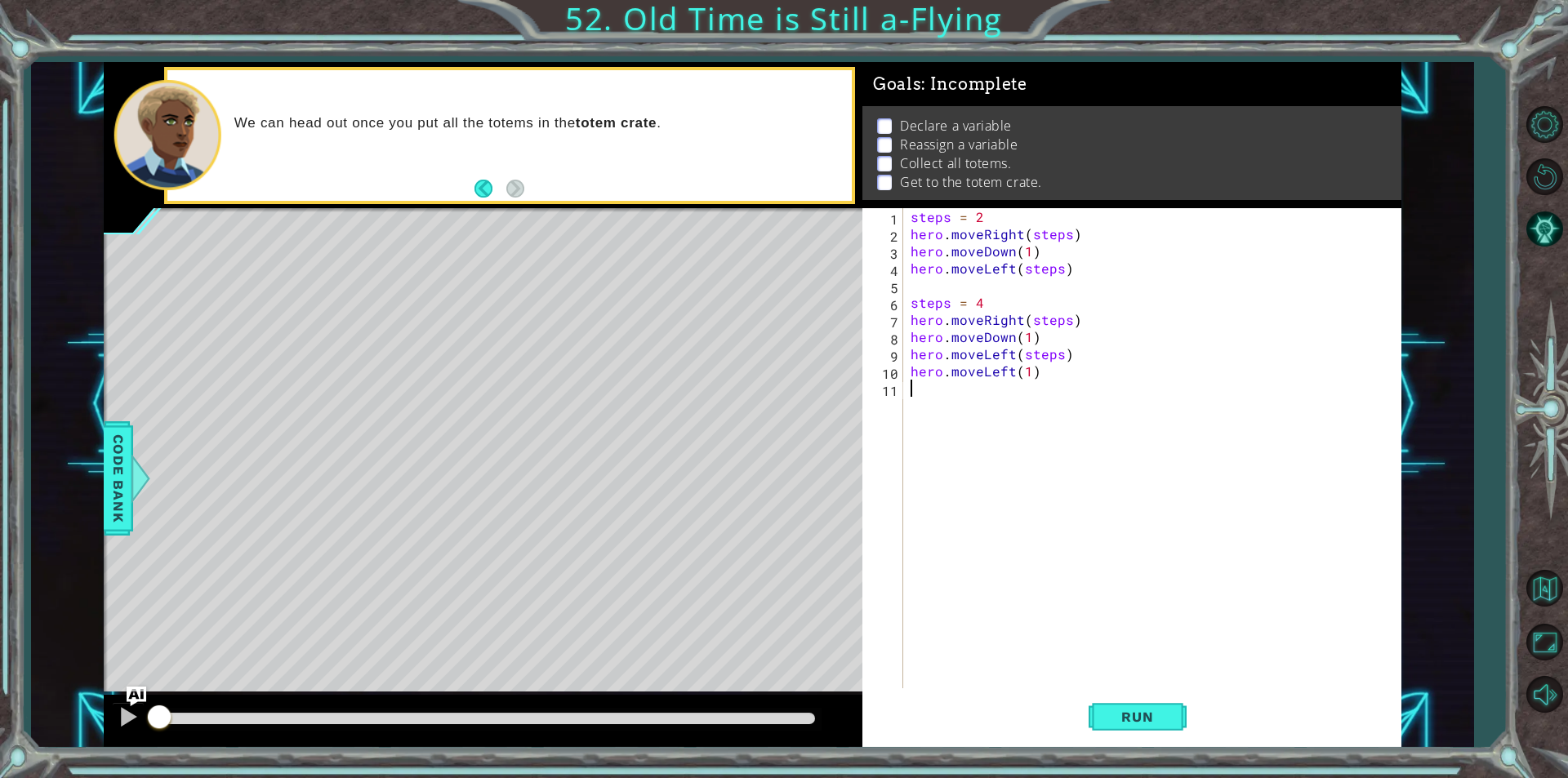
click at [995, 398] on div "steps = 2 hero . moveRight ( steps ) hero . moveDown ( 1 ) hero . moveLeft ( st…" at bounding box center [1155, 465] width 497 height 514
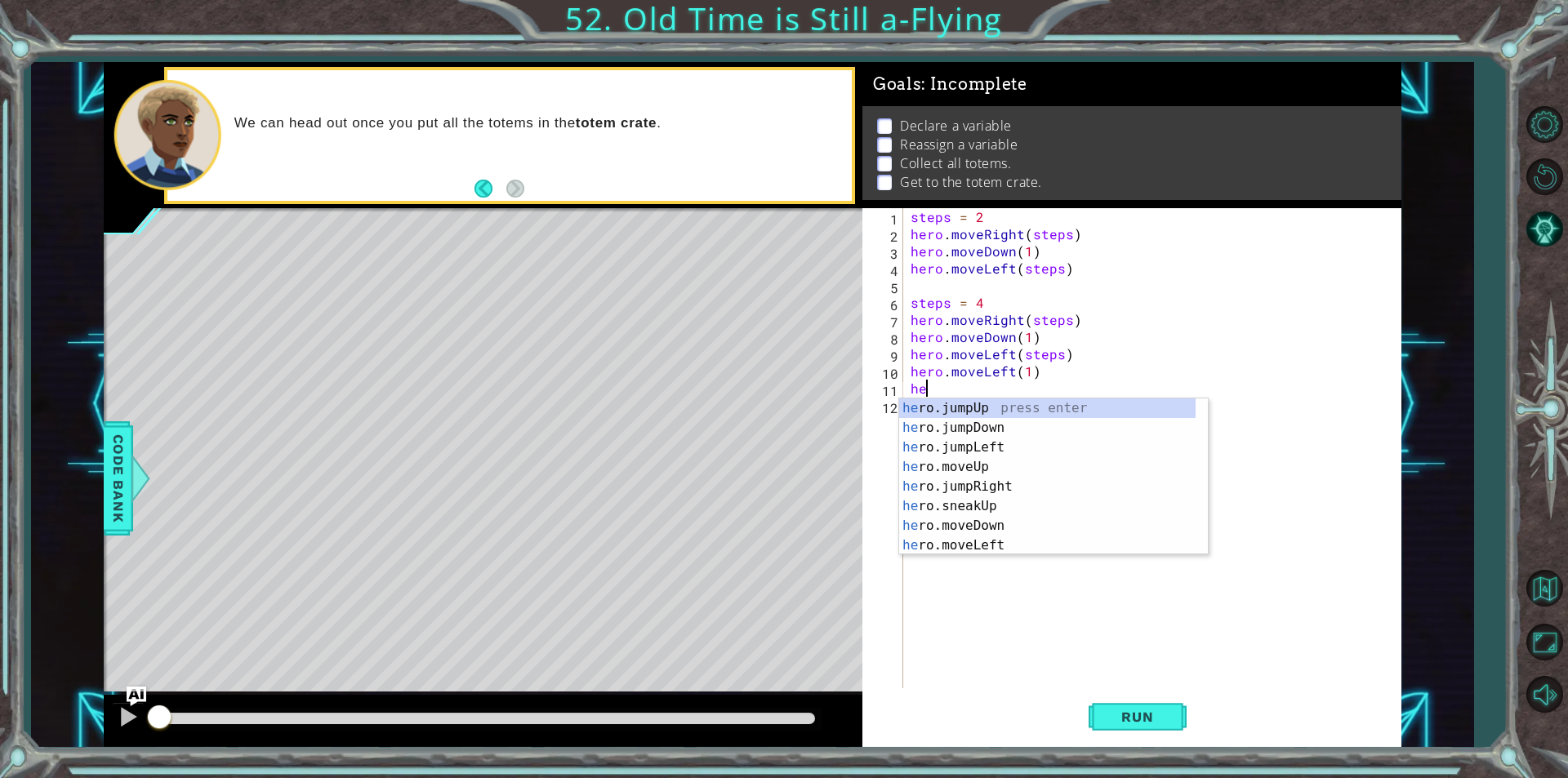
scroll to position [0, 0]
type textarea "h"
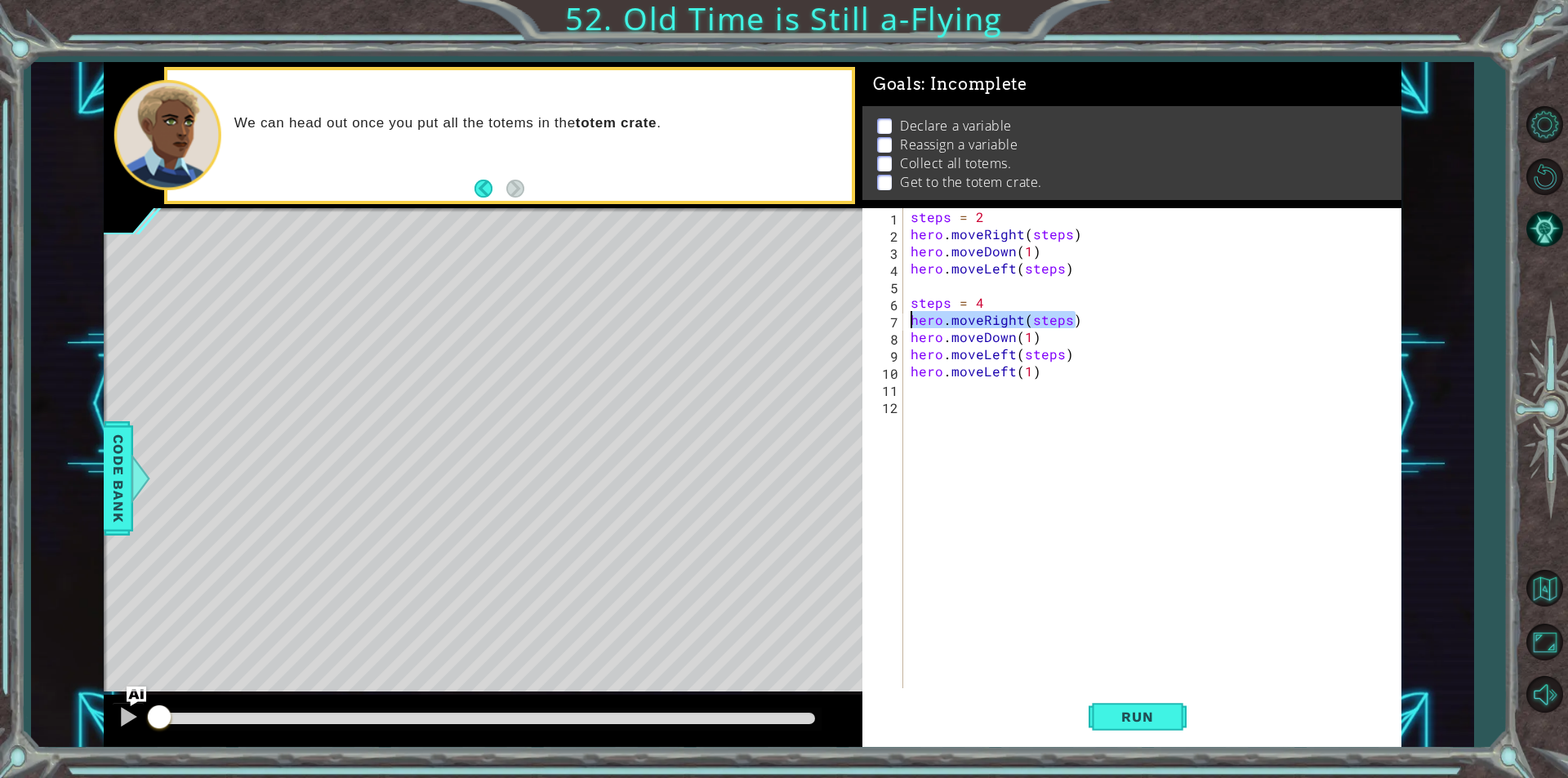
drag, startPoint x: 1079, startPoint y: 328, endPoint x: 894, endPoint y: 327, distance: 185.0
click at [894, 327] on div "1 2 3 4 5 6 7 8 9 10 11 12 steps = 2 hero . moveRight ( steps ) hero . moveDown…" at bounding box center [1129, 448] width 534 height 480
type textarea "hero.moveRight(steps)"
click at [965, 400] on div "steps = 2 hero . moveRight ( steps ) hero . moveDown ( 1 ) hero . moveLeft ( st…" at bounding box center [1155, 465] width 497 height 514
click at [968, 389] on div "steps = 2 hero . moveRight ( steps ) hero . moveDown ( 1 ) hero . moveLeft ( st…" at bounding box center [1155, 465] width 497 height 514
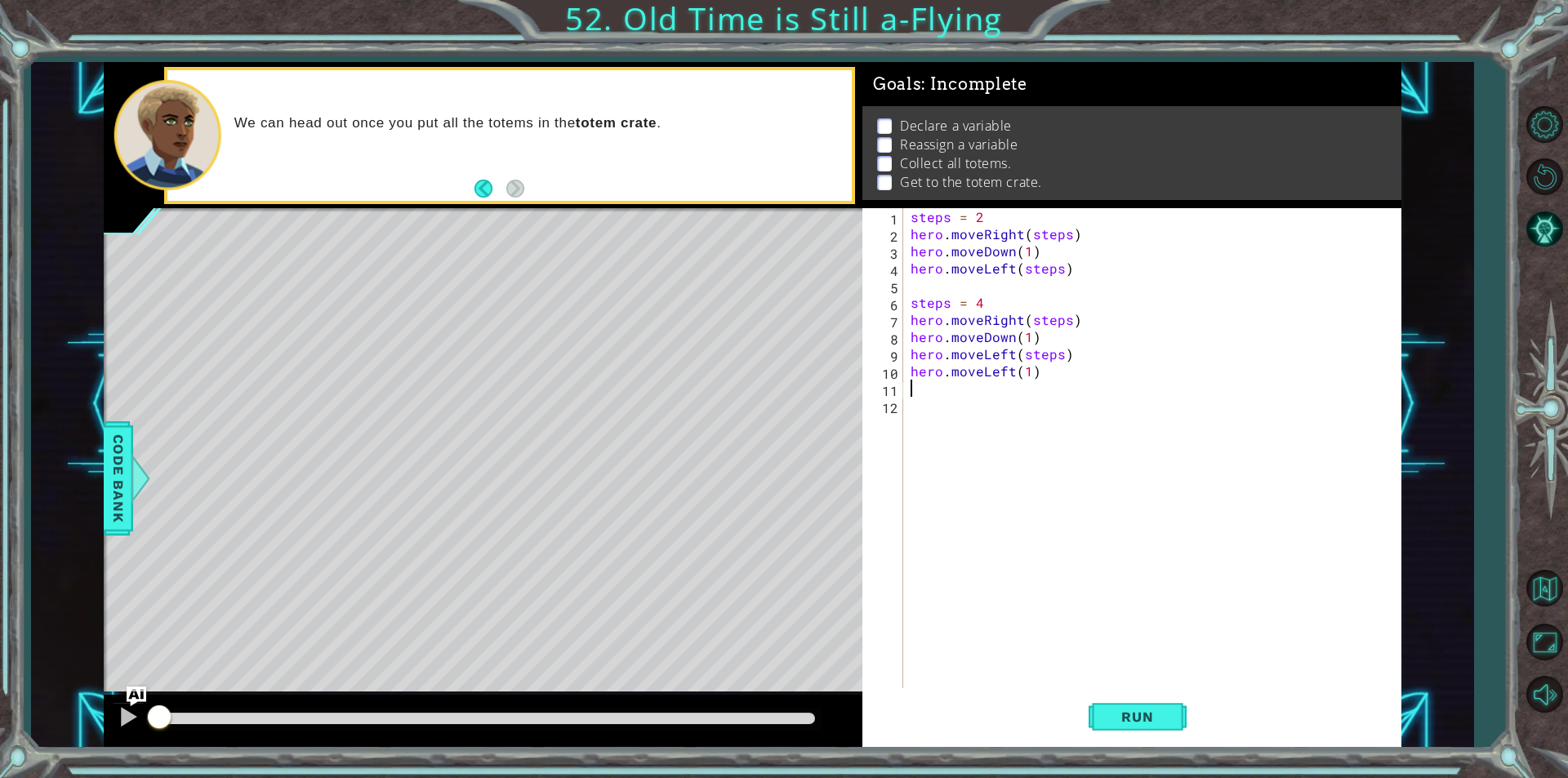
paste textarea "hero.moveRight(steps)"
type textarea "hero.moveRight(steps)"
click at [1028, 400] on div "steps = 2 hero . moveRight ( steps ) hero . moveDown ( 1 ) hero . moveLeft ( st…" at bounding box center [1155, 465] width 497 height 514
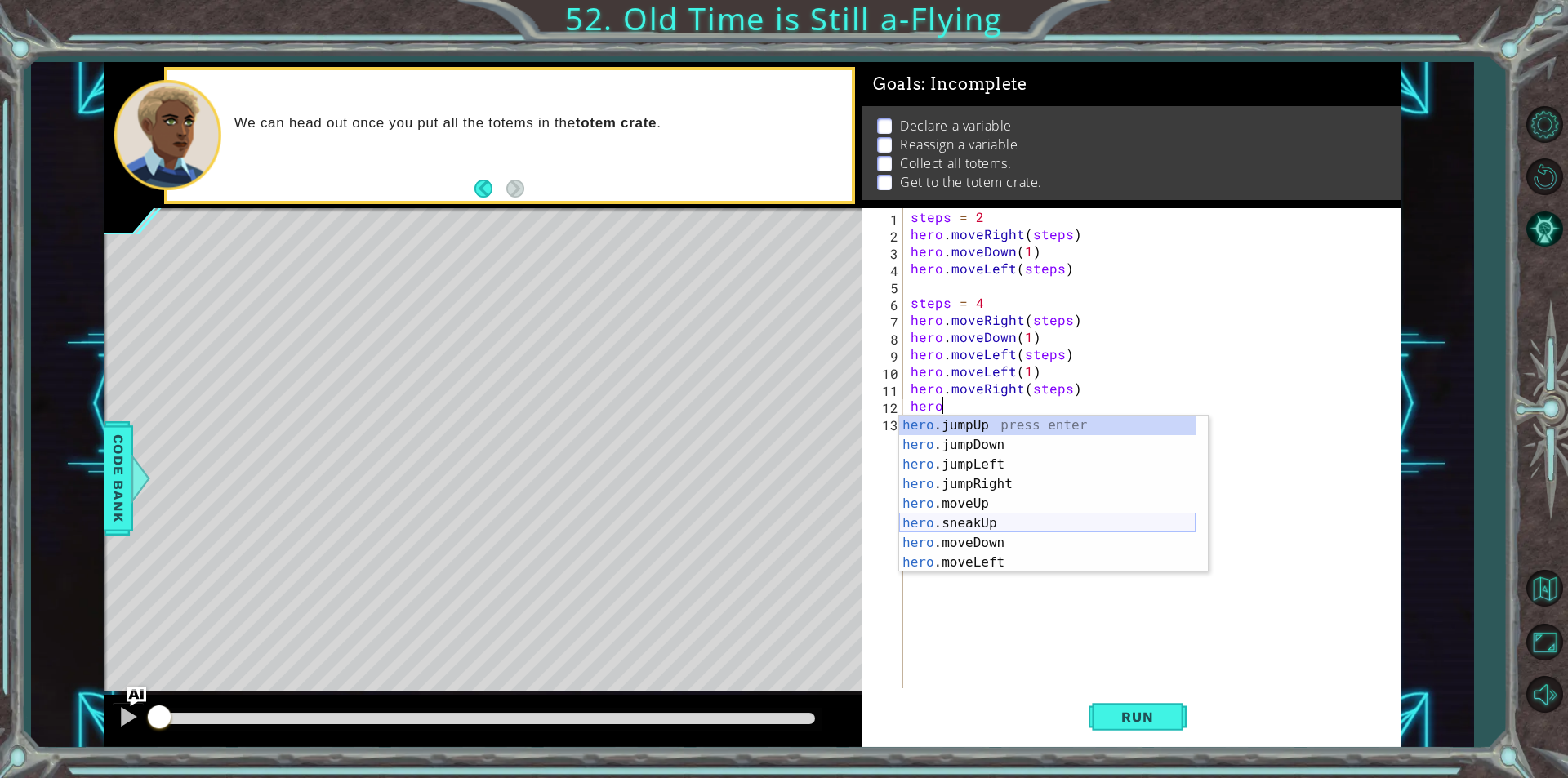
scroll to position [49, 0]
click at [1033, 527] on div "hero .jumpLeft press enter hero .jumpRight press enter hero .moveUp press enter…" at bounding box center [1047, 503] width 296 height 196
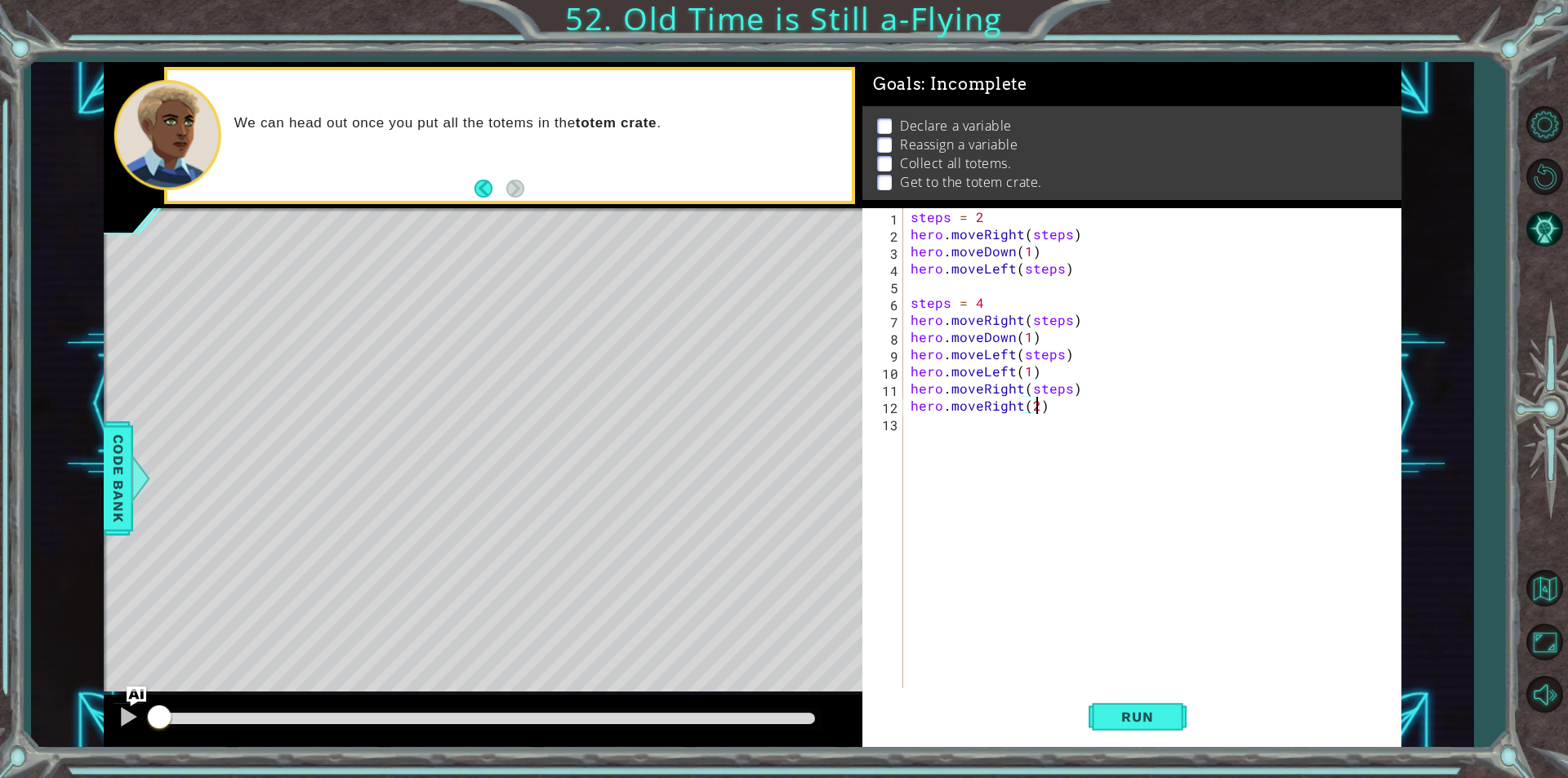
scroll to position [0, 8]
type textarea "hero.moveRight(2)"
click at [1130, 705] on button "Run" at bounding box center [1138, 717] width 98 height 54
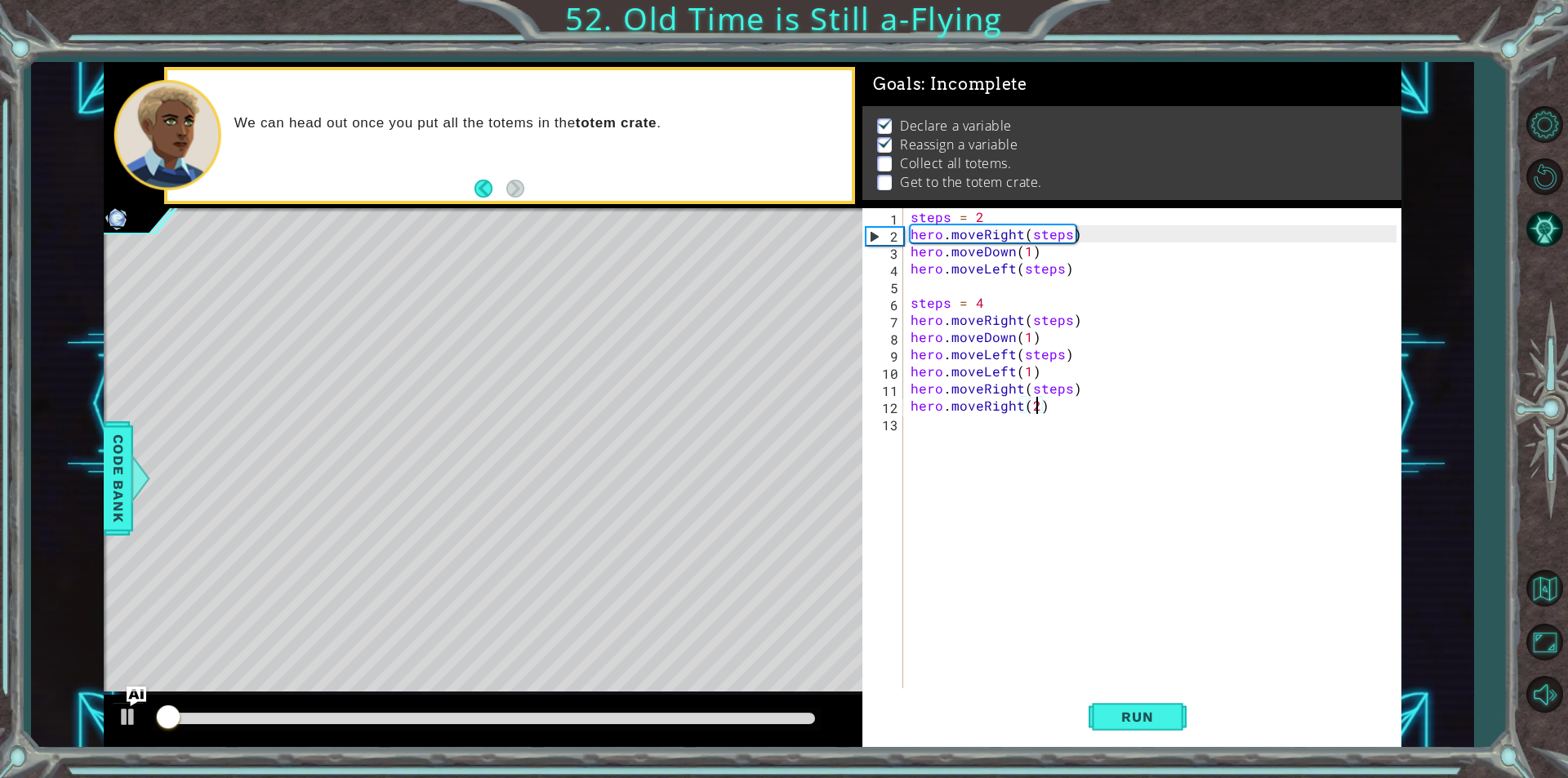
scroll to position [7, 0]
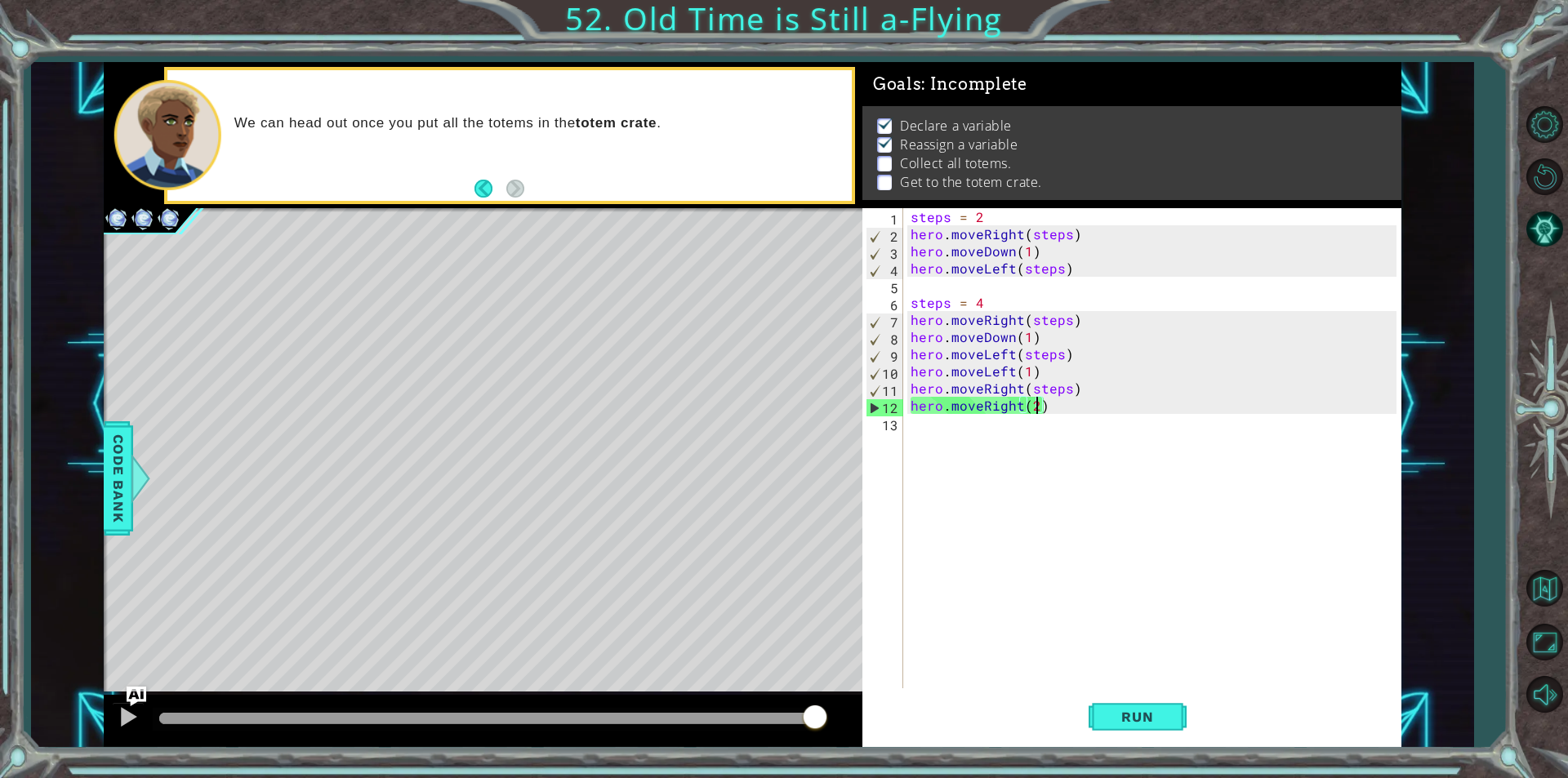
drag, startPoint x: 736, startPoint y: 716, endPoint x: 854, endPoint y: 720, distance: 118.1
click at [854, 720] on div at bounding box center [483, 720] width 759 height 52
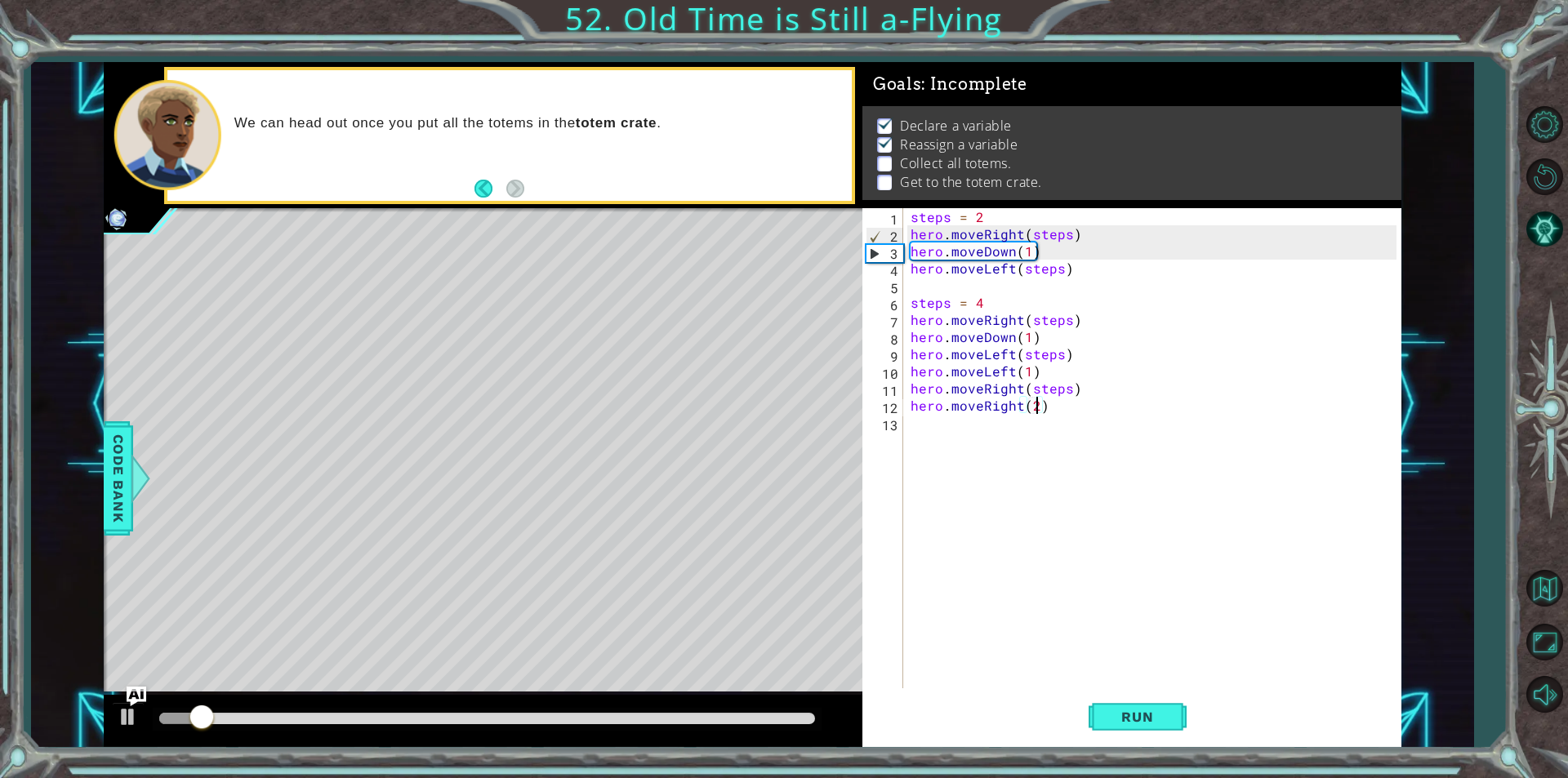
click at [995, 432] on div "steps = 2 hero . moveRight ( steps ) hero . moveDown ( 1 ) hero . moveLeft ( st…" at bounding box center [1155, 465] width 497 height 514
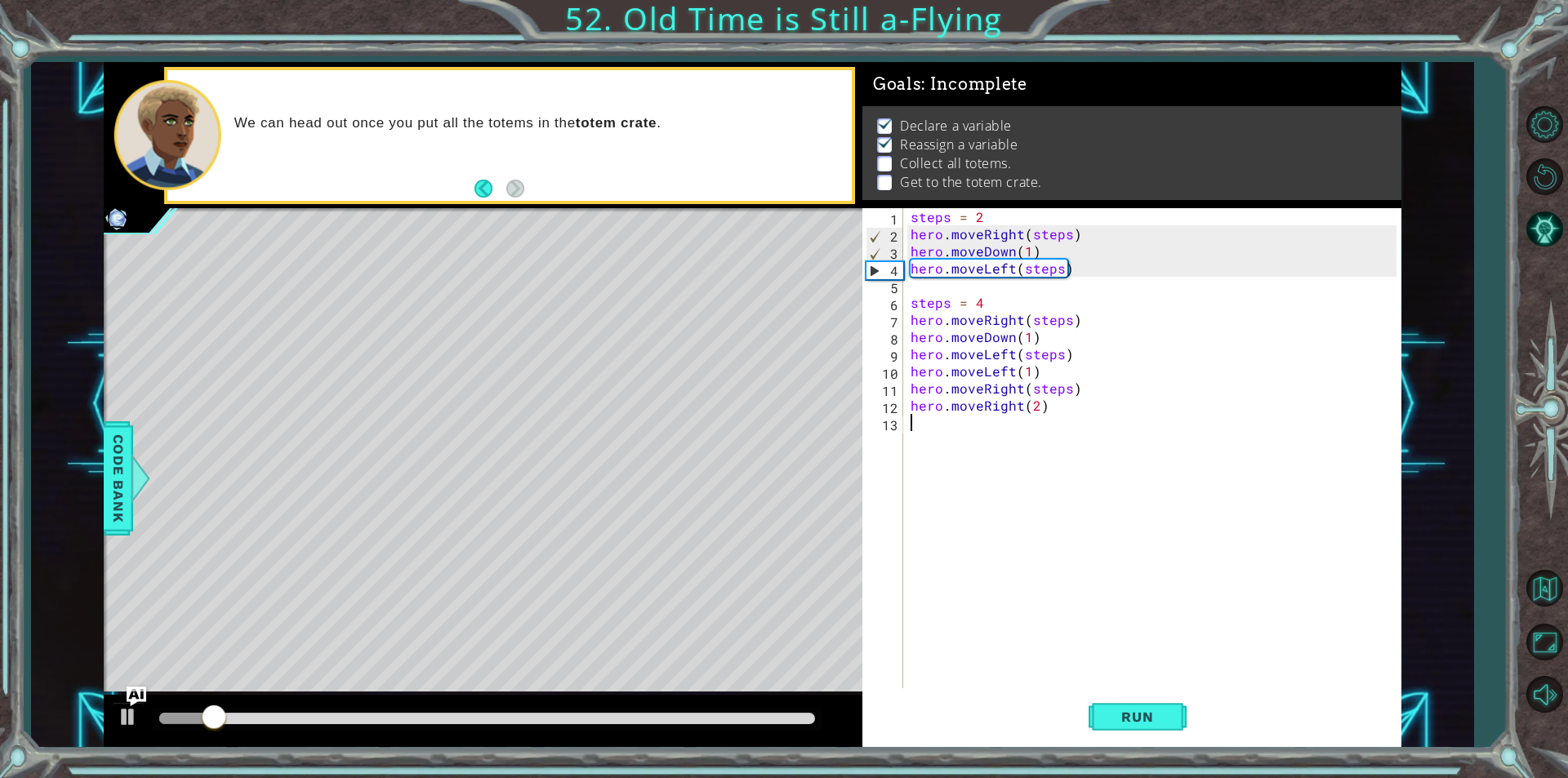
scroll to position [0, 0]
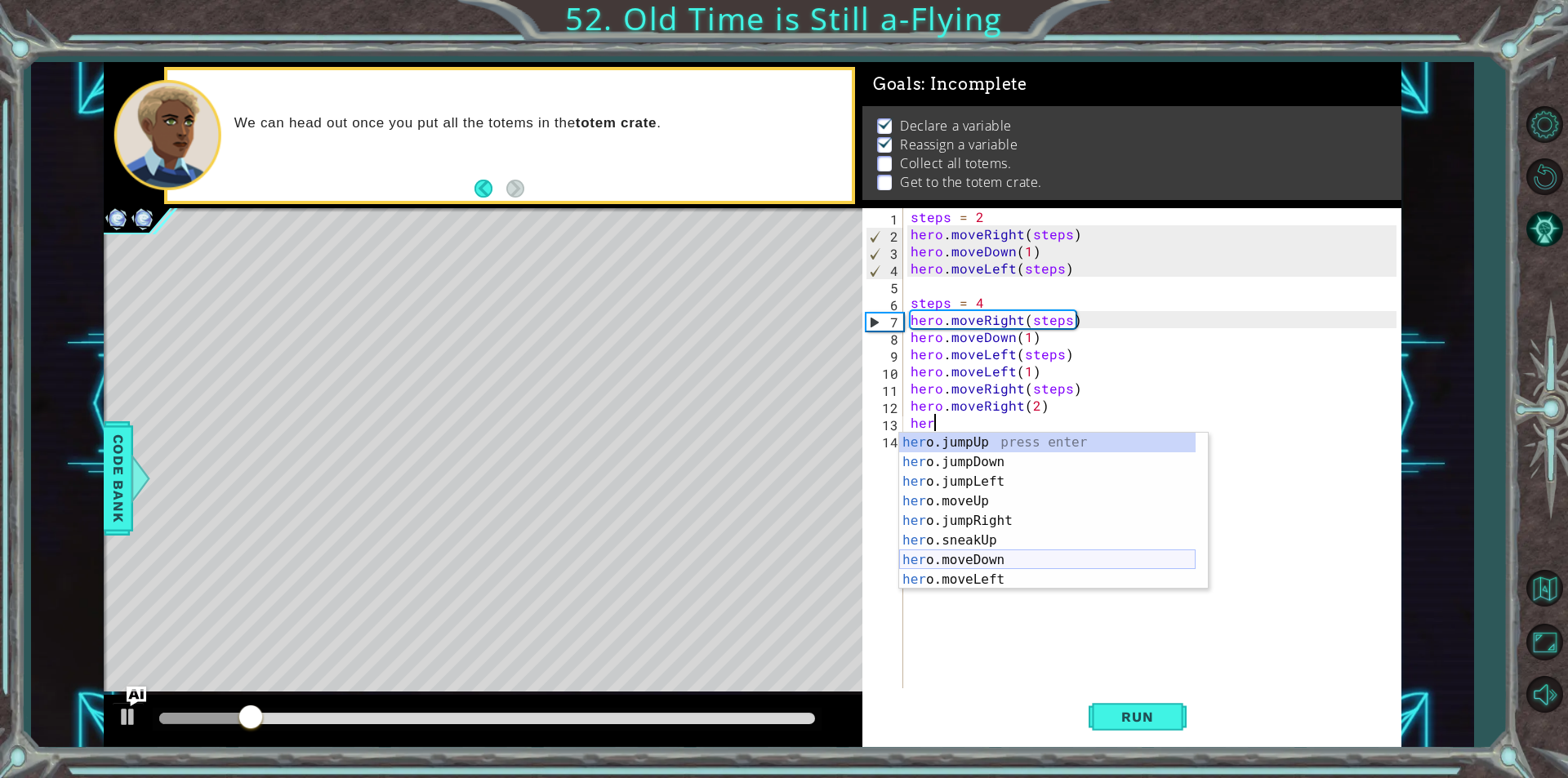
click at [1013, 559] on div "her o.jumpUp press enter her o.jumpDown press enter her o.jumpLeft press enter …" at bounding box center [1047, 530] width 296 height 196
type textarea "hero.moveDown(1)"
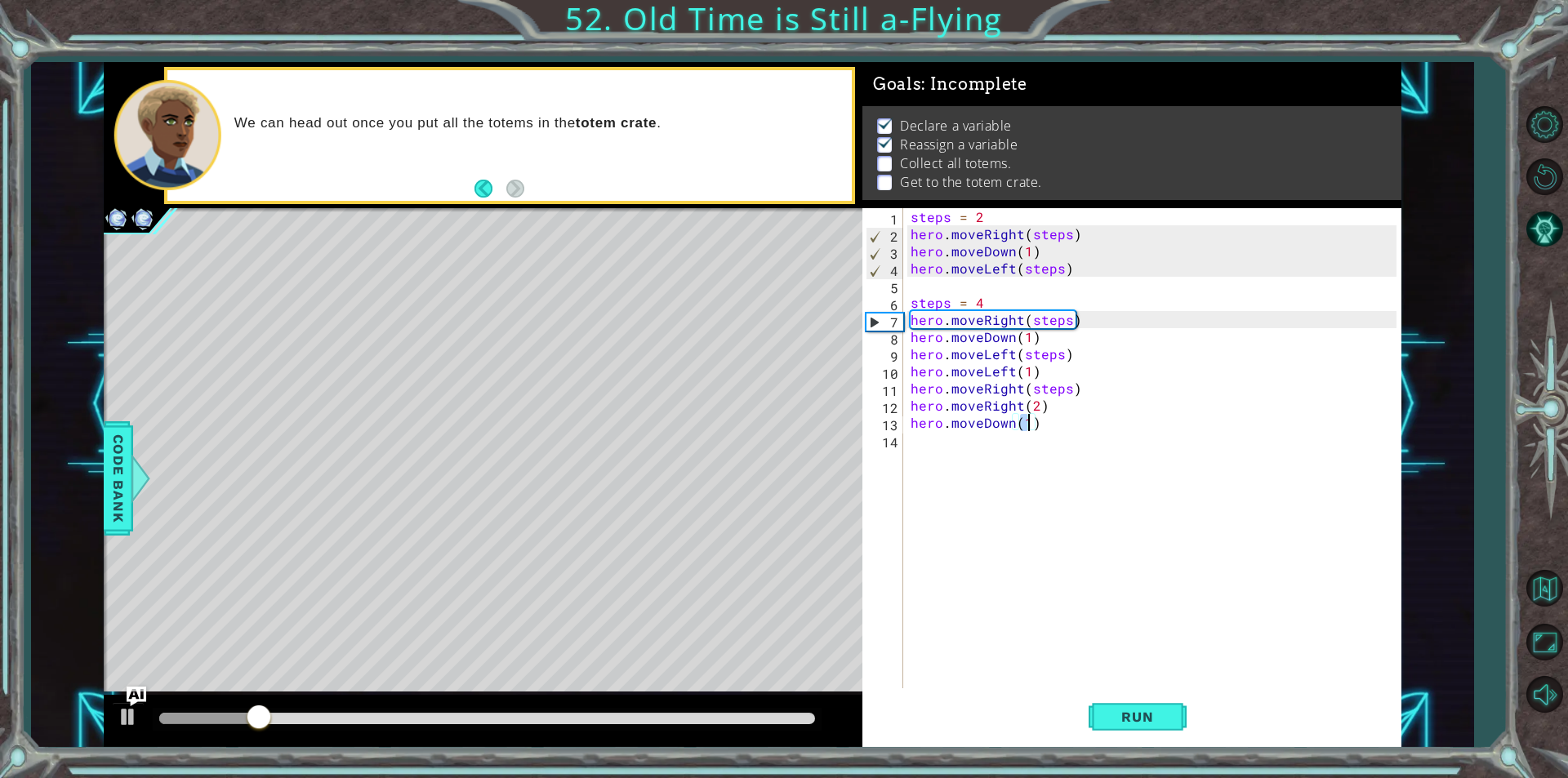
click at [979, 450] on div "steps = 2 hero . moveRight ( steps ) hero . moveDown ( 1 ) hero . moveLeft ( st…" at bounding box center [1155, 465] width 497 height 514
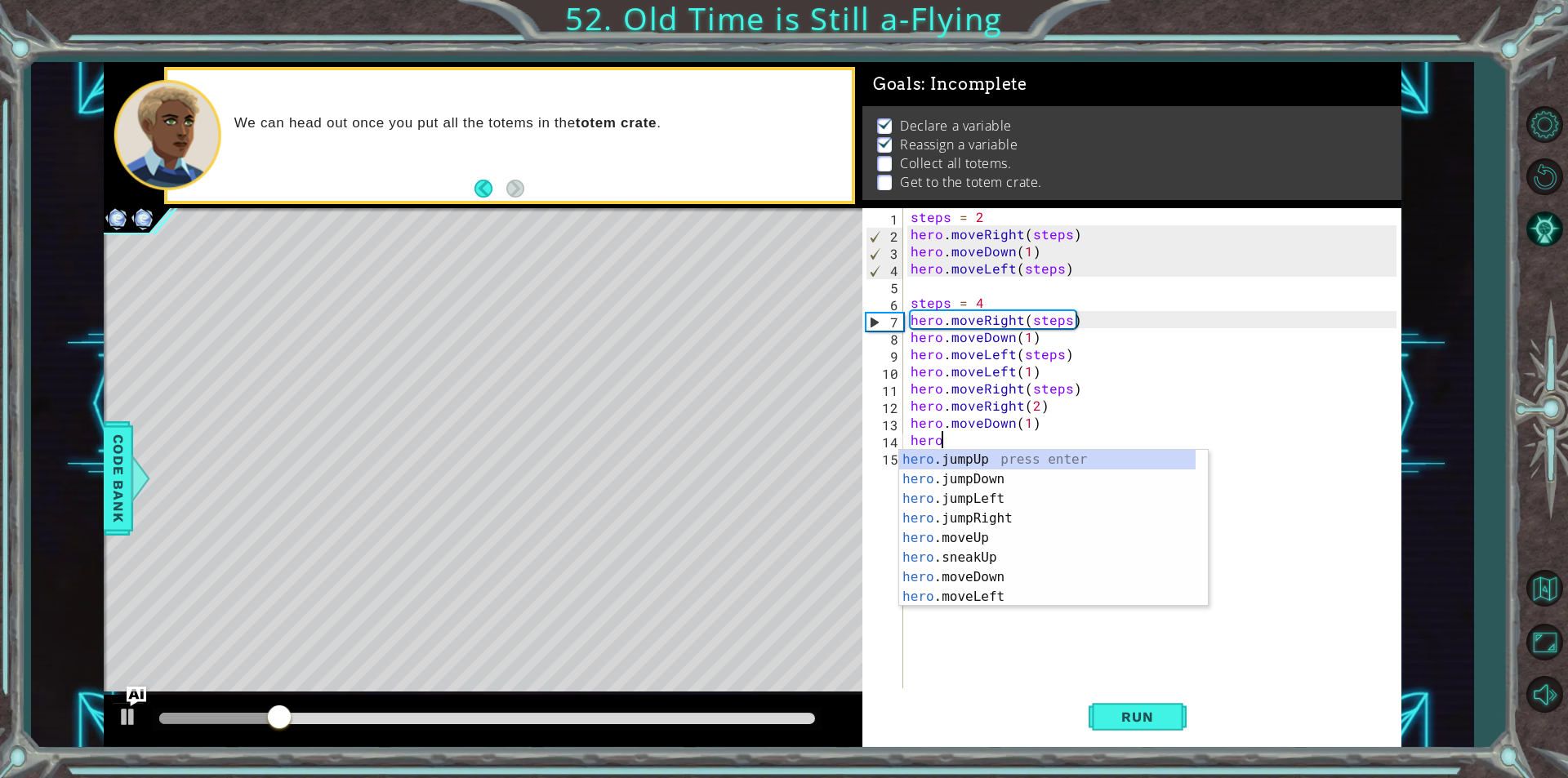
scroll to position [0, 1]
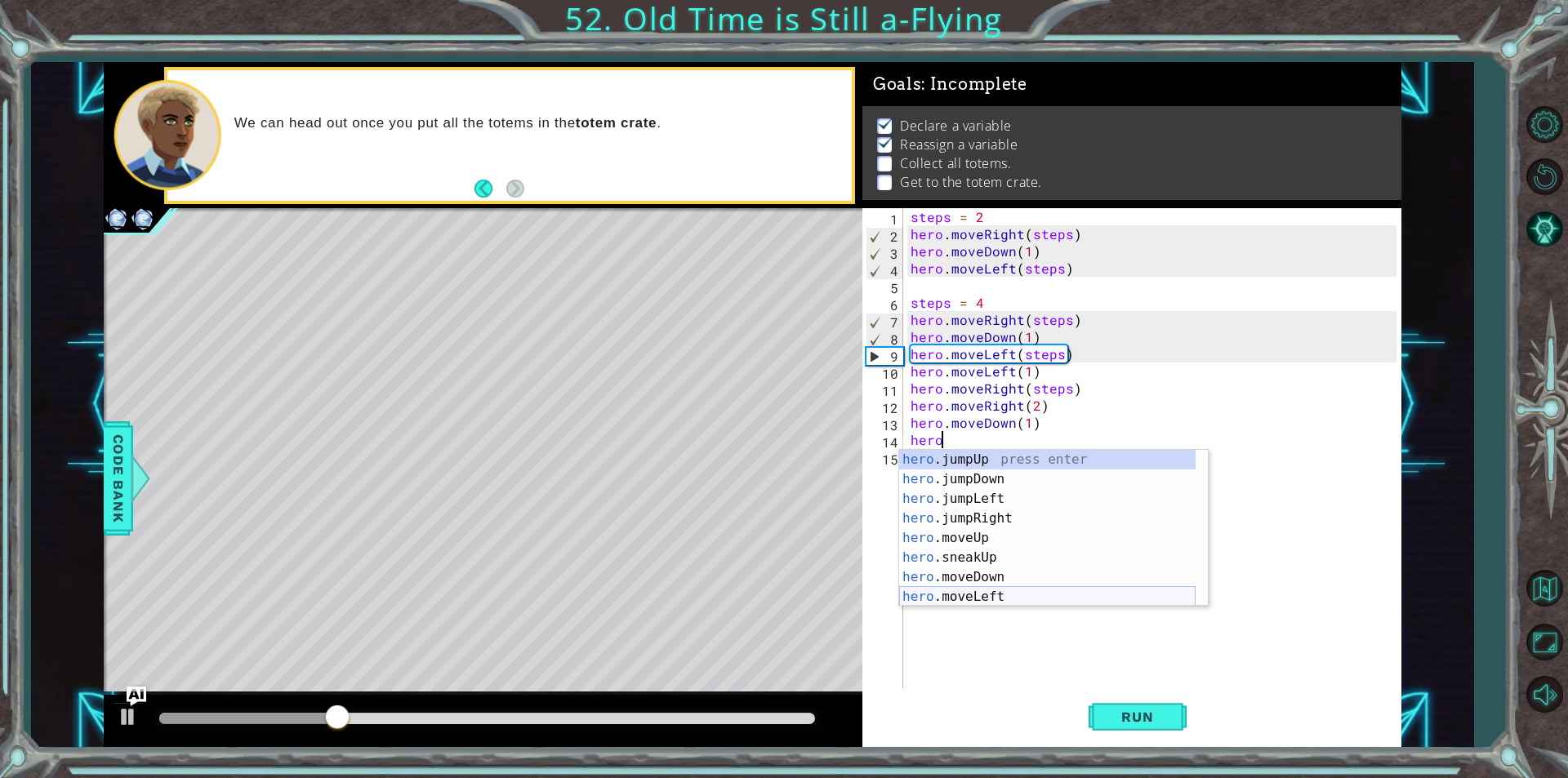
click at [1000, 589] on div "hero .jumpUp press enter hero .jumpDown press enter hero .jumpLeft press enter …" at bounding box center [1047, 547] width 296 height 196
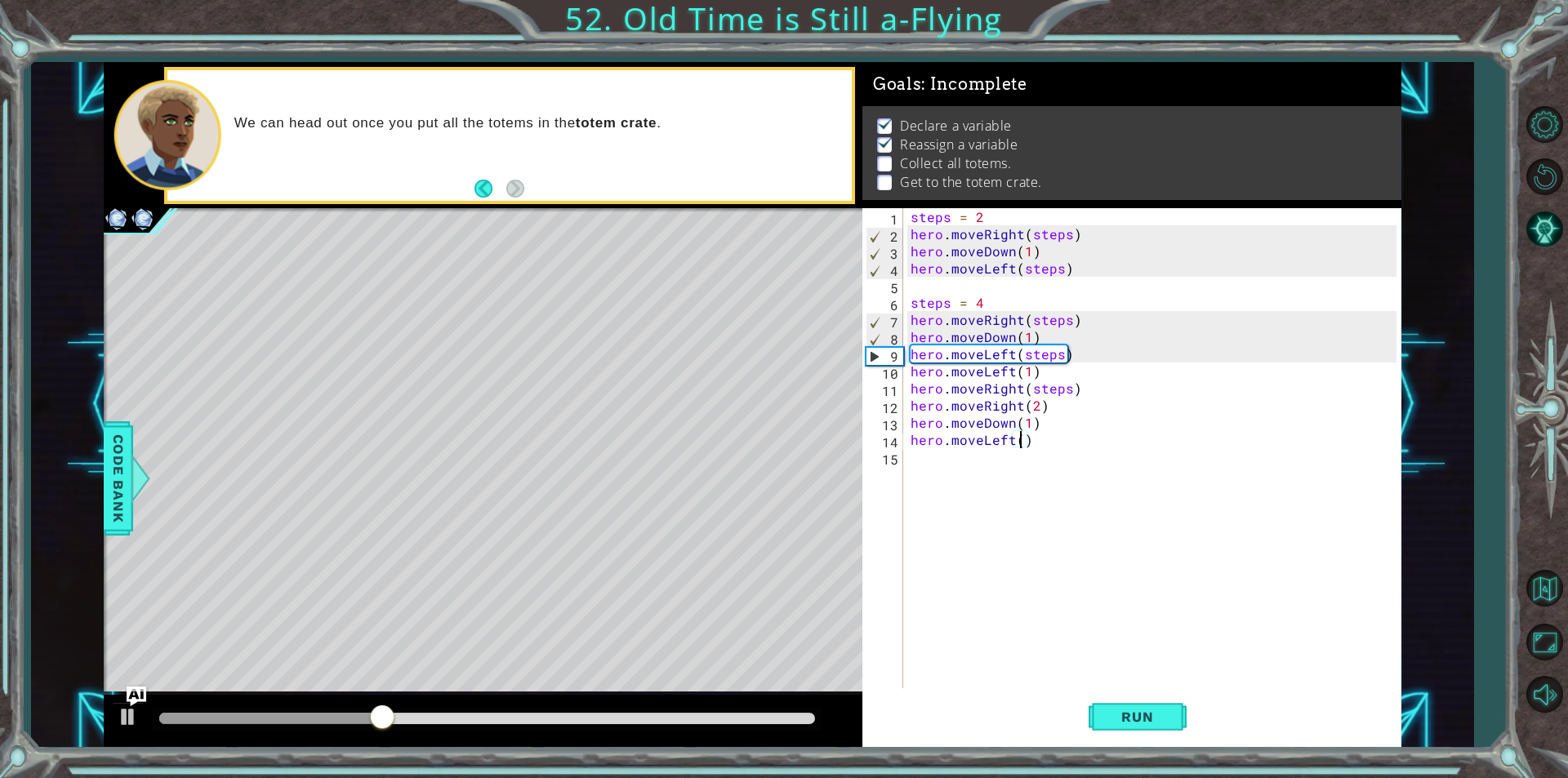
scroll to position [0, 7]
click at [1126, 719] on span "Run" at bounding box center [1137, 716] width 64 height 16
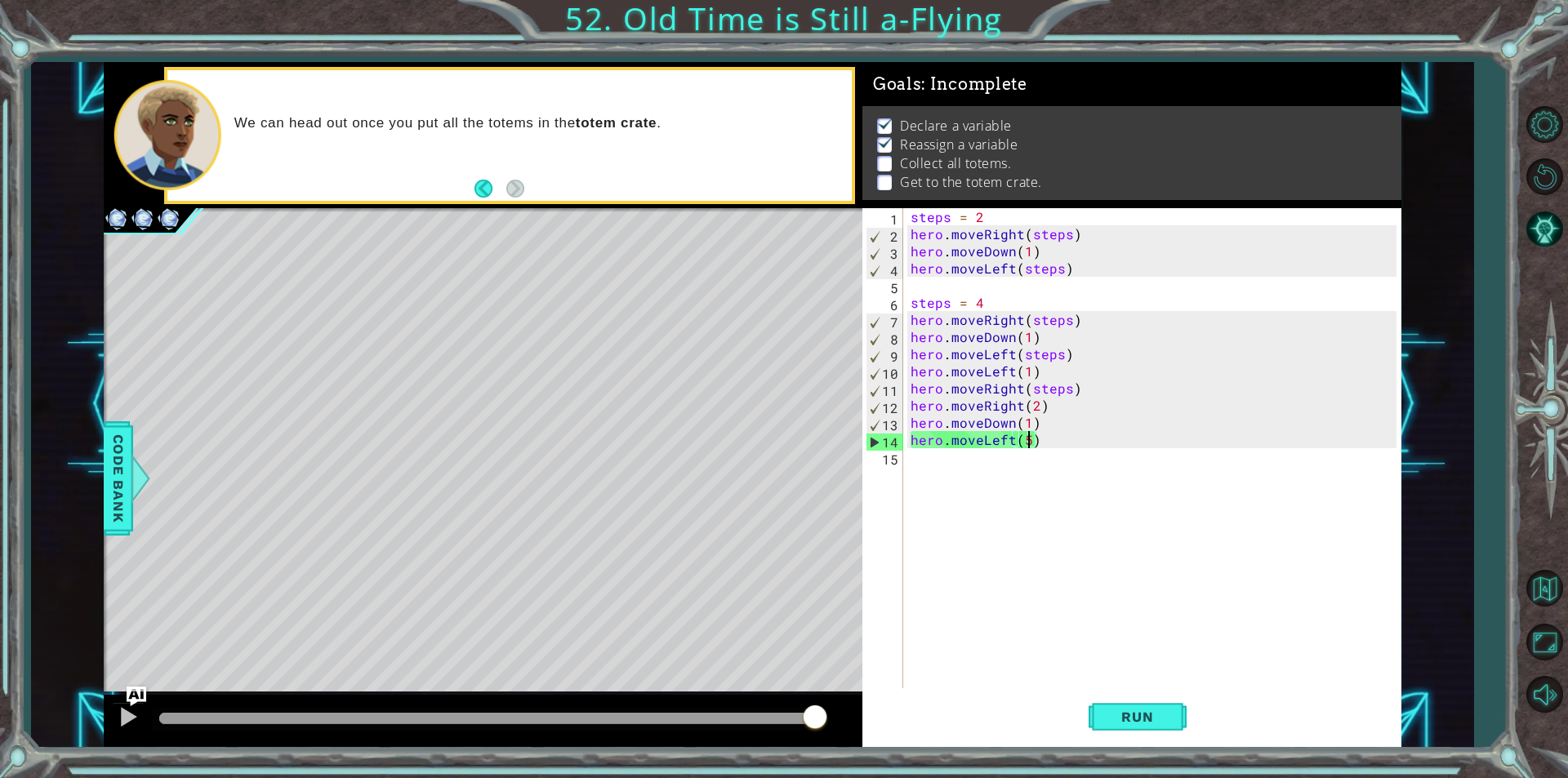
drag, startPoint x: 753, startPoint y: 715, endPoint x: 904, endPoint y: 728, distance: 151.6
click at [904, 728] on div "1 ההההההההההההההההההההההההההההההההההההההההההההההההההההההההההההההההההההההההההההה…" at bounding box center [752, 404] width 1298 height 685
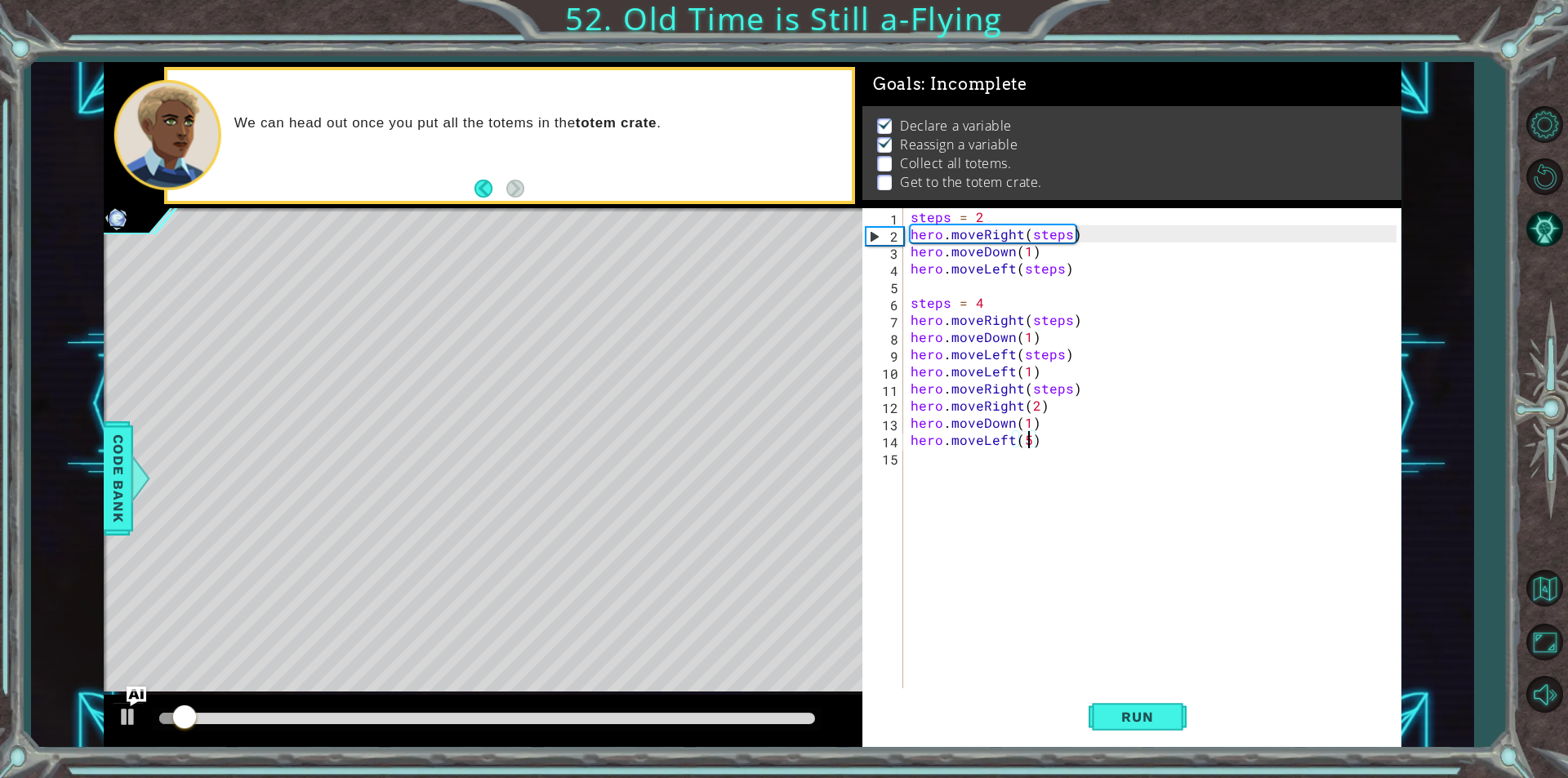
click at [790, 720] on div at bounding box center [487, 718] width 656 height 11
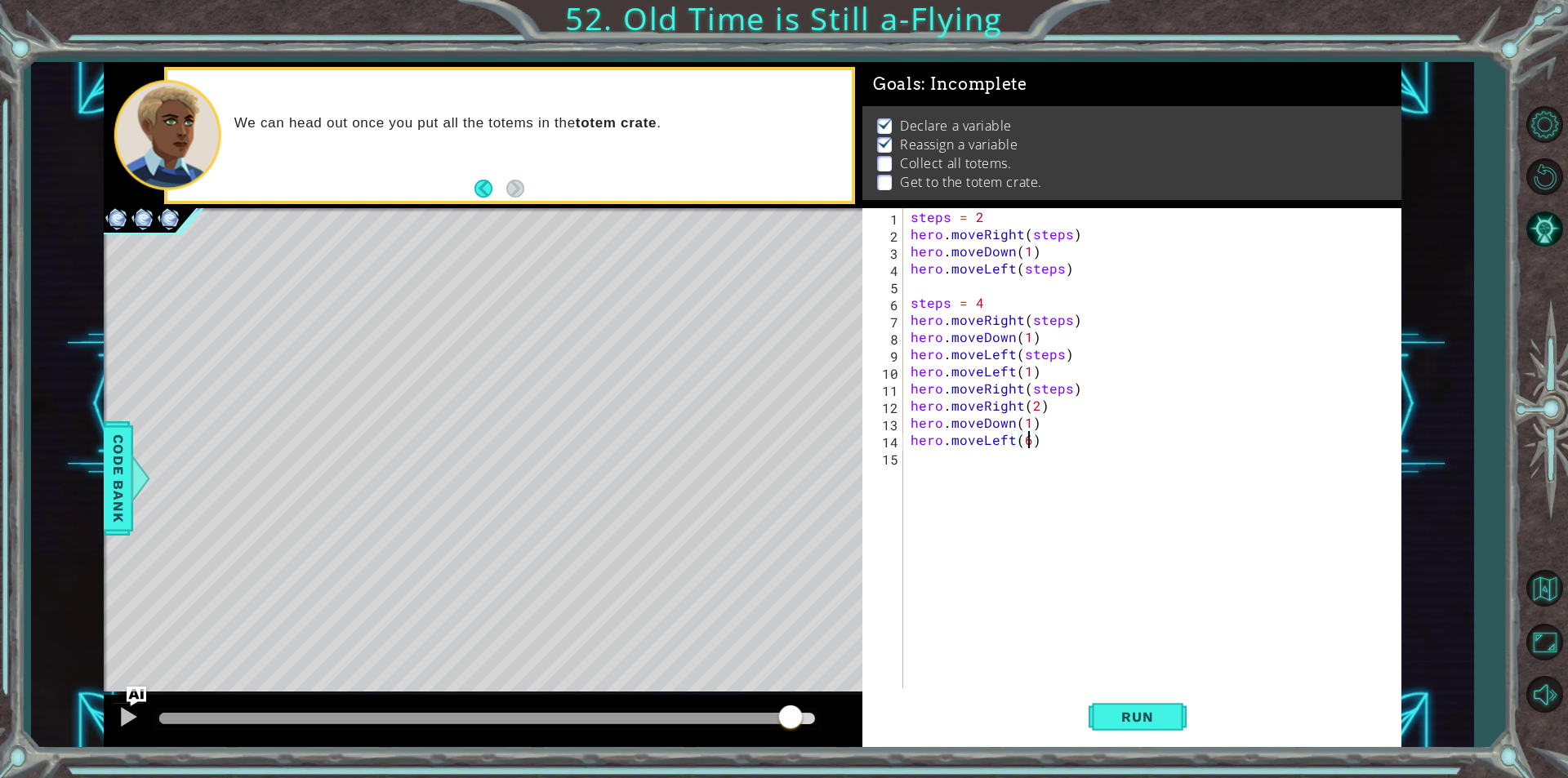
type textarea "hero.moveLeft(6)"
click at [1164, 726] on button "Run" at bounding box center [1138, 717] width 98 height 54
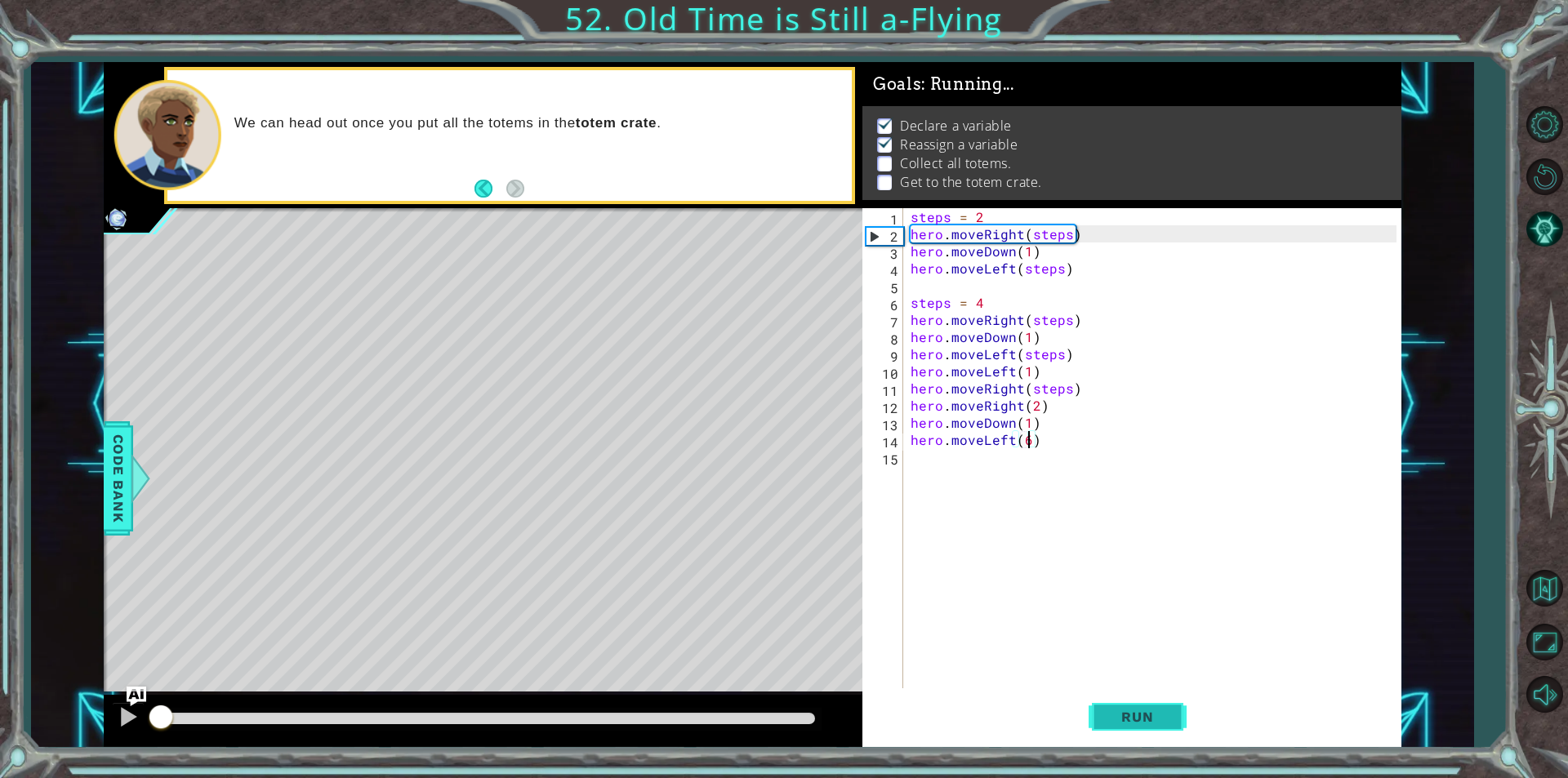
click at [1156, 734] on button "Run" at bounding box center [1138, 717] width 98 height 54
drag, startPoint x: 733, startPoint y: 720, endPoint x: 856, endPoint y: 731, distance: 123.5
click at [856, 730] on div at bounding box center [483, 720] width 759 height 52
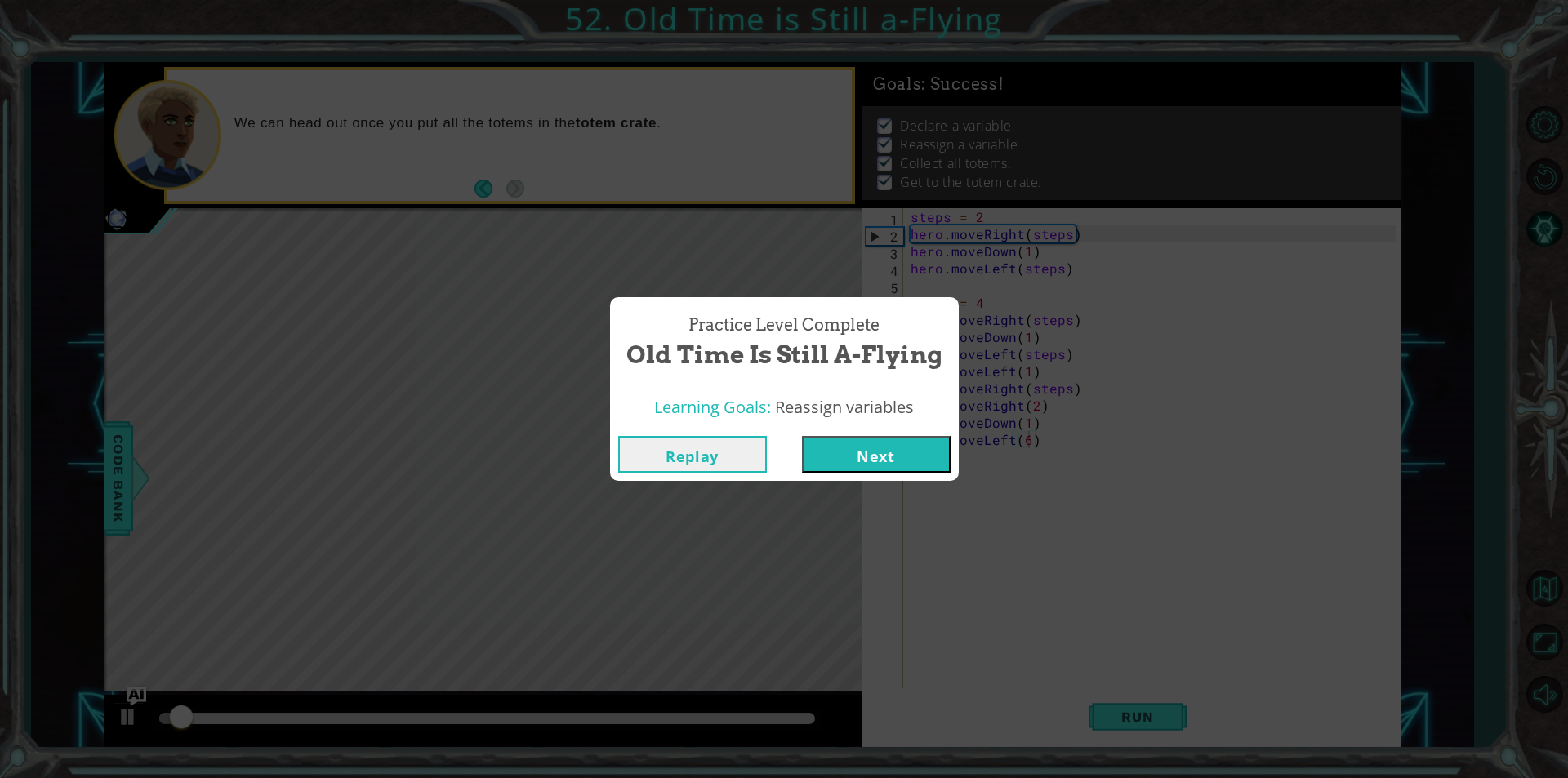
click at [898, 440] on div "Replay Next" at bounding box center [784, 454] width 349 height 53
click at [896, 461] on button "Next" at bounding box center [876, 454] width 148 height 36
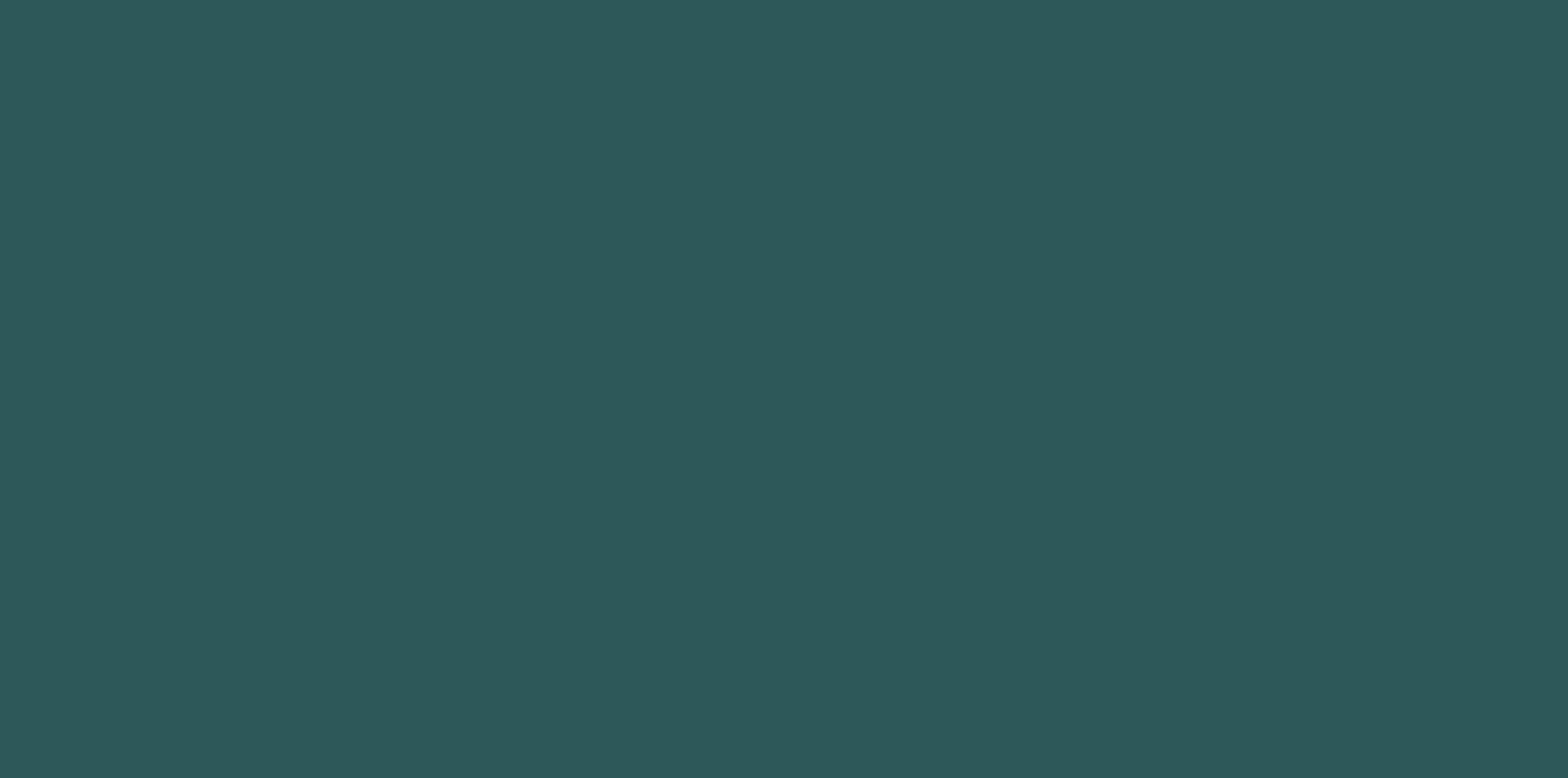
click at [896, 461] on body "1 2 3 4 5 6 7 8 9 hero . mov eUp press enter hero . mov eDown press enter hero …" at bounding box center [784, 389] width 1568 height 778
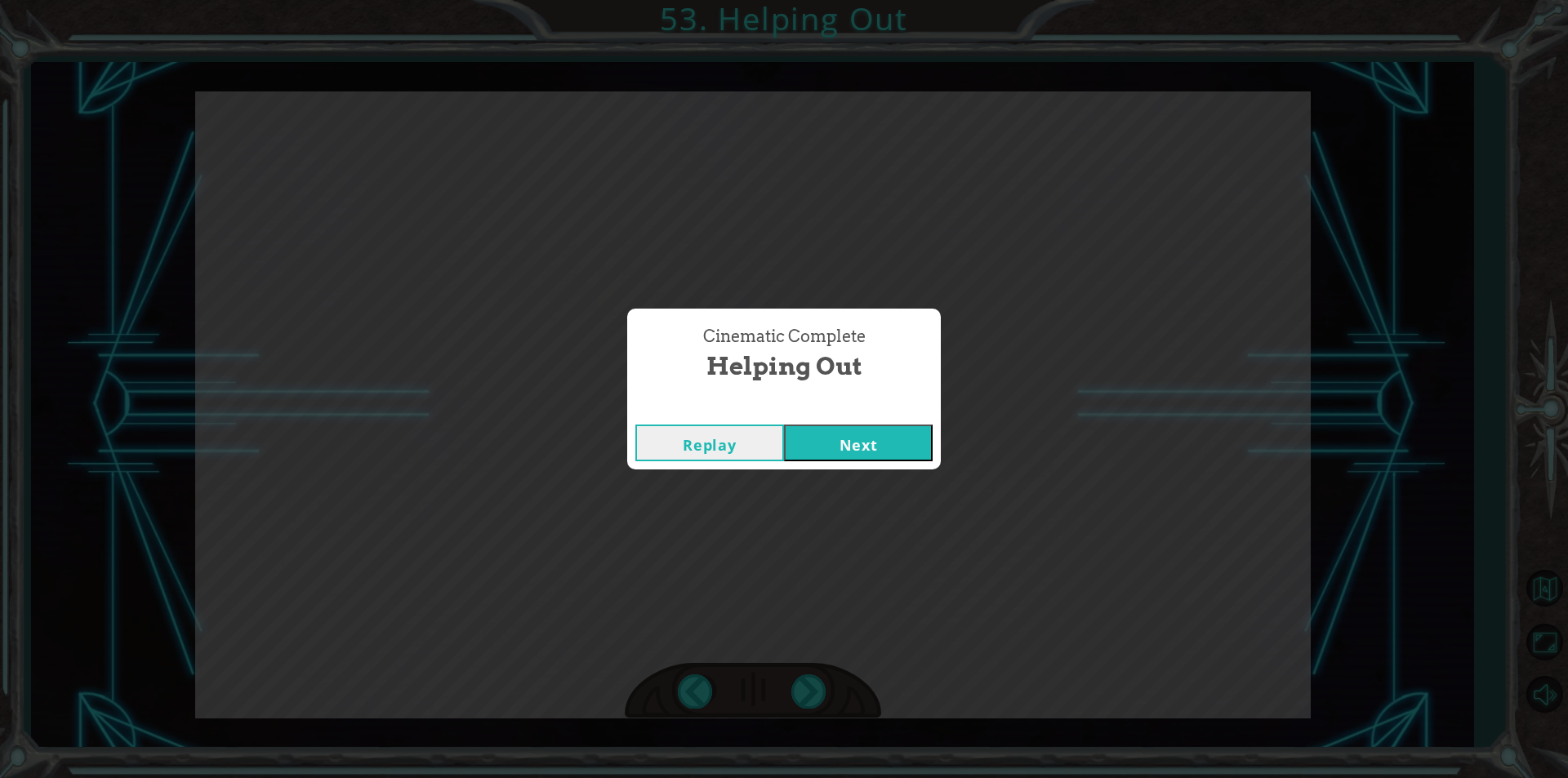
click button "Next" at bounding box center [857, 442] width 148 height 36
click at [784, 424] on button "Next" at bounding box center [857, 442] width 148 height 36
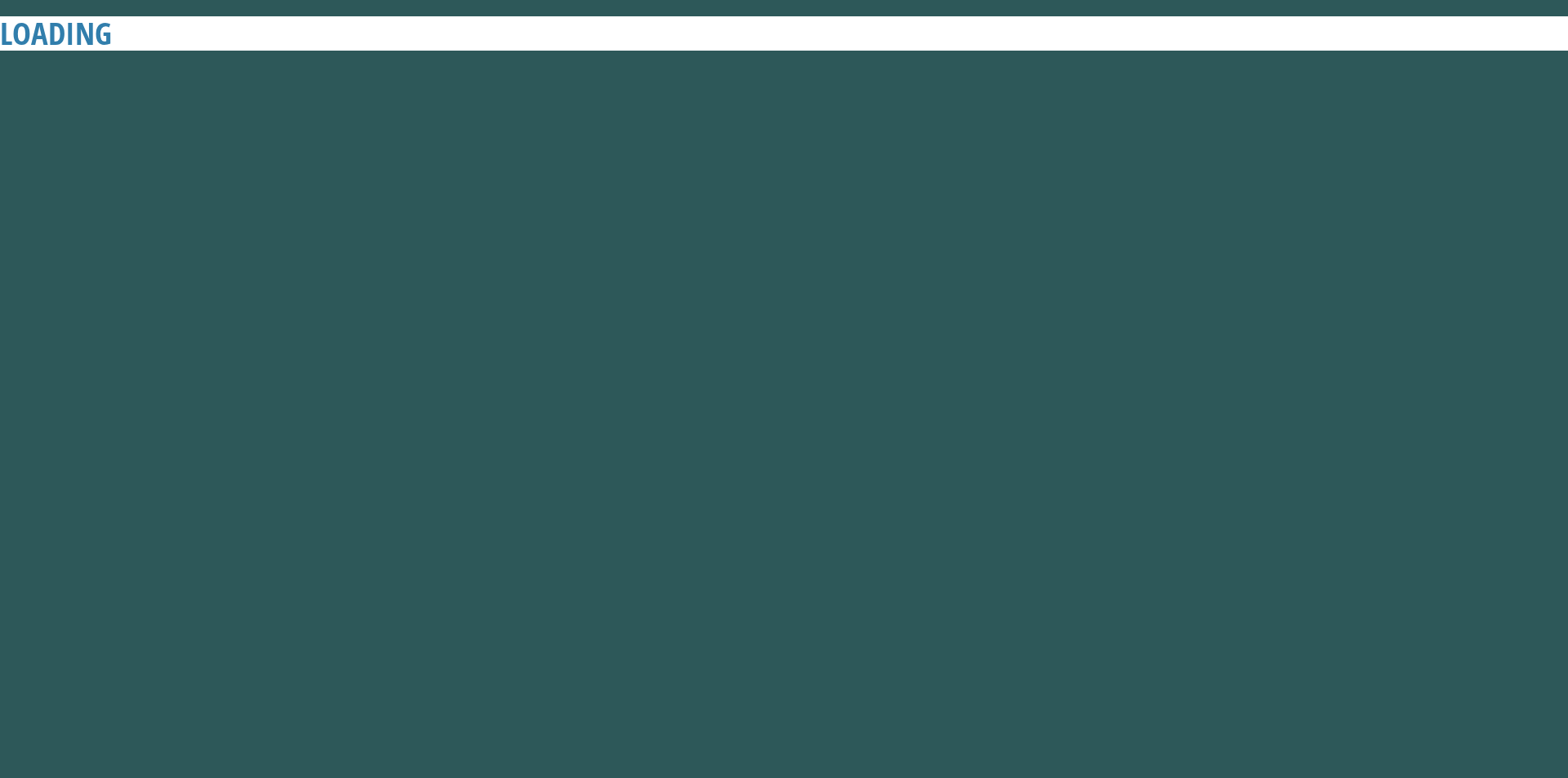
click at [784, 424] on button "Next" at bounding box center [857, 442] width 148 height 36
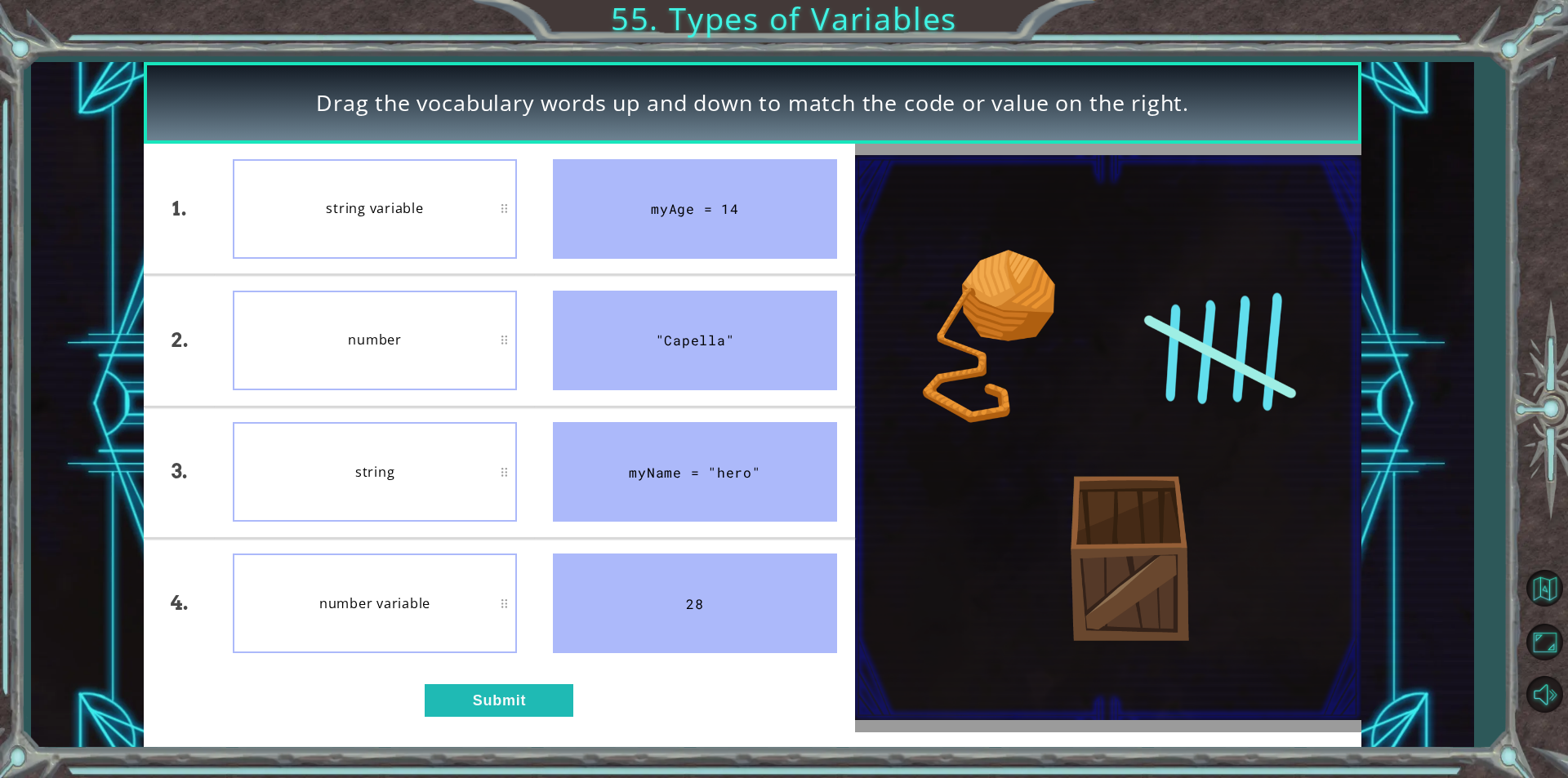
click button "Next" at bounding box center [857, 442] width 148 height 36
click at [536, 703] on button "Submit" at bounding box center [498, 700] width 148 height 33
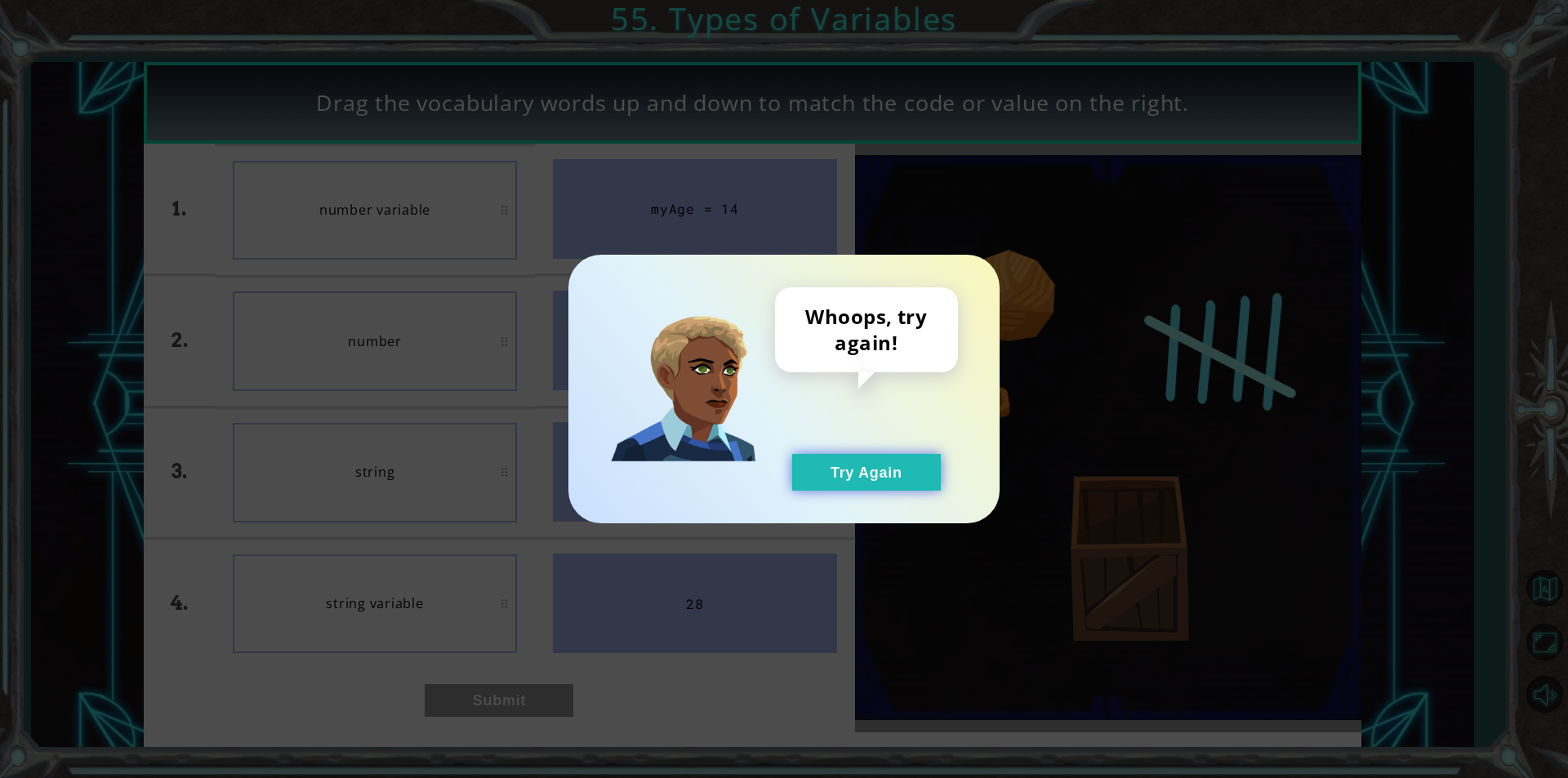
click at [852, 477] on button "Try Again" at bounding box center [866, 472] width 148 height 36
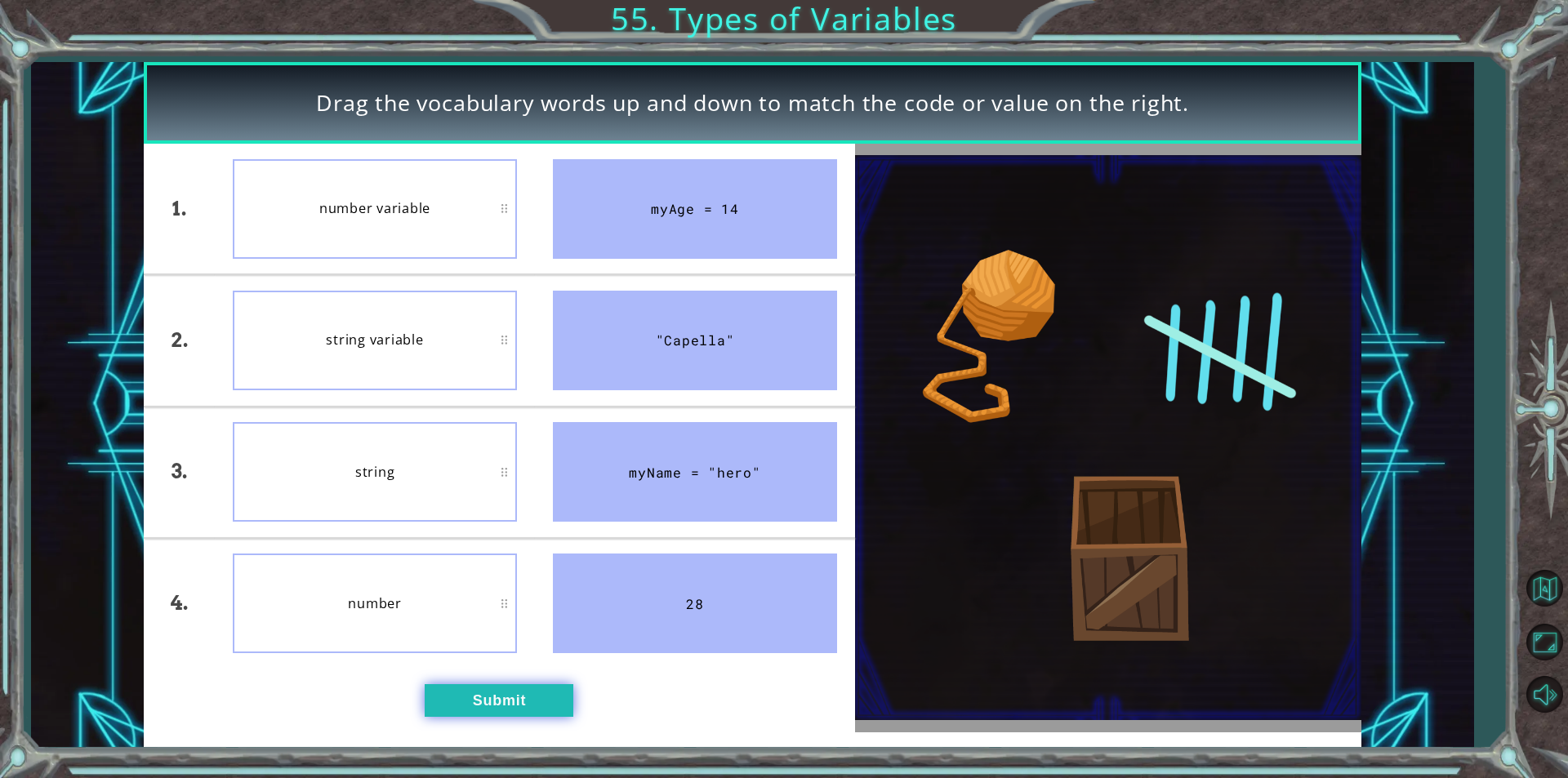
click at [464, 696] on button "Submit" at bounding box center [498, 700] width 148 height 33
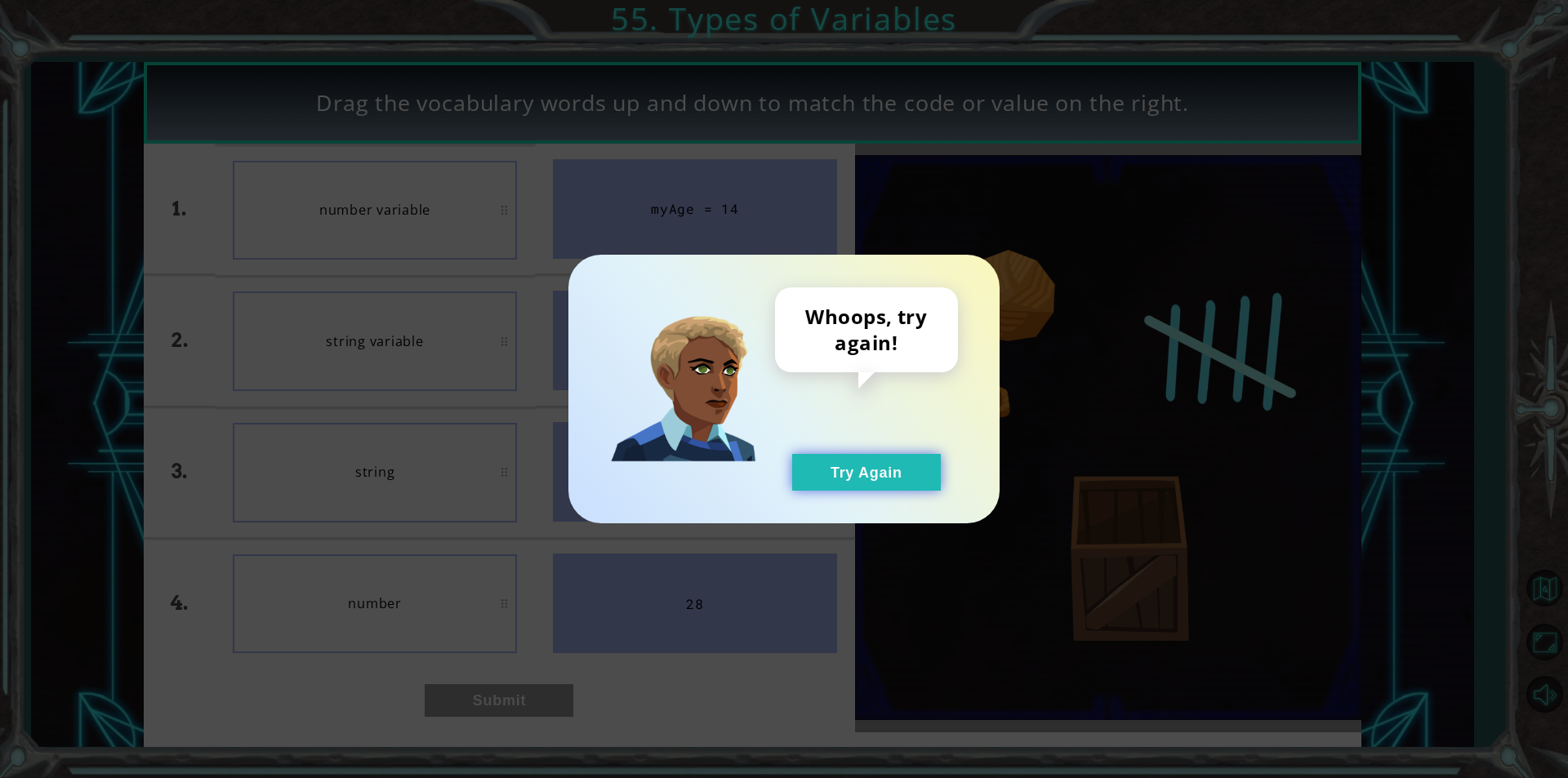
click at [821, 479] on button "Try Again" at bounding box center [866, 472] width 148 height 36
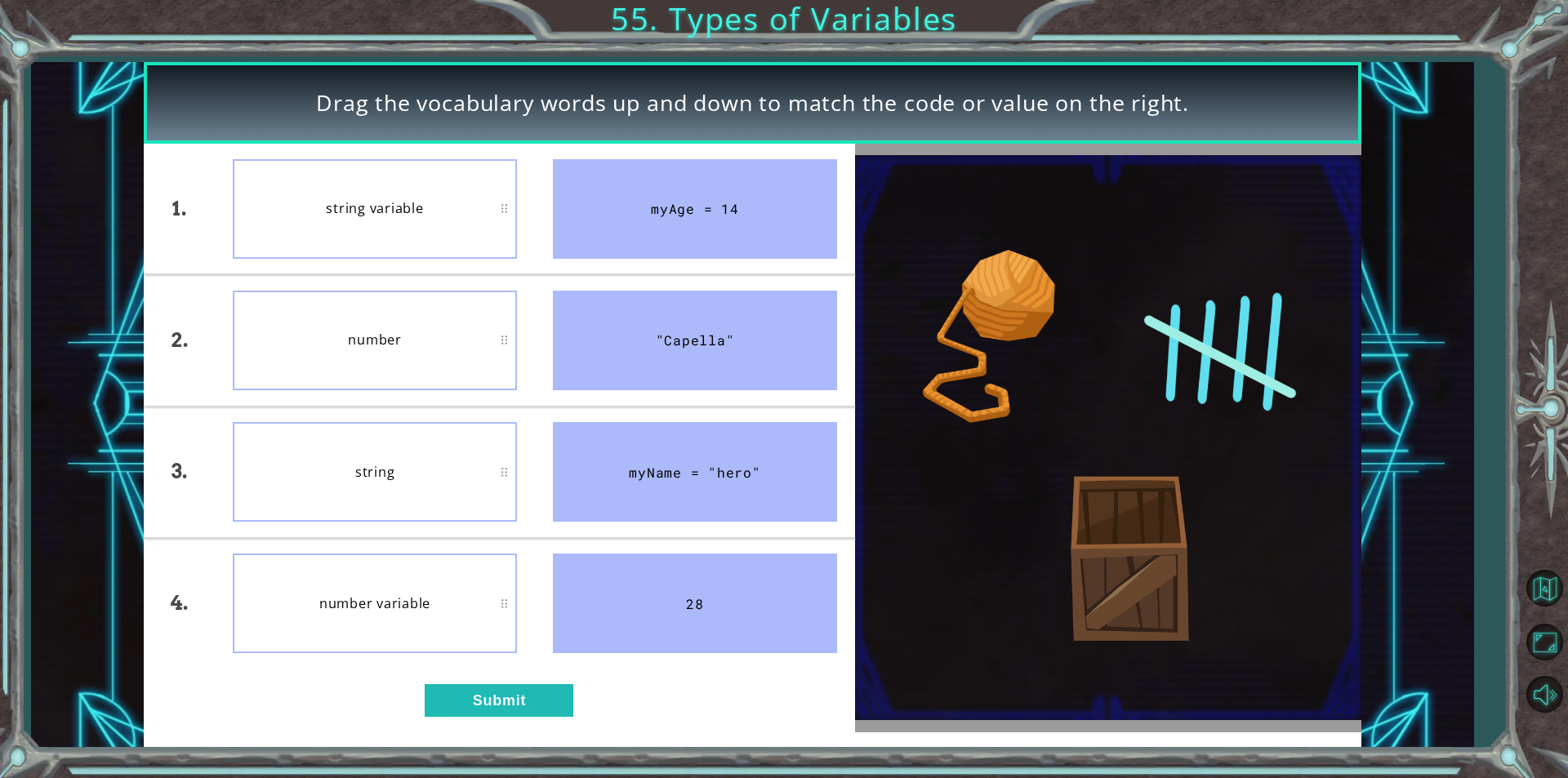
click at [483, 299] on div "number" at bounding box center [374, 340] width 284 height 100
click at [532, 709] on button "Submit" at bounding box center [498, 700] width 148 height 33
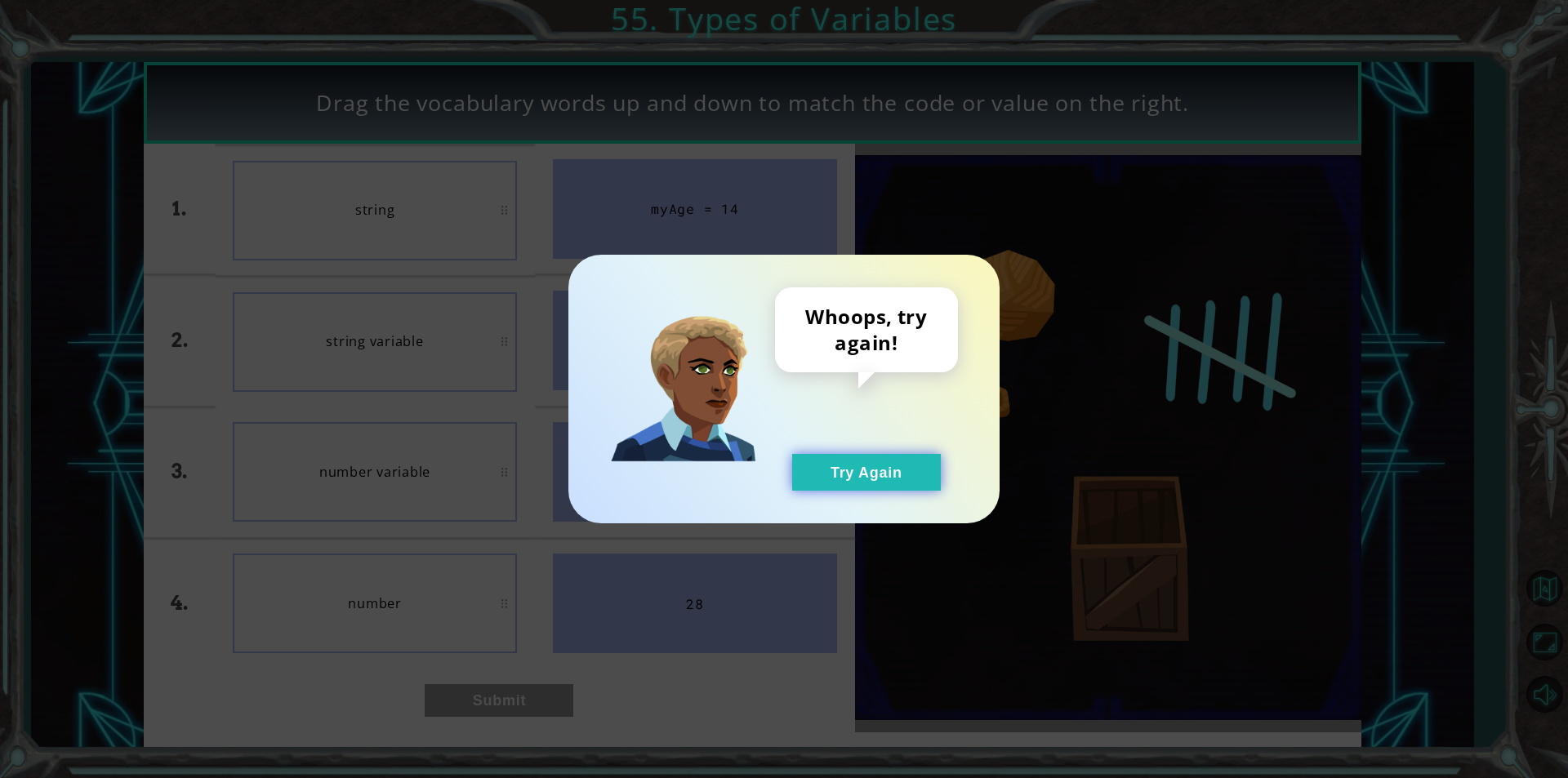
click at [801, 464] on button "Try Again" at bounding box center [866, 472] width 148 height 36
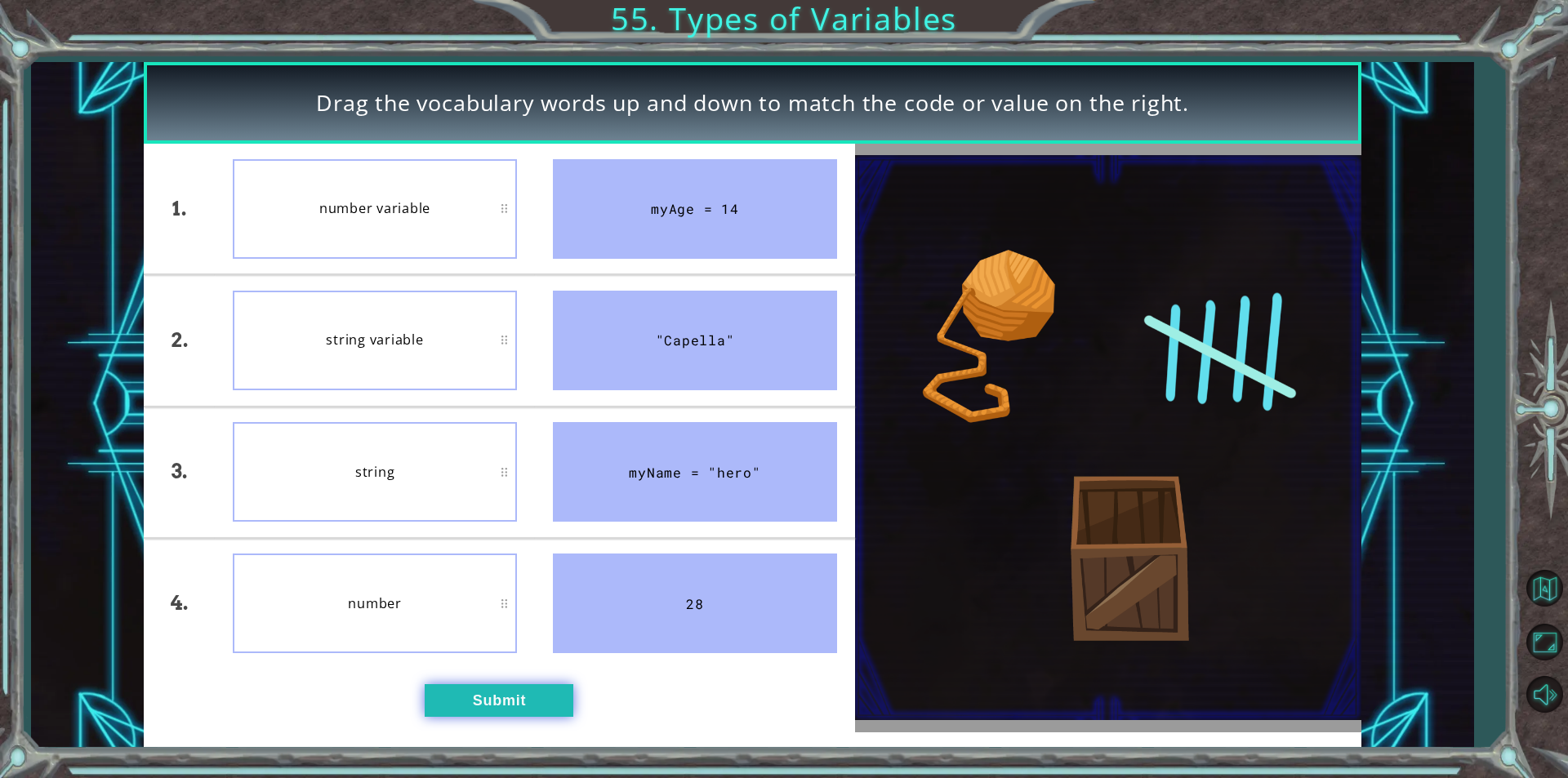
click at [508, 692] on button "Submit" at bounding box center [498, 700] width 148 height 33
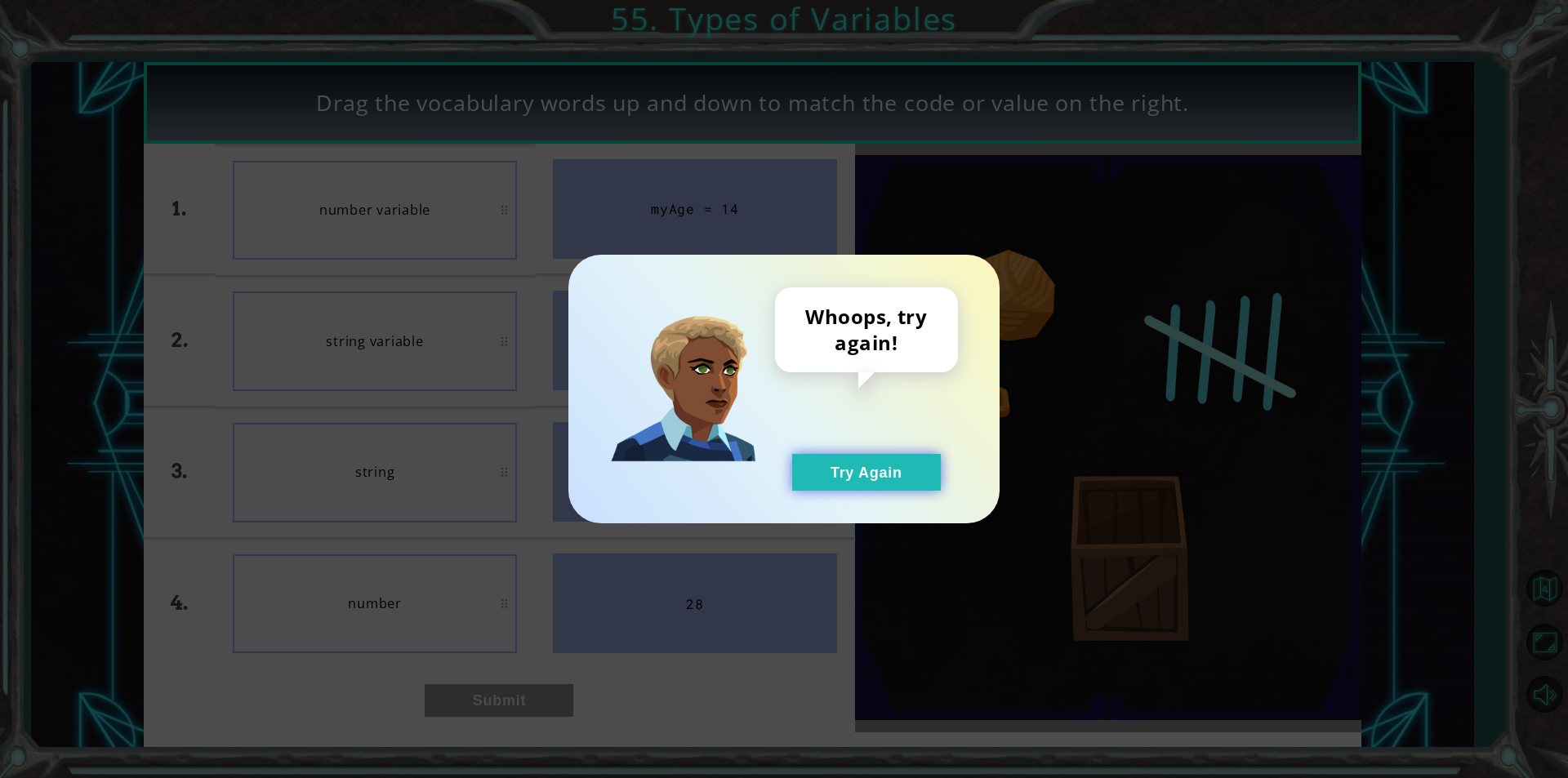
click at [862, 479] on button "Try Again" at bounding box center [866, 472] width 148 height 36
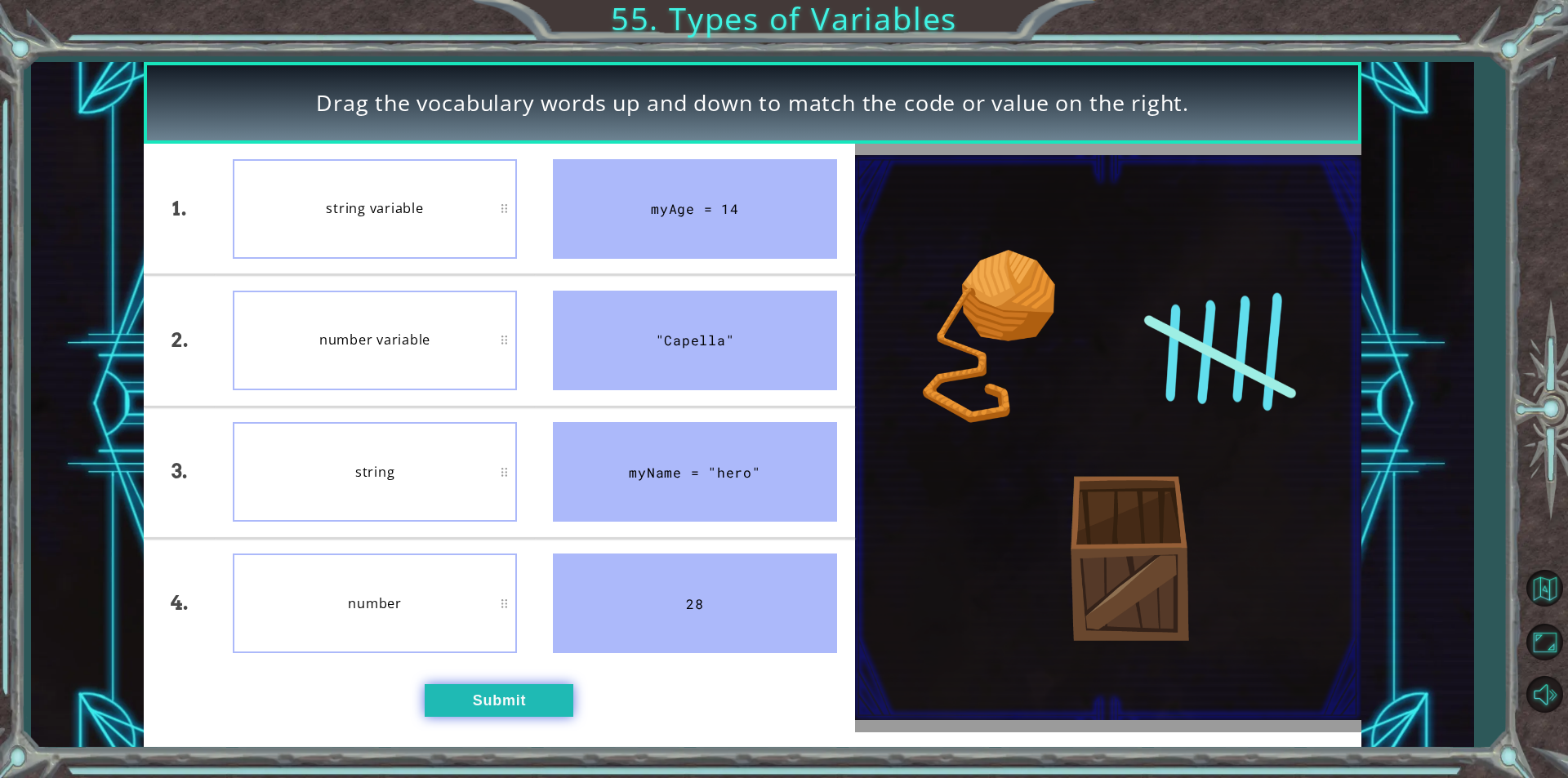
click at [472, 708] on button "Submit" at bounding box center [498, 700] width 148 height 33
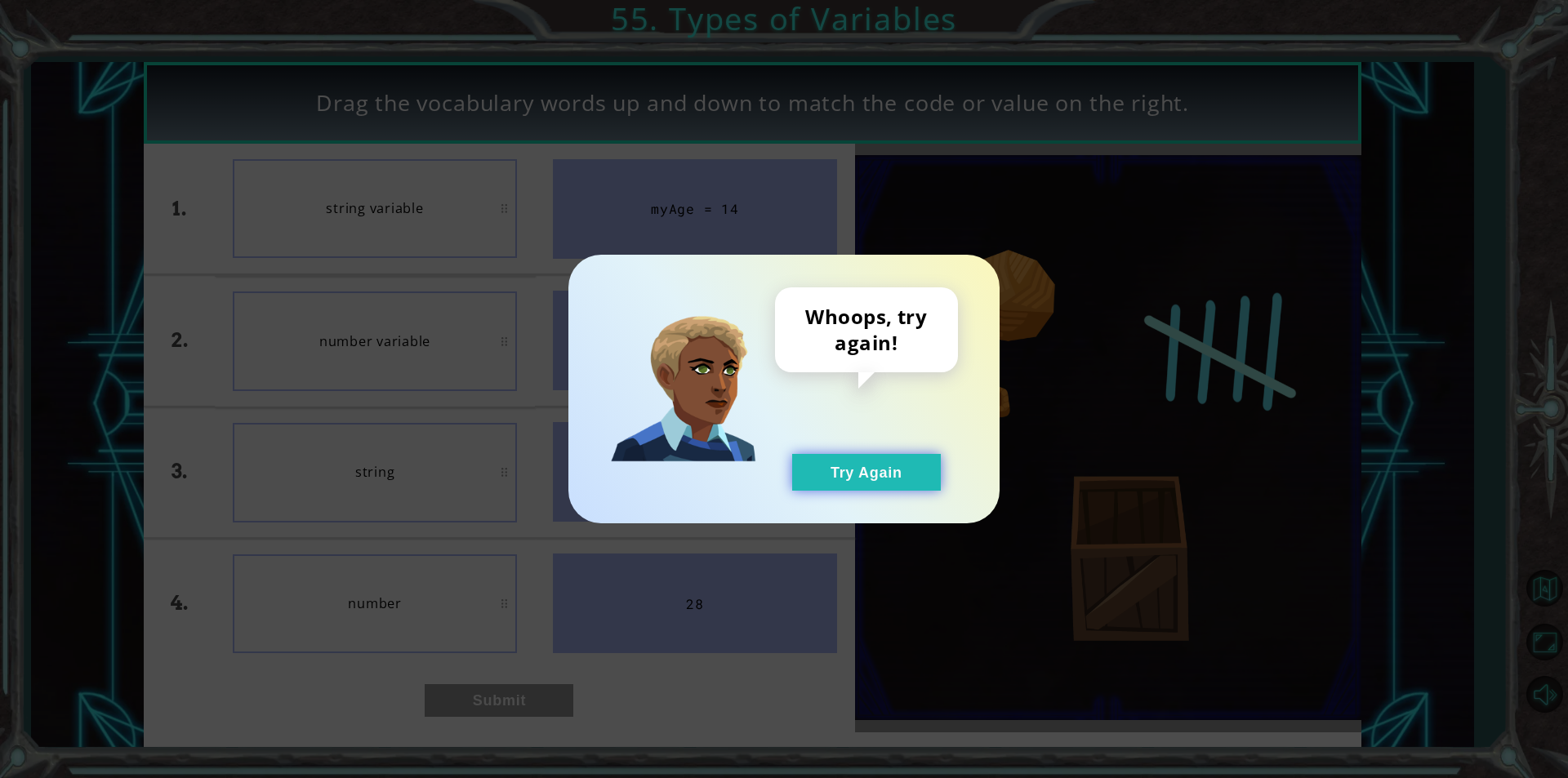
click at [840, 478] on button "Try Again" at bounding box center [866, 472] width 148 height 36
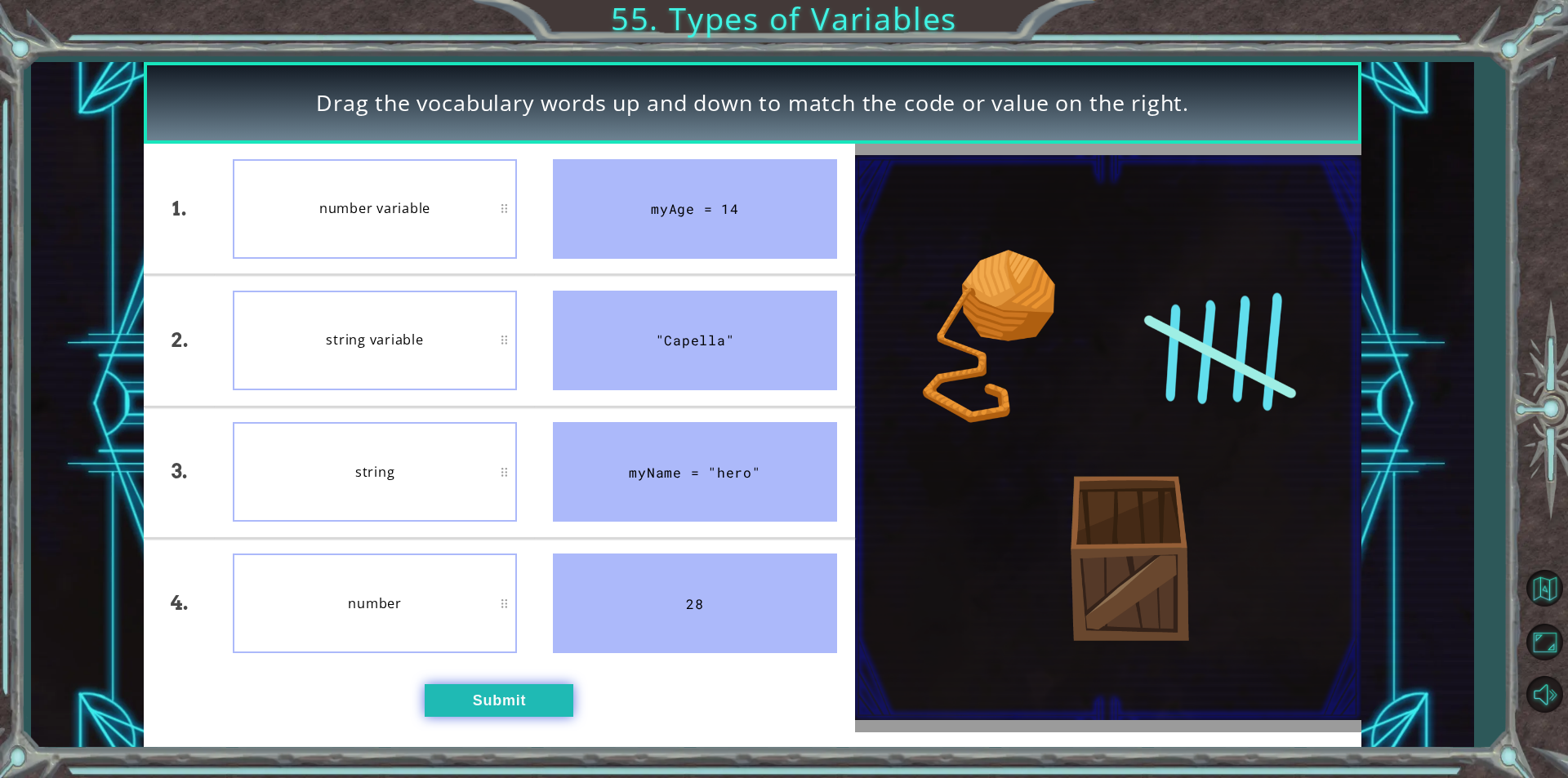
click at [539, 684] on button "Submit" at bounding box center [498, 700] width 148 height 33
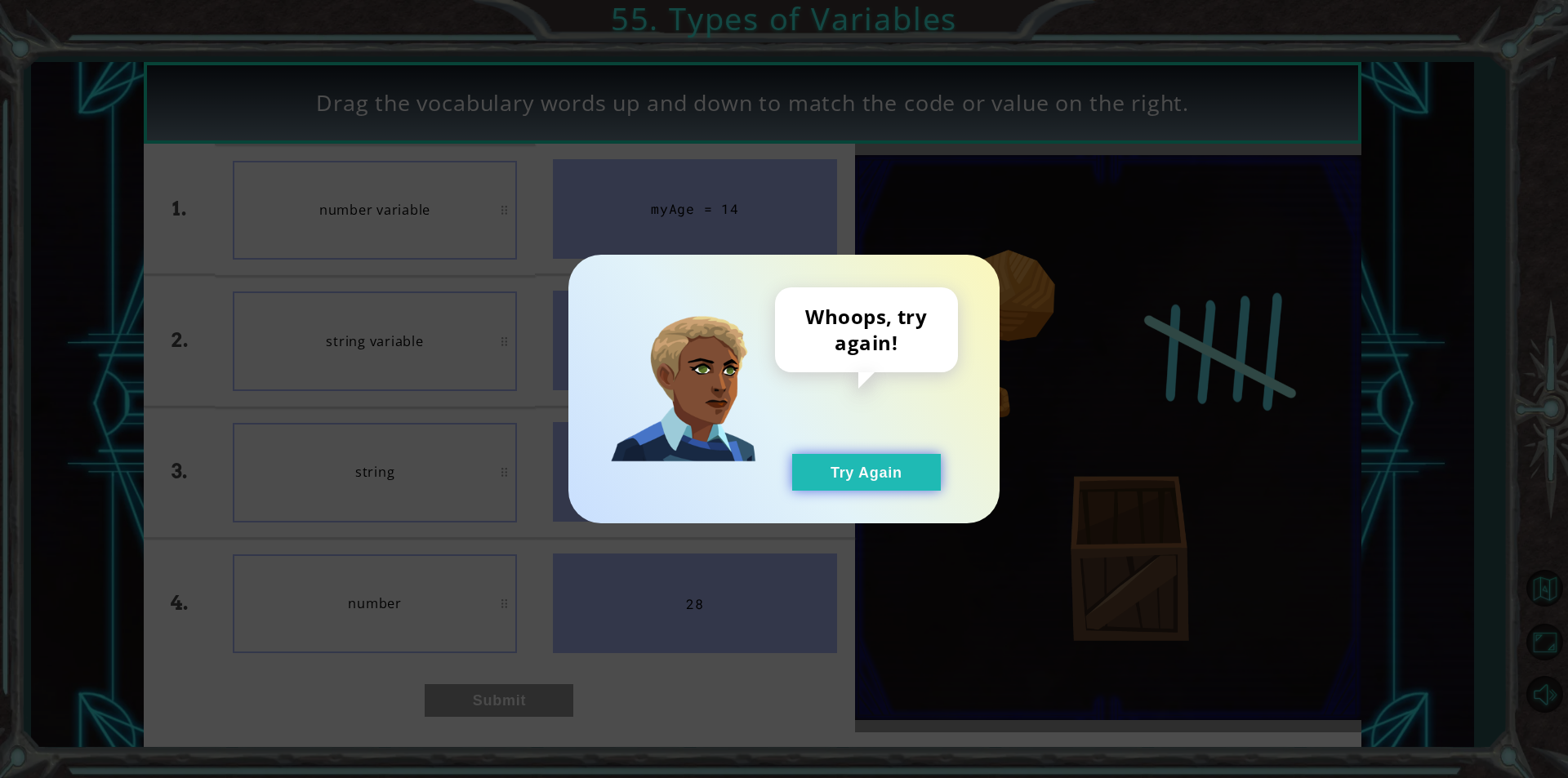
click at [845, 462] on button "Try Again" at bounding box center [866, 472] width 148 height 36
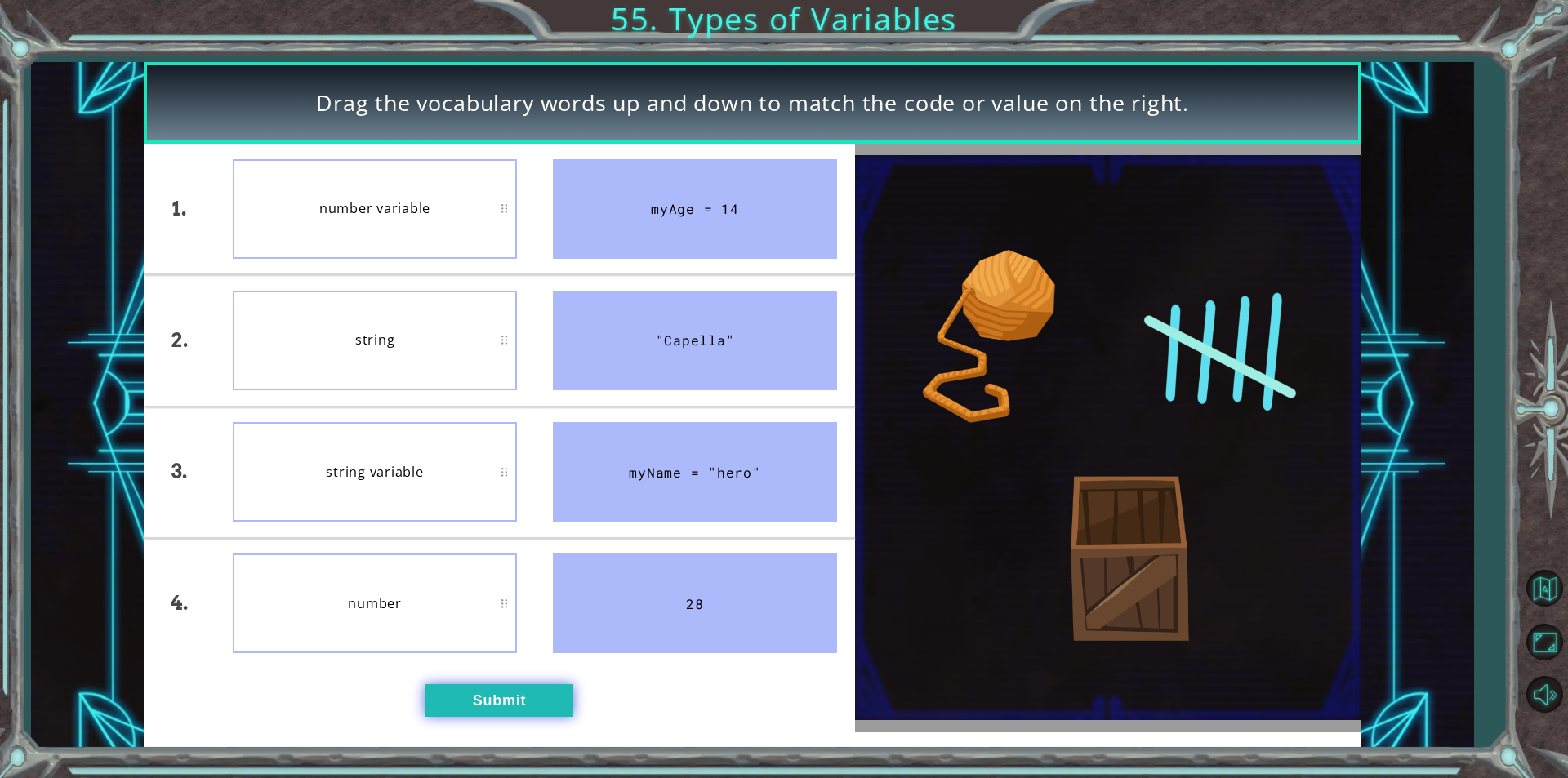
click at [429, 698] on button "Submit" at bounding box center [498, 700] width 148 height 33
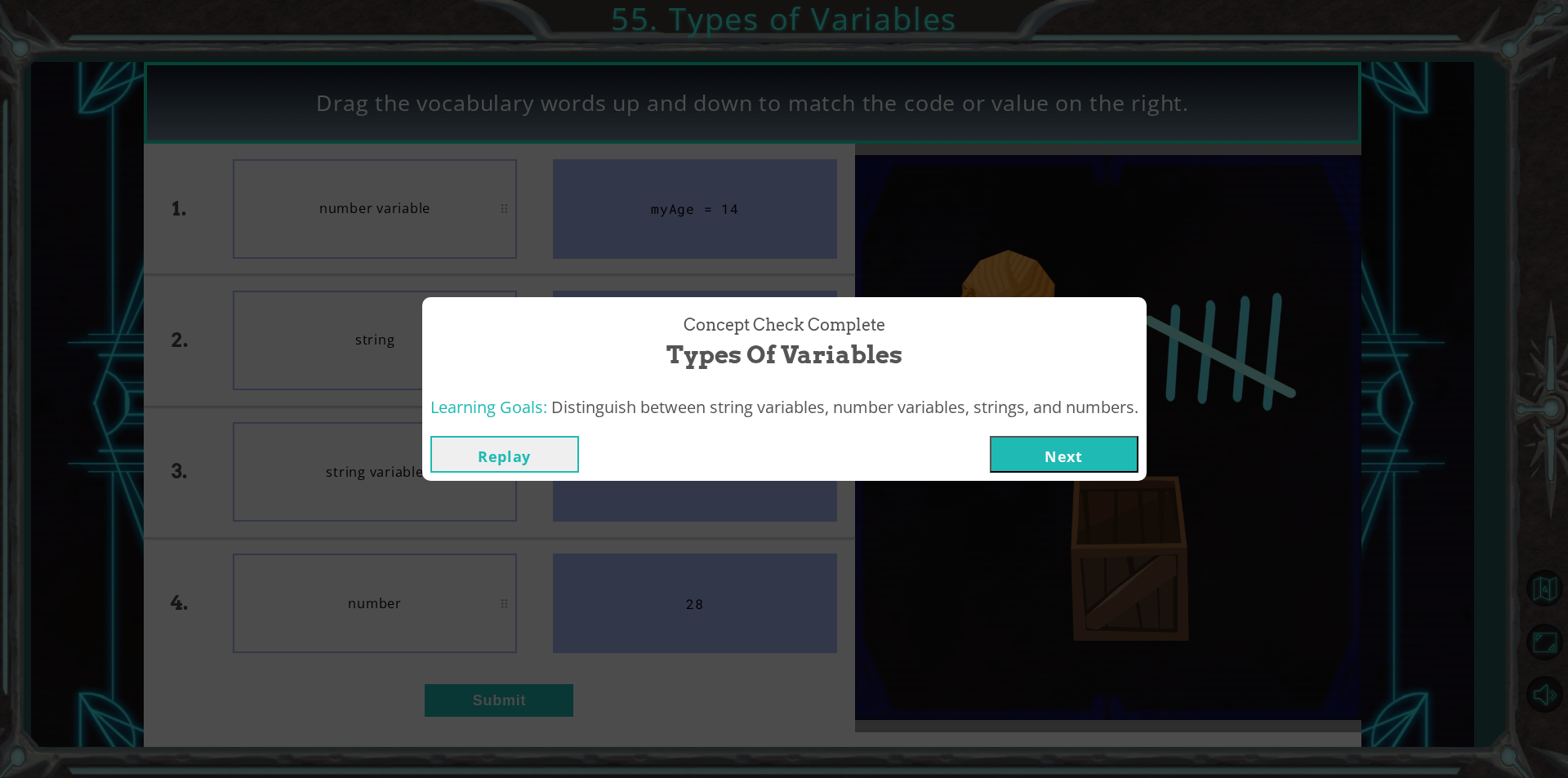
click at [1033, 450] on button "Next" at bounding box center [1063, 454] width 148 height 36
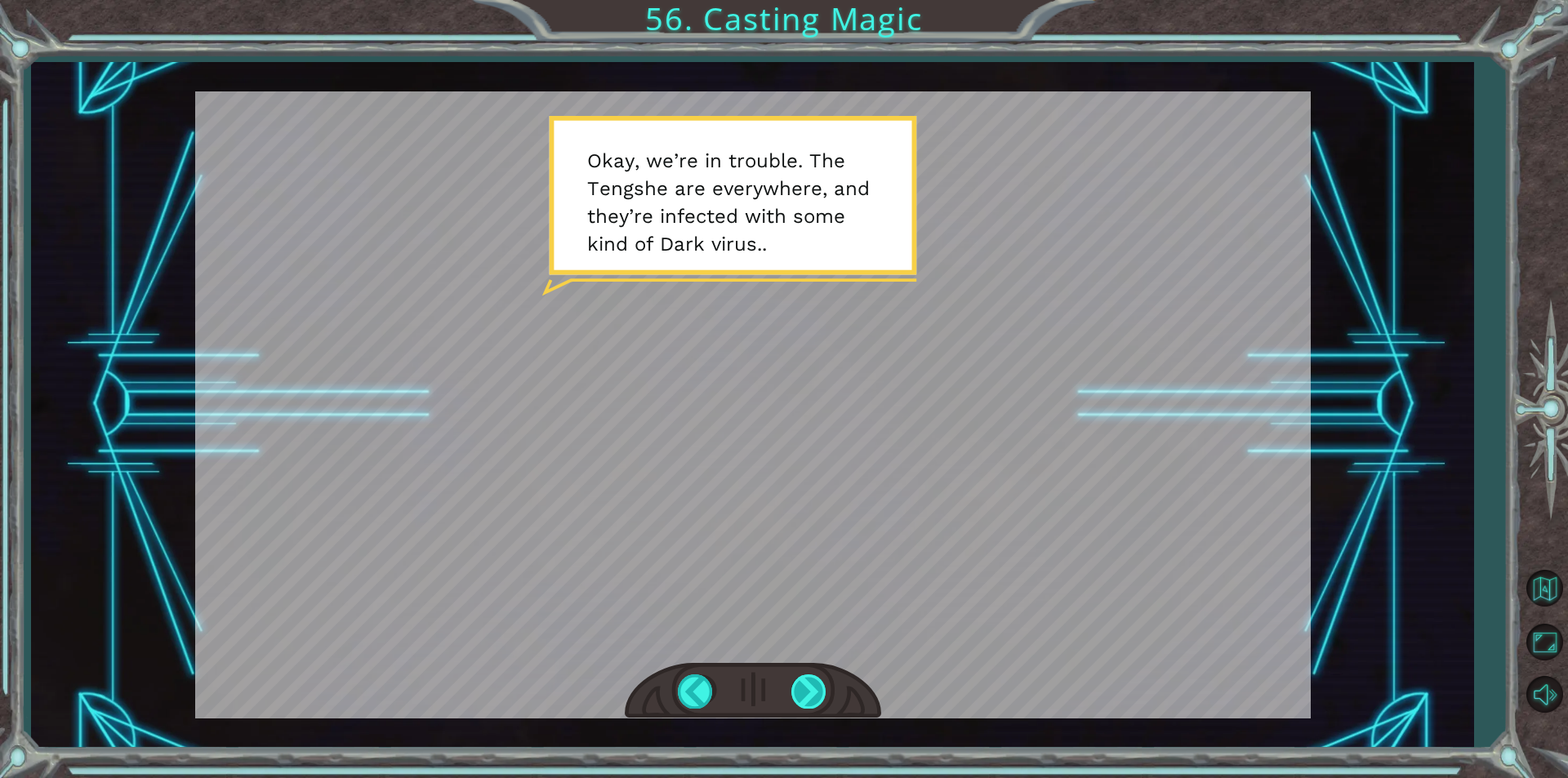
click at [796, 697] on div at bounding box center [809, 691] width 36 height 34
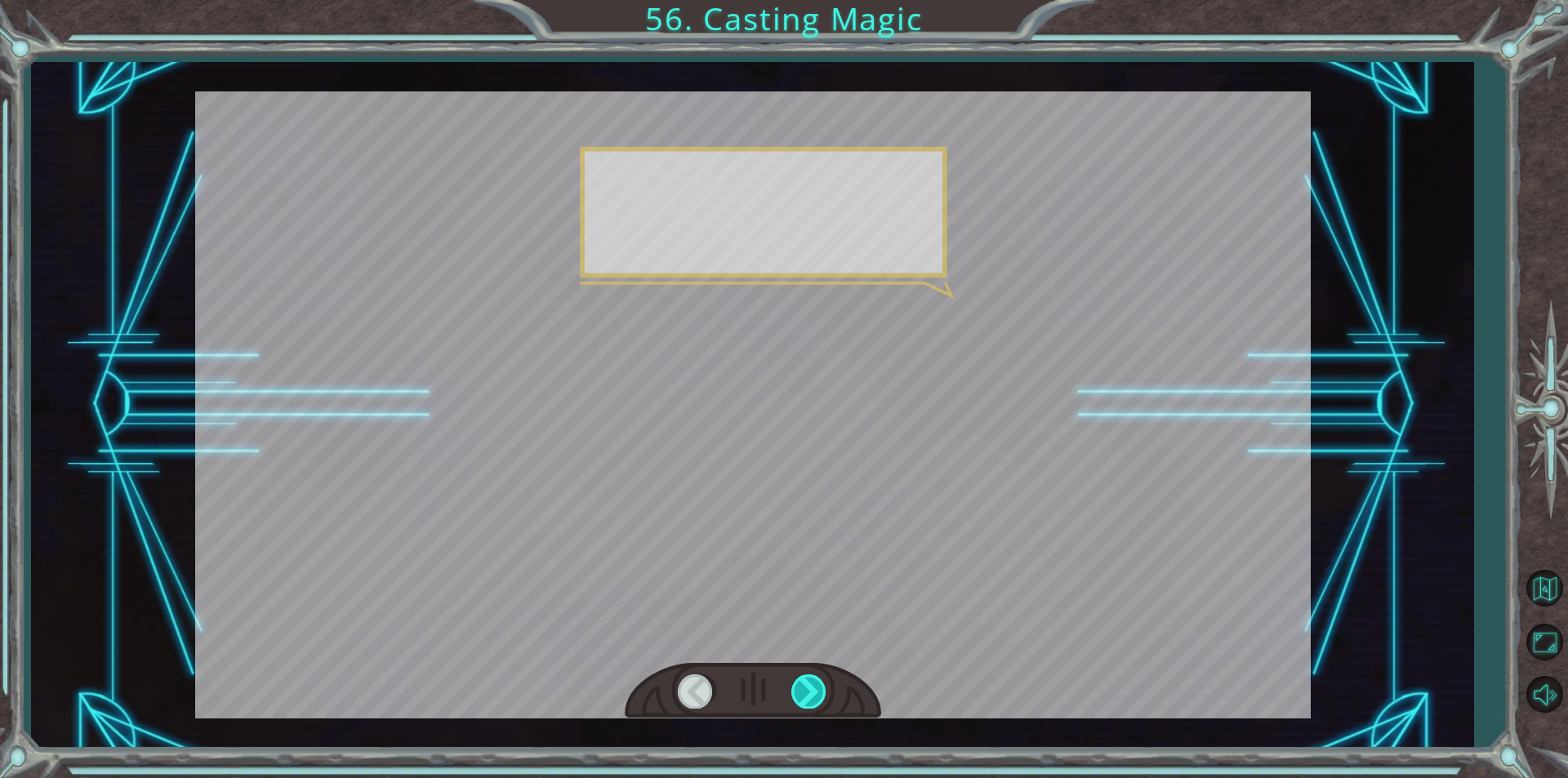
click at [818, 683] on div at bounding box center [809, 691] width 36 height 34
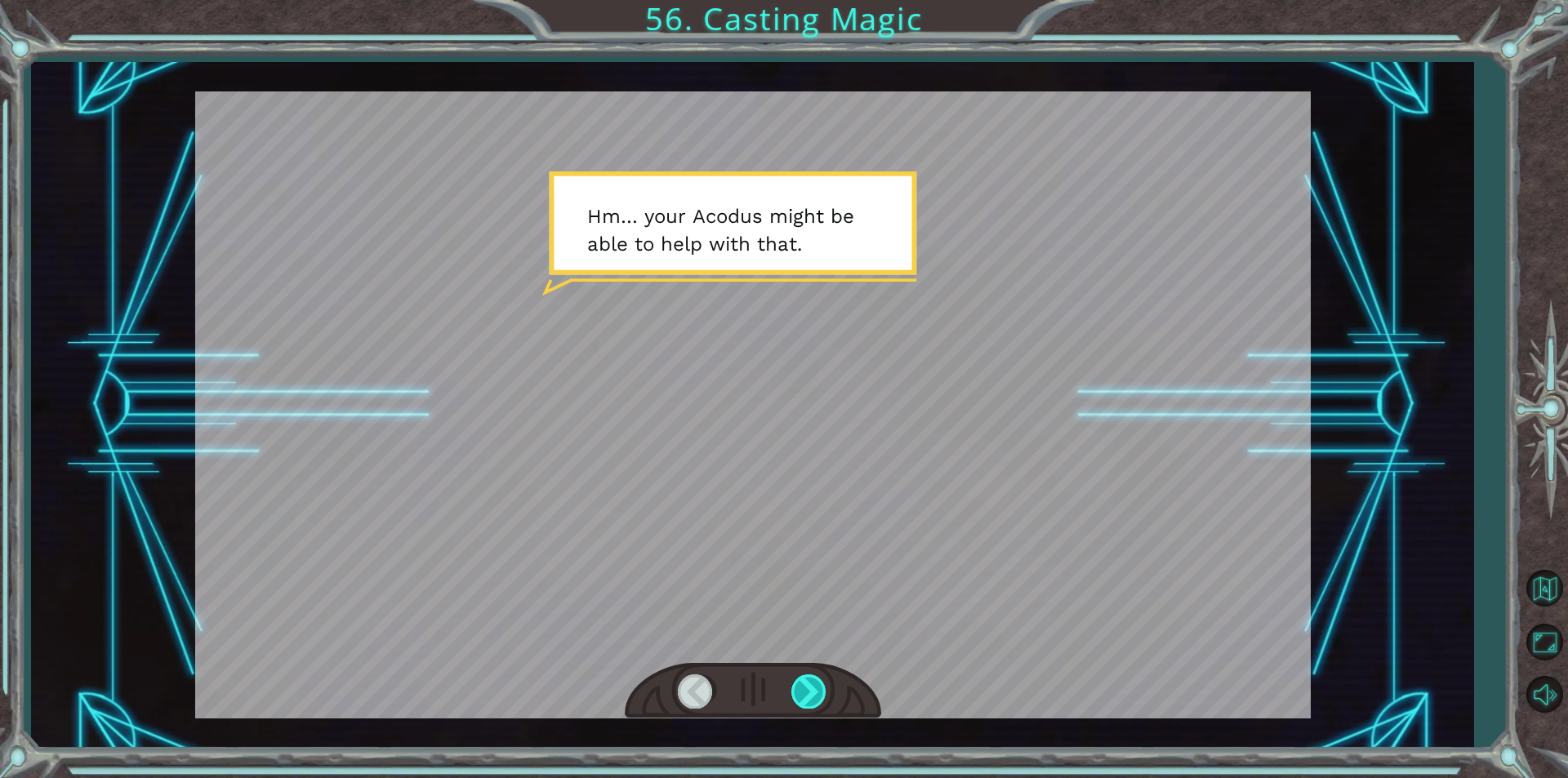
click at [823, 690] on div at bounding box center [809, 691] width 36 height 34
click at [818, 680] on div at bounding box center [809, 691] width 36 height 34
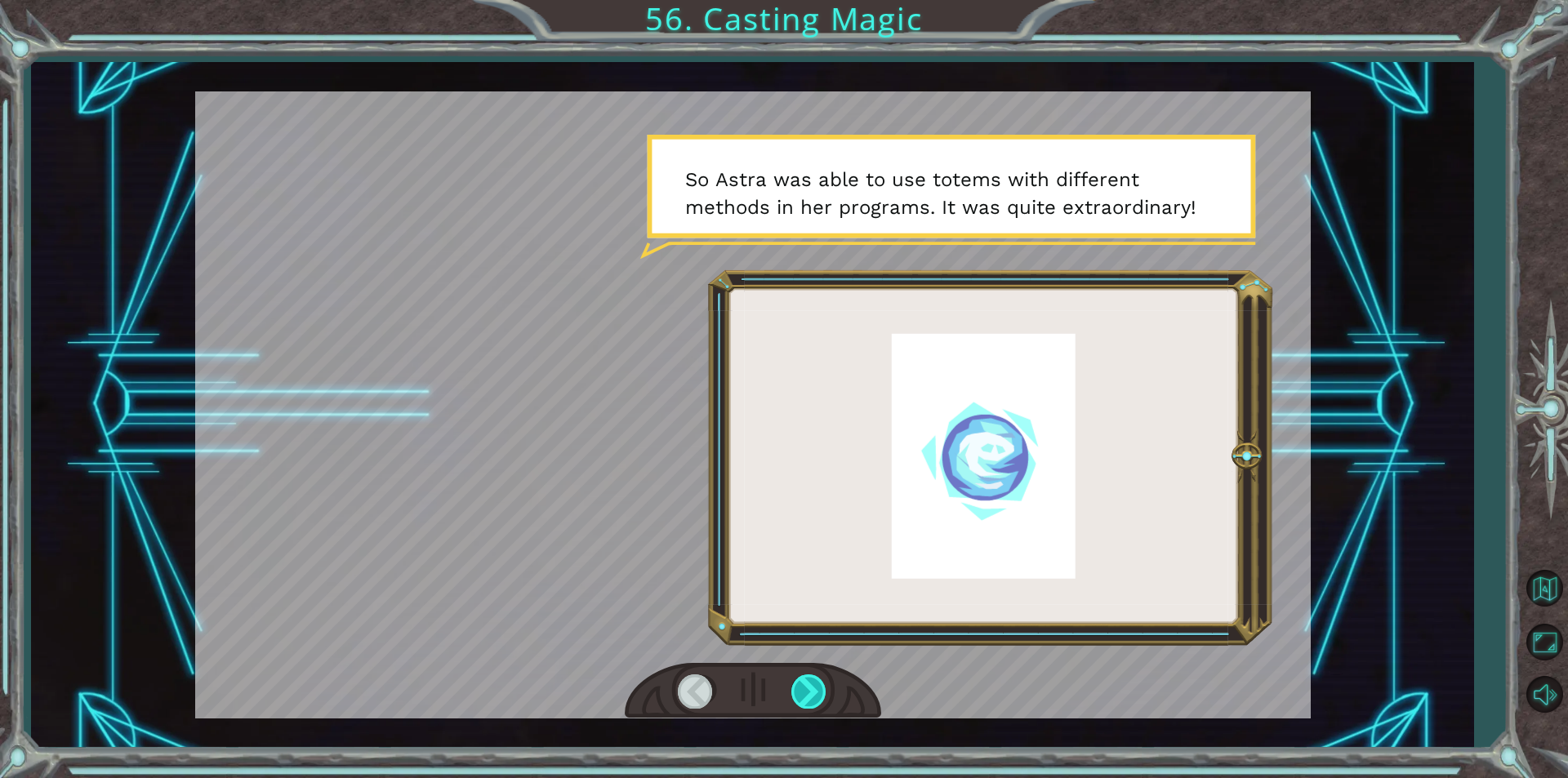
click at [823, 692] on div at bounding box center [809, 691] width 36 height 34
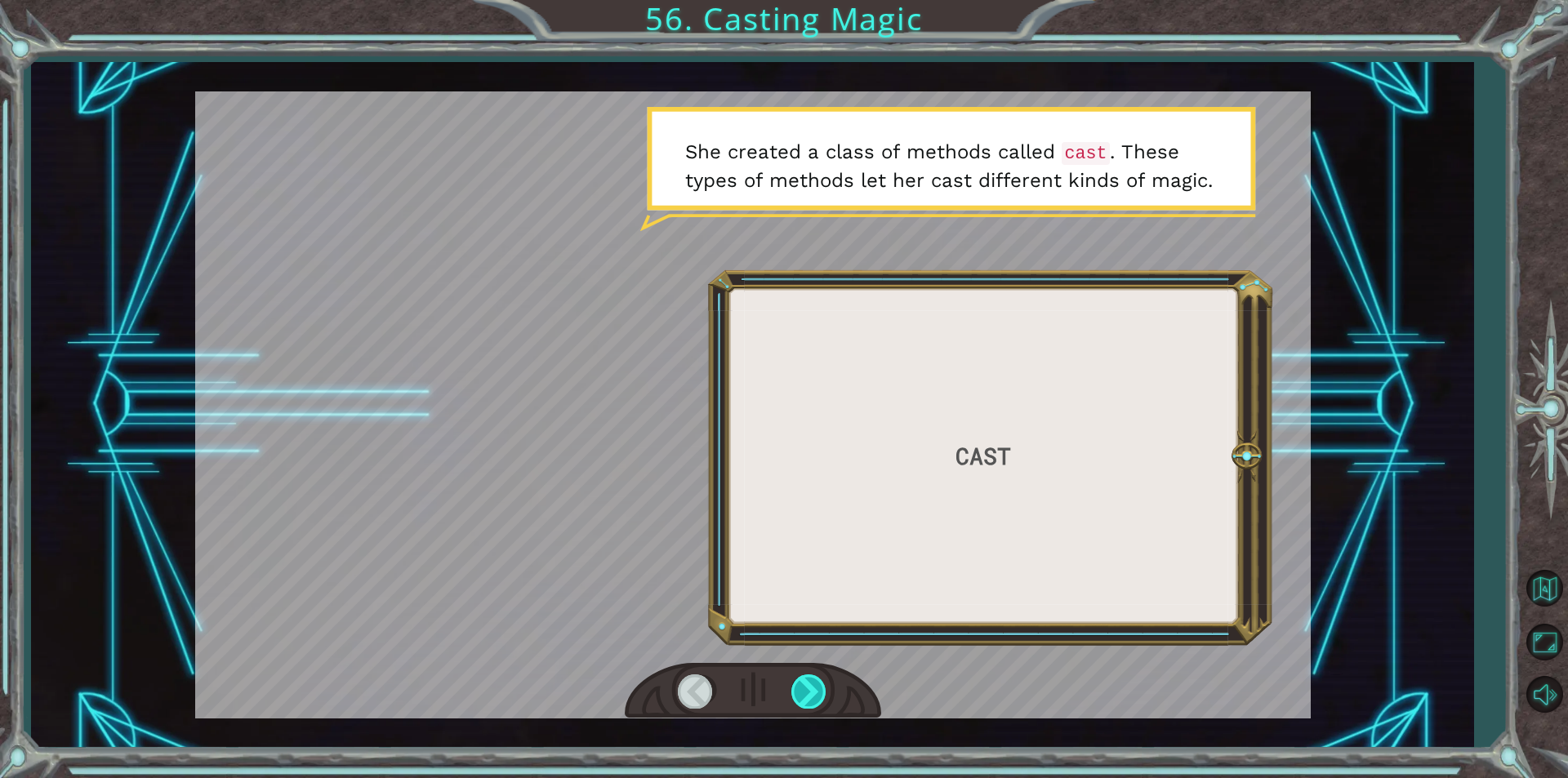
click at [812, 692] on div at bounding box center [809, 691] width 36 height 34
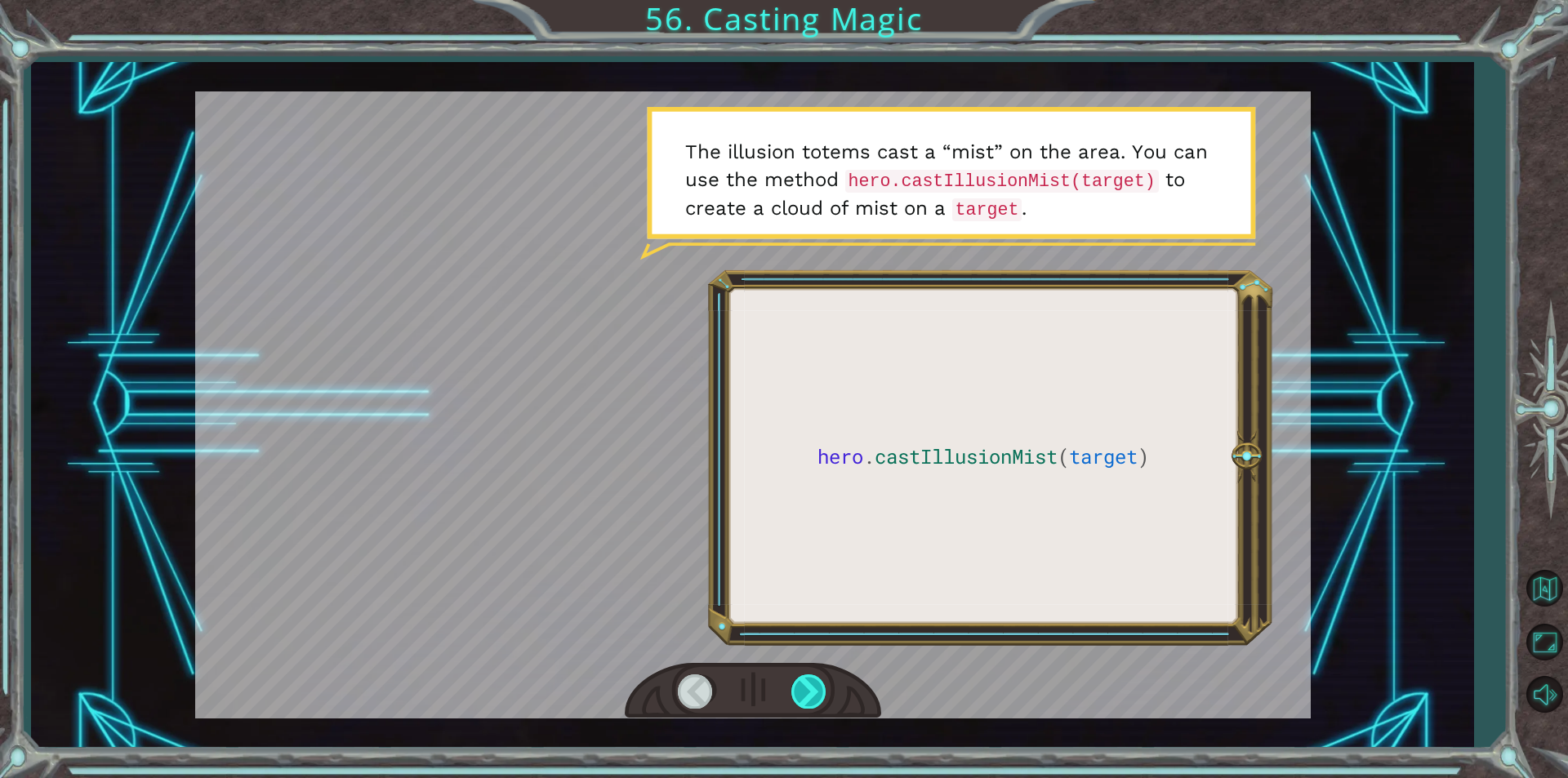
click at [816, 688] on div at bounding box center [809, 691] width 36 height 34
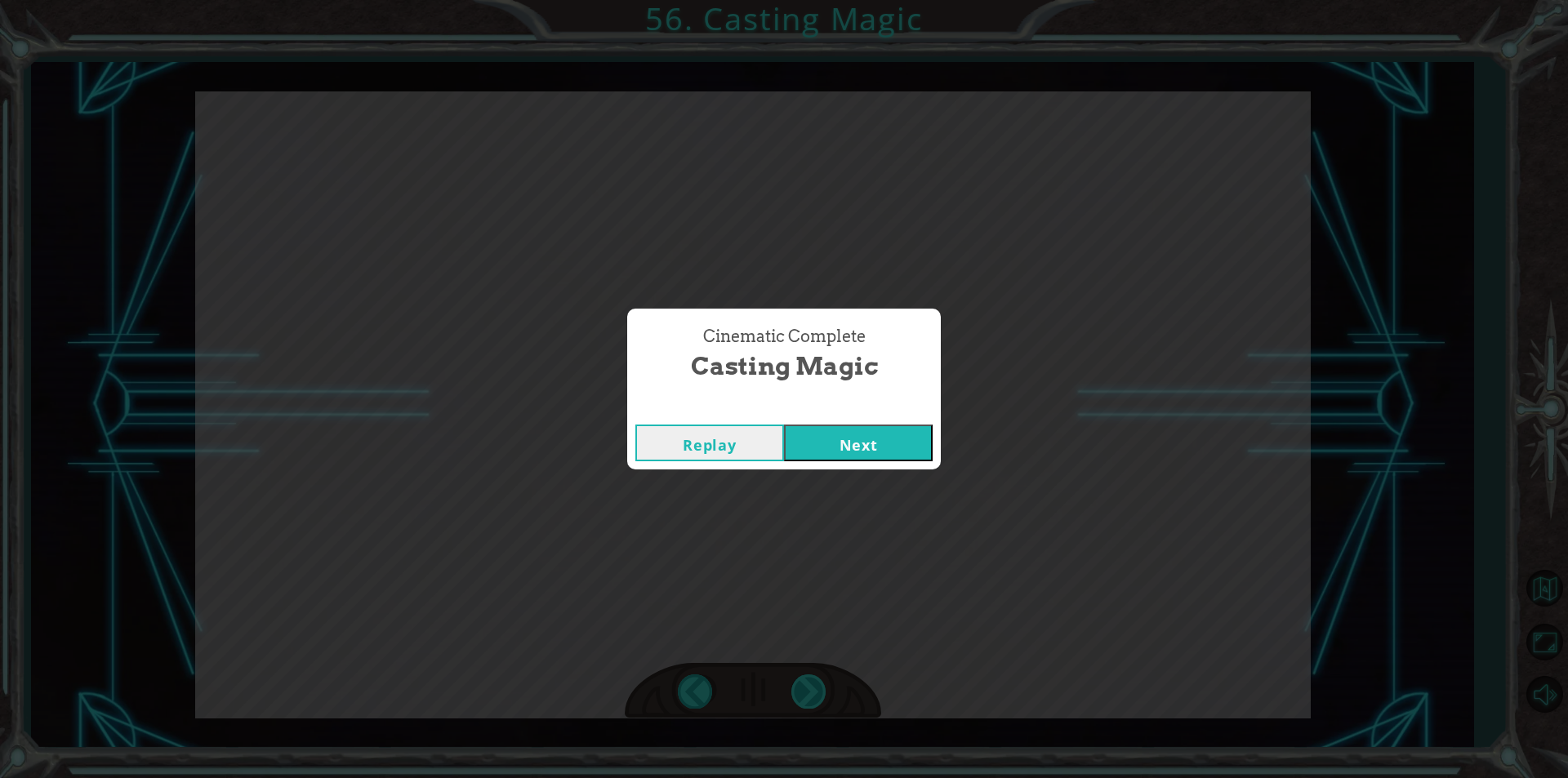
click button "Next" at bounding box center [857, 442] width 148 height 36
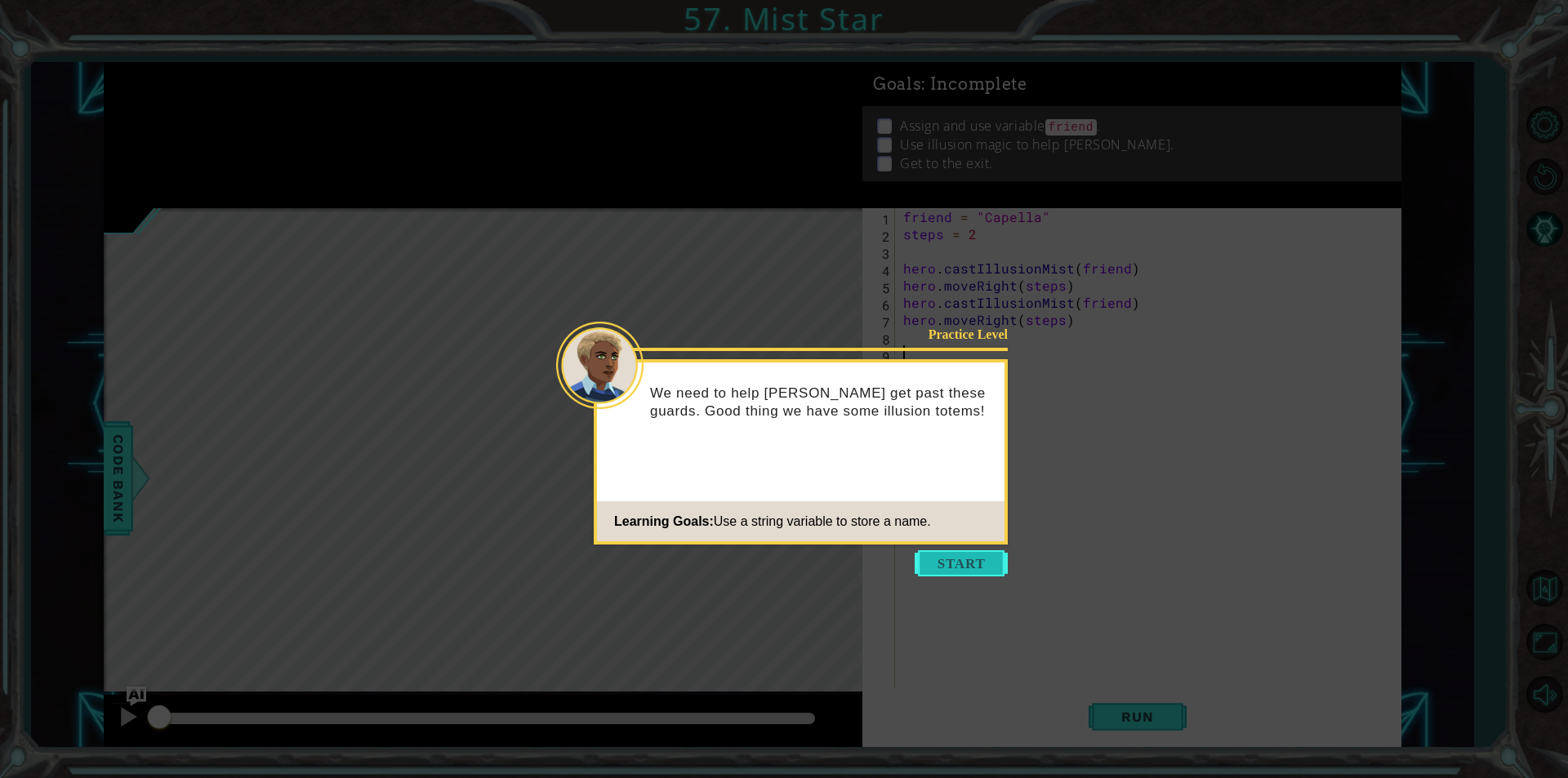
click at [980, 573] on button "Start" at bounding box center [961, 563] width 93 height 26
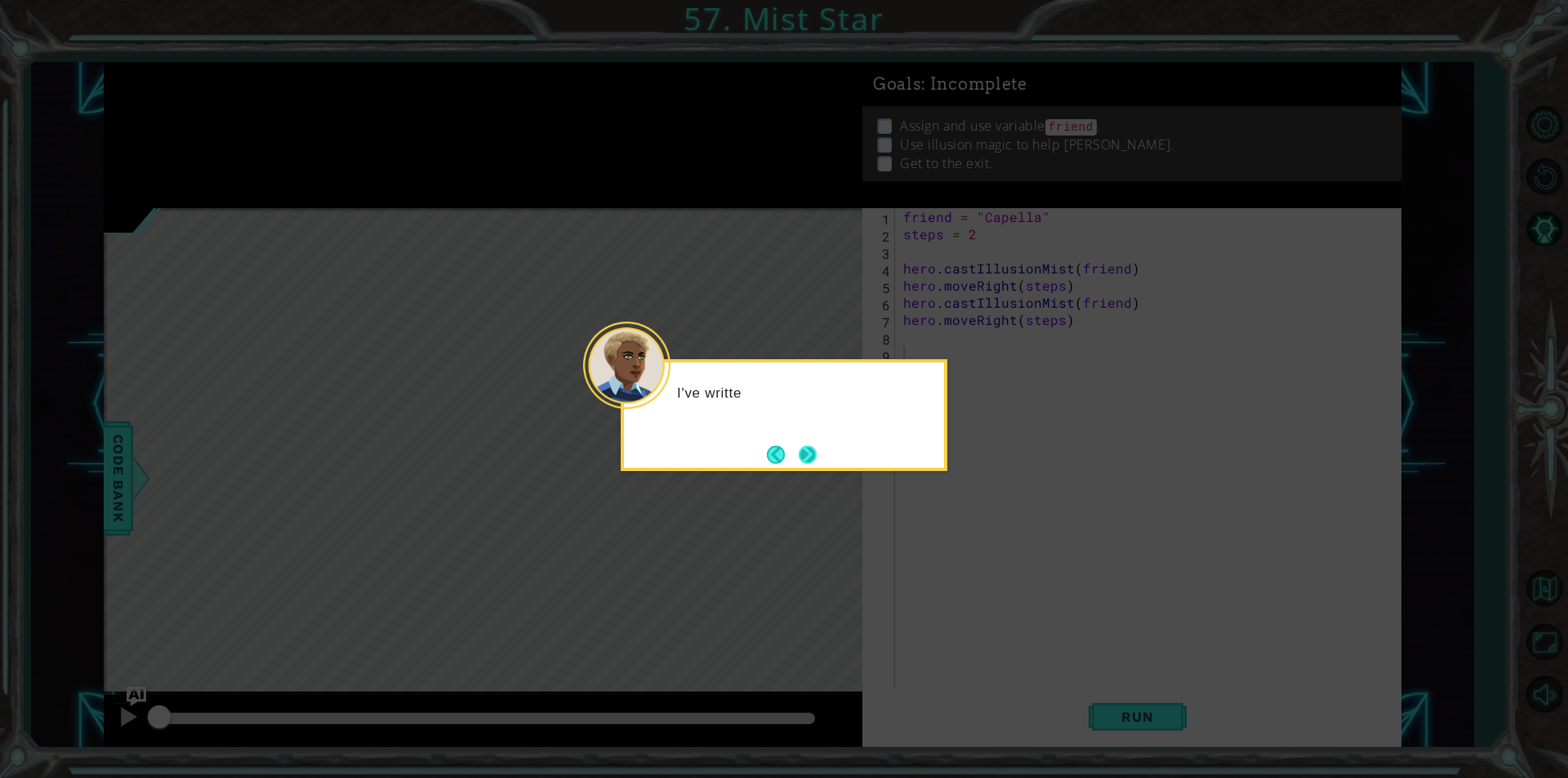
click at [810, 453] on button "Next" at bounding box center [807, 454] width 20 height 20
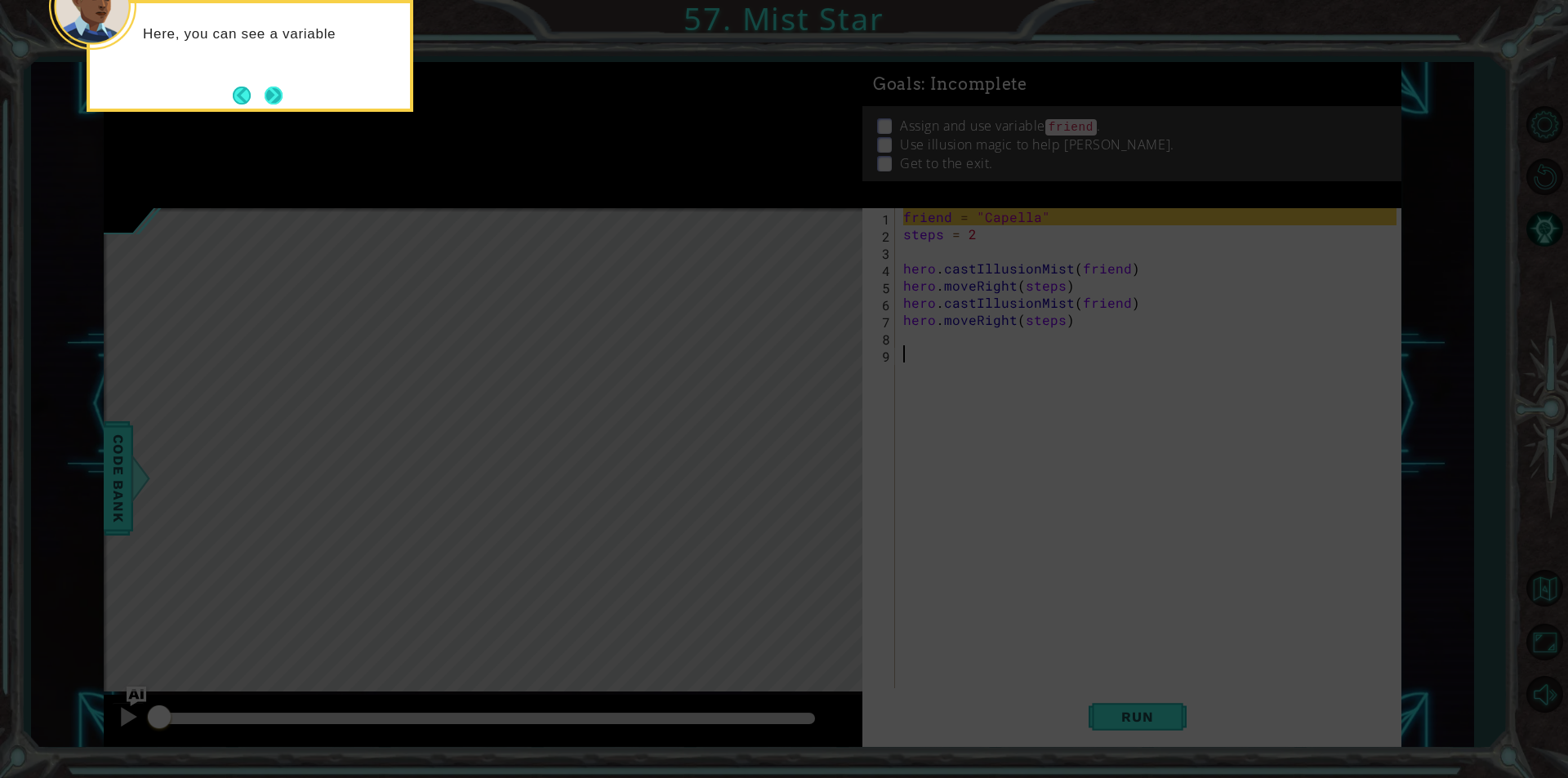
click at [281, 102] on button "Next" at bounding box center [273, 95] width 18 height 18
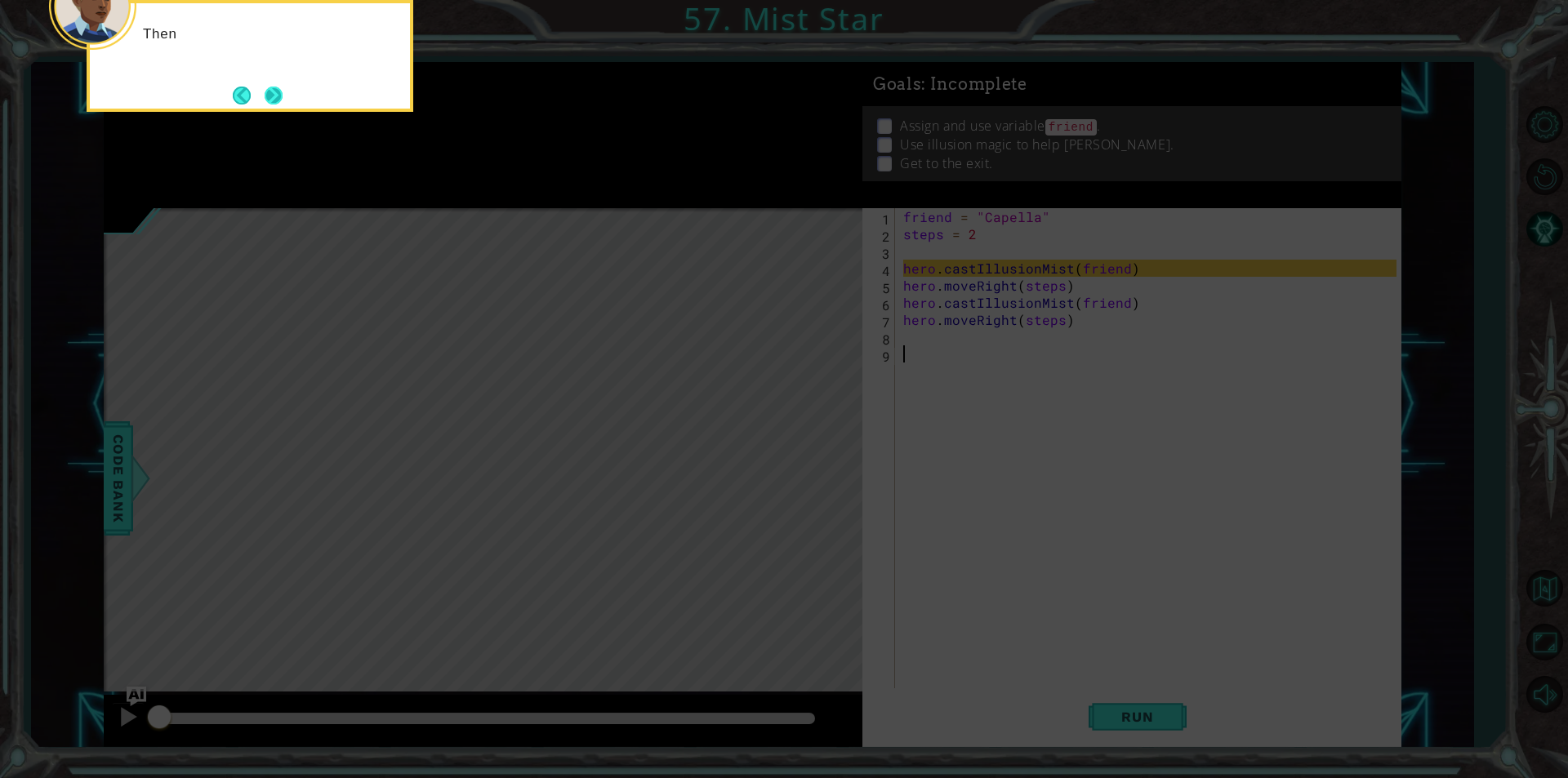
click at [270, 91] on button "Next" at bounding box center [273, 95] width 18 height 18
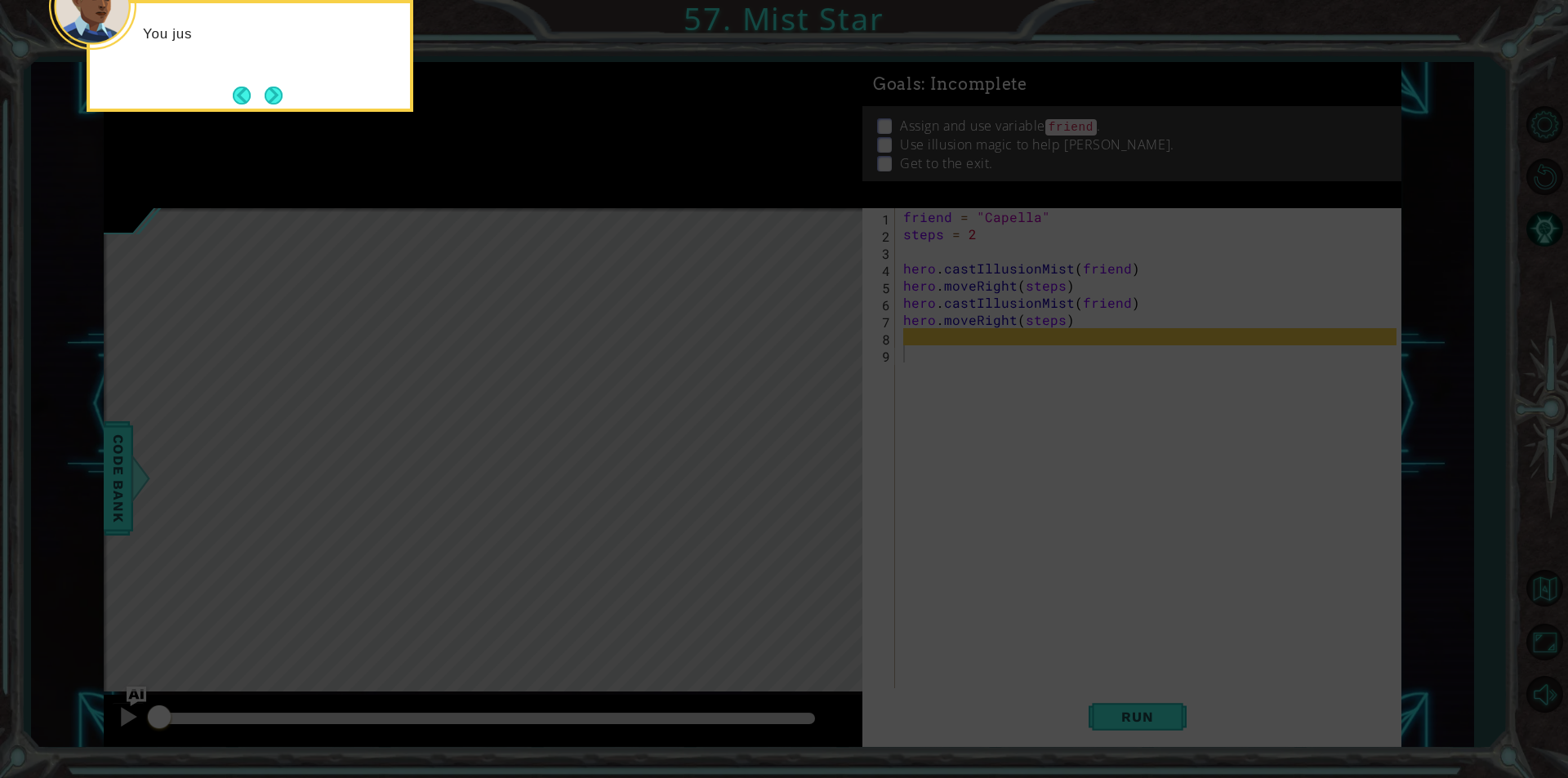
click at [276, 102] on button "Next" at bounding box center [273, 95] width 18 height 18
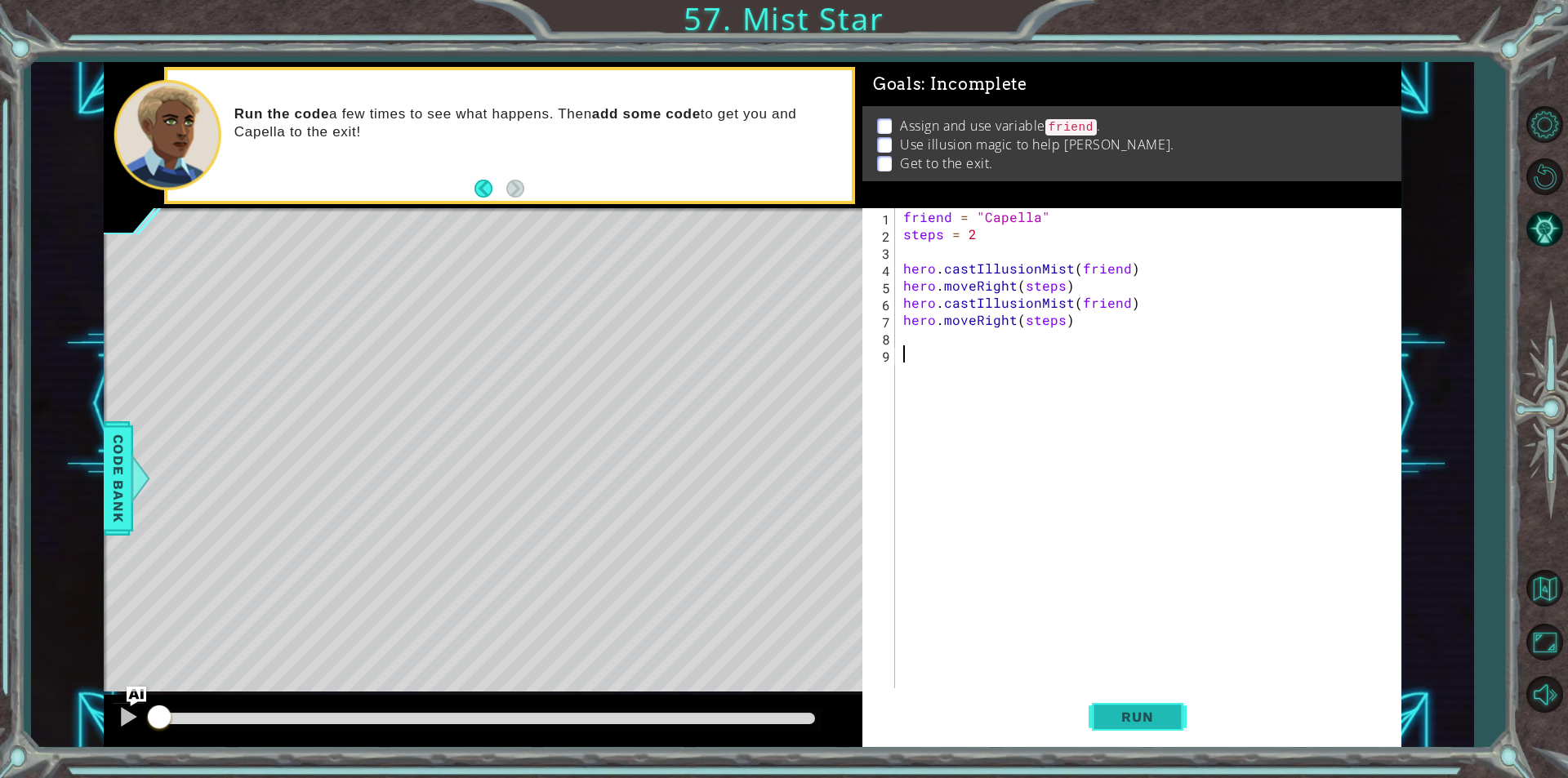
click at [1135, 726] on button "Run" at bounding box center [1138, 717] width 98 height 54
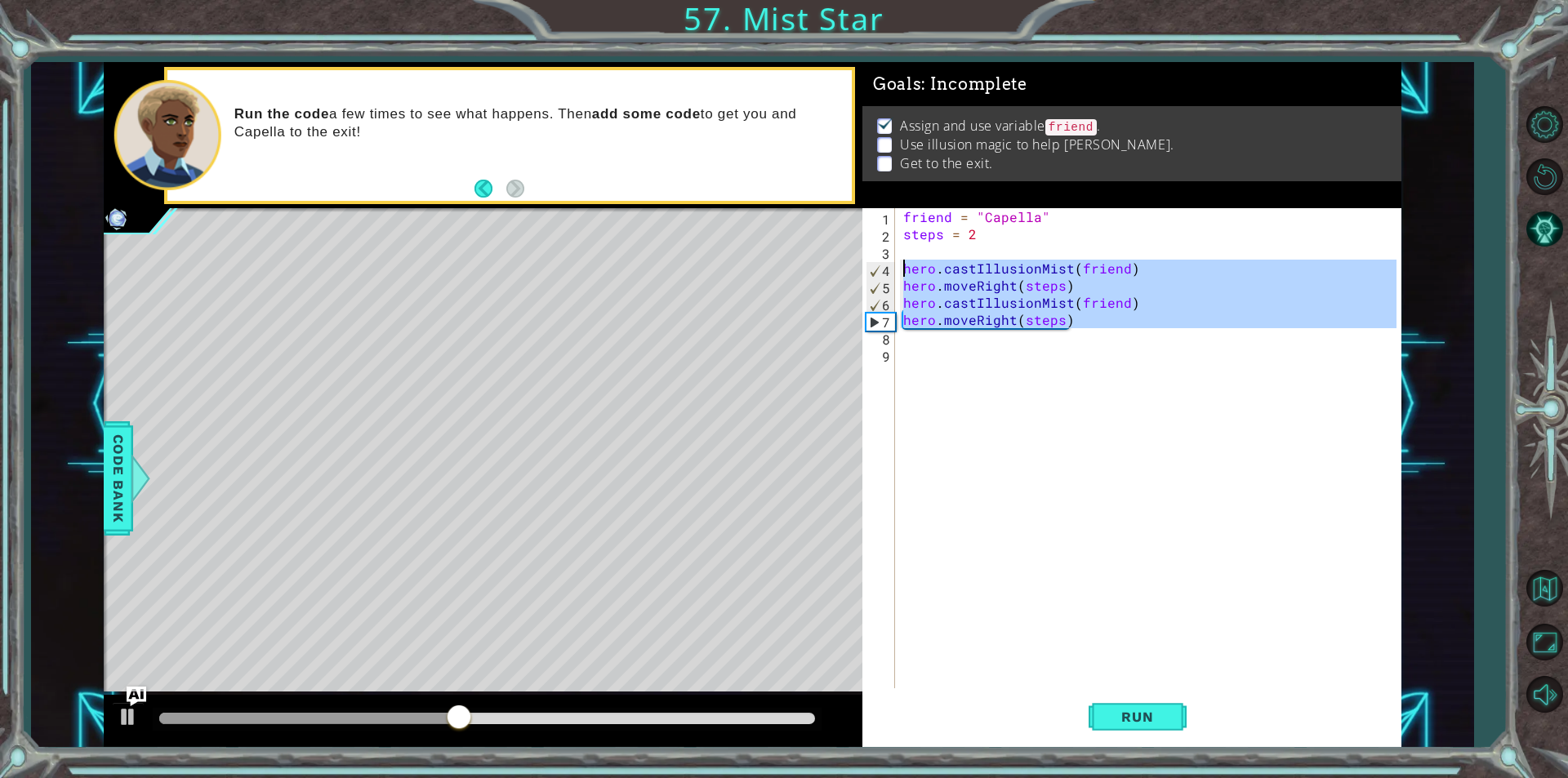
drag, startPoint x: 1119, startPoint y: 337, endPoint x: 896, endPoint y: 261, distance: 235.6
click at [896, 261] on div "1 2 3 4 5 6 7 8 9 friend = "Capella" steps = 2 hero . castIllusionMist ( friend…" at bounding box center [1129, 448] width 534 height 480
type textarea "hero.castIllusionMist(friend) hero.moveRight(steps)"
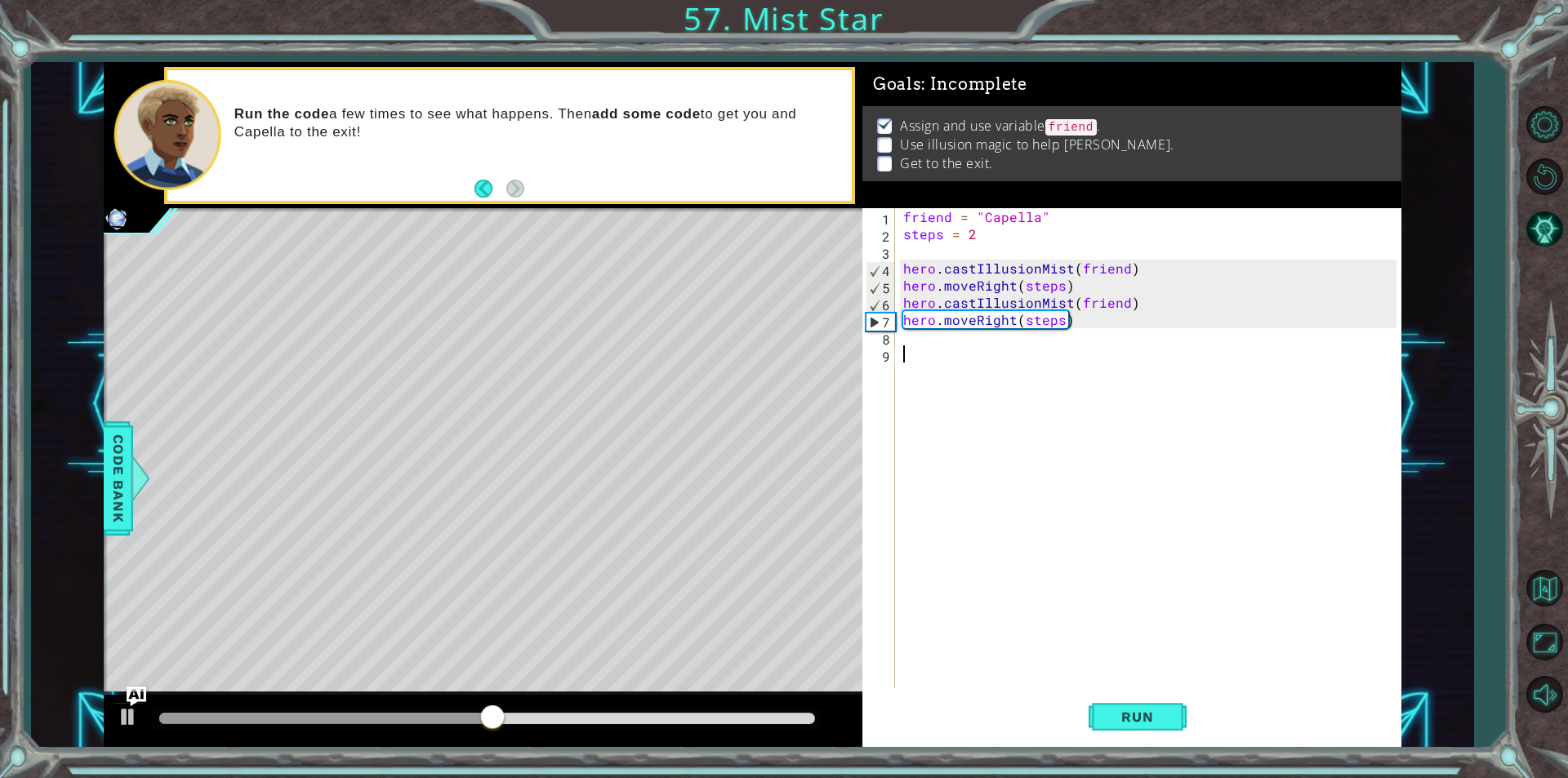
click at [944, 347] on div "friend = "Capella" steps = 2 hero . castIllusionMist ( friend ) hero . moveRigh…" at bounding box center [1152, 465] width 505 height 514
type textarea "steps = 2"
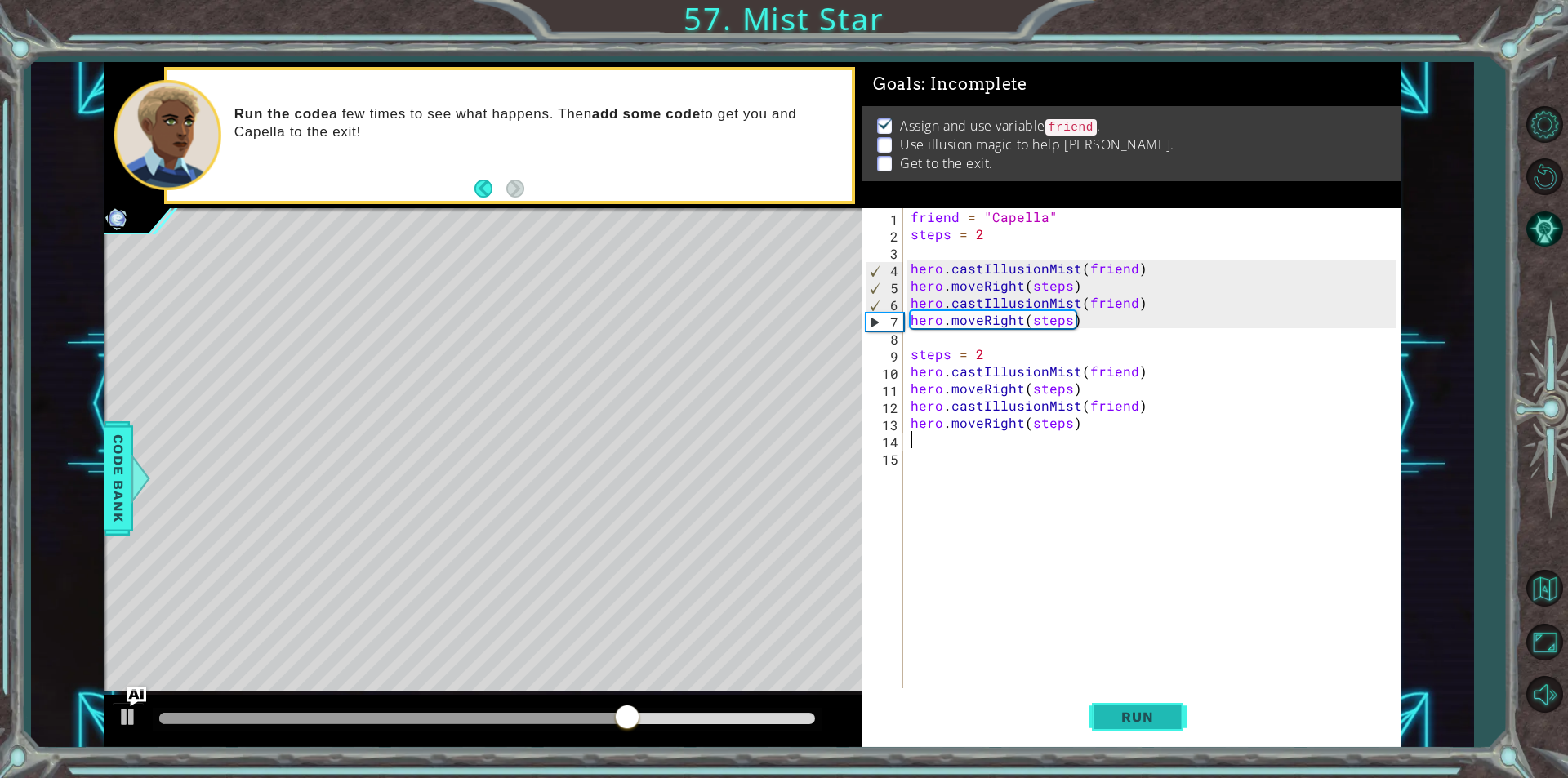
click at [1163, 716] on span "Run" at bounding box center [1137, 716] width 64 height 16
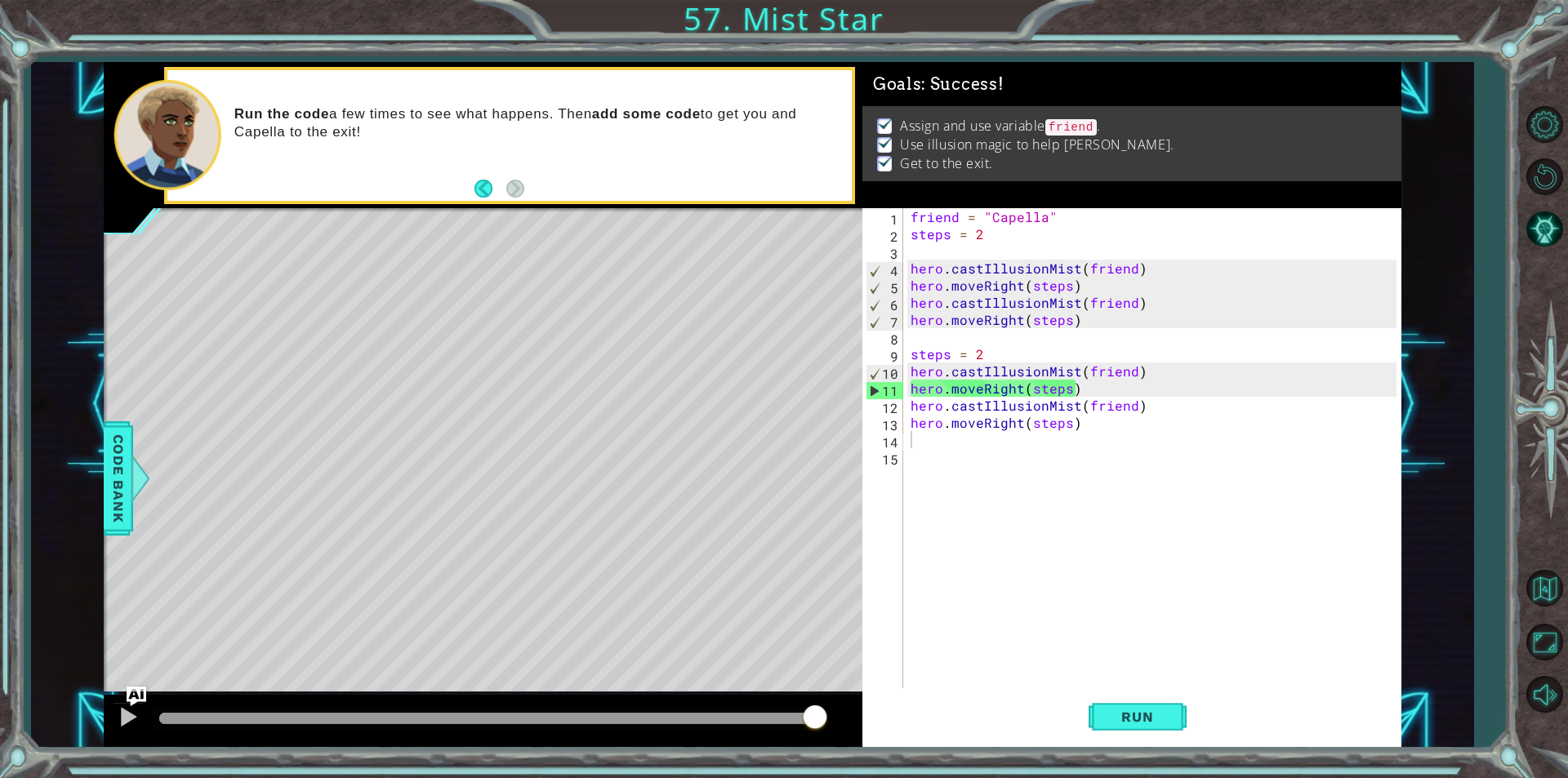
drag, startPoint x: 679, startPoint y: 718, endPoint x: 1054, endPoint y: 711, distance: 375.1
click at [1054, 711] on div "1 ההההההההההההההההההההההההההההההההההההההההההההההההההההההההההההההההההההההההההההה…" at bounding box center [752, 404] width 1298 height 685
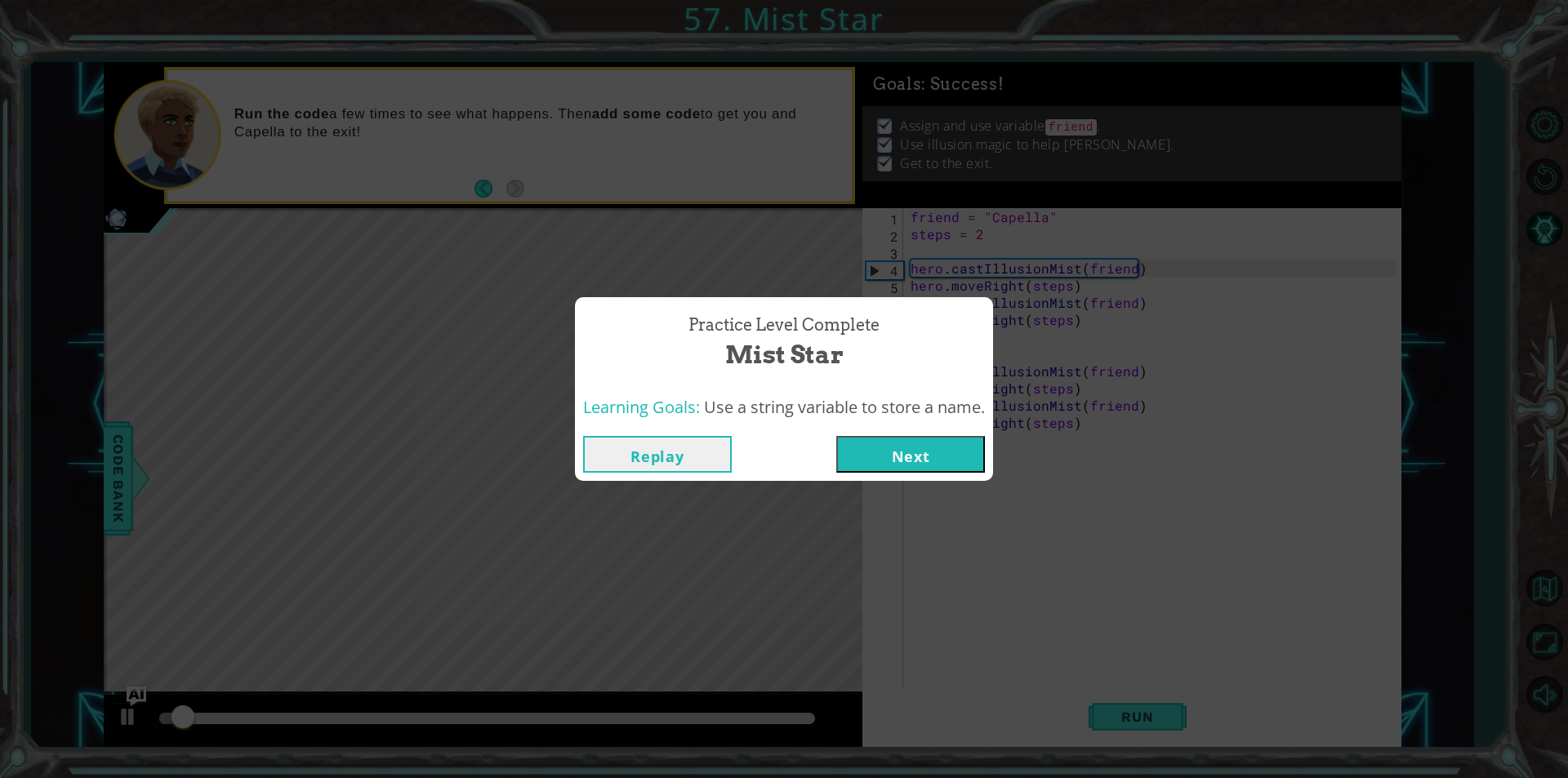
click at [951, 450] on button "Next" at bounding box center [910, 454] width 148 height 36
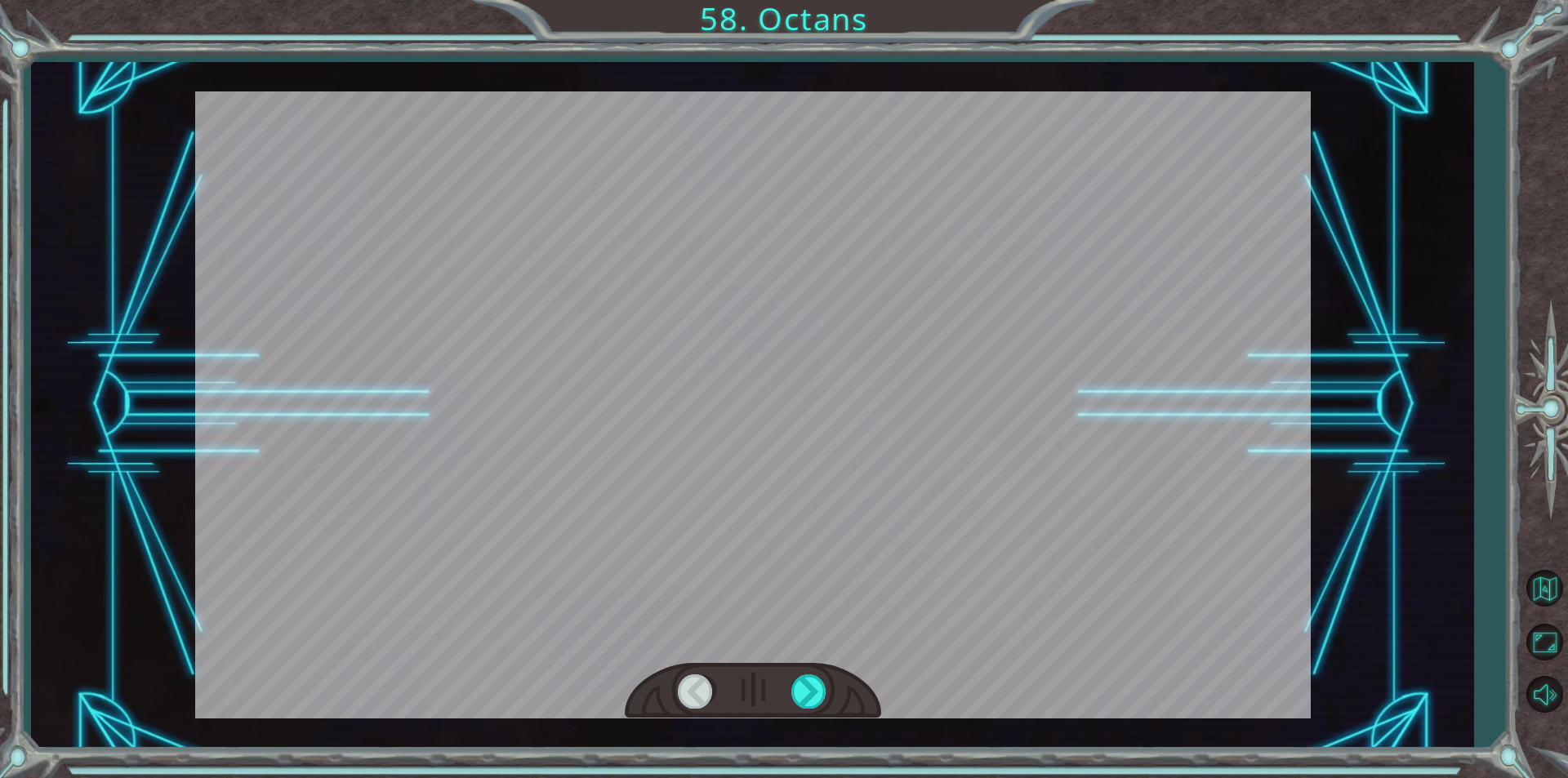
click at [885, 420] on div at bounding box center [752, 405] width 1116 height 626
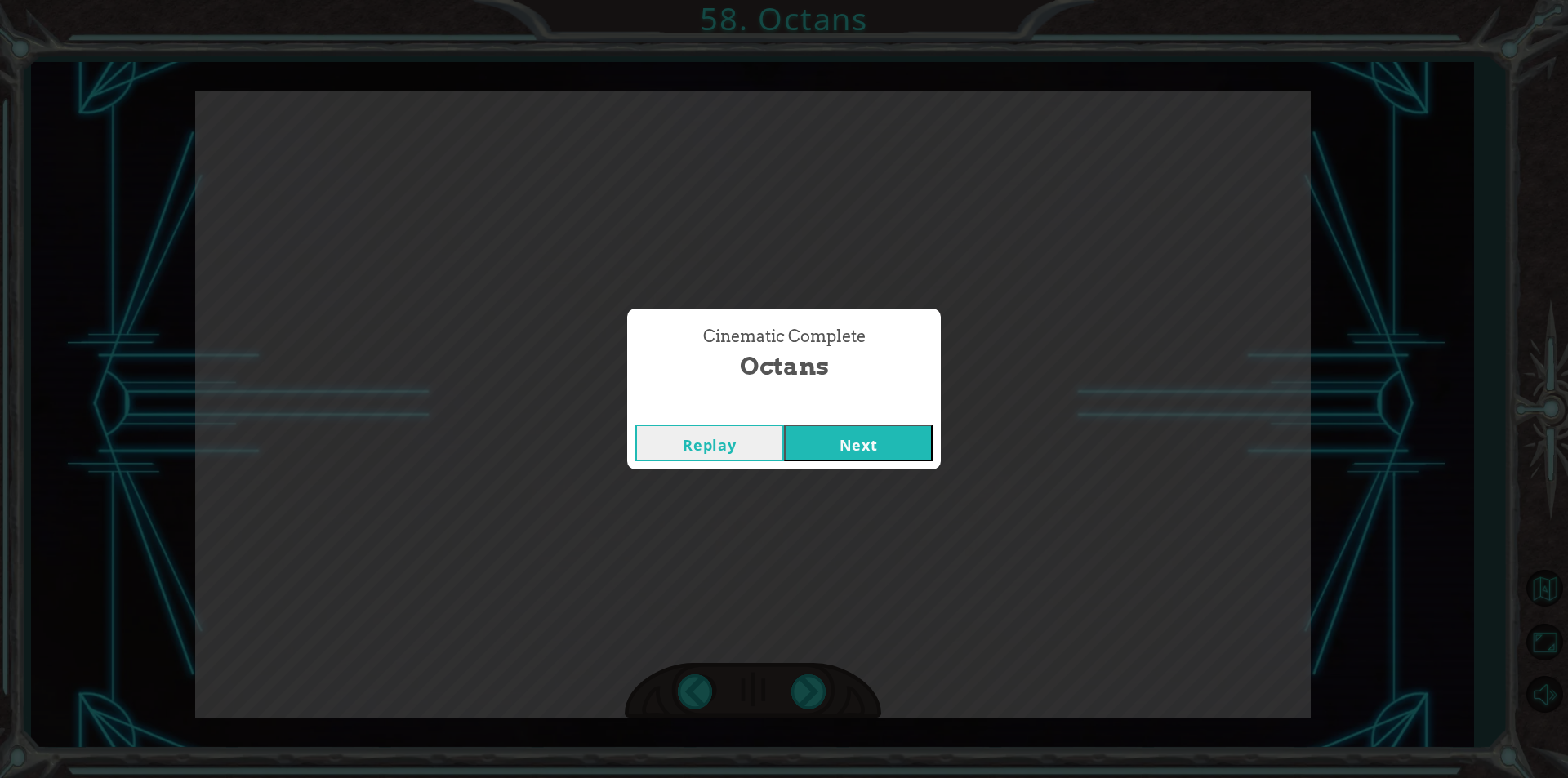
click at [784, 424] on button "Next" at bounding box center [857, 442] width 148 height 36
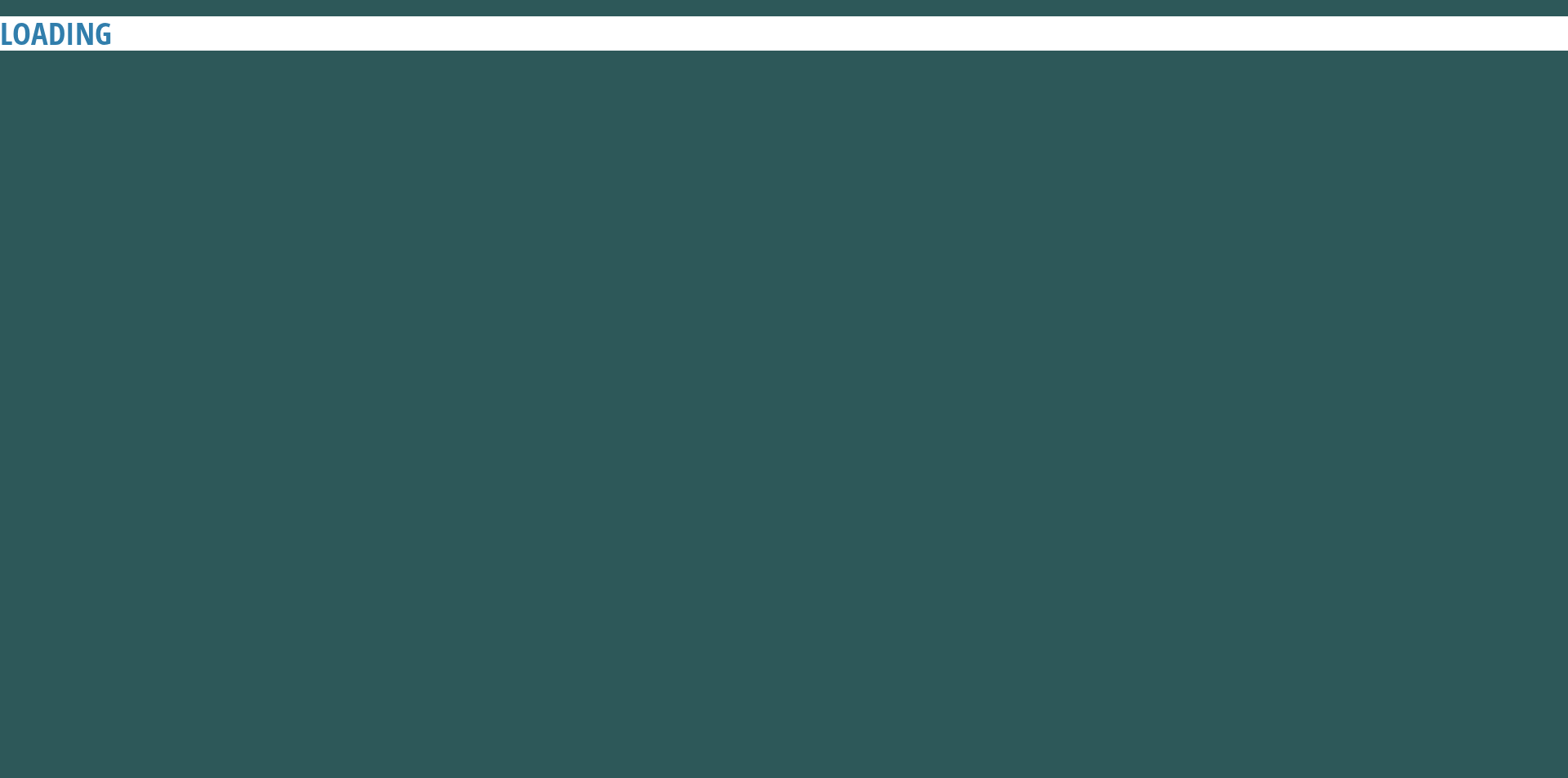
click at [784, 424] on button "Next" at bounding box center [857, 442] width 148 height 36
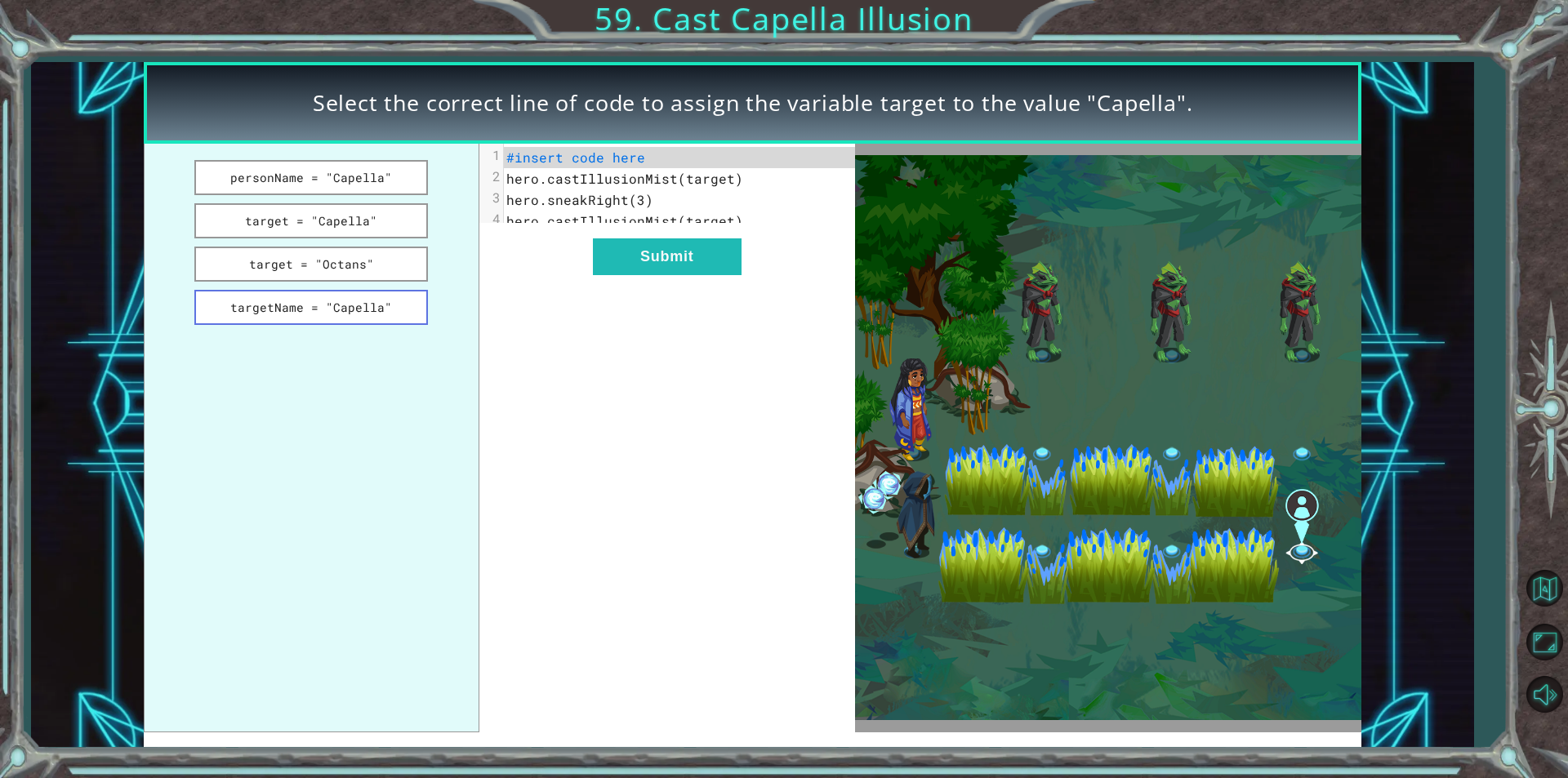
click at [361, 315] on button "targetName = "Capella"" at bounding box center [311, 306] width 234 height 35
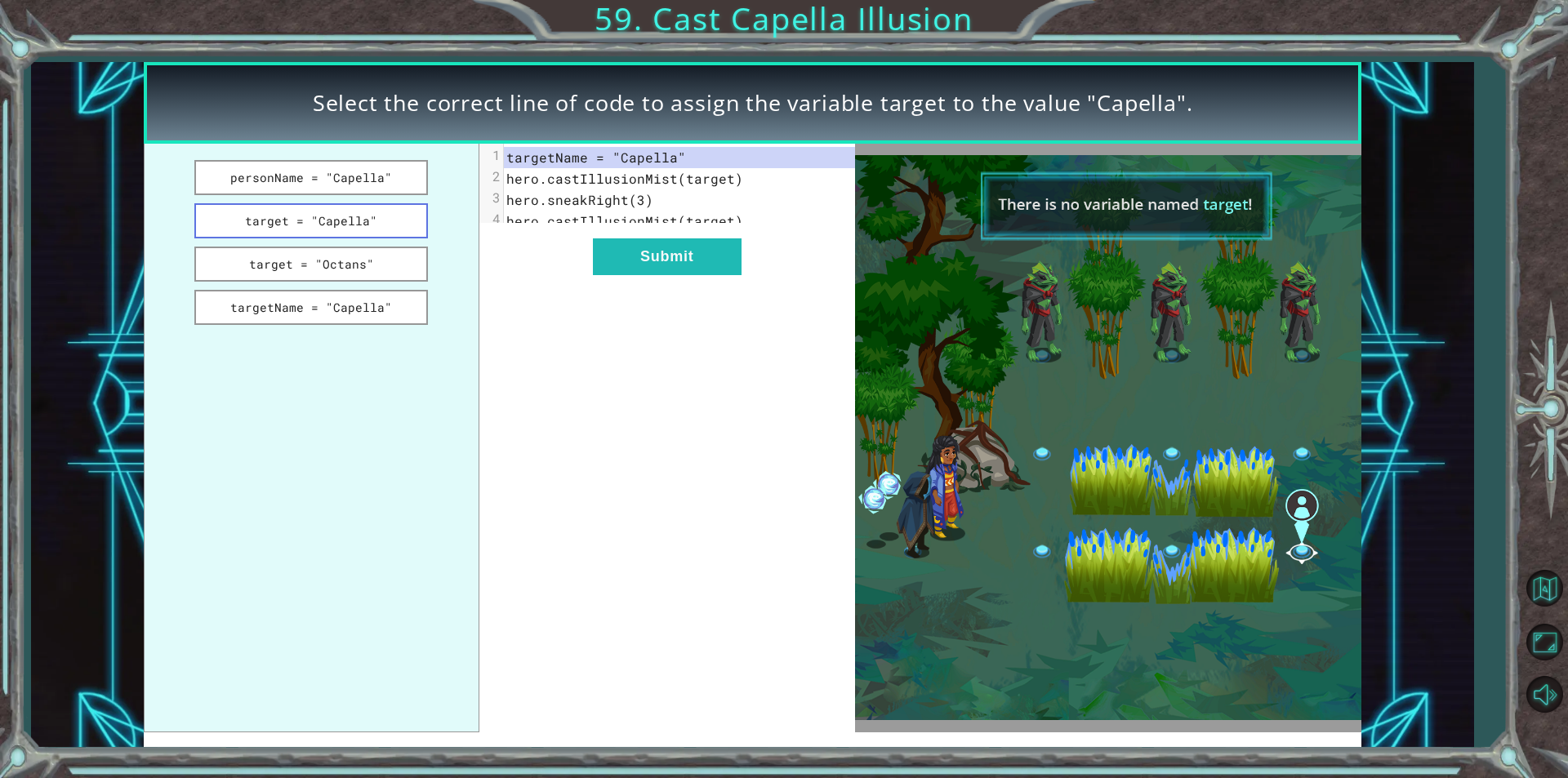
click at [290, 209] on button "target = "Capella"" at bounding box center [311, 220] width 234 height 35
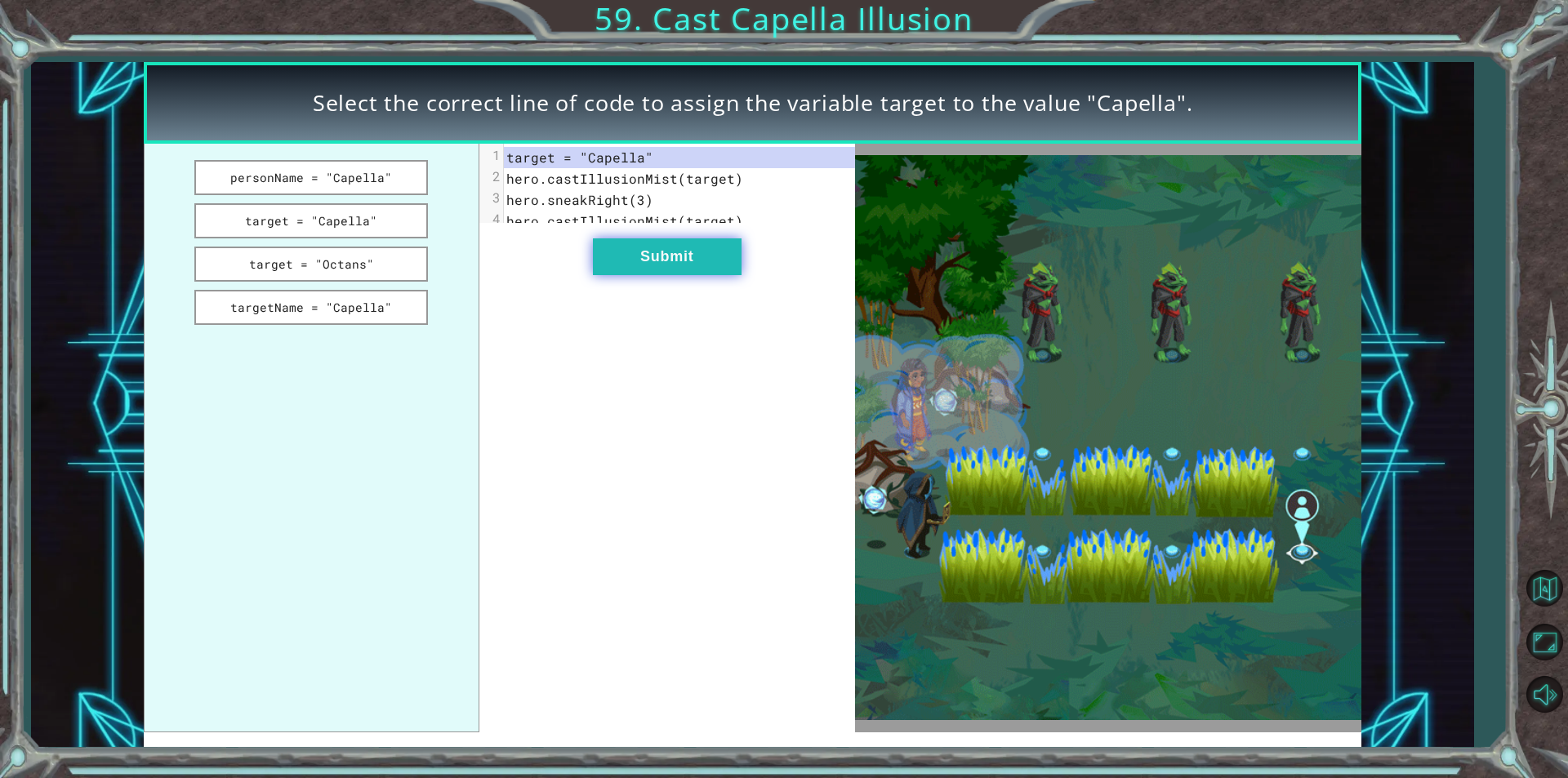
click at [669, 268] on button "Submit" at bounding box center [667, 256] width 148 height 36
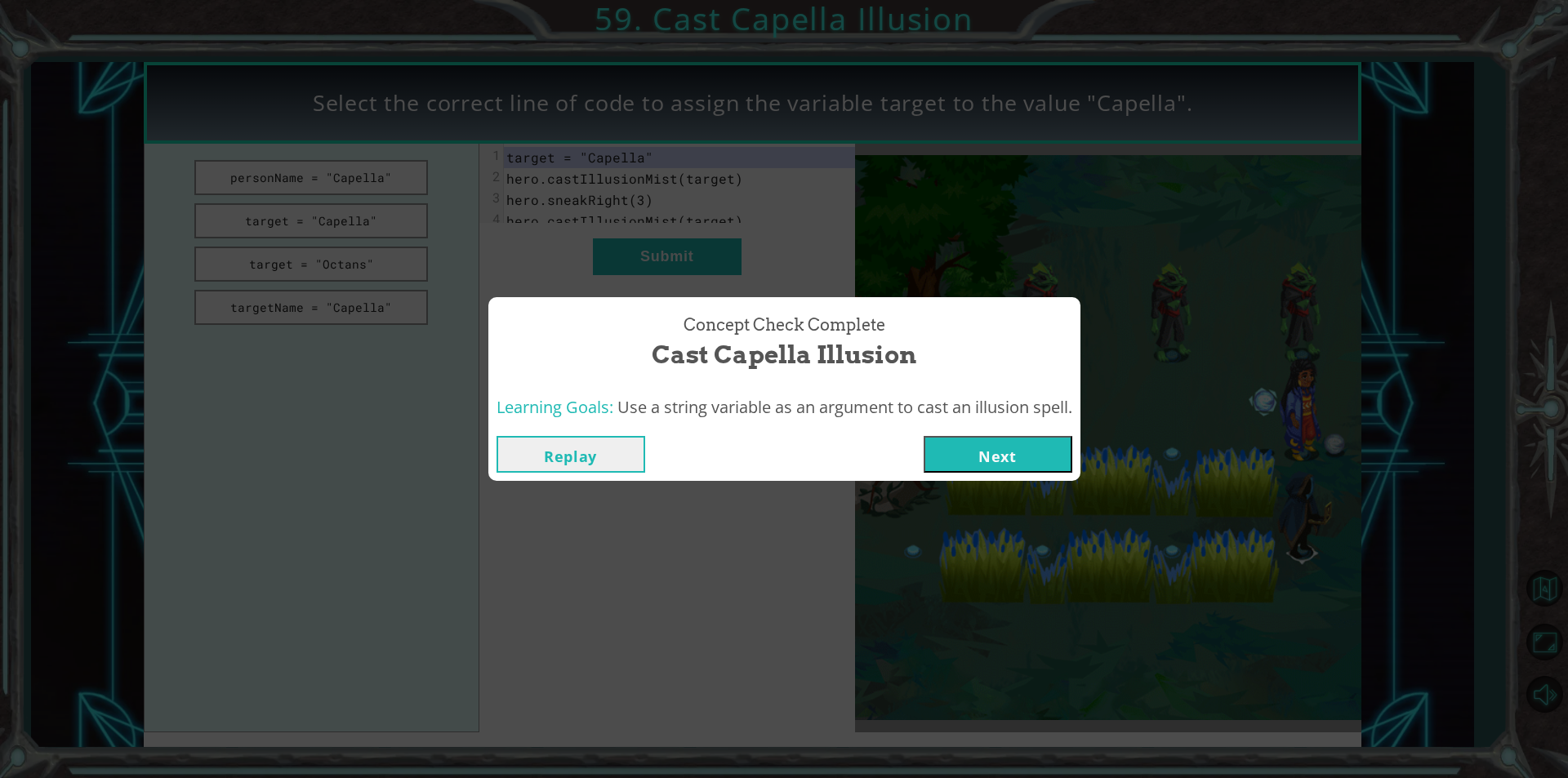
click at [934, 447] on button "Next" at bounding box center [997, 454] width 148 height 36
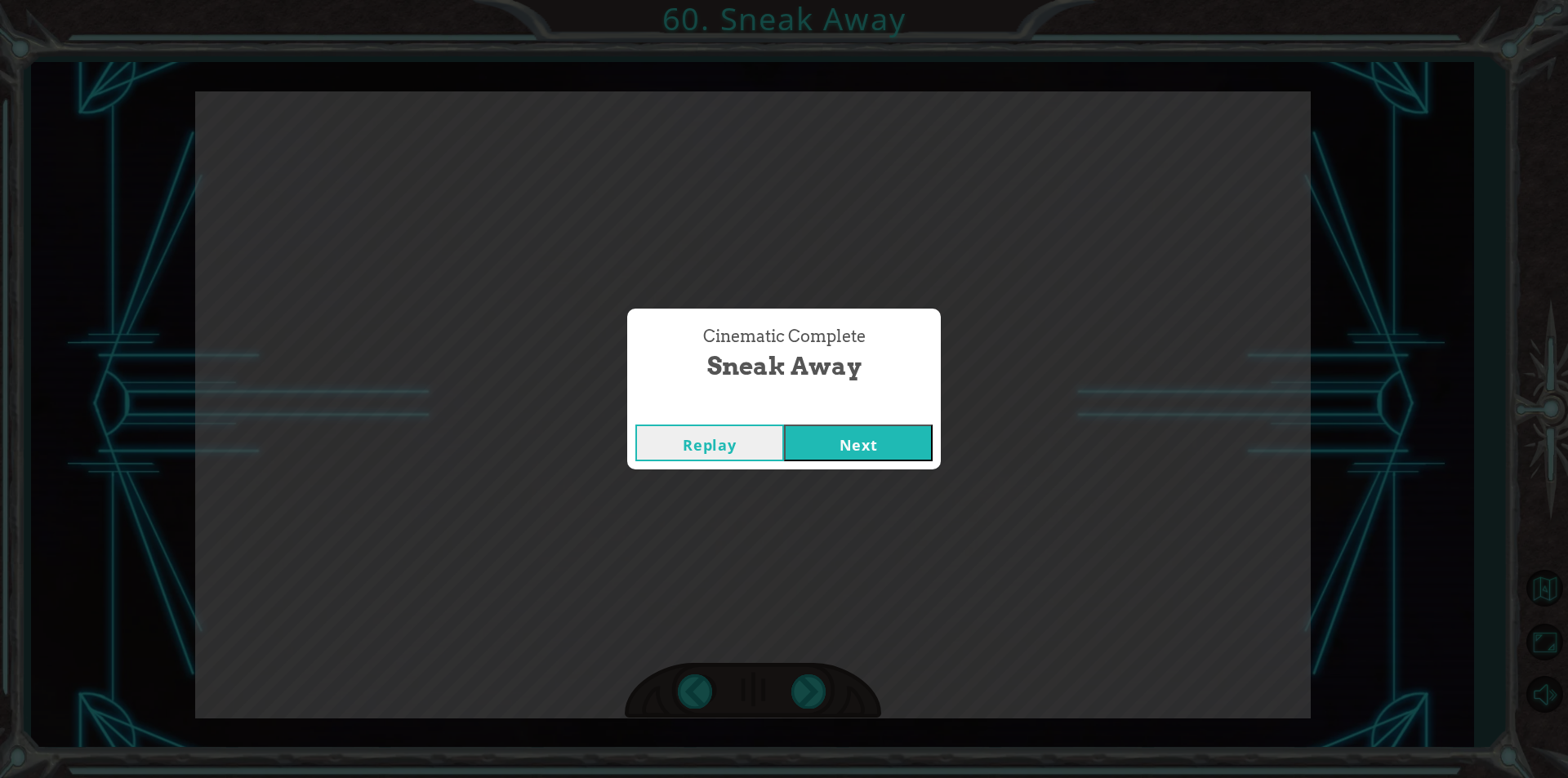
click button "Next" at bounding box center [857, 442] width 148 height 36
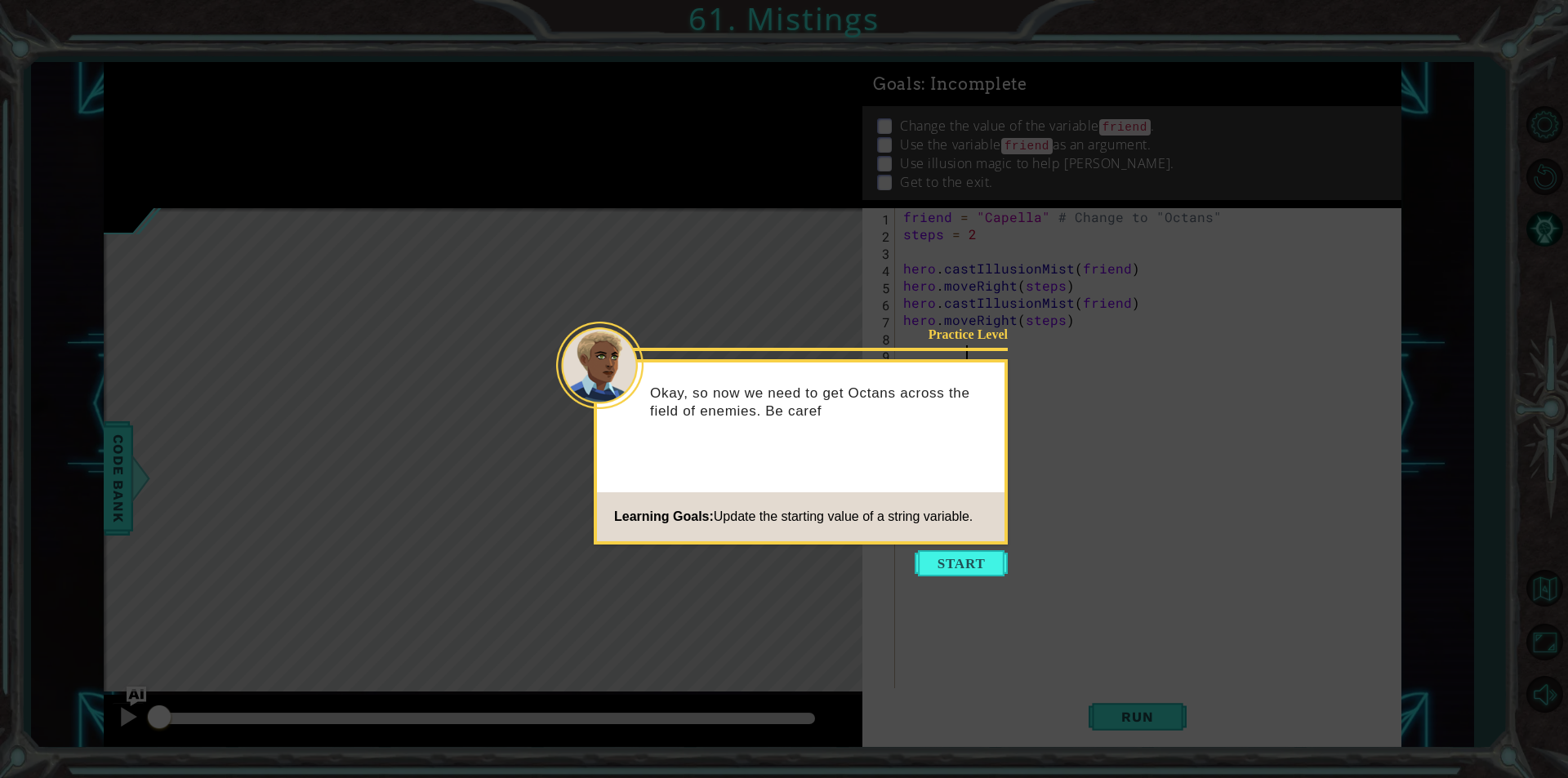
click at [983, 545] on icon at bounding box center [784, 389] width 1568 height 778
click at [966, 544] on icon at bounding box center [784, 389] width 1568 height 778
click at [965, 566] on button "Start" at bounding box center [961, 563] width 93 height 26
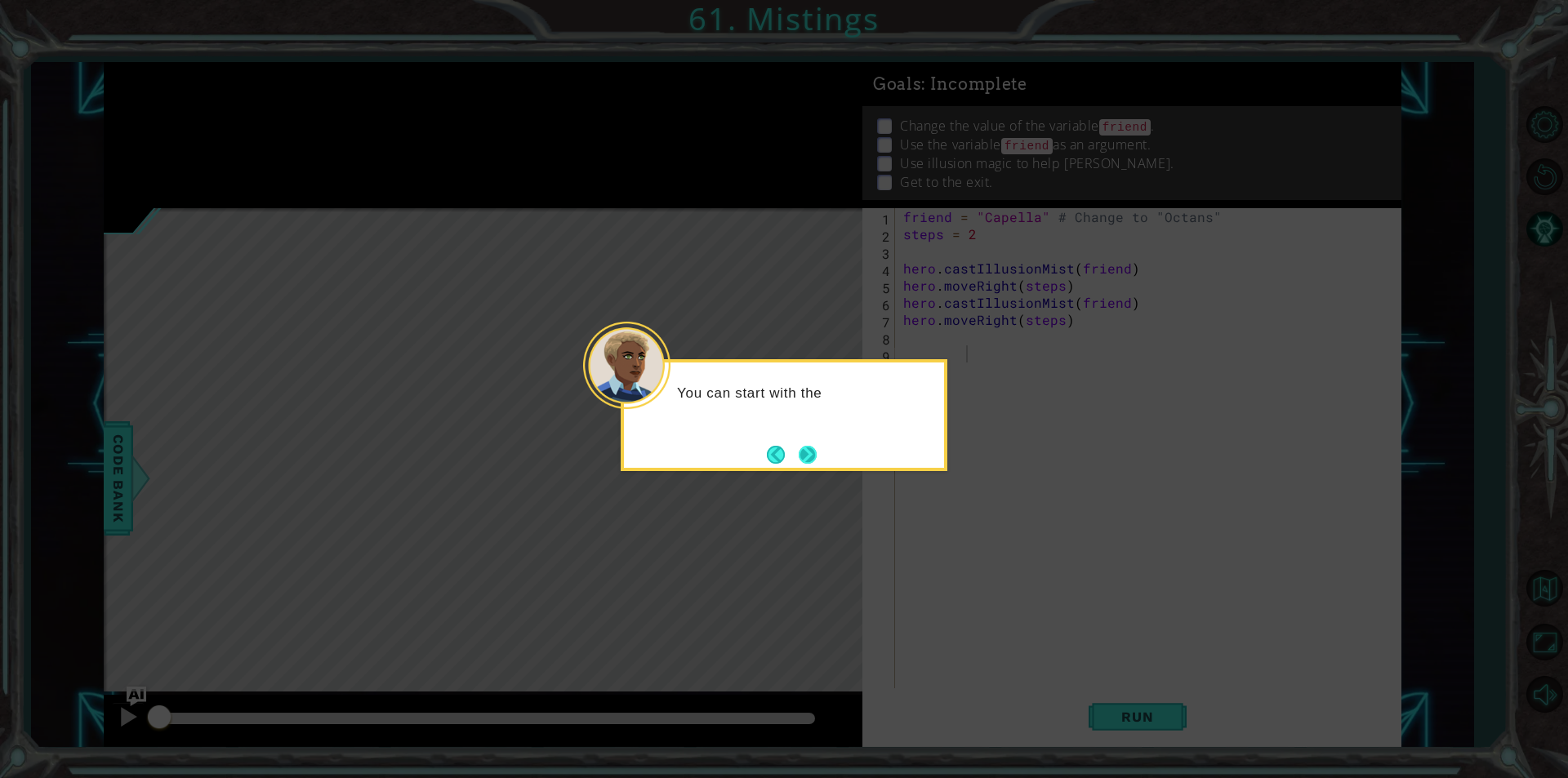
click at [817, 445] on button "Next" at bounding box center [807, 454] width 18 height 18
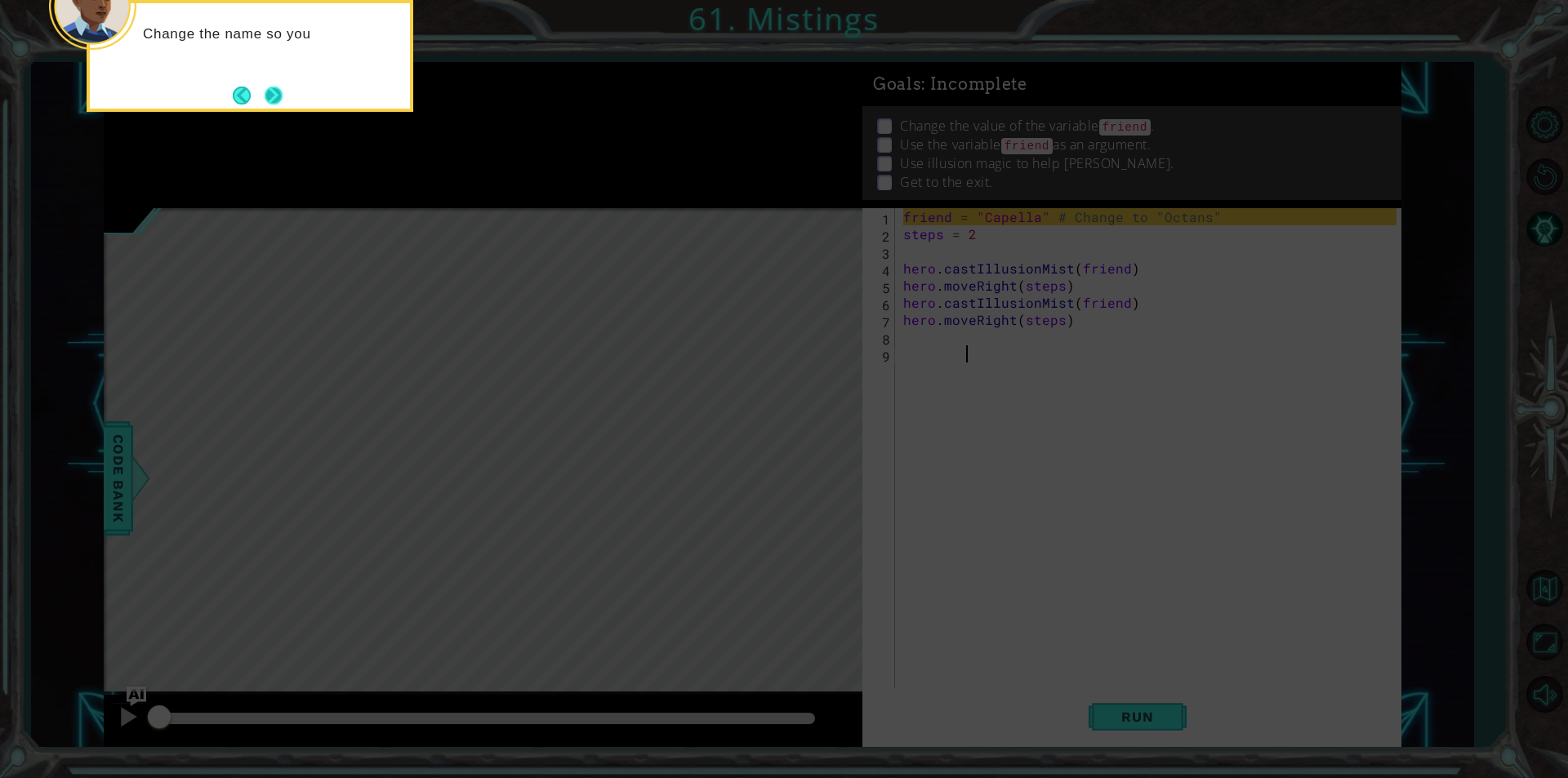
click at [269, 94] on button "Next" at bounding box center [273, 95] width 18 height 18
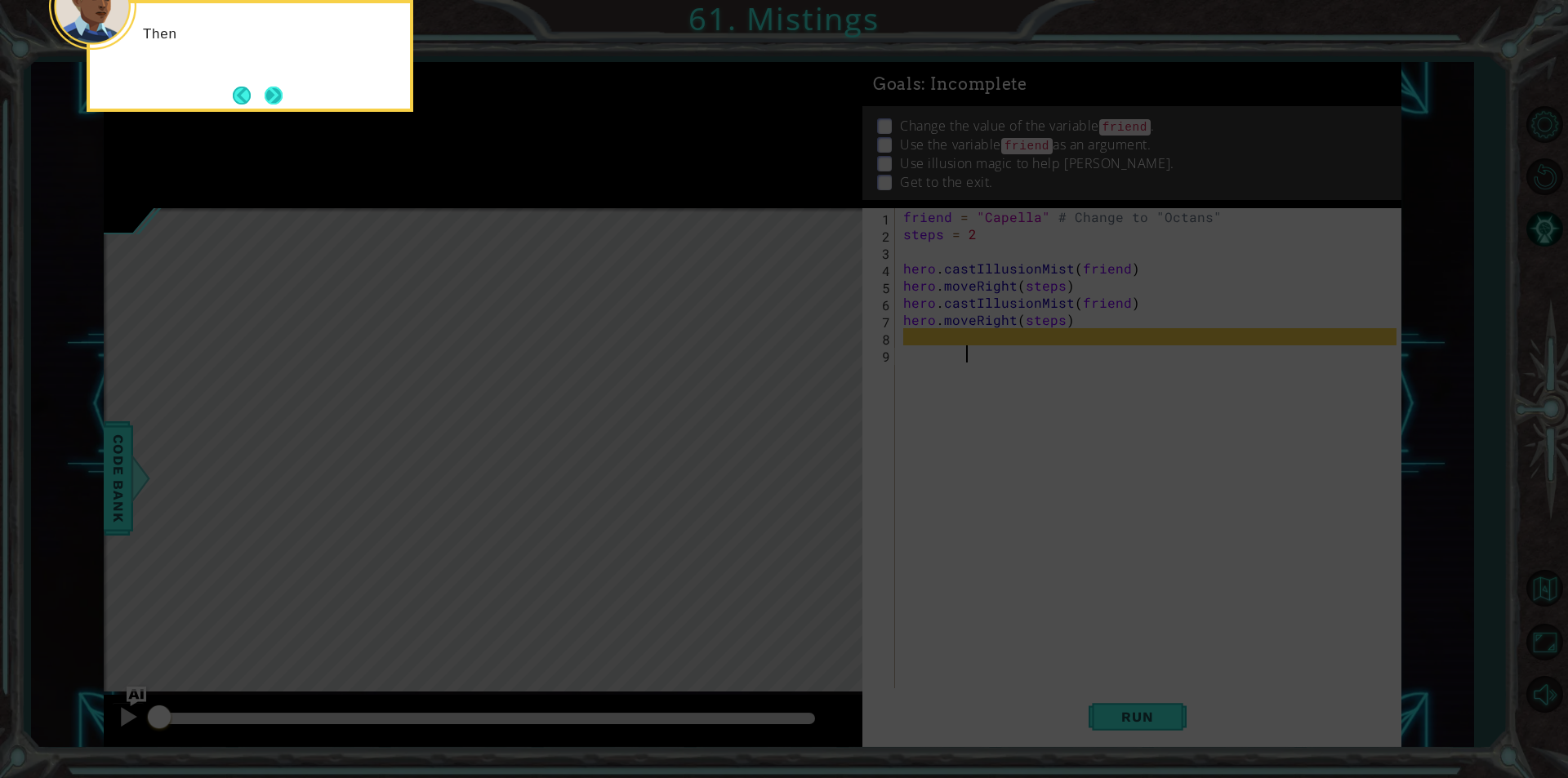
click at [278, 91] on button "Next" at bounding box center [273, 95] width 18 height 18
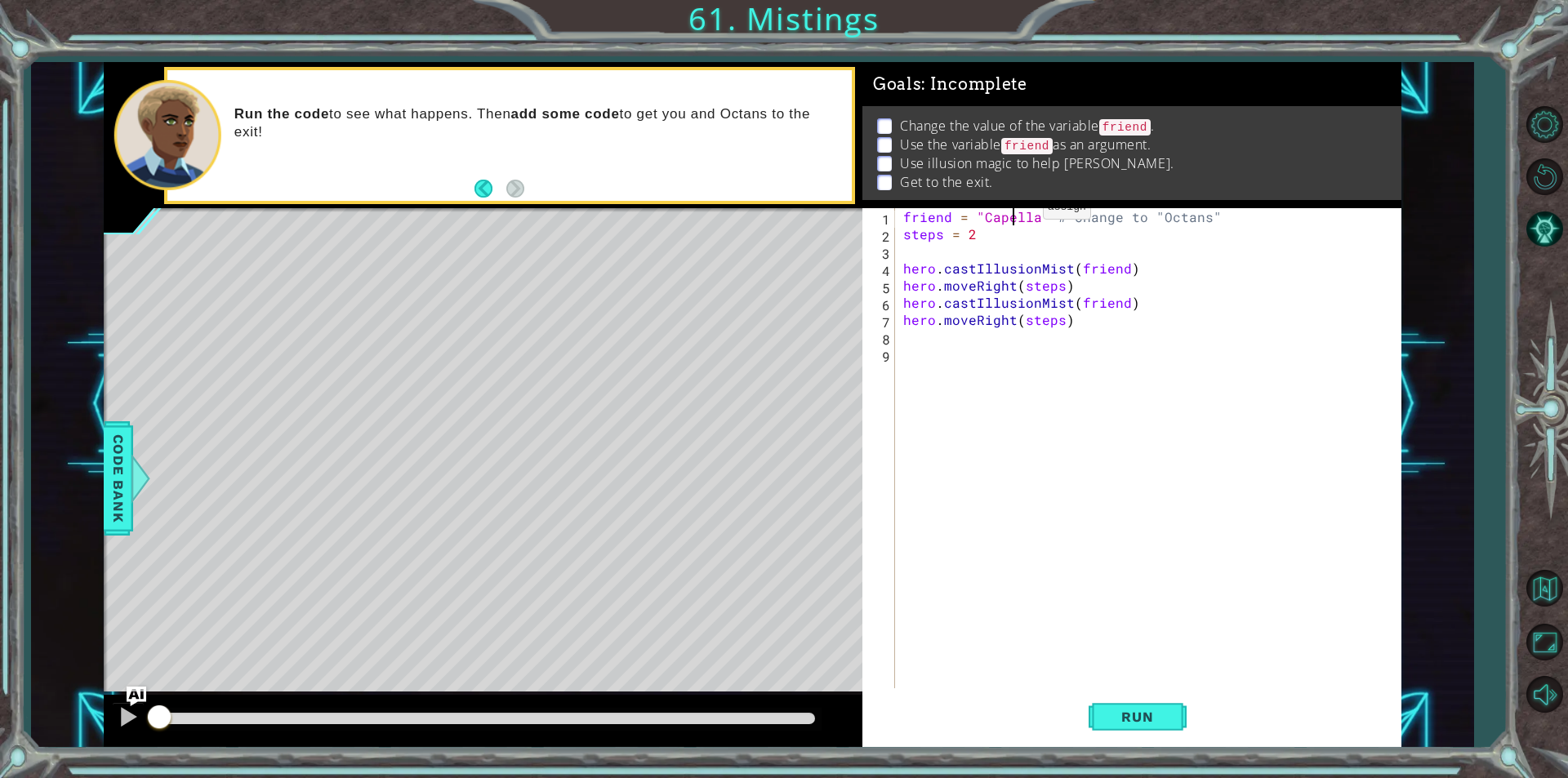
click at [1015, 212] on div "friend = "Capella" # Change to "Octans" steps = 2 hero . castIllusionMist ( fri…" at bounding box center [1152, 465] width 505 height 514
click at [1016, 212] on div "friend = "Capella" # Change to "Octans" steps = 2 hero . castIllusionMist ( fri…" at bounding box center [1152, 465] width 505 height 514
type textarea "friend = "Octans" # Change to "Octans""
click at [1094, 375] on div "friend = "Octans" # Change to "Octans" steps = 2 hero . castIllusionMist ( frie…" at bounding box center [1152, 465] width 505 height 514
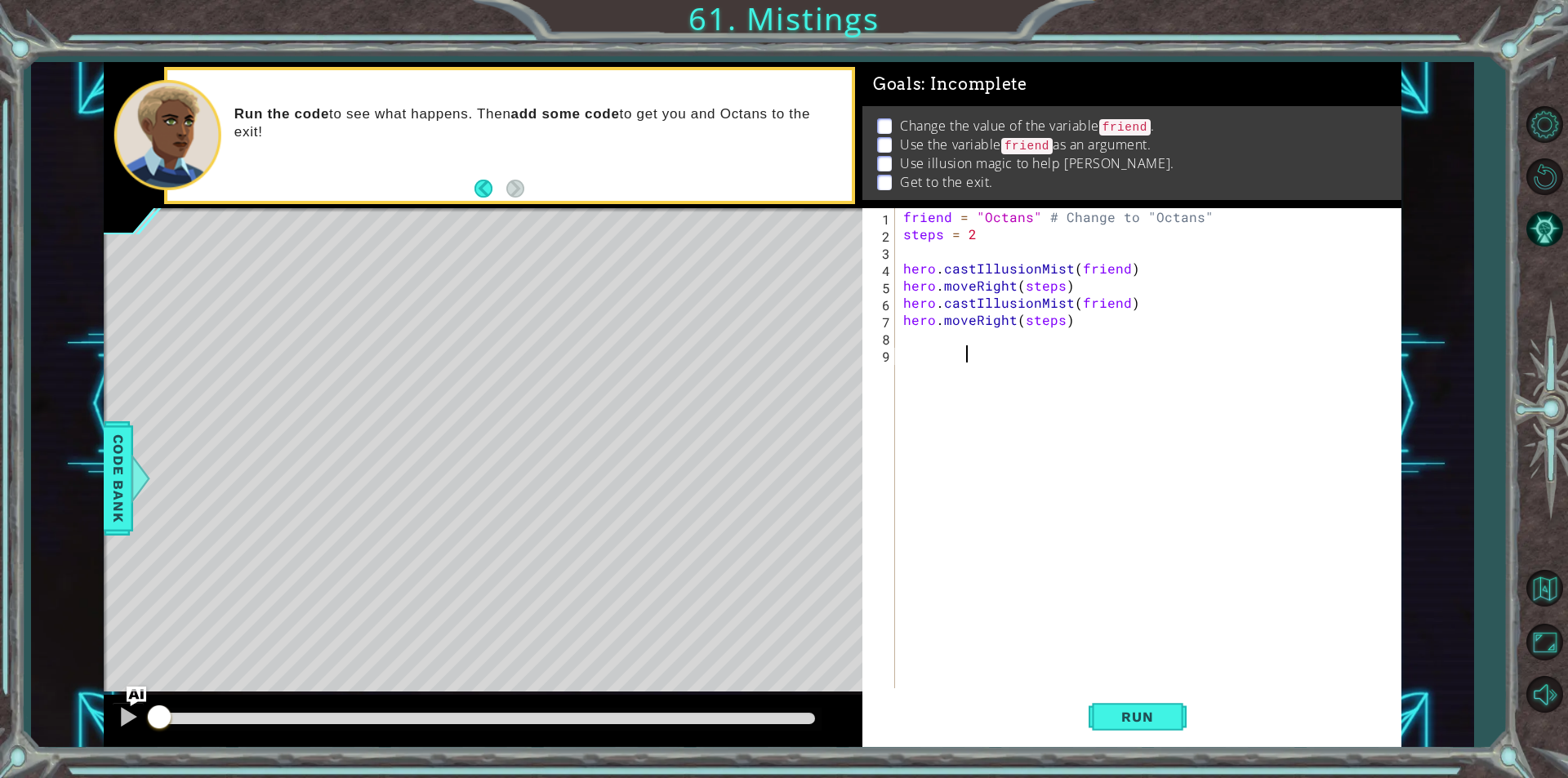
scroll to position [0, 3]
click at [1166, 704] on button "Run" at bounding box center [1138, 717] width 98 height 54
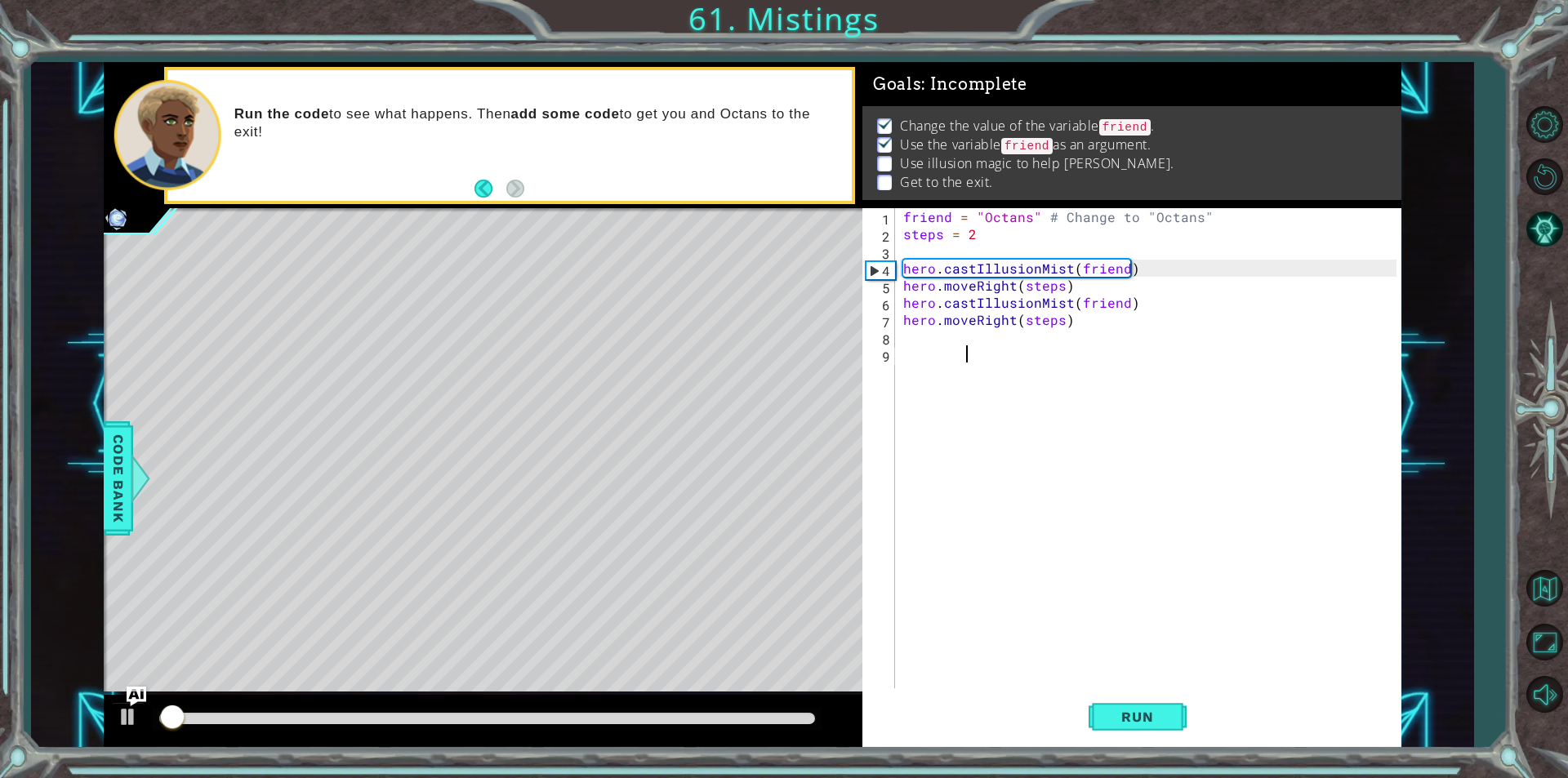
scroll to position [7, 0]
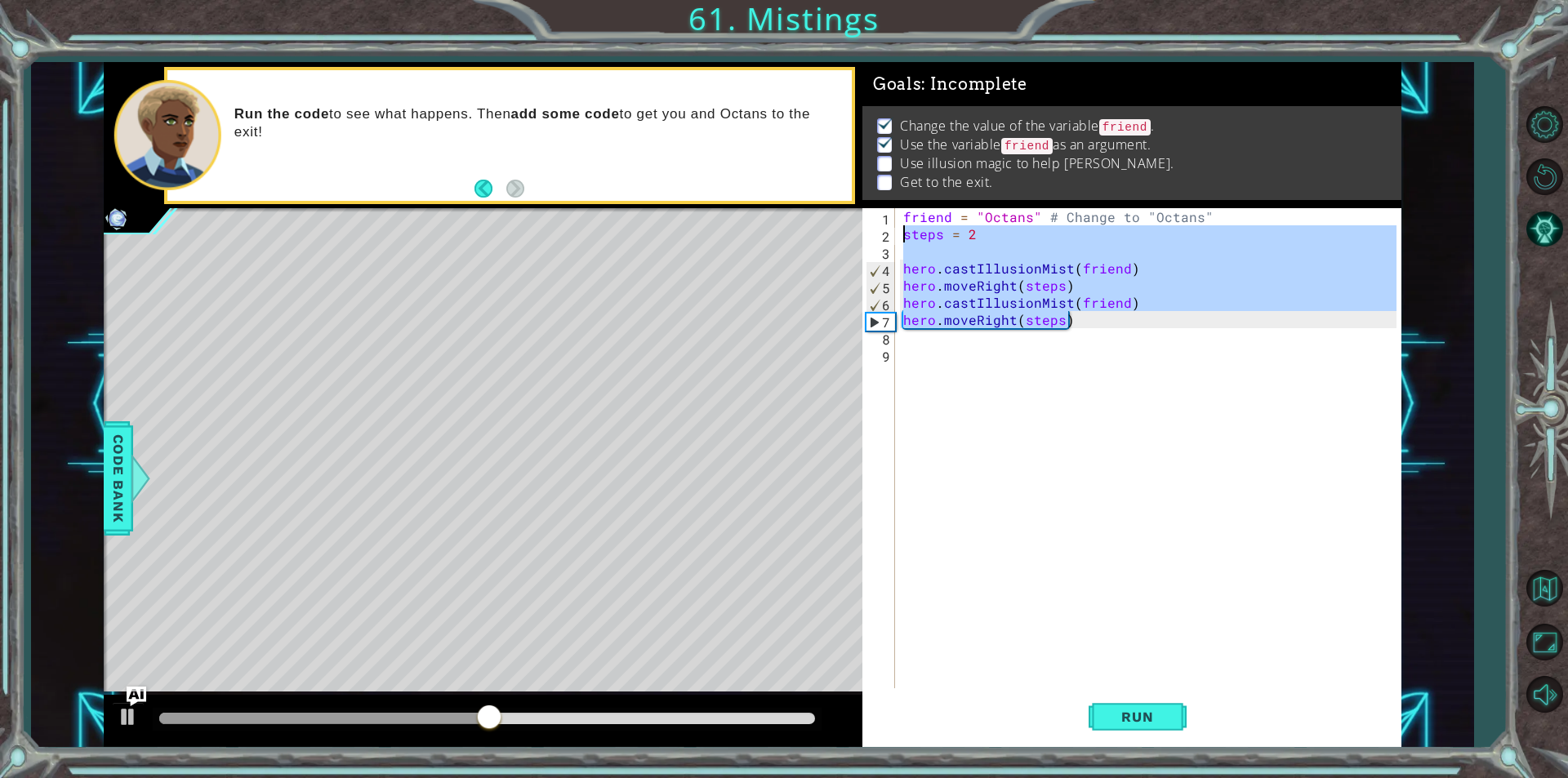
drag, startPoint x: 1094, startPoint y: 323, endPoint x: 899, endPoint y: 240, distance: 211.9
click at [900, 240] on div "friend = "Octans" # Change to "Octans" steps = 2 hero . castIllusionMist ( frie…" at bounding box center [1148, 448] width 496 height 480
type textarea "steps = 2"
click at [918, 360] on div "friend = "Octans" # Change to "Octans" steps = 2 hero . castIllusionMist ( frie…" at bounding box center [1152, 465] width 505 height 514
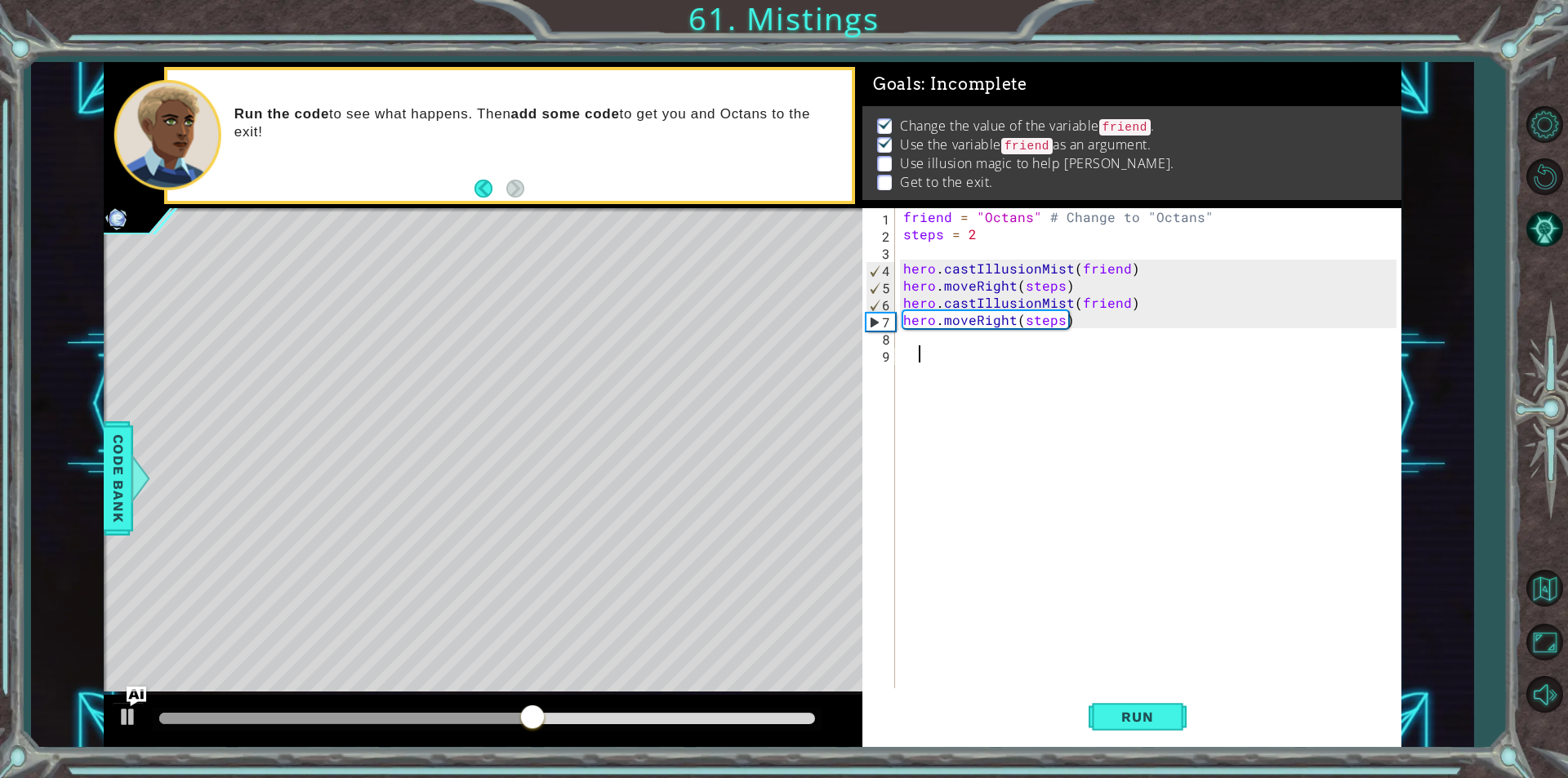
paste textarea "hero.moveRight(steps)"
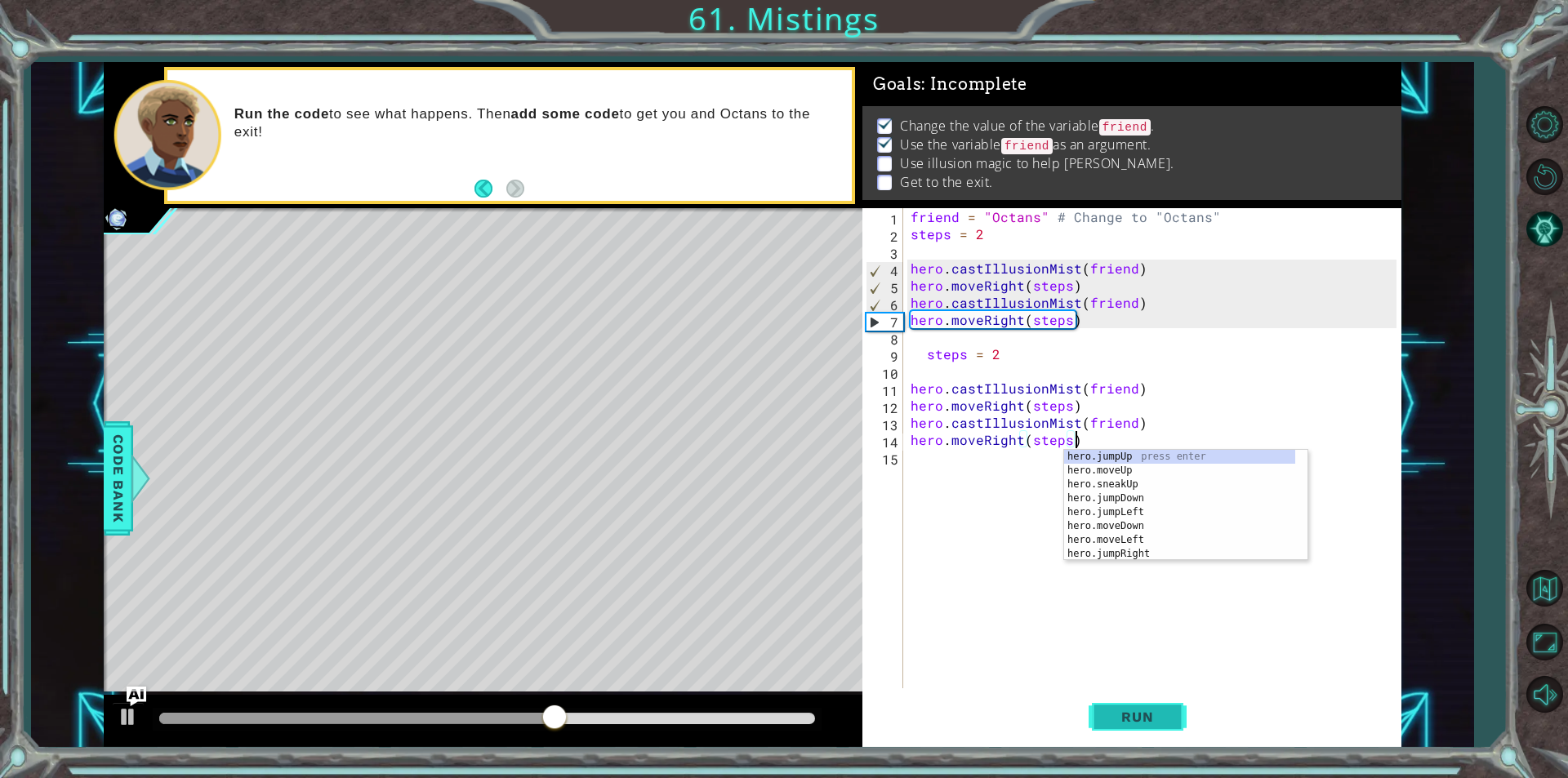
click at [1160, 726] on button "Run" at bounding box center [1138, 717] width 98 height 54
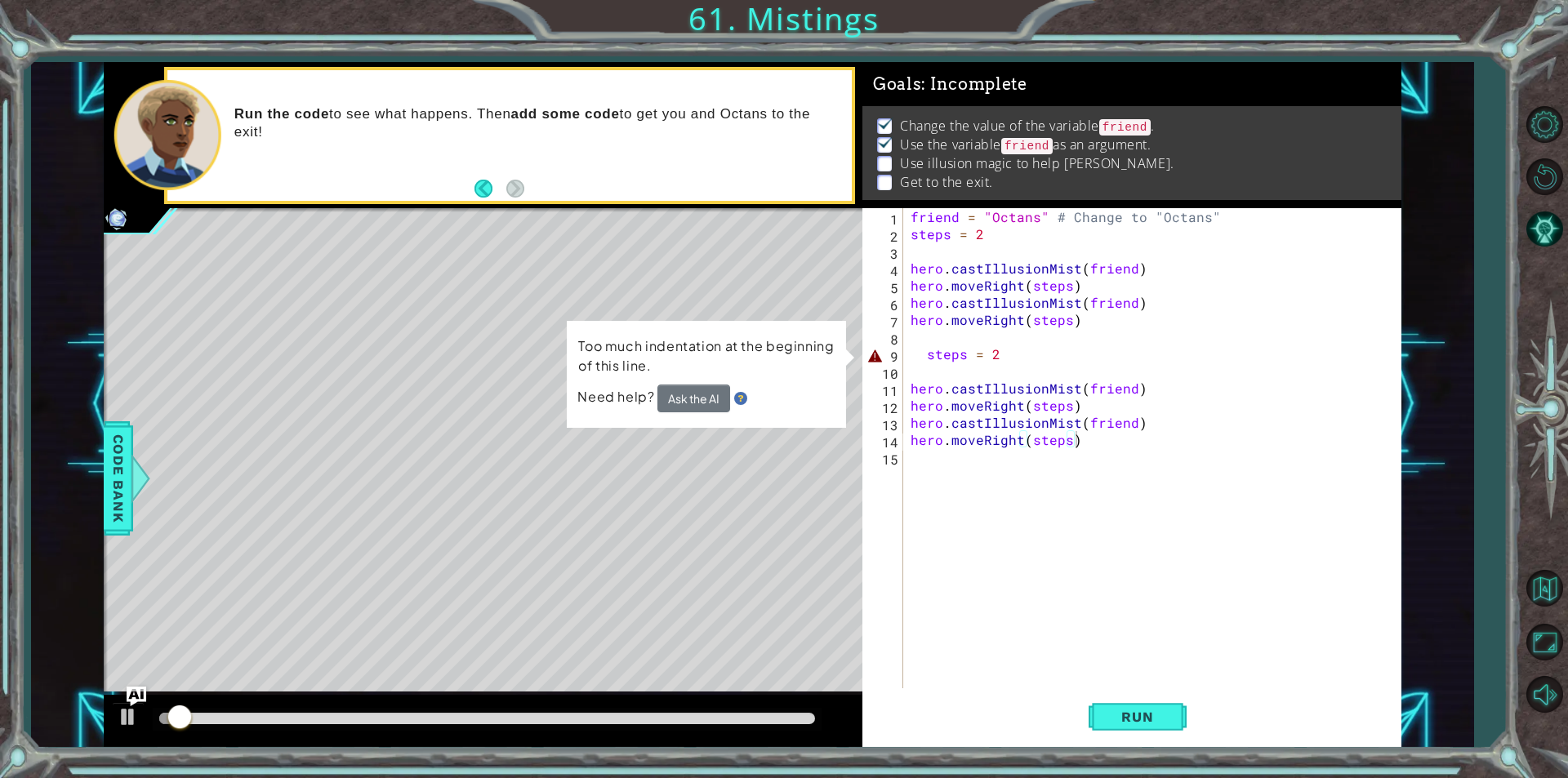
click at [704, 709] on div at bounding box center [487, 719] width 669 height 23
click at [916, 356] on div "friend = "Octans" # Change to "Octans" steps = 2 hero . castIllusionMist ( frie…" at bounding box center [1155, 465] width 497 height 514
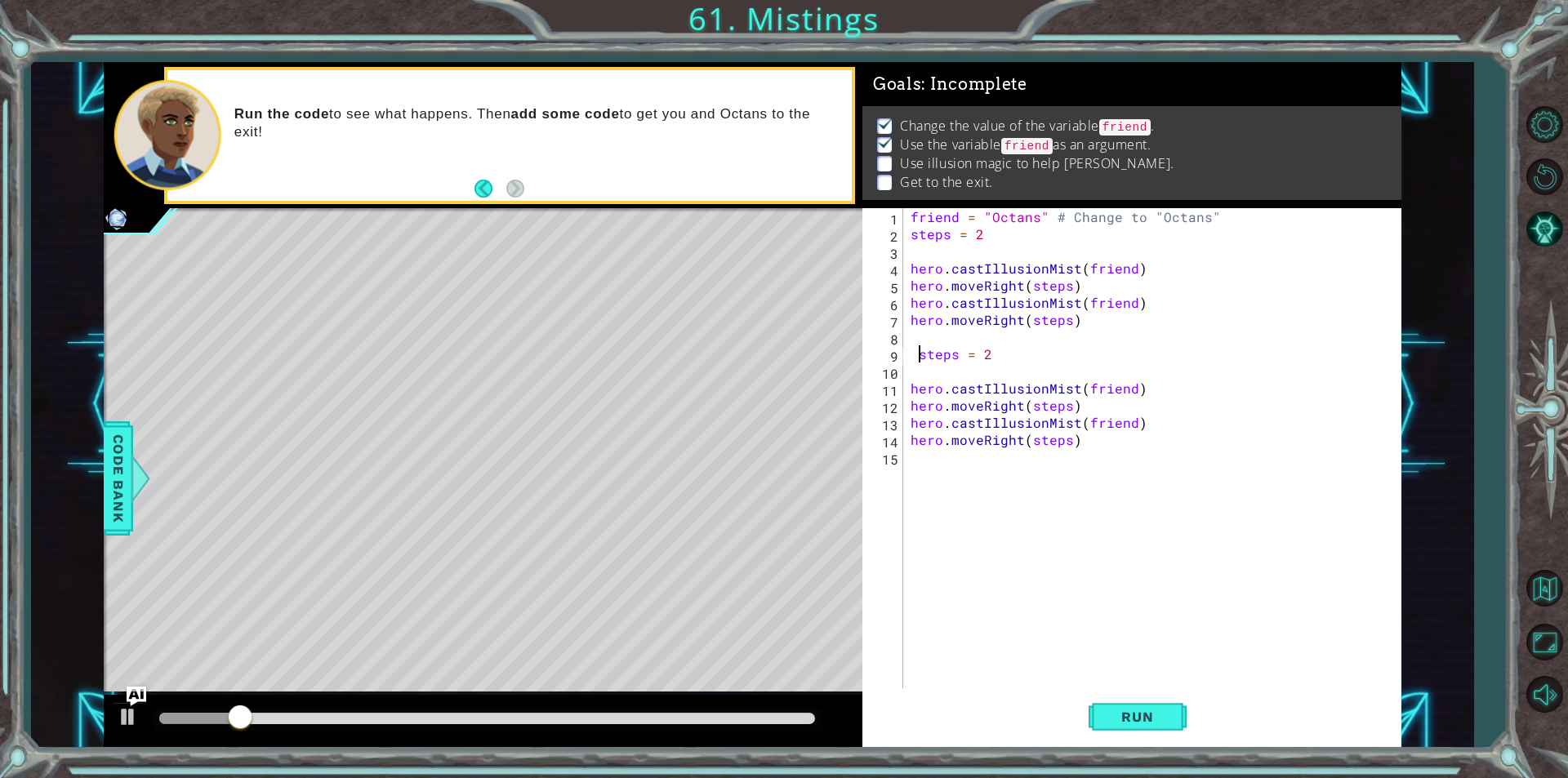
type textarea "steps = 2"
click at [1113, 721] on span "Run" at bounding box center [1137, 716] width 64 height 16
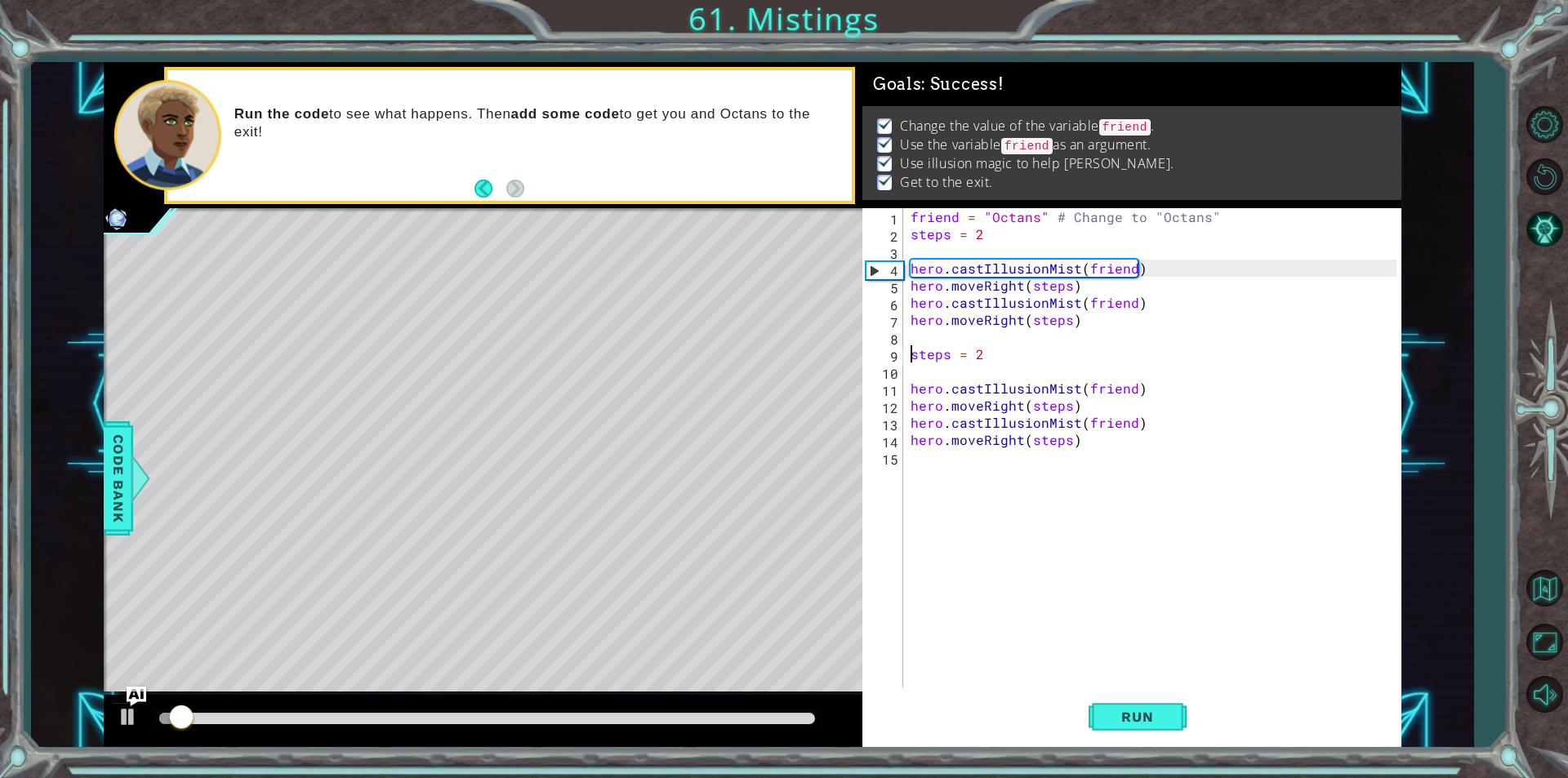
click at [802, 720] on div at bounding box center [487, 718] width 656 height 11
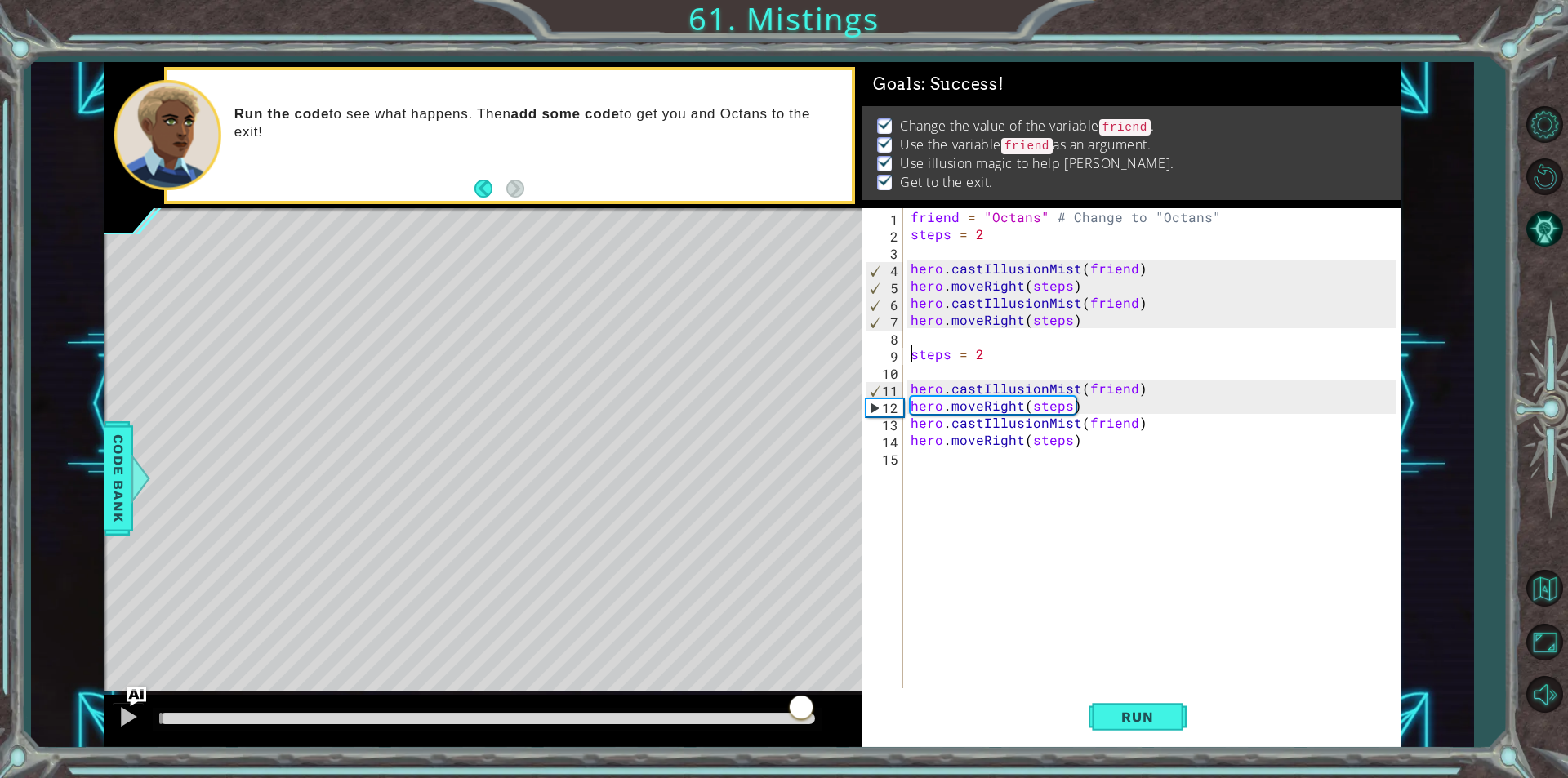
drag, startPoint x: 802, startPoint y: 720, endPoint x: 1005, endPoint y: 734, distance: 203.5
click at [1005, 734] on div "1 ההההההההההההההההההההההההההההההההההההההההההההההההההההההההההההההההההההההההההההה…" at bounding box center [752, 404] width 1298 height 685
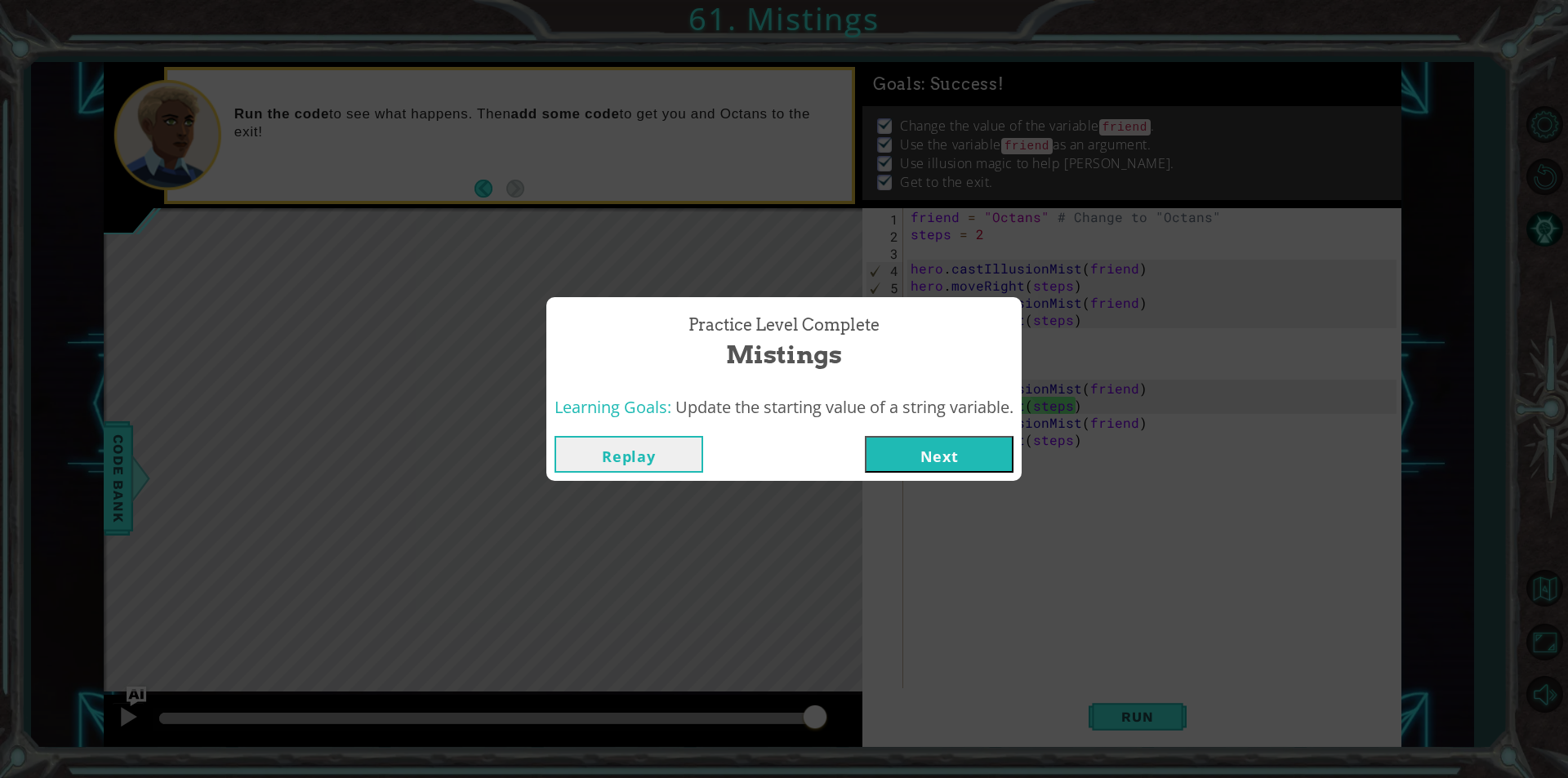
click at [989, 454] on button "Next" at bounding box center [939, 454] width 148 height 36
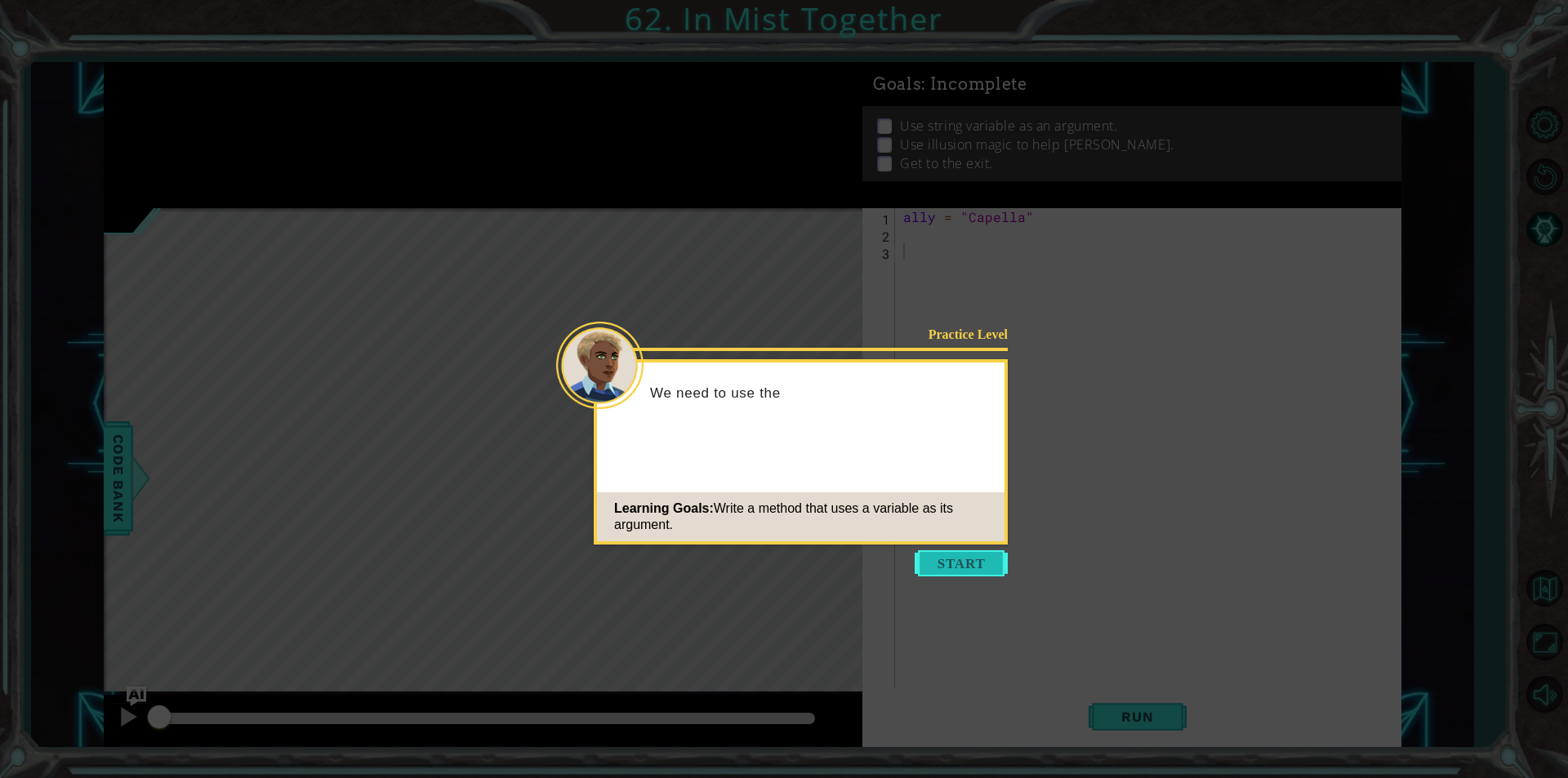
click at [957, 559] on button "Start" at bounding box center [961, 563] width 93 height 26
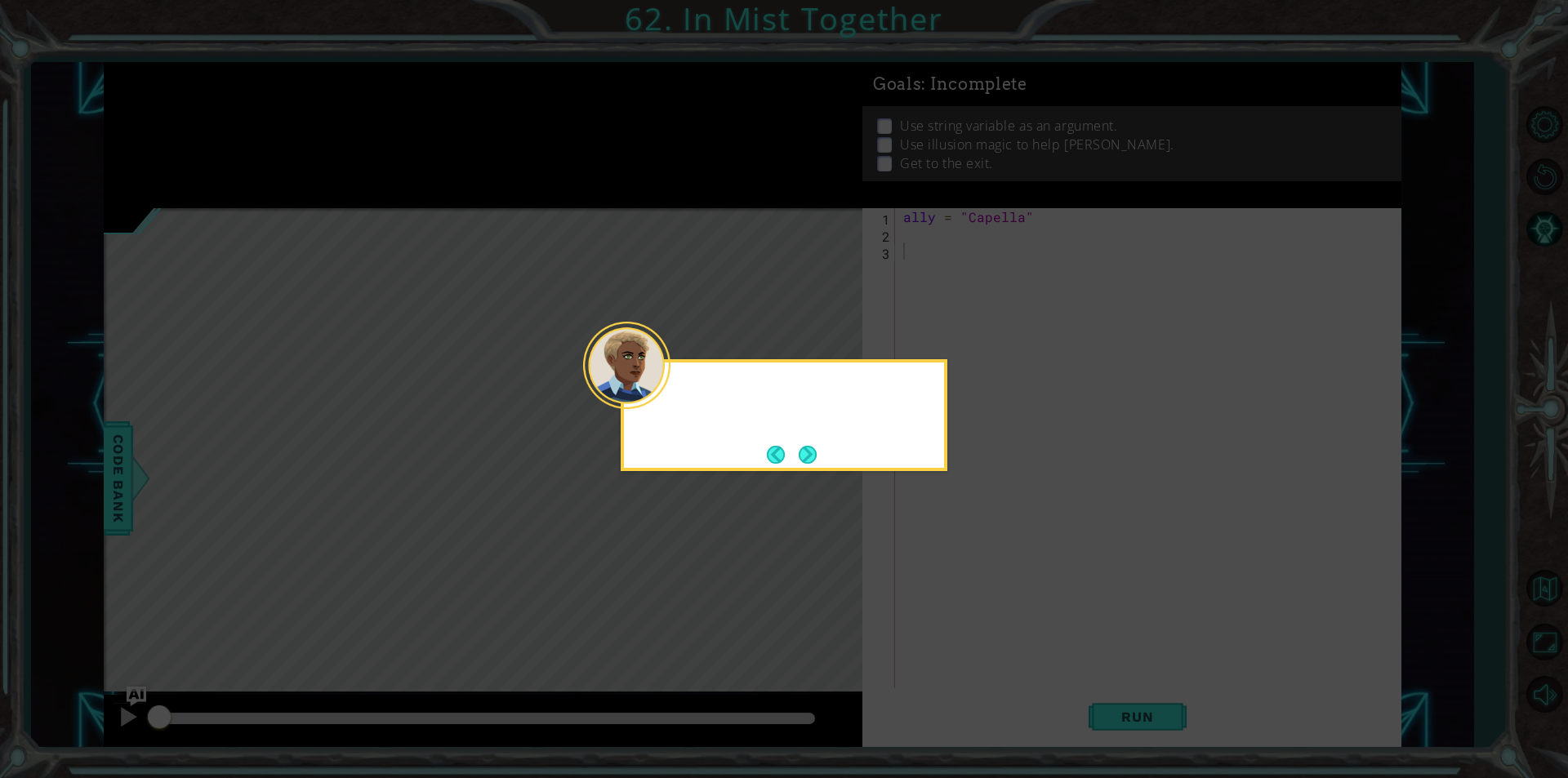
click at [957, 559] on icon at bounding box center [784, 389] width 1568 height 778
click at [803, 445] on button "Next" at bounding box center [807, 454] width 18 height 18
click at [806, 446] on button "Next" at bounding box center [807, 454] width 18 height 18
click at [807, 459] on button "Next" at bounding box center [807, 454] width 18 height 18
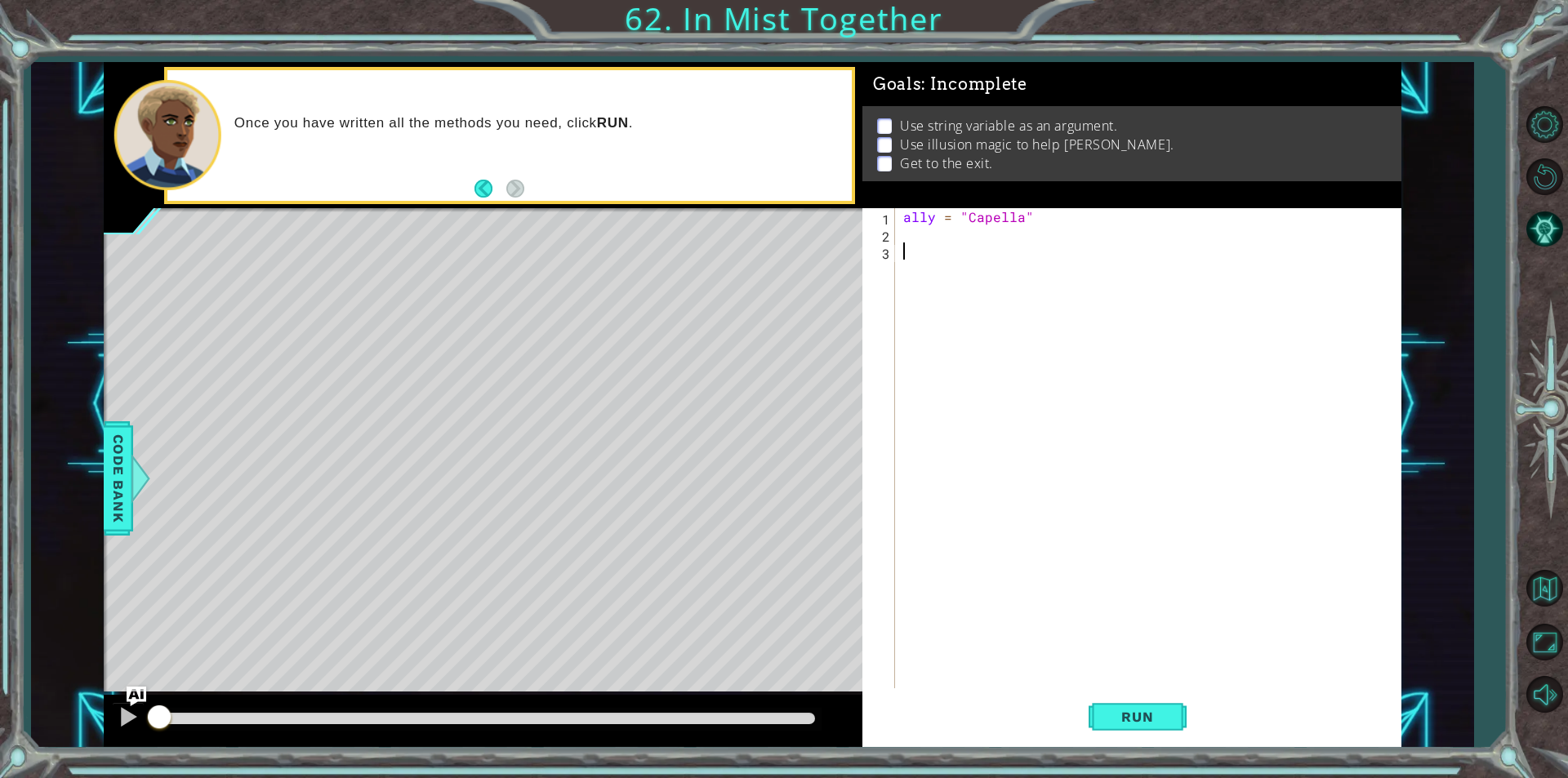
click at [933, 218] on div "ally = "Capella"" at bounding box center [1152, 465] width 505 height 514
drag, startPoint x: 933, startPoint y: 218, endPoint x: 880, endPoint y: 216, distance: 53.0
click at [880, 216] on div "ally = "Capella" 1 2 3 ally = "Capella" ההההההההההההההההההההההההההההההההההההההה…" at bounding box center [1129, 448] width 534 height 480
type textarea "friend = "Capella""
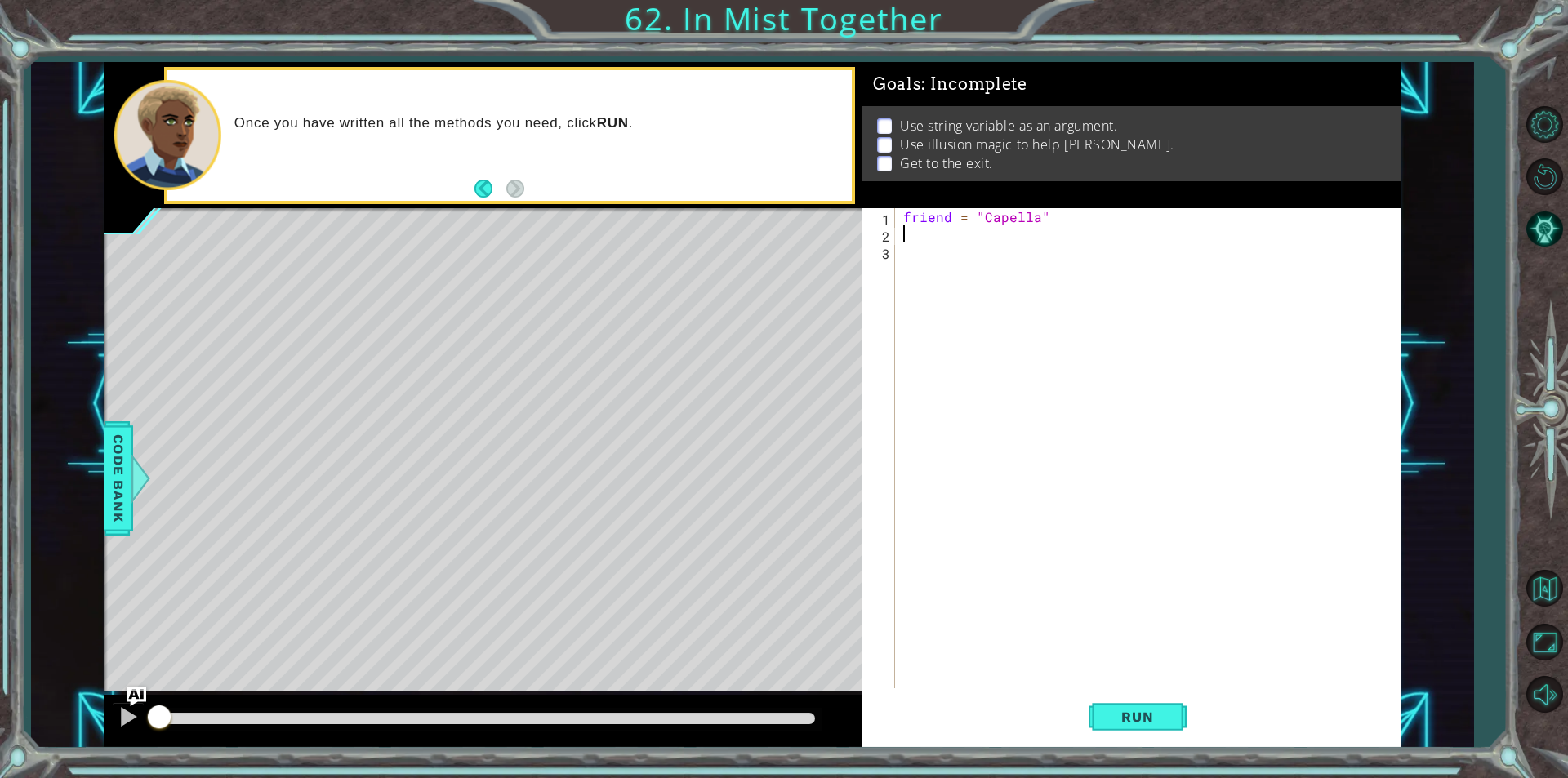
click at [919, 240] on div "friend = "Capella"" at bounding box center [1152, 465] width 505 height 514
click at [928, 255] on div "friend = "Capella"" at bounding box center [1152, 465] width 505 height 514
type textarea "s"
type textarea "friend = "Capella"
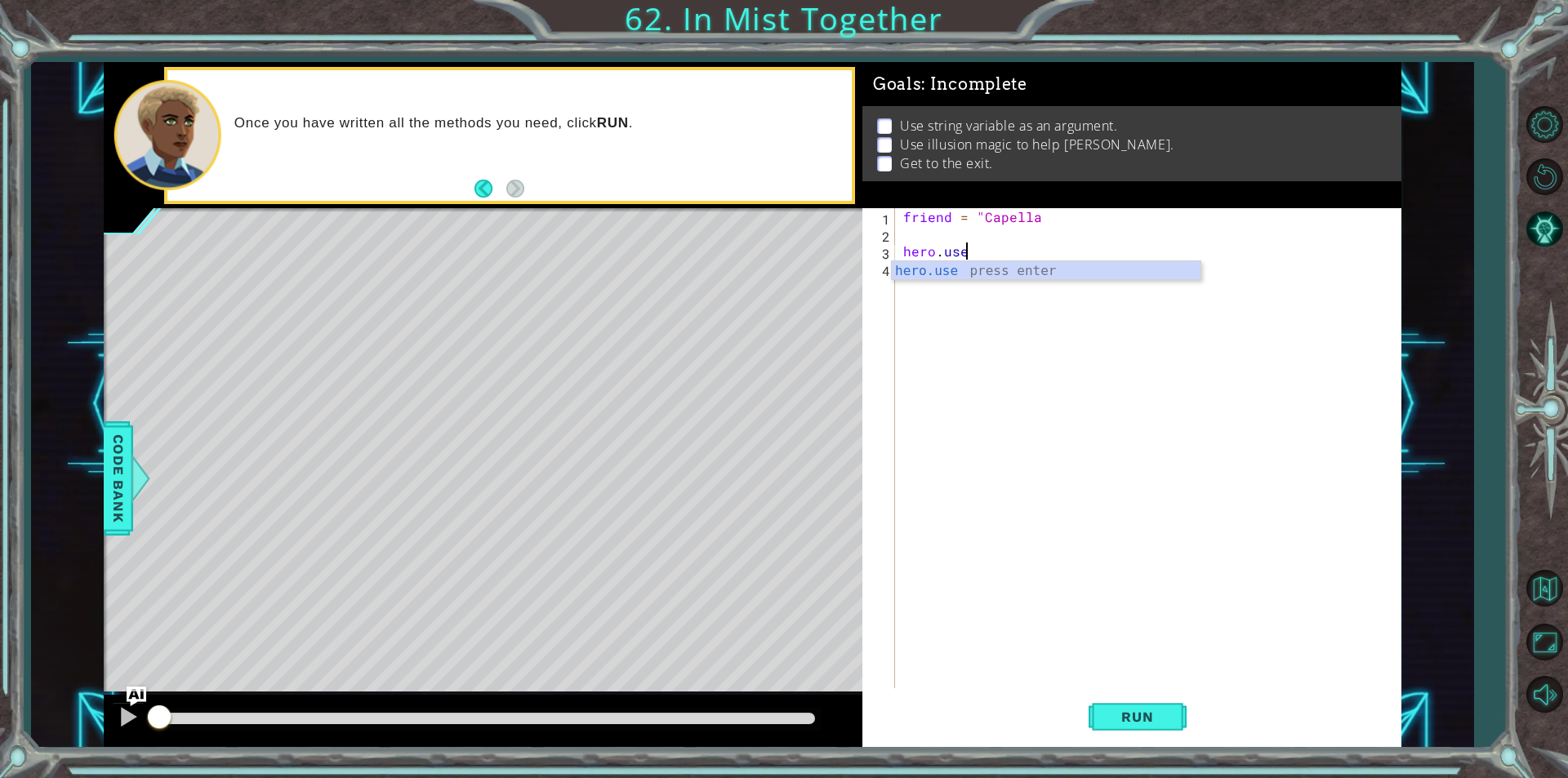
scroll to position [0, 3]
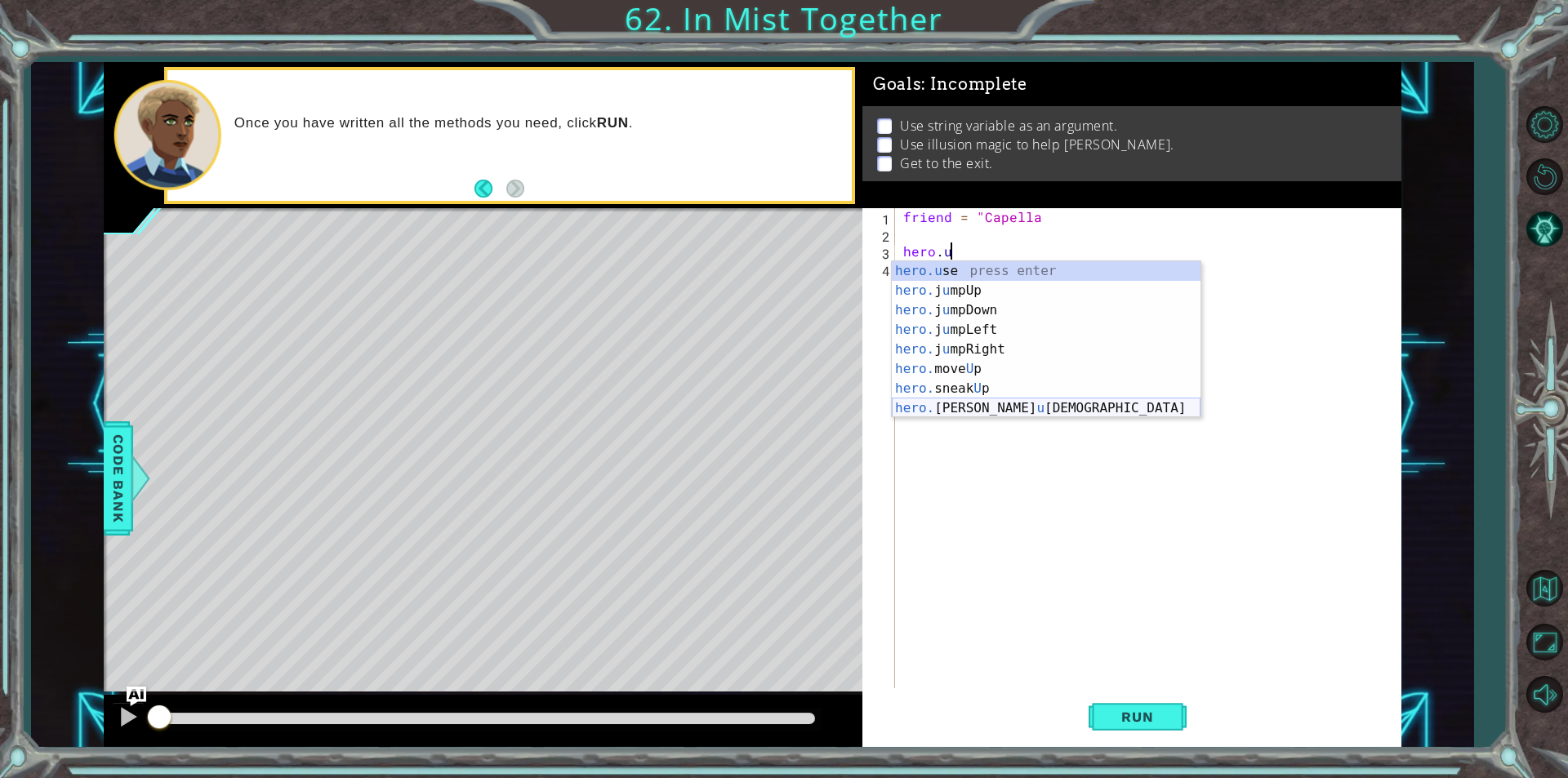
click at [1022, 406] on div "hero.u se press enter hero. j u mpUp press enter hero. j u mpDown press enter h…" at bounding box center [1046, 358] width 308 height 196
type textarea "hero.castIllusionMist(friend)"
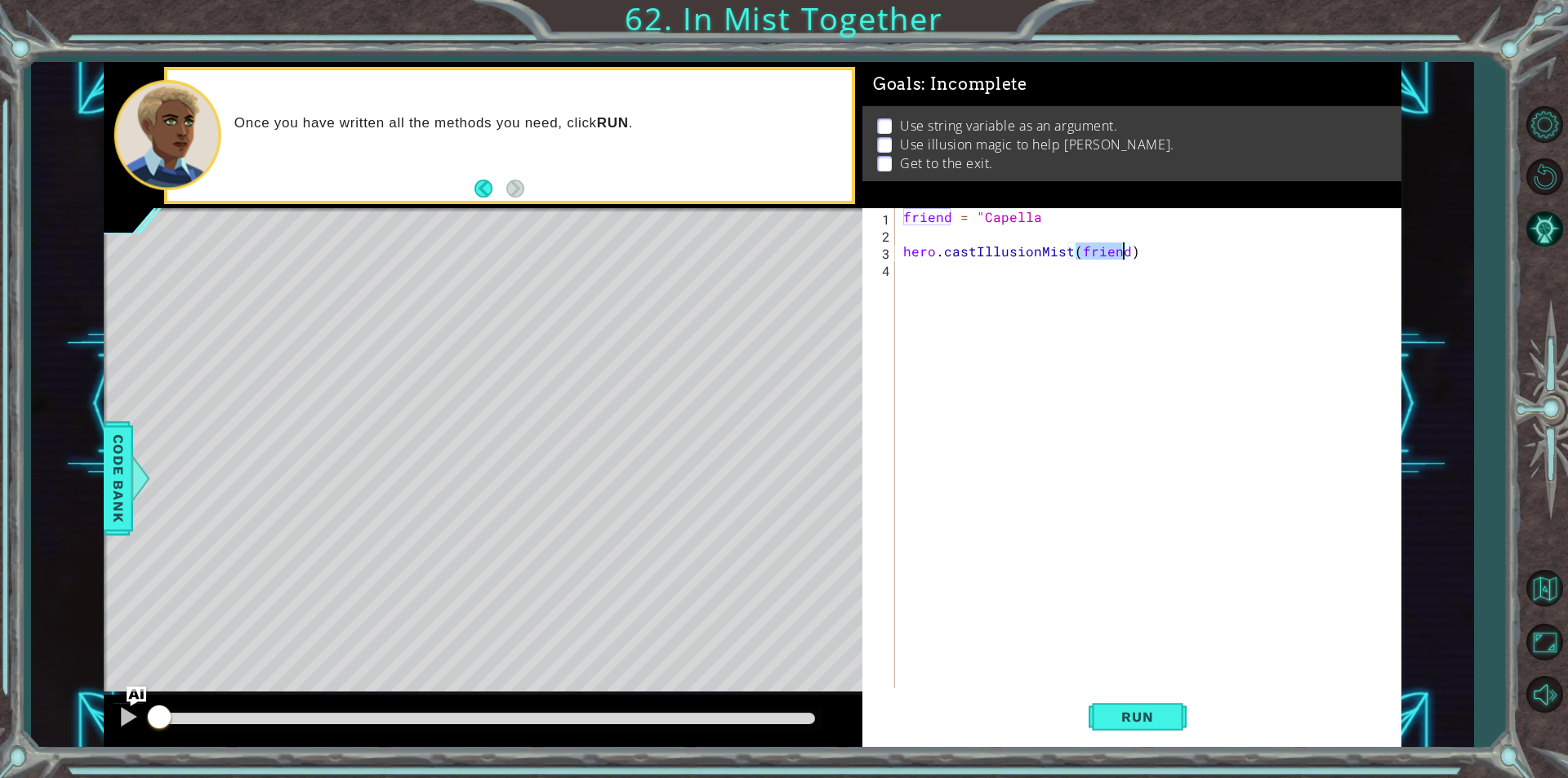
click at [950, 230] on div "friend = "Capella hero . castIllusionMist ( friend )" at bounding box center [1152, 465] width 505 height 514
click at [1059, 220] on div "friend = "Capella hero . castIllusionMist ( friend )" at bounding box center [1152, 465] width 505 height 514
type textarea "friend = "Capella""
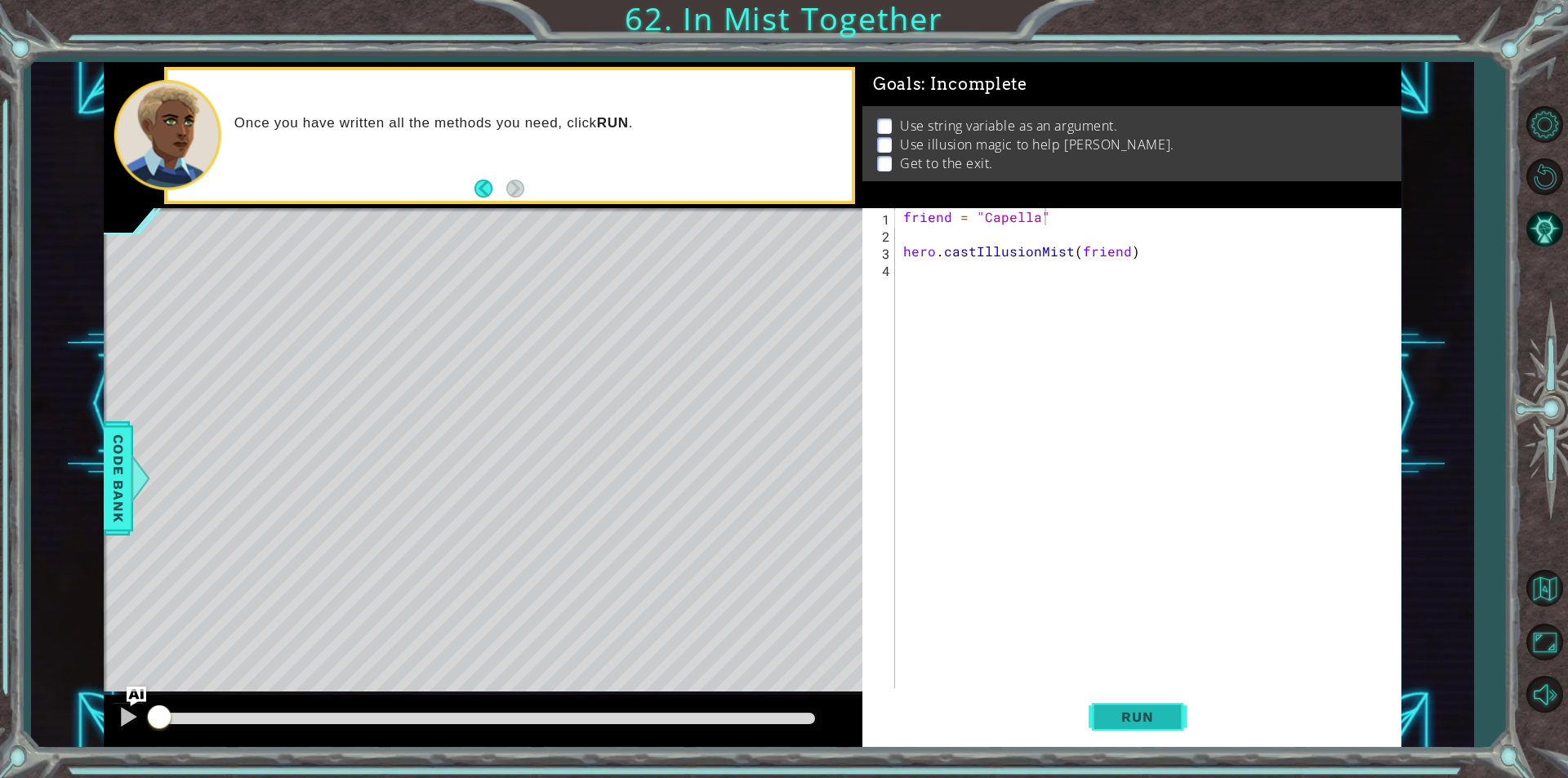
click at [1146, 714] on span "Run" at bounding box center [1137, 716] width 64 height 16
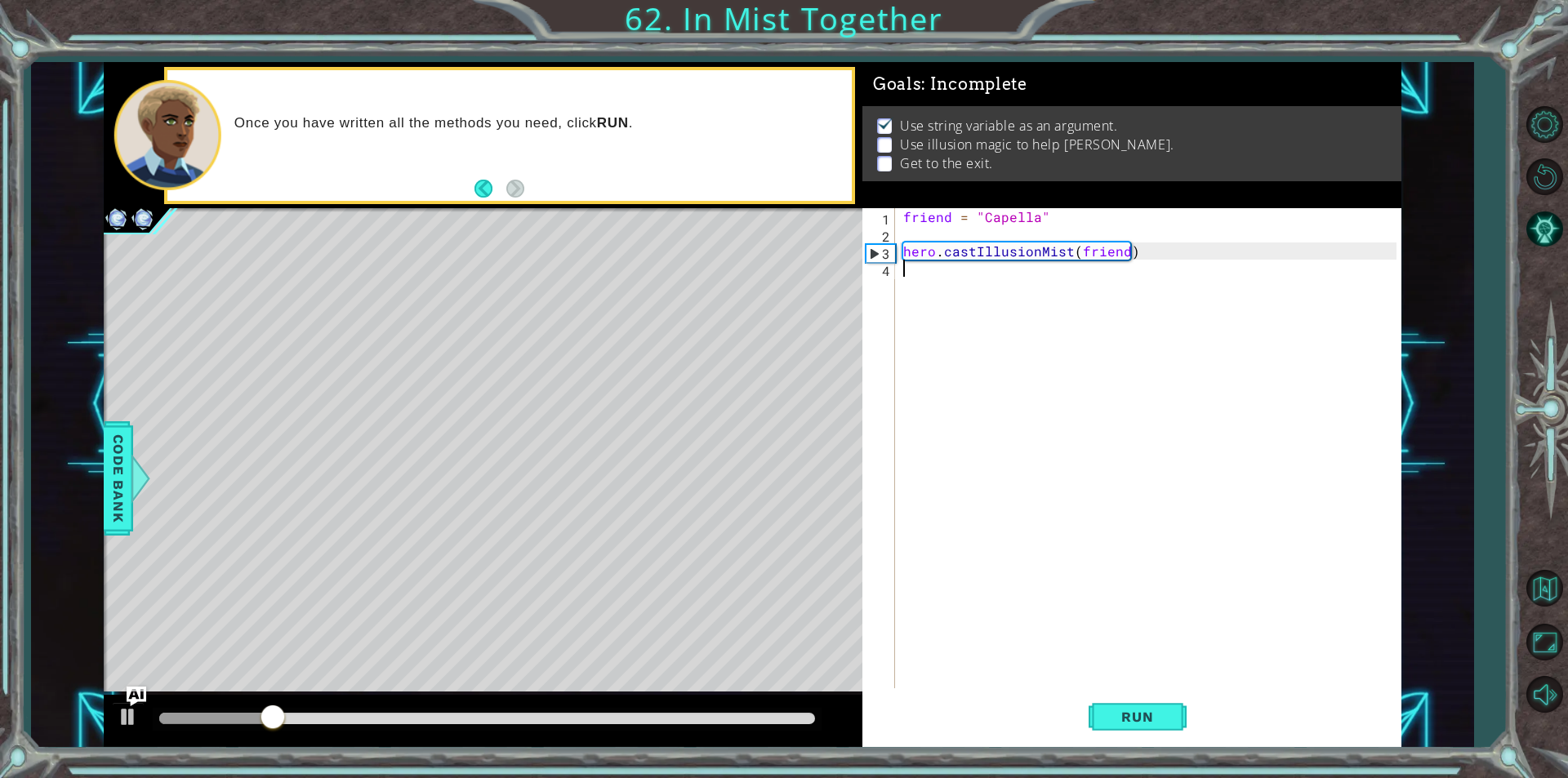
click at [1056, 263] on div "friend = "Capella" hero . castIllusionMist ( friend )" at bounding box center [1152, 465] width 505 height 514
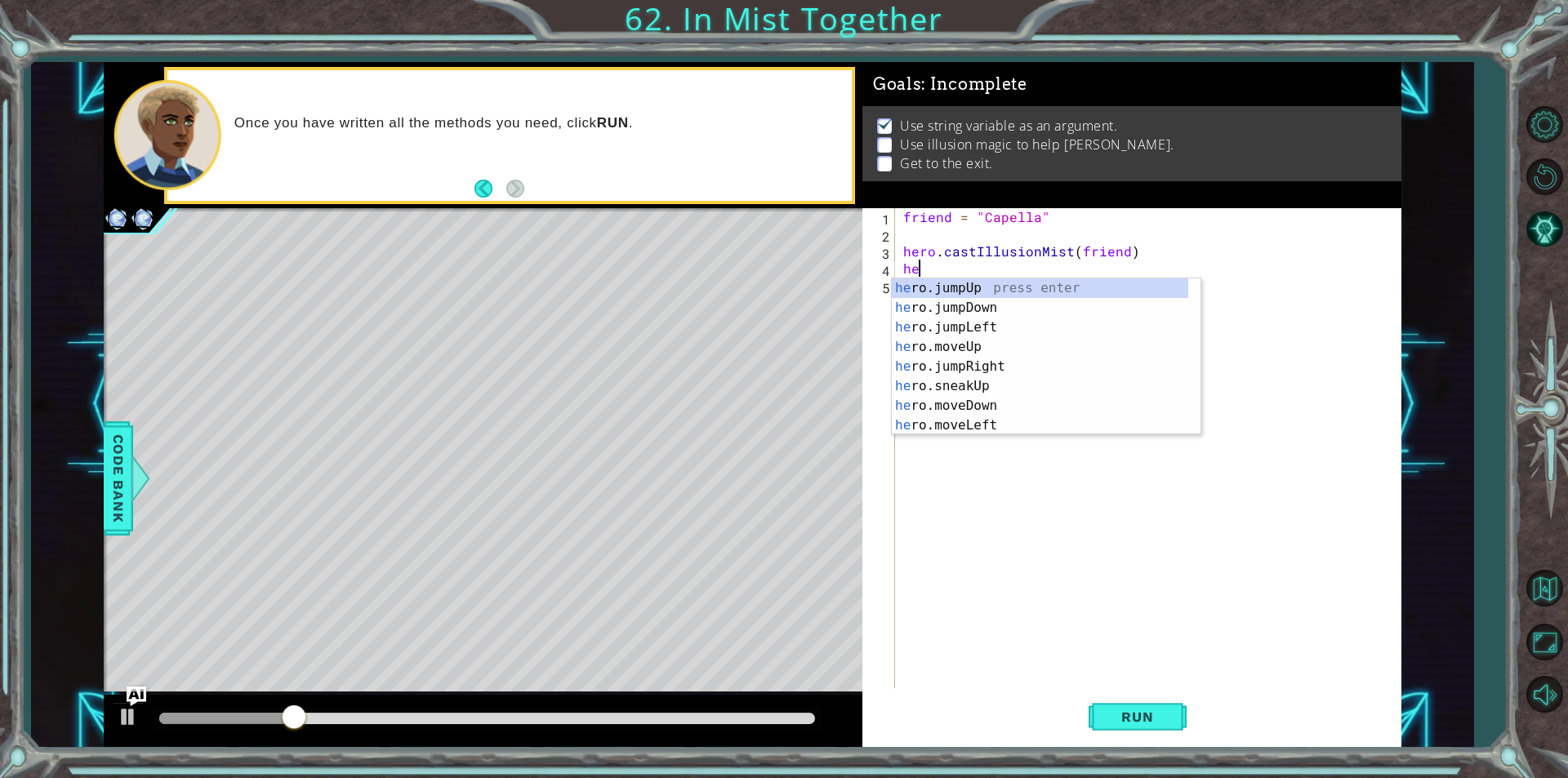
type textarea "her"
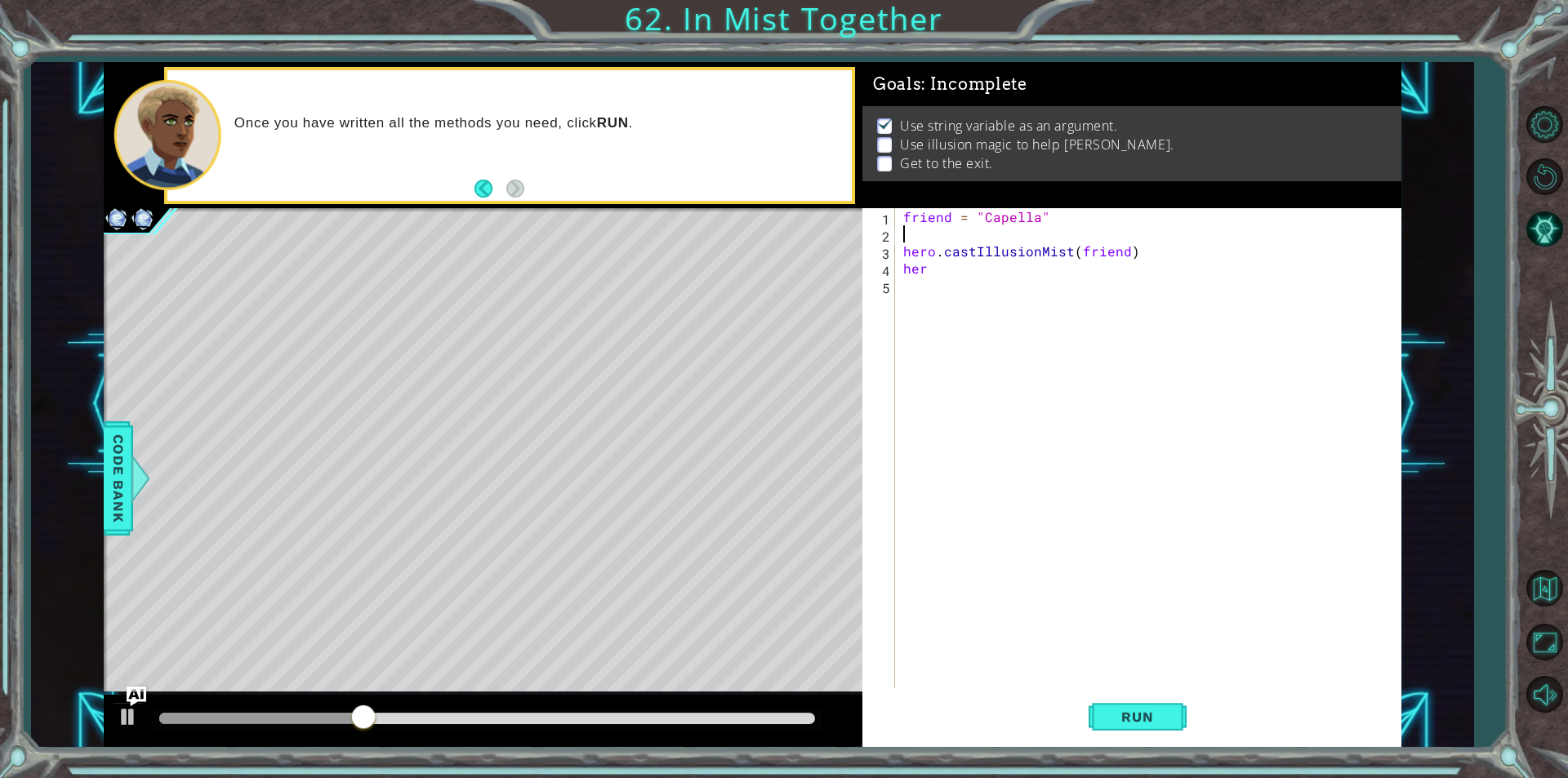
click at [948, 231] on div "friend = "Capella" hero . castIllusionMist ( friend ) her" at bounding box center [1152, 465] width 505 height 514
click at [948, 269] on div "friend = "Capella" hero . castIllusionMist ( friend ) her" at bounding box center [1152, 465] width 505 height 514
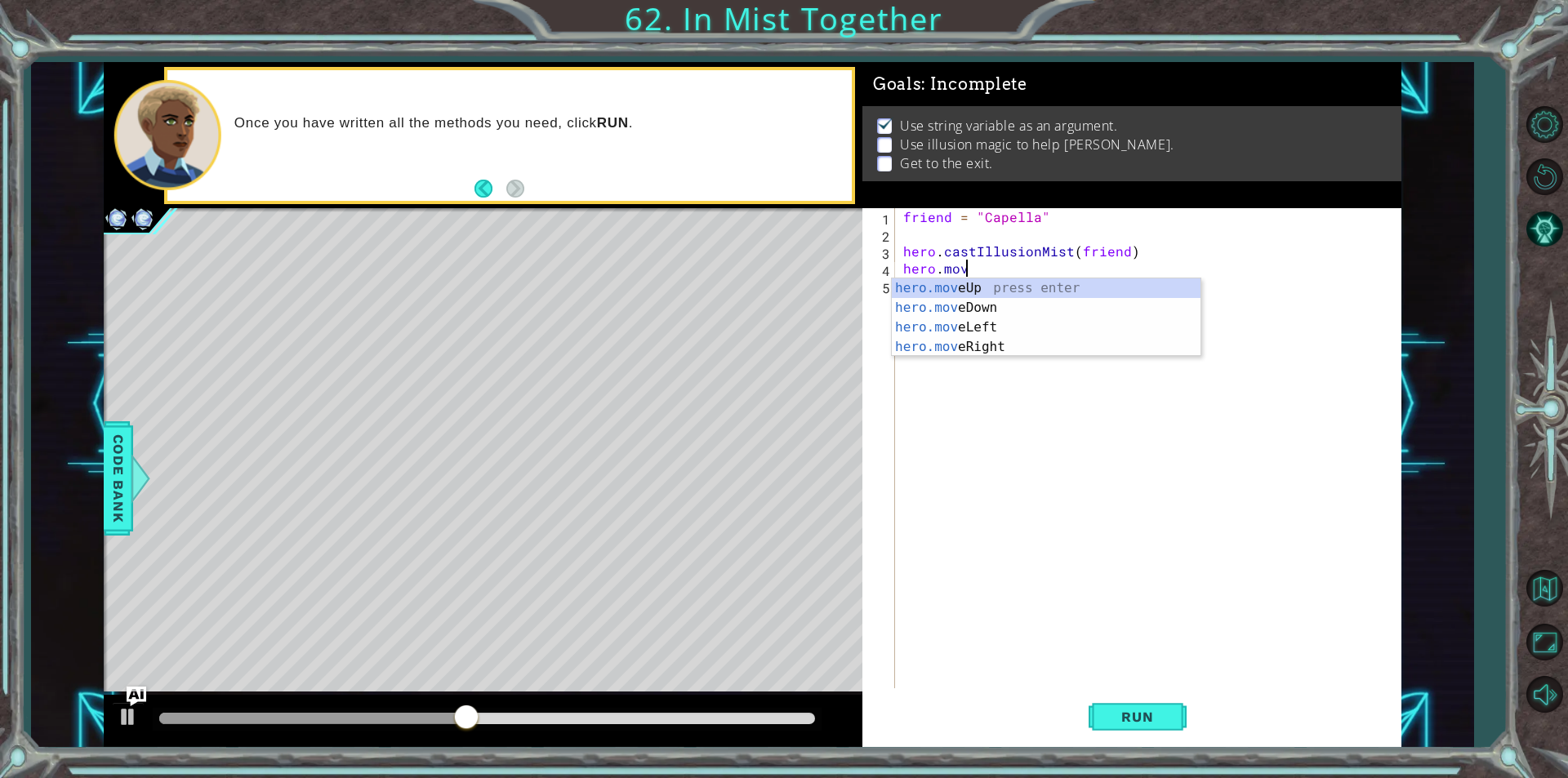
scroll to position [0, 3]
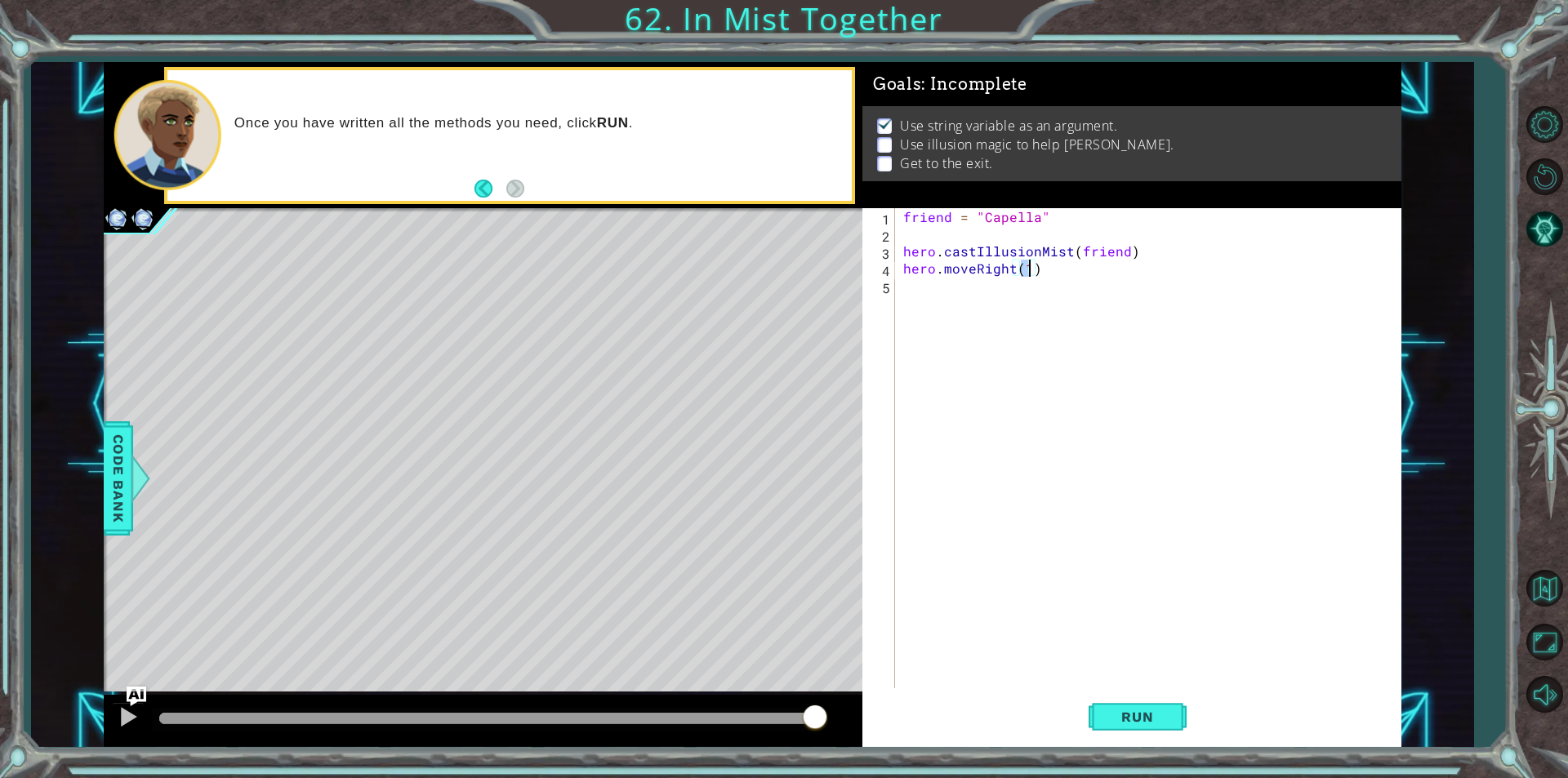
type textarea "hero.moveRight(2)"
drag, startPoint x: 1139, startPoint y: 255, endPoint x: 883, endPoint y: 265, distance: 256.2
click at [883, 265] on div "1 2 3 4 5 friend = "Capella" hero . castIllusionMist ( friend ) hero . moveRigh…" at bounding box center [1129, 448] width 534 height 480
click at [898, 250] on div "hero.castIllusionMist(friend) hero.moveRight(2) 1 2 3 4 5 friend = "Capella" he…" at bounding box center [1129, 448] width 534 height 480
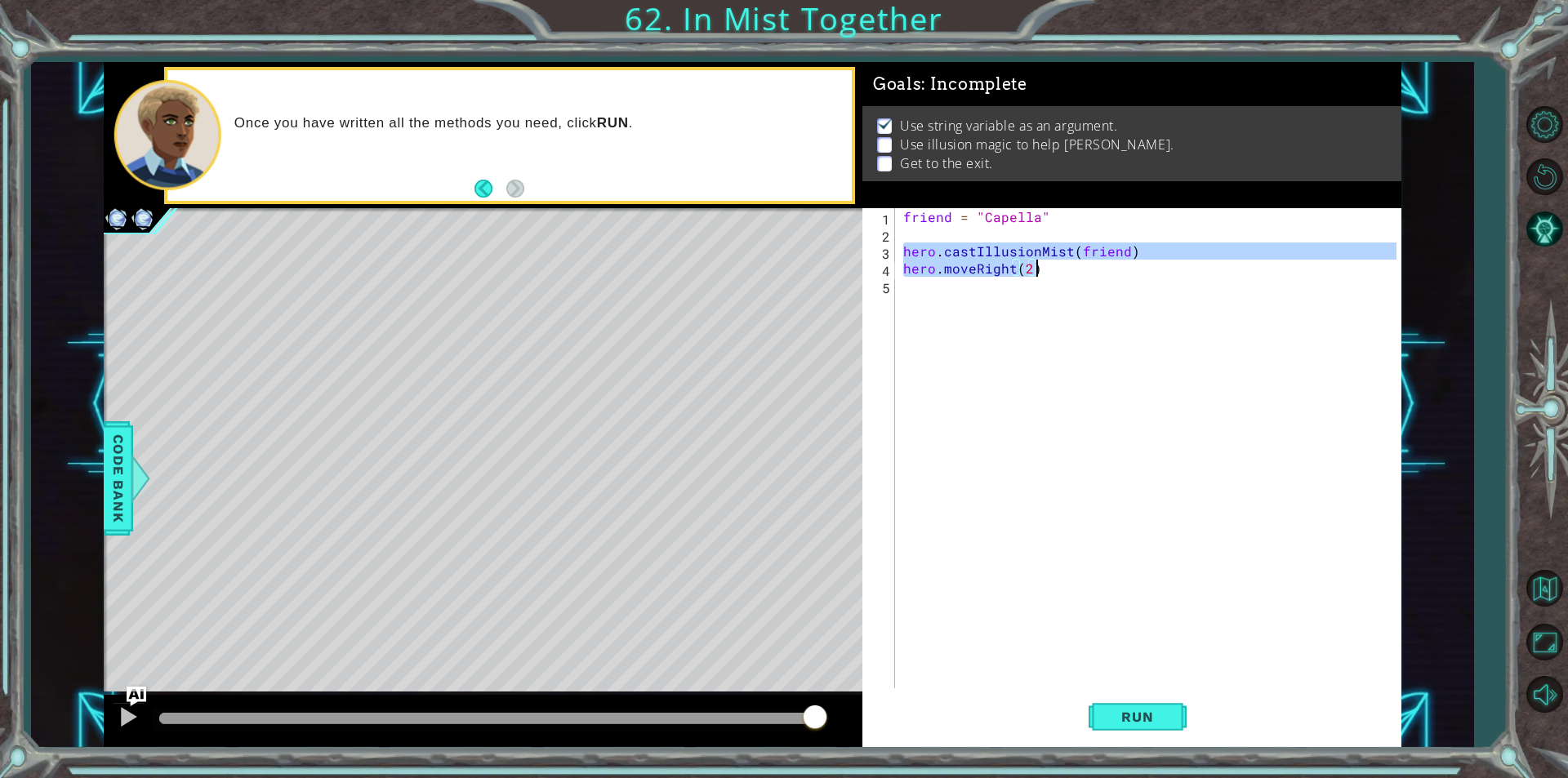
drag, startPoint x: 903, startPoint y: 242, endPoint x: 1056, endPoint y: 278, distance: 157.2
click at [1056, 278] on div "friend = "Capella" hero . castIllusionMist ( friend ) hero . moveRight ( 2 )" at bounding box center [1152, 465] width 505 height 514
type textarea "hero.moveRight(2)"
click at [994, 290] on div "friend = "Capella" hero . castIllusionMist ( friend ) hero . moveRight ( 2 )" at bounding box center [1148, 448] width 496 height 480
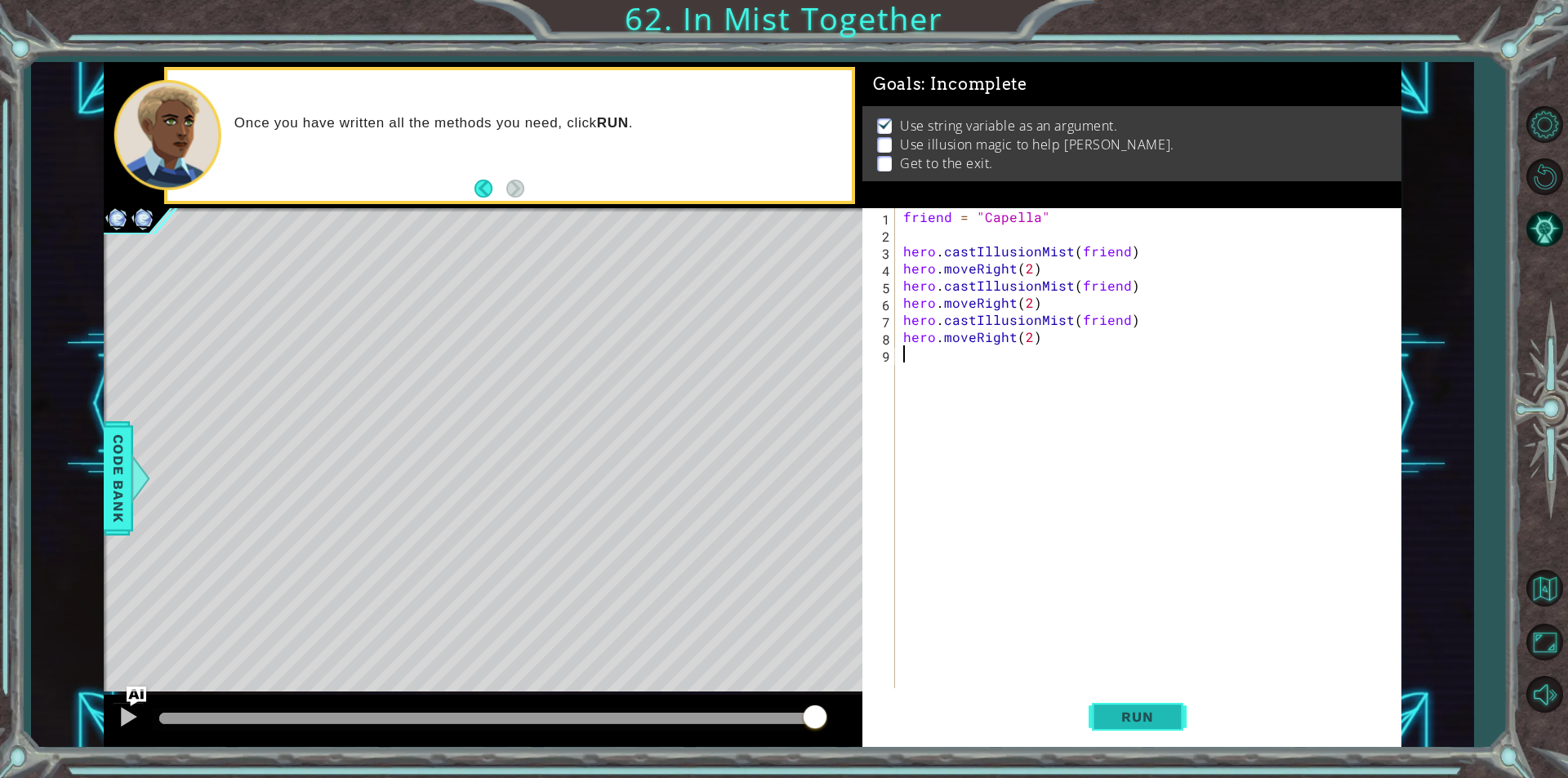
click at [1145, 728] on button "Run" at bounding box center [1138, 717] width 98 height 54
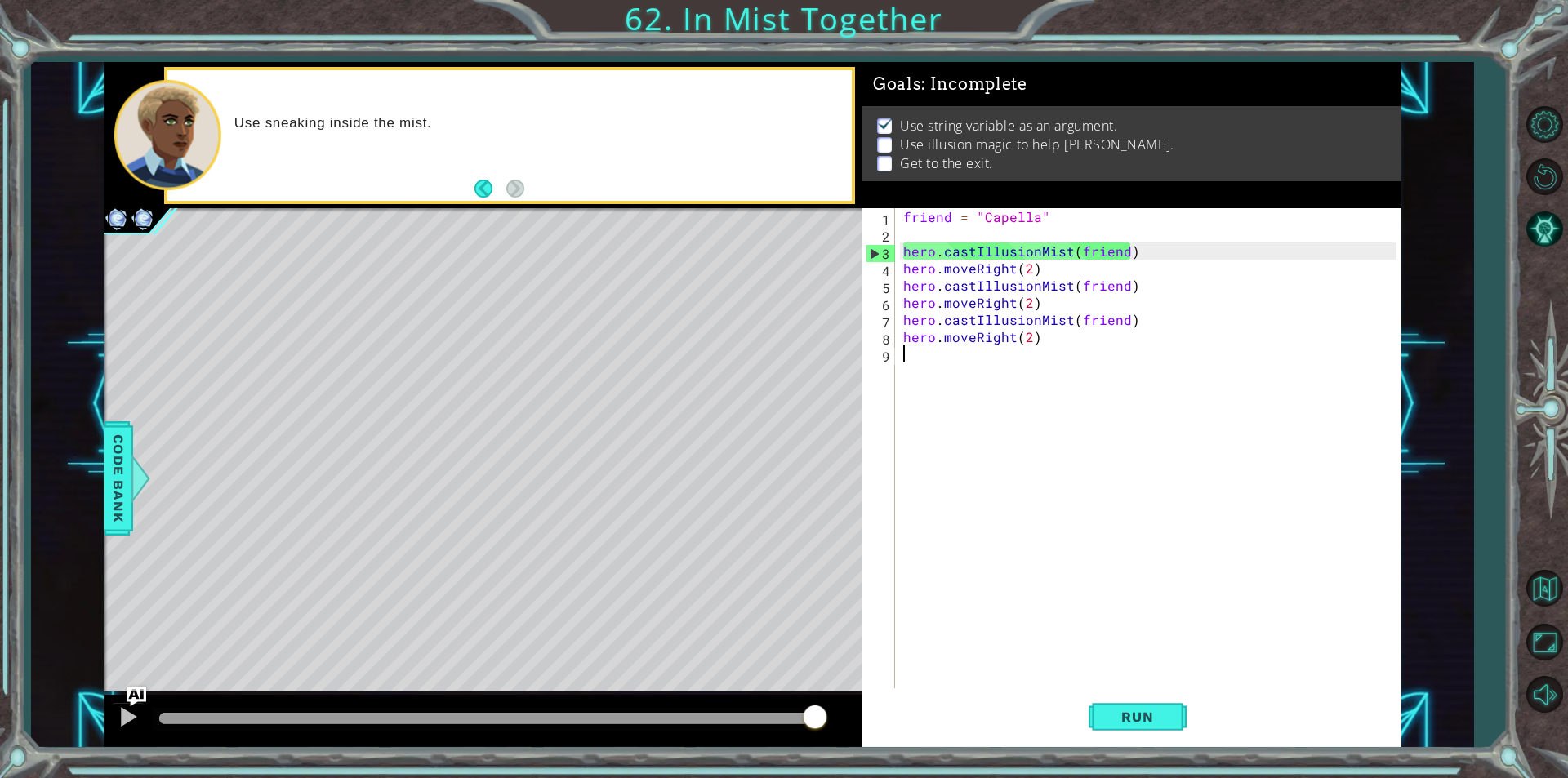
click at [1046, 270] on div "friend = "Capella" hero . castIllusionMist ( friend ) hero . moveRight ( 2 ) he…" at bounding box center [1152, 465] width 505 height 514
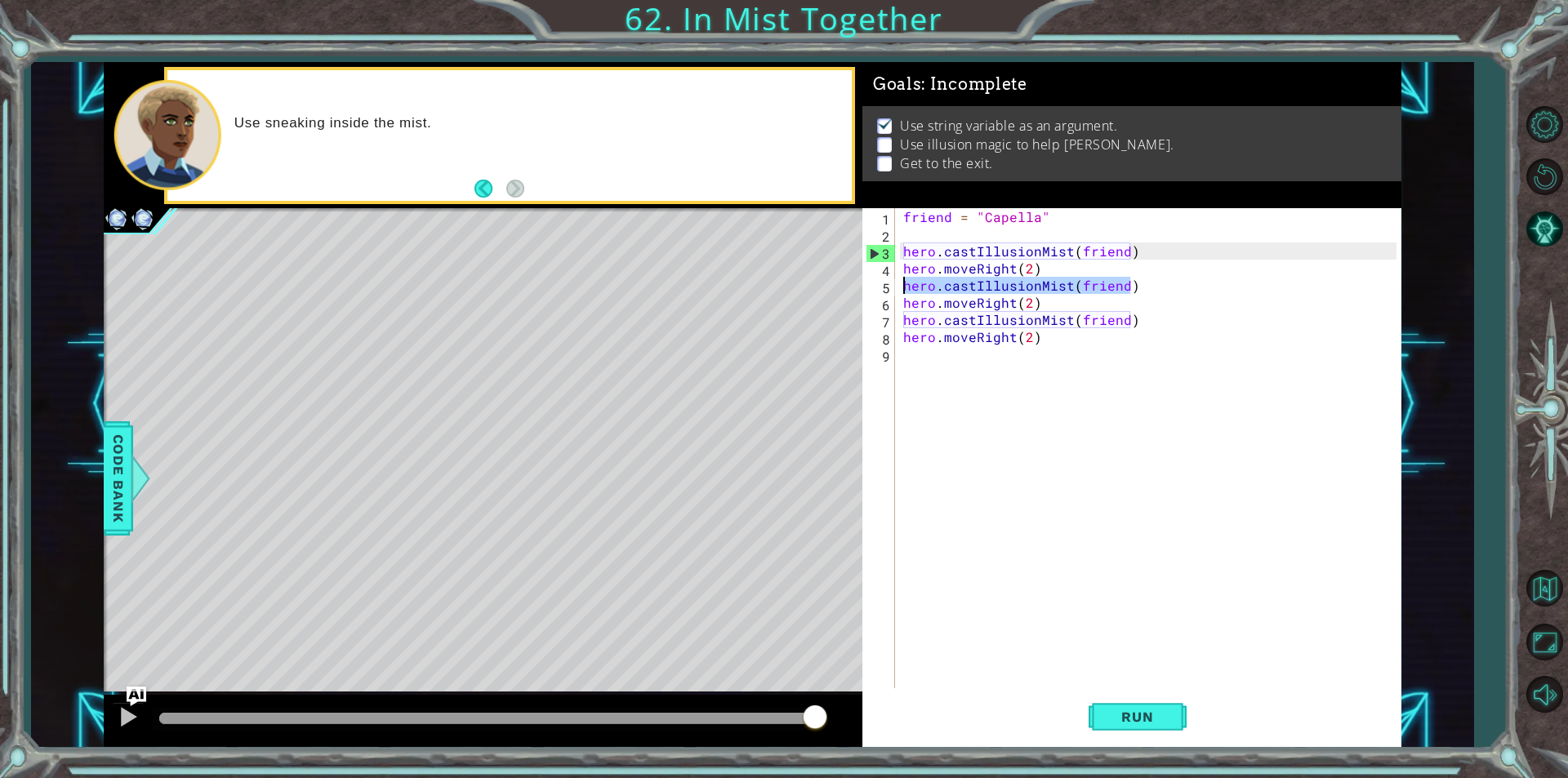
drag, startPoint x: 1139, startPoint y: 287, endPoint x: 889, endPoint y: 290, distance: 250.0
click at [889, 290] on div "hero.moveRight(2) 1 2 3 4 5 6 7 8 9 friend = "Capella" hero . castIllusionMist …" at bounding box center [1129, 448] width 534 height 480
drag, startPoint x: 1158, startPoint y: 716, endPoint x: 1158, endPoint y: 707, distance: 9.0
click at [1158, 709] on span "Run" at bounding box center [1137, 716] width 64 height 16
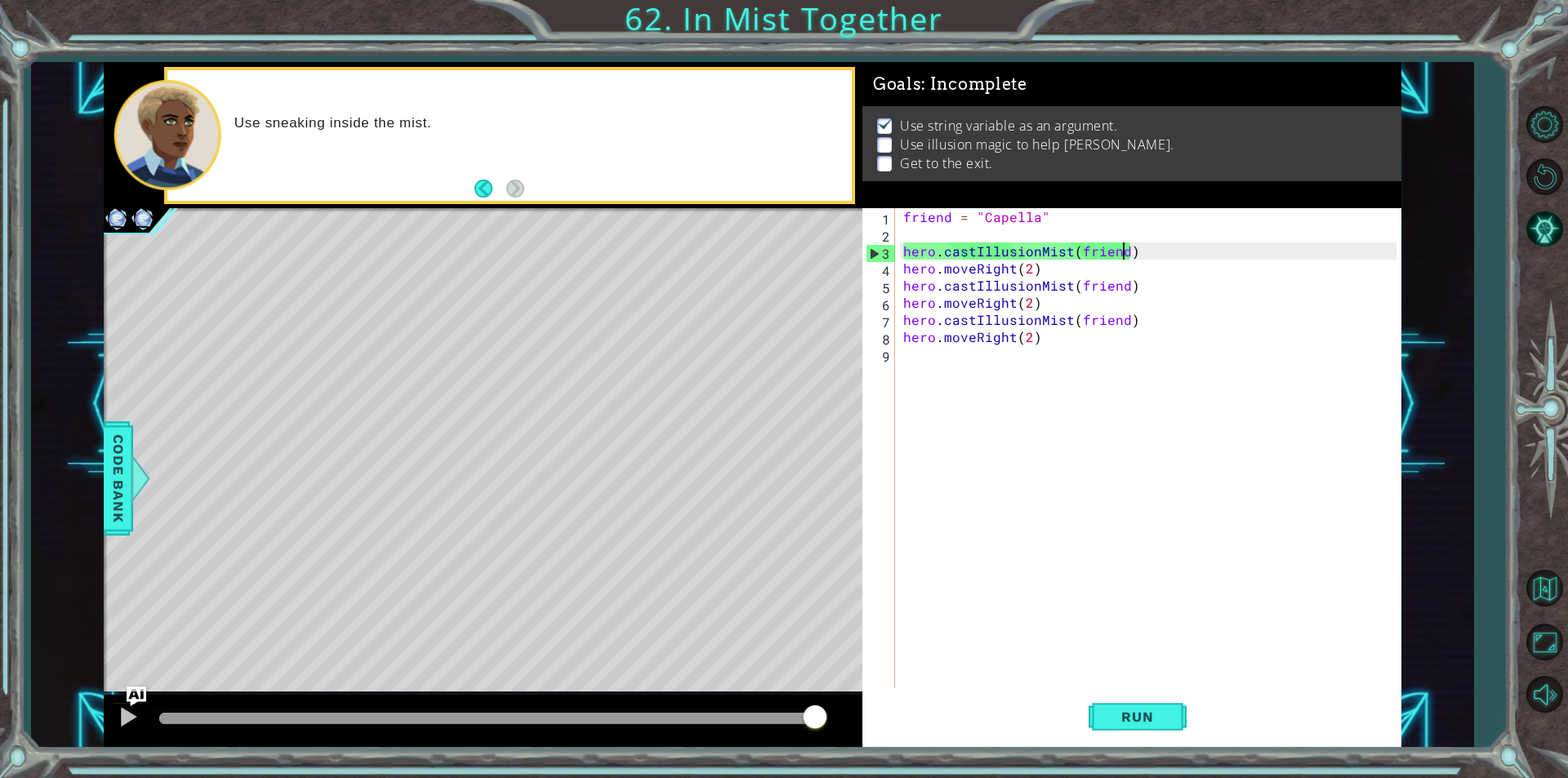
click at [1124, 251] on div "friend = "Capella" hero . castIllusionMist ( friend ) hero . moveRight ( 2 ) he…" at bounding box center [1152, 465] width 505 height 514
drag, startPoint x: 1072, startPoint y: 266, endPoint x: 882, endPoint y: 272, distance: 190.1
click at [882, 272] on div "hero.castIllusionMist(friend) 1 2 3 4 5 6 7 8 9 friend = "Capella" hero . castI…" at bounding box center [1129, 448] width 534 height 480
type textarea "hero.moveRight(2)"
click at [911, 238] on div "friend = "Capella" hero . castIllusionMist ( friend ) hero . moveRight ( 2 ) he…" at bounding box center [1152, 465] width 505 height 514
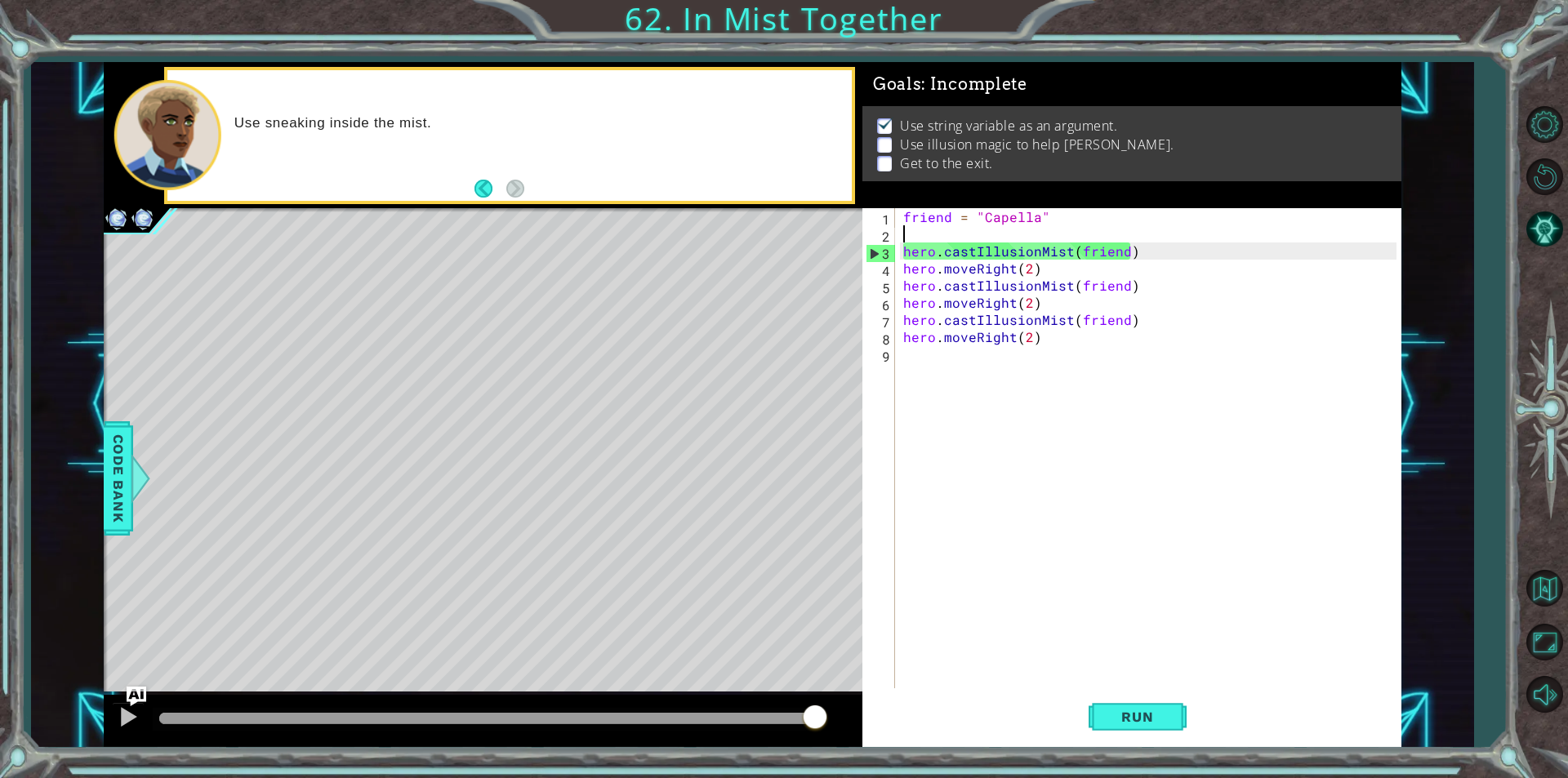
paste textarea "hero.moveRight(2)"
type textarea "hero.moveRight(2)"
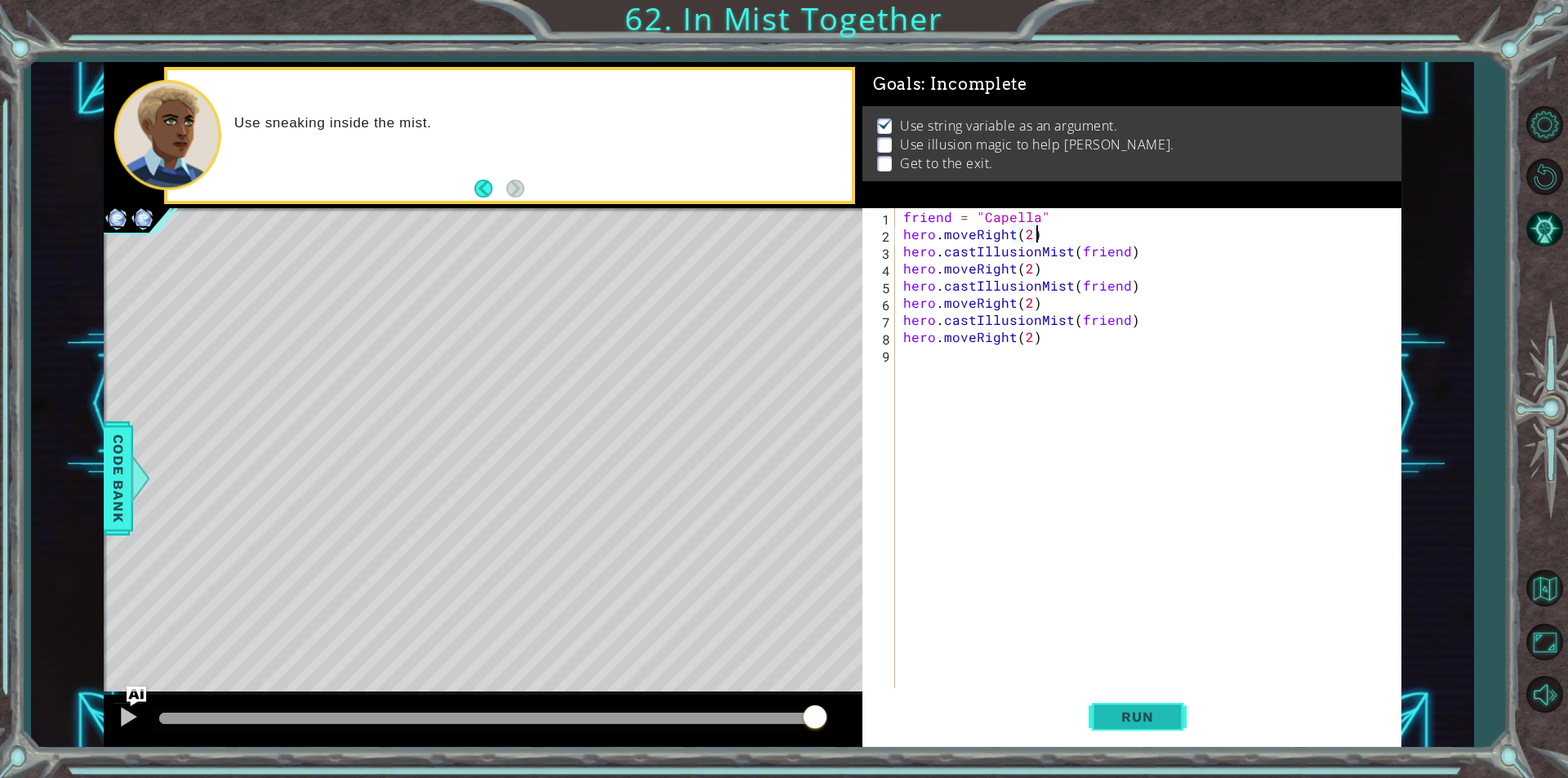
click at [1129, 715] on span "Run" at bounding box center [1137, 716] width 64 height 16
click at [818, 230] on div "1 ההההההההההההההההההההההההההההההההההההההההההההההההההההההההההההההההההההההההההההה…" at bounding box center [752, 404] width 1298 height 685
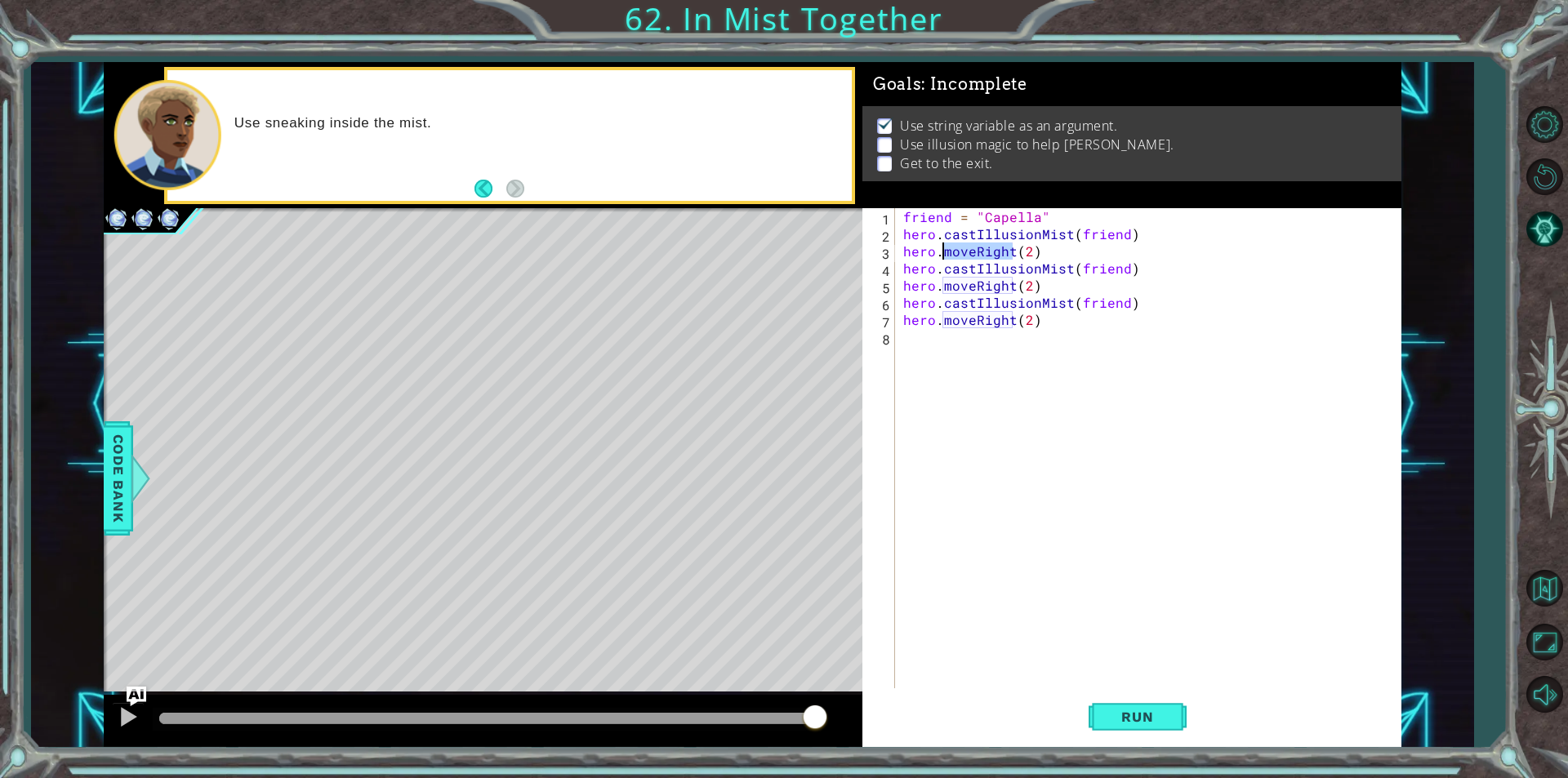
drag, startPoint x: 1011, startPoint y: 251, endPoint x: 942, endPoint y: 253, distance: 69.0
click at [942, 253] on div "friend = "Capella" hero . castIllusionMist ( friend ) hero . moveRight ( 2 ) he…" at bounding box center [1152, 465] width 505 height 514
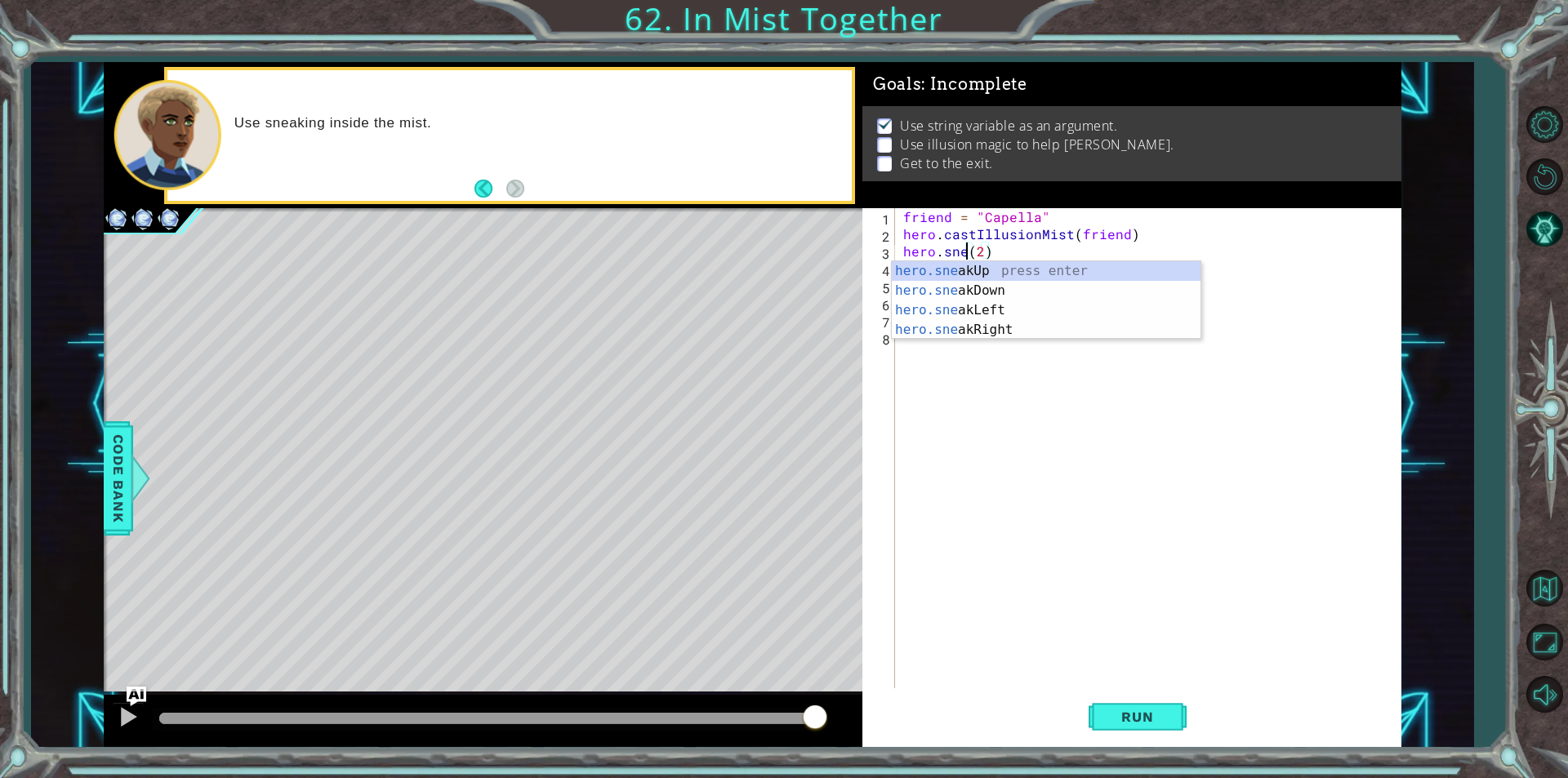
scroll to position [0, 4]
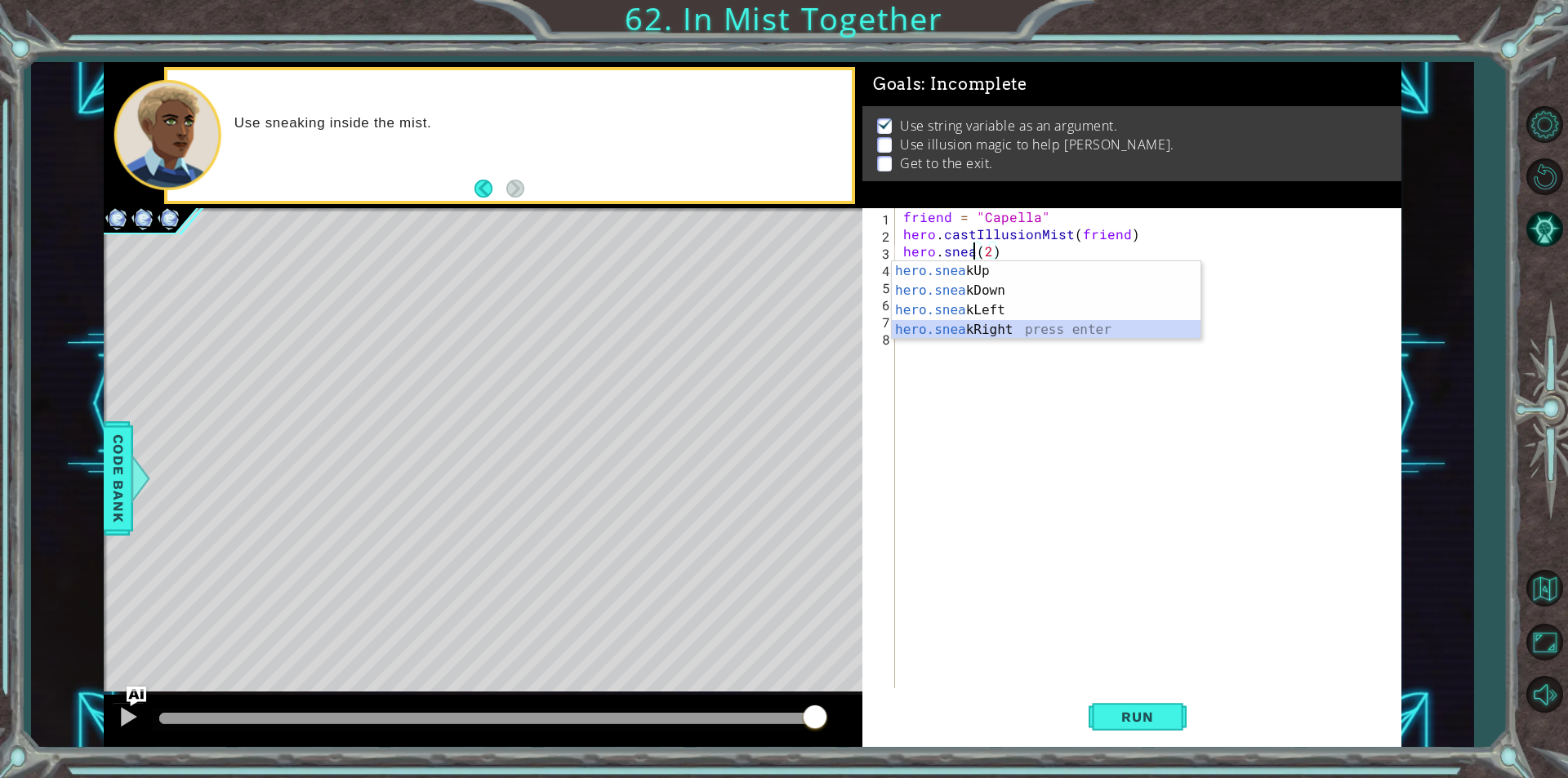
click at [1037, 333] on div "hero.snea kUp press enter hero.snea kDown press enter hero.snea kLeft press ent…" at bounding box center [1046, 319] width 308 height 118
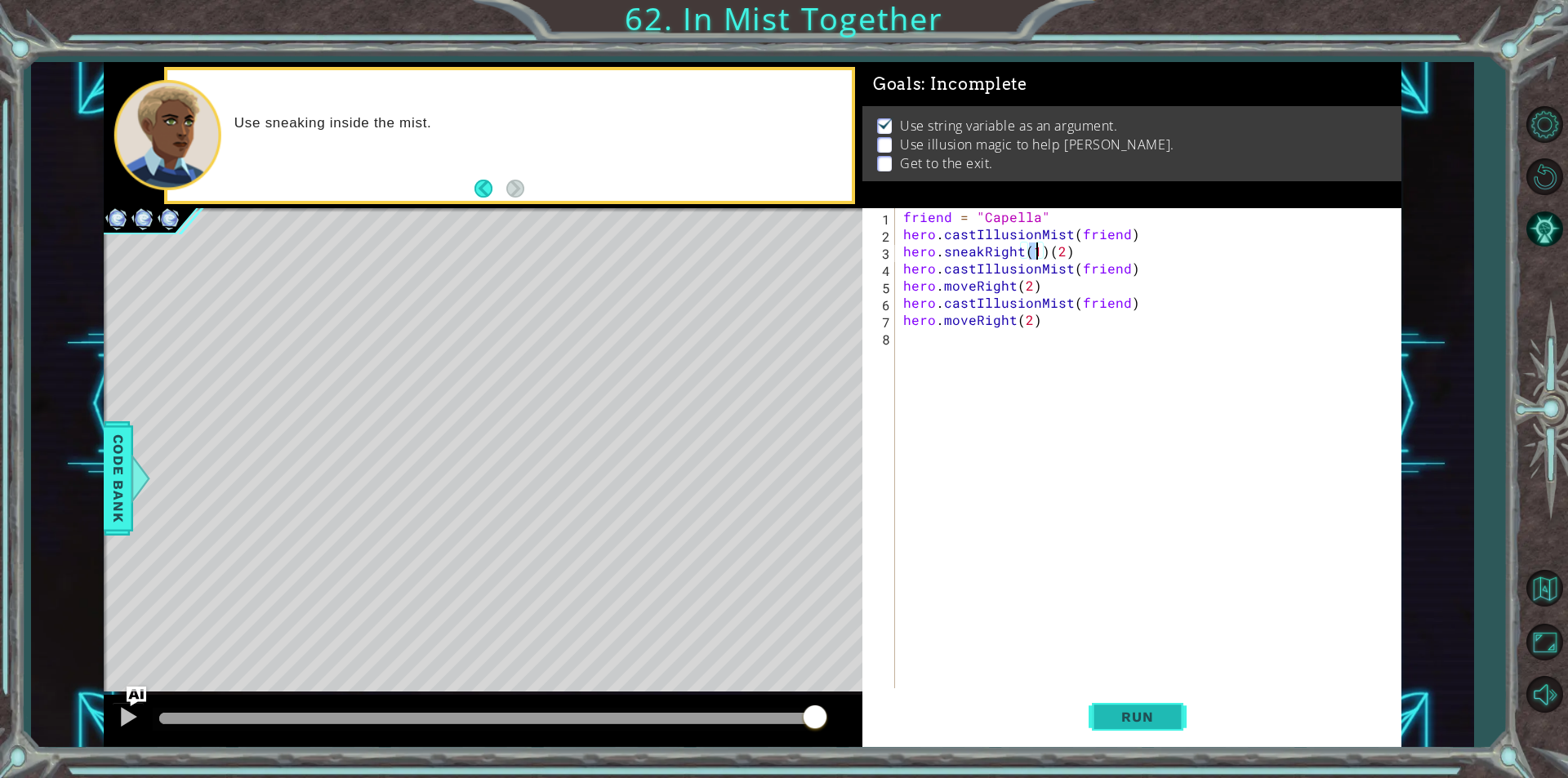
drag, startPoint x: 1137, startPoint y: 711, endPoint x: 1139, endPoint y: 700, distance: 11.2
click at [1137, 710] on span "Run" at bounding box center [1137, 716] width 64 height 16
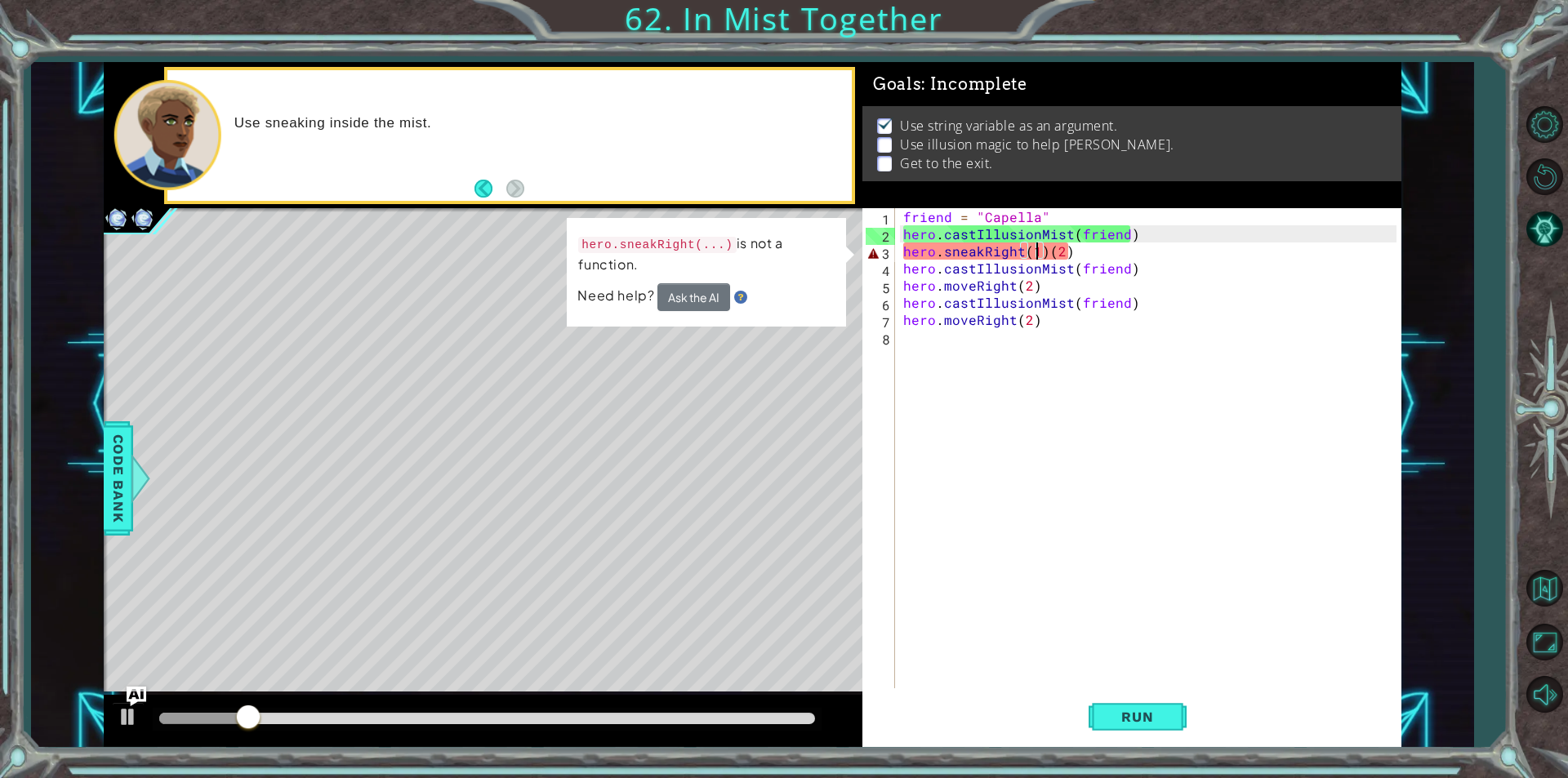
click at [1045, 253] on div "friend = "Capella" hero . castIllusionMist ( friend ) hero . sneakRight ( 1 ) (…" at bounding box center [1152, 465] width 505 height 514
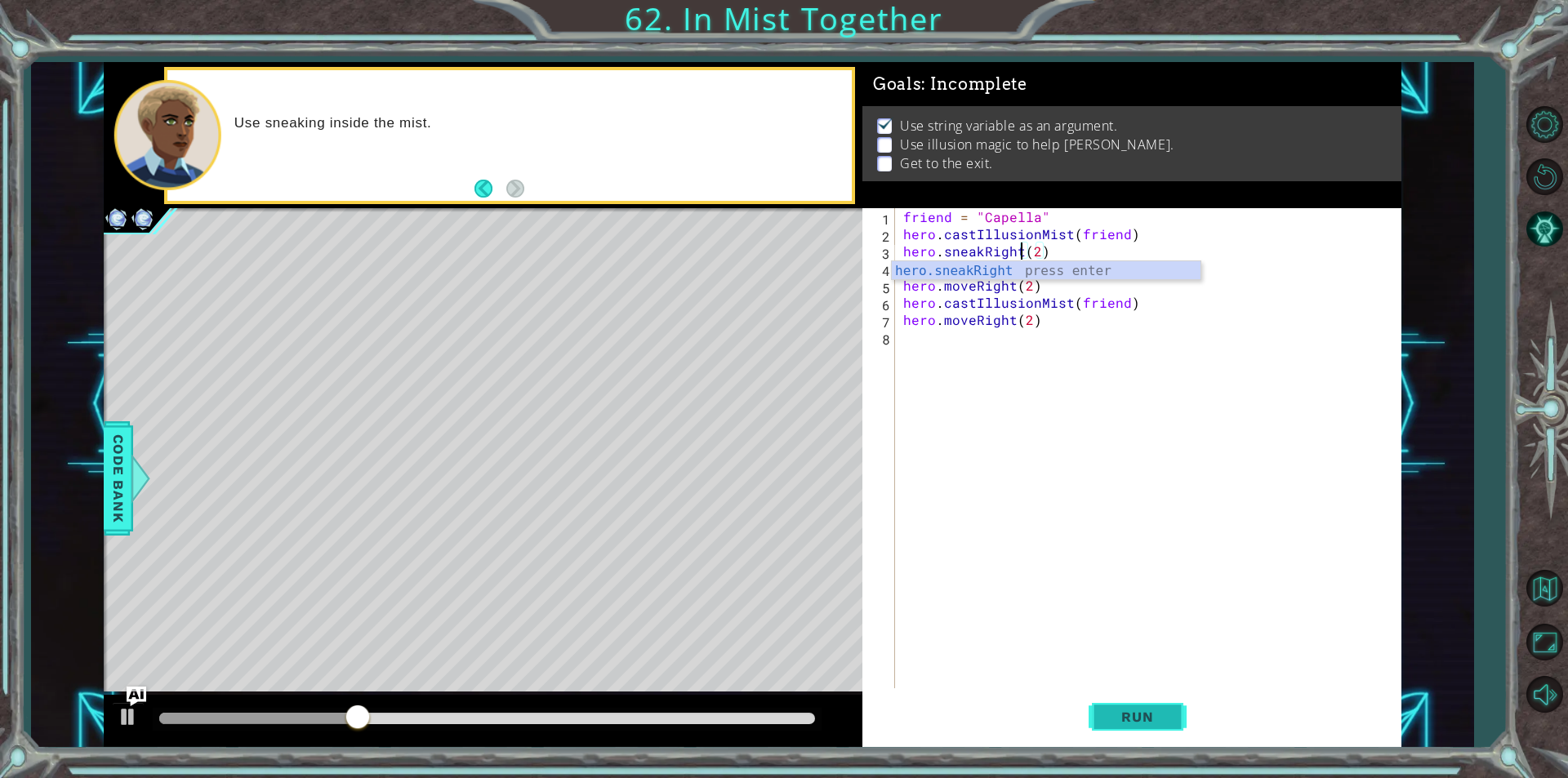
click at [1140, 724] on span "Run" at bounding box center [1137, 716] width 64 height 16
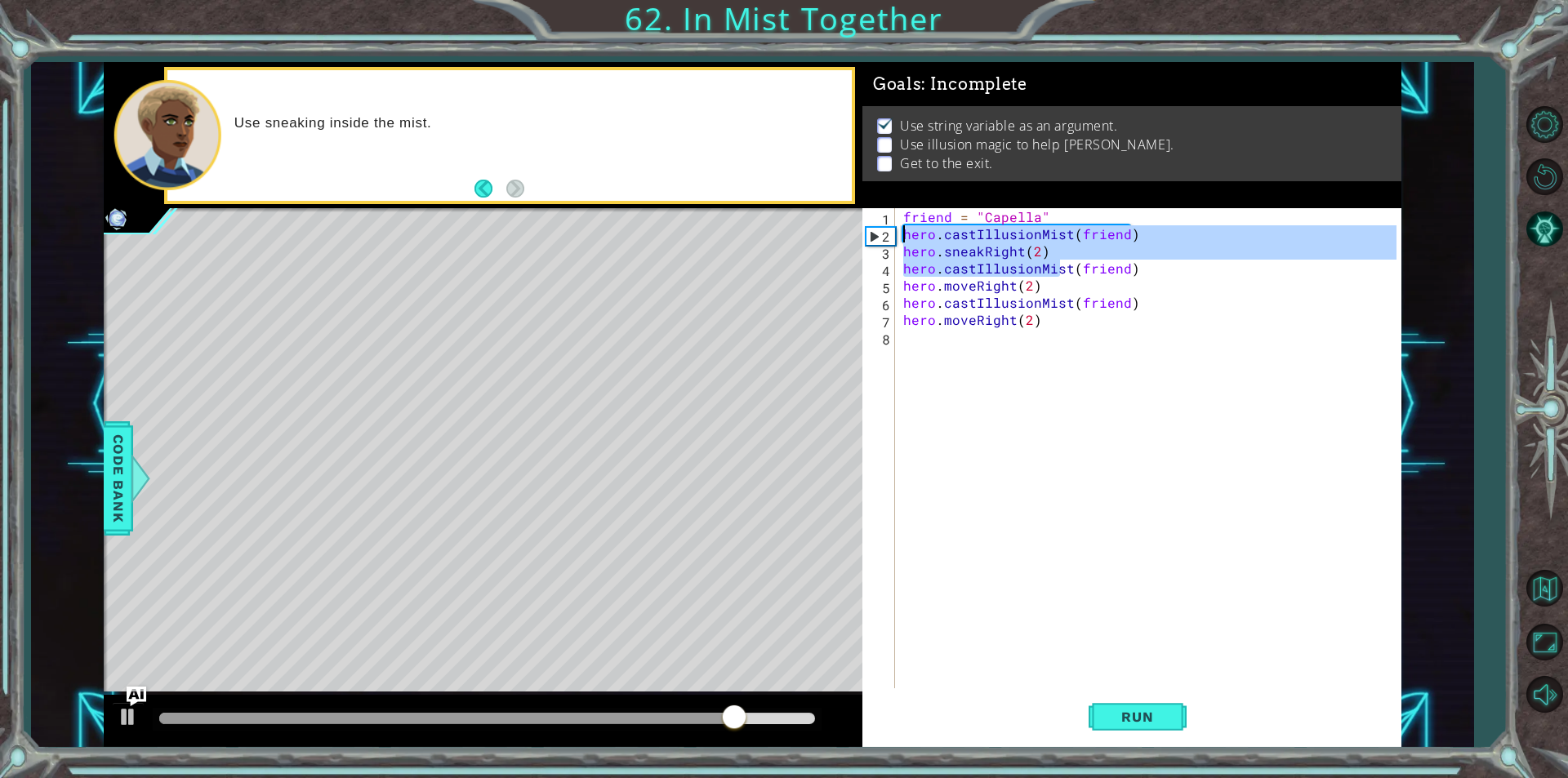
drag, startPoint x: 1059, startPoint y: 262, endPoint x: 992, endPoint y: 277, distance: 68.7
click at [992, 277] on div "friend = "Capella" hero . castIllusionMist ( friend ) hero . sneakRight ( 2 ) h…" at bounding box center [1152, 465] width 505 height 514
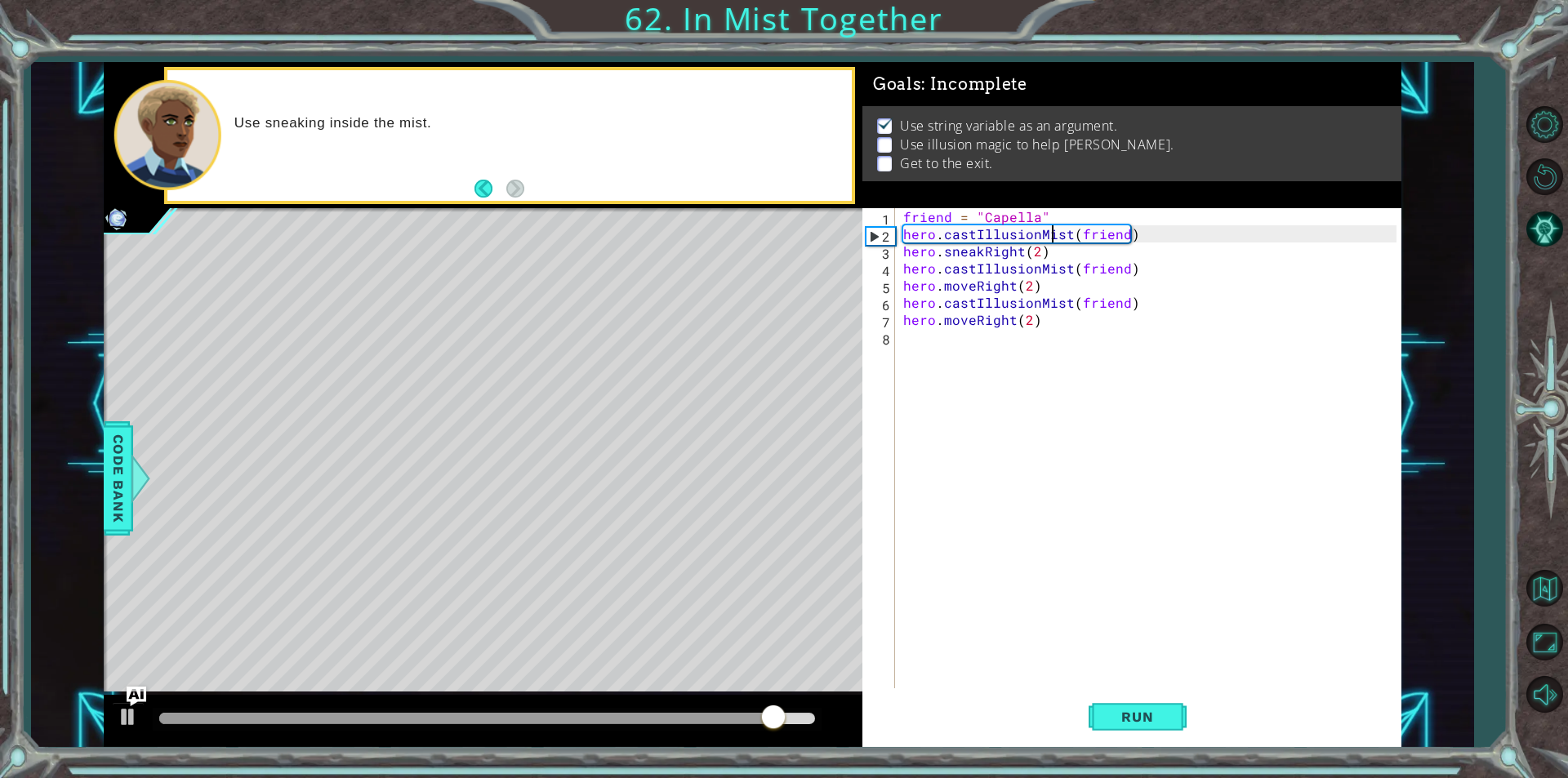
drag, startPoint x: 1052, startPoint y: 240, endPoint x: 1051, endPoint y: 260, distance: 20.0
click at [1053, 251] on div "friend = "Capella" hero . castIllusionMist ( friend ) hero . sneakRight ( 2 ) h…" at bounding box center [1152, 465] width 505 height 514
click at [1048, 258] on div "friend = "Capella" hero . castIllusionMist ( friend ) hero . sneakRight ( 2 ) h…" at bounding box center [1152, 465] width 505 height 514
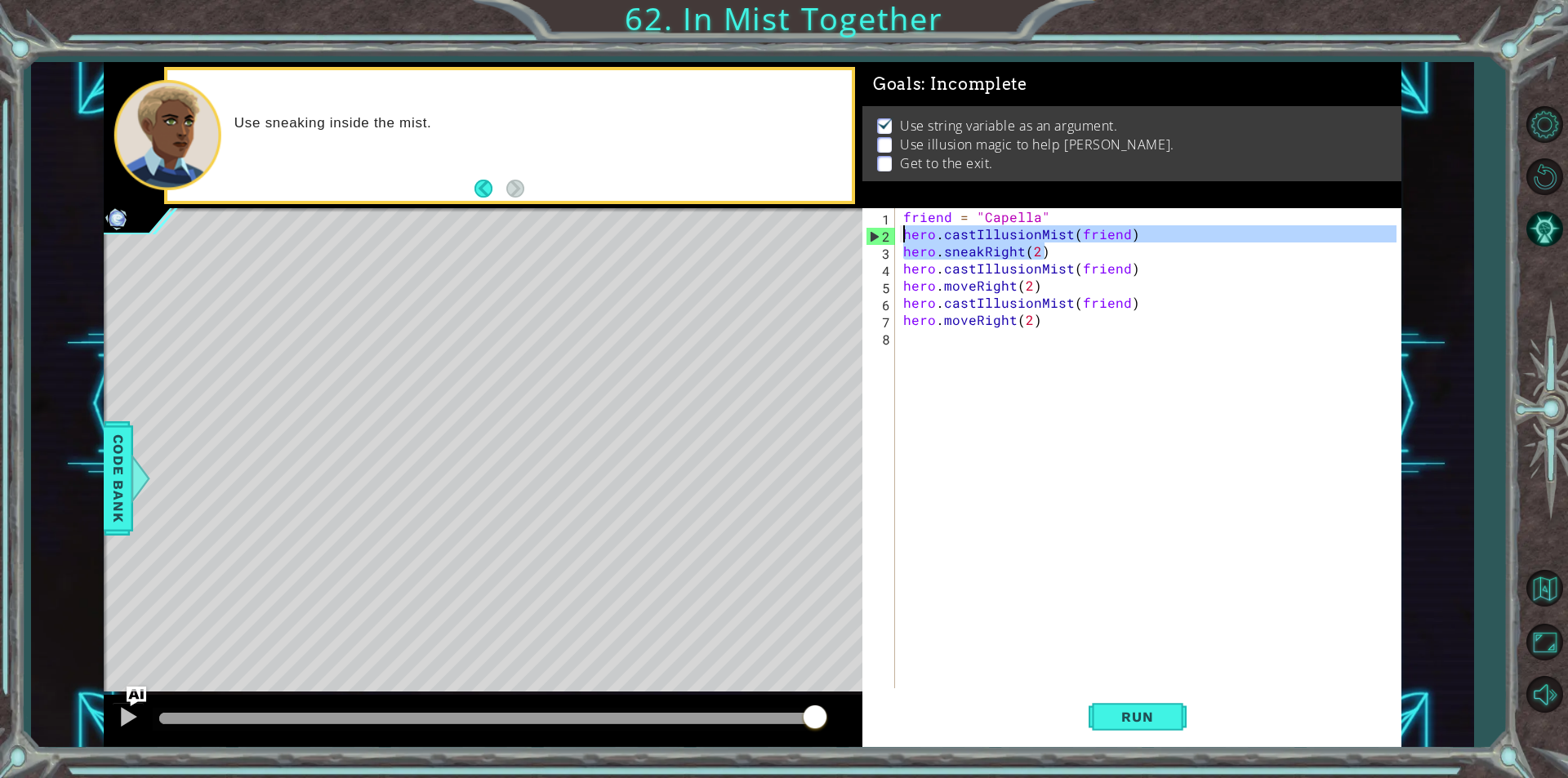
drag, startPoint x: 1048, startPoint y: 250, endPoint x: 904, endPoint y: 229, distance: 145.5
click at [904, 229] on div "friend = "Capella" hero . castIllusionMist ( friend ) hero . sneakRight ( 2 ) h…" at bounding box center [1152, 465] width 505 height 514
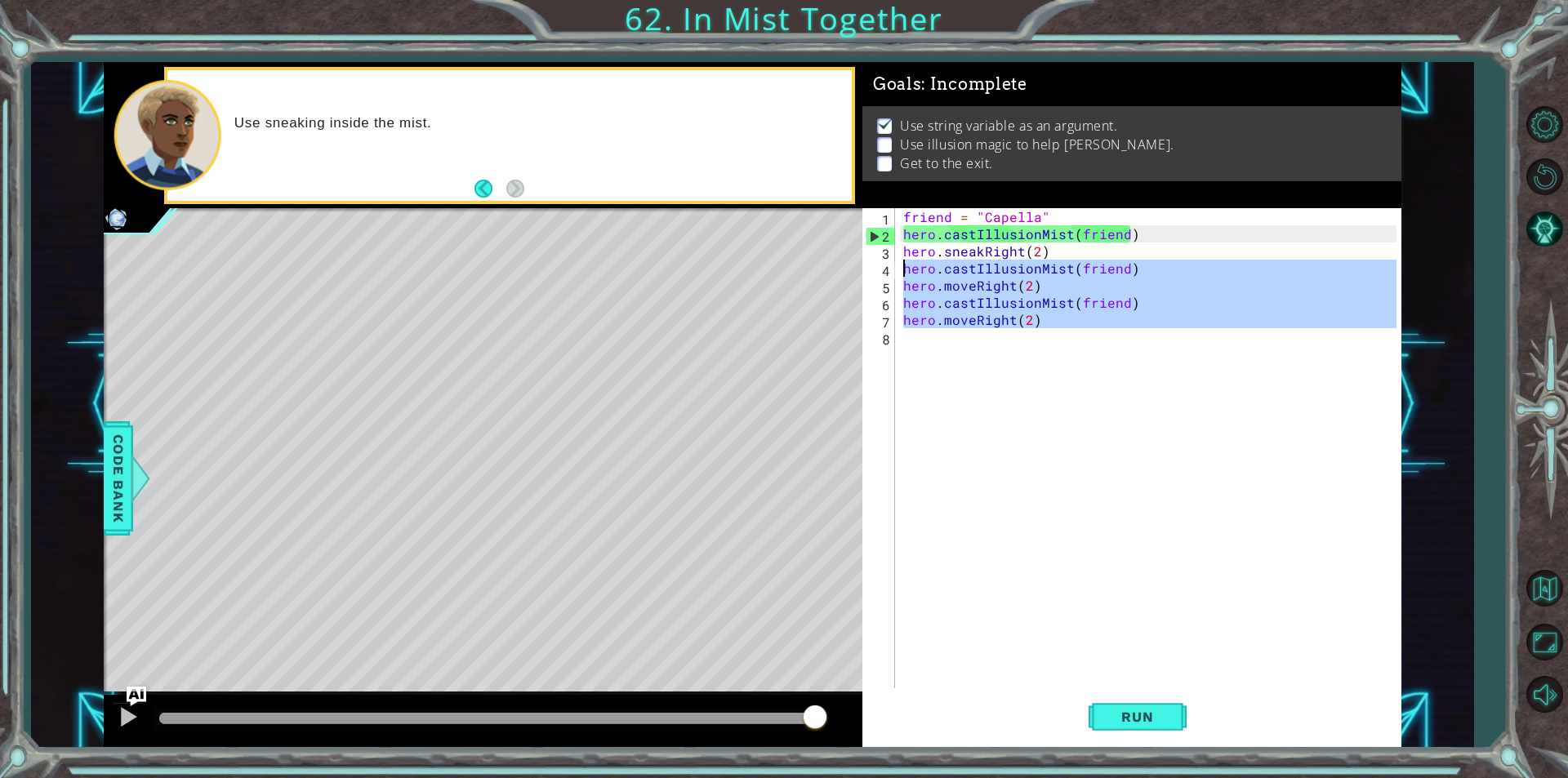
drag, startPoint x: 1072, startPoint y: 335, endPoint x: 900, endPoint y: 262, distance: 186.9
click at [900, 262] on div "friend = "Capella" hero . castIllusionMist ( friend ) hero . sneakRight ( 2 ) h…" at bounding box center [1152, 465] width 505 height 514
paste textarea "sneak"
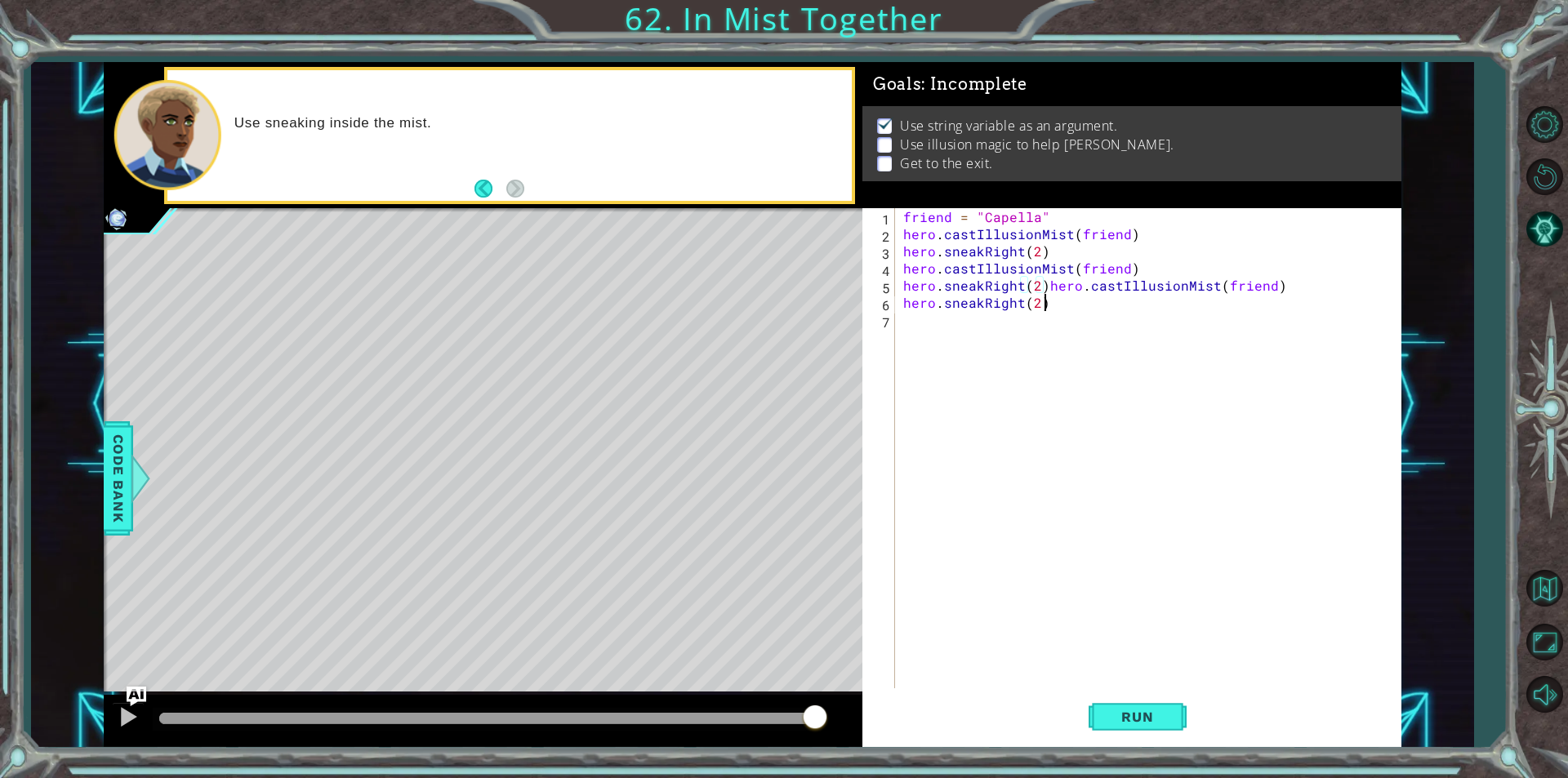
paste textarea "Code Area"
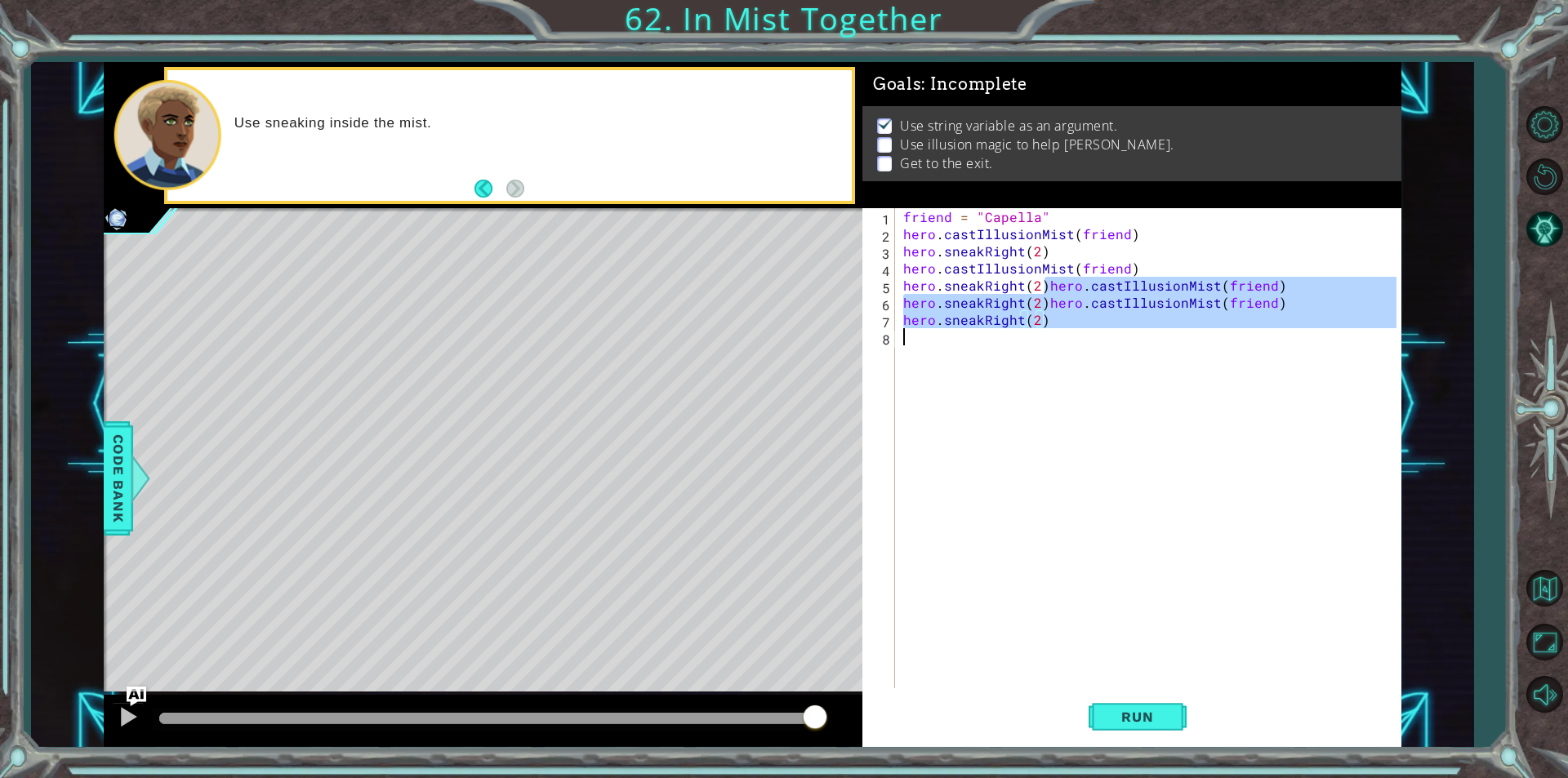
drag, startPoint x: 1045, startPoint y: 284, endPoint x: 1135, endPoint y: 337, distance: 104.4
click at [1135, 337] on div "friend = "Capella" hero . castIllusionMist ( friend ) hero . sneakRight ( 2 ) h…" at bounding box center [1152, 465] width 505 height 514
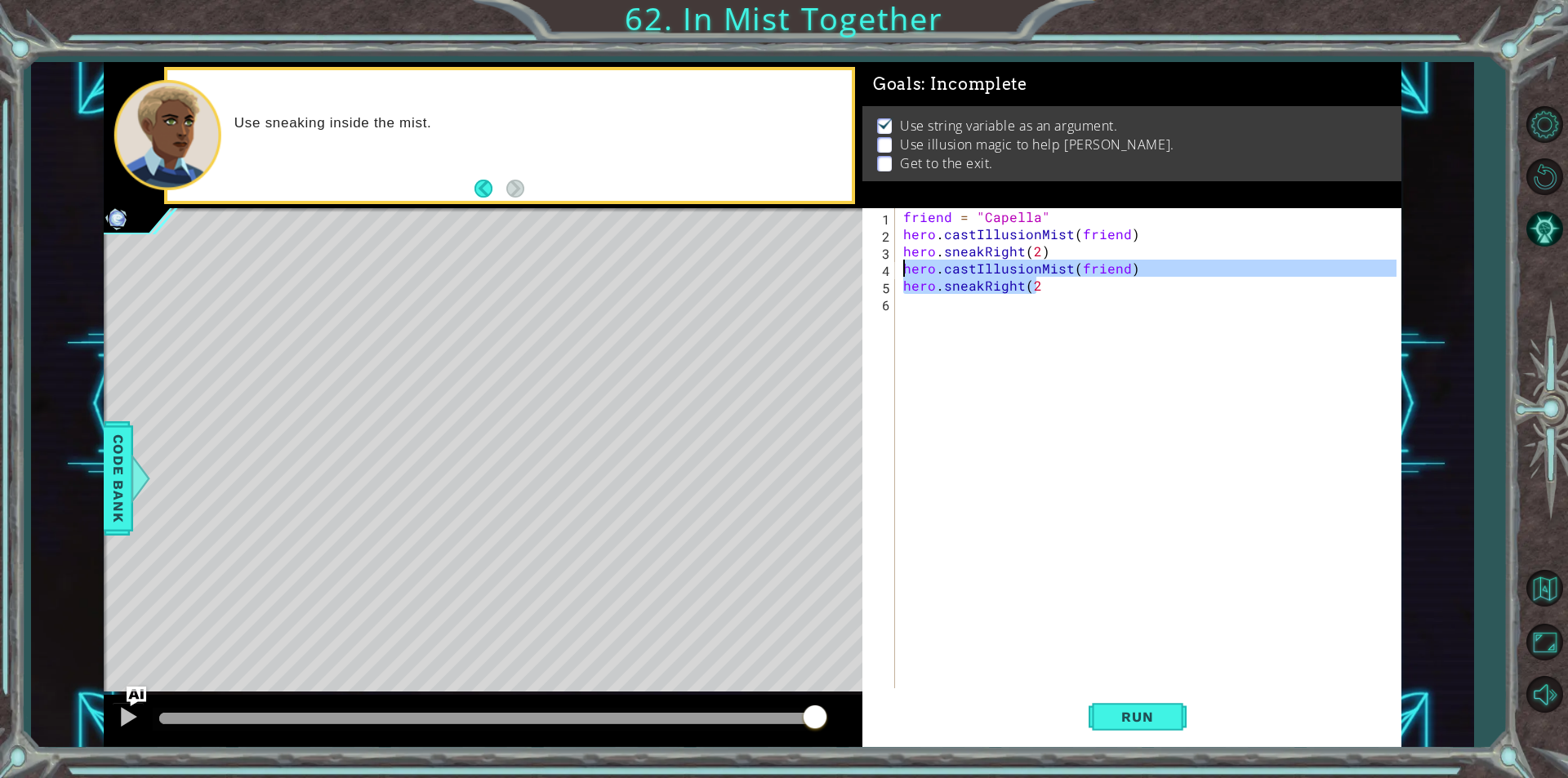
drag, startPoint x: 1071, startPoint y: 280, endPoint x: 878, endPoint y: 272, distance: 193.2
click at [878, 272] on div "hero.sneakRight(2 1 2 3 4 5 6 friend = "Capella" hero . castIllusionMist ( frie…" at bounding box center [1129, 448] width 534 height 480
type textarea "hero.castIllusionMist(friend) hero.sneakRight(2"
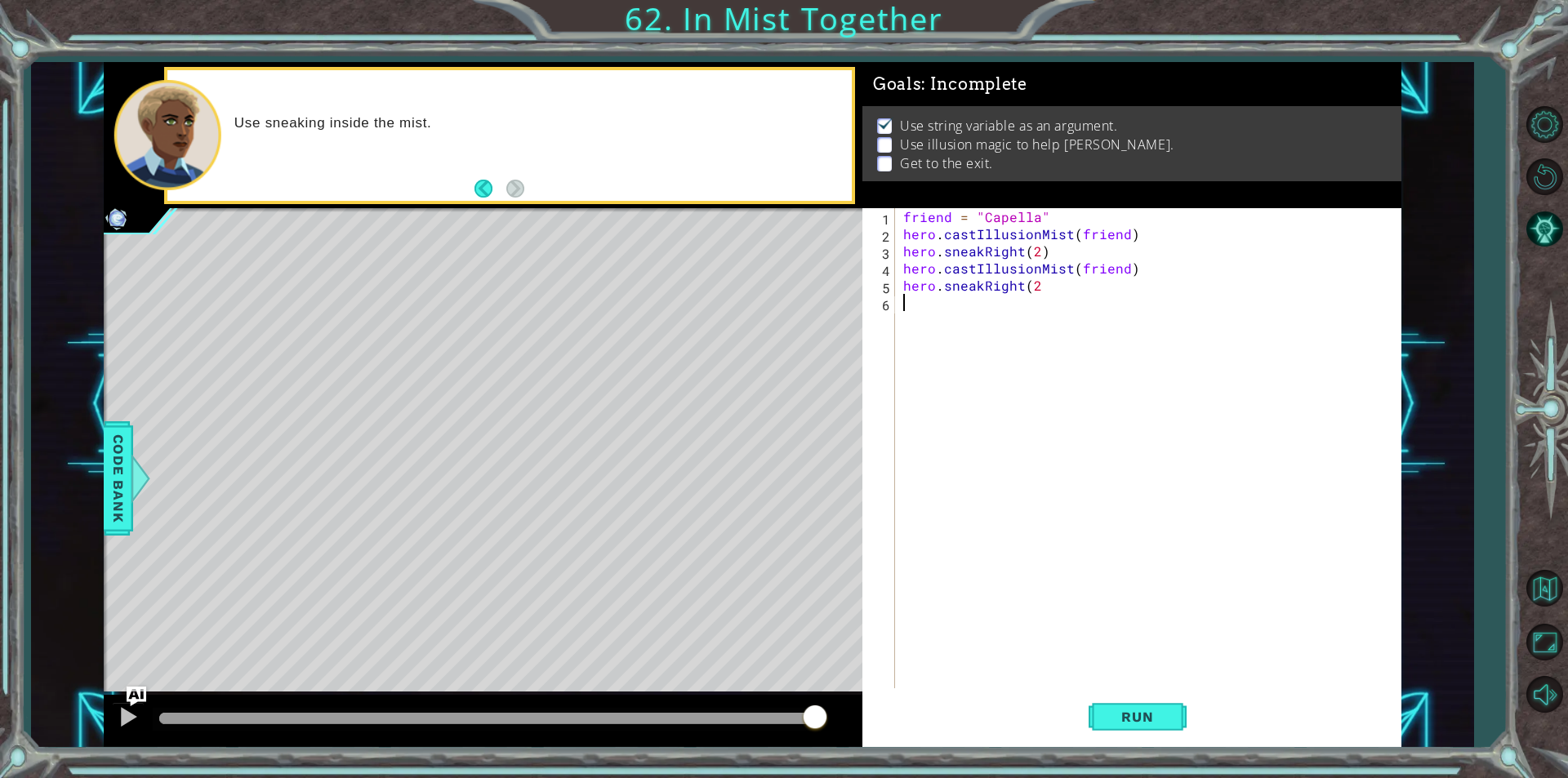
click at [1013, 306] on div "friend = "Capella" hero . castIllusionMist ( friend ) hero . sneakRight ( 2 ) h…" at bounding box center [1152, 465] width 505 height 514
paste textarea "hero.sneakRight(2"
type textarea "hero.sneakRight(2"
click at [1021, 344] on div "friend = "Capella" hero . castIllusionMist ( friend ) hero . sneakRight ( 2 ) h…" at bounding box center [1152, 465] width 505 height 514
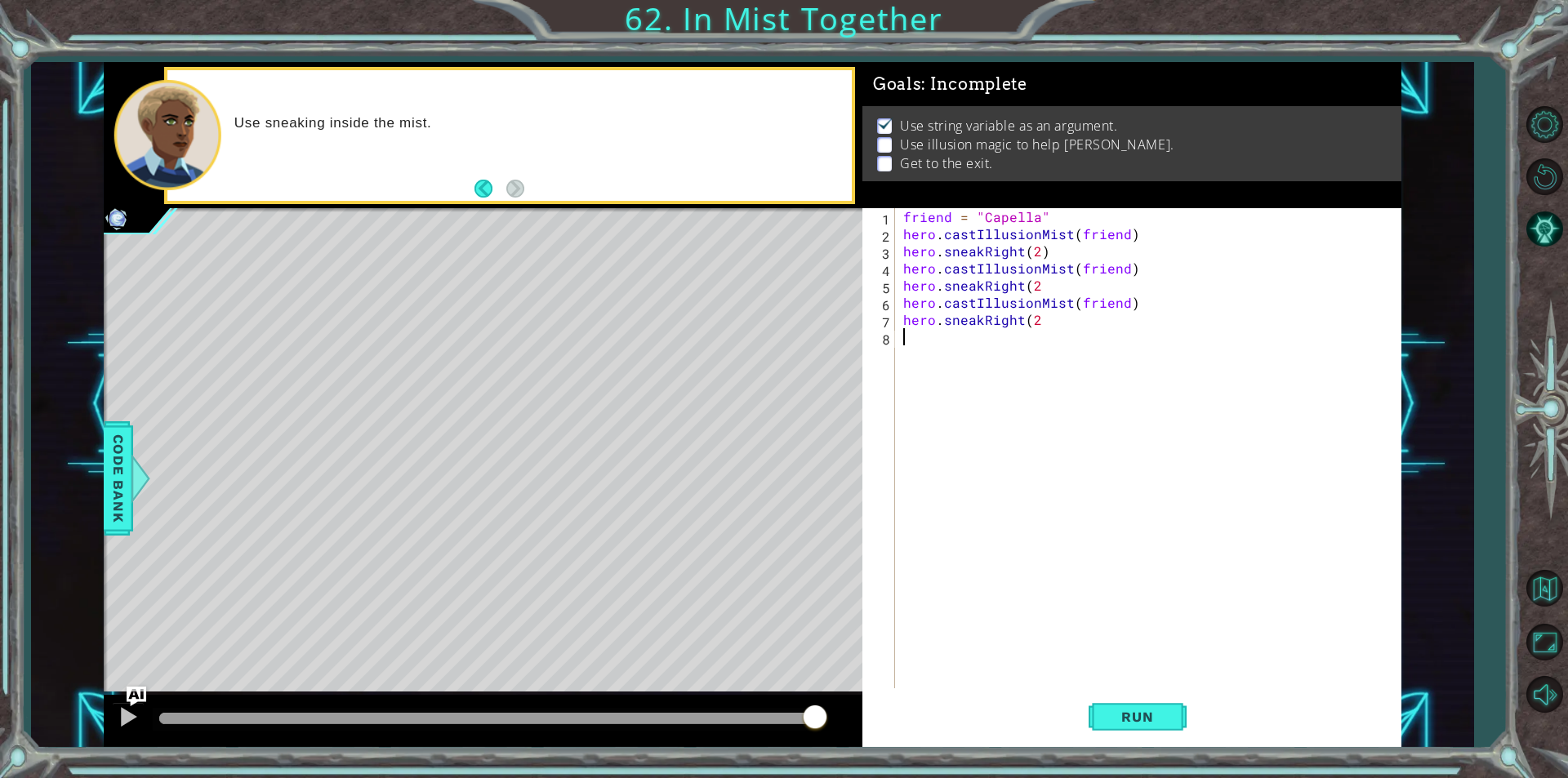
paste textarea "hero.sneakRight(2"
click at [1124, 700] on button "Run" at bounding box center [1138, 717] width 98 height 54
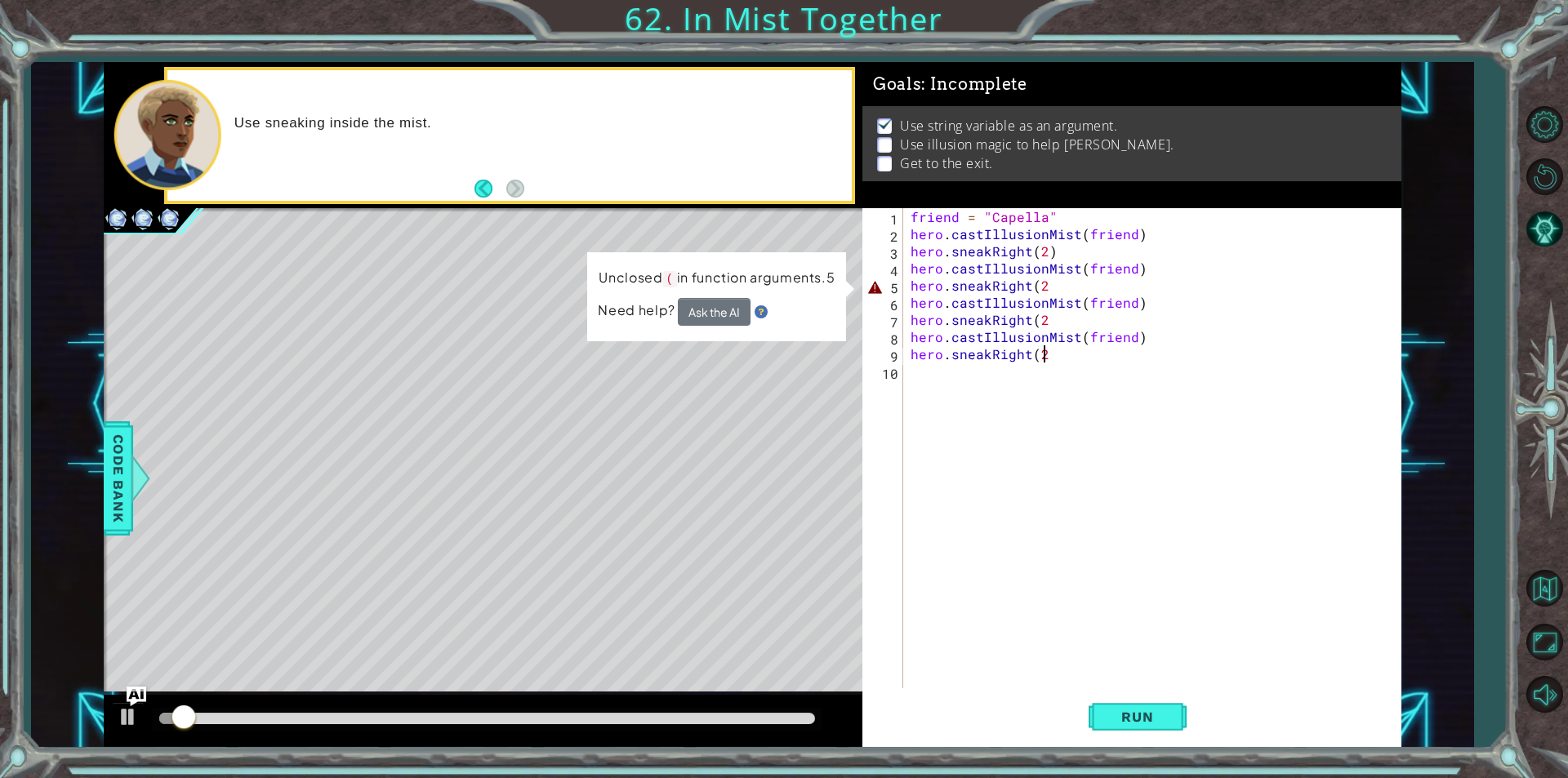
click at [1059, 298] on div "friend = "Capella" hero . castIllusionMist ( friend ) hero . sneakRight ( 2 ) h…" at bounding box center [1155, 465] width 497 height 514
click at [1059, 285] on div "friend = "Capella" hero . castIllusionMist ( friend ) hero . sneakRight ( 2 ) h…" at bounding box center [1155, 465] width 497 height 514
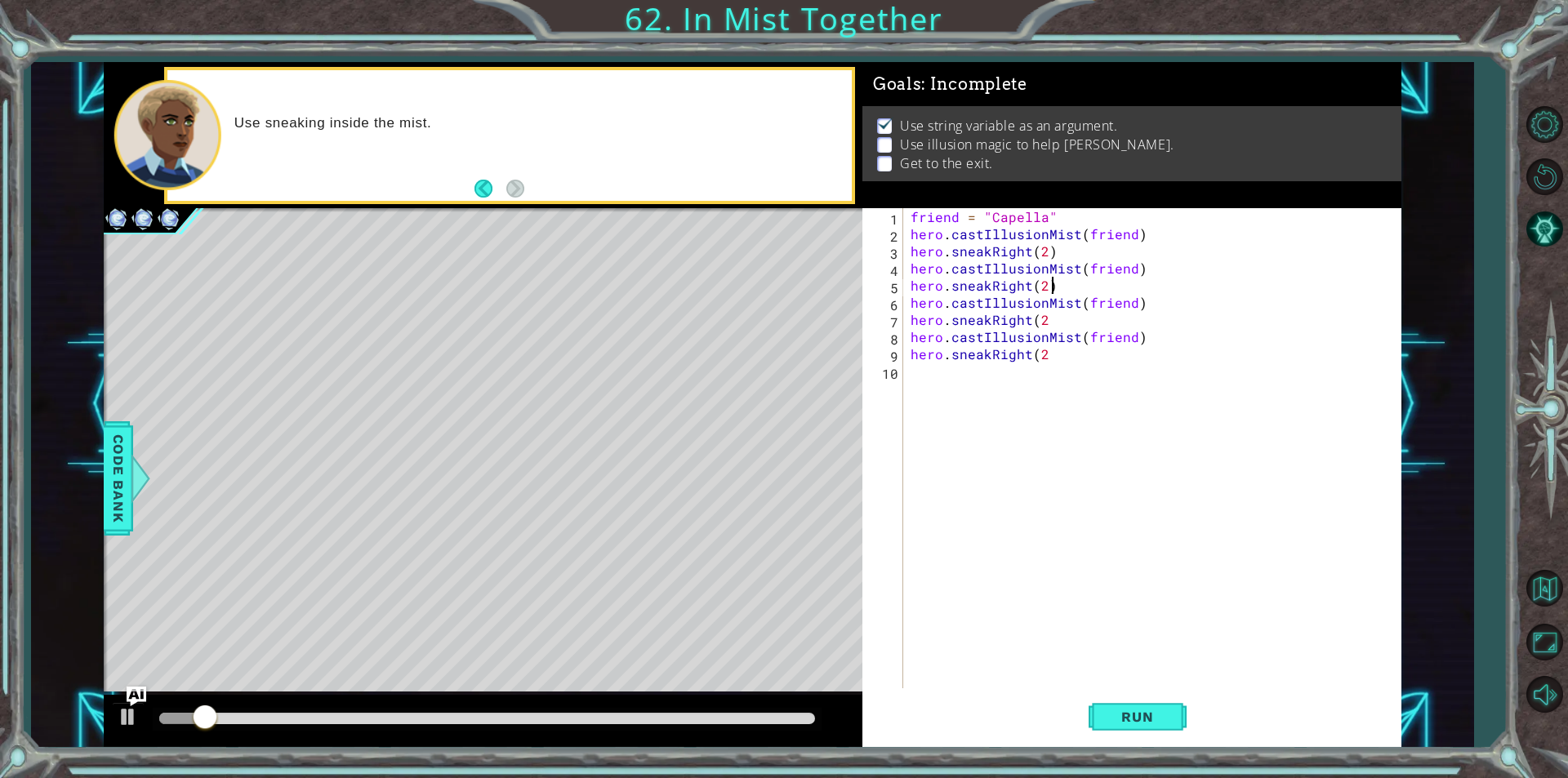
scroll to position [0, 8]
click at [1069, 319] on div "friend = "Capella" hero . castIllusionMist ( friend ) hero . sneakRight ( 2 ) h…" at bounding box center [1155, 465] width 497 height 514
click at [1078, 361] on div "friend = "Capella" hero . castIllusionMist ( friend ) hero . sneakRight ( 2 ) h…" at bounding box center [1155, 465] width 497 height 514
type textarea "hero.sneakRight(2)"
click at [1139, 716] on span "Run" at bounding box center [1137, 716] width 64 height 16
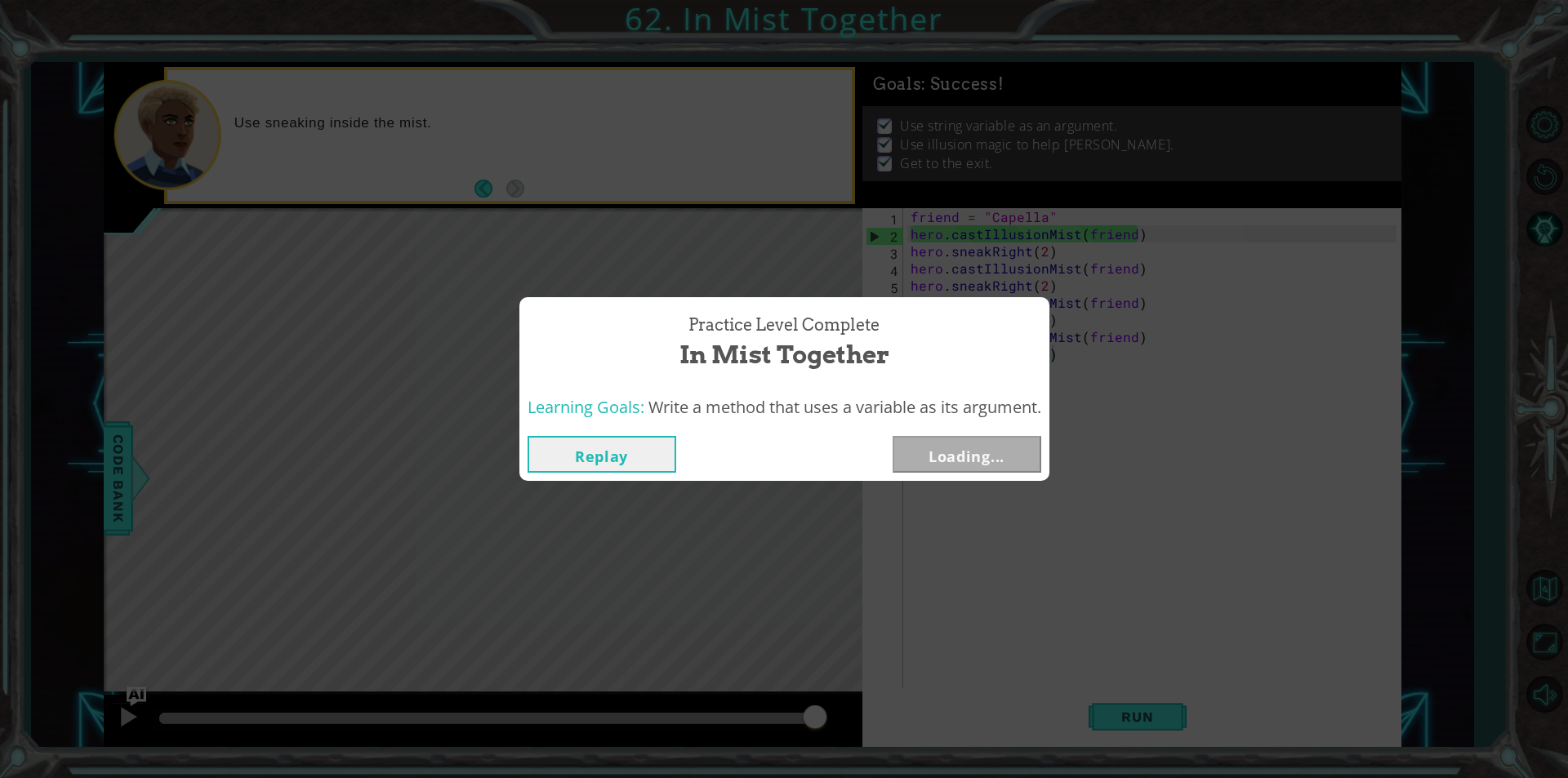
drag, startPoint x: 753, startPoint y: 721, endPoint x: 854, endPoint y: 712, distance: 101.4
click at [854, 712] on body "1 ההההההההההההההההההההההההההההההההההההההההההההההההההההההההההההההההההההההההההההה…" at bounding box center [784, 389] width 1568 height 778
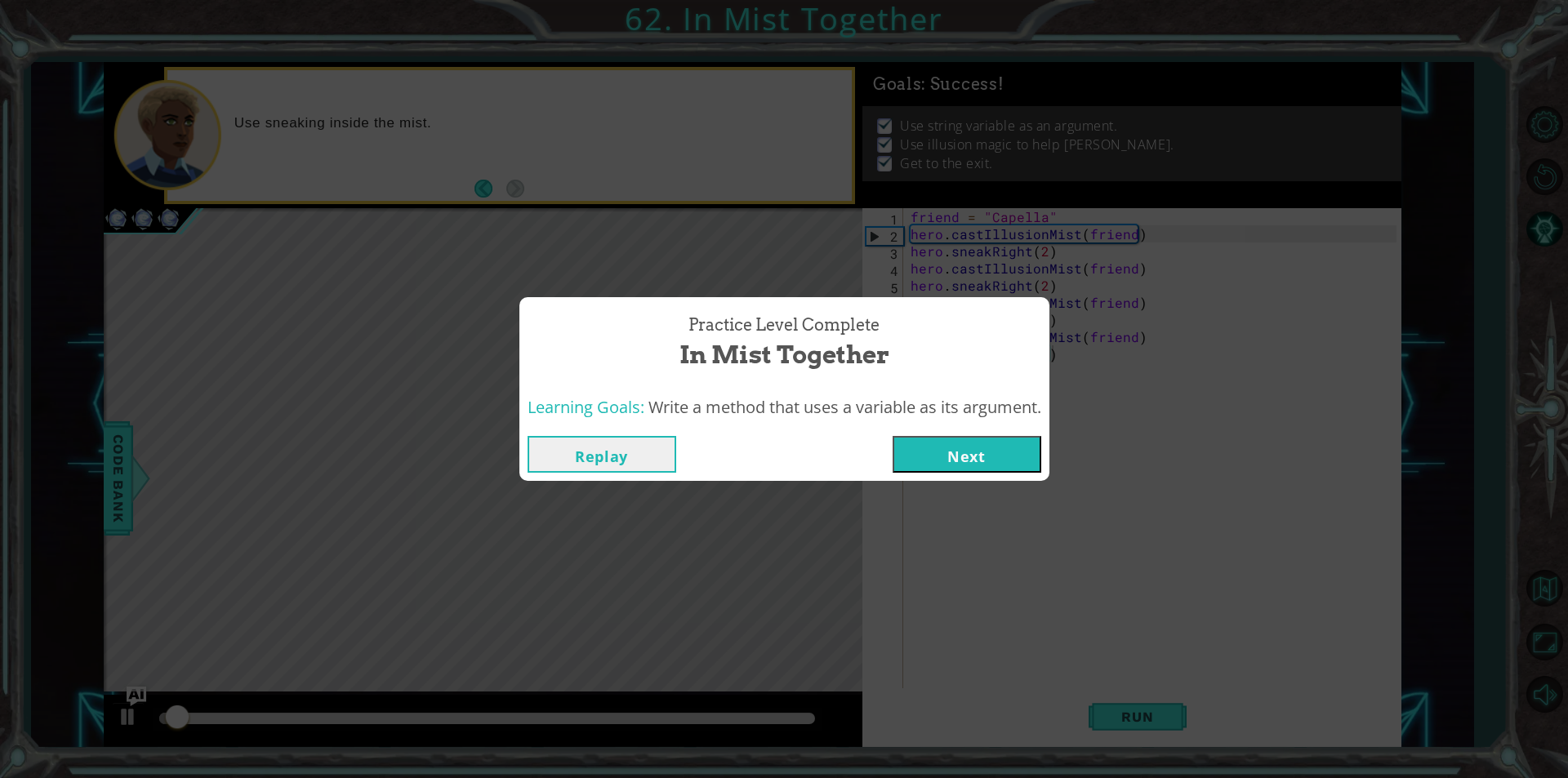
click at [1002, 450] on button "Next" at bounding box center [967, 454] width 148 height 36
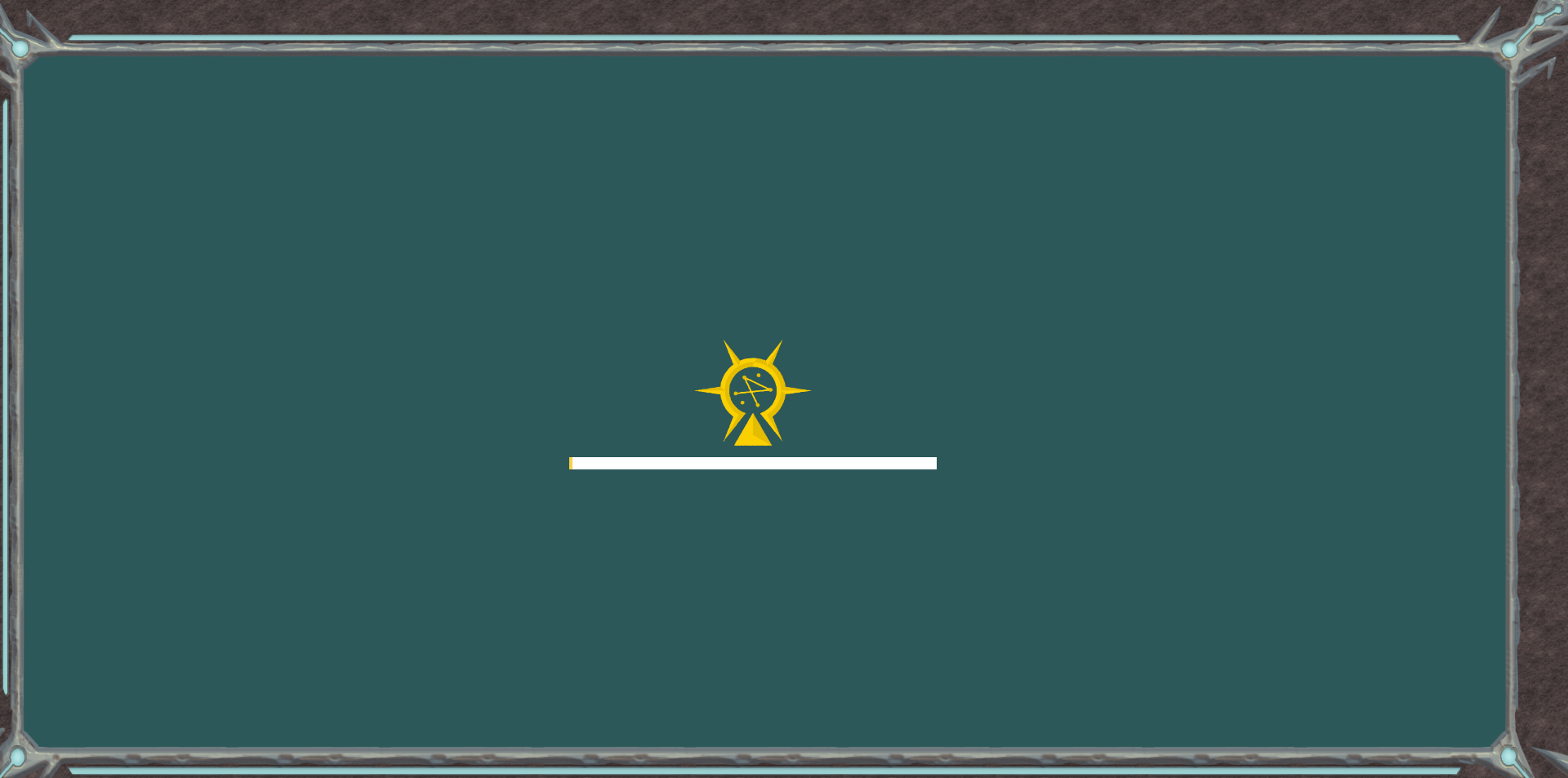
click at [1002, 450] on div "Goals Error loading from server. Try refreshing the page. You'll need to join a…" at bounding box center [784, 389] width 1568 height 778
